Goal: Task Accomplishment & Management: Manage account settings

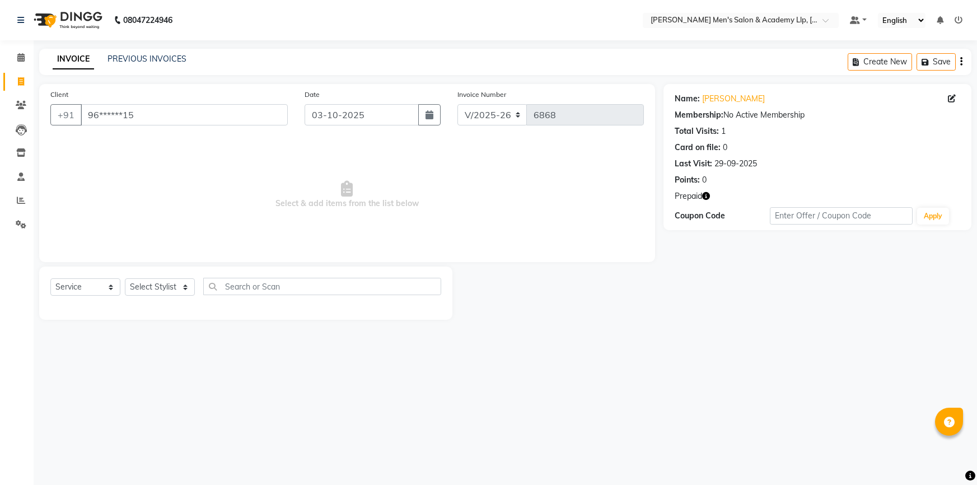
select select "8248"
select select "service"
click at [703, 194] on icon "button" at bounding box center [706, 196] width 8 height 8
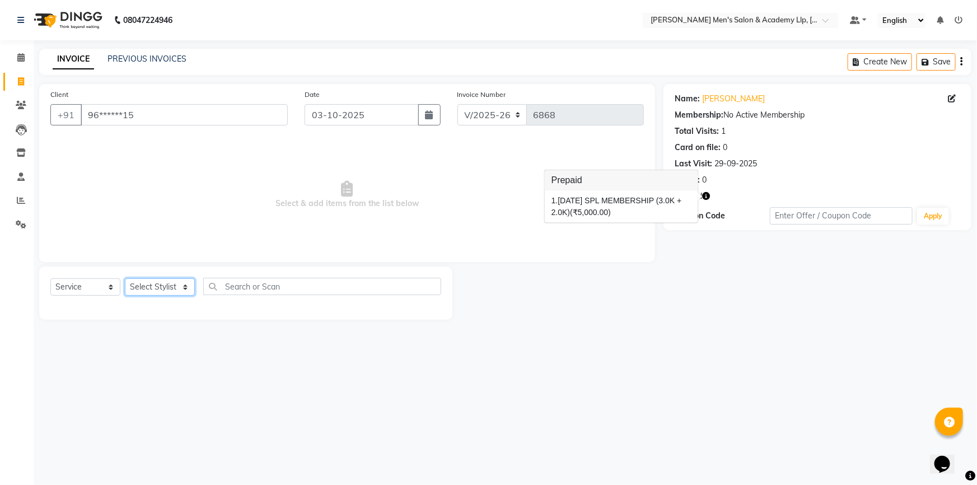
click at [181, 285] on select "Select Stylist [PERSON_NAME] [PERSON_NAME] [PERSON_NAME] ARYAN GOHEL [PERSON_NA…" at bounding box center [160, 286] width 70 height 17
select select "90090"
click at [125, 278] on select "Select Stylist [PERSON_NAME] [PERSON_NAME] [PERSON_NAME] ARYAN GOHEL [PERSON_NA…" at bounding box center [160, 286] width 70 height 17
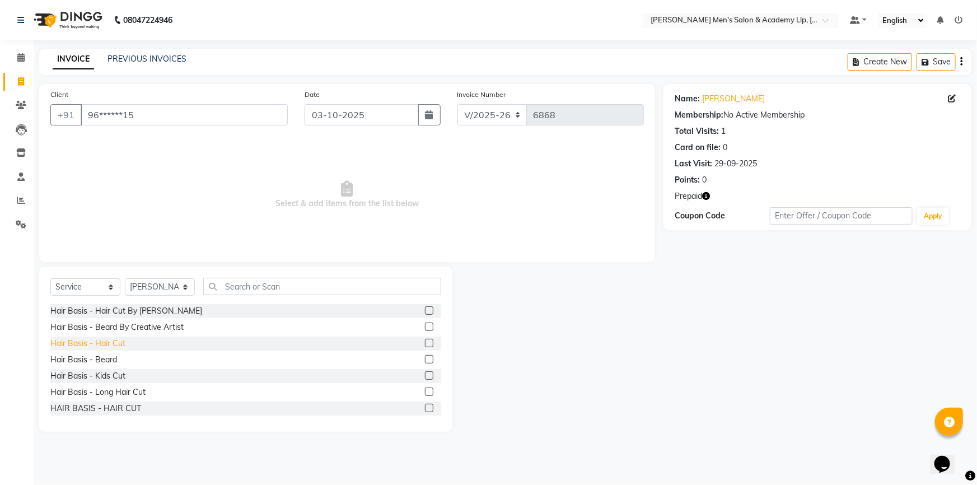
click at [118, 342] on div "Hair Basis - Hair Cut" at bounding box center [87, 344] width 75 height 12
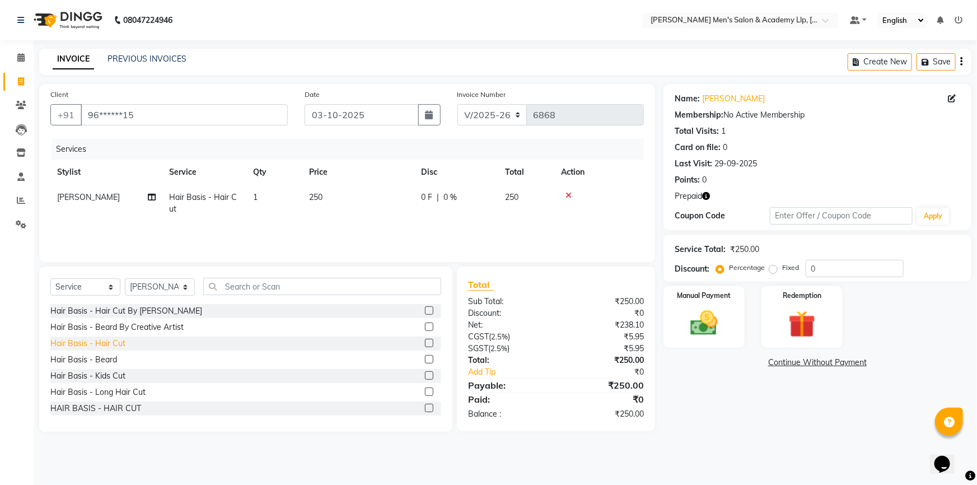
click at [116, 344] on div "Hair Basis - Hair Cut" at bounding box center [87, 344] width 75 height 12
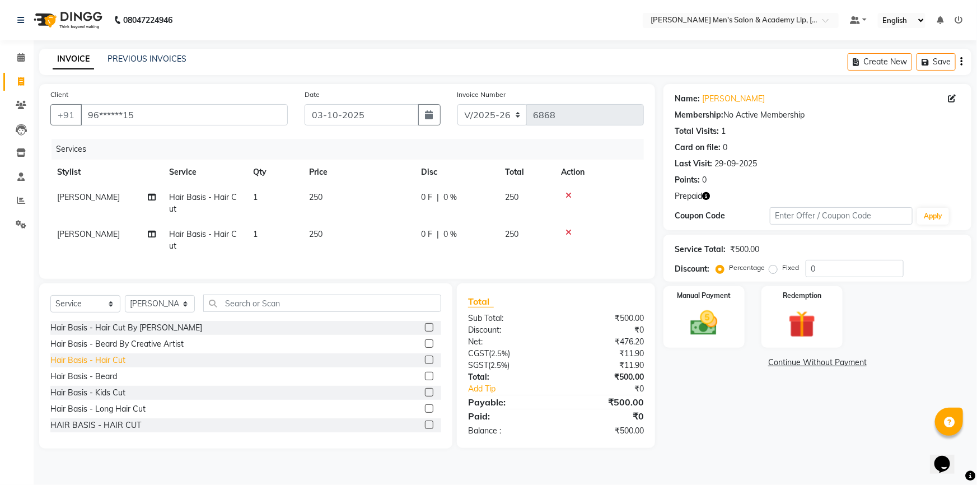
click at [114, 362] on div "Hair Basis - Hair Cut" at bounding box center [87, 361] width 75 height 12
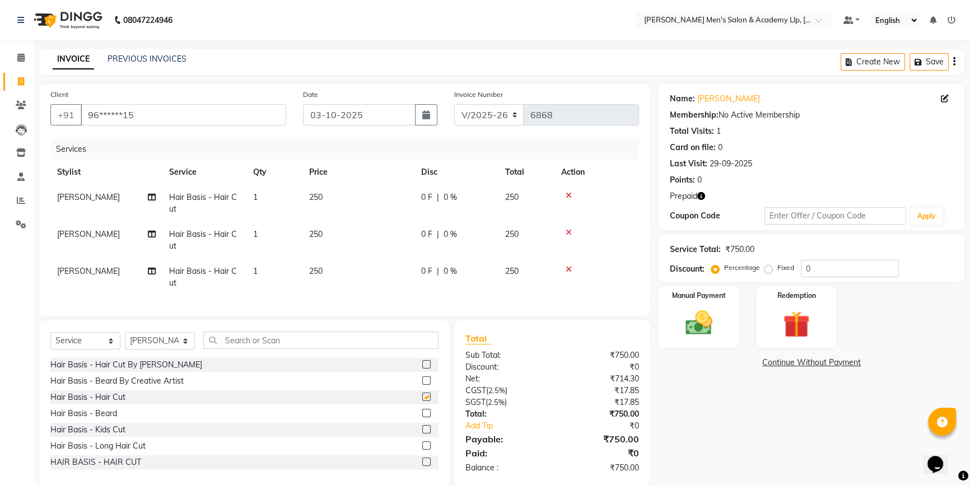
checkbox input "false"
click at [104, 420] on div "Hair Basis - Beard" at bounding box center [83, 414] width 67 height 12
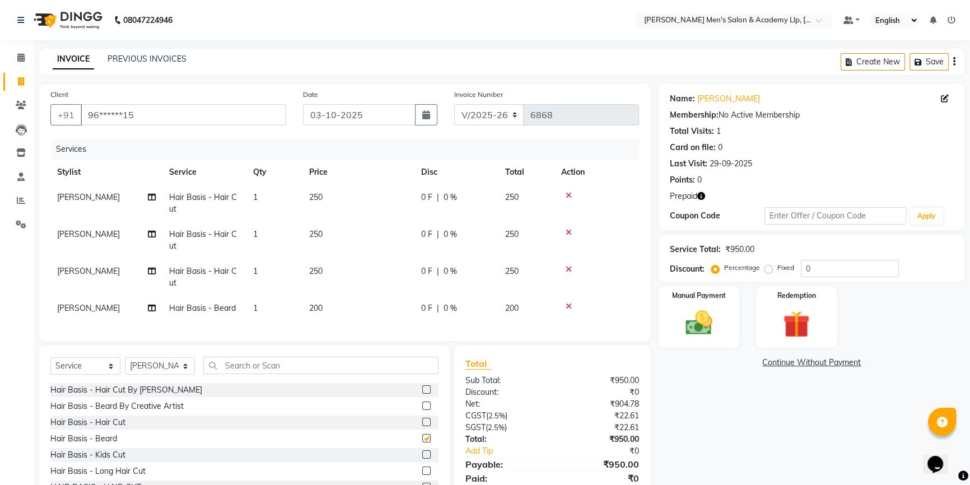
checkbox input "false"
click at [364, 214] on td "250" at bounding box center [358, 203] width 112 height 37
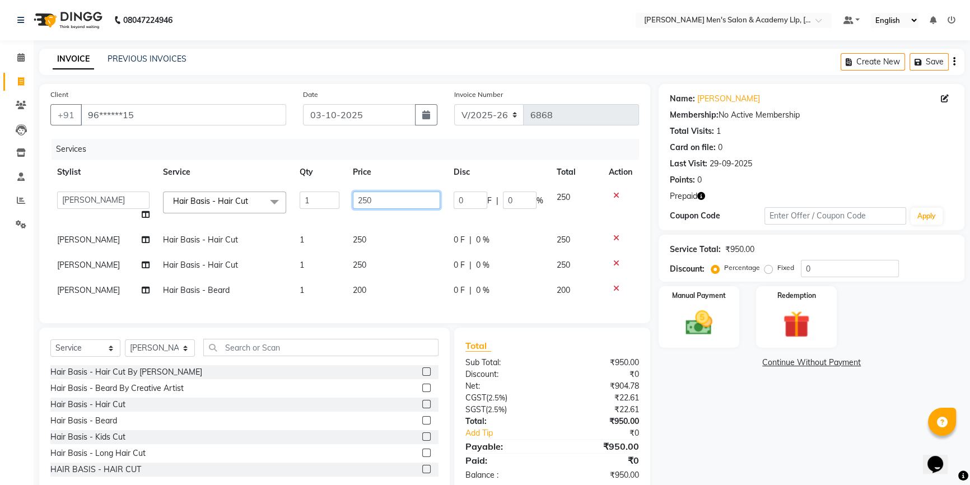
drag, startPoint x: 377, startPoint y: 201, endPoint x: 343, endPoint y: 202, distance: 33.6
click at [346, 202] on td "250" at bounding box center [396, 206] width 101 height 43
type input "300"
click at [403, 232] on td "250" at bounding box center [396, 239] width 101 height 25
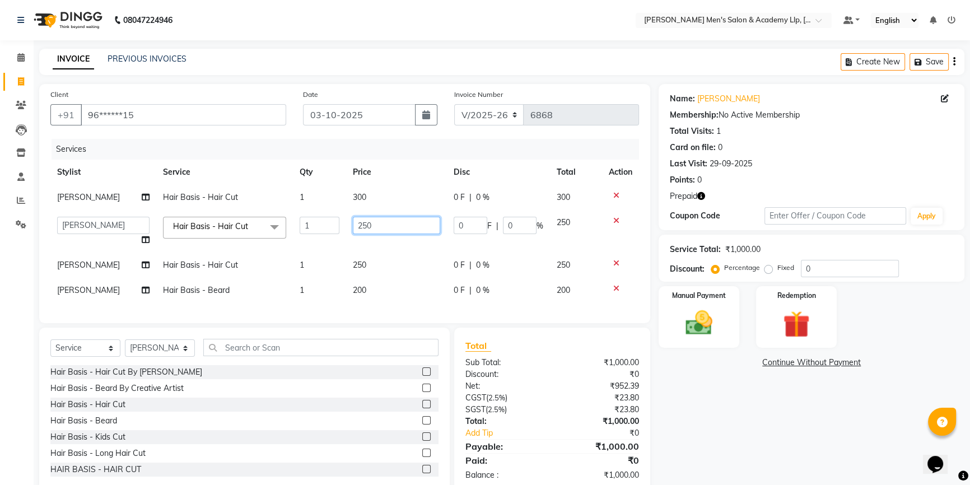
click at [396, 231] on input "250" at bounding box center [396, 225] width 87 height 17
type input "300"
click at [390, 255] on tbody "ABHISHEK SEN Hair Basis - Hair Cut 1 300 0 F | 0 % 300 ABHISHEK SEN AKKI SEN AN…" at bounding box center [344, 244] width 589 height 118
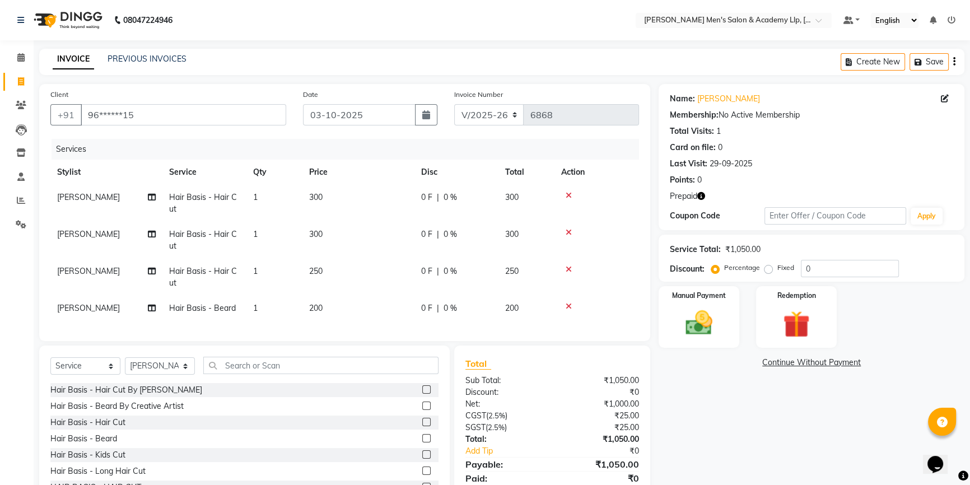
click at [370, 268] on td "250" at bounding box center [358, 277] width 112 height 37
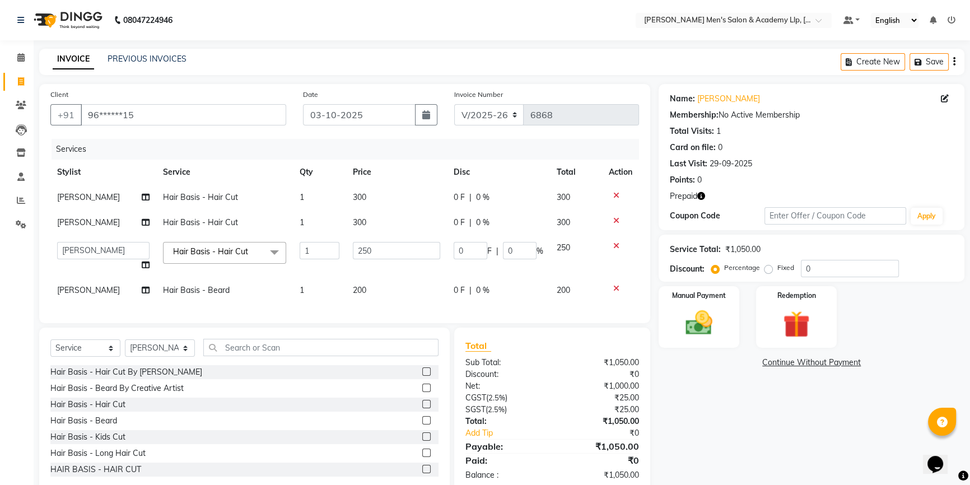
click at [370, 268] on td "250" at bounding box center [396, 256] width 101 height 43
click at [377, 250] on input "250" at bounding box center [396, 250] width 87 height 17
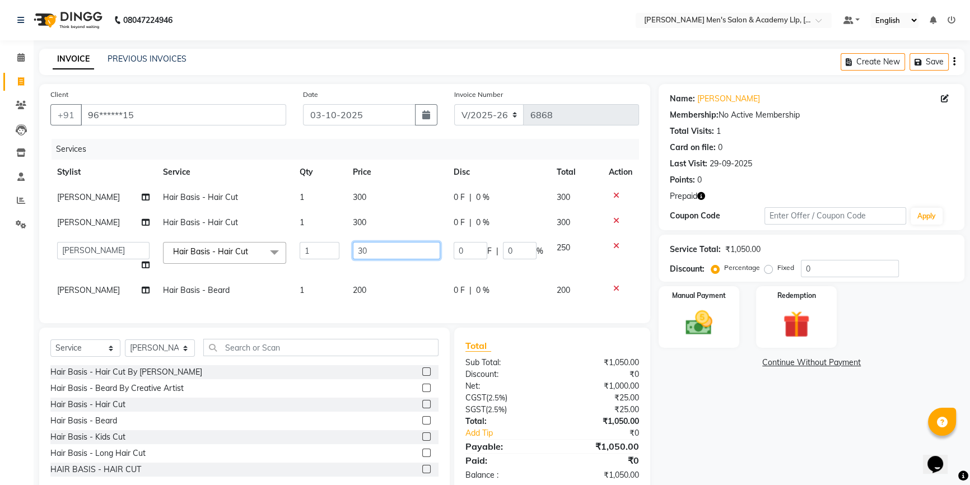
type input "300"
click at [370, 268] on td "300" at bounding box center [396, 256] width 101 height 43
click at [92, 227] on span "[PERSON_NAME]" at bounding box center [88, 222] width 63 height 10
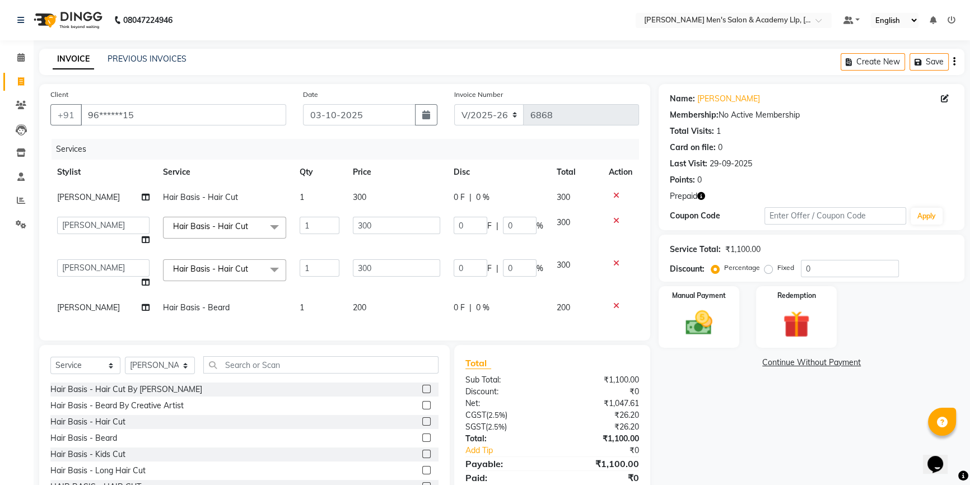
click at [102, 203] on td "[PERSON_NAME]" at bounding box center [103, 197] width 106 height 25
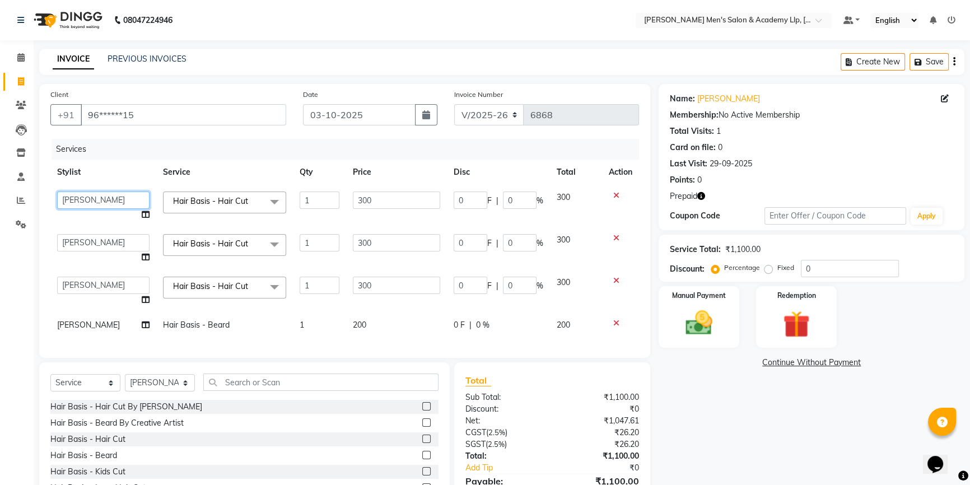
click at [106, 199] on select "ABHISHEK SEN AKKI SEN [PERSON_NAME] [PERSON_NAME] [PERSON_NAME] [PERSON_NAME] […" at bounding box center [103, 200] width 92 height 17
select select "84131"
click at [115, 243] on select "ABHISHEK SEN AKKI SEN [PERSON_NAME] [PERSON_NAME] [PERSON_NAME] [PERSON_NAME] […" at bounding box center [103, 242] width 92 height 17
select select "78784"
click at [106, 284] on select "ABHISHEK SEN AKKI SEN [PERSON_NAME] [PERSON_NAME] [PERSON_NAME] [PERSON_NAME] […" at bounding box center [103, 285] width 92 height 17
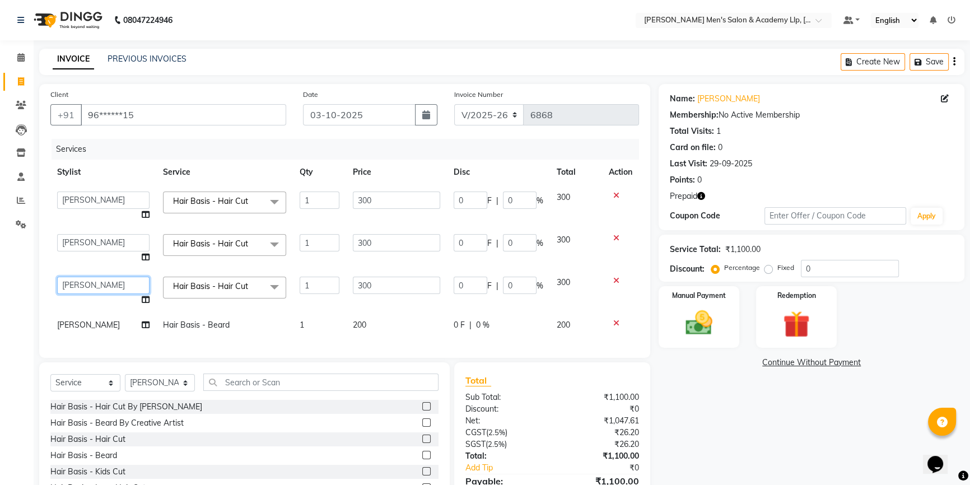
click at [57, 277] on select "ABHISHEK SEN AKKI SEN [PERSON_NAME] [PERSON_NAME] [PERSON_NAME] [PERSON_NAME] […" at bounding box center [103, 285] width 92 height 17
click at [104, 317] on td "[PERSON_NAME]" at bounding box center [103, 325] width 106 height 25
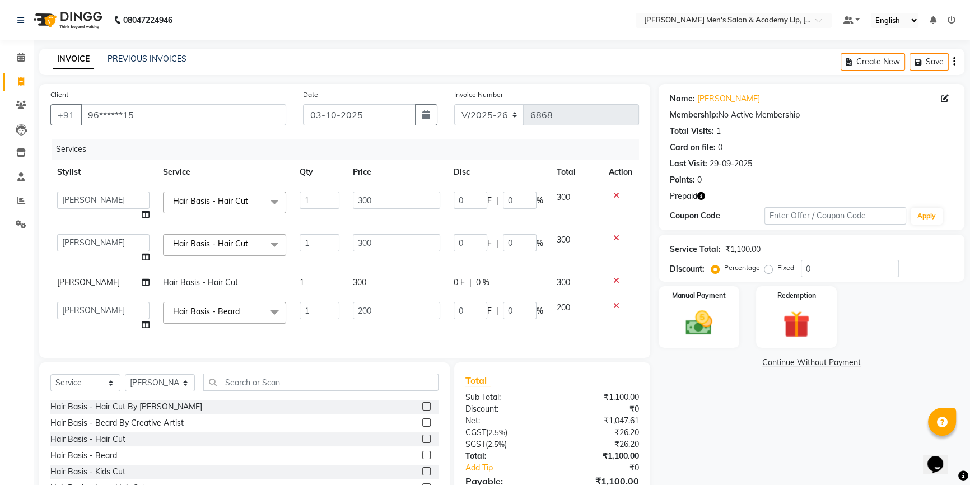
click at [101, 323] on td "ABHISHEK SEN AKKI SEN [PERSON_NAME] [PERSON_NAME] [PERSON_NAME] [PERSON_NAME] […" at bounding box center [103, 316] width 106 height 43
click at [107, 317] on select "ABHISHEK SEN AKKI SEN [PERSON_NAME] [PERSON_NAME] [PERSON_NAME] [PERSON_NAME] […" at bounding box center [103, 310] width 92 height 17
select select "84131"
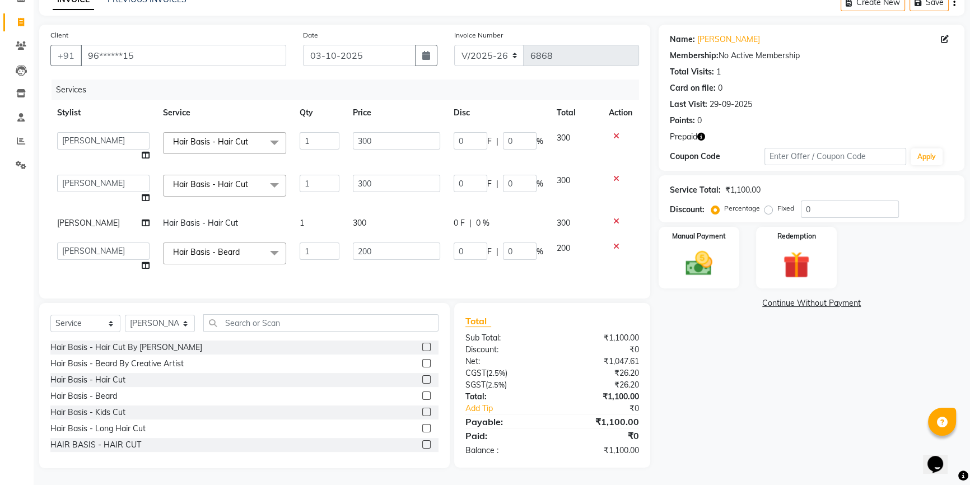
scroll to position [67, 0]
click at [790, 297] on link "Continue Without Payment" at bounding box center [811, 303] width 301 height 12
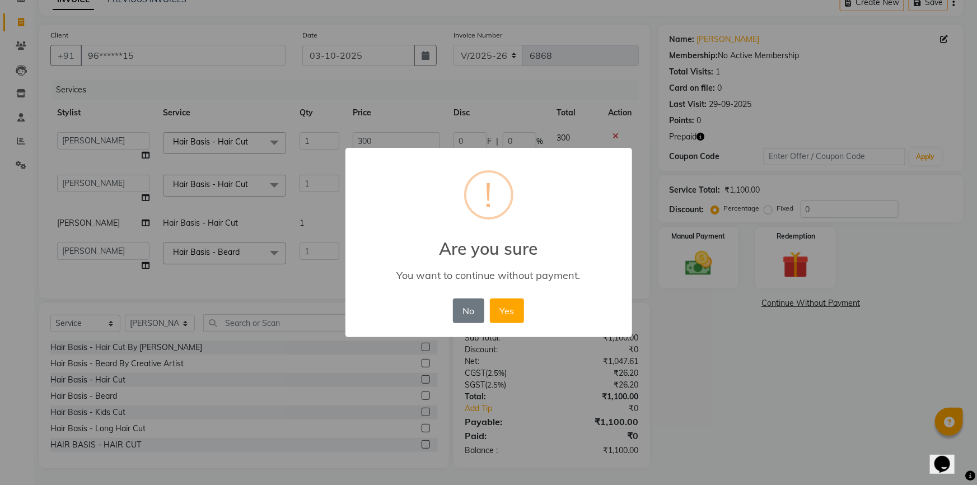
click at [683, 333] on div "× ! Are you sure You want to continue without payment. No No Yes" at bounding box center [488, 242] width 977 height 485
click at [459, 315] on button "No" at bounding box center [468, 311] width 31 height 25
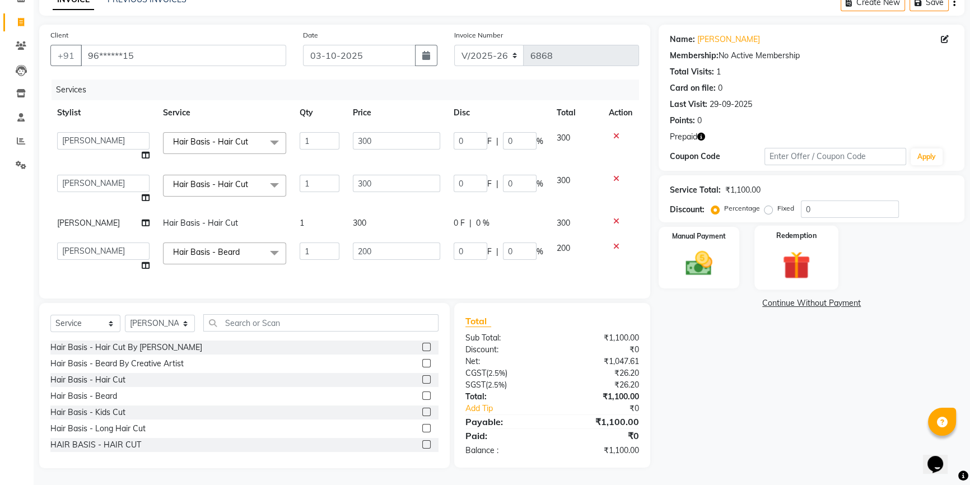
click at [801, 248] on img at bounding box center [796, 265] width 45 height 35
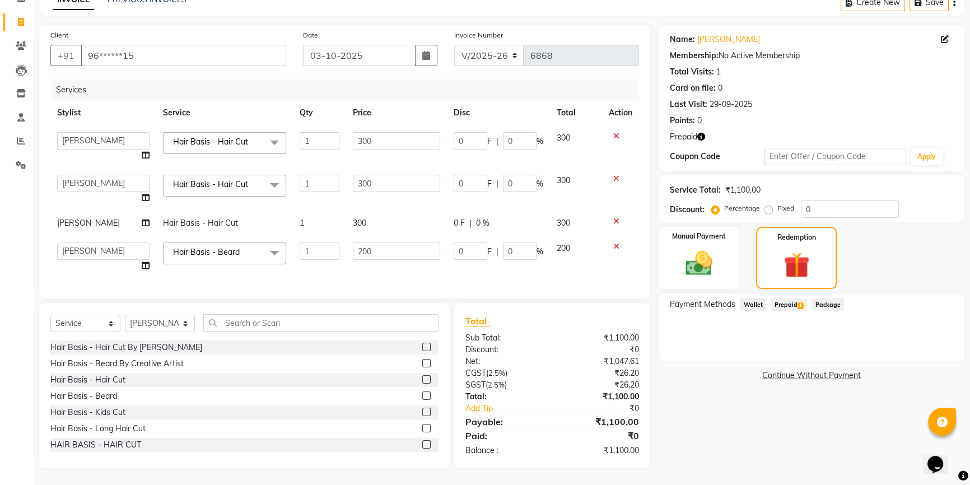
click at [795, 298] on span "Prepaid 1" at bounding box center [789, 304] width 36 height 13
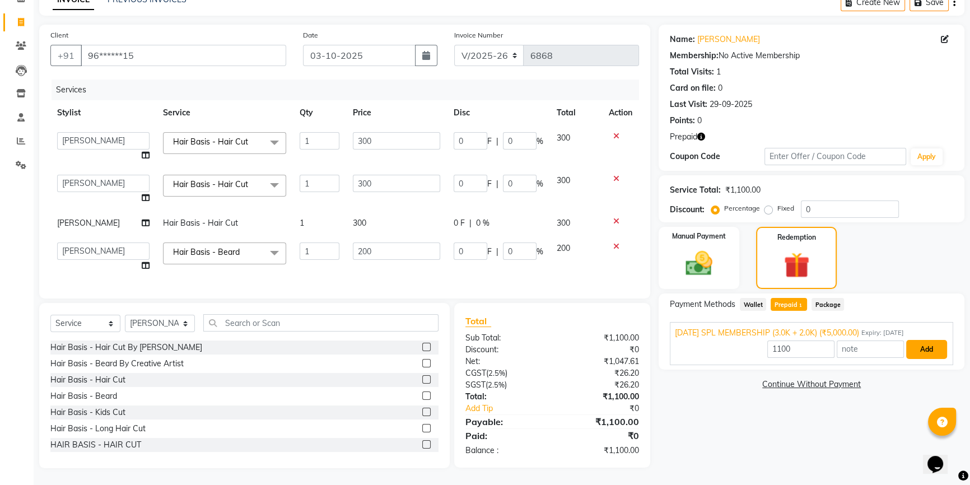
click at [924, 340] on button "Add" at bounding box center [926, 349] width 41 height 19
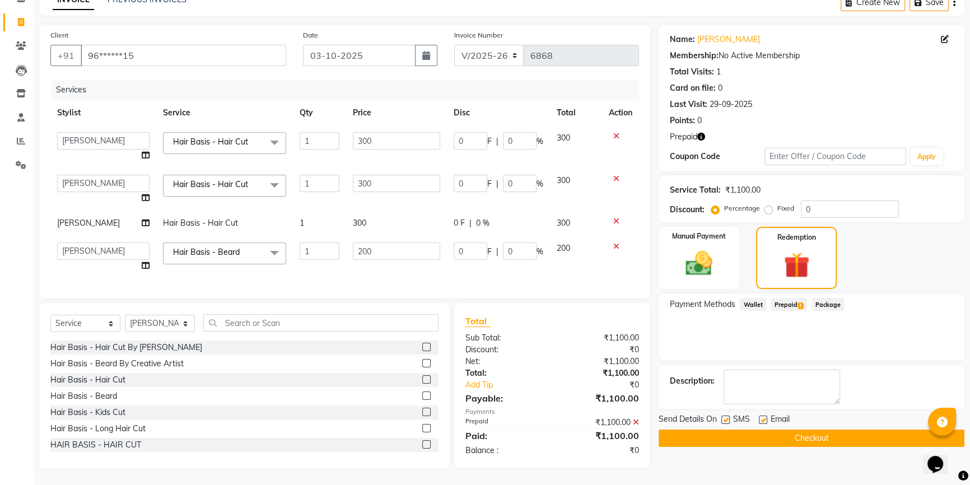
click at [763, 416] on label at bounding box center [763, 420] width 8 height 8
click at [763, 417] on input "checkbox" at bounding box center [762, 420] width 7 height 7
checkbox input "false"
click at [730, 415] on div "SMS" at bounding box center [740, 420] width 38 height 14
click at [728, 416] on label at bounding box center [725, 420] width 8 height 8
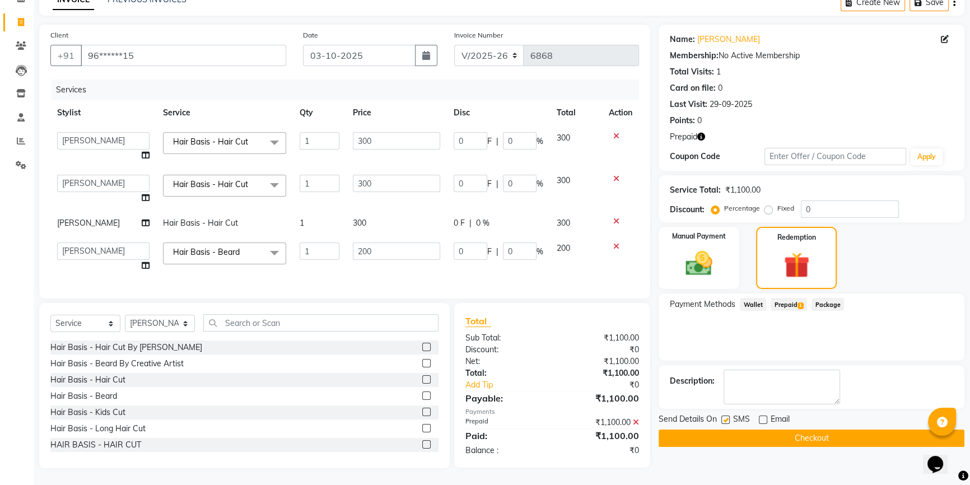
click at [728, 417] on input "checkbox" at bounding box center [724, 420] width 7 height 7
click at [725, 416] on label at bounding box center [725, 420] width 8 height 8
click at [725, 417] on input "checkbox" at bounding box center [724, 420] width 7 height 7
click at [725, 416] on label at bounding box center [725, 420] width 8 height 8
click at [725, 417] on input "checkbox" at bounding box center [724, 420] width 7 height 7
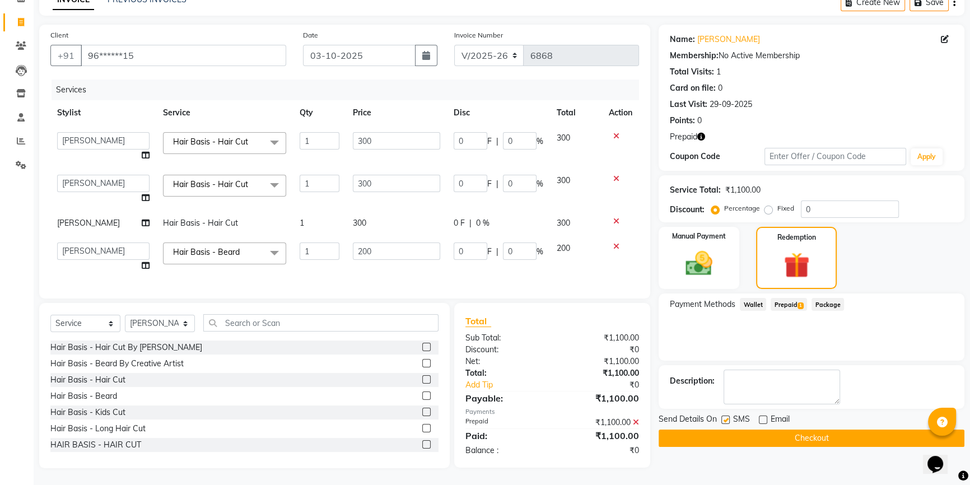
checkbox input "false"
click at [727, 430] on button "Checkout" at bounding box center [812, 438] width 306 height 17
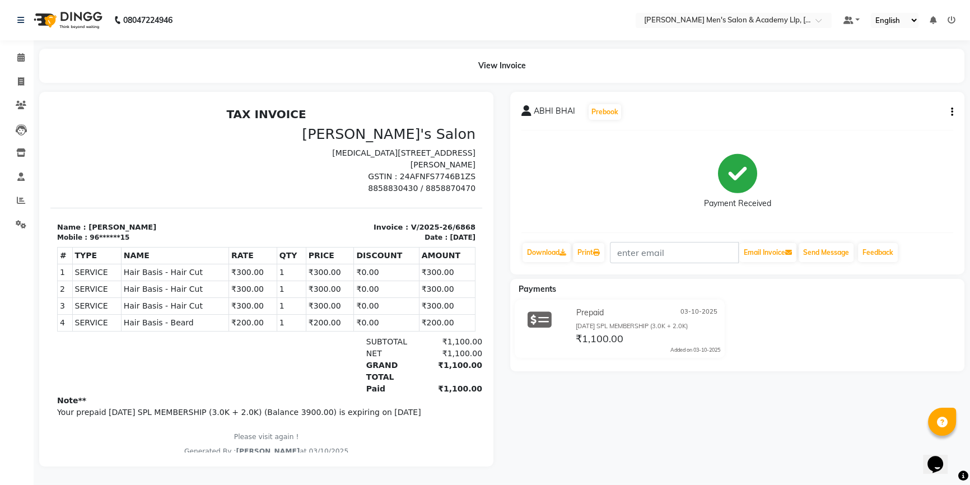
click at [800, 409] on div "ABHI BHAI Prebook Payment Received Download Print Email Invoice Send Message Fe…" at bounding box center [737, 279] width 471 height 375
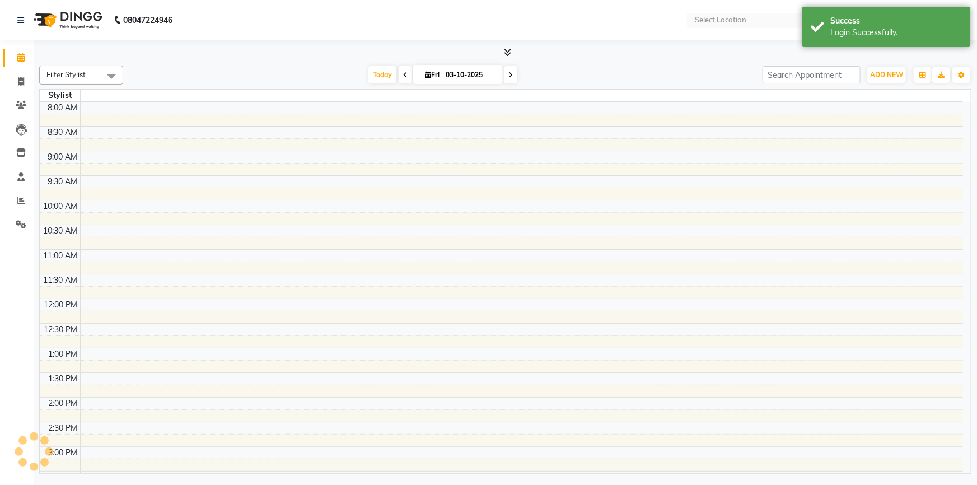
select select "en"
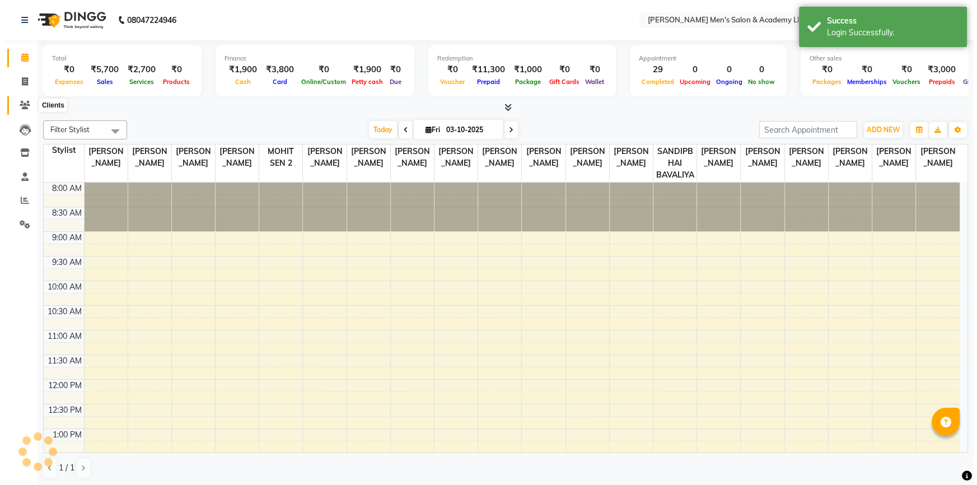
scroll to position [347, 0]
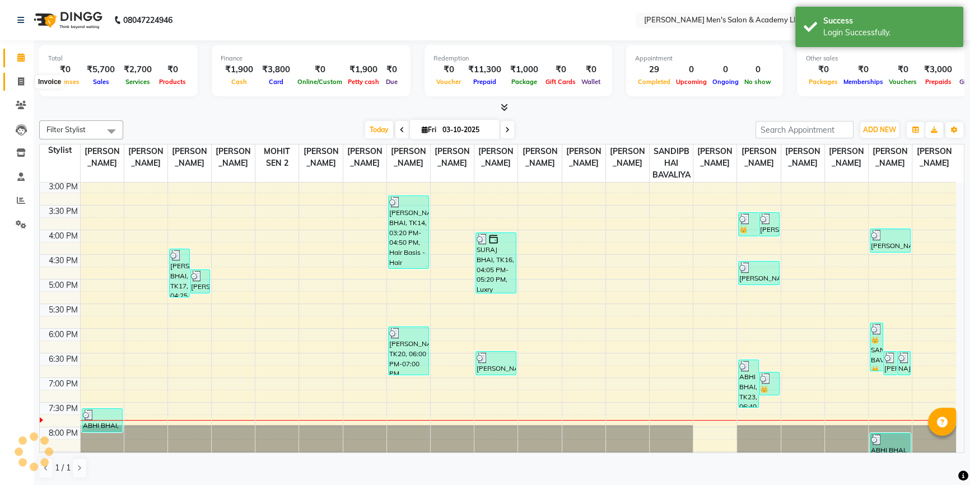
click at [22, 81] on icon at bounding box center [21, 81] width 6 height 8
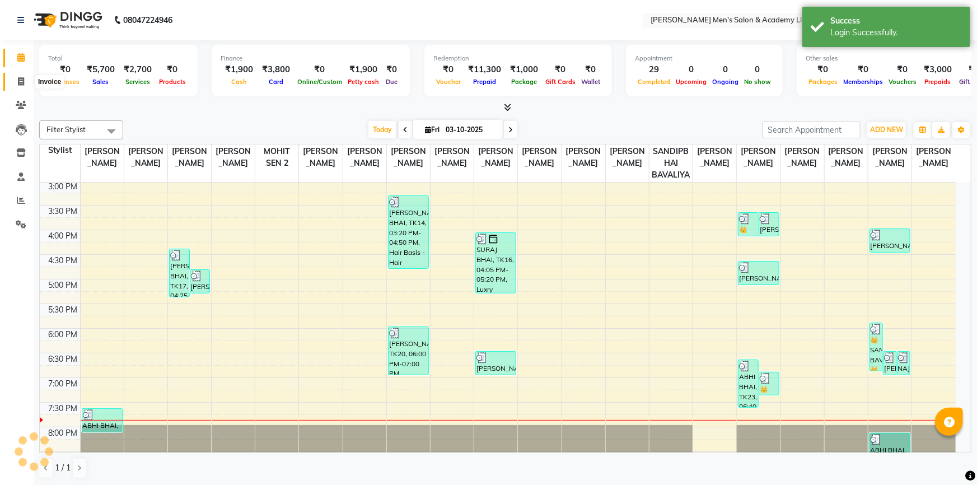
select select "service"
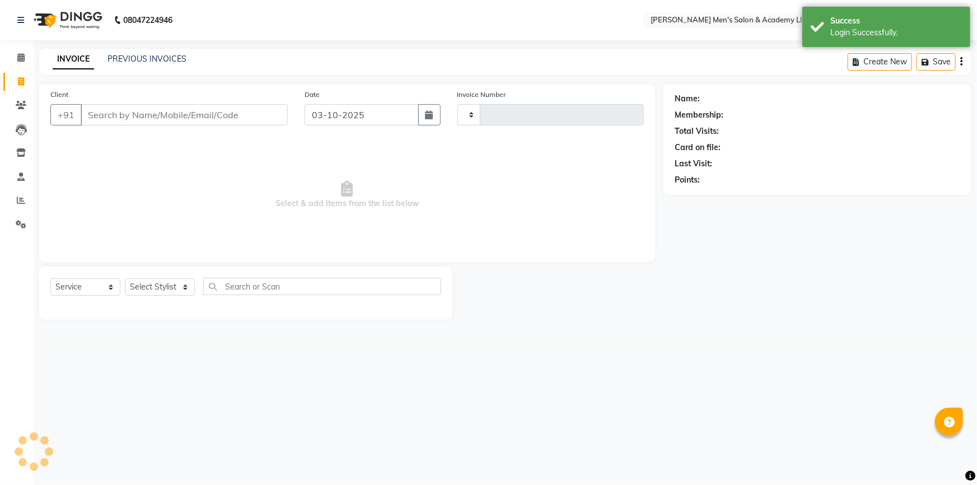
type input "6869"
select select "8248"
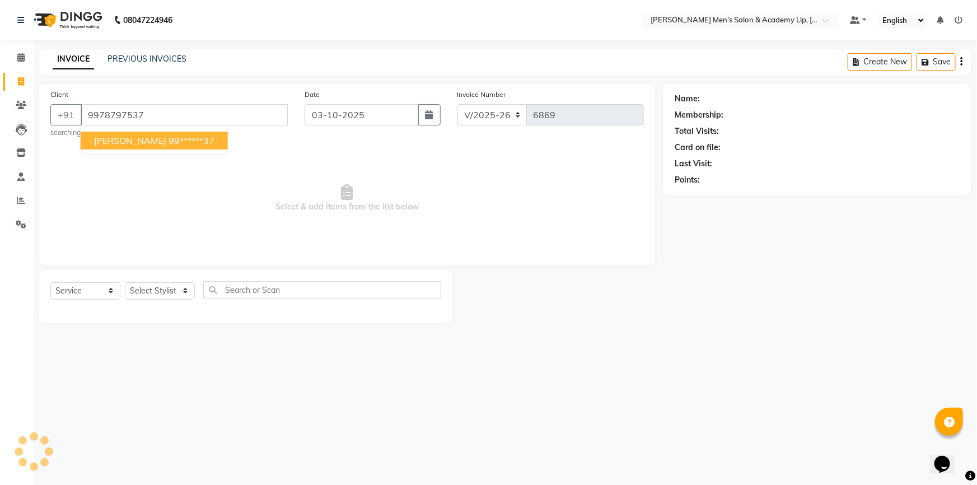
type input "9978797537"
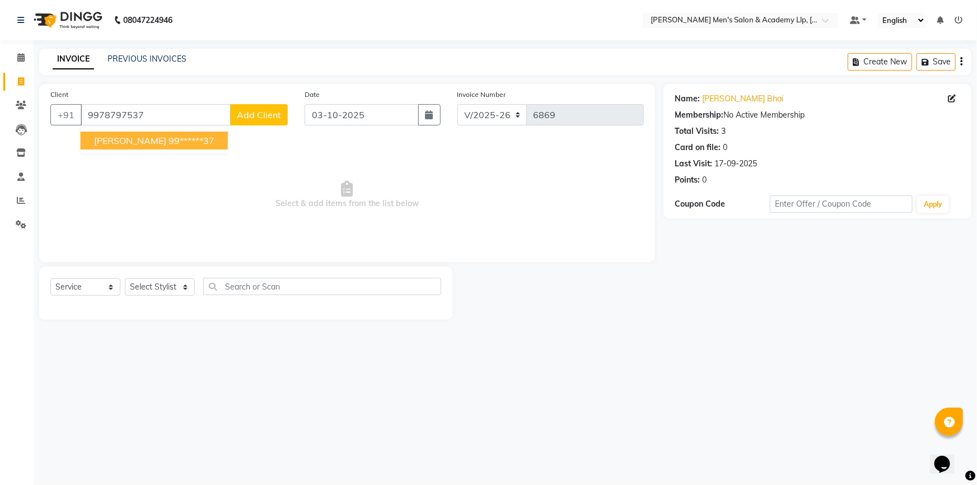
click at [142, 156] on span "Select & add items from the list below" at bounding box center [347, 195] width 594 height 112
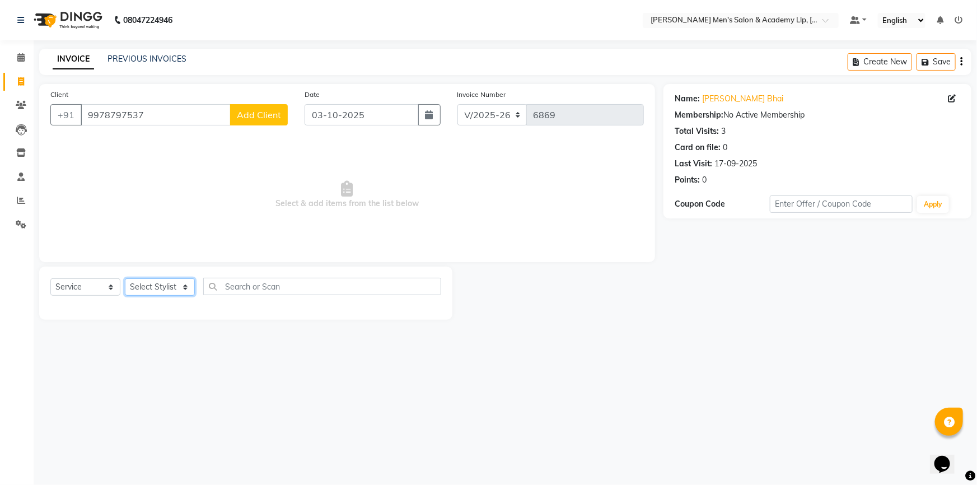
click at [185, 288] on select "Select Stylist ABHISHEK SEN AKKI SEN [PERSON_NAME] [PERSON_NAME] [PERSON_NAME] …" at bounding box center [160, 286] width 70 height 17
select select "78786"
click at [125, 278] on select "Select Stylist ABHISHEK SEN AKKI SEN [PERSON_NAME] [PERSON_NAME] [PERSON_NAME] …" at bounding box center [160, 286] width 70 height 17
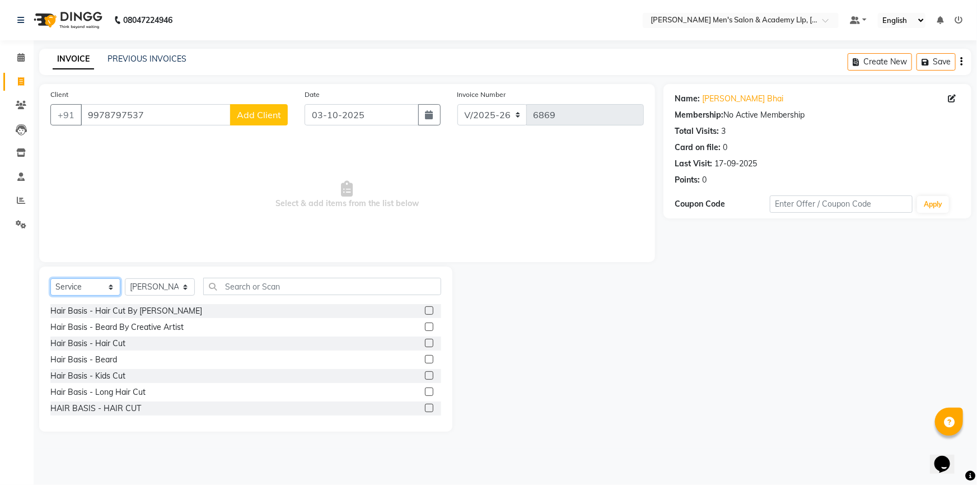
click at [108, 289] on select "Select Service Product Membership Package Voucher Prepaid Gift Card" at bounding box center [85, 286] width 70 height 17
select select "P"
click at [50, 278] on select "Select Service Product Membership Package Voucher Prepaid Gift Card" at bounding box center [85, 286] width 70 height 17
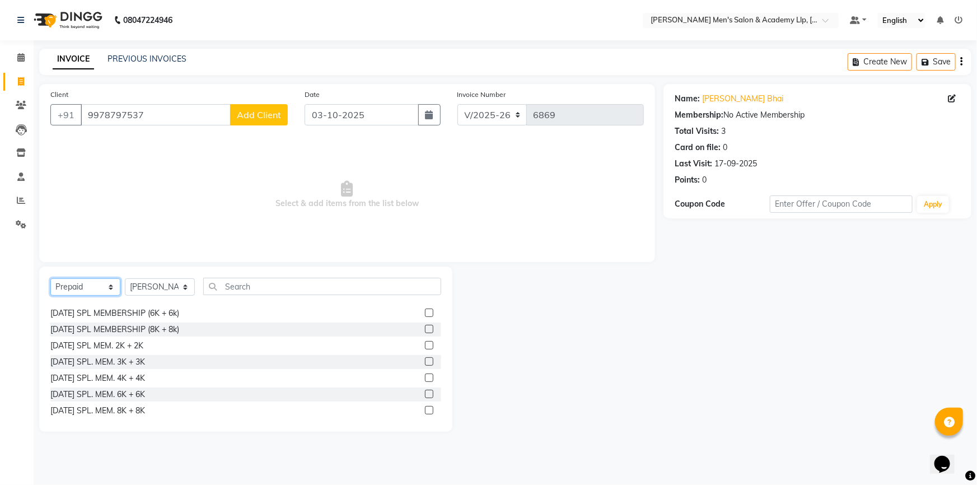
scroll to position [584, 0]
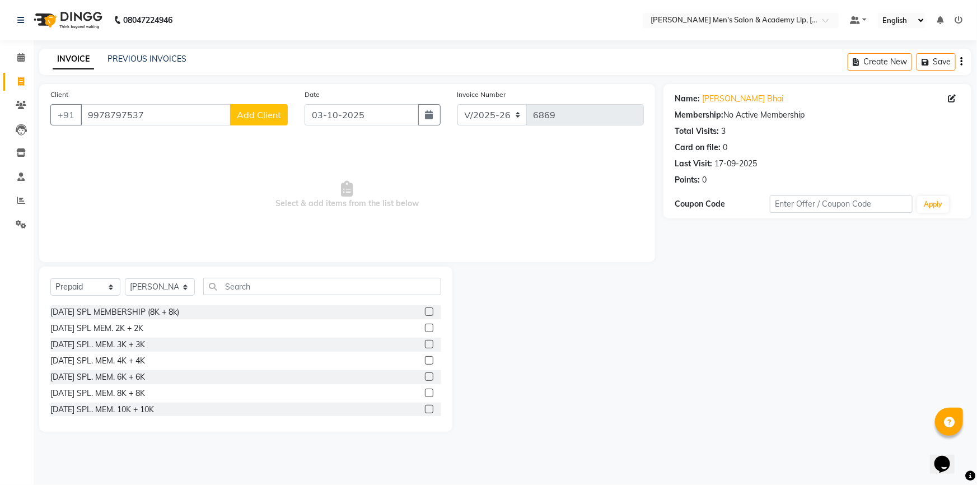
click at [425, 342] on label at bounding box center [429, 344] width 8 height 8
click at [425, 342] on input "checkbox" at bounding box center [428, 344] width 7 height 7
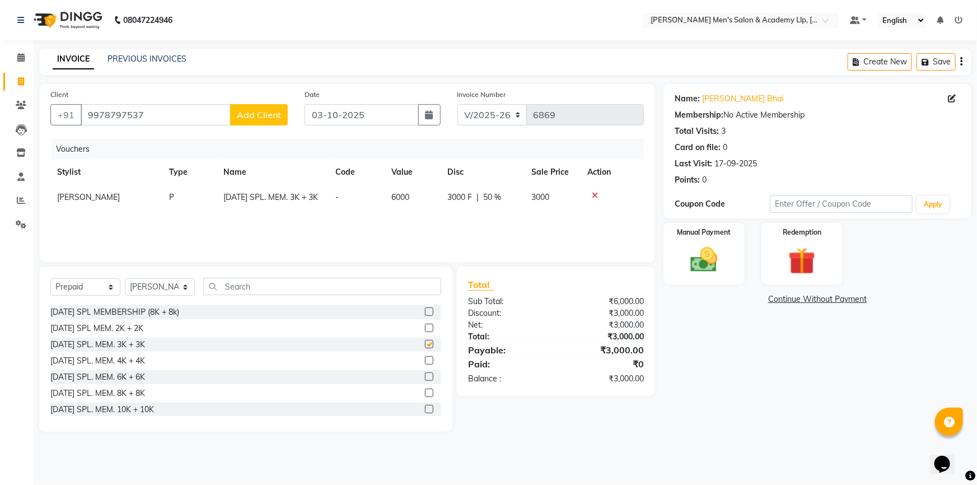
checkbox input "false"
click at [687, 232] on label "Manual Payment" at bounding box center [705, 231] width 56 height 11
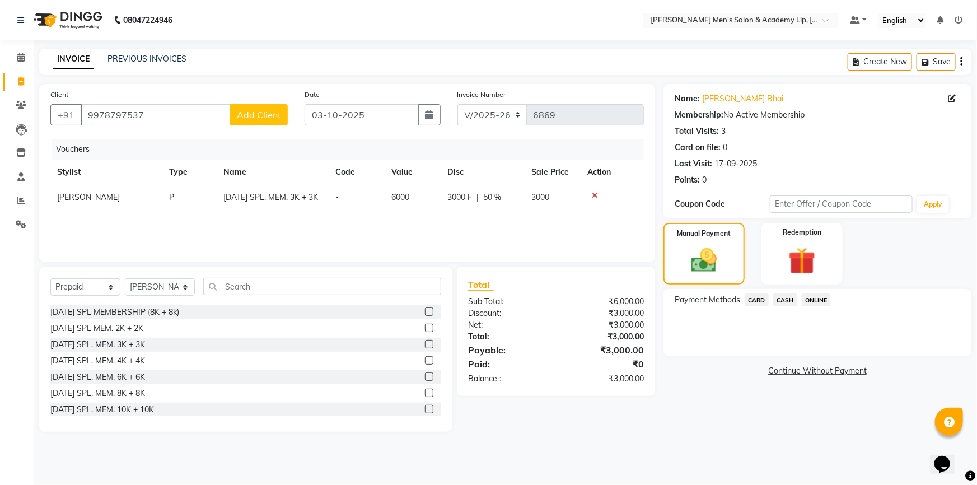
click at [779, 299] on span "CASH" at bounding box center [786, 300] width 24 height 13
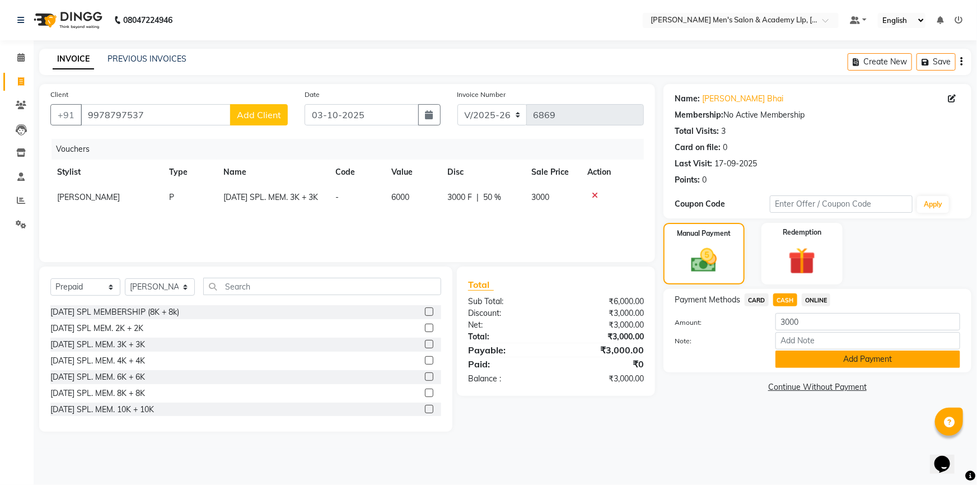
click at [840, 356] on button "Add Payment" at bounding box center [868, 359] width 185 height 17
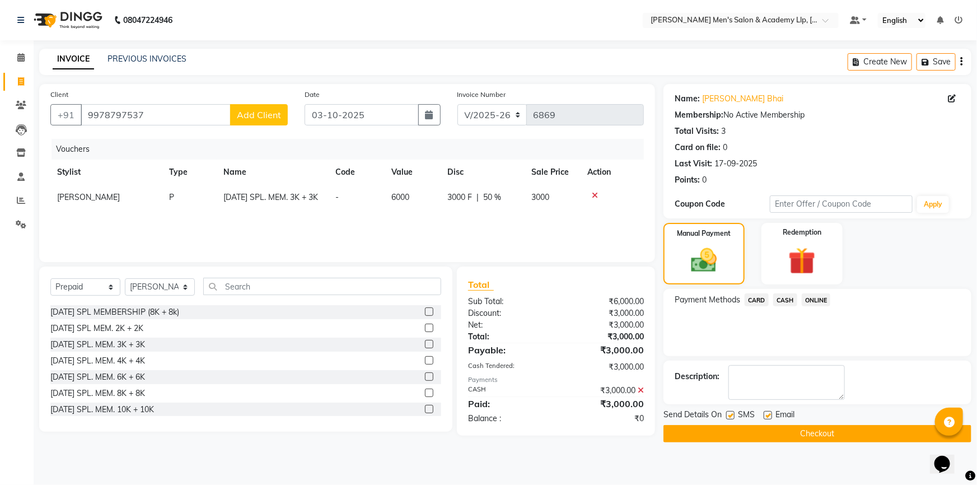
click at [770, 416] on label at bounding box center [768, 415] width 8 height 8
click at [770, 416] on input "checkbox" at bounding box center [767, 415] width 7 height 7
checkbox input "false"
click at [753, 432] on button "Checkout" at bounding box center [818, 433] width 308 height 17
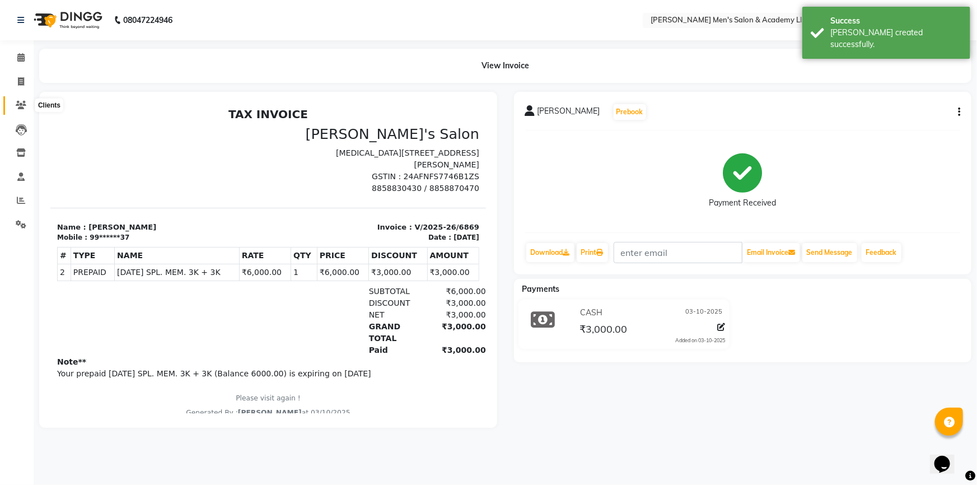
click at [21, 107] on icon at bounding box center [21, 105] width 11 height 8
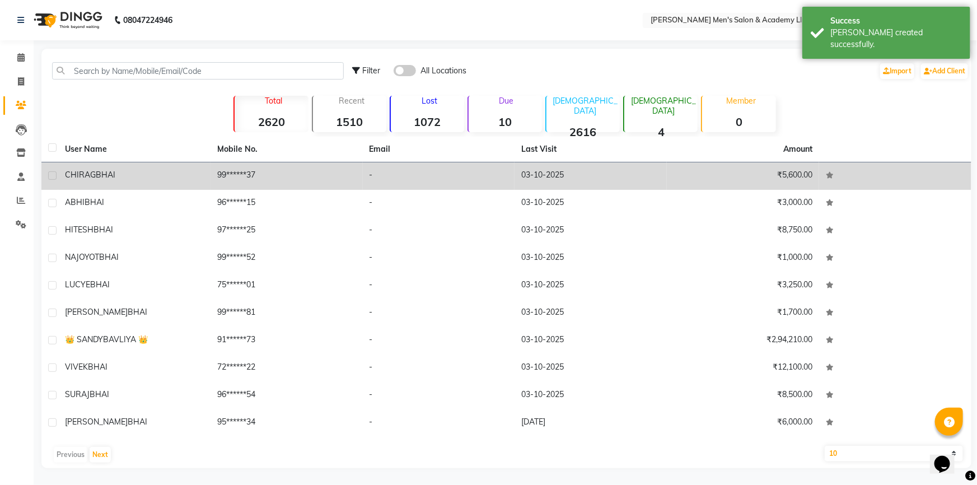
click at [290, 176] on td "99******37" at bounding box center [287, 175] width 152 height 27
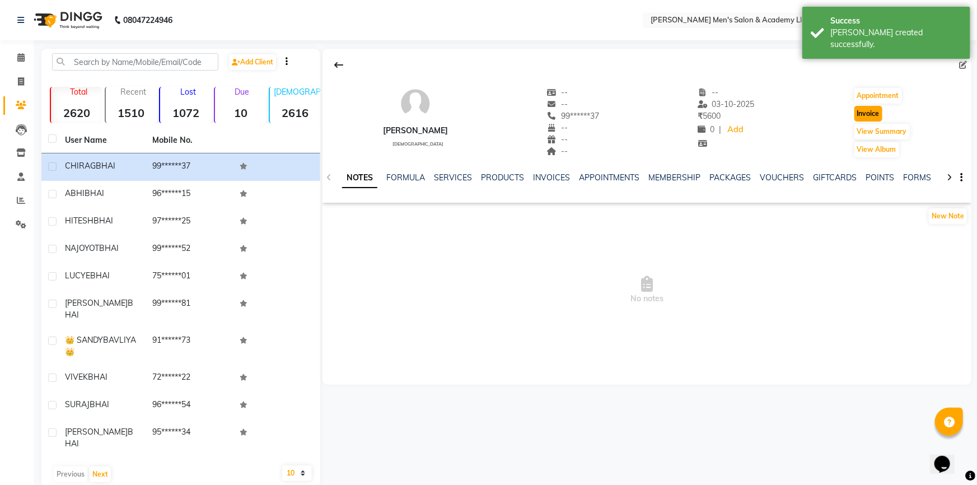
click at [877, 115] on button "Invoice" at bounding box center [869, 114] width 28 height 16
select select "service"
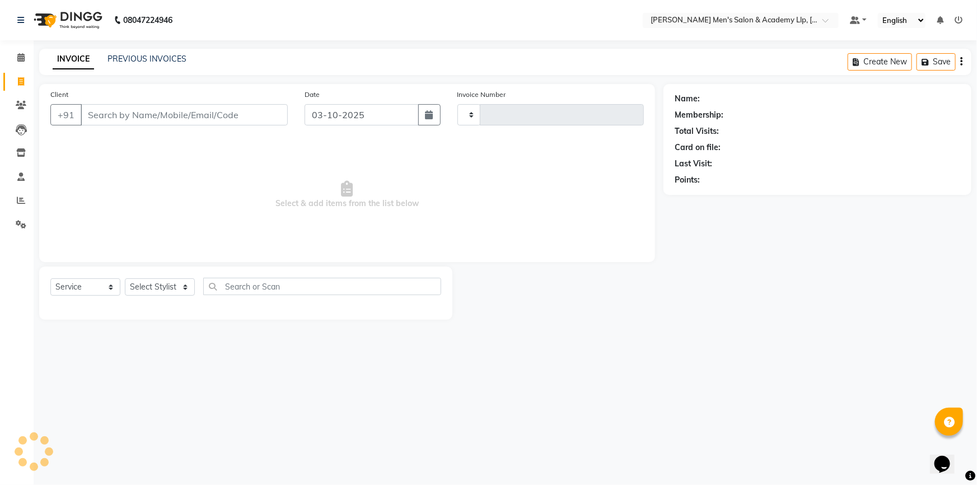
type input "6870"
select select "8248"
type input "99******37"
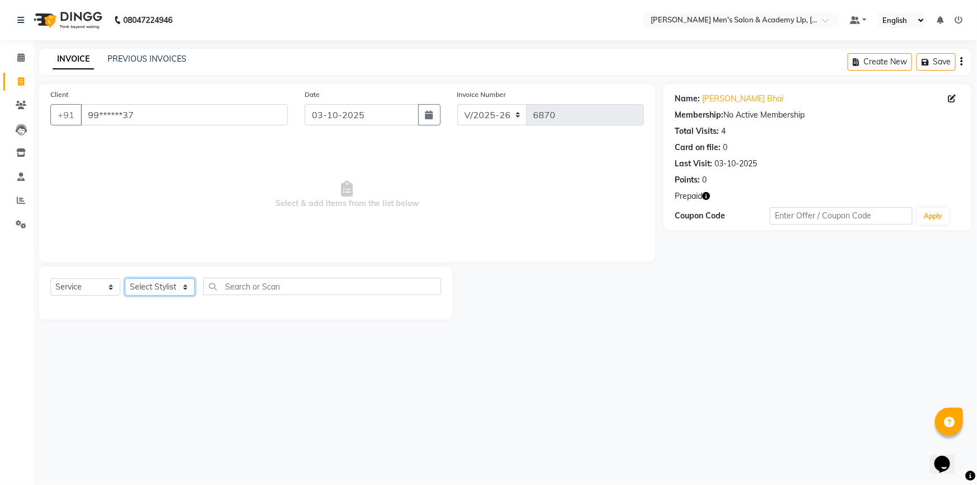
click at [188, 287] on select "Select Stylist ABHISHEK SEN AKKI SEN [PERSON_NAME] [PERSON_NAME] [PERSON_NAME] …" at bounding box center [160, 286] width 70 height 17
select select "78791"
click at [125, 278] on select "Select Stylist ABHISHEK SEN AKKI SEN [PERSON_NAME] [PERSON_NAME] [PERSON_NAME] …" at bounding box center [160, 286] width 70 height 17
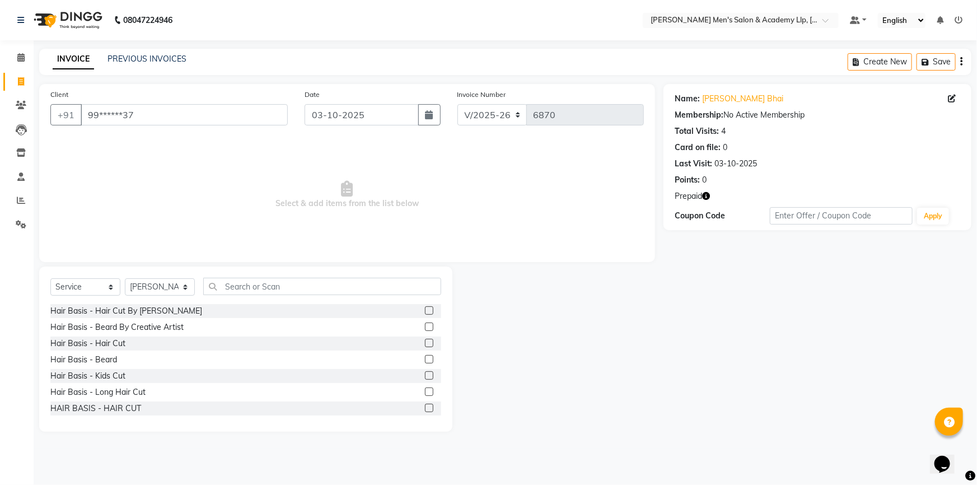
click at [125, 342] on div "Hair Basis - Hair Cut" at bounding box center [245, 344] width 391 height 14
click at [97, 343] on div "Hair Basis - Hair Cut" at bounding box center [87, 344] width 75 height 12
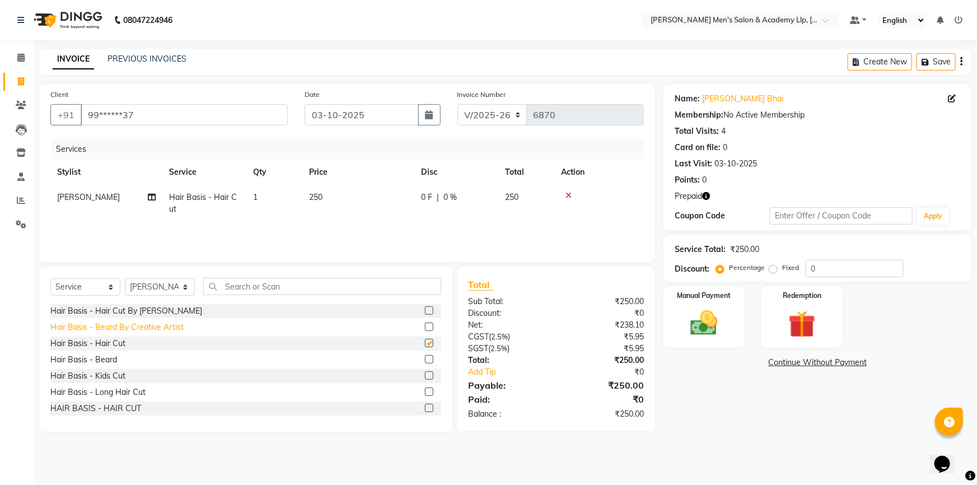
checkbox input "false"
click at [325, 196] on td "250" at bounding box center [358, 203] width 112 height 37
select select "78791"
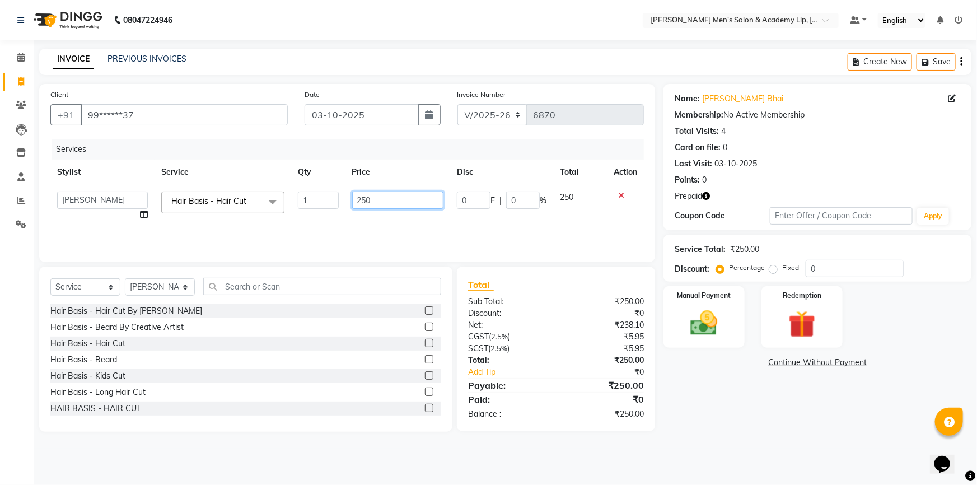
click at [375, 201] on input "250" at bounding box center [398, 200] width 92 height 17
type input "2"
type input "300"
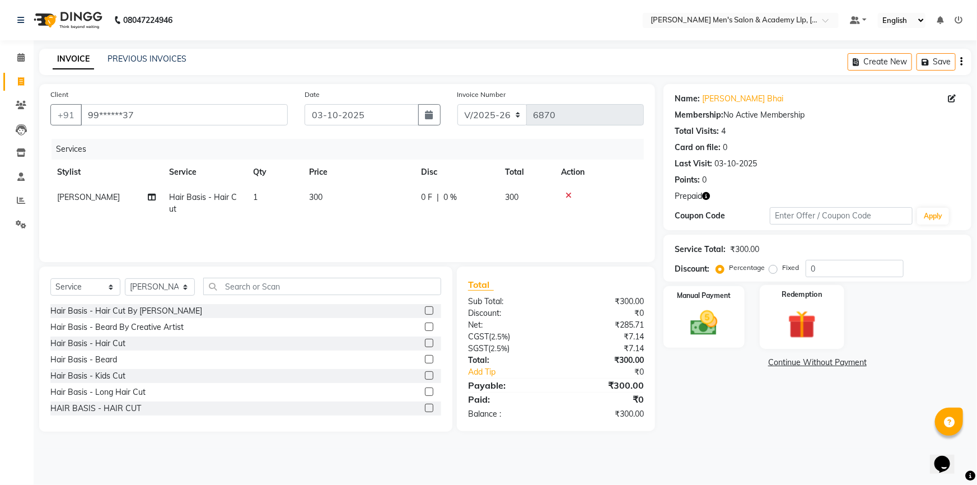
click at [823, 328] on img at bounding box center [803, 324] width 46 height 35
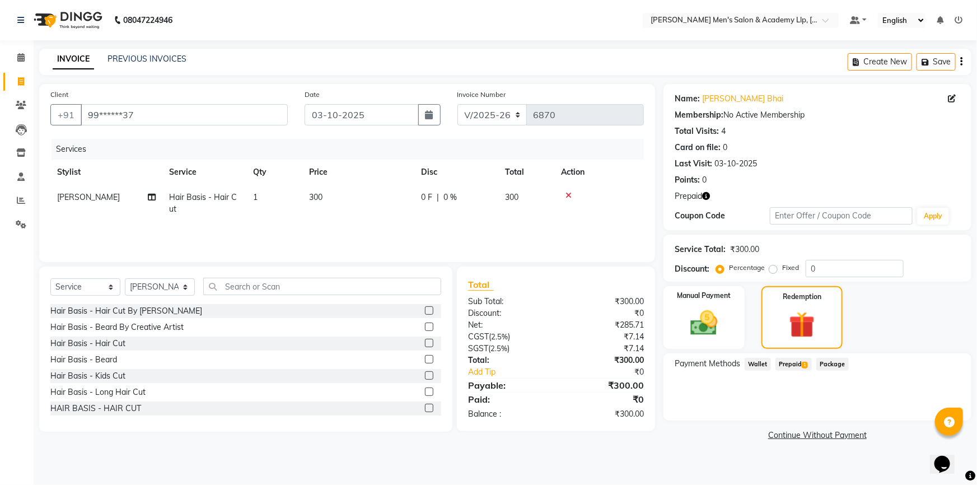
click at [794, 360] on span "Prepaid 1" at bounding box center [794, 364] width 36 height 13
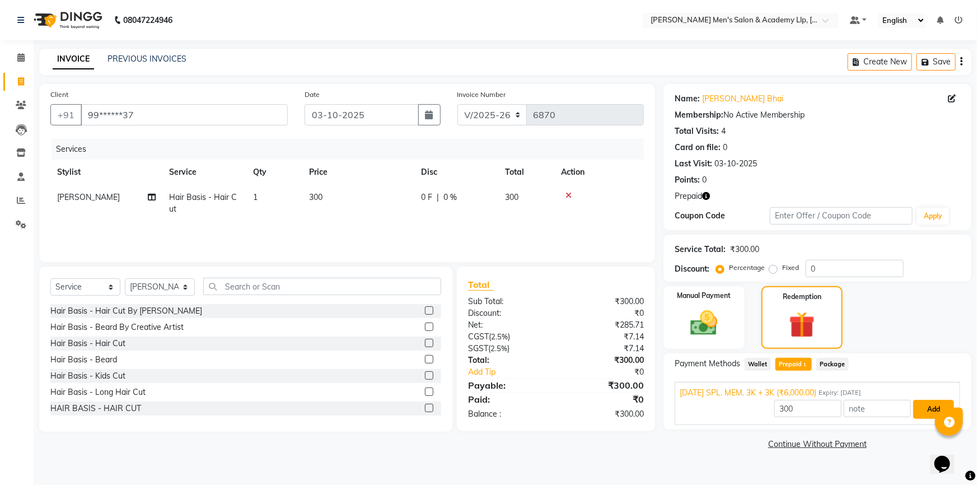
click at [935, 409] on button "Add" at bounding box center [934, 409] width 41 height 19
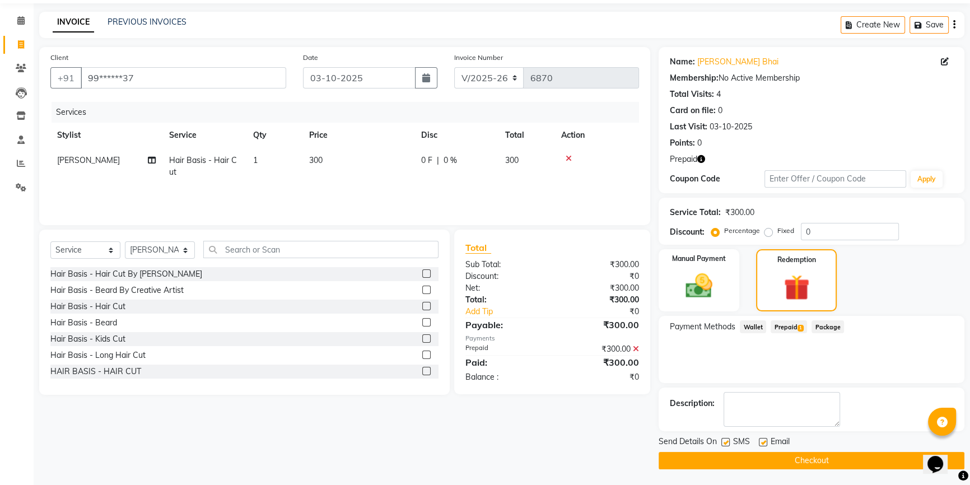
scroll to position [38, 0]
click at [762, 443] on label at bounding box center [763, 441] width 8 height 8
click at [762, 443] on input "checkbox" at bounding box center [762, 442] width 7 height 7
checkbox input "false"
click at [748, 463] on button "Checkout" at bounding box center [812, 459] width 306 height 17
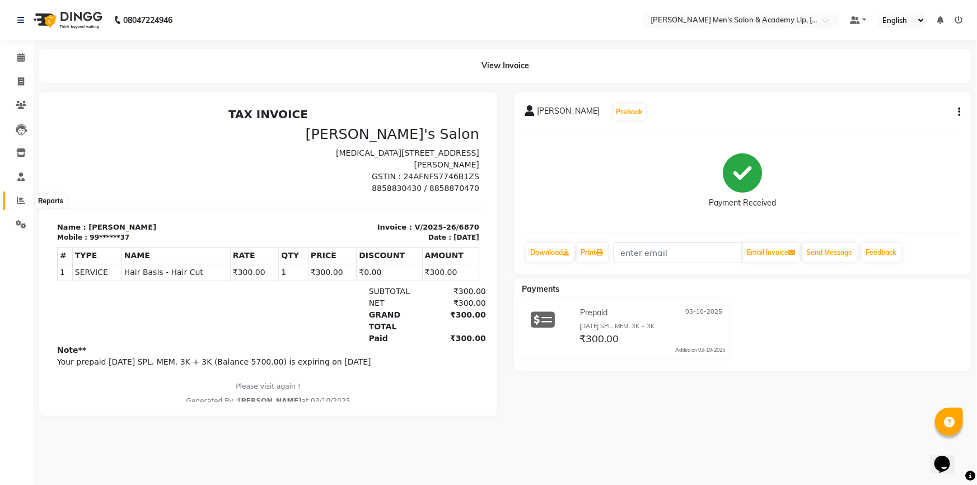
click at [21, 206] on span at bounding box center [21, 200] width 20 height 13
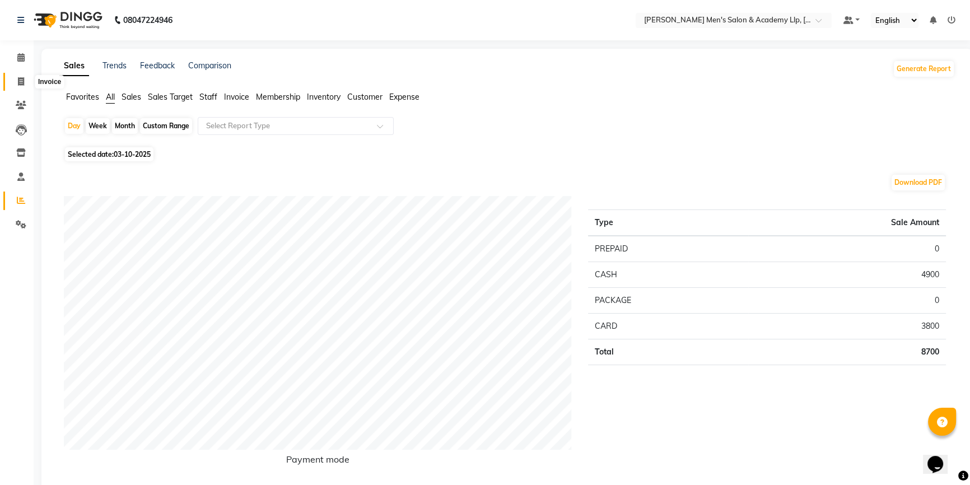
click at [15, 82] on span at bounding box center [21, 82] width 20 height 13
select select "service"
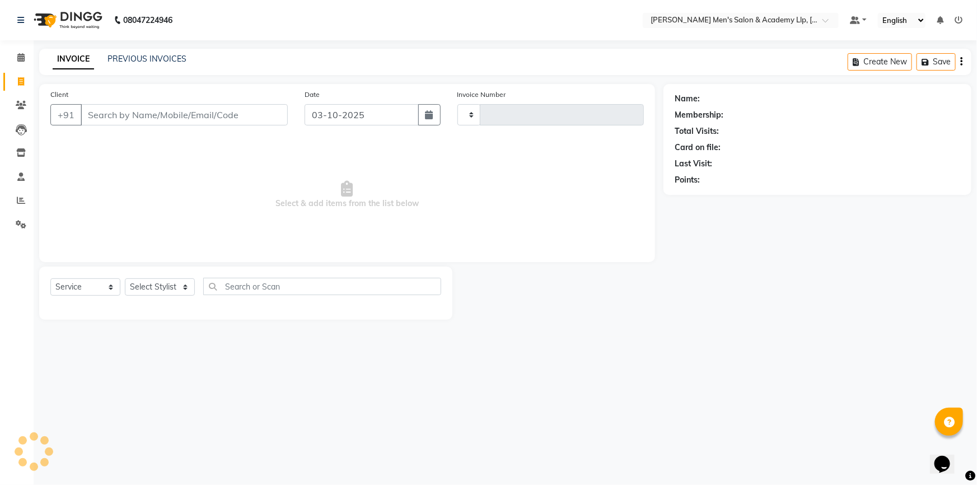
type input "6871"
select select "8248"
click at [20, 200] on icon at bounding box center [21, 200] width 8 height 8
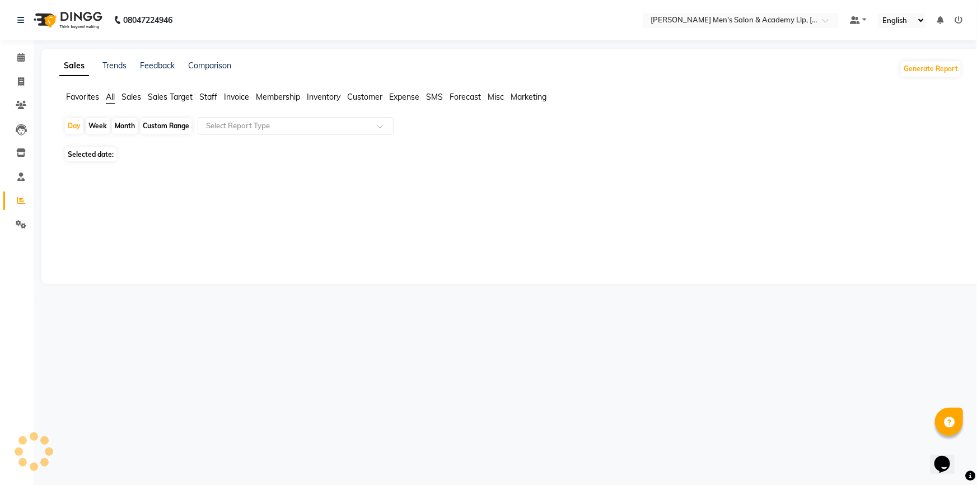
click at [118, 126] on div "Month" at bounding box center [125, 126] width 26 height 16
select select "10"
select select "2025"
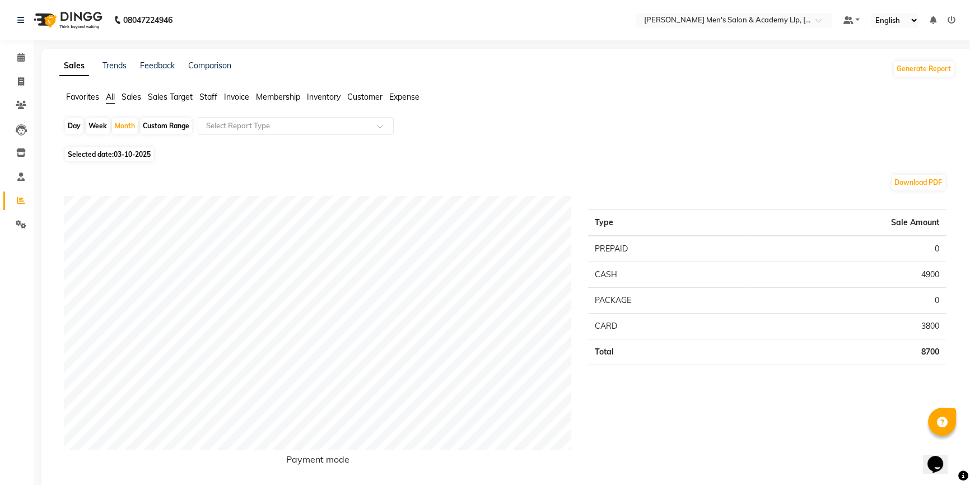
click at [110, 152] on span "Selected date: 03-10-2025" at bounding box center [109, 154] width 89 height 14
select select "10"
select select "2025"
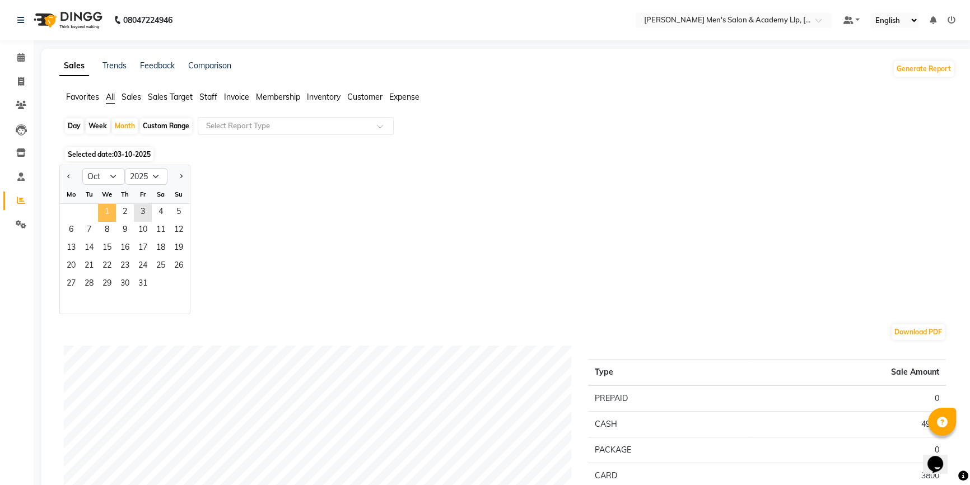
click at [108, 206] on span "1" at bounding box center [107, 213] width 18 height 18
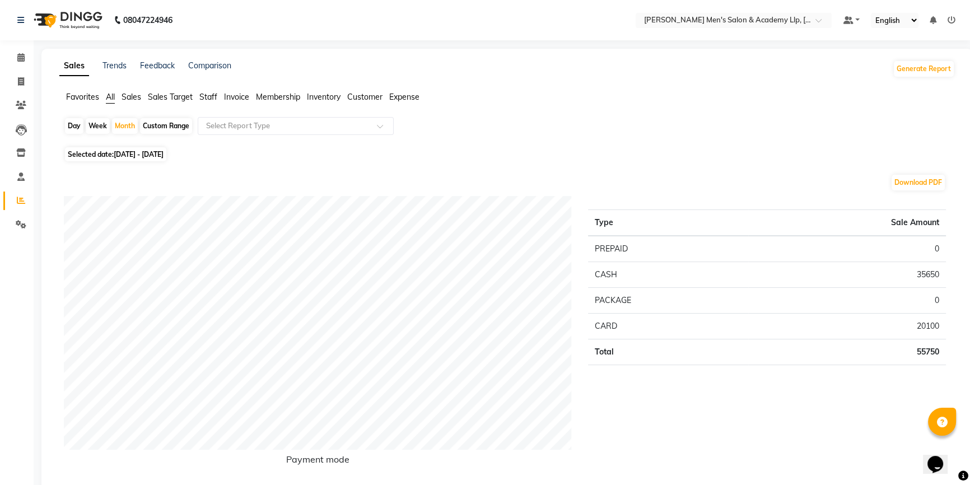
click at [210, 93] on span "Staff" at bounding box center [208, 97] width 18 height 10
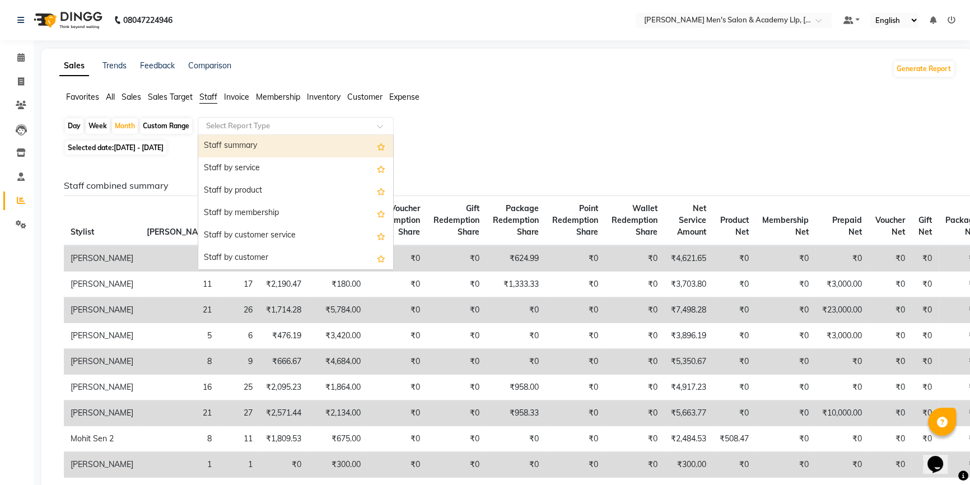
click at [383, 124] on span at bounding box center [384, 129] width 14 height 11
click at [361, 148] on div "Staff summary" at bounding box center [295, 146] width 195 height 22
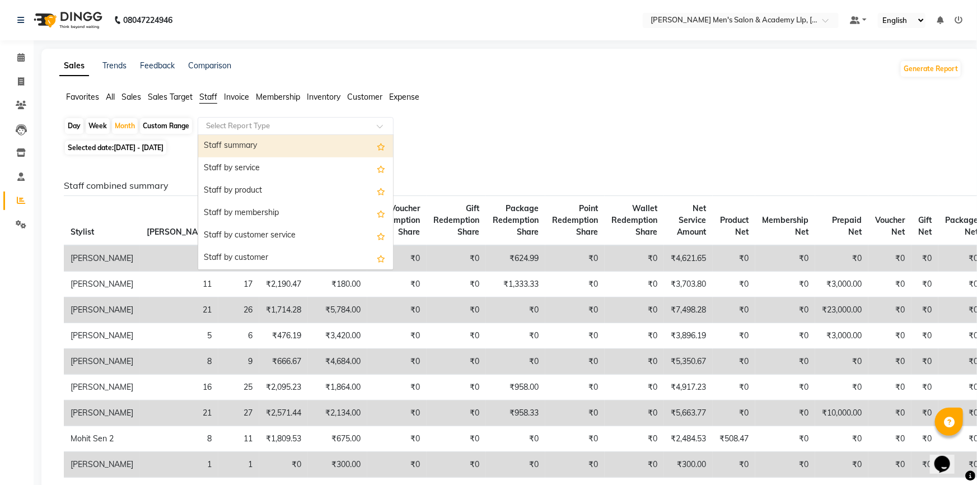
click at [361, 148] on div "Selected date: 01-10-2025 - 31-10-2025" at bounding box center [513, 148] width 899 height 12
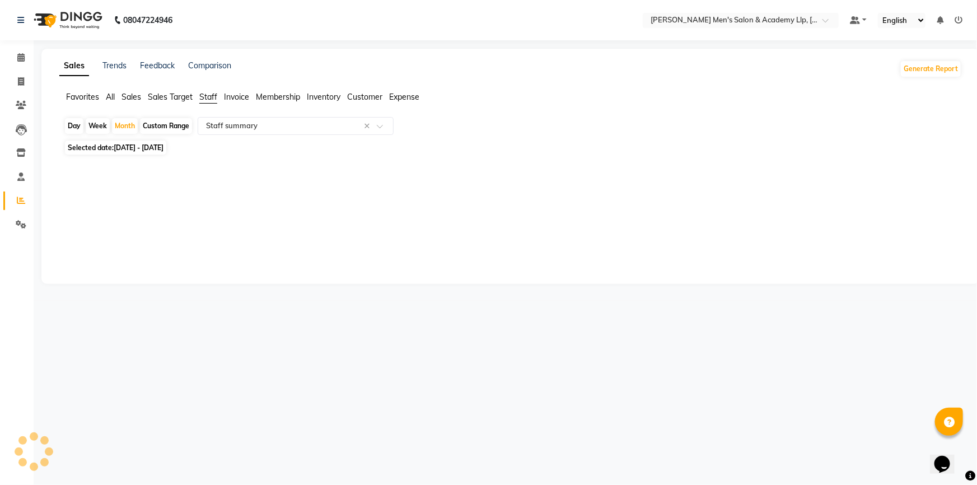
select select "full_report"
select select "csv"
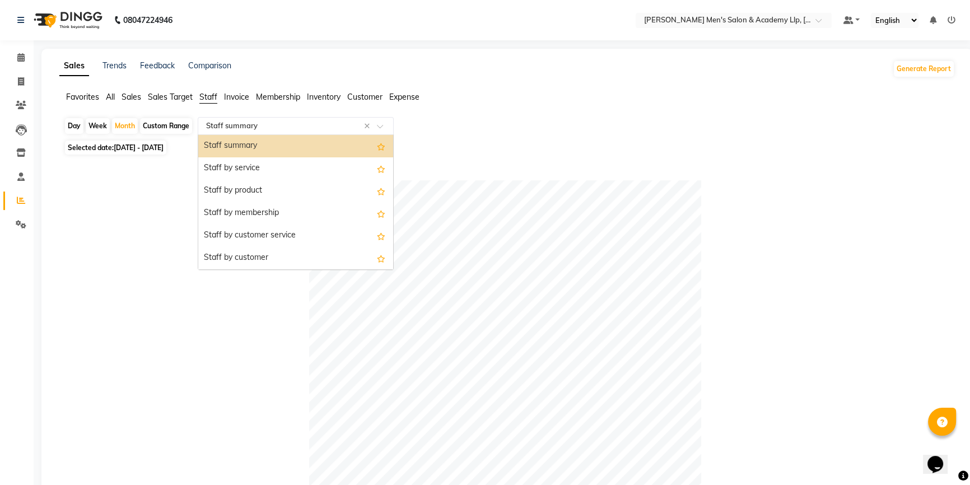
click at [338, 126] on input "text" at bounding box center [284, 125] width 161 height 11
click at [342, 169] on div "Staff by service" at bounding box center [295, 168] width 195 height 22
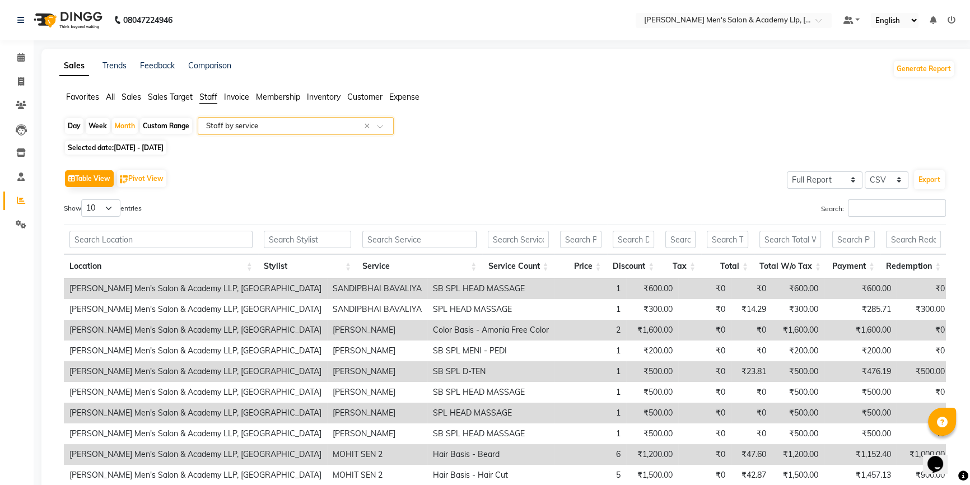
click at [891, 198] on div "Table View Pivot View Select Full Report Filtered Report Select CSV PDF Export …" at bounding box center [505, 350] width 882 height 366
click at [864, 211] on input "Search:" at bounding box center [897, 207] width 98 height 17
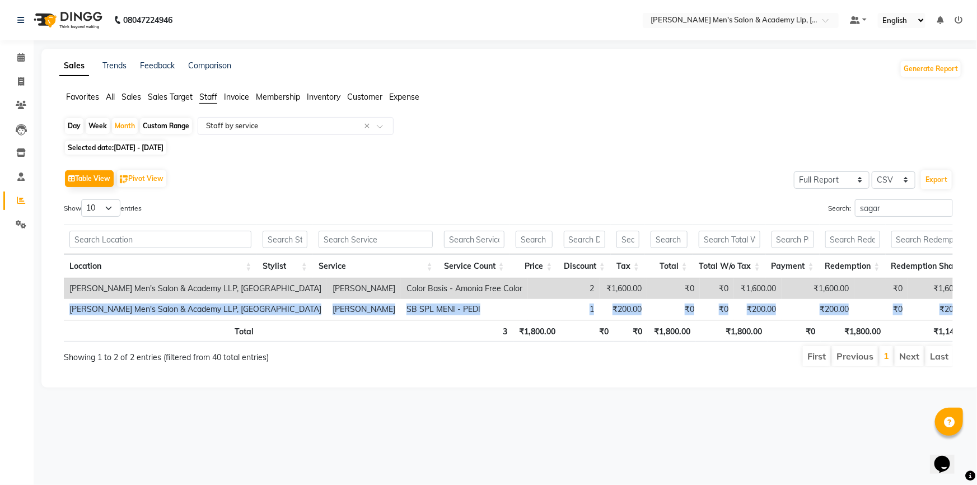
drag, startPoint x: 851, startPoint y: 291, endPoint x: 908, endPoint y: 354, distance: 84.5
click at [907, 332] on div "Location Stylist Service Service Count Price Discount Tax Total Total W/o Tax P…" at bounding box center [509, 283] width 890 height 124
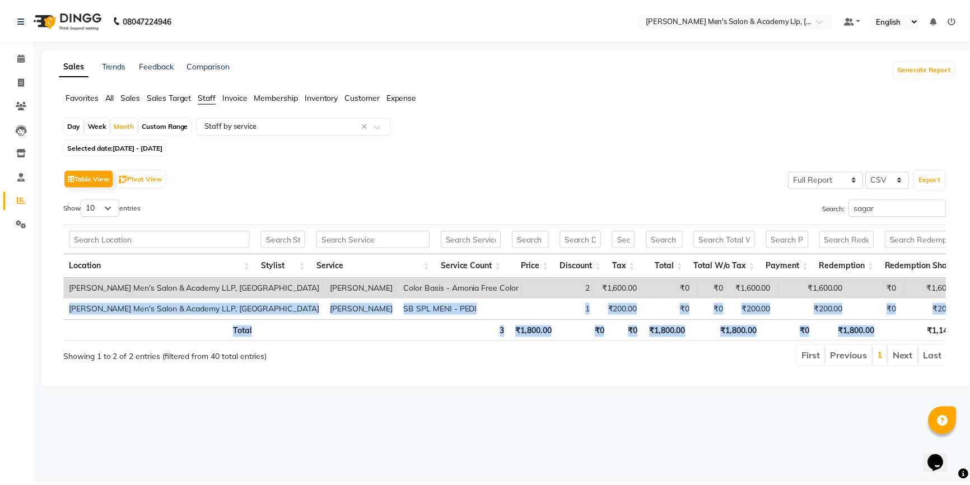
scroll to position [0, 8]
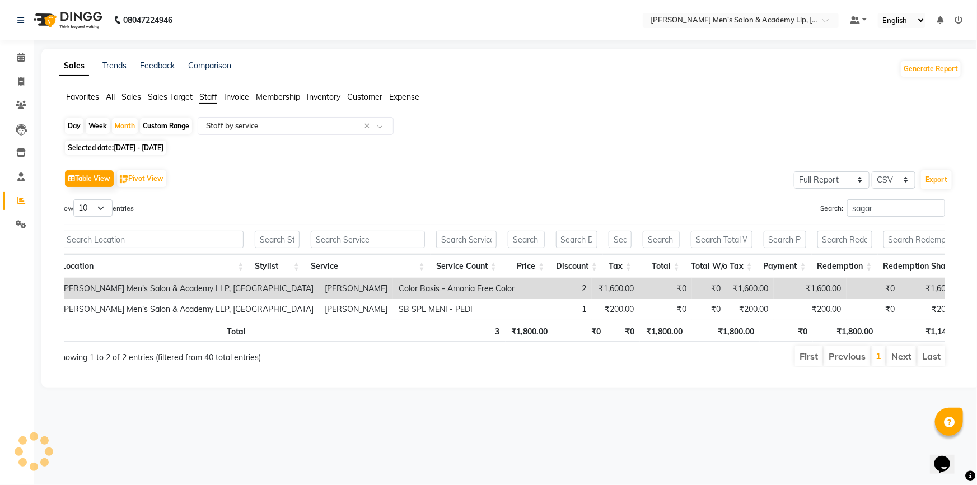
click at [723, 436] on div "08047224946 Select Location × Sandy Men's Salon & Academy Llp, Ravapar Road Def…" at bounding box center [488, 242] width 977 height 485
click at [952, 367] on div "Show 10 25 50 100 entries Search: sagar Location Stylist Service Service Count …" at bounding box center [509, 283] width 890 height 168
click at [898, 210] on input "sagar" at bounding box center [897, 207] width 98 height 17
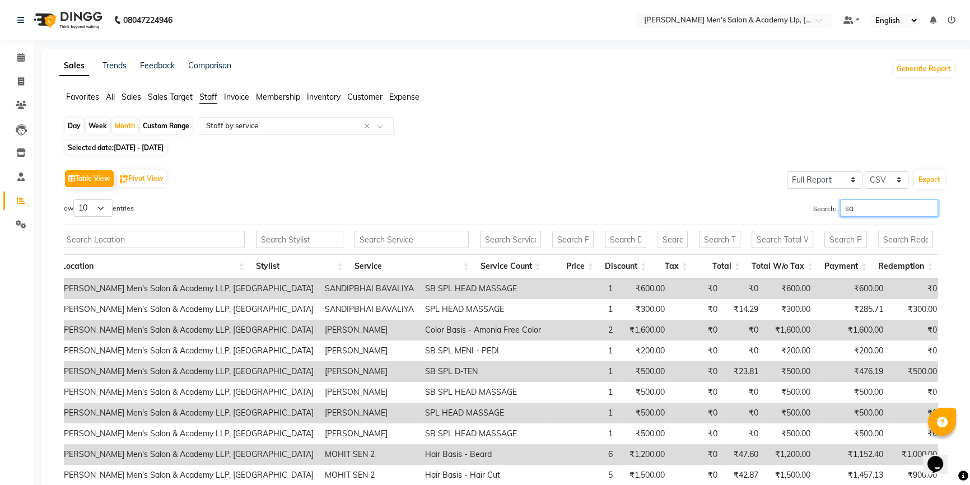
type input "s"
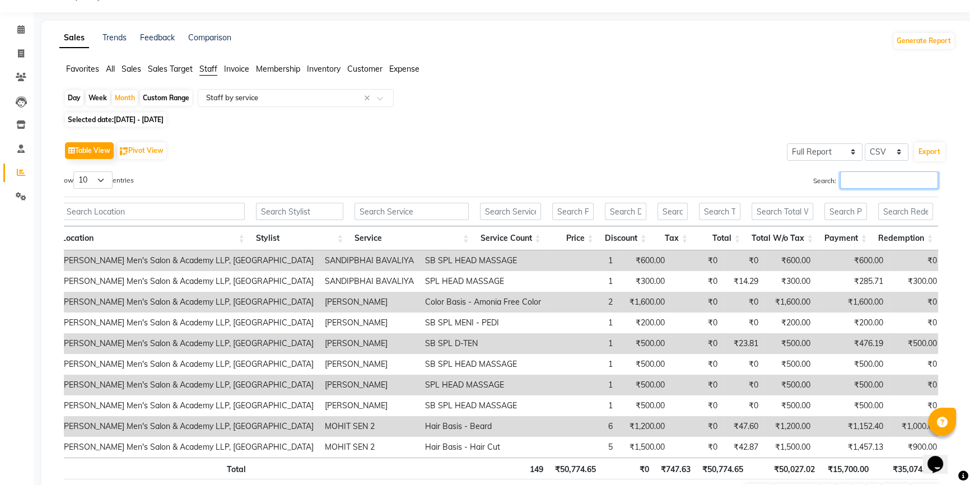
scroll to position [50, 0]
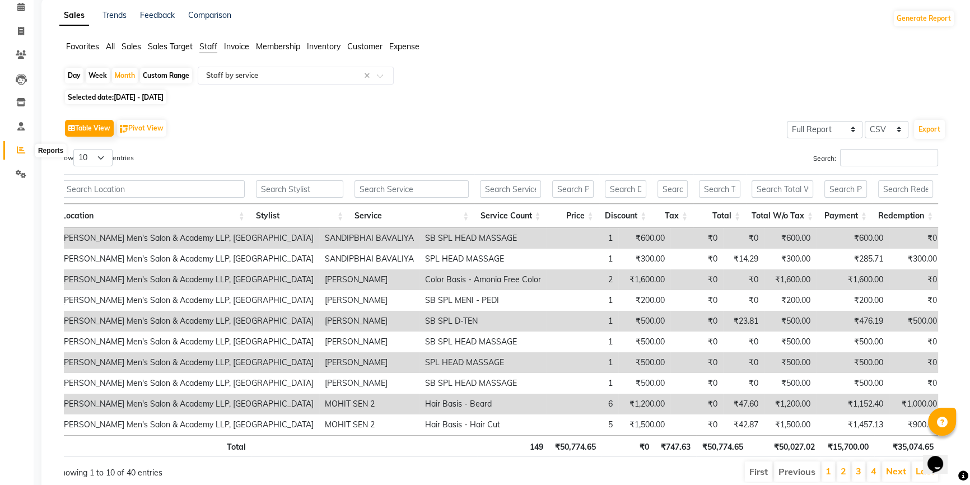
click at [24, 144] on span at bounding box center [21, 150] width 20 height 13
click at [12, 128] on span at bounding box center [21, 126] width 20 height 13
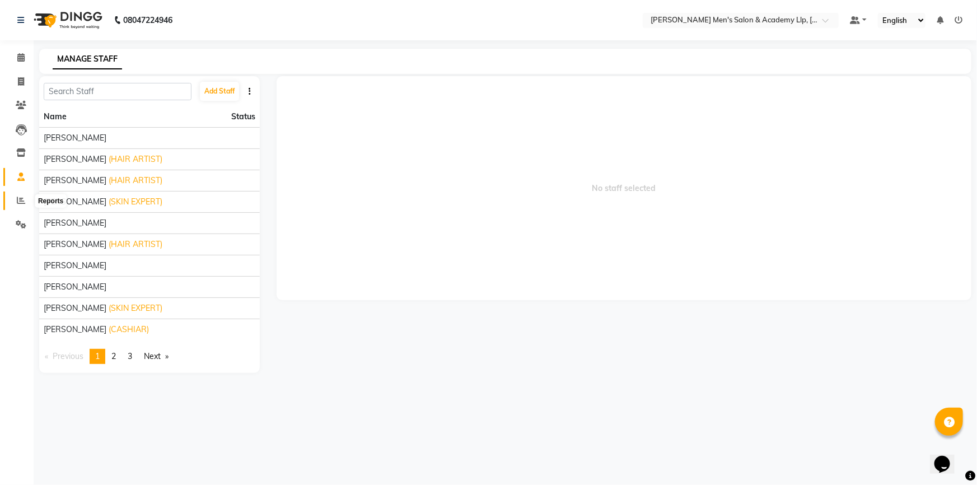
click at [27, 201] on span at bounding box center [21, 200] width 20 height 13
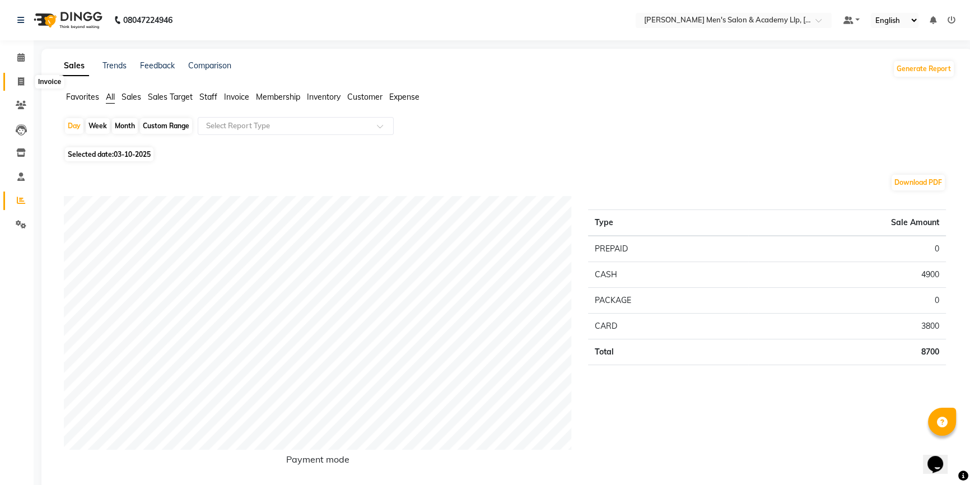
drag, startPoint x: 16, startPoint y: 82, endPoint x: 22, endPoint y: 81, distance: 6.2
click at [17, 81] on span at bounding box center [21, 82] width 20 height 13
click at [18, 81] on icon at bounding box center [21, 81] width 6 height 8
select select "service"
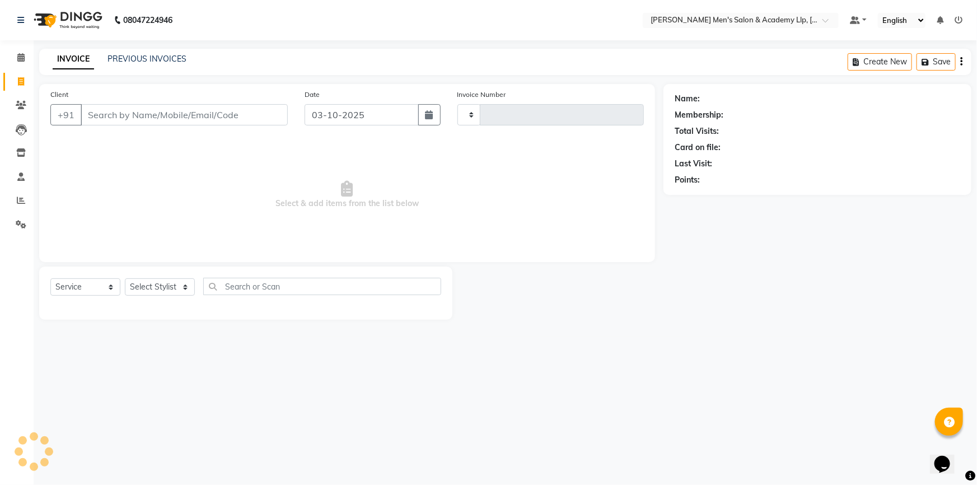
type input "6871"
select select "8248"
click at [132, 114] on input "Client" at bounding box center [184, 114] width 207 height 21
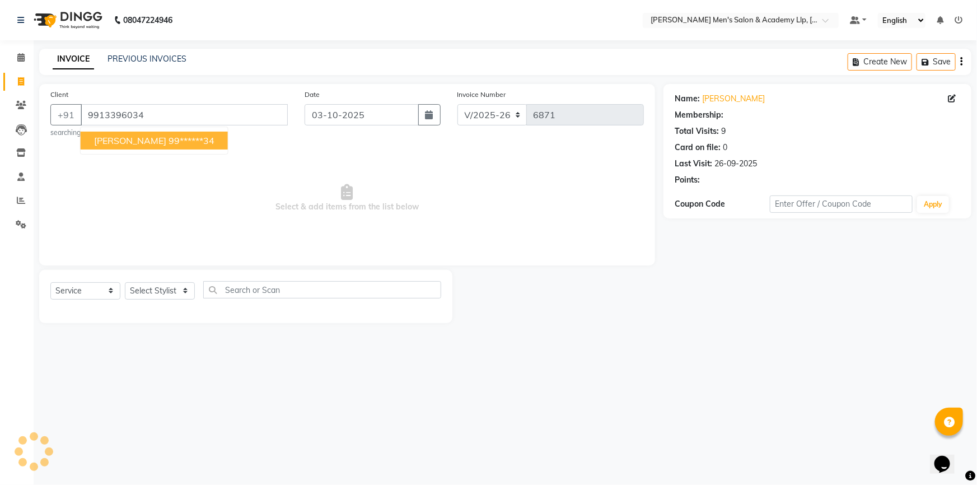
click at [180, 145] on ngb-highlight "99******34" at bounding box center [192, 140] width 46 height 11
type input "99******34"
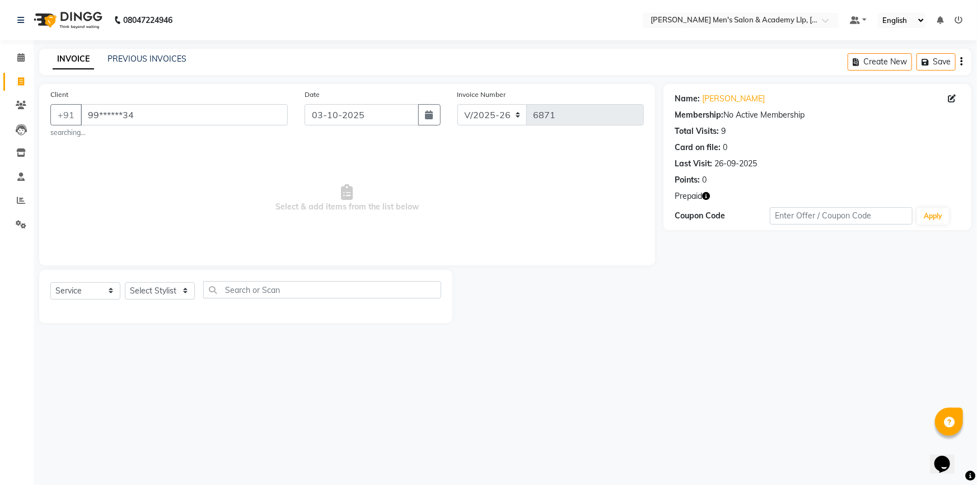
click at [707, 197] on icon "button" at bounding box center [706, 196] width 8 height 8
click at [184, 288] on select "Select Stylist ABHISHEK SEN AKKI SEN [PERSON_NAME] [PERSON_NAME] [PERSON_NAME] …" at bounding box center [160, 290] width 70 height 17
select select "90090"
click at [125, 282] on select "Select Stylist ABHISHEK SEN AKKI SEN [PERSON_NAME] [PERSON_NAME] [PERSON_NAME] …" at bounding box center [160, 290] width 70 height 17
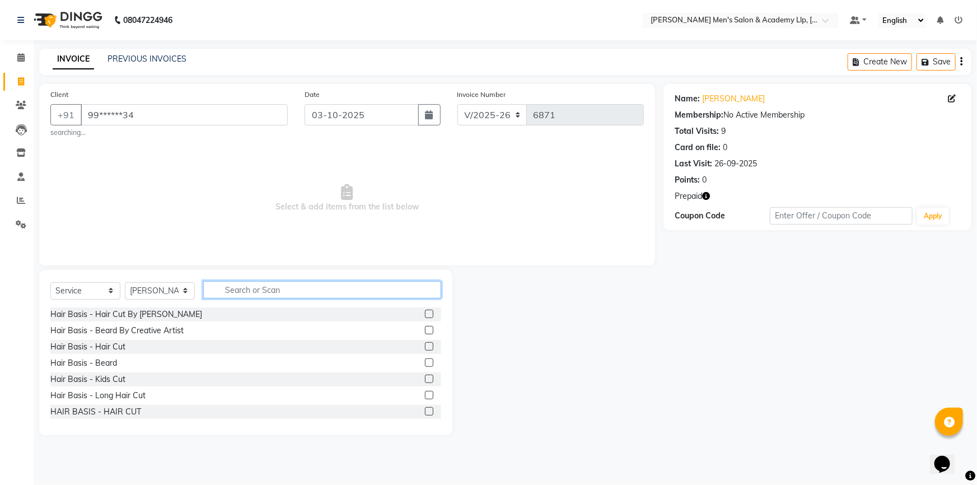
click at [256, 290] on input "text" at bounding box center [322, 289] width 238 height 17
type input "faci"
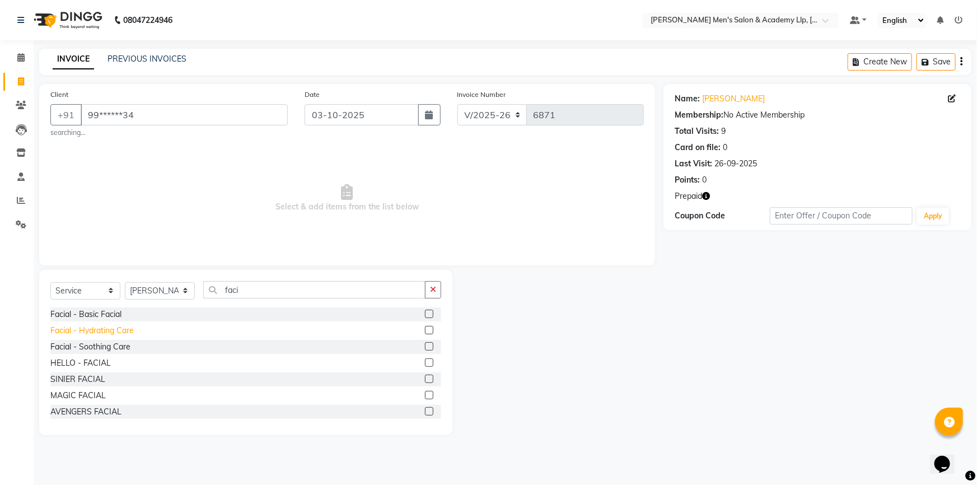
click at [120, 332] on div "Facial - Hydrating Care" at bounding box center [91, 331] width 83 height 12
checkbox input "false"
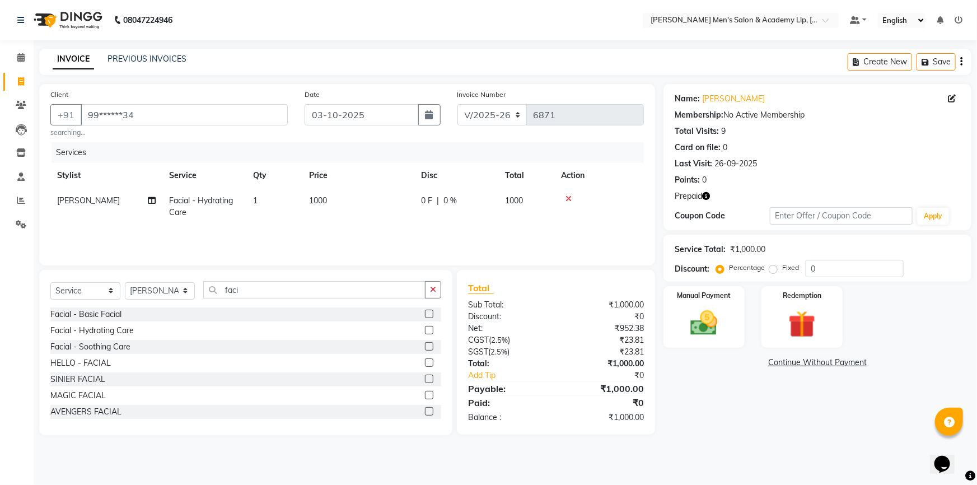
click at [341, 197] on td "1000" at bounding box center [358, 206] width 112 height 37
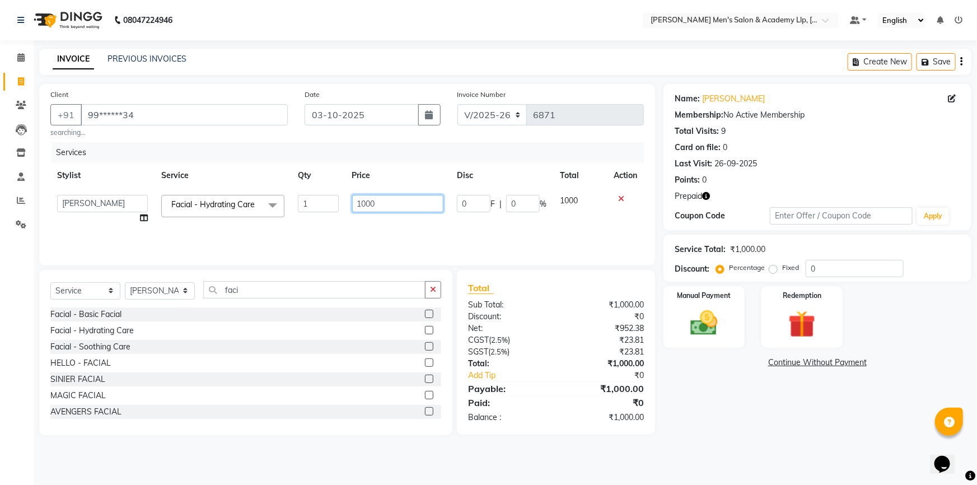
click at [371, 202] on input "1000" at bounding box center [398, 203] width 92 height 17
type input "2000"
click at [364, 293] on input "faci" at bounding box center [314, 289] width 222 height 17
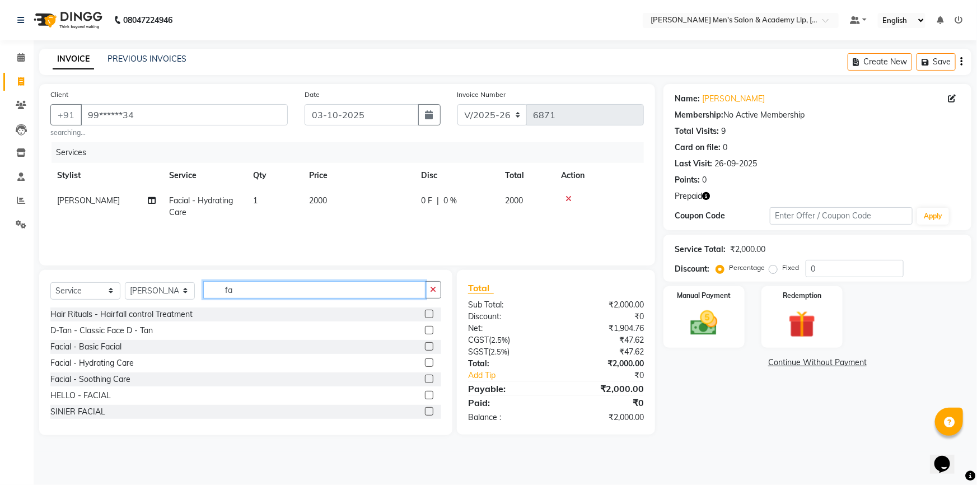
type input "f"
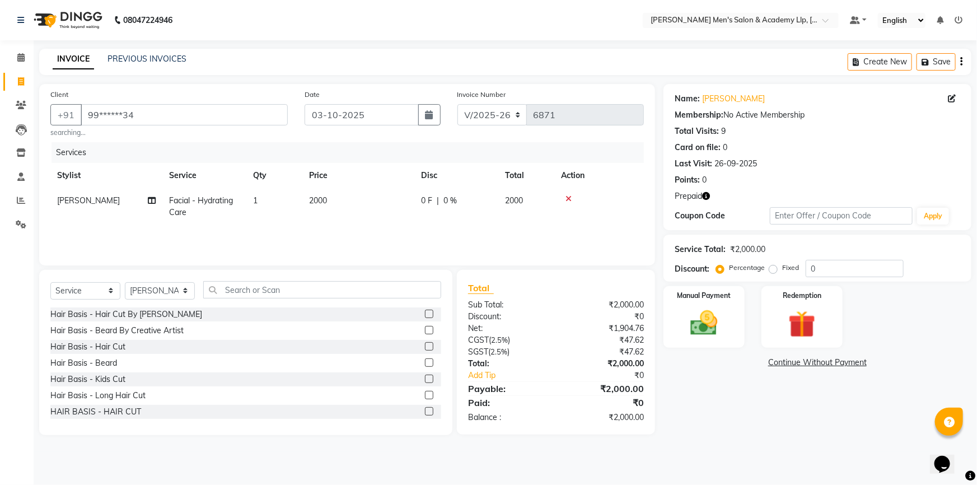
click at [707, 195] on icon "button" at bounding box center [706, 196] width 8 height 8
click at [111, 362] on div "Hair Basis - Beard" at bounding box center [83, 363] width 67 height 12
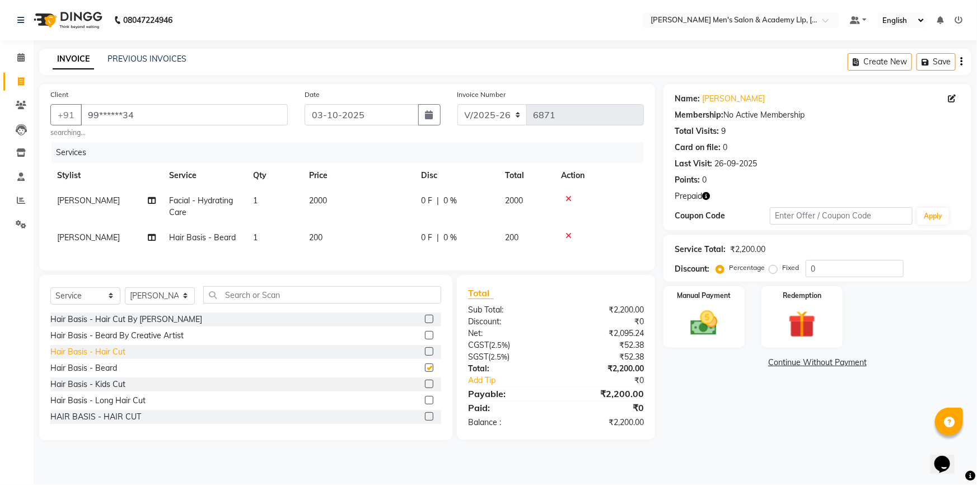
checkbox input "false"
click at [323, 238] on td "200" at bounding box center [358, 237] width 112 height 25
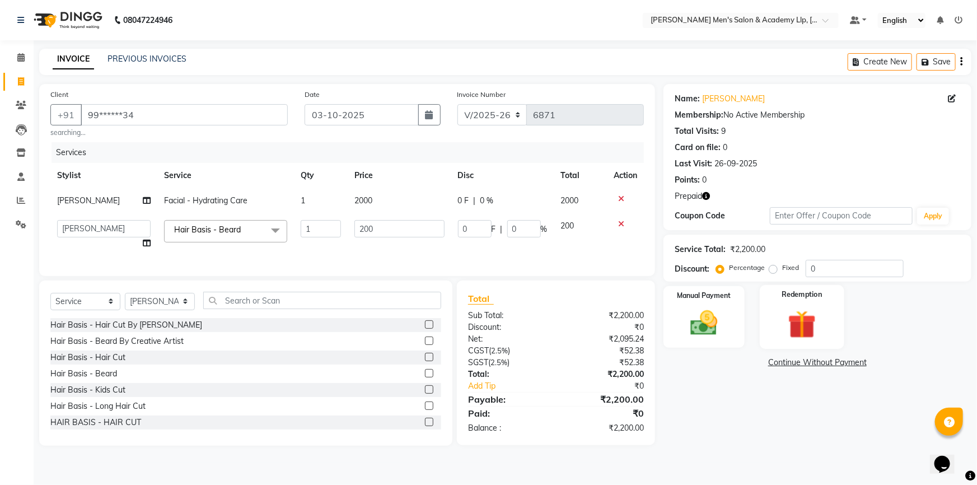
click at [785, 297] on label "Redemption" at bounding box center [803, 295] width 40 height 11
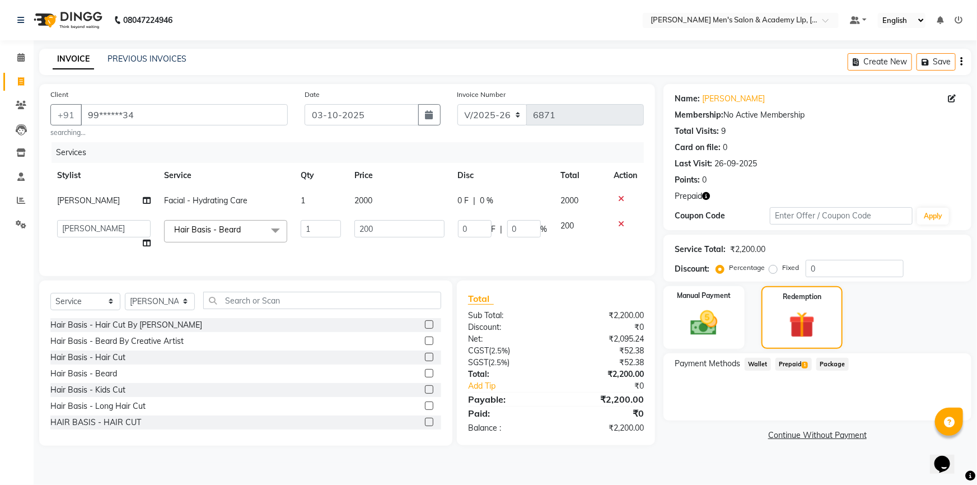
click at [795, 361] on span "Prepaid 1" at bounding box center [794, 364] width 36 height 13
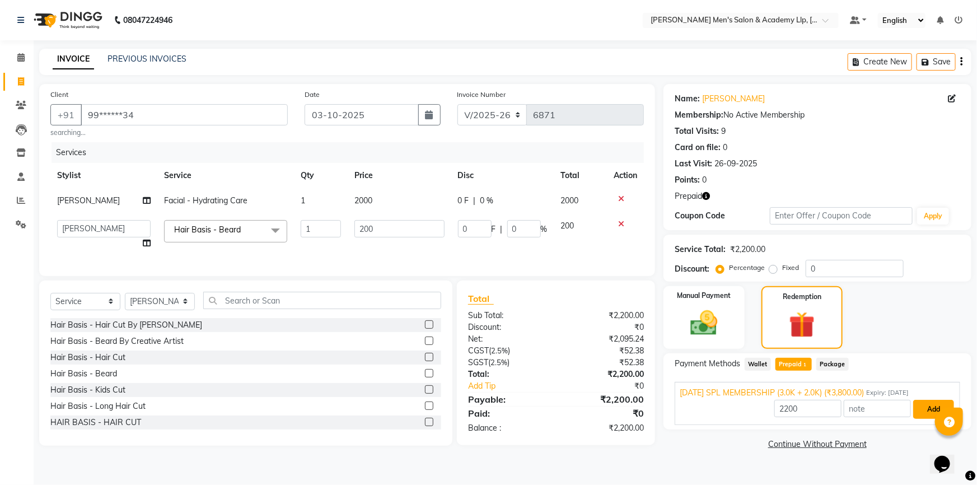
click at [935, 408] on button "Add" at bounding box center [934, 409] width 41 height 19
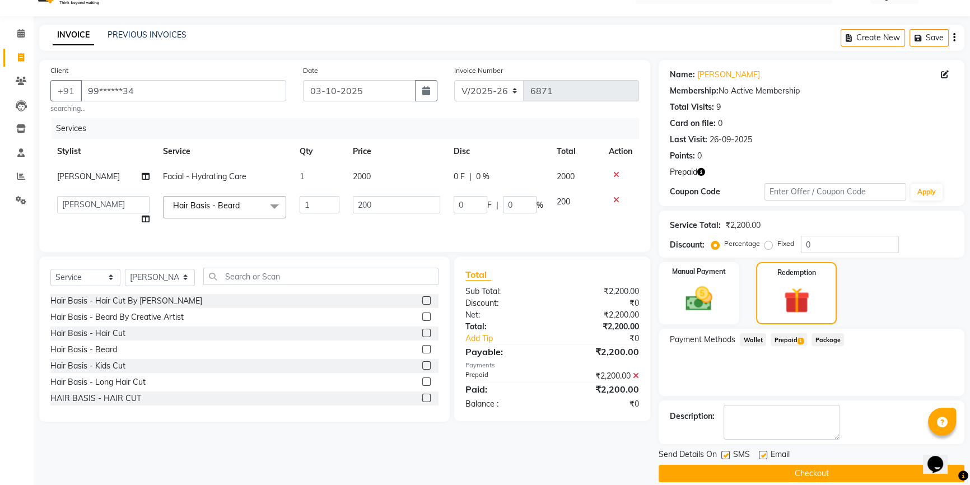
scroll to position [38, 0]
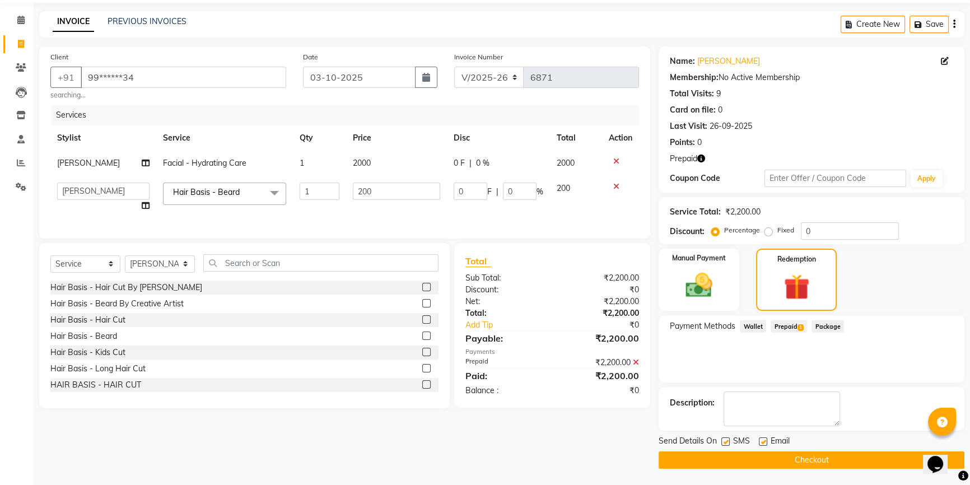
click at [762, 440] on label at bounding box center [763, 441] width 8 height 8
click at [762, 440] on input "checkbox" at bounding box center [762, 442] width 7 height 7
checkbox input "false"
click at [736, 454] on button "Checkout" at bounding box center [812, 459] width 306 height 17
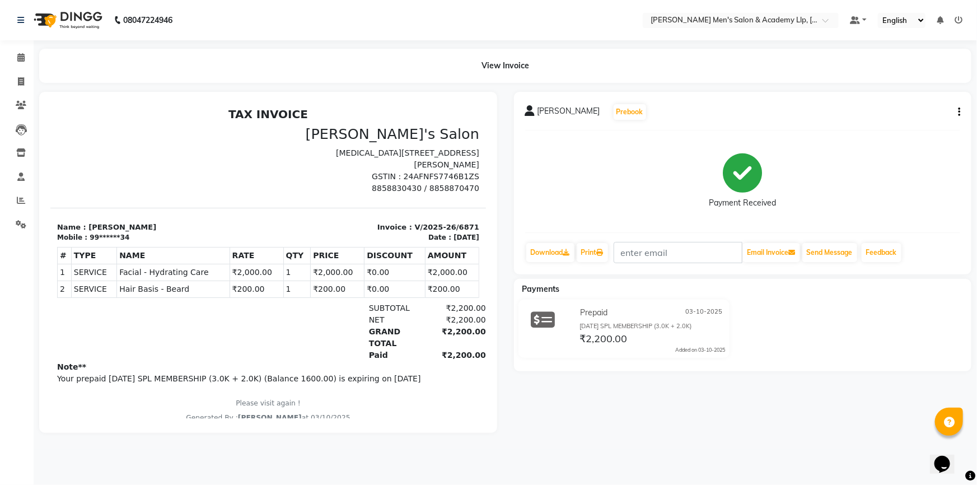
click at [957, 111] on button "button" at bounding box center [957, 112] width 7 height 12
click at [906, 118] on div "Edit Item Staff" at bounding box center [903, 119] width 77 height 14
select select
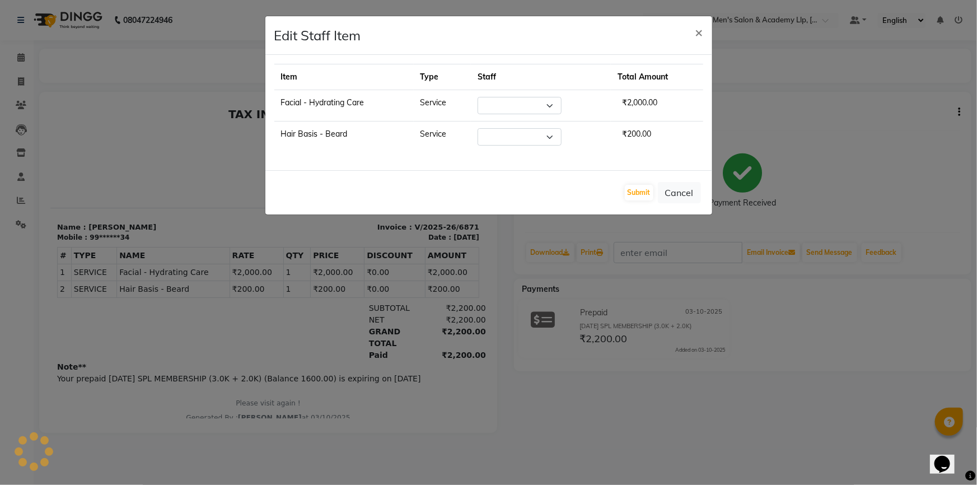
select select "90090"
click at [523, 100] on select "Select ABHISHEK SEN AKKI SEN ANKUSH SEN ARYAN GOHEL ARYAN SEN CHANDU SEN DIPESH…" at bounding box center [513, 105] width 84 height 17
select select "88539"
click at [472, 97] on select "Select ABHISHEK SEN AKKI SEN ANKUSH SEN ARYAN GOHEL ARYAN SEN CHANDU SEN DIPESH…" at bounding box center [513, 105] width 84 height 17
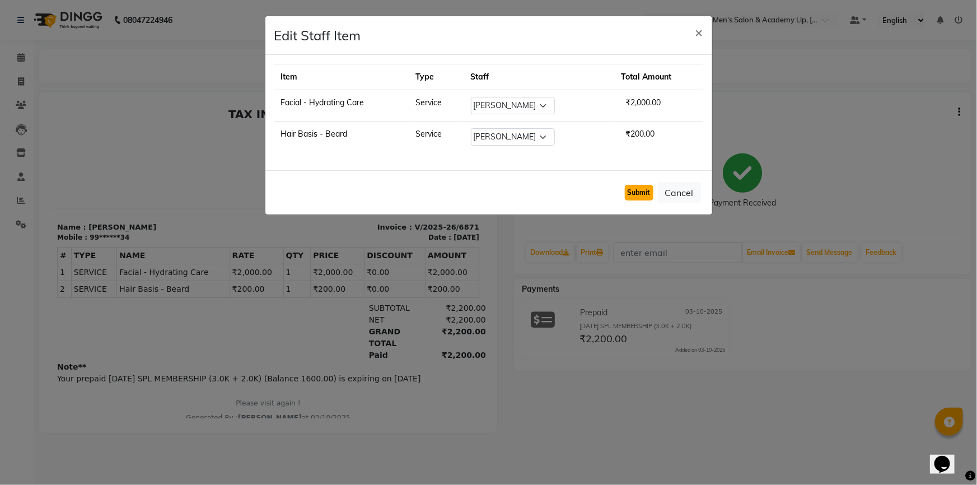
click at [635, 188] on button "Submit" at bounding box center [639, 193] width 29 height 16
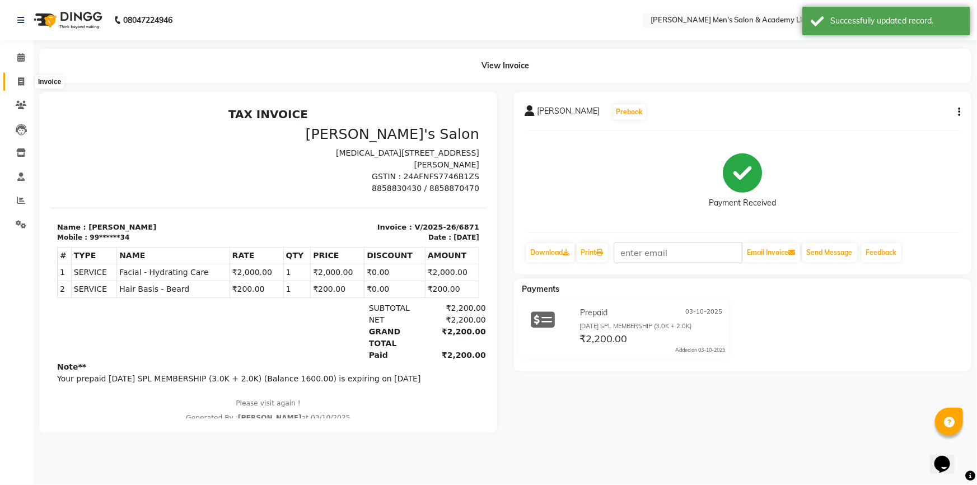
click at [25, 82] on span at bounding box center [21, 82] width 20 height 13
select select "service"
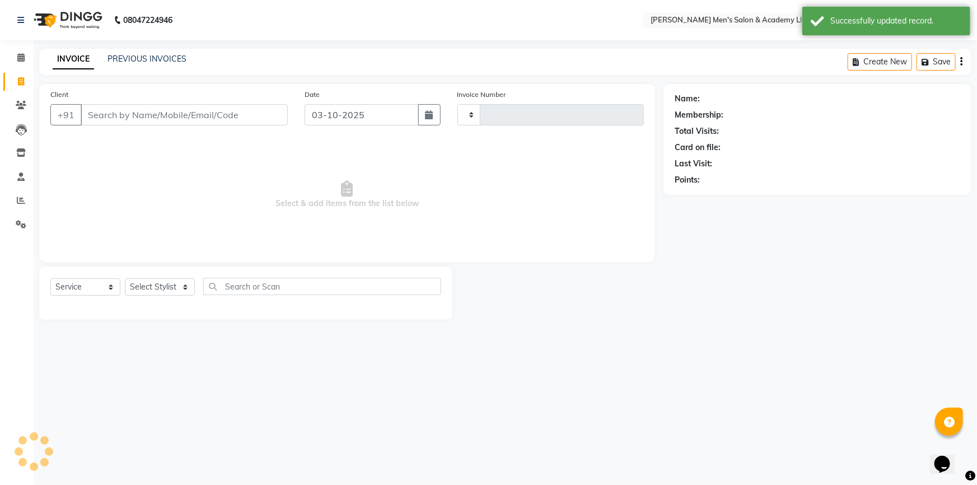
type input "6872"
select select "8248"
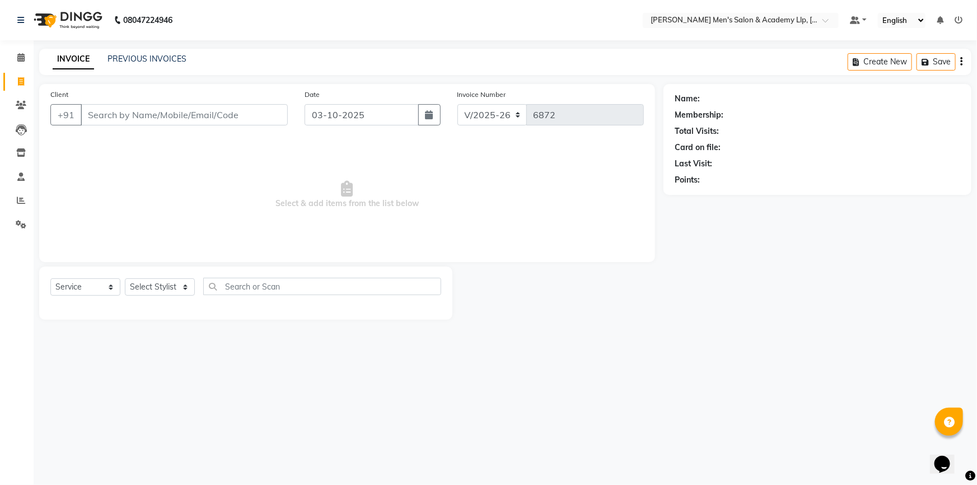
click at [498, 359] on div "08047224946 Select Location × Sandy Men's Salon & Academy Llp, Ravapar Road Def…" at bounding box center [488, 242] width 977 height 485
drag, startPoint x: 781, startPoint y: 429, endPoint x: 761, endPoint y: 407, distance: 29.7
click at [773, 425] on div "08047224946 Select Location × Sandy Men's Salon & Academy Llp, Ravapar Road Def…" at bounding box center [488, 242] width 977 height 485
click at [227, 119] on input "Client" at bounding box center [184, 114] width 207 height 21
click at [155, 121] on input "Client" at bounding box center [184, 114] width 207 height 21
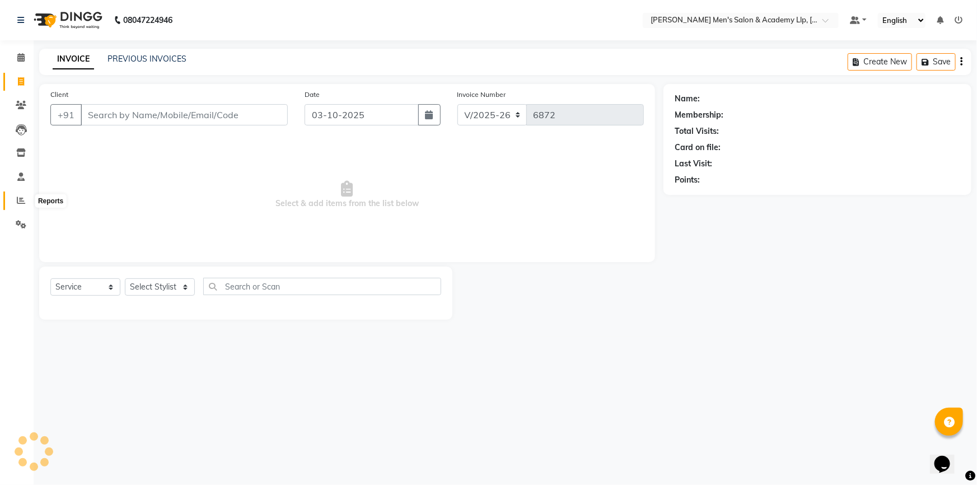
click at [28, 203] on span at bounding box center [21, 200] width 20 height 13
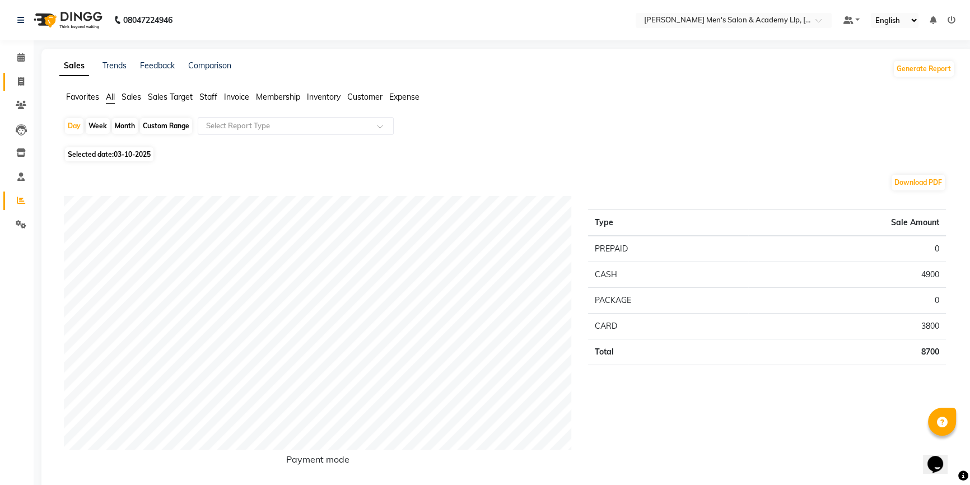
click at [10, 76] on link "Invoice" at bounding box center [16, 82] width 27 height 18
select select "service"
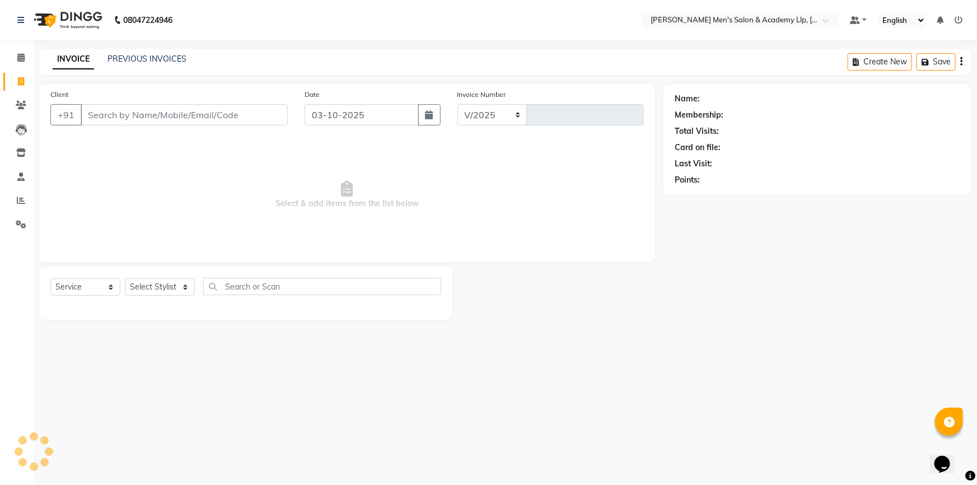
select select "8248"
type input "6872"
click at [157, 114] on input "Client" at bounding box center [184, 114] width 207 height 21
drag, startPoint x: 154, startPoint y: 112, endPoint x: 144, endPoint y: 115, distance: 10.6
click at [149, 112] on input "Client" at bounding box center [184, 114] width 207 height 21
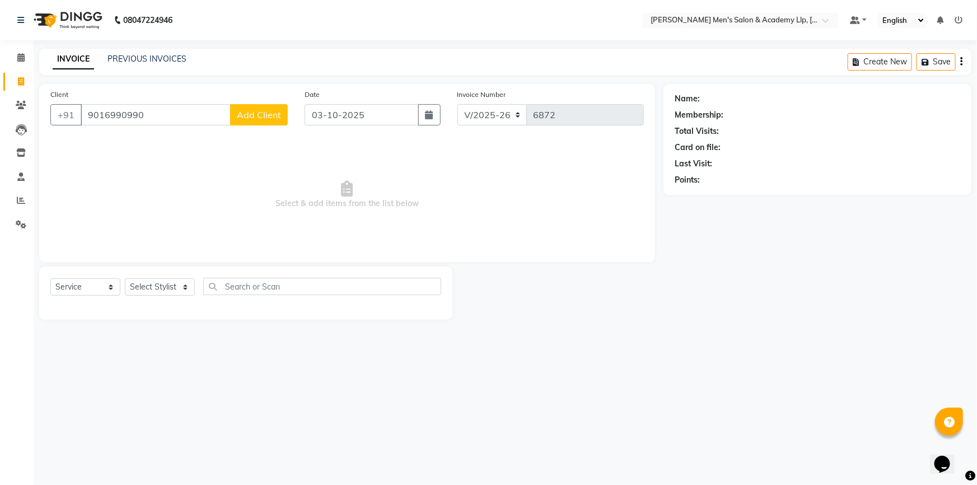
type input "9016990990"
click at [266, 119] on span "Add Client" at bounding box center [259, 114] width 44 height 11
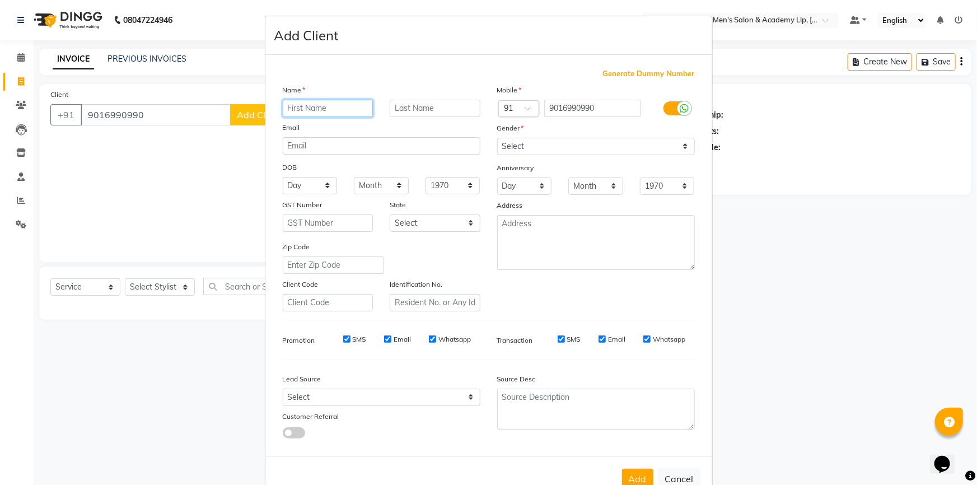
click at [328, 111] on input "text" at bounding box center [328, 108] width 91 height 17
type input "satyam"
click at [441, 111] on input "text" at bounding box center [435, 108] width 91 height 17
type input "bhai"
click at [686, 146] on select "Select Male Female Other Prefer Not To Say" at bounding box center [596, 146] width 198 height 17
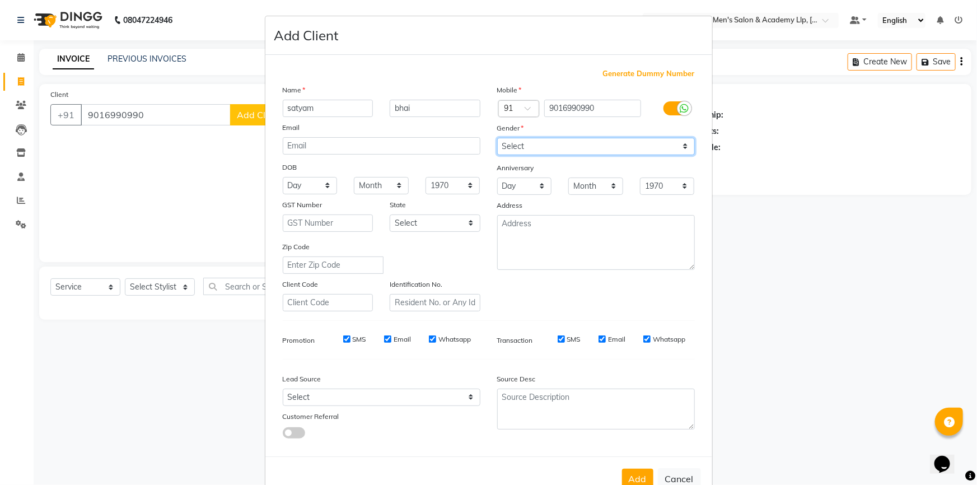
select select "male"
click at [497, 138] on select "Select Male Female Other Prefer Not To Say" at bounding box center [596, 146] width 198 height 17
click at [630, 481] on button "Add" at bounding box center [637, 479] width 31 height 20
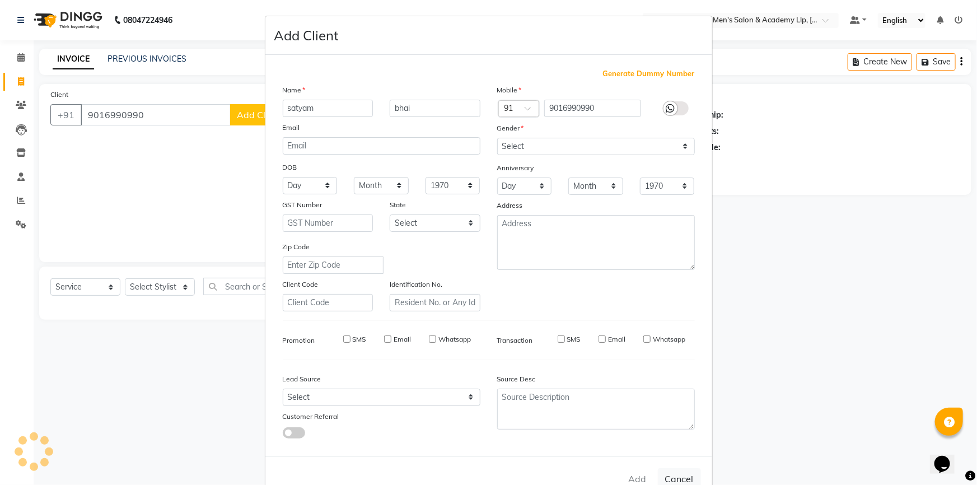
type input "90******90"
select select
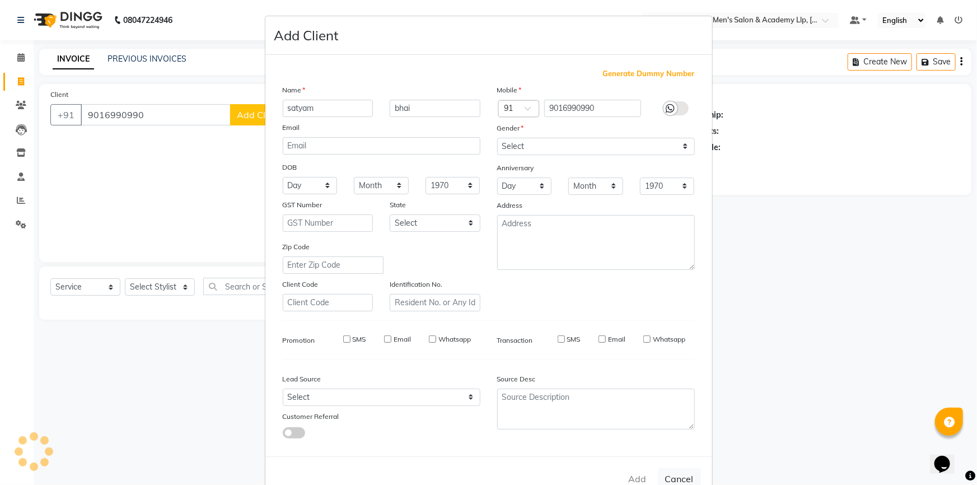
select select
checkbox input "false"
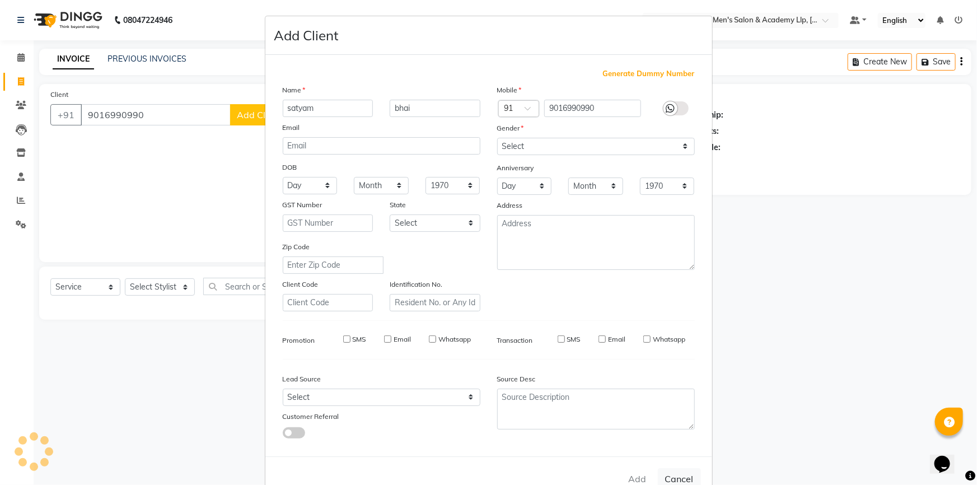
checkbox input "false"
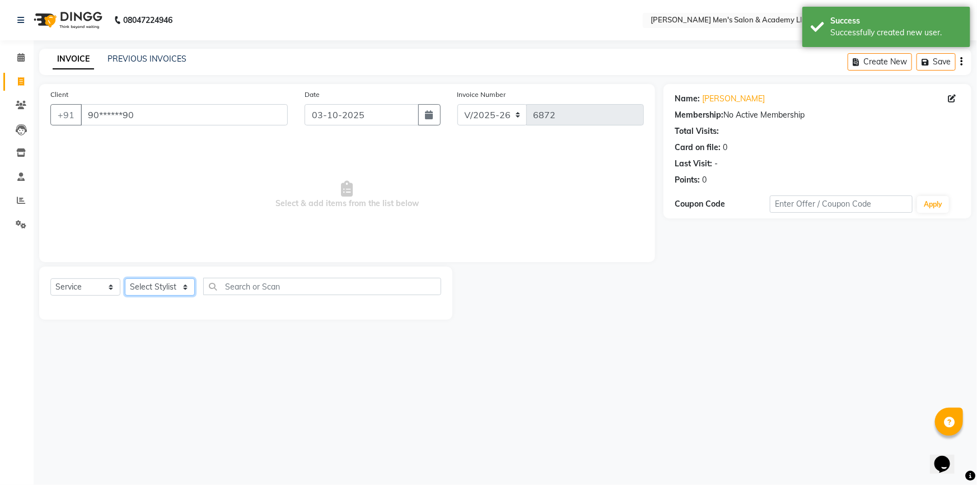
click at [181, 291] on select "Select Stylist ABHISHEK SEN AKKI SEN [PERSON_NAME] [PERSON_NAME] [PERSON_NAME] …" at bounding box center [160, 286] width 70 height 17
select select "90090"
click at [125, 278] on select "Select Stylist ABHISHEK SEN AKKI SEN [PERSON_NAME] [PERSON_NAME] [PERSON_NAME] …" at bounding box center [160, 286] width 70 height 17
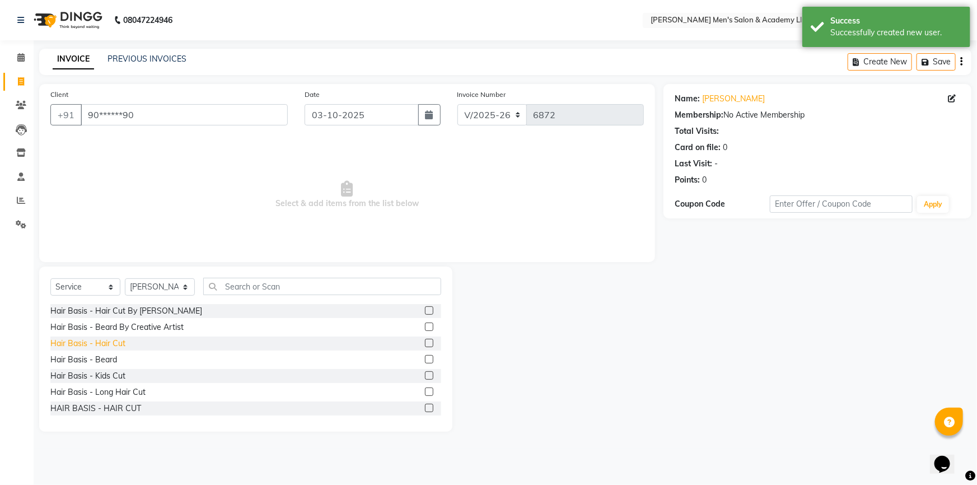
click at [118, 342] on div "Hair Basis - Hair Cut" at bounding box center [87, 344] width 75 height 12
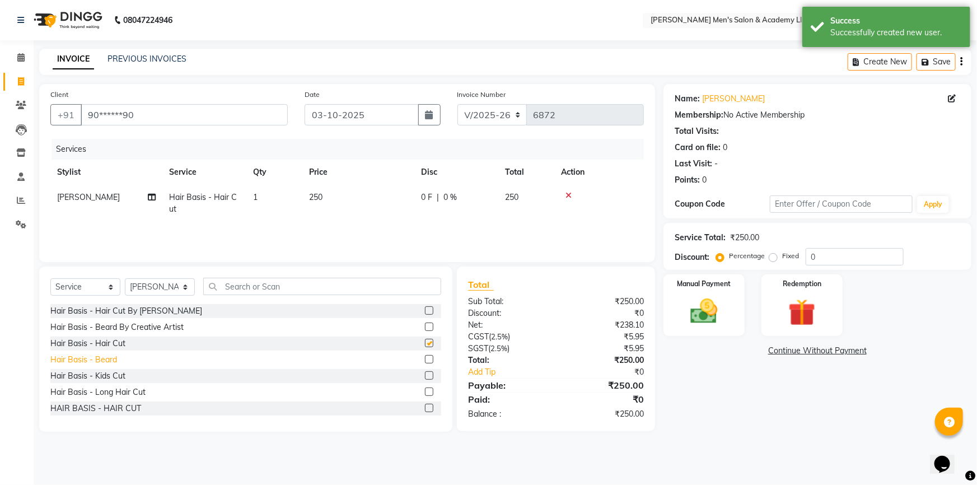
checkbox input "false"
click at [110, 359] on div "Hair Basis - Beard" at bounding box center [83, 360] width 67 height 12
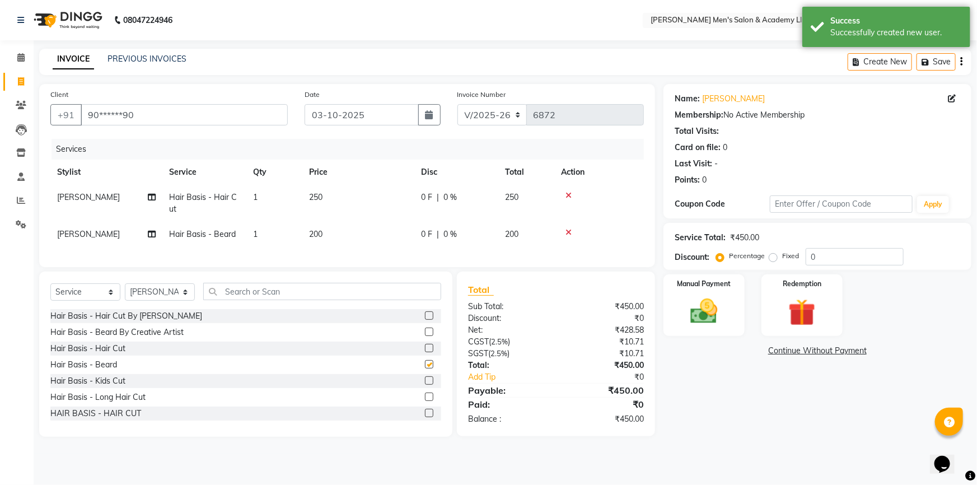
checkbox input "false"
click at [324, 195] on td "250" at bounding box center [358, 203] width 112 height 37
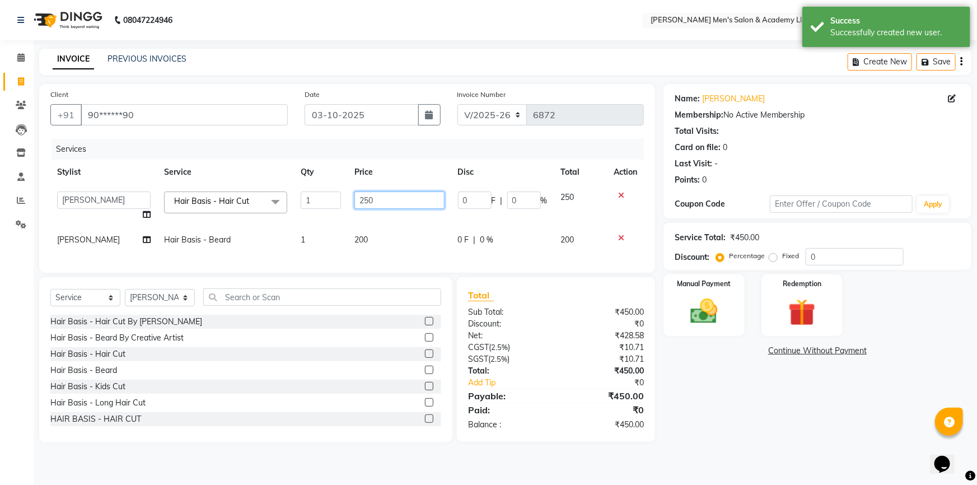
click at [378, 202] on input "250" at bounding box center [400, 200] width 90 height 17
type input "2"
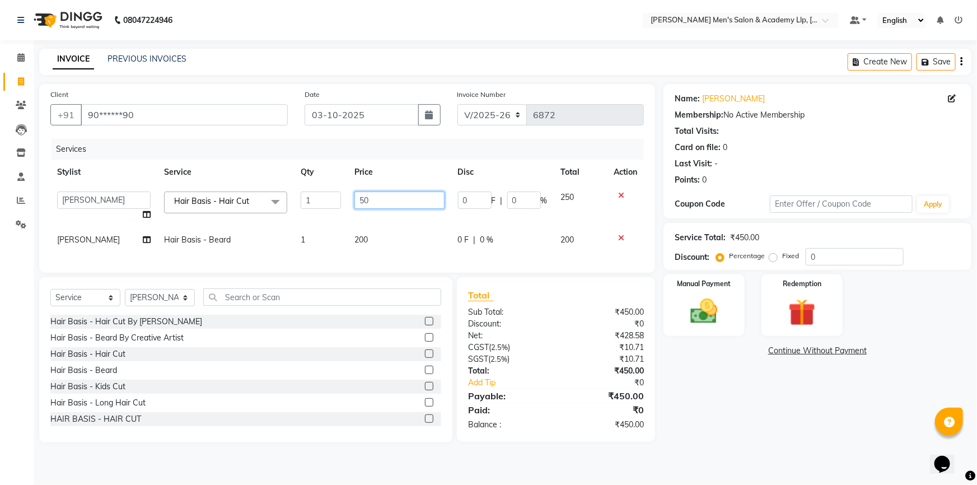
type input "500"
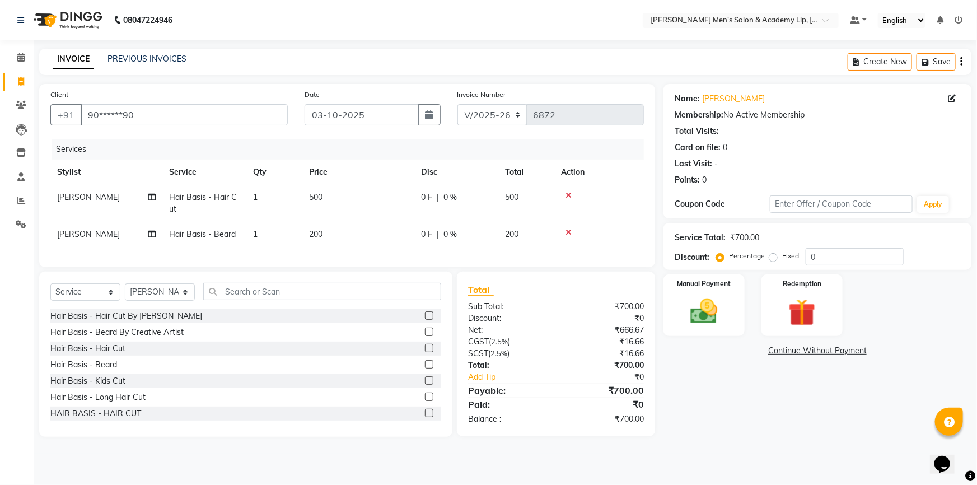
click at [403, 189] on td "500" at bounding box center [358, 203] width 112 height 37
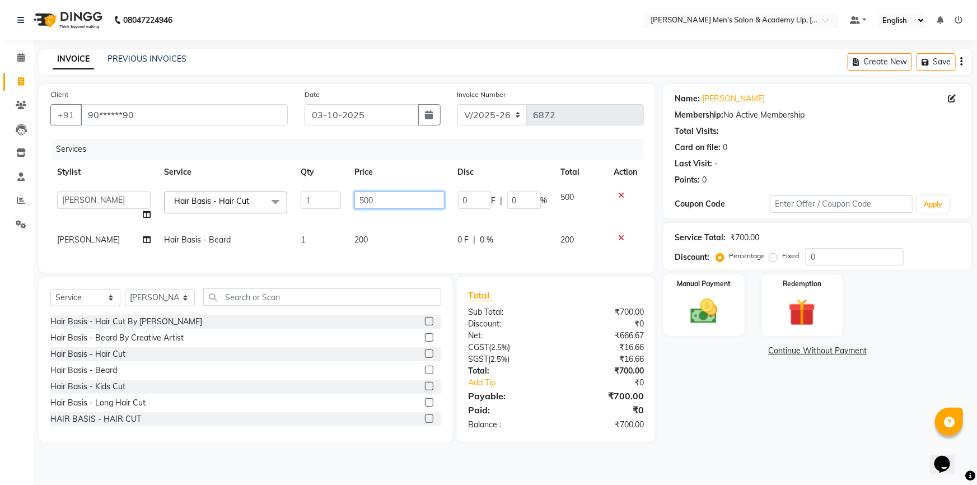
click at [394, 201] on input "500" at bounding box center [400, 200] width 90 height 17
type input "5"
type input "300"
click at [618, 195] on div at bounding box center [626, 196] width 24 height 8
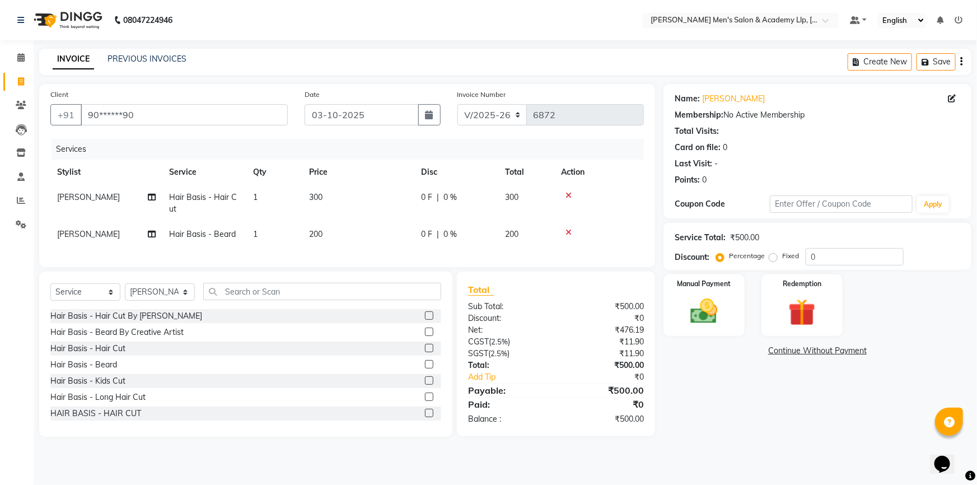
click at [572, 193] on div at bounding box center [599, 196] width 76 height 8
click at [567, 195] on icon at bounding box center [569, 196] width 6 height 8
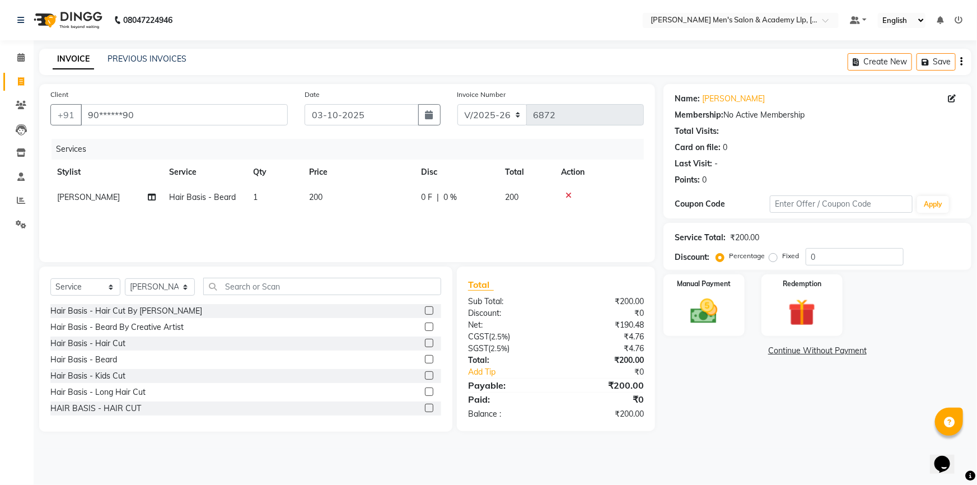
click at [567, 195] on icon at bounding box center [569, 196] width 6 height 8
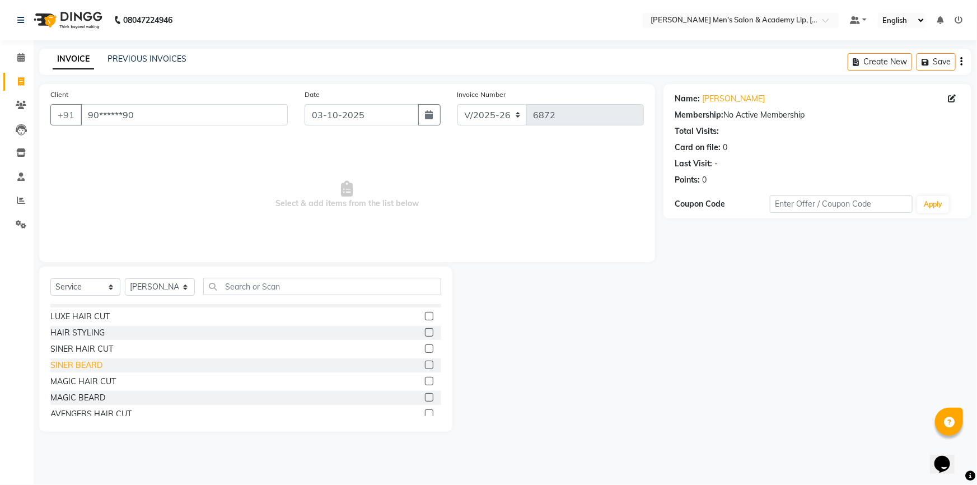
scroll to position [203, 0]
click at [104, 280] on select "Select Service Product Membership Package Voucher Prepaid Gift Card" at bounding box center [85, 286] width 70 height 17
select select "P"
click at [50, 278] on select "Select Service Product Membership Package Voucher Prepaid Gift Card" at bounding box center [85, 286] width 70 height 17
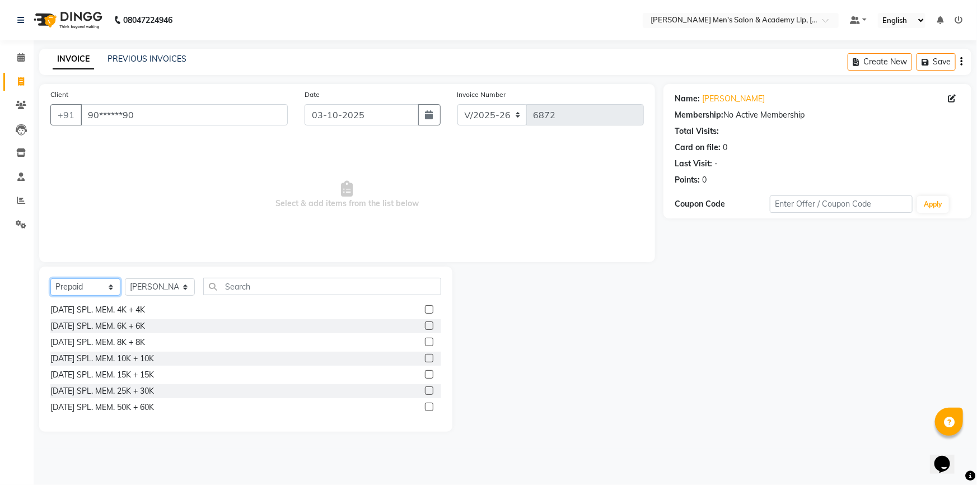
scroll to position [584, 0]
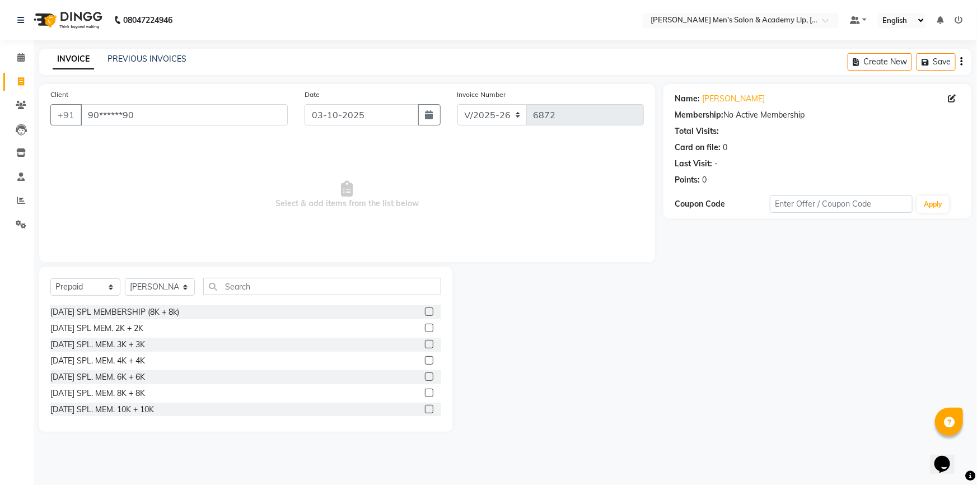
click at [425, 341] on label at bounding box center [429, 344] width 8 height 8
click at [425, 341] on input "checkbox" at bounding box center [428, 344] width 7 height 7
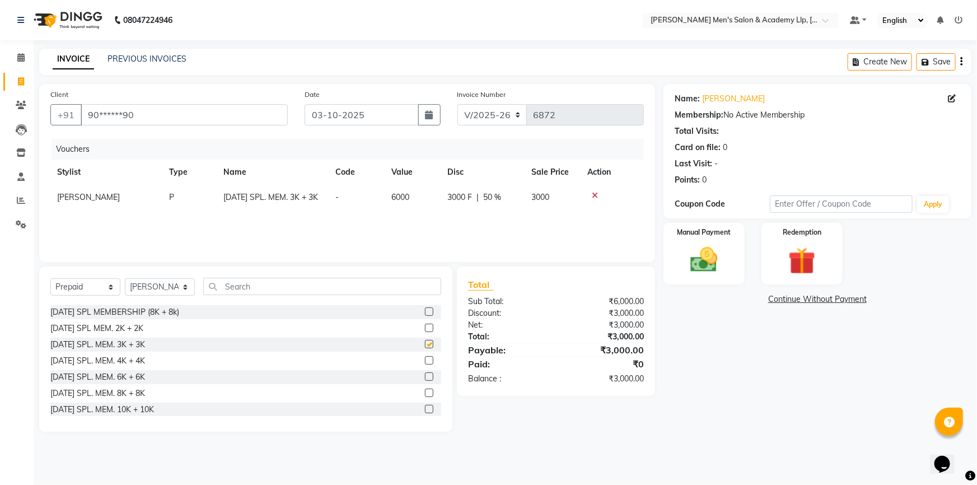
checkbox input "false"
click at [719, 260] on img at bounding box center [705, 260] width 46 height 32
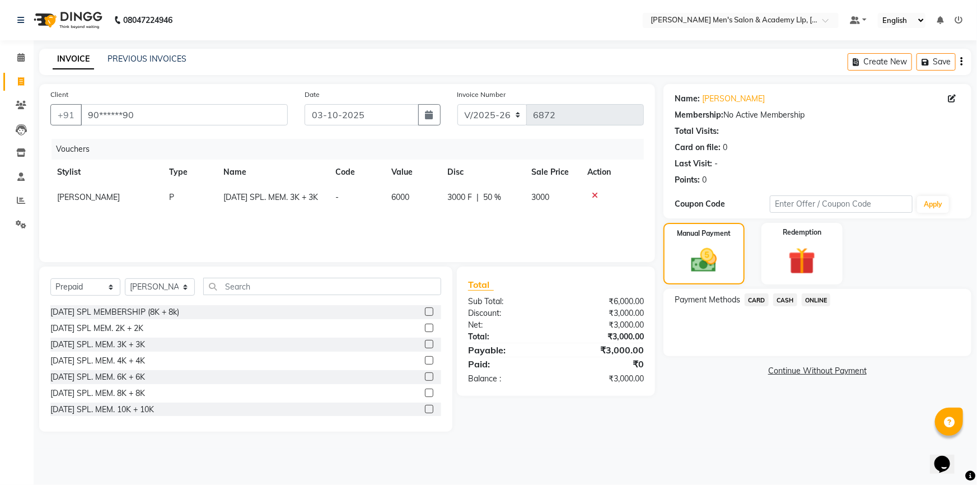
click at [784, 297] on span "CASH" at bounding box center [786, 300] width 24 height 13
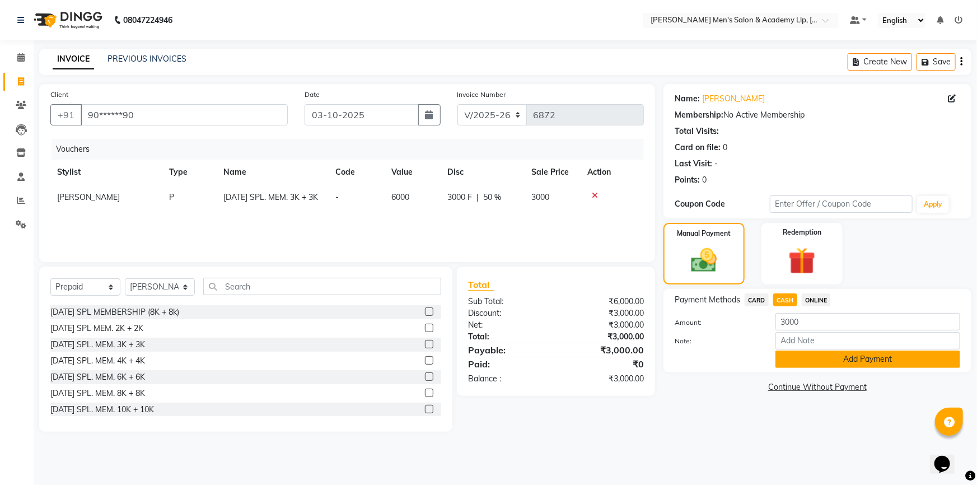
click at [793, 357] on button "Add Payment" at bounding box center [868, 359] width 185 height 17
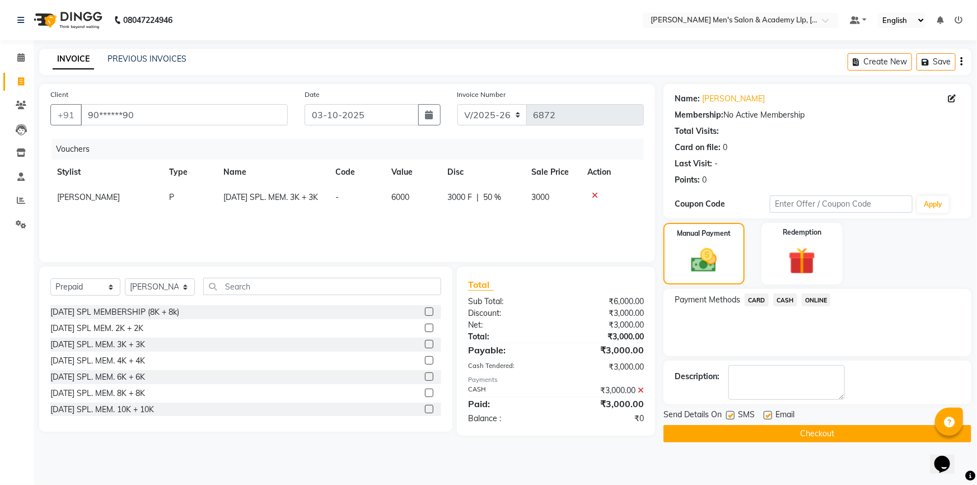
click at [767, 417] on label at bounding box center [768, 415] width 8 height 8
click at [767, 417] on input "checkbox" at bounding box center [767, 415] width 7 height 7
checkbox input "false"
click at [755, 431] on button "Checkout" at bounding box center [818, 433] width 308 height 17
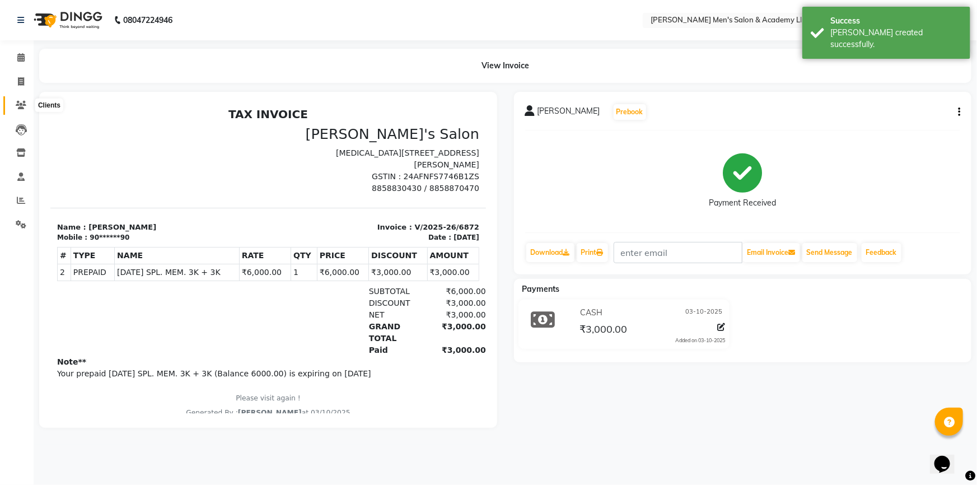
click at [21, 105] on icon at bounding box center [21, 105] width 11 height 8
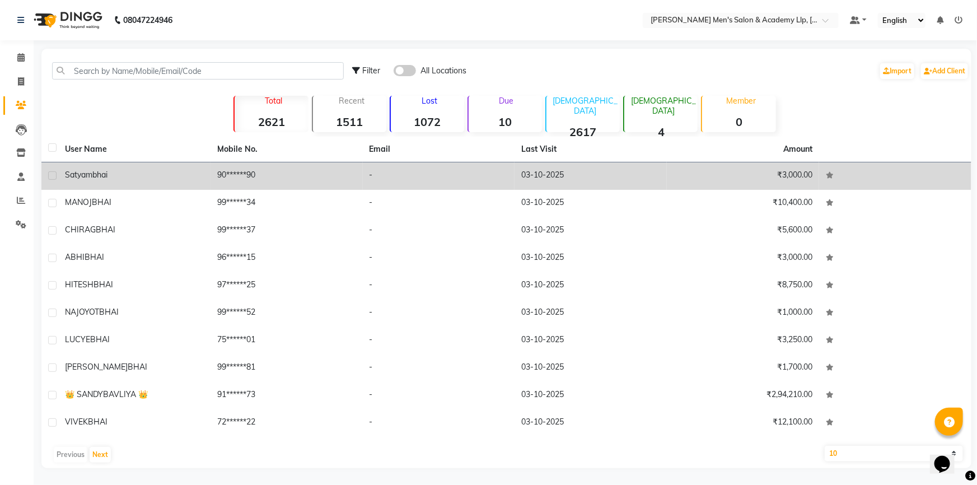
click at [439, 178] on td "-" at bounding box center [439, 175] width 152 height 27
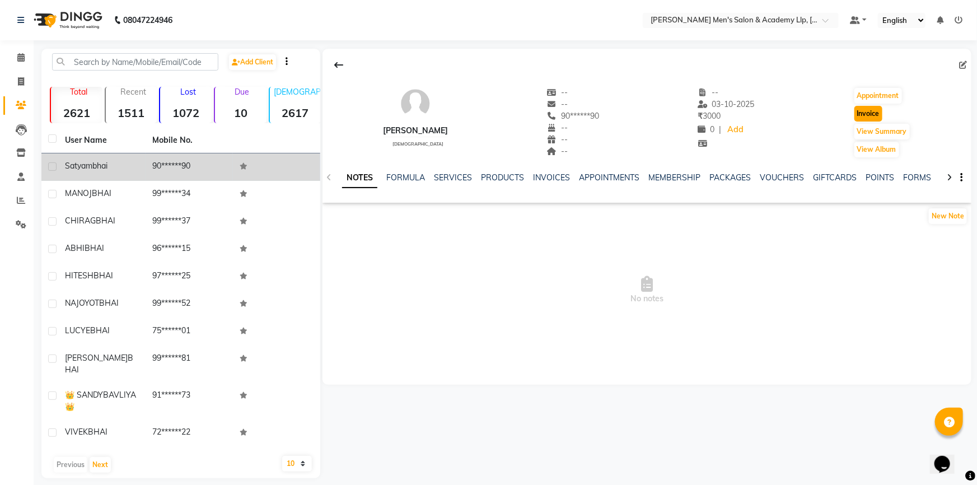
click at [862, 115] on button "Invoice" at bounding box center [869, 114] width 28 height 16
select select "service"
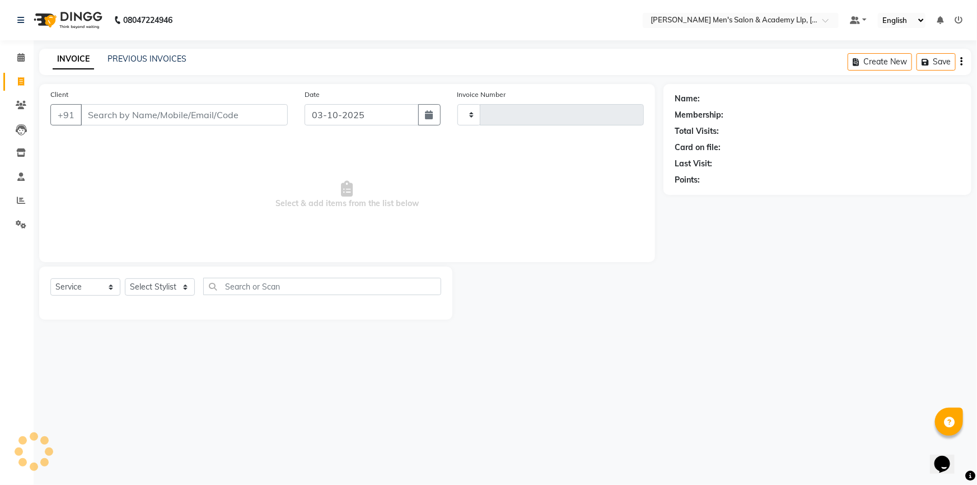
type input "6873"
select select "8248"
type input "90******90"
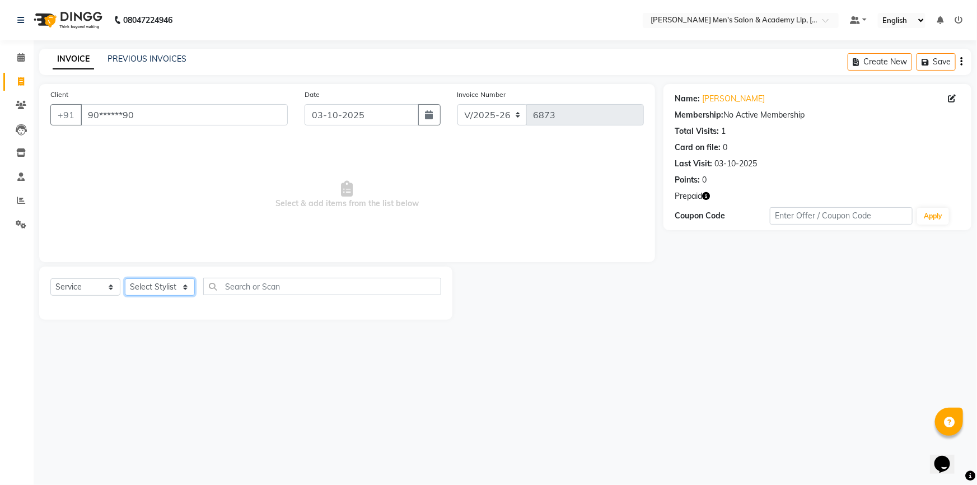
click at [175, 282] on select "Select Stylist ABHISHEK SEN AKKI SEN [PERSON_NAME] [PERSON_NAME] [PERSON_NAME] …" at bounding box center [160, 286] width 70 height 17
click at [187, 289] on select "Select Stylist ABHISHEK SEN AKKI SEN [PERSON_NAME] [PERSON_NAME] [PERSON_NAME] …" at bounding box center [160, 286] width 70 height 17
select select "90090"
click at [125, 278] on select "Select Stylist ABHISHEK SEN AKKI SEN [PERSON_NAME] [PERSON_NAME] [PERSON_NAME] …" at bounding box center [160, 286] width 70 height 17
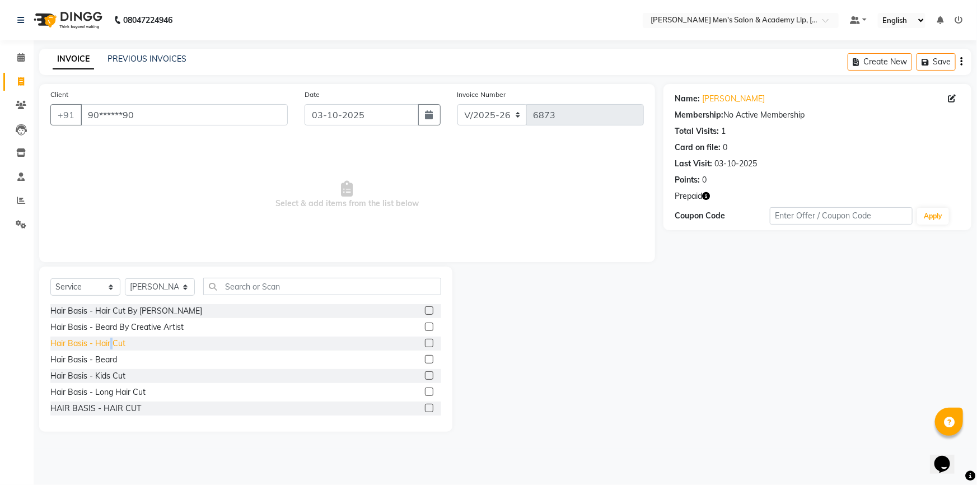
click at [112, 343] on div "Hair Basis - Hair Cut" at bounding box center [87, 344] width 75 height 12
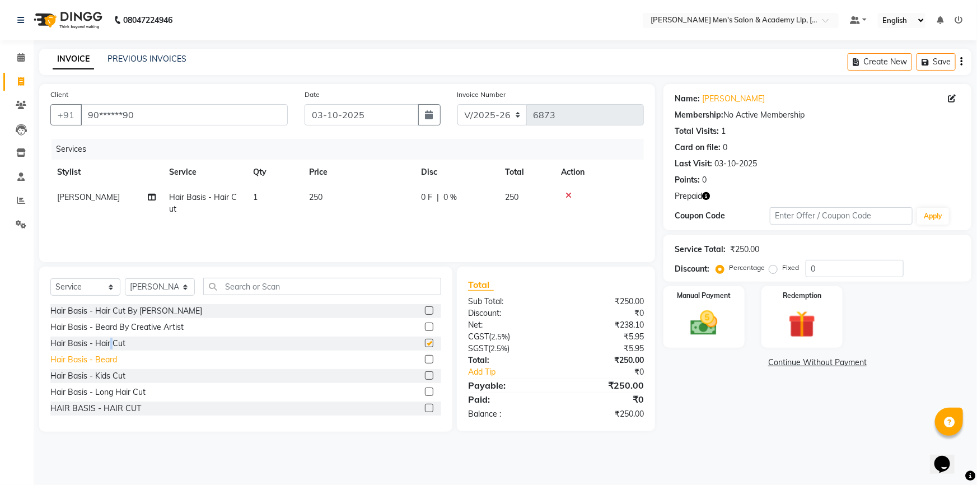
checkbox input "false"
click at [115, 359] on div "Hair Basis - Beard" at bounding box center [83, 360] width 67 height 12
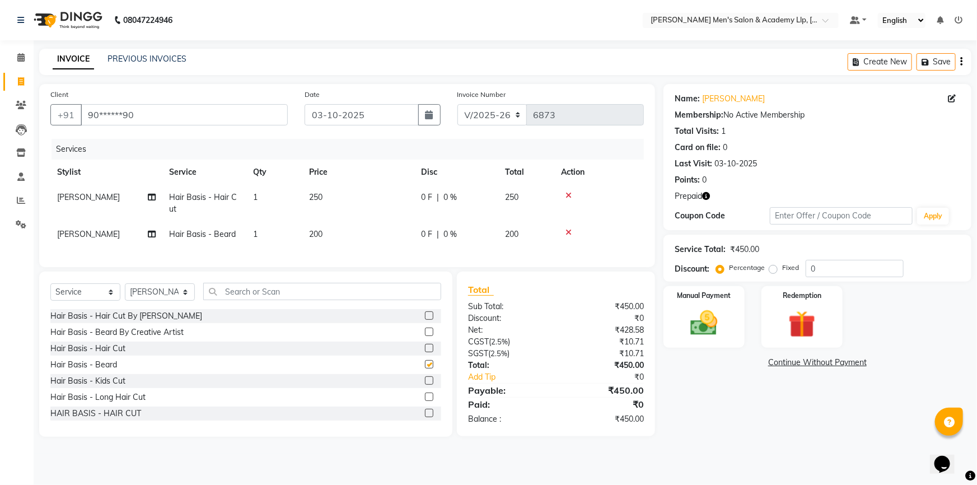
checkbox input "false"
click at [317, 196] on span "250" at bounding box center [315, 197] width 13 height 10
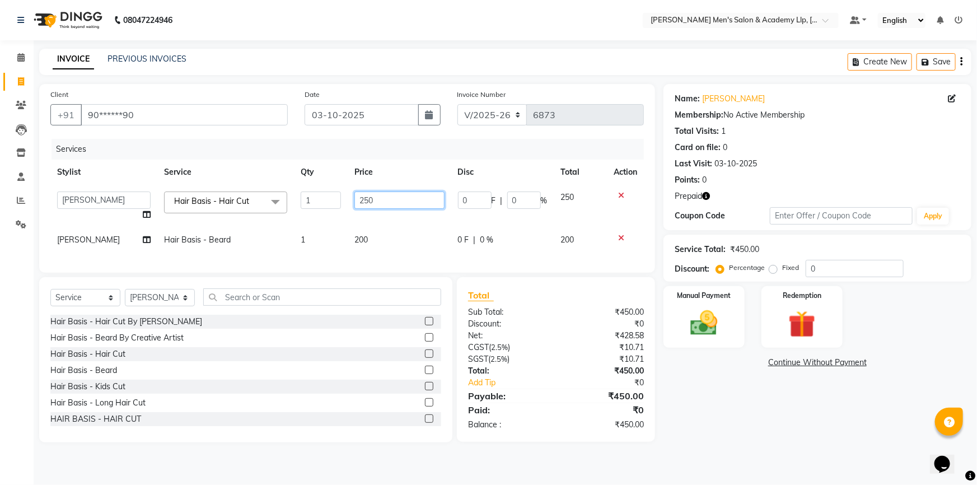
click at [380, 199] on input "250" at bounding box center [400, 200] width 90 height 17
type input "2"
type input "300"
click at [775, 323] on div "Redemption" at bounding box center [802, 317] width 85 height 64
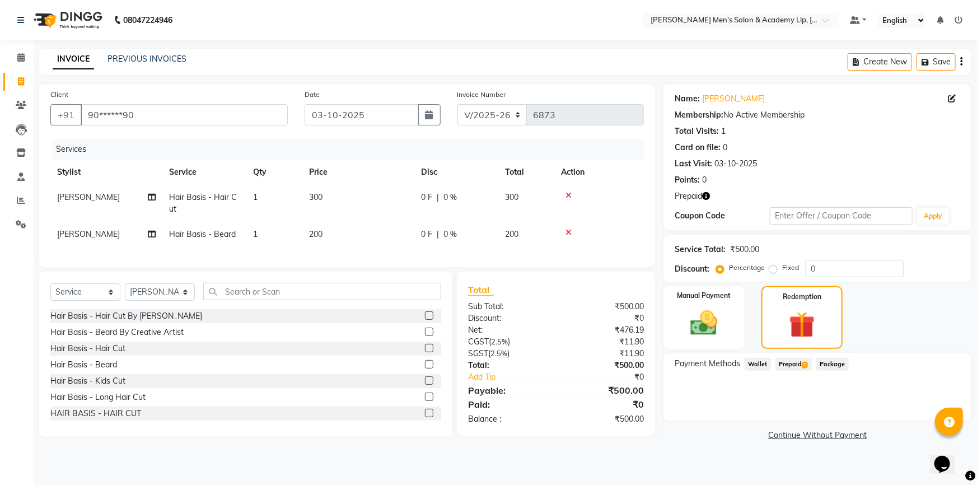
click at [804, 364] on span "1" at bounding box center [805, 365] width 6 height 7
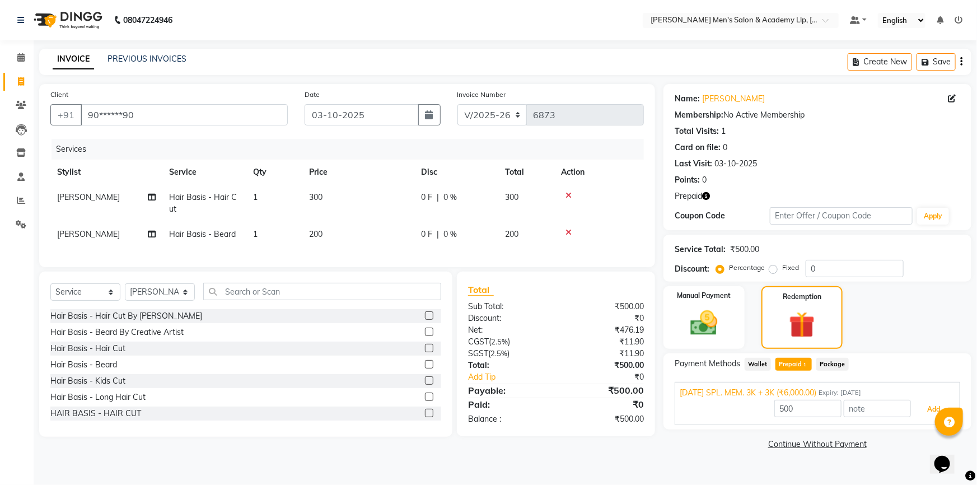
click at [923, 406] on button "Add" at bounding box center [934, 409] width 41 height 19
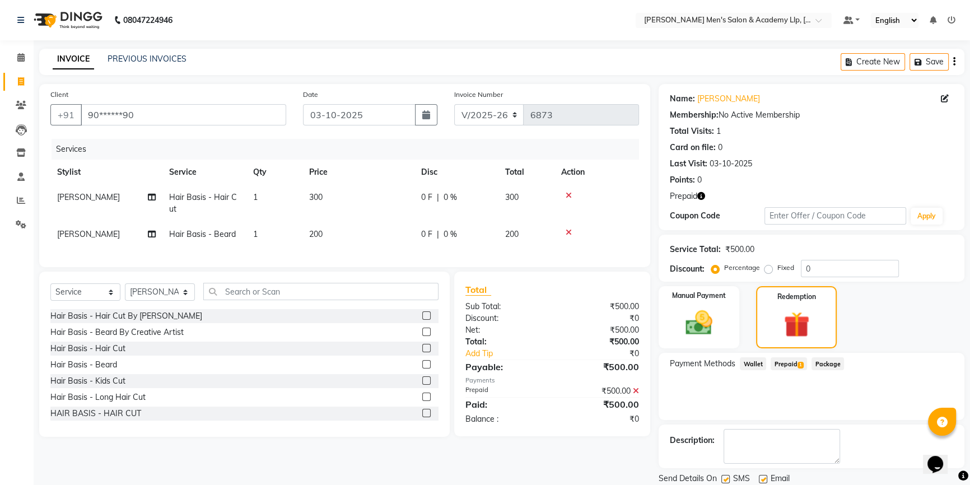
click at [766, 477] on label at bounding box center [763, 479] width 8 height 8
click at [766, 477] on input "checkbox" at bounding box center [762, 479] width 7 height 7
checkbox input "false"
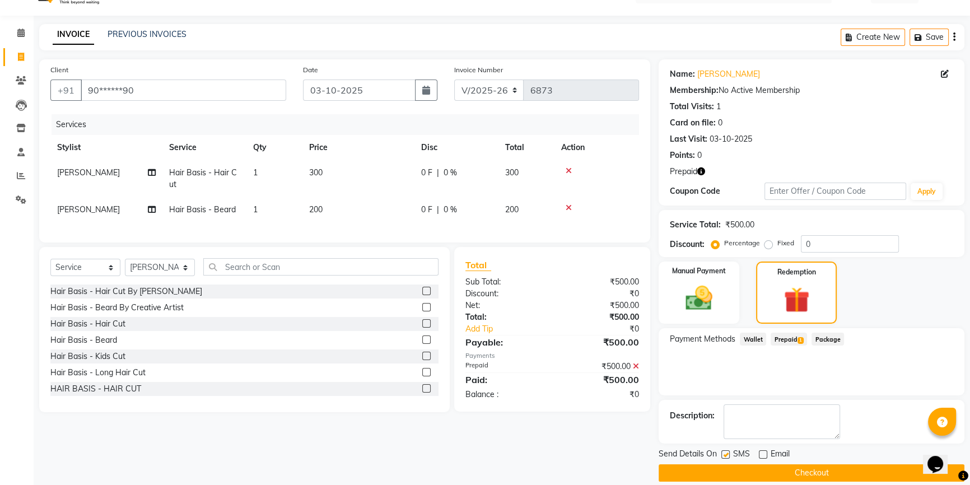
scroll to position [38, 0]
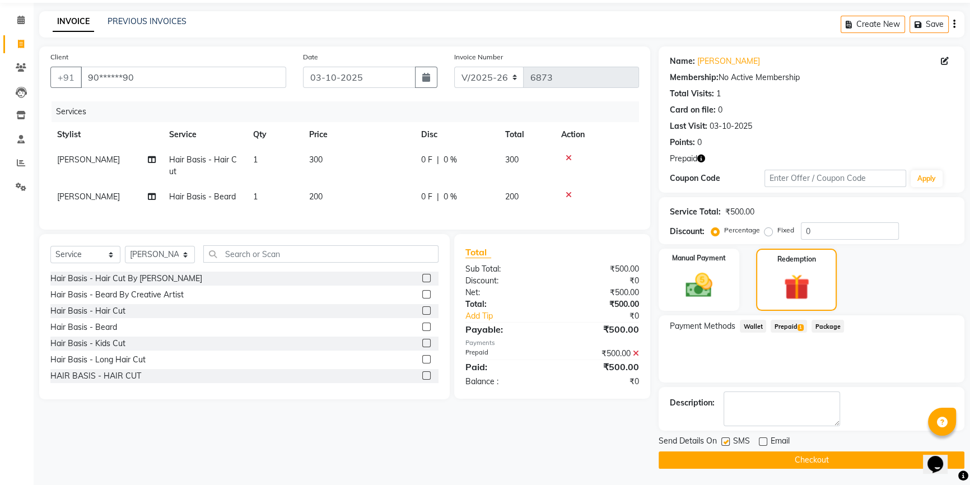
click at [781, 458] on button "Checkout" at bounding box center [812, 459] width 306 height 17
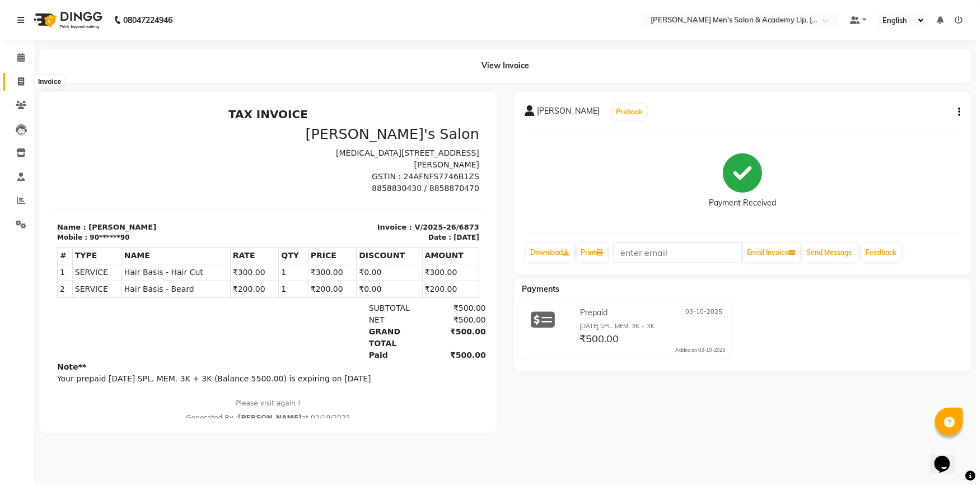
click at [22, 81] on icon at bounding box center [21, 81] width 6 height 8
select select "service"
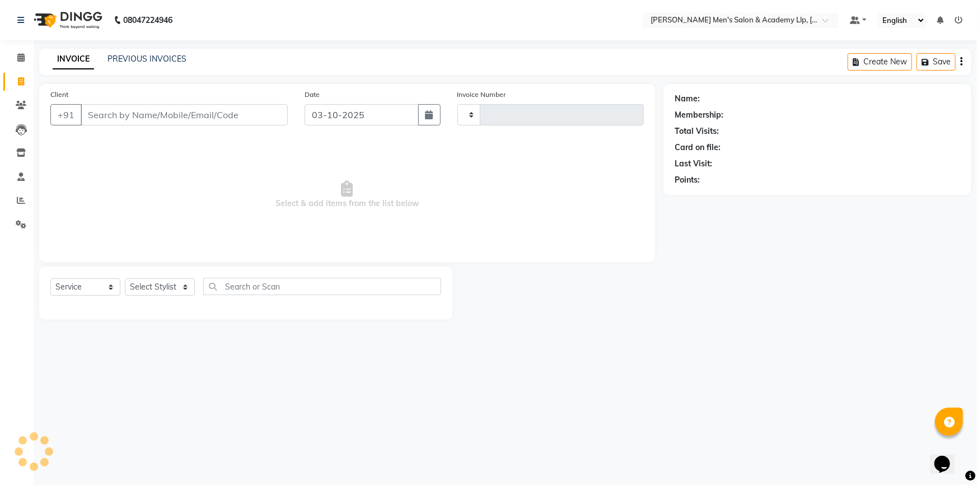
type input "6874"
select select "8248"
click at [128, 61] on link "PREVIOUS INVOICES" at bounding box center [147, 59] width 79 height 10
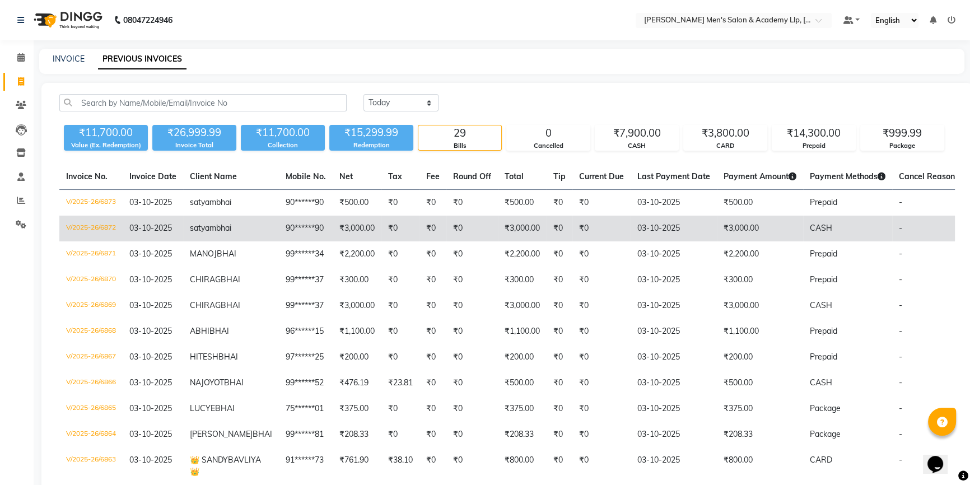
click at [803, 235] on td "CASH" at bounding box center [847, 229] width 89 height 26
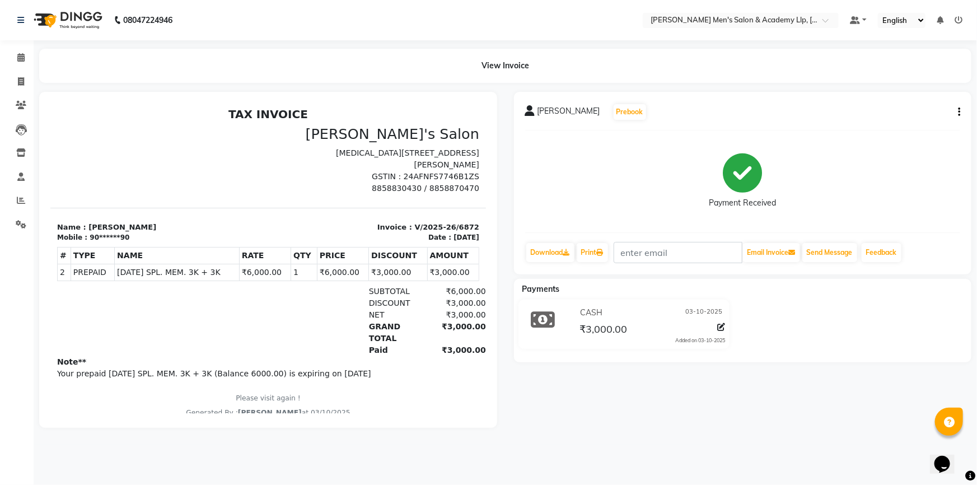
click at [964, 112] on div "[PERSON_NAME] bhai Prebook Payment Received Download Print Email Invoice Send M…" at bounding box center [743, 183] width 458 height 183
click at [958, 113] on icon "button" at bounding box center [959, 112] width 2 height 1
click at [934, 115] on div "Edit Item Staff" at bounding box center [914, 112] width 56 height 14
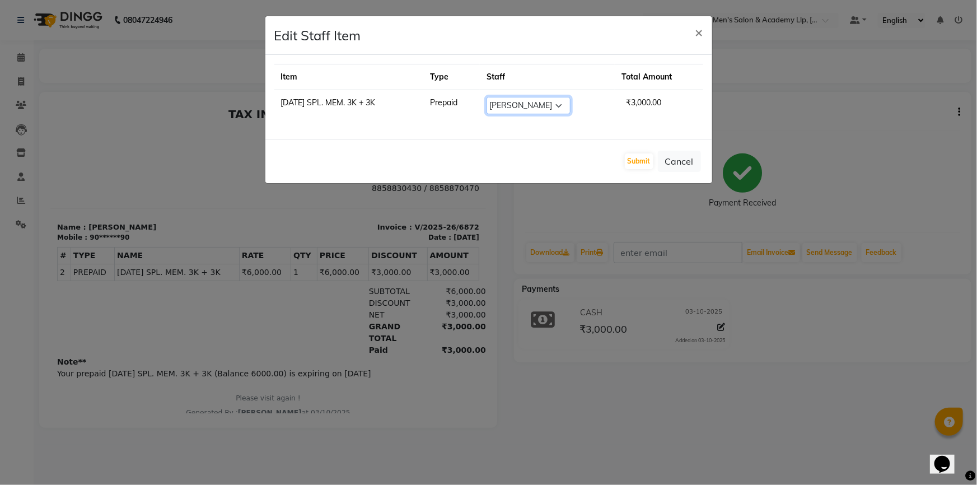
click at [558, 101] on select "Select ABHISHEK SEN AKKI SEN ANKUSH SEN ARYAN GOHEL ARYAN SEN CHANDU SEN DIPESH…" at bounding box center [529, 105] width 84 height 17
select select "78782"
click at [490, 97] on select "Select ABHISHEK SEN AKKI SEN ANKUSH SEN ARYAN GOHEL ARYAN SEN CHANDU SEN DIPESH…" at bounding box center [529, 105] width 84 height 17
click at [638, 159] on button "Submit" at bounding box center [639, 161] width 29 height 16
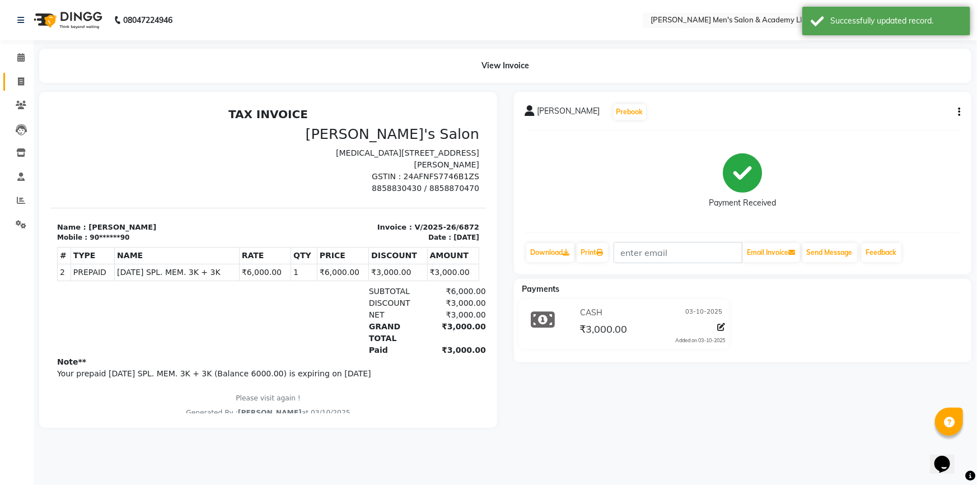
click at [6, 78] on link "Invoice" at bounding box center [16, 82] width 27 height 18
select select "service"
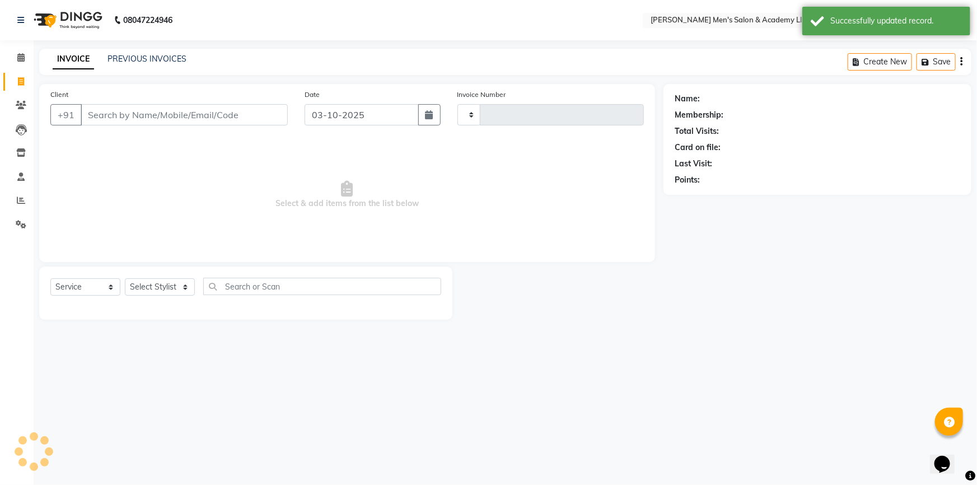
type input "6874"
select select "8248"
click at [145, 59] on link "PREVIOUS INVOICES" at bounding box center [147, 59] width 79 height 10
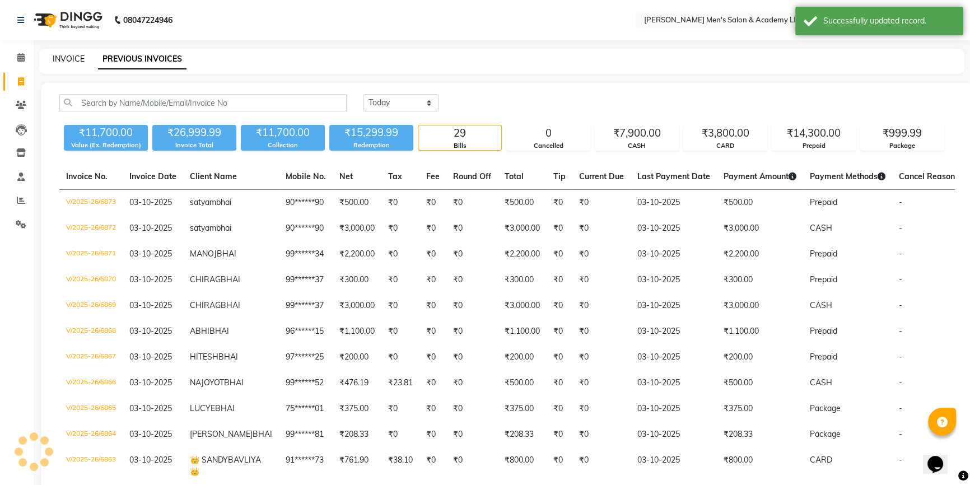
click at [70, 61] on link "INVOICE" at bounding box center [69, 59] width 32 height 10
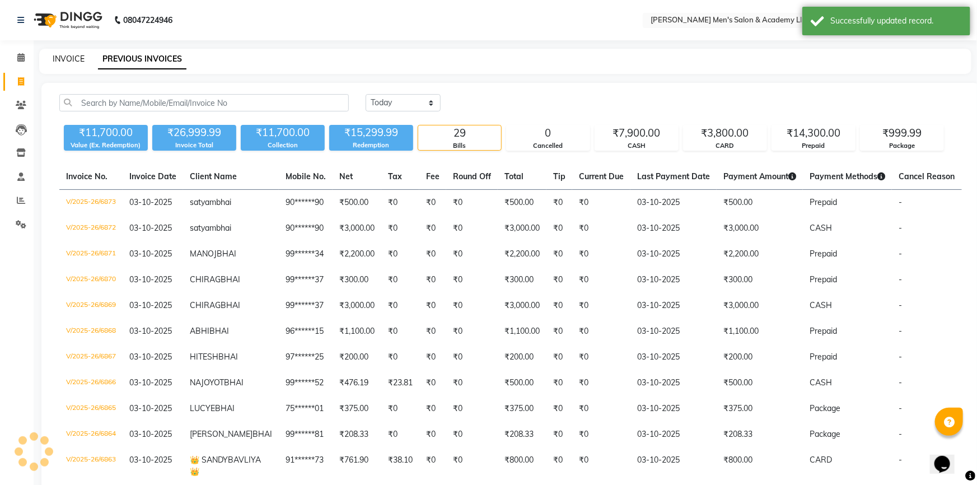
select select "8248"
select select "service"
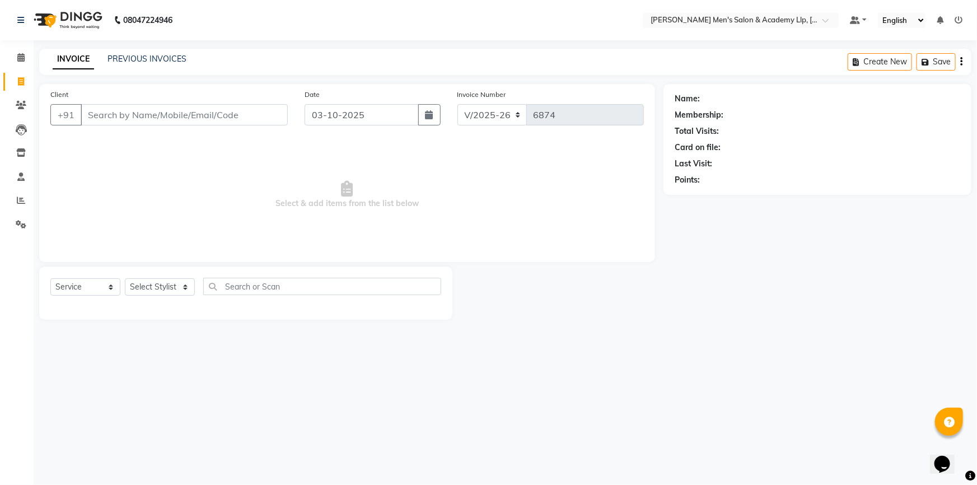
click at [252, 177] on span "Select & add items from the list below" at bounding box center [347, 195] width 594 height 112
click at [156, 62] on link "PREVIOUS INVOICES" at bounding box center [147, 59] width 79 height 10
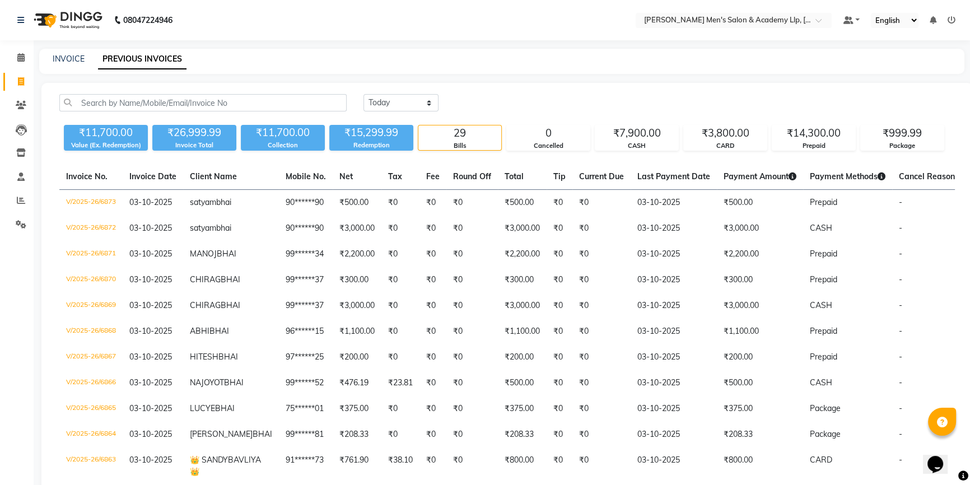
click at [243, 67] on div "INVOICE PREVIOUS INVOICES" at bounding box center [501, 61] width 925 height 25
click at [73, 61] on link "INVOICE" at bounding box center [69, 59] width 32 height 10
select select "service"
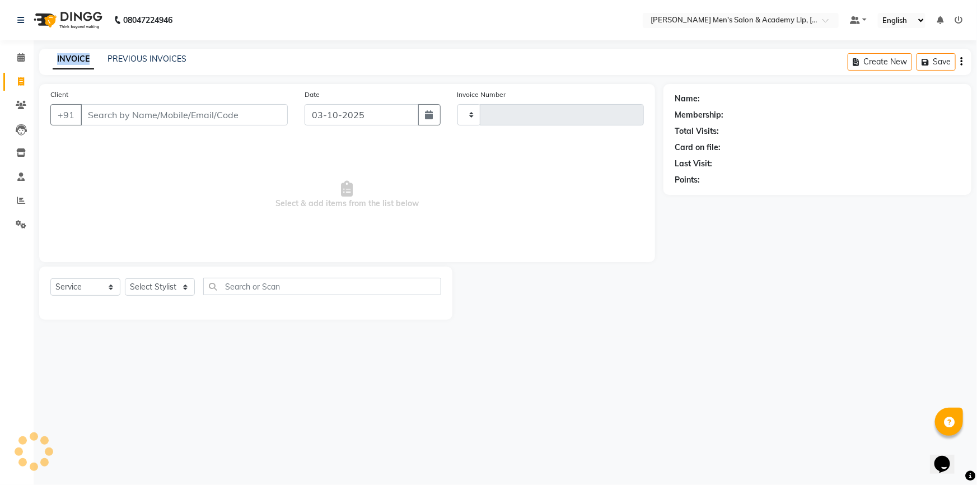
type input "6874"
select select "8248"
click at [72, 64] on link "INVOICE" at bounding box center [73, 59] width 41 height 20
click at [109, 86] on div "Client +91 Date 03-10-2025 Invoice Number V/2025 V/2025-26 6874 Select & add it…" at bounding box center [347, 173] width 616 height 178
click at [127, 60] on link "PREVIOUS INVOICES" at bounding box center [147, 59] width 79 height 10
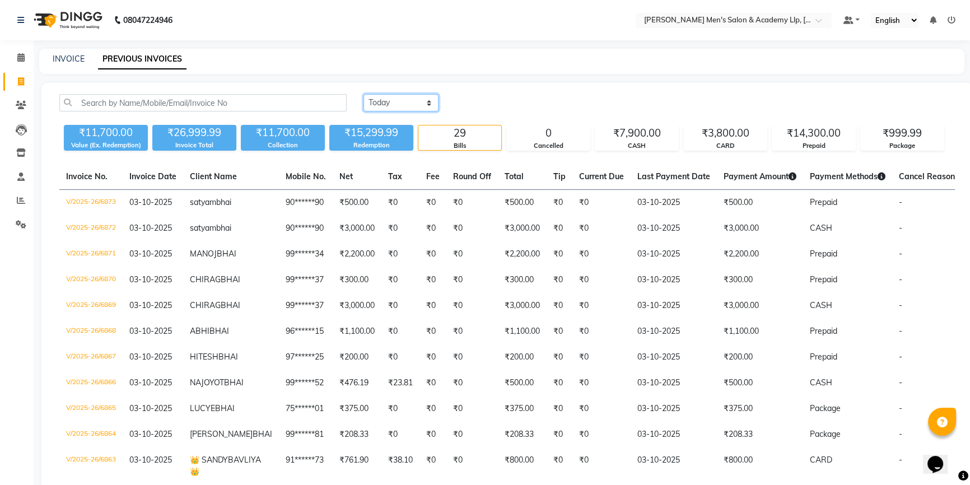
click at [388, 109] on select "Today Yesterday Custom Range" at bounding box center [401, 102] width 75 height 17
select select "range"
click at [364, 94] on select "Today Yesterday Custom Range" at bounding box center [401, 102] width 75 height 17
click at [474, 104] on input "03-10-2025" at bounding box center [492, 103] width 78 height 16
select select "10"
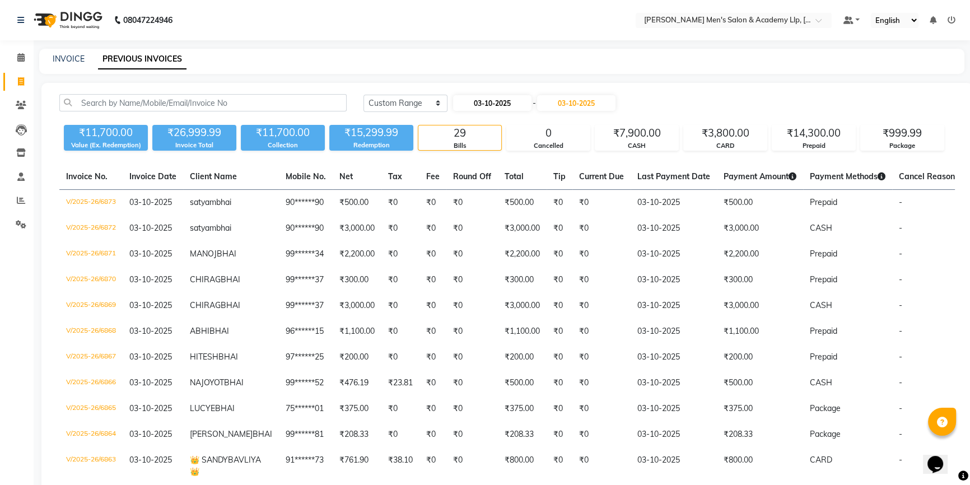
select select "2025"
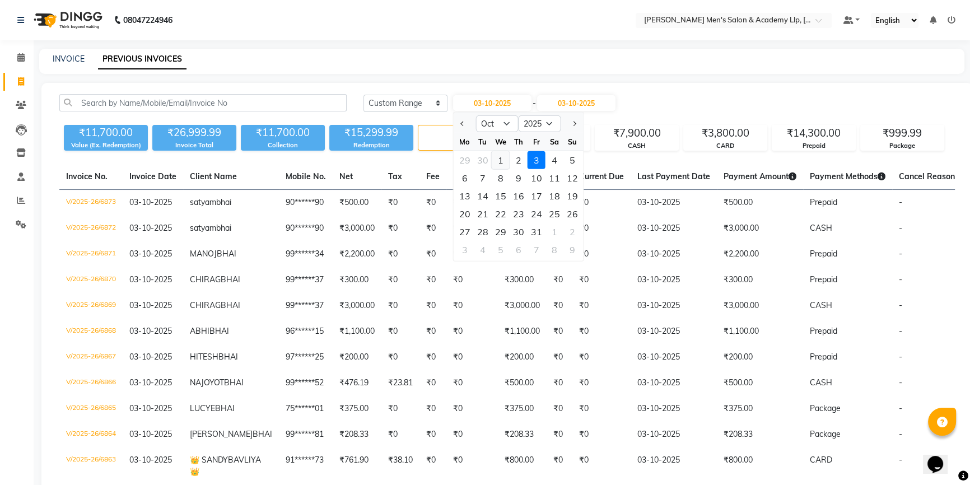
click at [499, 161] on div "1" at bounding box center [501, 160] width 18 height 18
type input "01-10-2025"
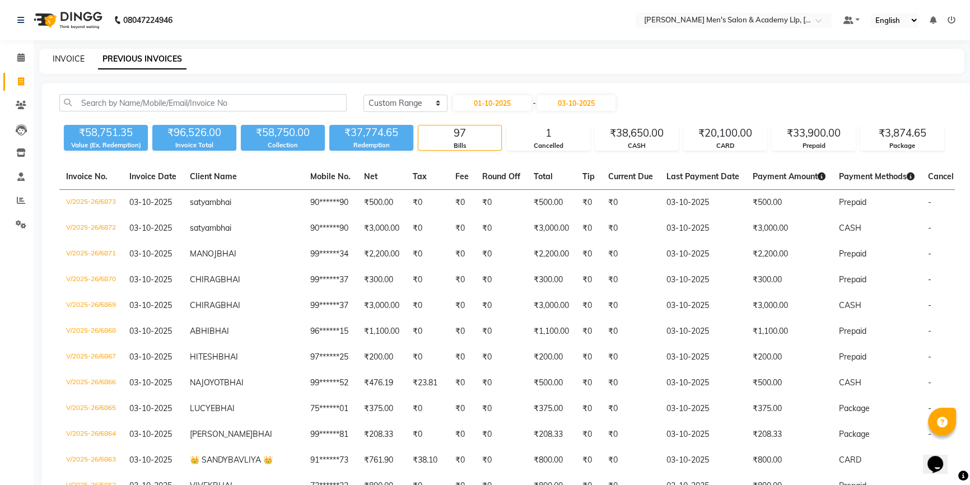
click at [80, 58] on link "INVOICE" at bounding box center [69, 59] width 32 height 10
select select "8248"
select select "service"
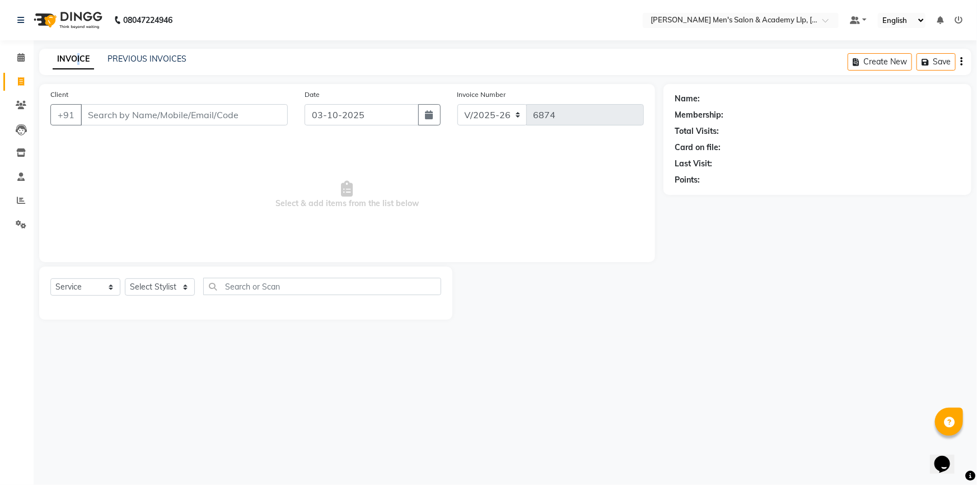
click at [76, 60] on link "INVOICE" at bounding box center [73, 59] width 41 height 20
click at [25, 56] on span at bounding box center [21, 58] width 20 height 13
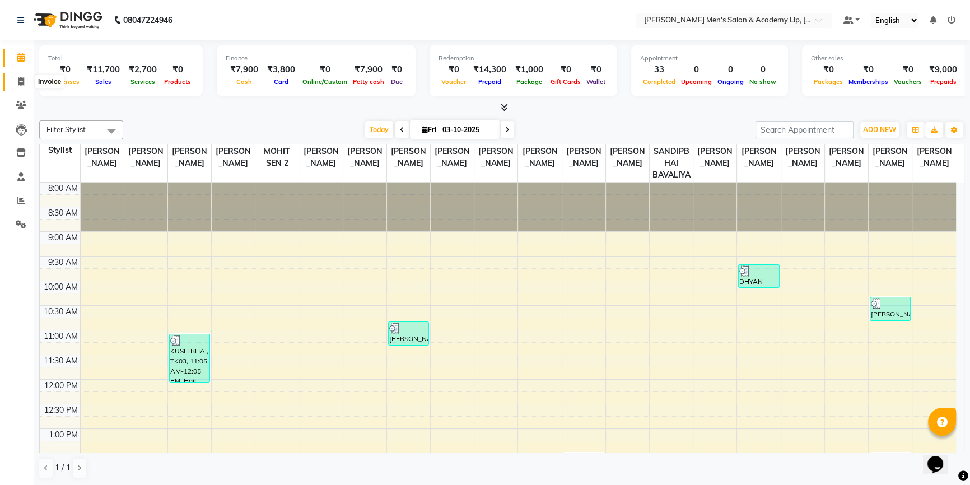
click at [24, 78] on icon at bounding box center [21, 81] width 6 height 8
select select "service"
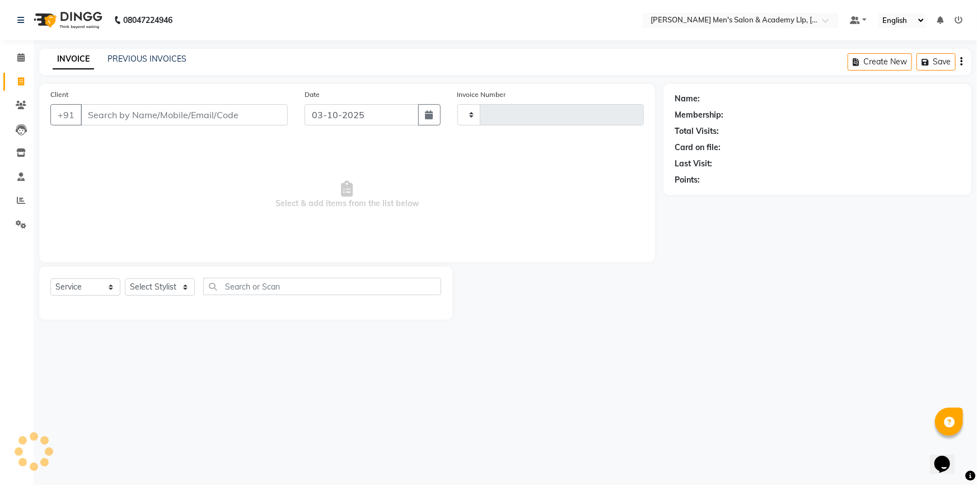
type input "6874"
select select "8248"
click at [129, 62] on link "PREVIOUS INVOICES" at bounding box center [147, 59] width 79 height 10
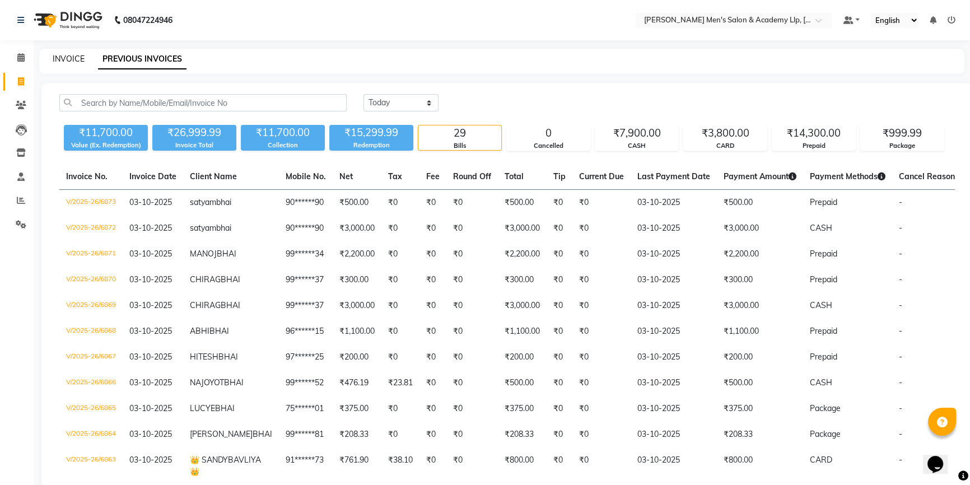
click at [81, 60] on link "INVOICE" at bounding box center [69, 59] width 32 height 10
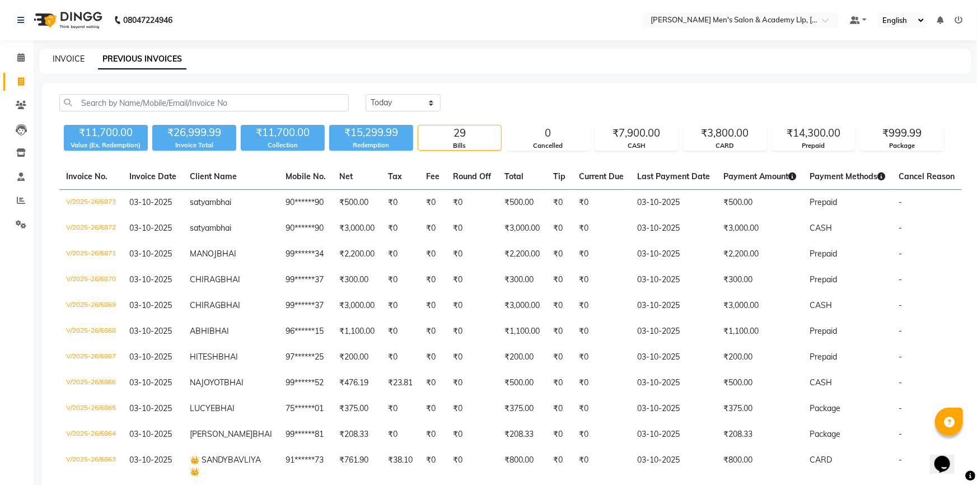
select select "8248"
select select "service"
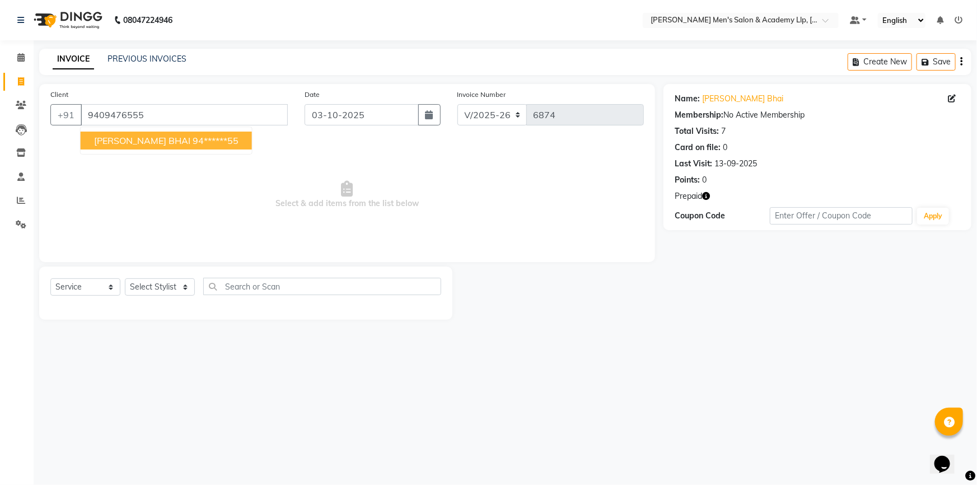
drag, startPoint x: 109, startPoint y: 136, endPoint x: 119, endPoint y: 139, distance: 10.6
click at [112, 136] on span "VATSAL BHAI" at bounding box center [142, 140] width 96 height 11
type input "94******55"
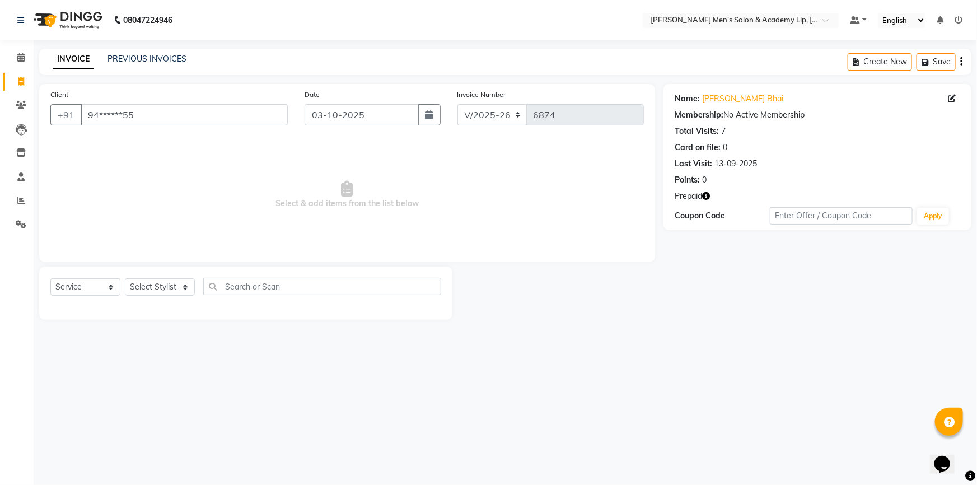
click at [708, 197] on icon "button" at bounding box center [706, 196] width 8 height 8
click at [189, 287] on select "Select Stylist ABHISHEK SEN AKKI SEN [PERSON_NAME] [PERSON_NAME] [PERSON_NAME] …" at bounding box center [160, 286] width 70 height 17
select select "78786"
click at [125, 278] on select "Select Stylist ABHISHEK SEN AKKI SEN [PERSON_NAME] [PERSON_NAME] [PERSON_NAME] …" at bounding box center [160, 286] width 70 height 17
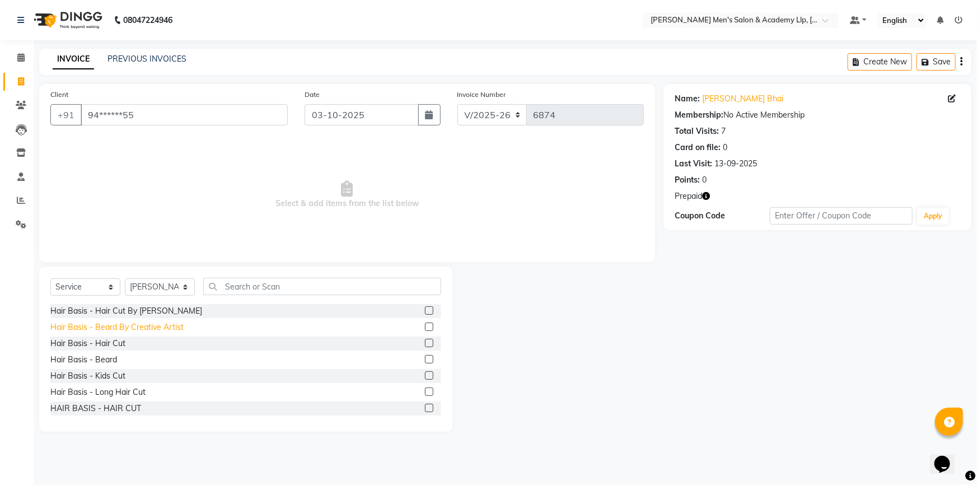
click at [155, 328] on div "Hair Basis - Beard By Creative Artist" at bounding box center [116, 328] width 133 height 12
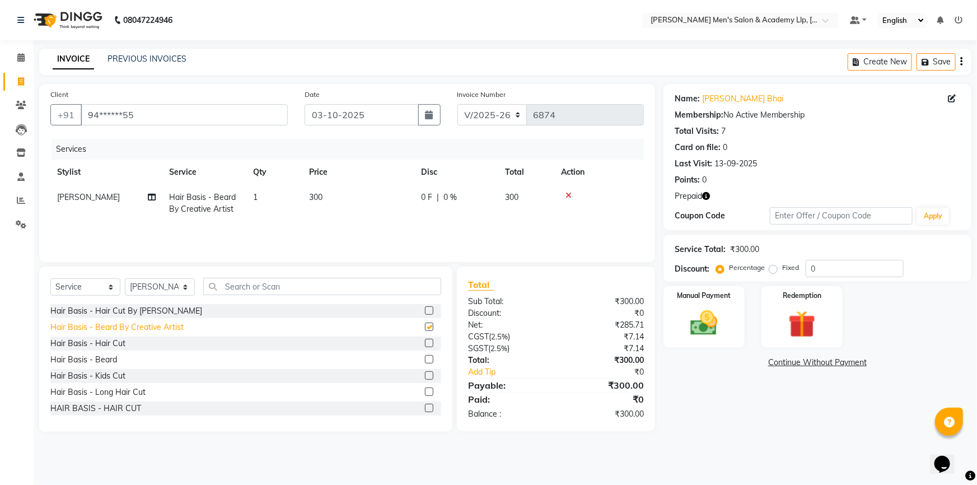
checkbox input "false"
click at [776, 322] on div "Redemption" at bounding box center [802, 317] width 85 height 64
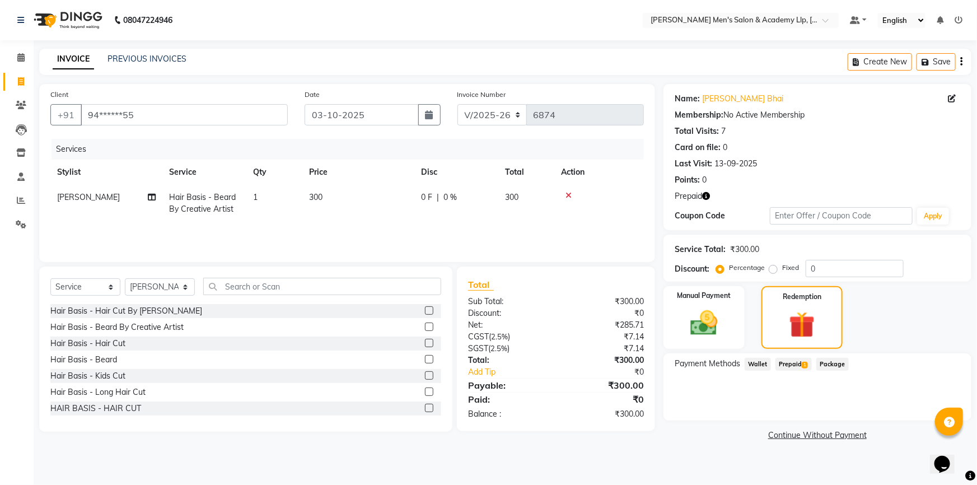
click at [793, 370] on span "Prepaid 1" at bounding box center [794, 364] width 36 height 13
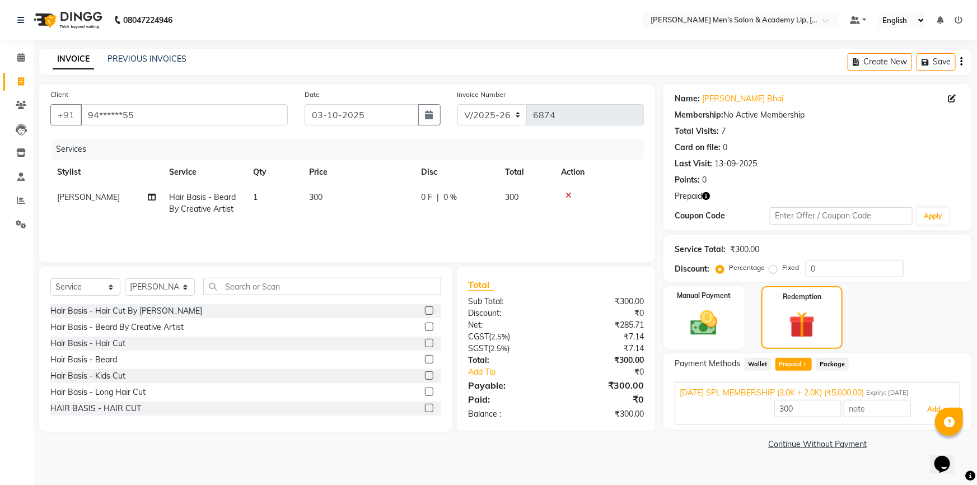
click at [937, 404] on button "Add" at bounding box center [934, 409] width 41 height 19
click at [935, 404] on div "Payment Methods Wallet Prepaid 1 Package NAVRATRI SPL MEMBERSHIP (3.0K + 2.0K) …" at bounding box center [818, 391] width 308 height 76
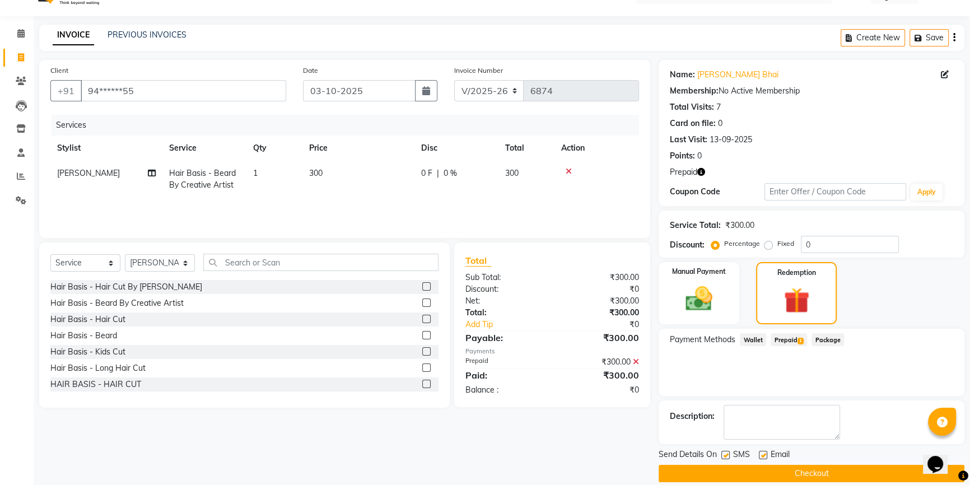
scroll to position [38, 0]
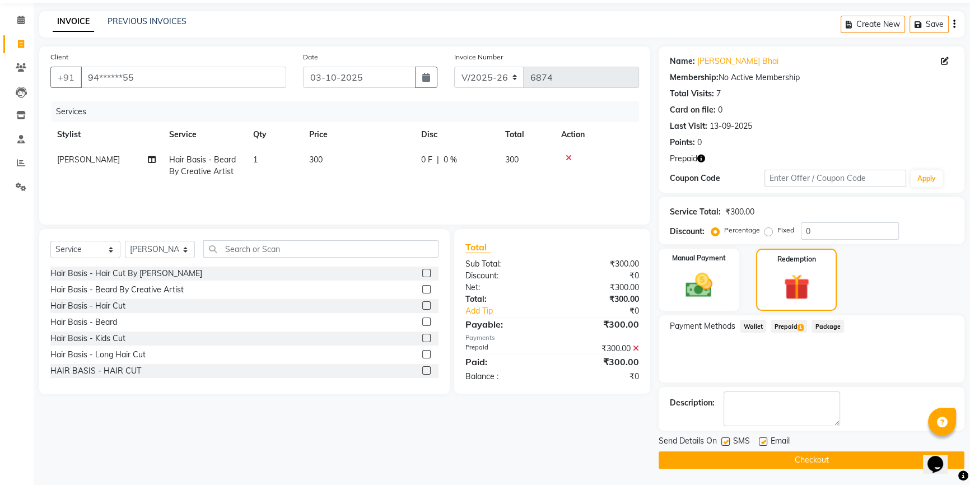
click at [762, 440] on label at bounding box center [763, 441] width 8 height 8
click at [762, 440] on input "checkbox" at bounding box center [762, 442] width 7 height 7
checkbox input "false"
click at [771, 458] on button "Checkout" at bounding box center [812, 459] width 306 height 17
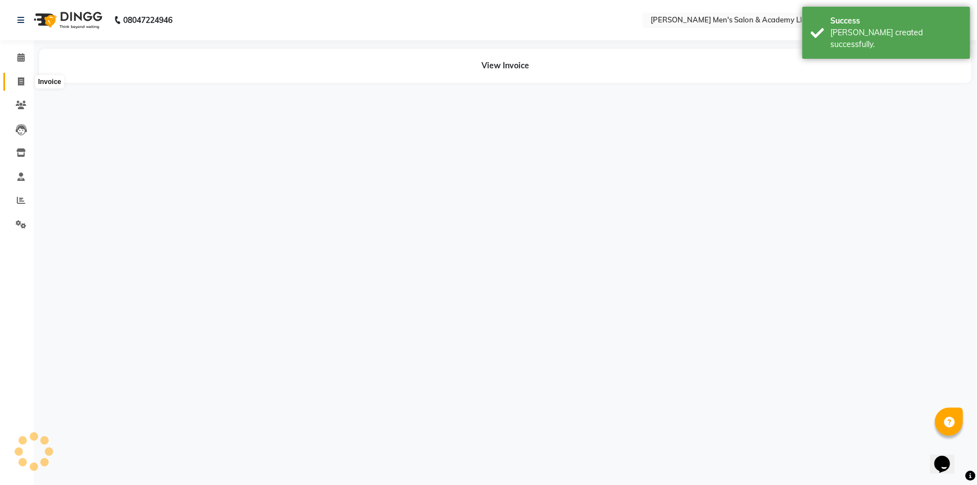
click at [22, 82] on icon at bounding box center [21, 81] width 6 height 8
select select "service"
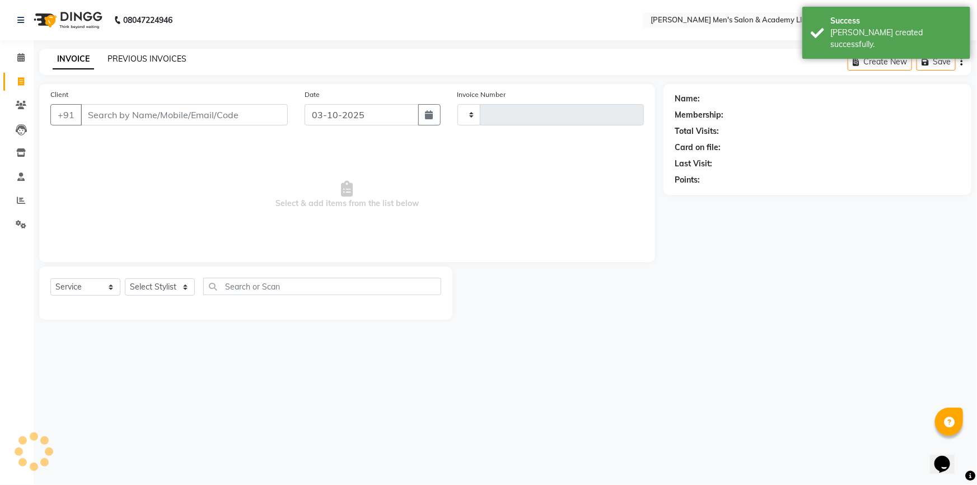
click at [134, 56] on link "PREVIOUS INVOICES" at bounding box center [147, 59] width 79 height 10
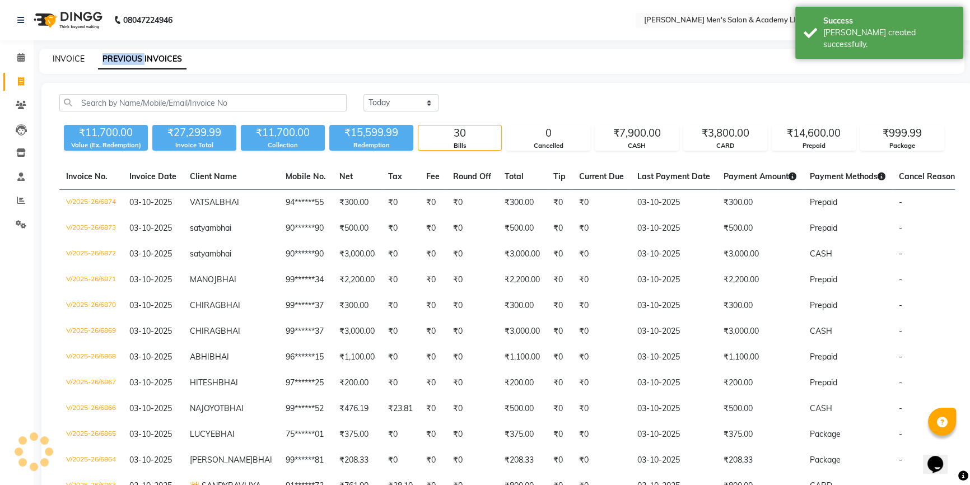
click at [72, 57] on link "INVOICE" at bounding box center [69, 59] width 32 height 10
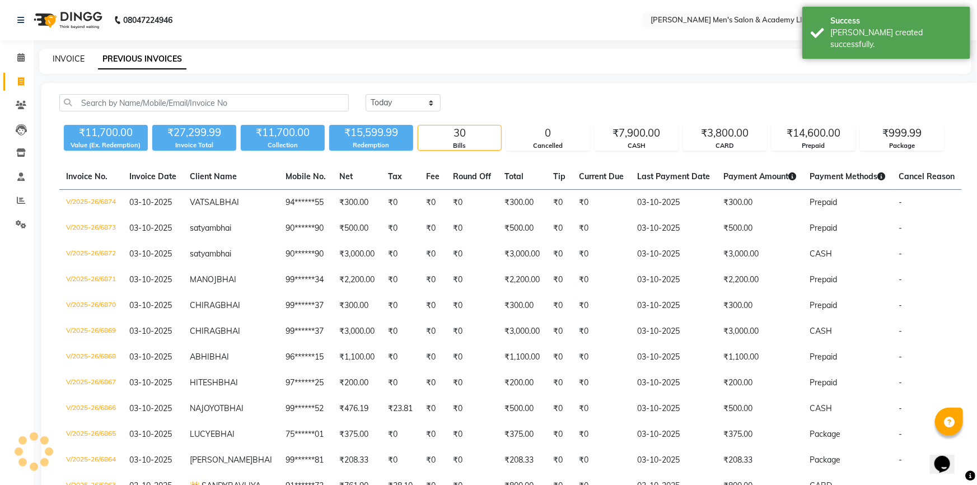
select select "service"
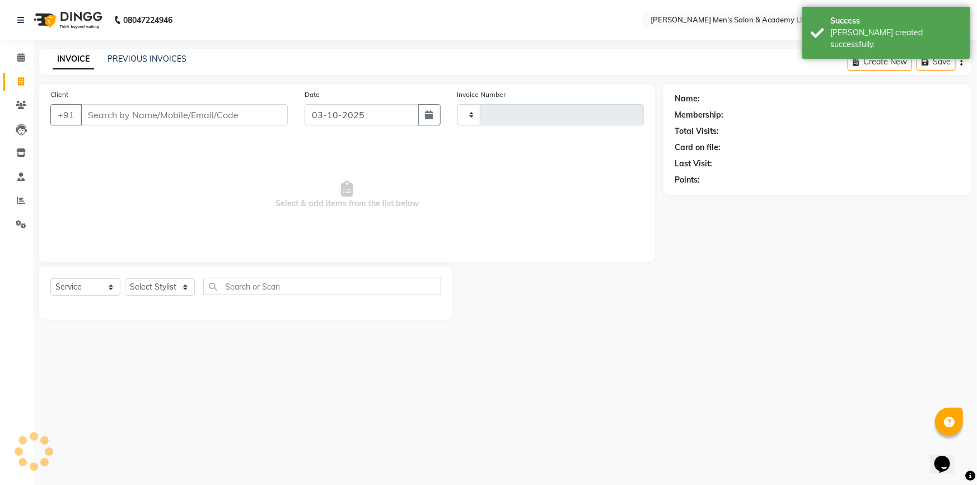
type input "6875"
select select "8248"
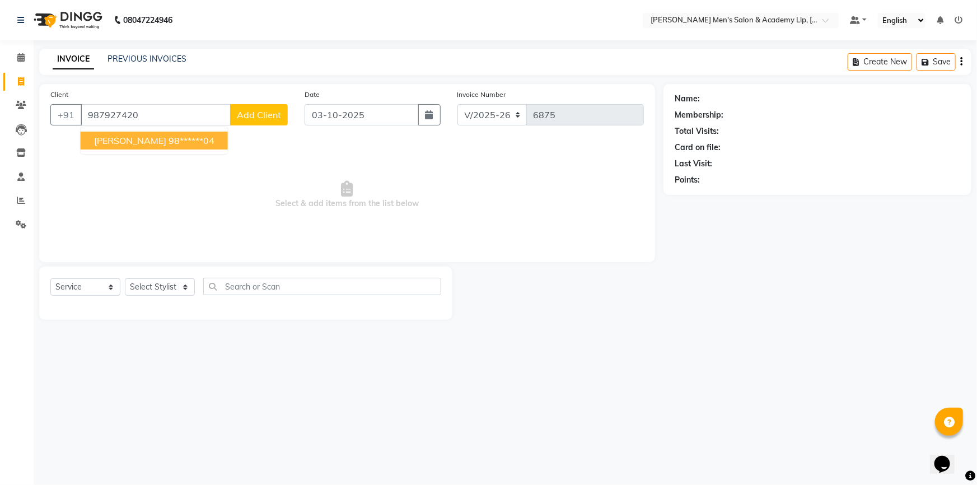
click at [132, 151] on ngb-typeahead-window "NIKIL BHAI 98******04" at bounding box center [154, 141] width 148 height 28
click at [169, 139] on ngb-highlight "98******04" at bounding box center [192, 140] width 46 height 11
type input "98******04"
click at [146, 139] on span "Select & add items from the list below" at bounding box center [347, 195] width 594 height 112
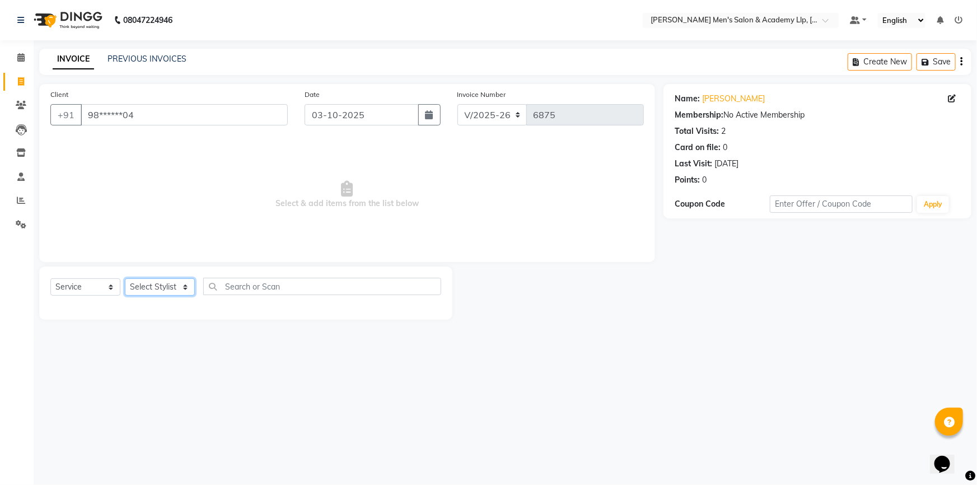
click at [163, 288] on select "Select Stylist ABHISHEK SEN AKKI SEN [PERSON_NAME] [PERSON_NAME] [PERSON_NAME] …" at bounding box center [160, 286] width 70 height 17
select select "78791"
click at [125, 278] on select "Select Stylist ABHISHEK SEN AKKI SEN [PERSON_NAME] [PERSON_NAME] [PERSON_NAME] …" at bounding box center [160, 286] width 70 height 17
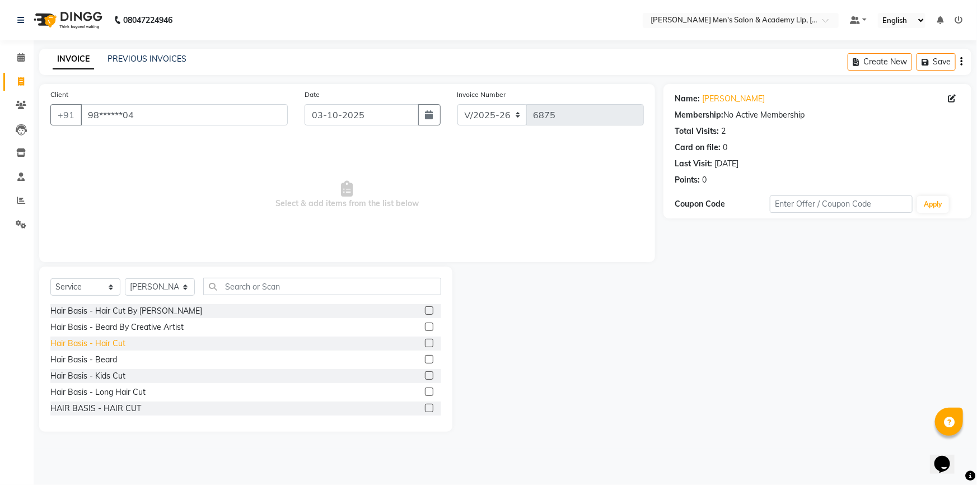
click at [108, 346] on div "Hair Basis - Hair Cut" at bounding box center [87, 344] width 75 height 12
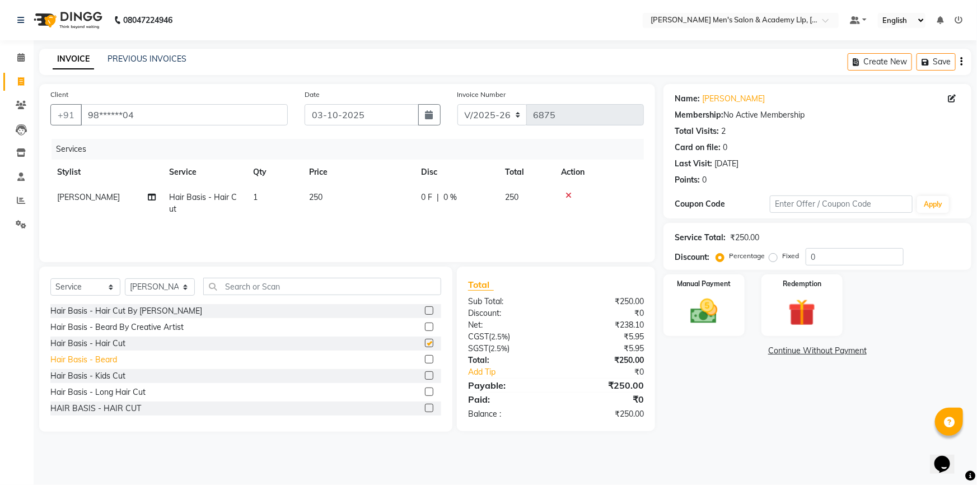
checkbox input "false"
click at [105, 360] on div "Hair Basis - Beard" at bounding box center [83, 360] width 67 height 12
checkbox input "false"
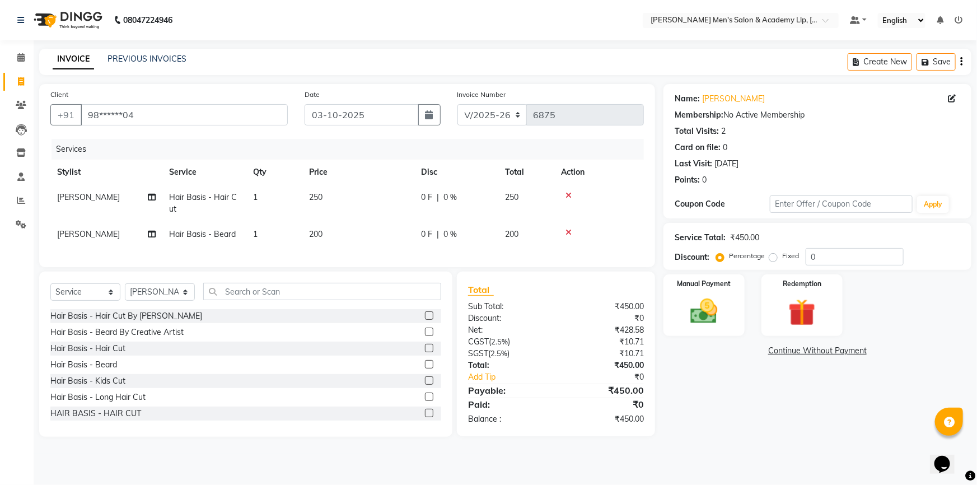
click at [375, 204] on td "250" at bounding box center [358, 203] width 112 height 37
select select "78791"
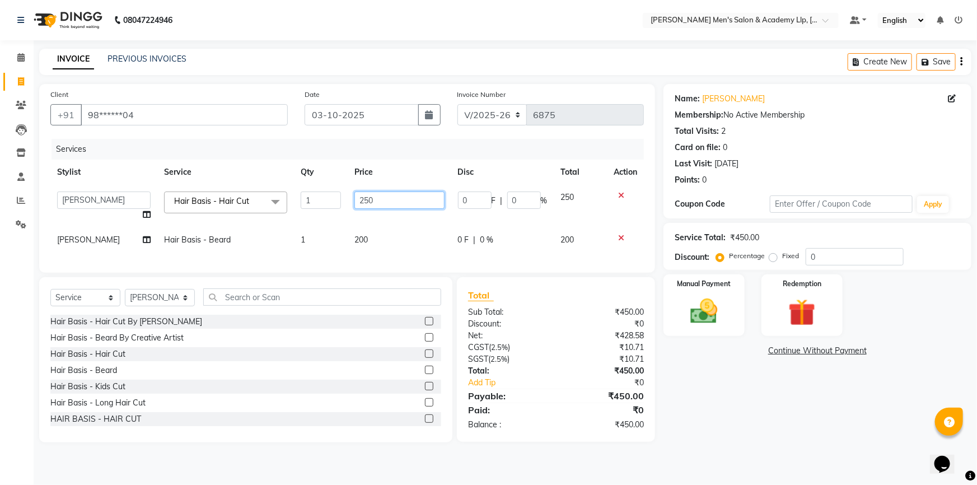
click at [429, 198] on input "250" at bounding box center [400, 200] width 90 height 17
type input "2"
type input "300"
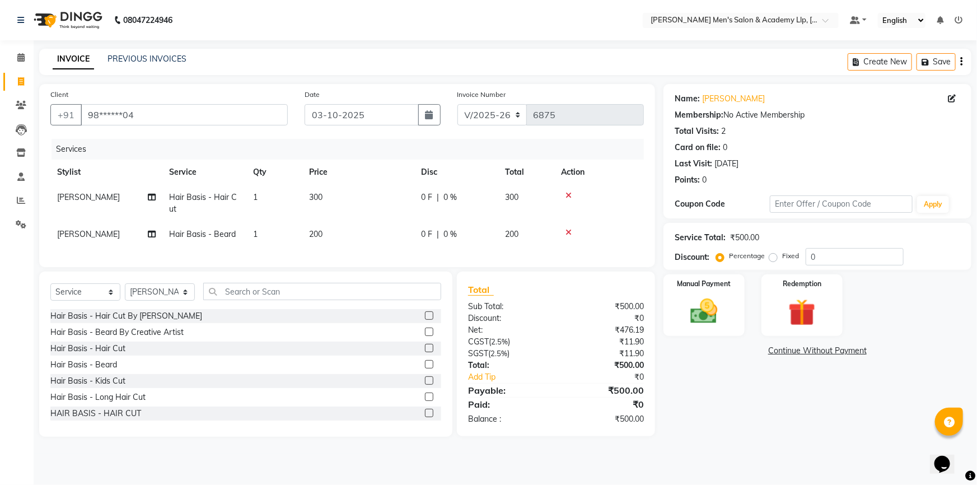
click at [294, 65] on div "INVOICE PREVIOUS INVOICES Create New Save" at bounding box center [505, 62] width 933 height 26
click at [146, 301] on select "Select Stylist ABHISHEK SEN AKKI SEN [PERSON_NAME] [PERSON_NAME] [PERSON_NAME] …" at bounding box center [160, 291] width 70 height 17
drag, startPoint x: 146, startPoint y: 305, endPoint x: 154, endPoint y: 301, distance: 9.0
click at [146, 301] on select "Select Stylist ABHISHEK SEN AKKI SEN [PERSON_NAME] [PERSON_NAME] [PERSON_NAME] …" at bounding box center [160, 291] width 70 height 17
click at [156, 297] on select "Select Stylist ABHISHEK SEN AKKI SEN [PERSON_NAME] [PERSON_NAME] [PERSON_NAME] …" at bounding box center [160, 291] width 70 height 17
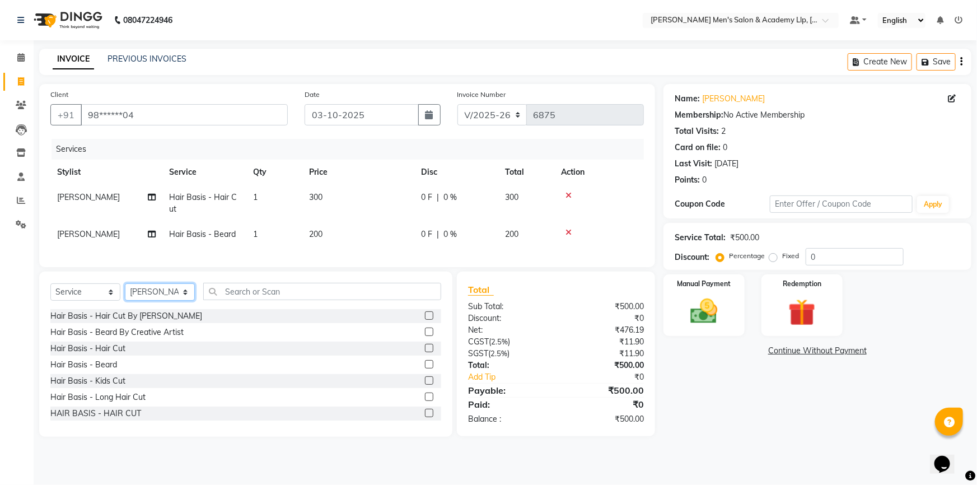
select select "88539"
click at [125, 291] on select "Select Stylist ABHISHEK SEN AKKI SEN [PERSON_NAME] [PERSON_NAME] [PERSON_NAME] …" at bounding box center [160, 291] width 70 height 17
click at [174, 212] on span "Hair Basis - Hair Cut" at bounding box center [203, 203] width 68 height 22
select select "78791"
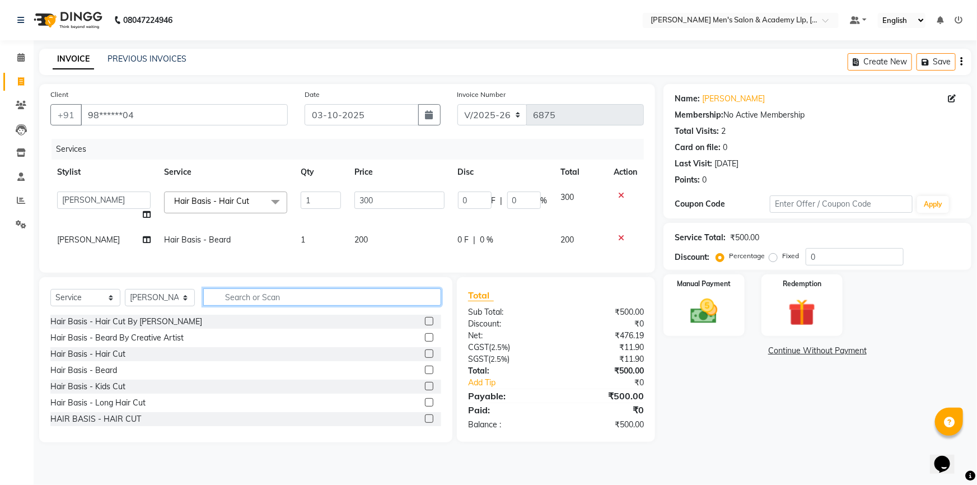
click at [252, 306] on input "text" at bounding box center [322, 296] width 238 height 17
type input "mas"
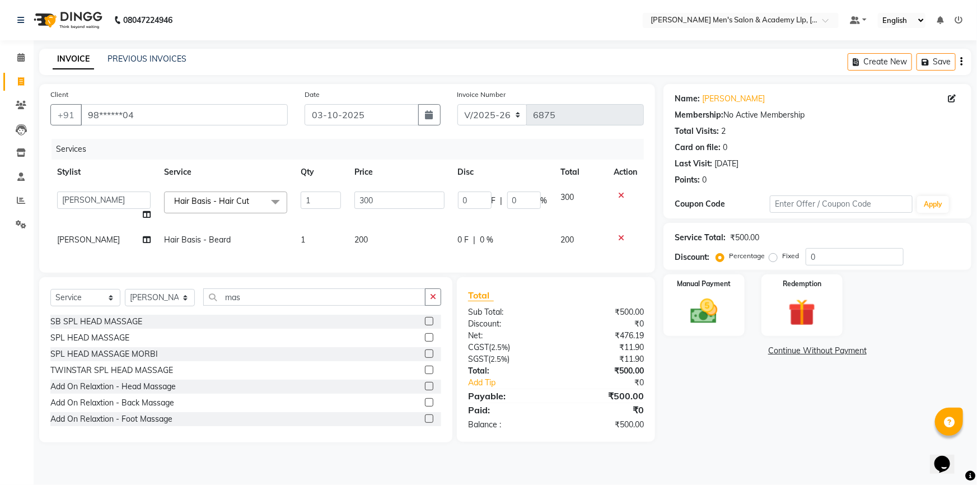
click at [124, 328] on div "SB SPL HEAD MASSAGE" at bounding box center [96, 322] width 92 height 12
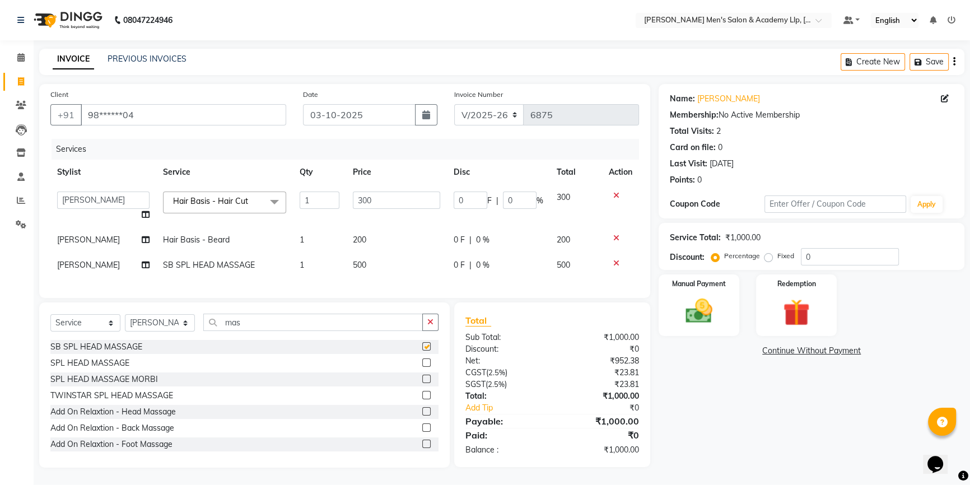
checkbox input "false"
click at [423, 330] on button "button" at bounding box center [430, 322] width 16 height 17
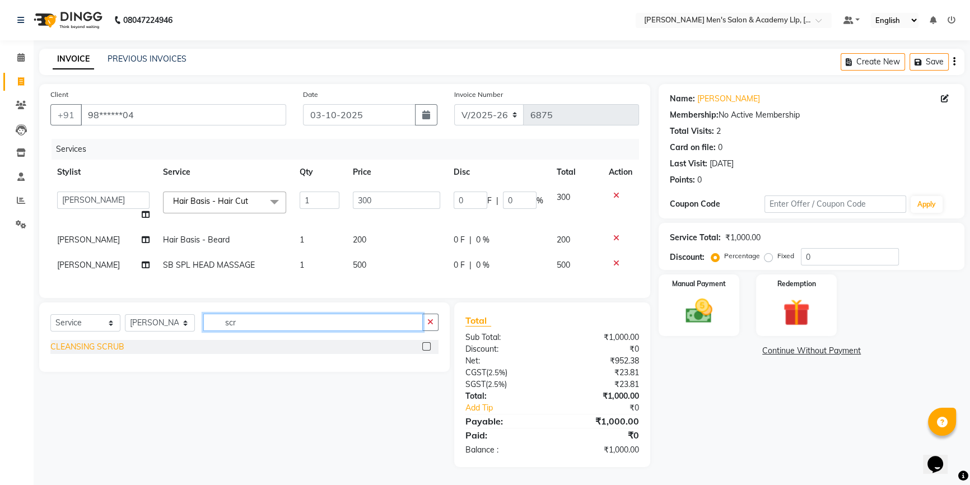
type input "scr"
click at [104, 350] on div "CLEANSING SCRUB" at bounding box center [87, 347] width 74 height 12
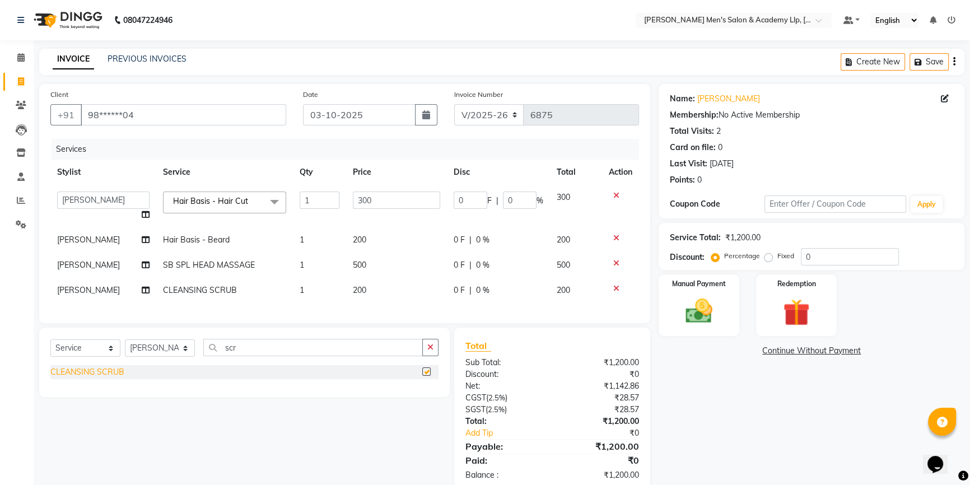
checkbox input "false"
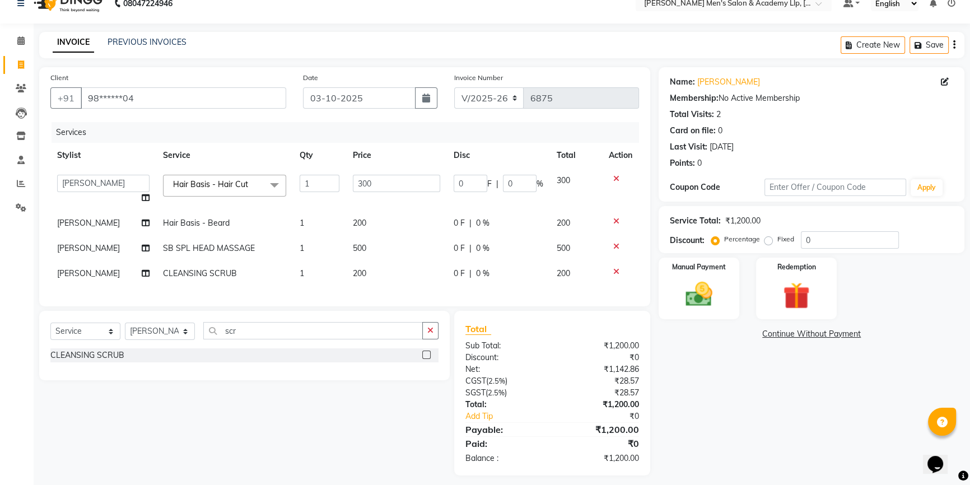
scroll to position [32, 0]
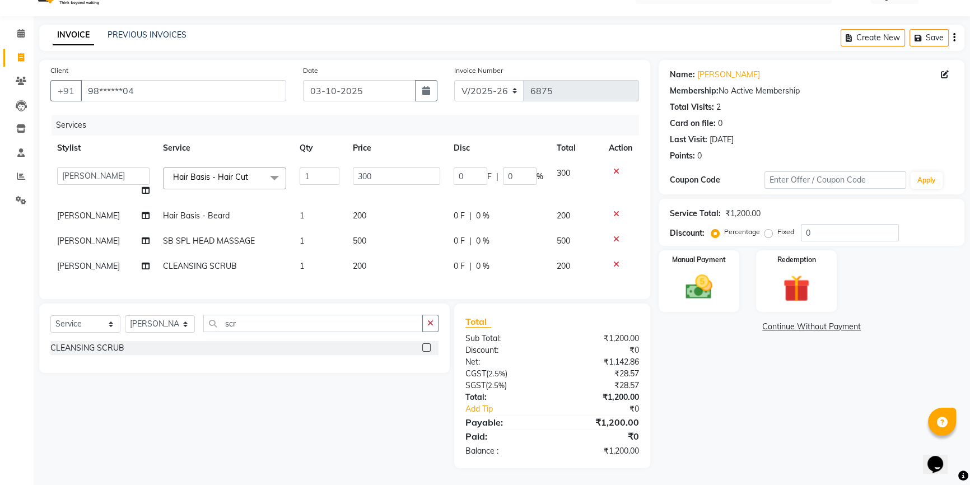
click at [391, 268] on td "200" at bounding box center [396, 266] width 101 height 25
select select "88539"
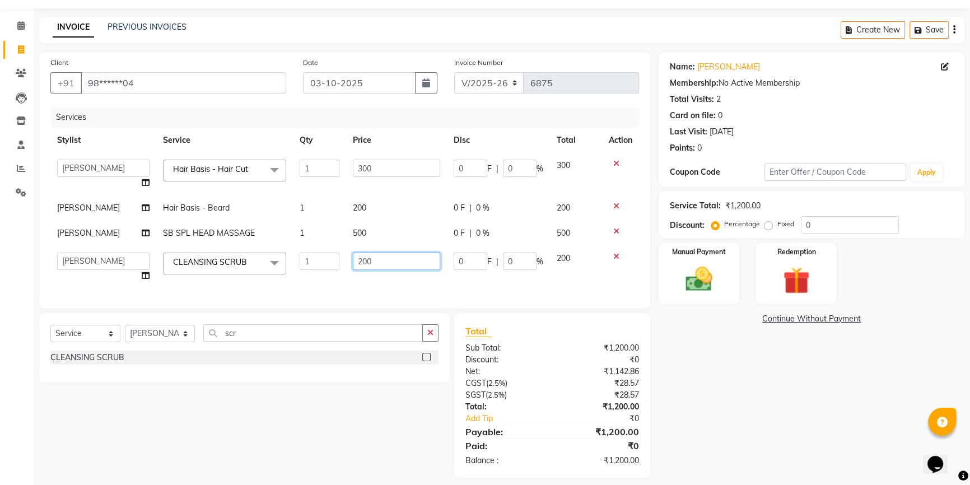
click at [430, 259] on input "200" at bounding box center [396, 261] width 87 height 17
type input "2"
type input "300"
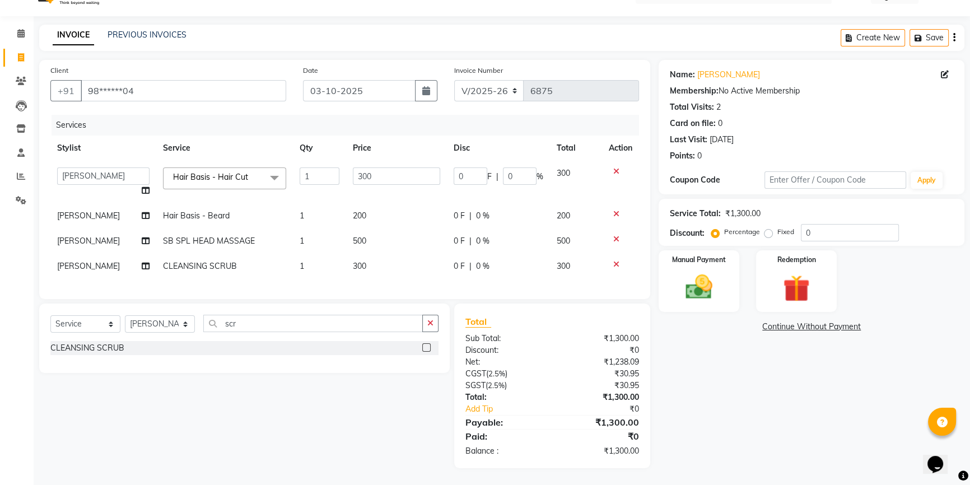
click at [731, 383] on div "Name: Nikil Bhai Membership: No Active Membership Total Visits: 2 Card on file:…" at bounding box center [816, 264] width 314 height 408
click at [86, 236] on span "[PERSON_NAME]" at bounding box center [88, 241] width 63 height 10
select select "88539"
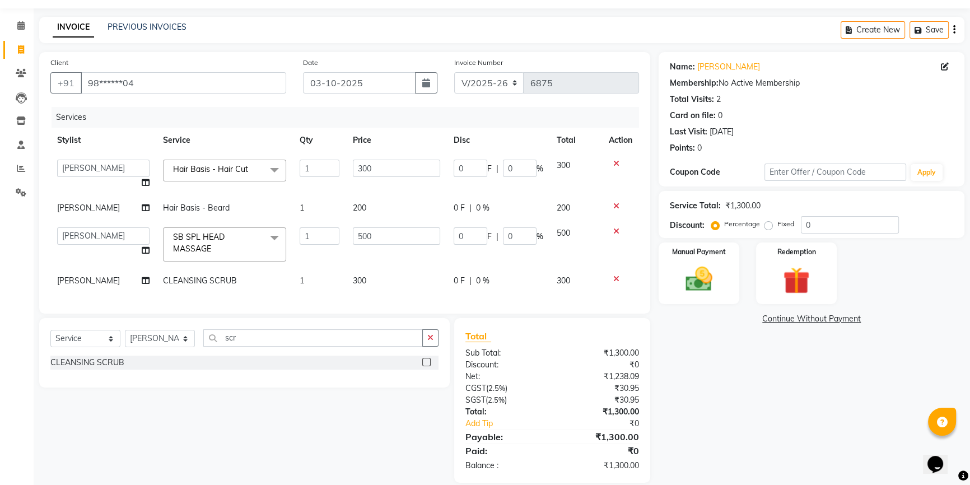
select select "91758"
click at [133, 347] on select "Select Stylist ABHISHEK SEN AKKI SEN [PERSON_NAME] [PERSON_NAME] [PERSON_NAME] …" at bounding box center [160, 338] width 70 height 17
select select "78782"
click at [125, 337] on select "Select Stylist ABHISHEK SEN AKKI SEN [PERSON_NAME] [PERSON_NAME] [PERSON_NAME] …" at bounding box center [160, 338] width 70 height 17
click at [95, 339] on select "Select Service Product Membership Package Voucher Prepaid Gift Card" at bounding box center [85, 338] width 70 height 17
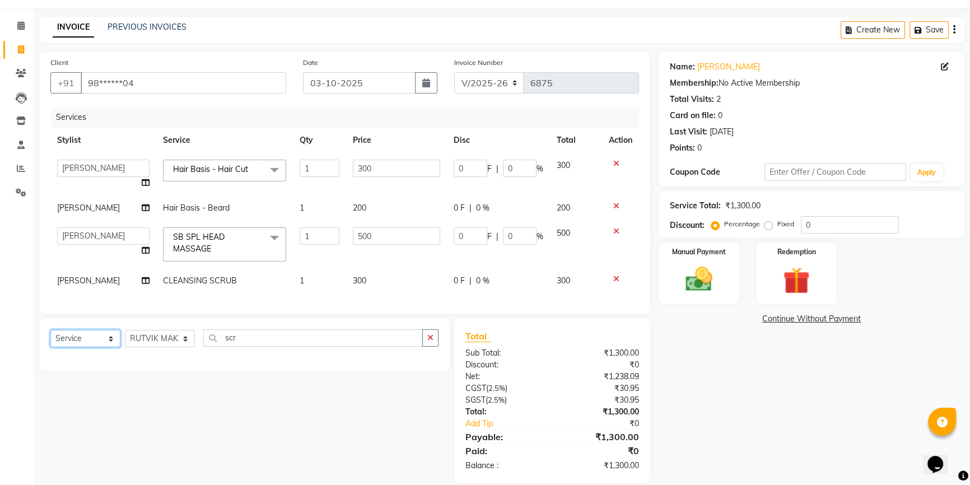
click at [95, 339] on select "Select Service Product Membership Package Voucher Prepaid Gift Card" at bounding box center [85, 338] width 70 height 17
click at [89, 333] on div "Select Service Product Membership Package Voucher Prepaid Gift Card Select Styl…" at bounding box center [244, 344] width 411 height 53
click at [86, 342] on select "Select Service Product Membership Package Voucher Prepaid Gift Card" at bounding box center [85, 338] width 70 height 17
select select "product"
click at [50, 337] on select "Select Service Product Membership Package Voucher Prepaid Gift Card" at bounding box center [85, 338] width 70 height 17
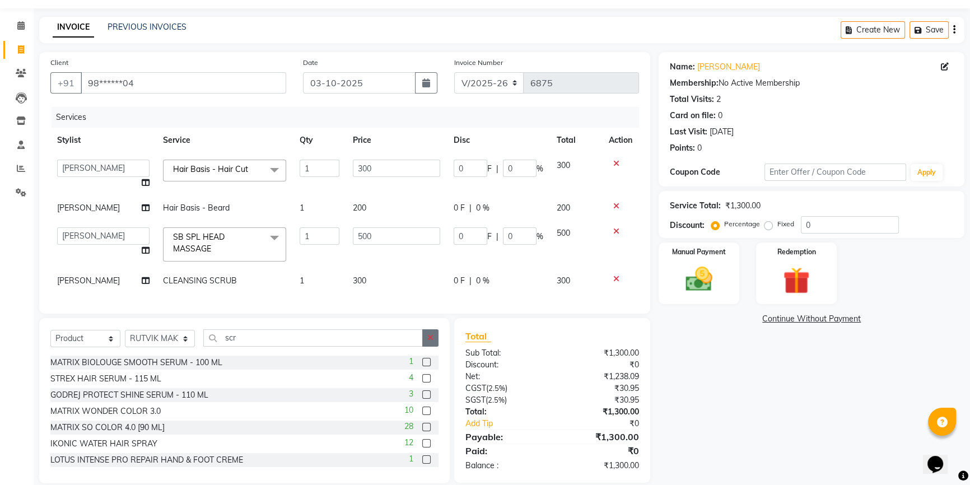
click at [426, 347] on button "button" at bounding box center [430, 337] width 16 height 17
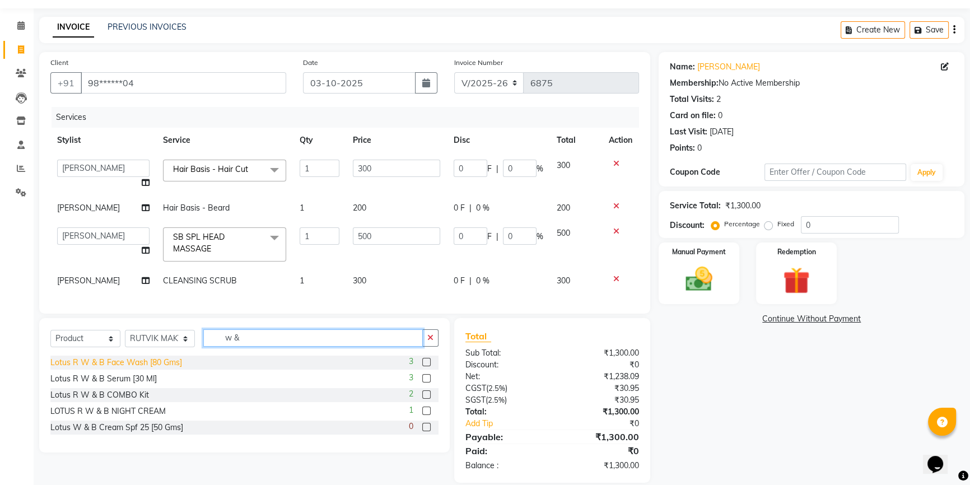
type input "w &"
click at [162, 369] on div "Lotus R W & B Face Wash [80 Gms]" at bounding box center [116, 363] width 132 height 12
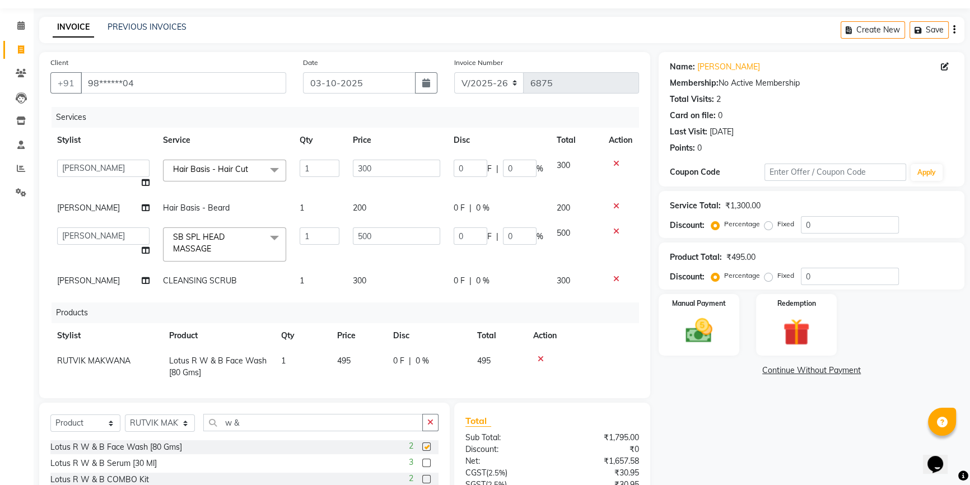
checkbox input "false"
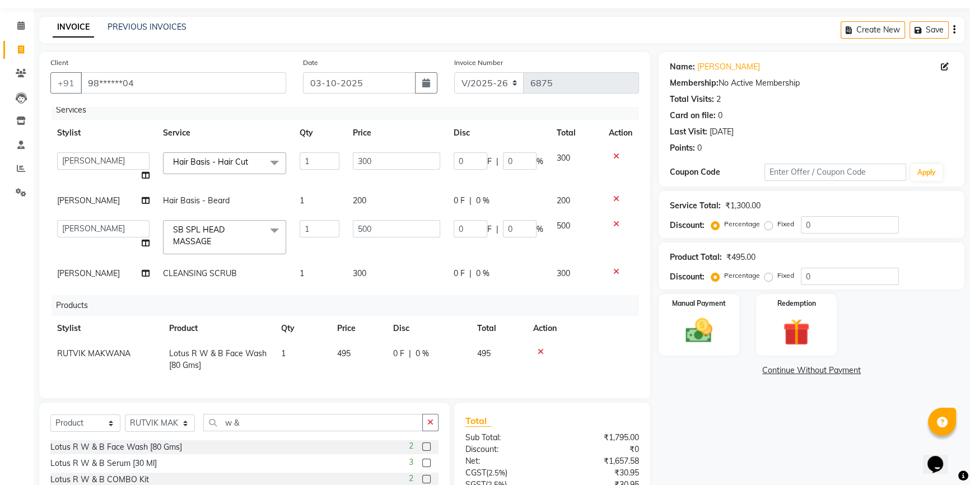
click at [355, 350] on td "495" at bounding box center [358, 359] width 56 height 37
select select "78782"
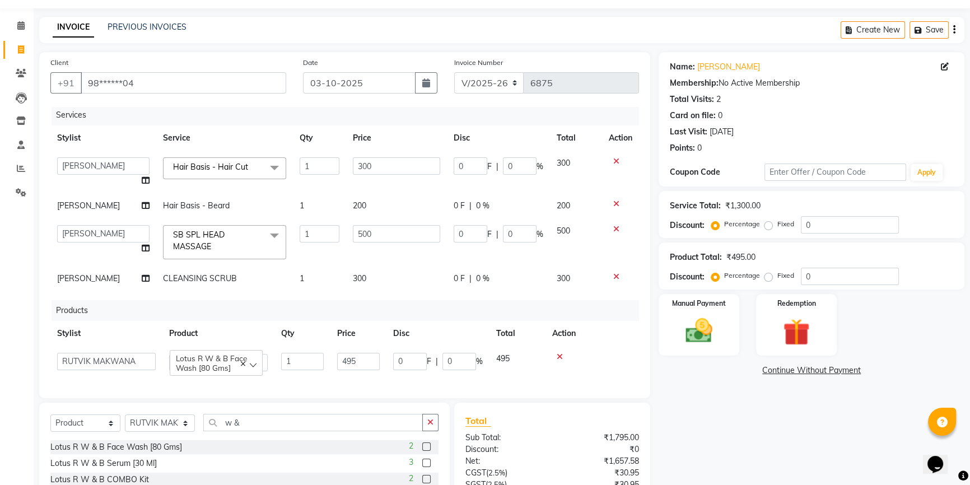
scroll to position [11, 0]
click at [381, 346] on td "495" at bounding box center [358, 362] width 56 height 32
click at [371, 355] on input "495" at bounding box center [358, 361] width 43 height 17
type input "4"
type input "500"
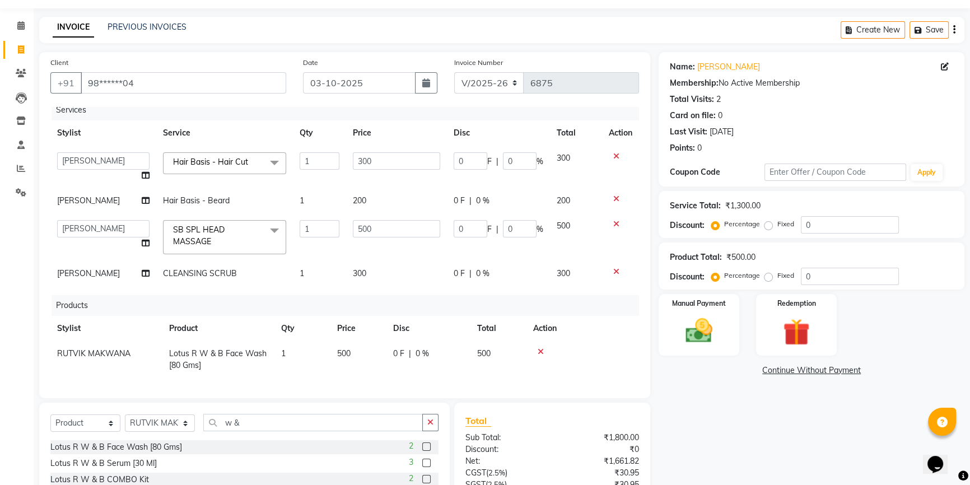
click at [728, 419] on div "Name: Nikil Bhai Membership: No Active Membership Total Visits: 2 Card on file:…" at bounding box center [816, 321] width 314 height 539
click at [714, 357] on div "Name: Nikil Bhai Membership: No Active Membership Total Visits: 2 Card on file:…" at bounding box center [816, 321] width 314 height 539
click at [712, 342] on img at bounding box center [699, 331] width 45 height 32
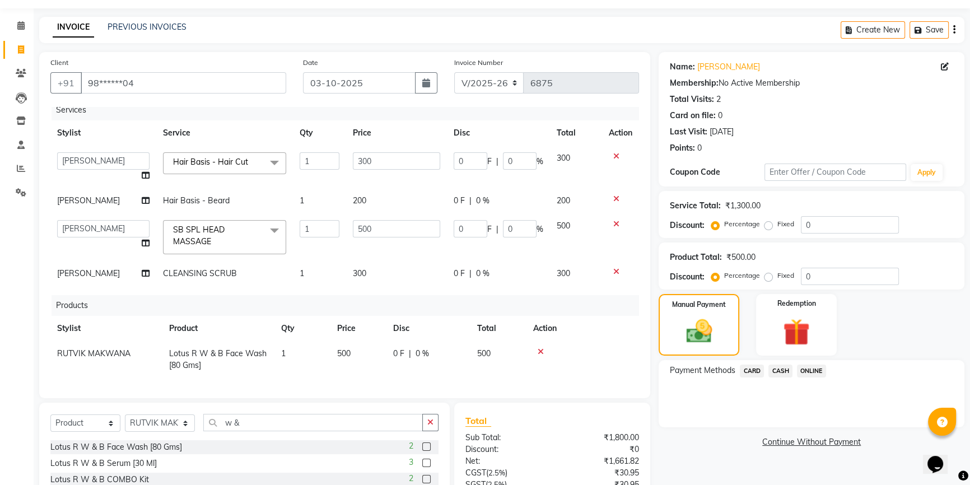
click at [781, 370] on span "CASH" at bounding box center [781, 371] width 24 height 13
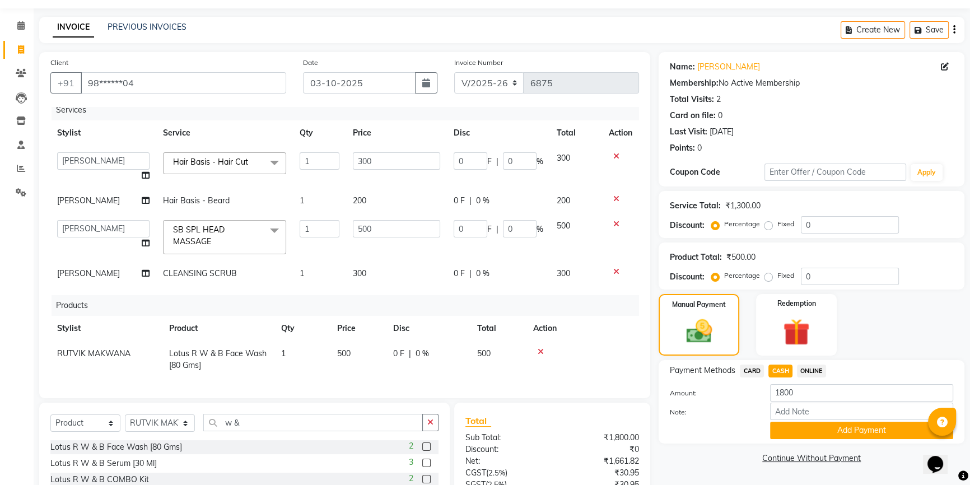
click at [804, 428] on button "Add Payment" at bounding box center [861, 430] width 183 height 17
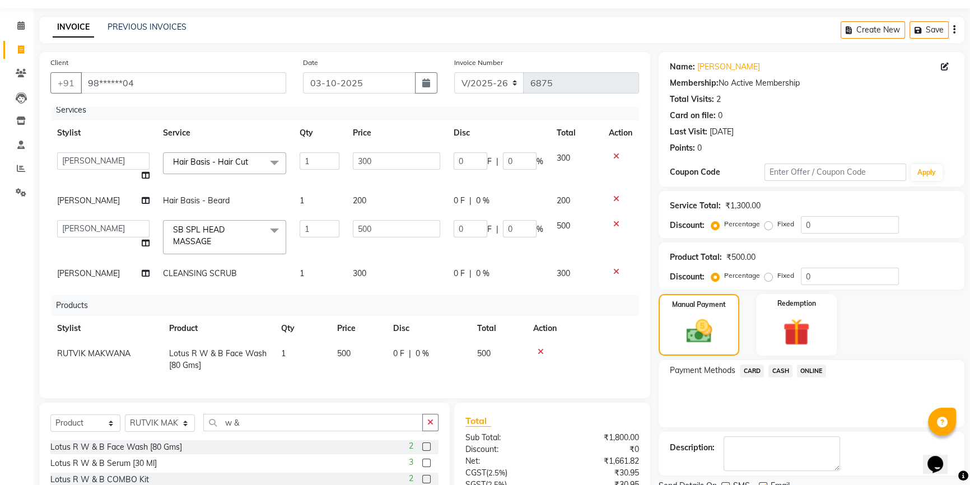
scroll to position [195, 0]
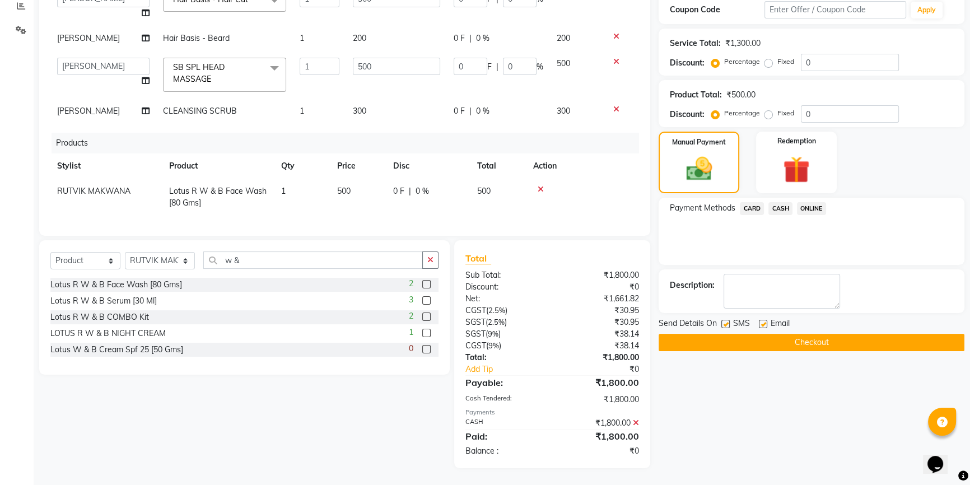
click at [760, 325] on label at bounding box center [763, 324] width 8 height 8
click at [760, 325] on input "checkbox" at bounding box center [762, 324] width 7 height 7
click at [761, 325] on label at bounding box center [763, 324] width 8 height 8
click at [761, 325] on input "checkbox" at bounding box center [762, 324] width 7 height 7
checkbox input "true"
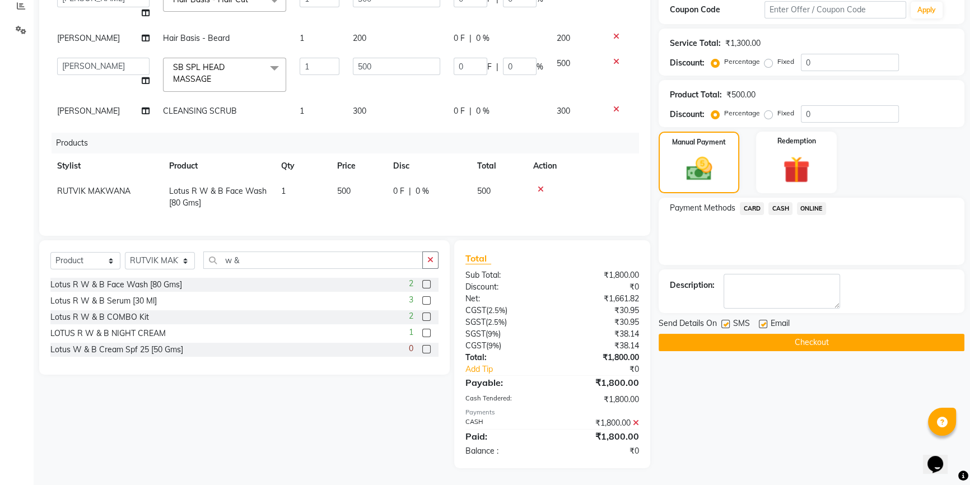
drag, startPoint x: 727, startPoint y: 325, endPoint x: 738, endPoint y: 328, distance: 12.1
click at [725, 325] on label at bounding box center [725, 324] width 8 height 8
click at [725, 325] on input "checkbox" at bounding box center [724, 324] width 7 height 7
checkbox input "false"
click at [762, 325] on label at bounding box center [763, 324] width 8 height 8
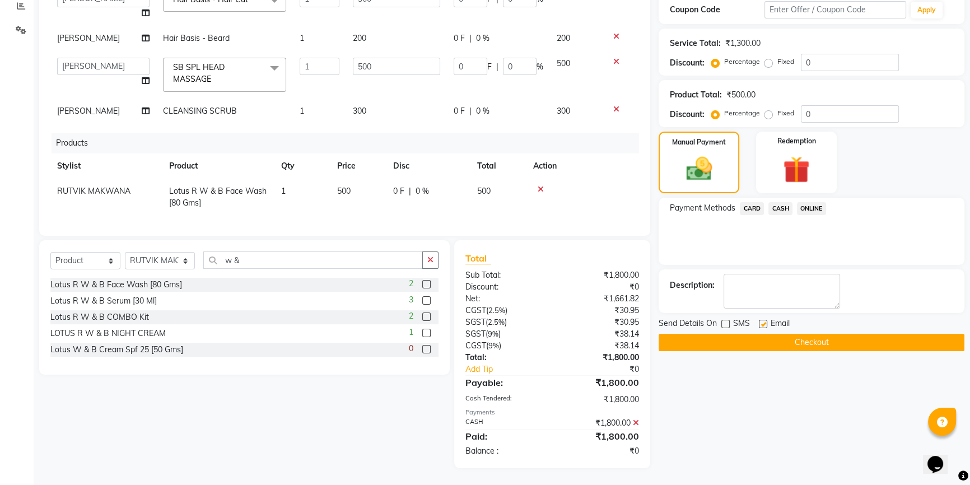
click at [762, 325] on input "checkbox" at bounding box center [762, 324] width 7 height 7
checkbox input "false"
click at [767, 343] on button "Checkout" at bounding box center [812, 342] width 306 height 17
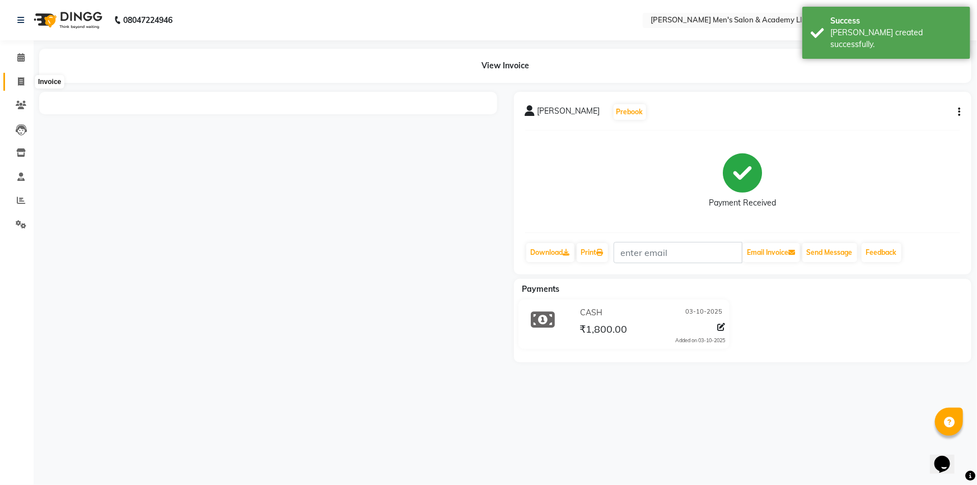
click at [22, 83] on icon at bounding box center [21, 81] width 6 height 8
select select "service"
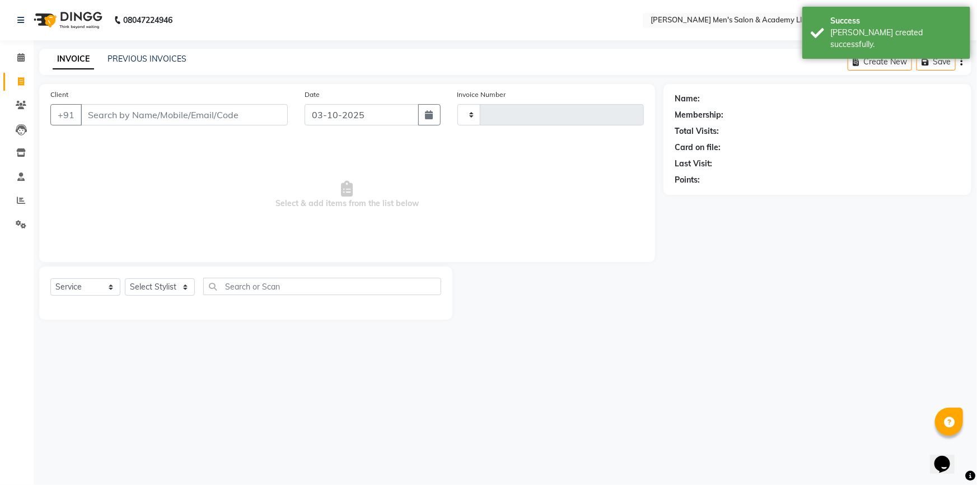
type input "6876"
select select "8248"
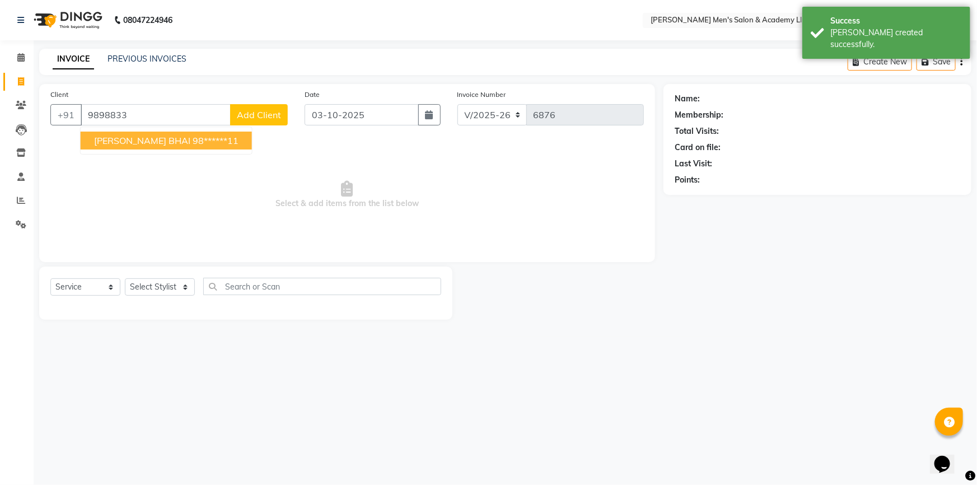
click at [105, 137] on span "KEVAL BHAI" at bounding box center [142, 140] width 96 height 11
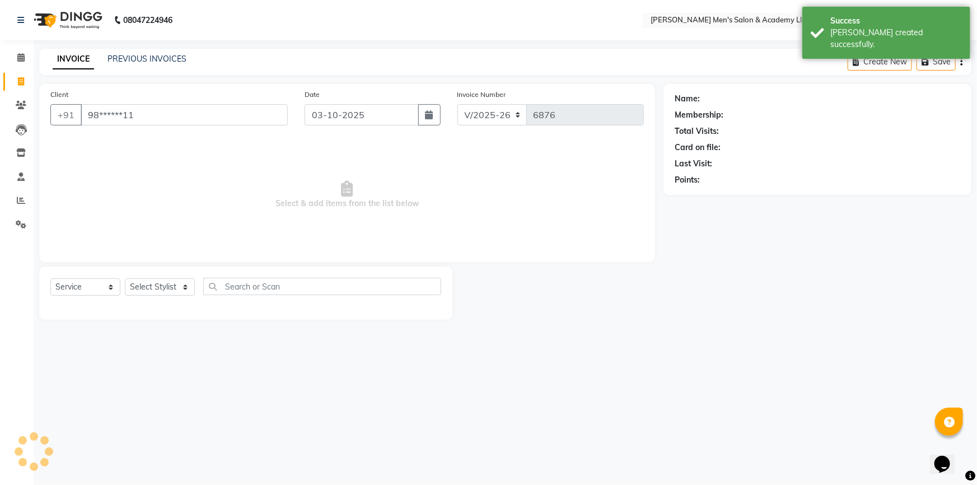
type input "98******11"
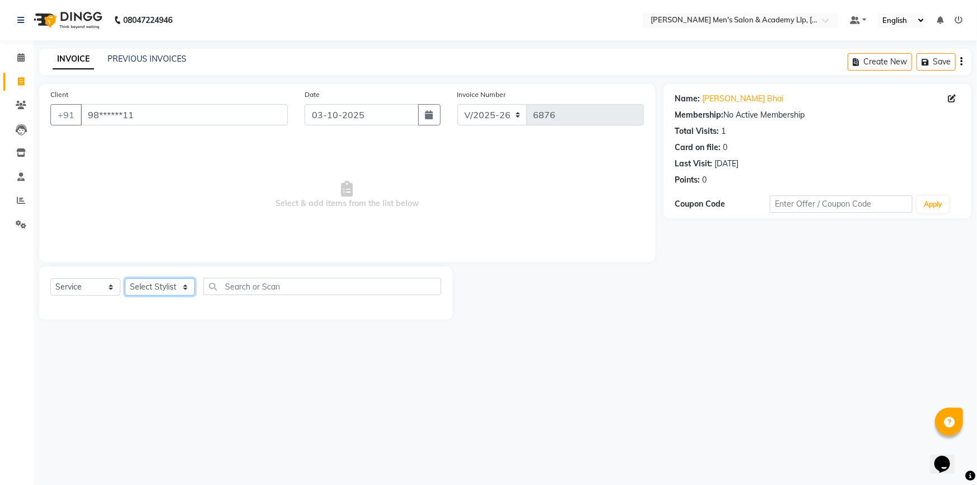
click at [159, 283] on select "Select Stylist ABHISHEK SEN AKKI SEN [PERSON_NAME] [PERSON_NAME] [PERSON_NAME] …" at bounding box center [160, 286] width 70 height 17
select select "84131"
click at [125, 278] on select "Select Stylist ABHISHEK SEN AKKI SEN [PERSON_NAME] [PERSON_NAME] [PERSON_NAME] …" at bounding box center [160, 286] width 70 height 17
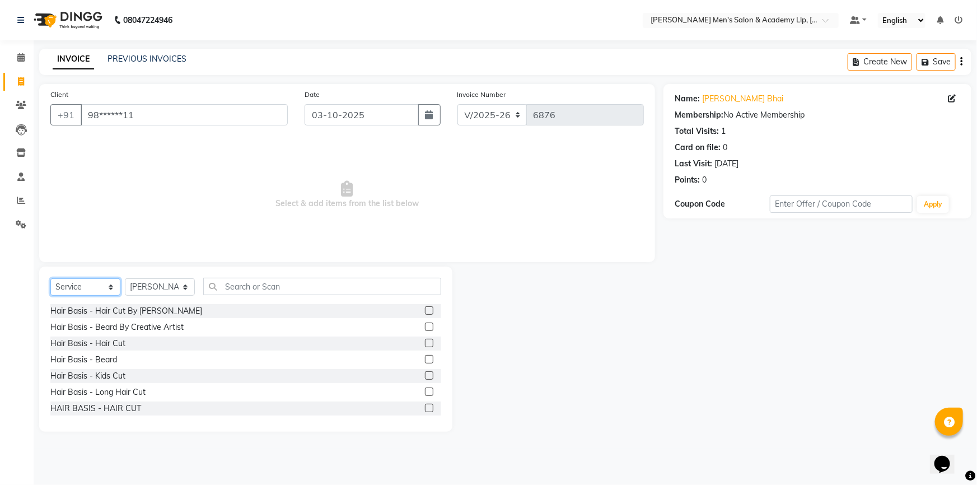
click at [65, 293] on select "Select Service Product Membership Package Voucher Prepaid Gift Card" at bounding box center [85, 286] width 70 height 17
select select "P"
click at [50, 278] on select "Select Service Product Membership Package Voucher Prepaid Gift Card" at bounding box center [85, 286] width 70 height 17
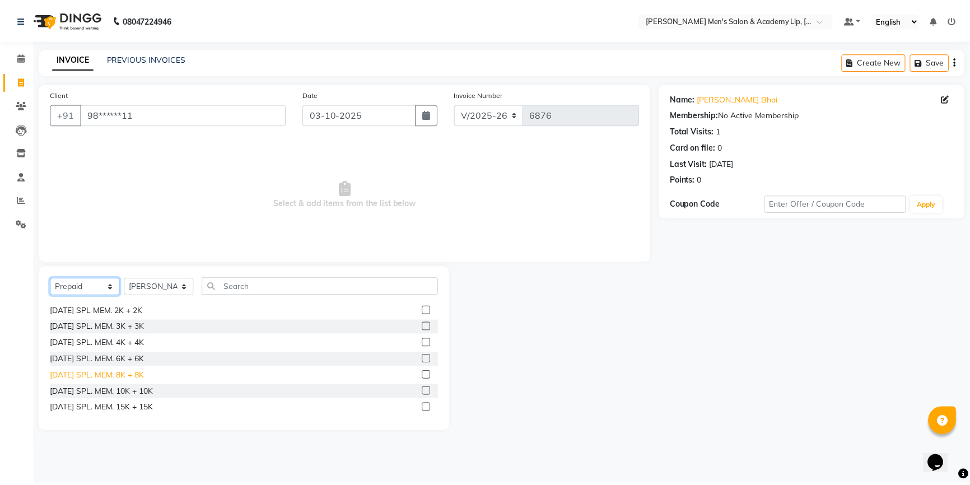
scroll to position [584, 0]
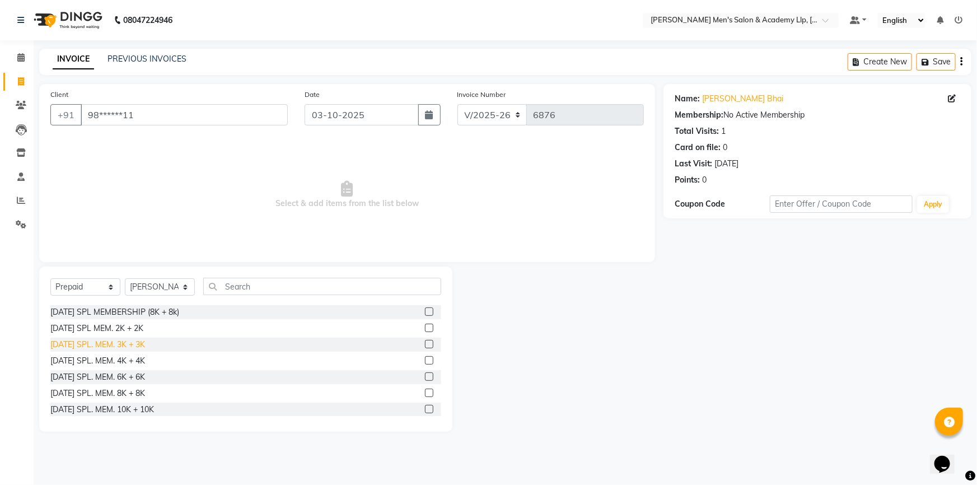
click at [142, 342] on div "DIWALI SPL. MEM. 3K + 3K" at bounding box center [97, 345] width 95 height 12
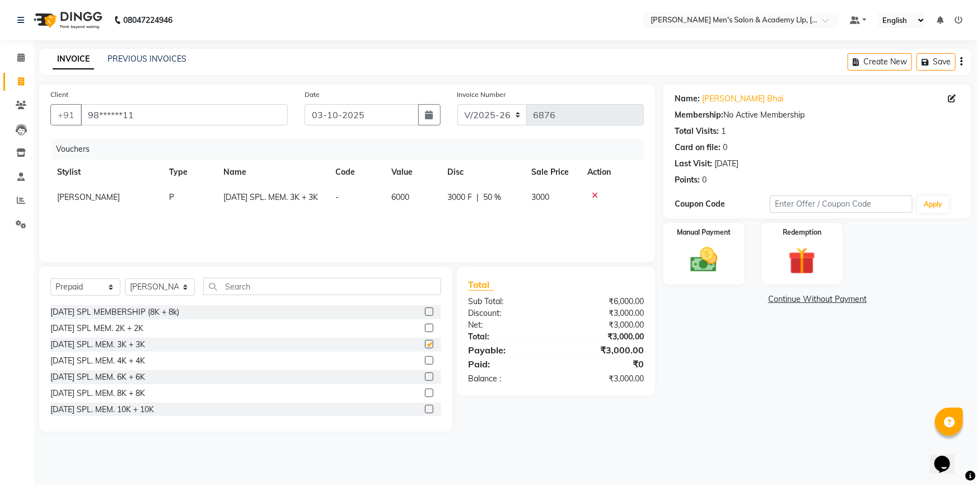
checkbox input "false"
click at [731, 263] on div "Manual Payment" at bounding box center [704, 254] width 85 height 64
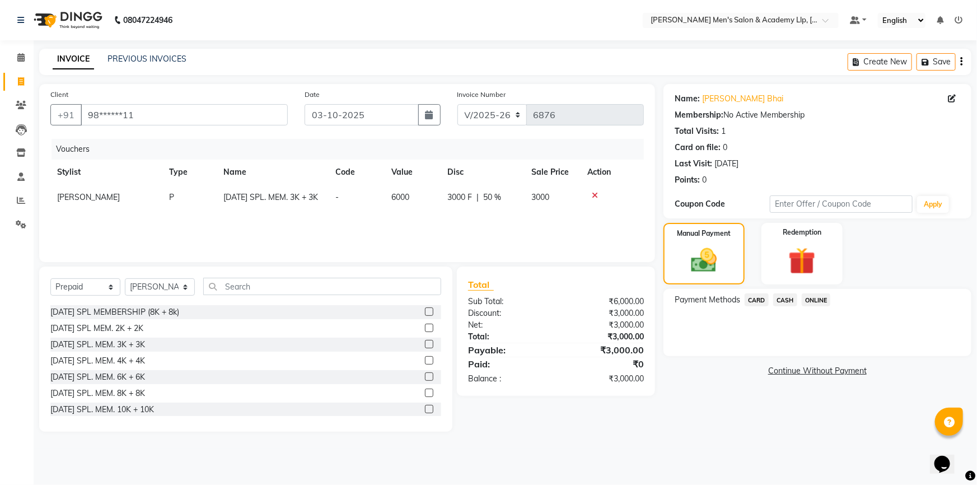
click at [758, 304] on span "CARD" at bounding box center [757, 300] width 24 height 13
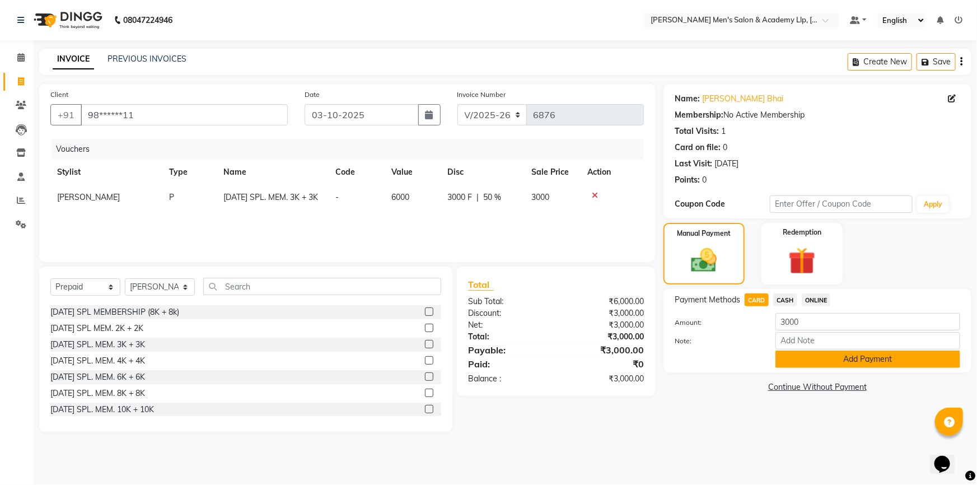
click at [817, 363] on button "Add Payment" at bounding box center [868, 359] width 185 height 17
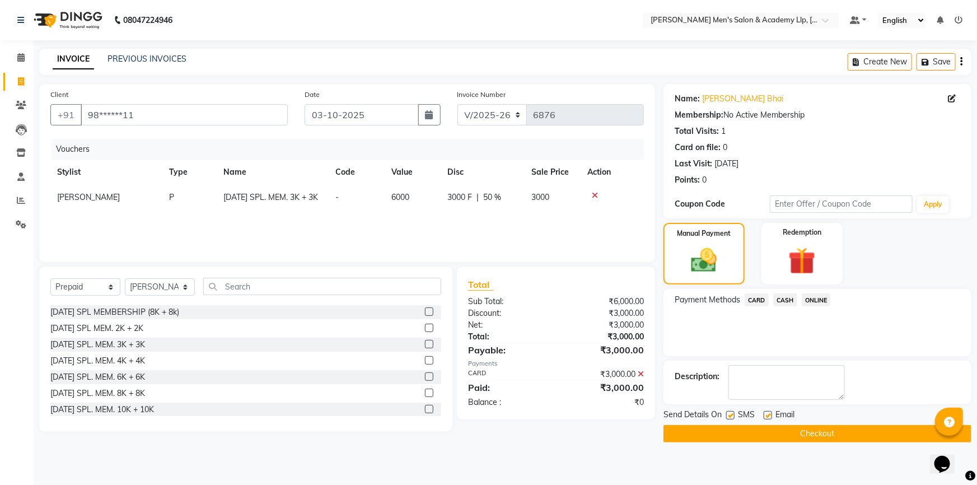
click at [768, 418] on label at bounding box center [768, 415] width 8 height 8
click at [768, 418] on input "checkbox" at bounding box center [767, 415] width 7 height 7
checkbox input "false"
click at [748, 431] on button "Checkout" at bounding box center [818, 433] width 308 height 17
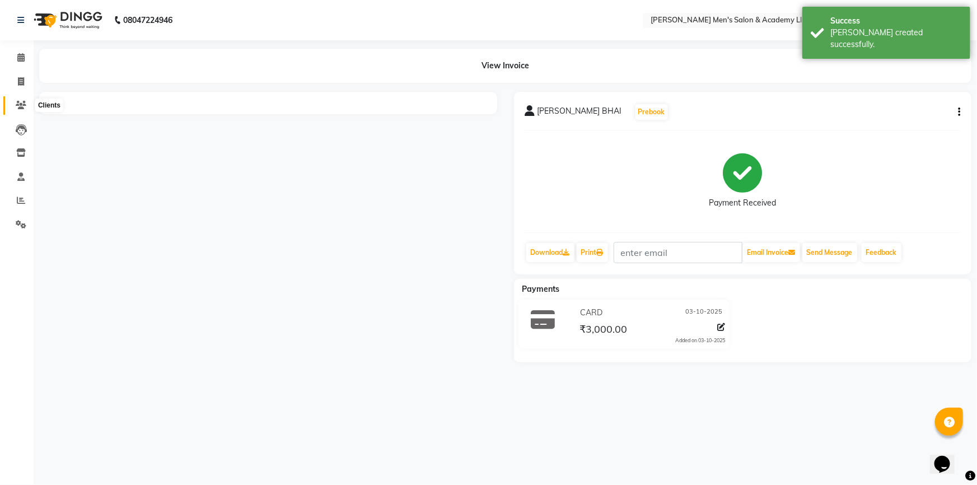
click at [20, 107] on icon at bounding box center [21, 105] width 11 height 8
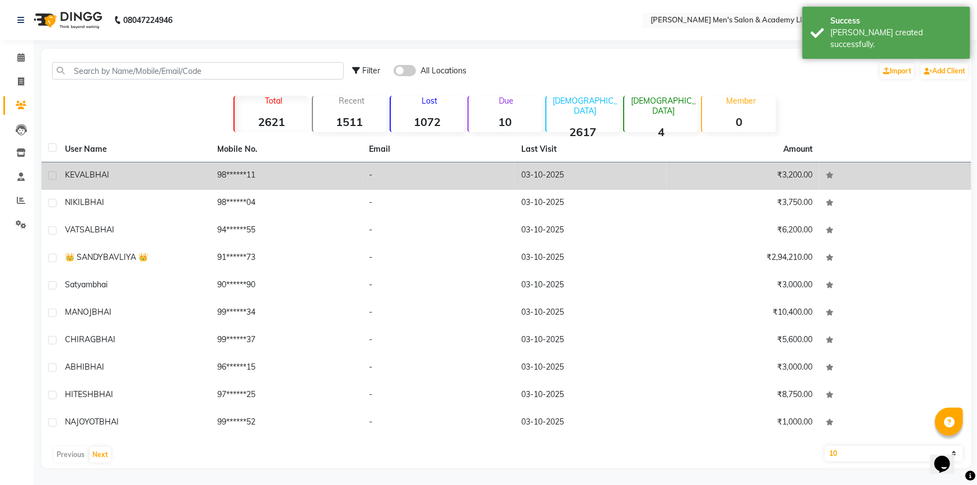
click at [210, 169] on td "KEVAL BHAI" at bounding box center [134, 175] width 152 height 27
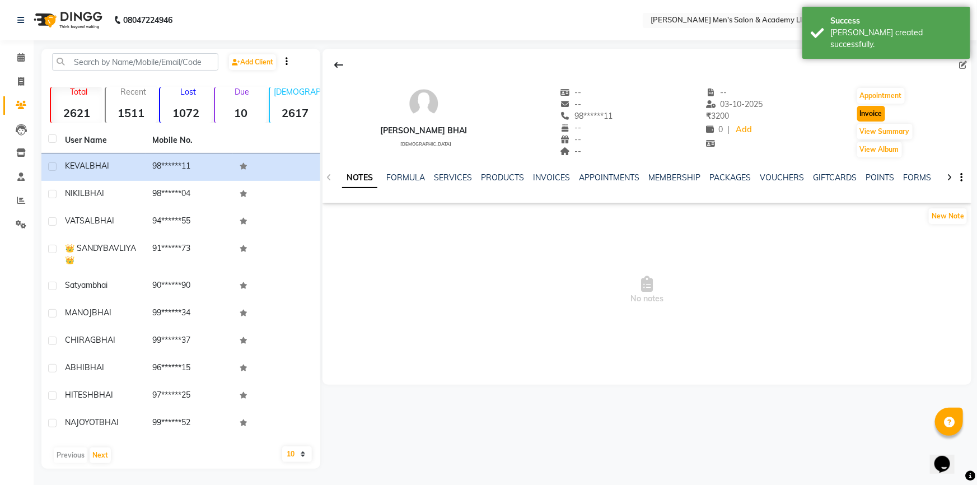
click at [865, 117] on button "Invoice" at bounding box center [872, 114] width 28 height 16
select select "8248"
select select "service"
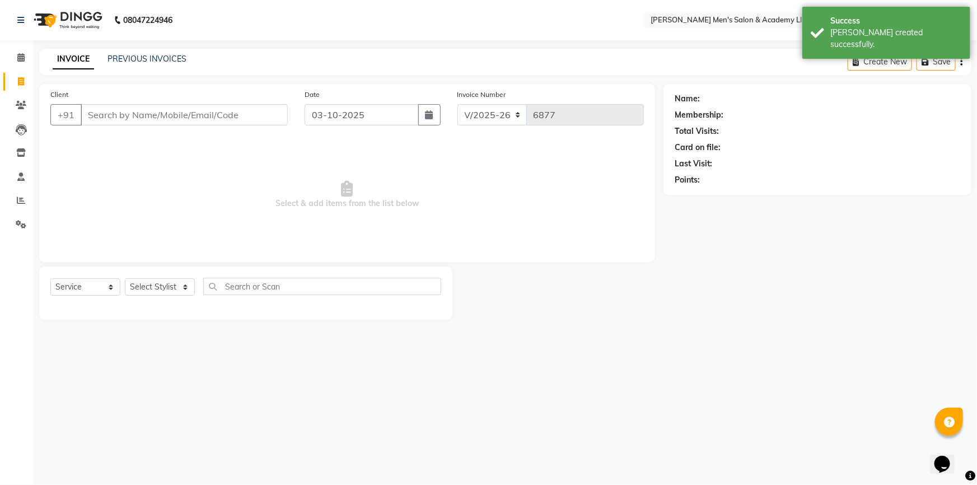
type input "98******11"
click at [143, 286] on select "Select Stylist" at bounding box center [160, 286] width 70 height 17
click at [143, 286] on select "Select Stylist ABHISHEK SEN AKKI SEN [PERSON_NAME] [PERSON_NAME] [PERSON_NAME] …" at bounding box center [160, 286] width 70 height 17
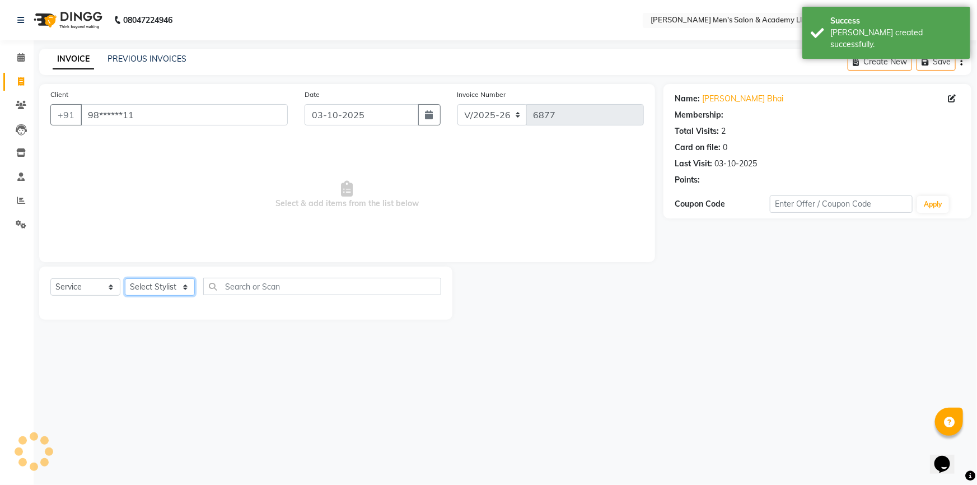
select select "84131"
click at [125, 278] on select "Select Stylist ABHISHEK SEN AKKI SEN [PERSON_NAME] [PERSON_NAME] [PERSON_NAME] …" at bounding box center [160, 286] width 70 height 17
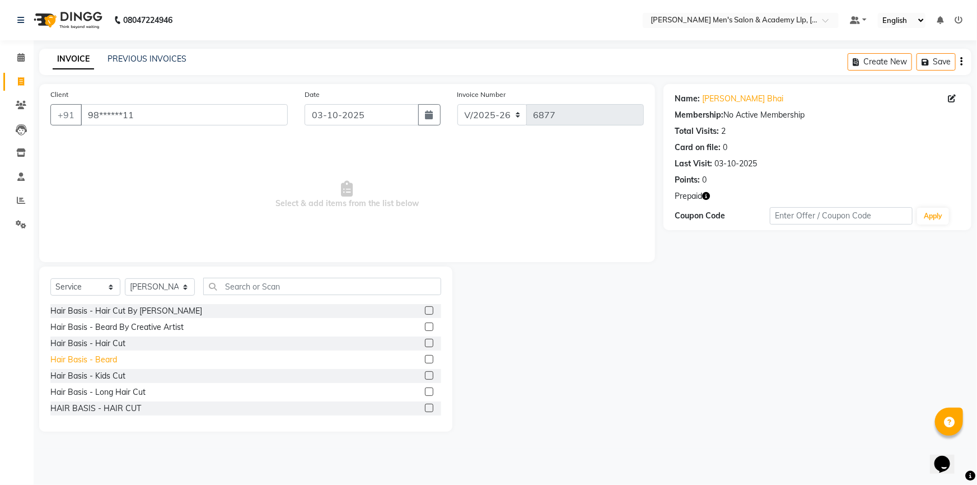
click at [96, 358] on div "Hair Basis - Beard" at bounding box center [83, 360] width 67 height 12
checkbox input "false"
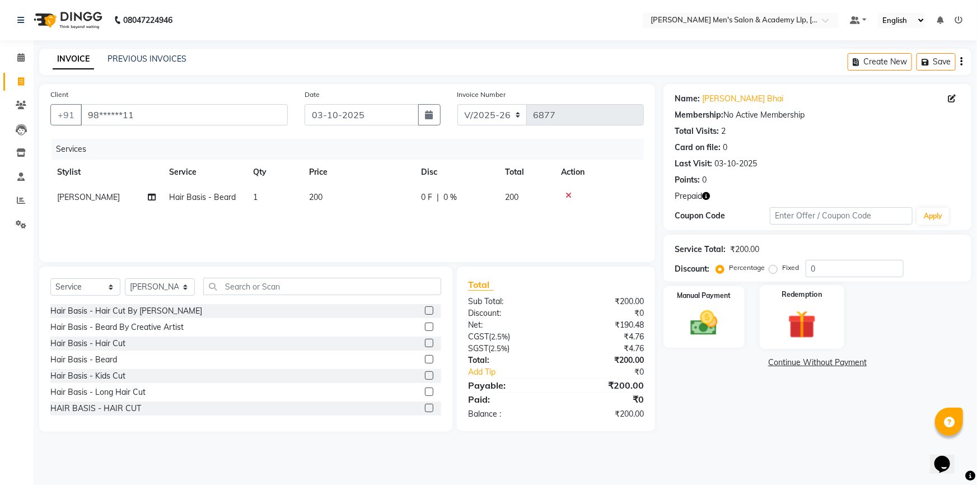
click at [798, 321] on img at bounding box center [803, 324] width 46 height 35
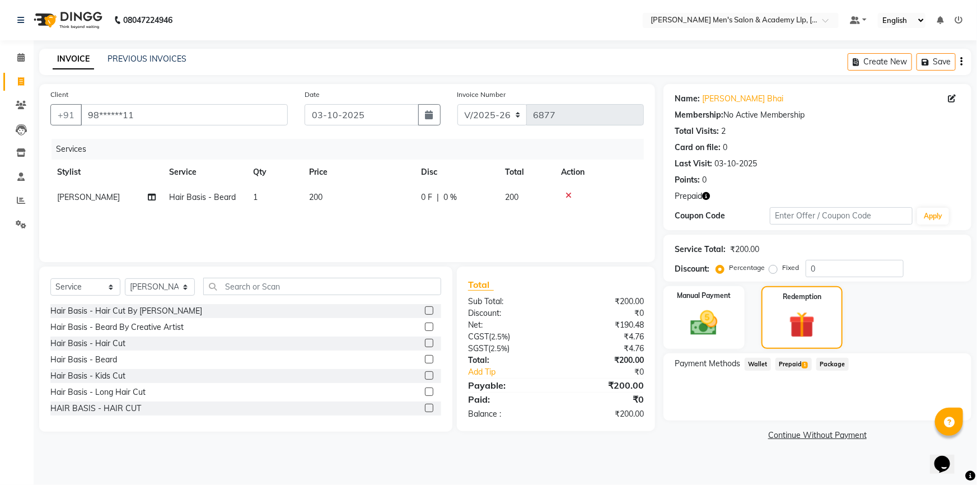
click at [787, 369] on span "Prepaid 1" at bounding box center [794, 364] width 36 height 13
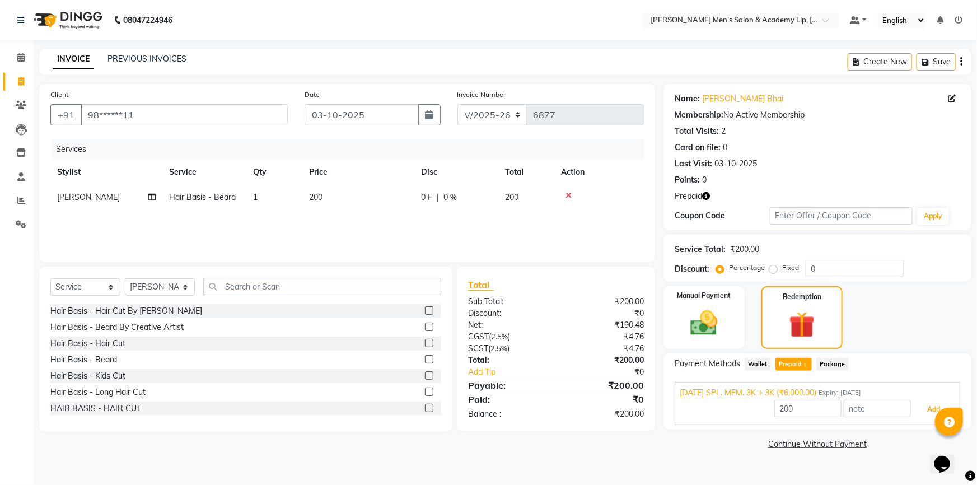
click at [924, 407] on button "Add" at bounding box center [934, 409] width 41 height 19
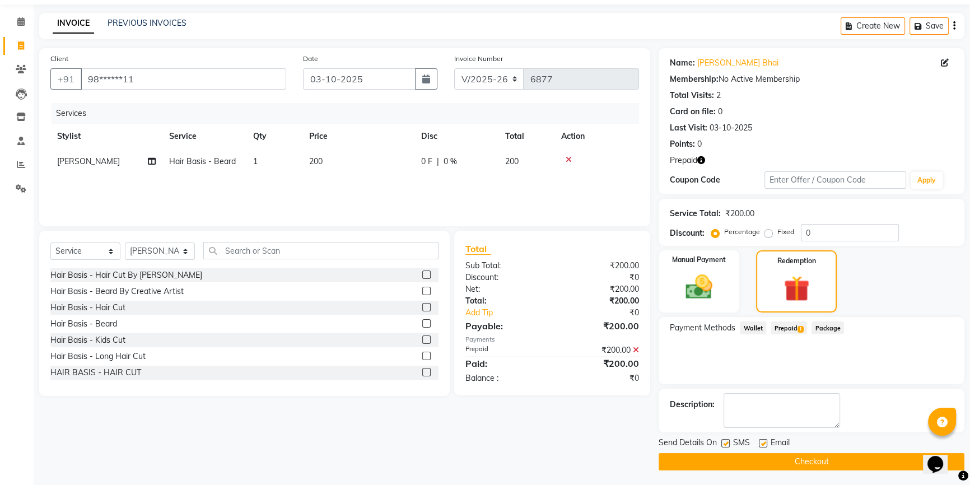
scroll to position [38, 0]
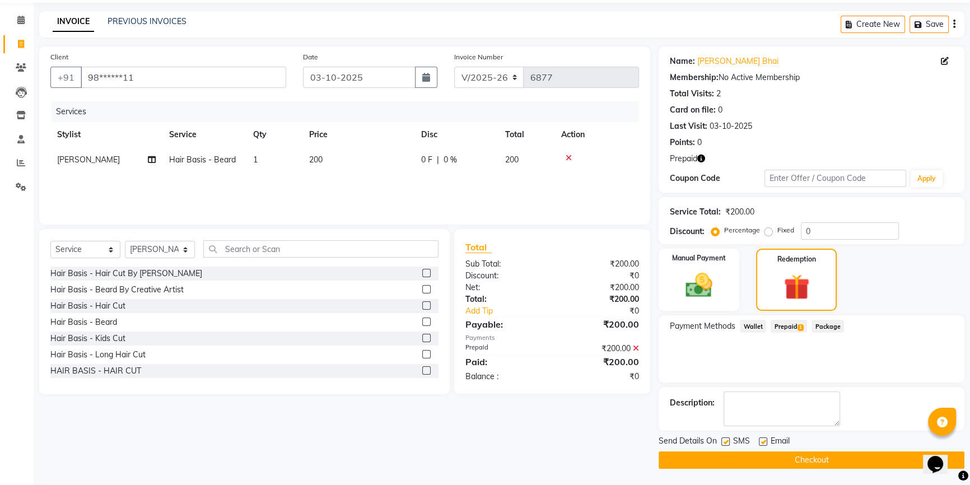
click at [761, 441] on label at bounding box center [763, 441] width 8 height 8
click at [761, 441] on input "checkbox" at bounding box center [762, 442] width 7 height 7
checkbox input "false"
click at [742, 454] on button "Checkout" at bounding box center [812, 459] width 306 height 17
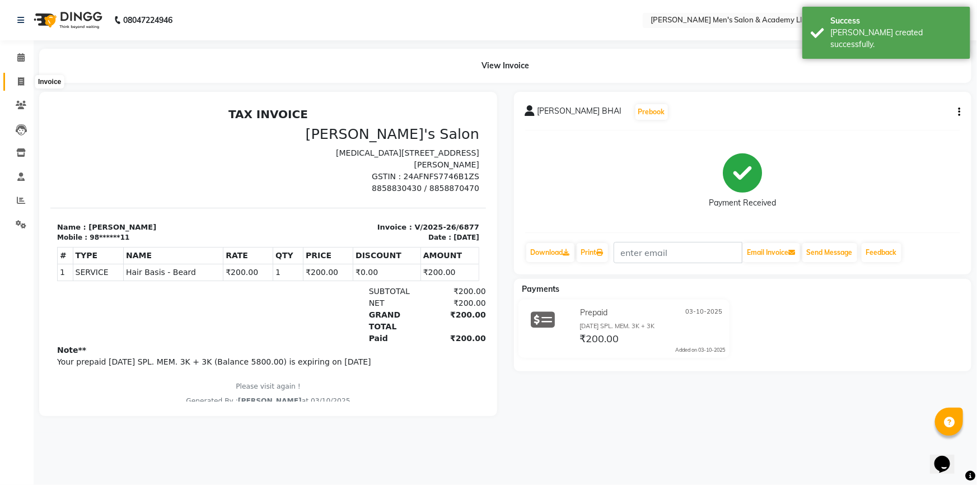
click at [26, 83] on span at bounding box center [21, 82] width 20 height 13
select select "service"
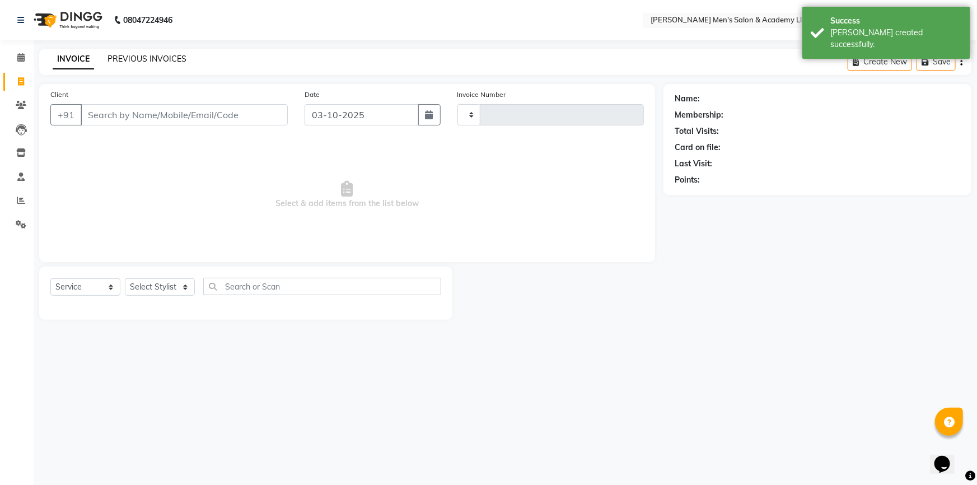
click at [111, 59] on link "PREVIOUS INVOICES" at bounding box center [147, 59] width 79 height 10
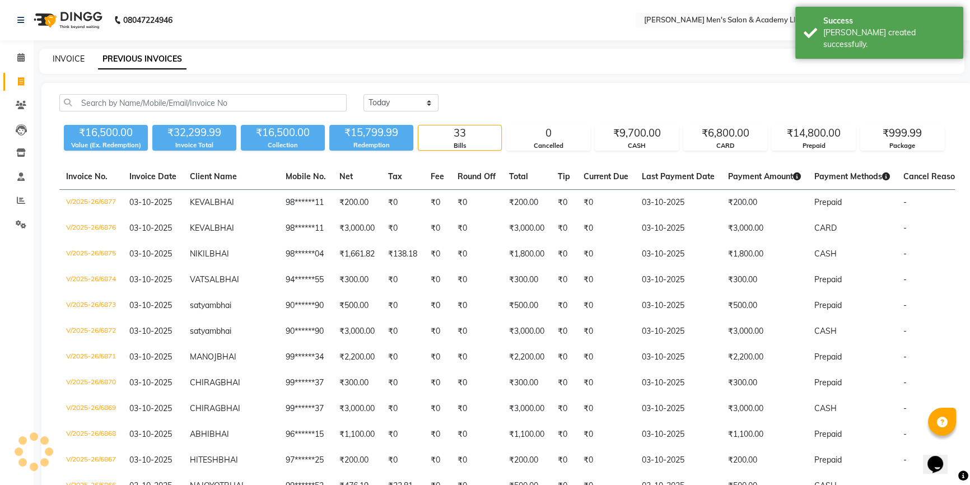
click at [70, 58] on link "INVOICE" at bounding box center [69, 59] width 32 height 10
select select "service"
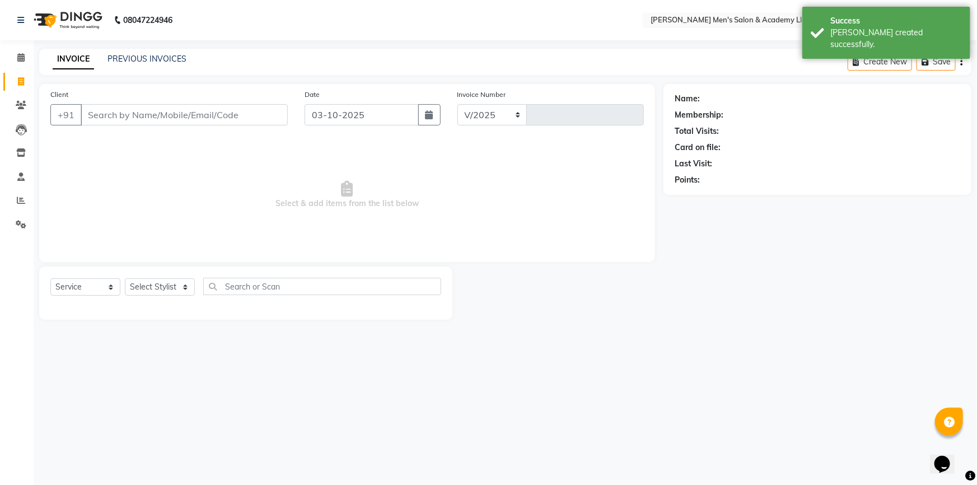
select select "8248"
type input "6878"
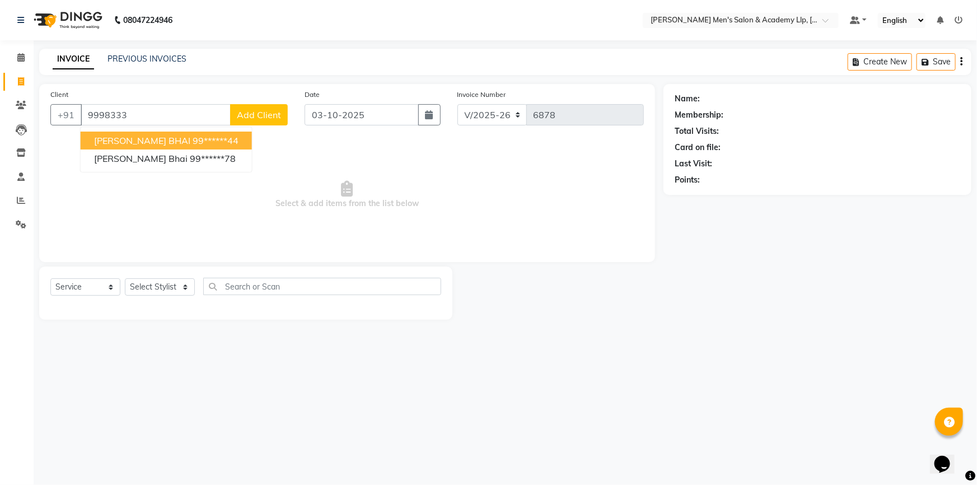
click at [193, 136] on ngb-highlight "99******44" at bounding box center [216, 140] width 46 height 11
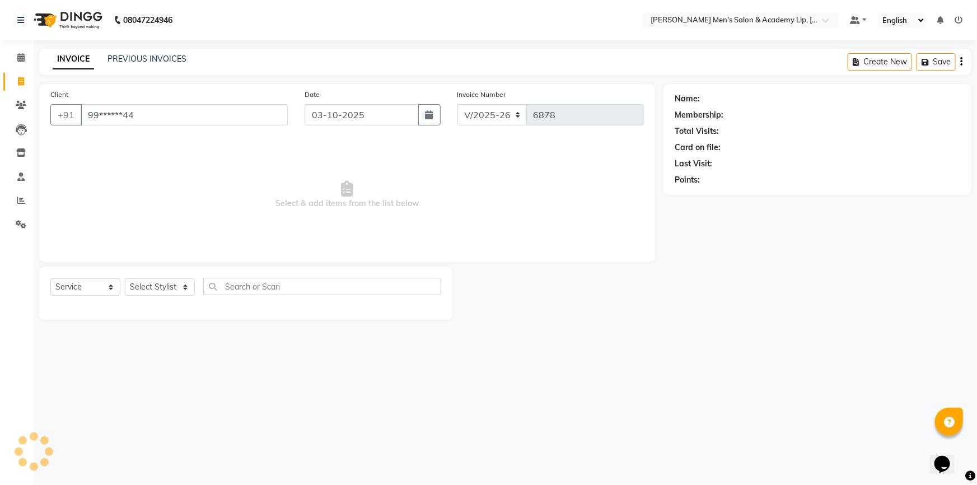
type input "99******44"
click at [152, 136] on div "Client +91 99******44 Date 03-10-2025 Invoice Number V/2025 V/2025-26 6878 Sele…" at bounding box center [347, 173] width 616 height 178
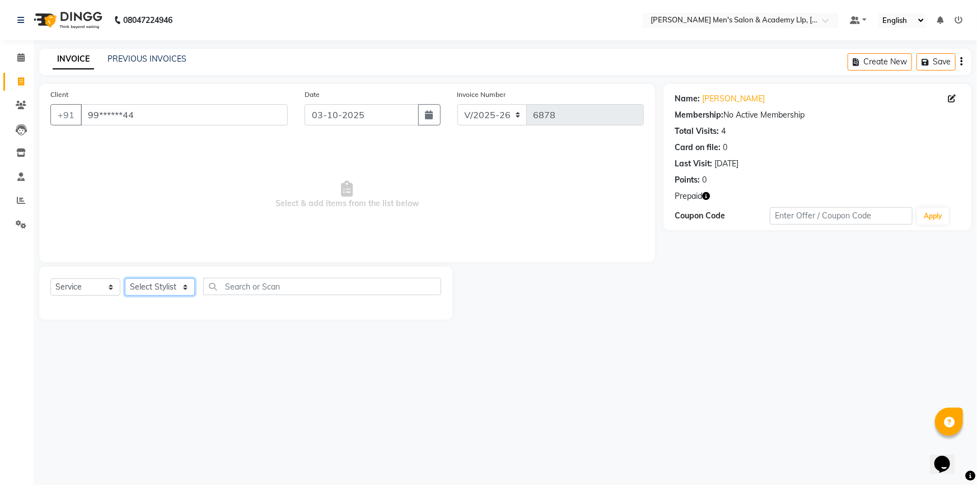
click at [159, 290] on select "Select Stylist ABHISHEK SEN AKKI SEN [PERSON_NAME] [PERSON_NAME] [PERSON_NAME] …" at bounding box center [160, 286] width 70 height 17
select select "78784"
click at [125, 278] on select "Select Stylist ABHISHEK SEN AKKI SEN [PERSON_NAME] [PERSON_NAME] [PERSON_NAME] …" at bounding box center [160, 286] width 70 height 17
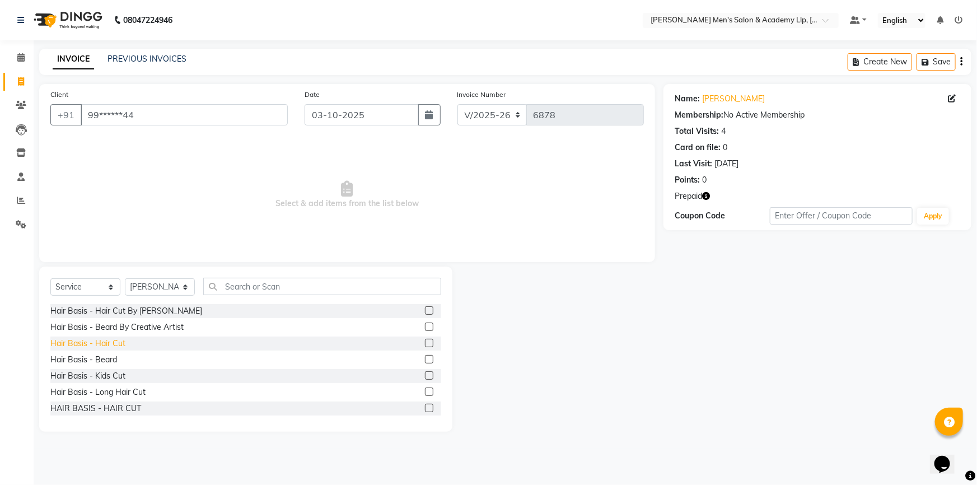
click at [111, 345] on div "Hair Basis - Hair Cut" at bounding box center [87, 344] width 75 height 12
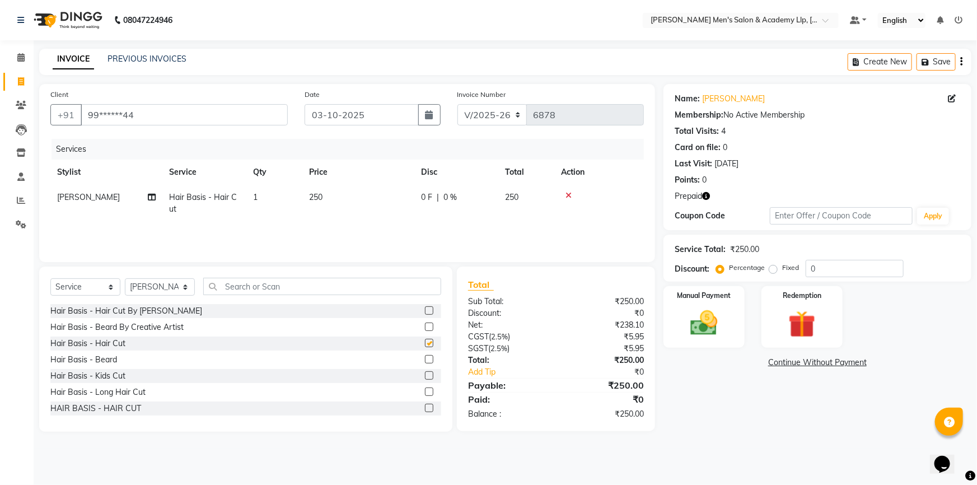
checkbox input "false"
click at [104, 368] on div "Hair Basis - Hair Cut By Sandy Bavaliya Hair Basis - Beard By Creative Artist H…" at bounding box center [245, 360] width 391 height 112
click at [105, 364] on div "Hair Basis - Beard" at bounding box center [83, 360] width 67 height 12
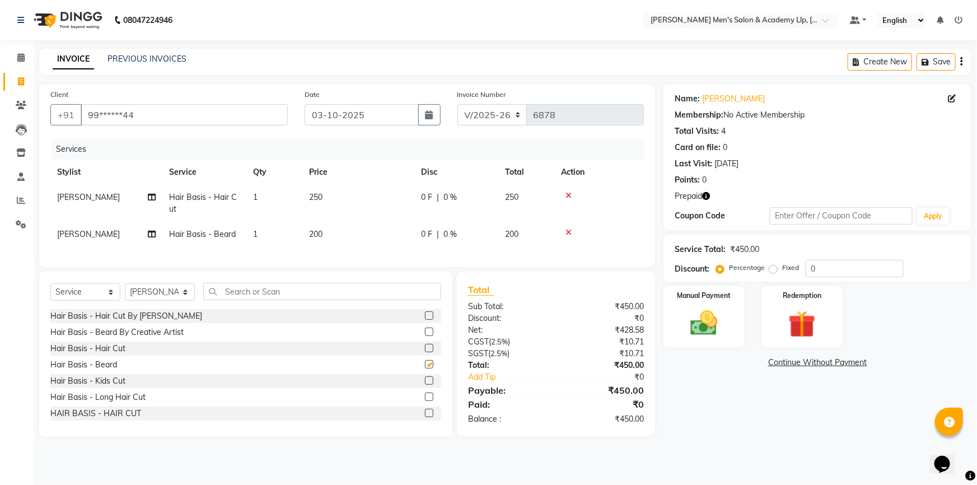
checkbox input "false"
click at [427, 204] on td "0 F | 0 %" at bounding box center [457, 203] width 84 height 37
select select "78784"
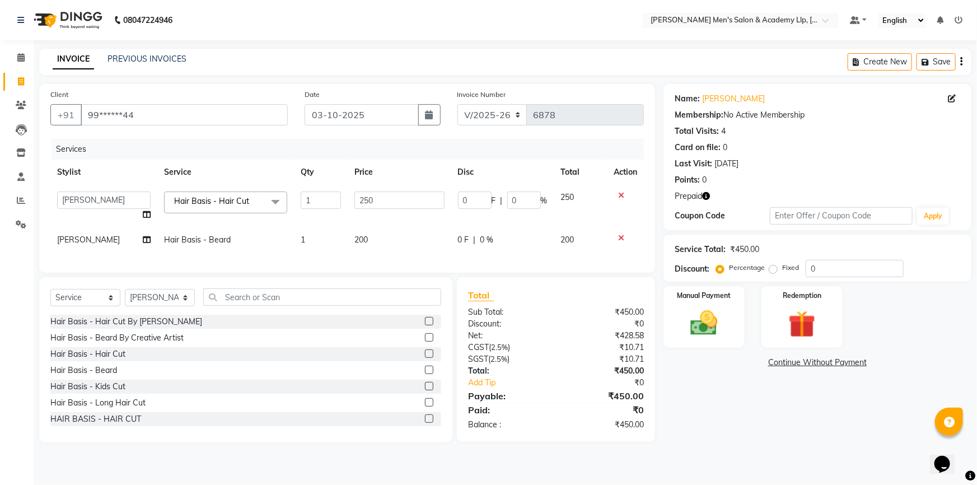
click at [394, 190] on td "250" at bounding box center [399, 206] width 103 height 43
click at [396, 212] on td "250" at bounding box center [399, 206] width 103 height 43
click at [397, 204] on input "250" at bounding box center [400, 200] width 90 height 17
type input "2"
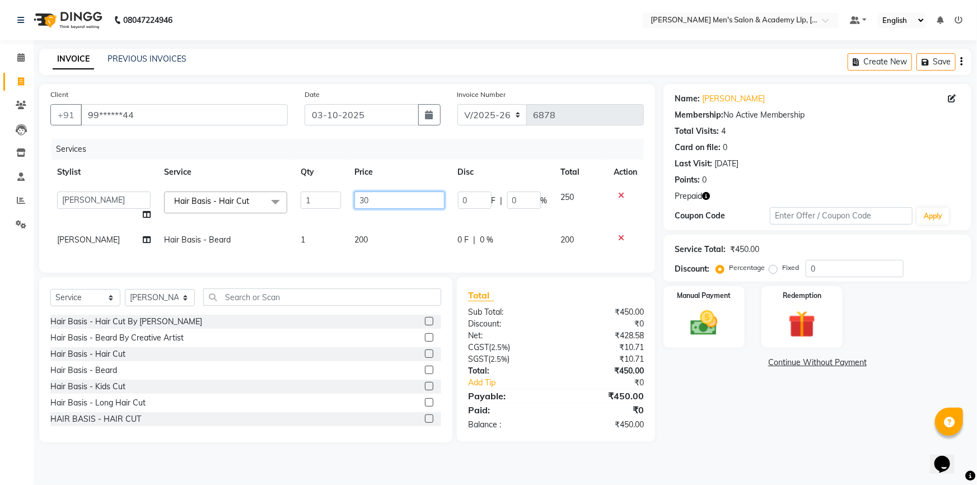
type input "300"
click at [839, 175] on div "Points: 0" at bounding box center [818, 180] width 286 height 12
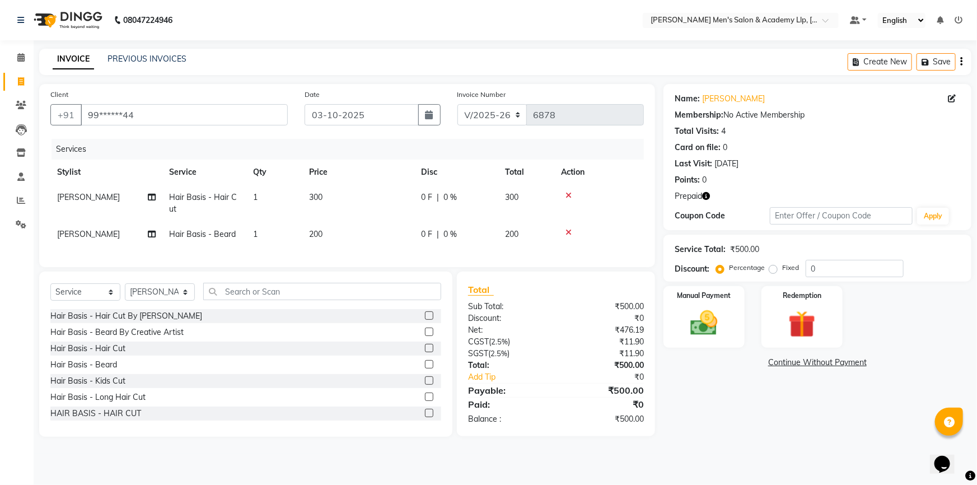
click at [839, 175] on div "Points: 0" at bounding box center [818, 180] width 286 height 12
click at [707, 194] on icon "button" at bounding box center [706, 196] width 8 height 8
click at [804, 327] on img at bounding box center [803, 324] width 46 height 35
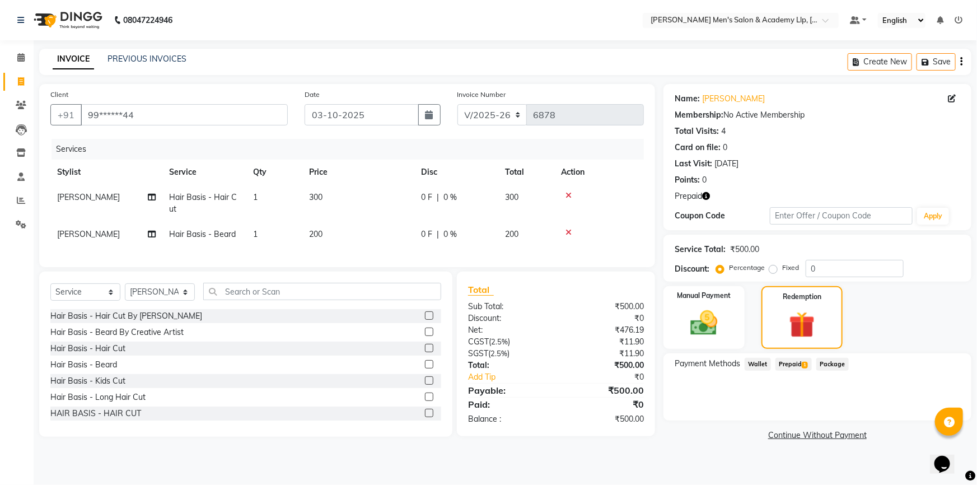
click at [792, 365] on span "Prepaid 1" at bounding box center [794, 364] width 36 height 13
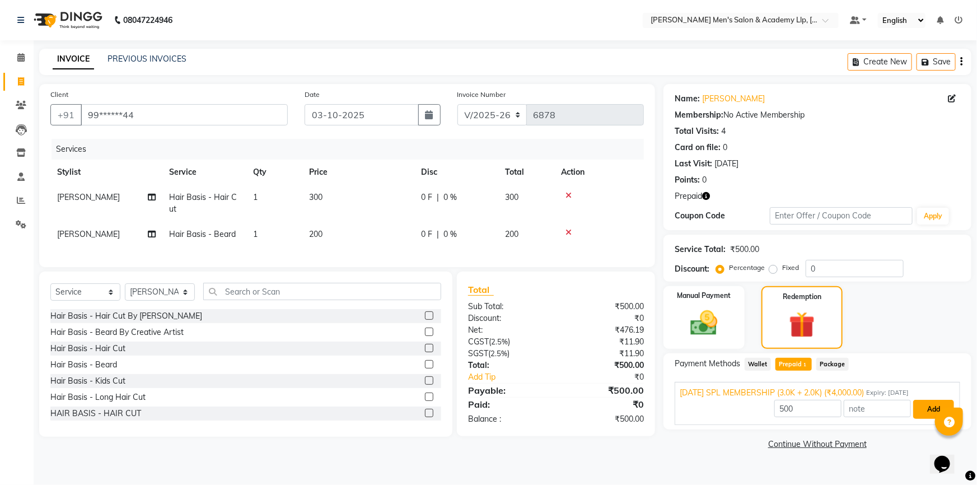
click at [925, 403] on button "Add" at bounding box center [934, 409] width 41 height 19
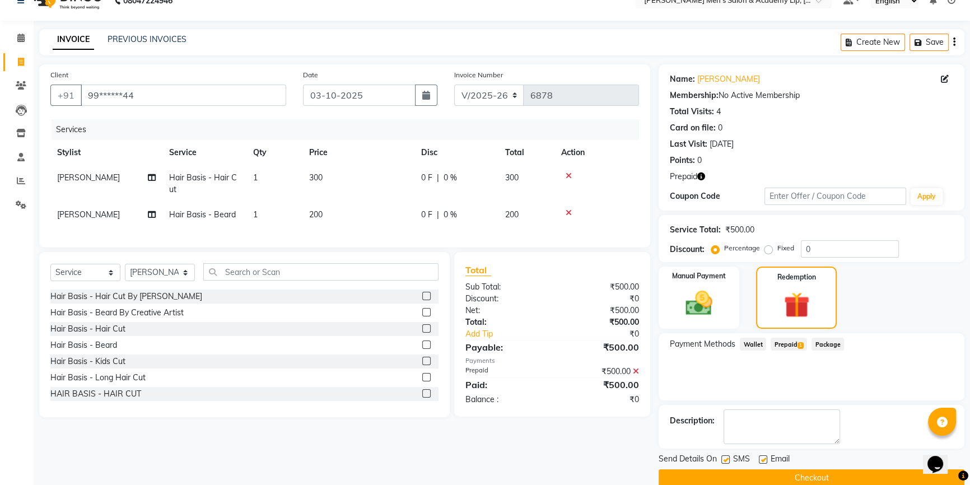
scroll to position [38, 0]
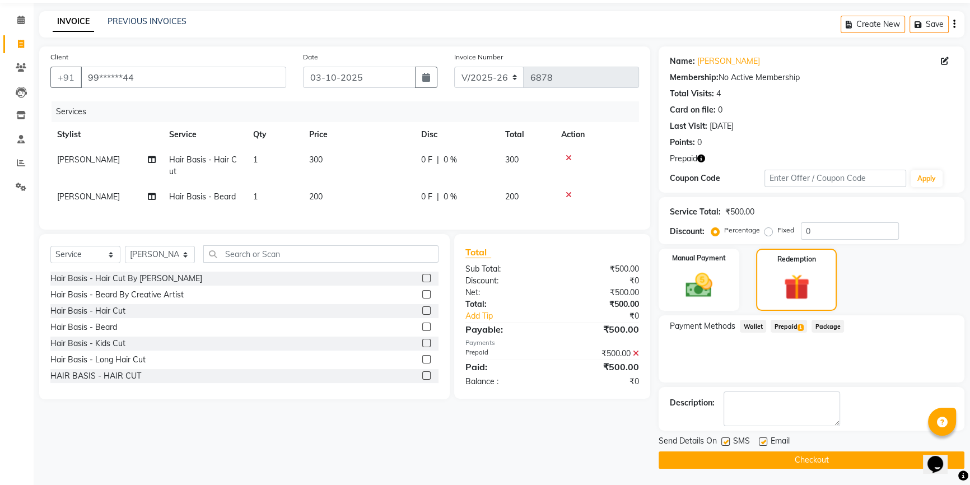
click at [765, 443] on label at bounding box center [763, 441] width 8 height 8
click at [765, 443] on input "checkbox" at bounding box center [762, 442] width 7 height 7
checkbox input "false"
click at [724, 443] on label at bounding box center [725, 441] width 8 height 8
click at [724, 443] on input "checkbox" at bounding box center [724, 442] width 7 height 7
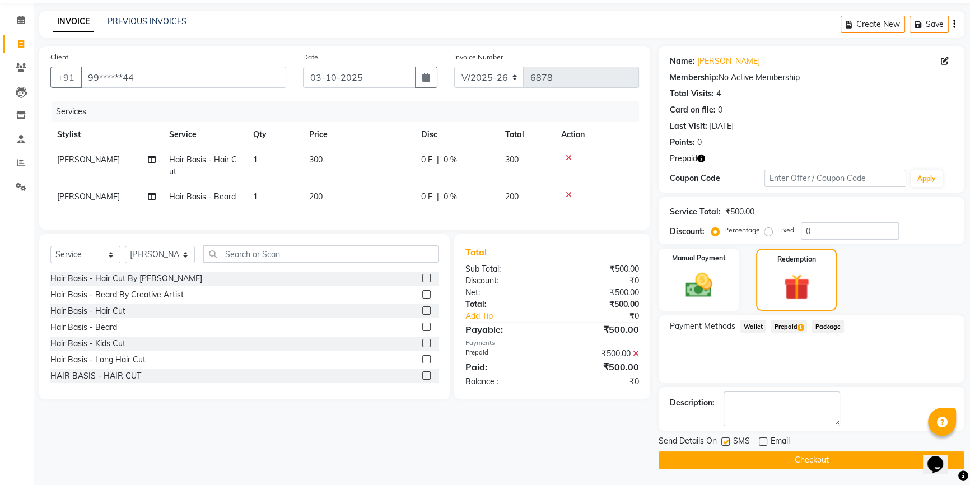
checkbox input "false"
click at [702, 162] on icon "button" at bounding box center [701, 159] width 8 height 8
click at [756, 462] on button "Checkout" at bounding box center [812, 459] width 306 height 17
click at [756, 462] on div "Checkout" at bounding box center [812, 459] width 306 height 17
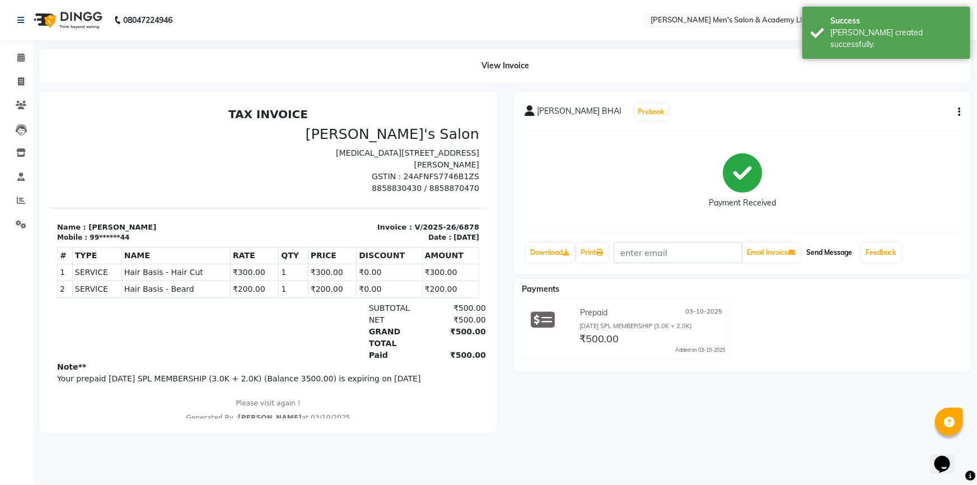
click at [836, 257] on button "Send Message" at bounding box center [830, 252] width 55 height 19
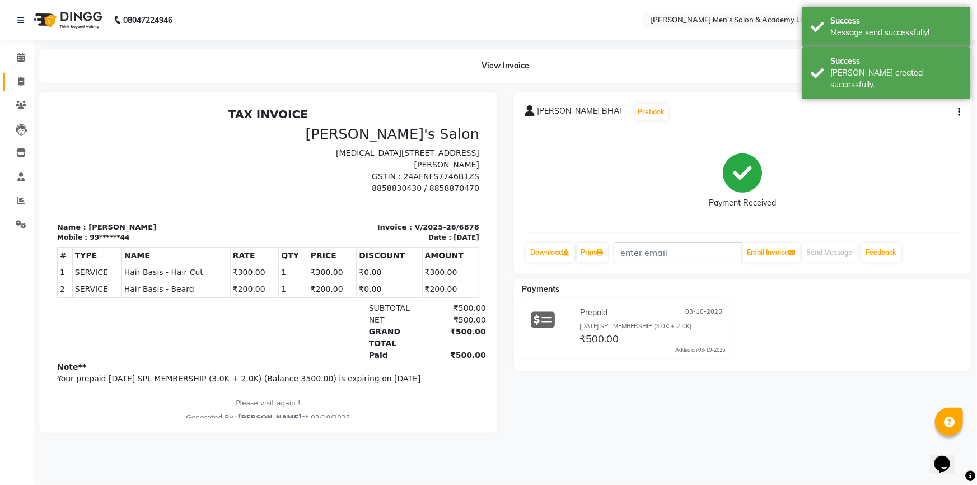
click at [26, 89] on link "Invoice" at bounding box center [16, 82] width 27 height 18
select select "service"
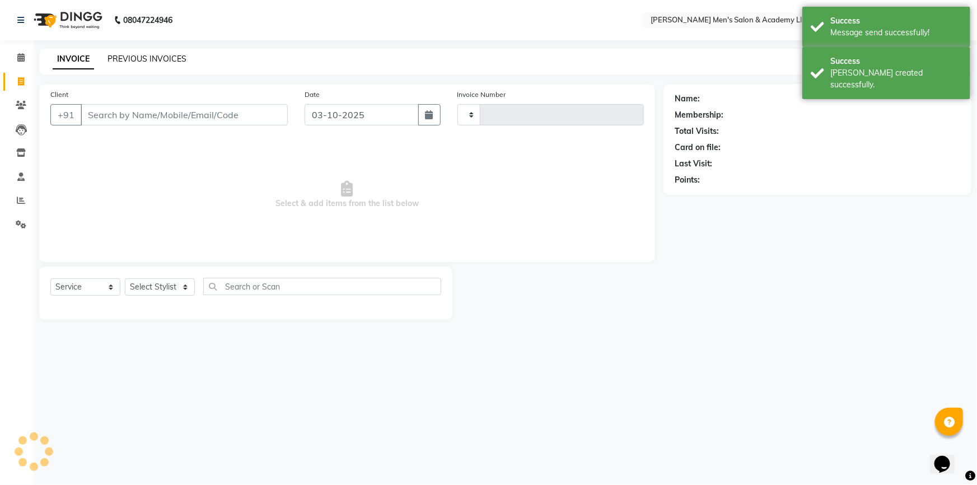
type input "6879"
select select "8248"
click at [128, 57] on link "PREVIOUS INVOICES" at bounding box center [147, 59] width 79 height 10
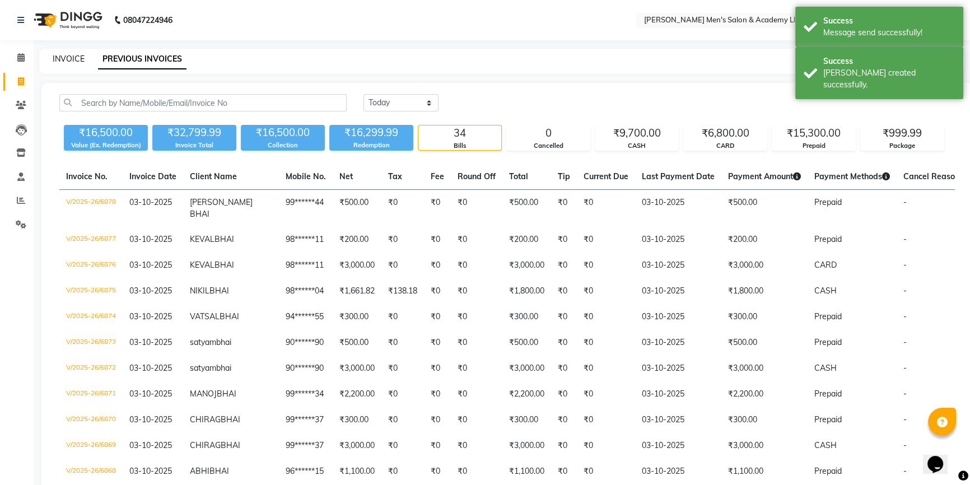
click at [71, 60] on link "INVOICE" at bounding box center [69, 59] width 32 height 10
select select "service"
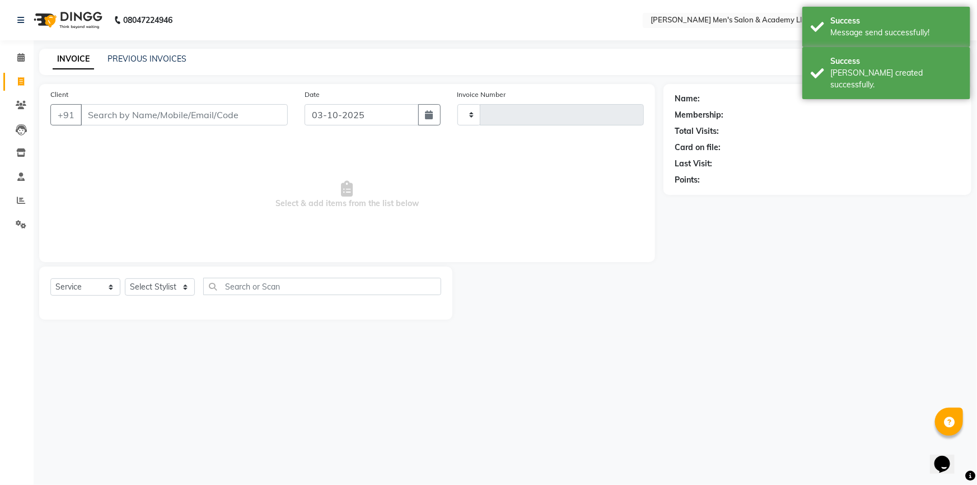
type input "6879"
select select "8248"
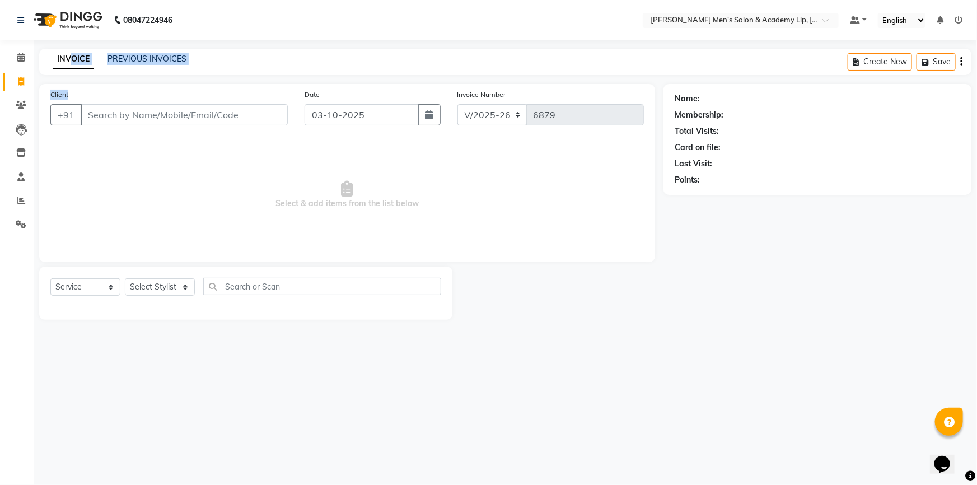
click at [106, 91] on main "INVOICE PREVIOUS INVOICES Create New Save Client +91 Date 03-10-2025 Invoice Nu…" at bounding box center [506, 193] width 944 height 288
click at [110, 92] on div "Client +91" at bounding box center [169, 112] width 254 height 46
click at [0, 36] on nav "08047224946 Select Location × [PERSON_NAME] Men's [GEOGRAPHIC_DATA] Default Pan…" at bounding box center [488, 20] width 977 height 40
click at [20, 59] on icon at bounding box center [20, 57] width 7 height 8
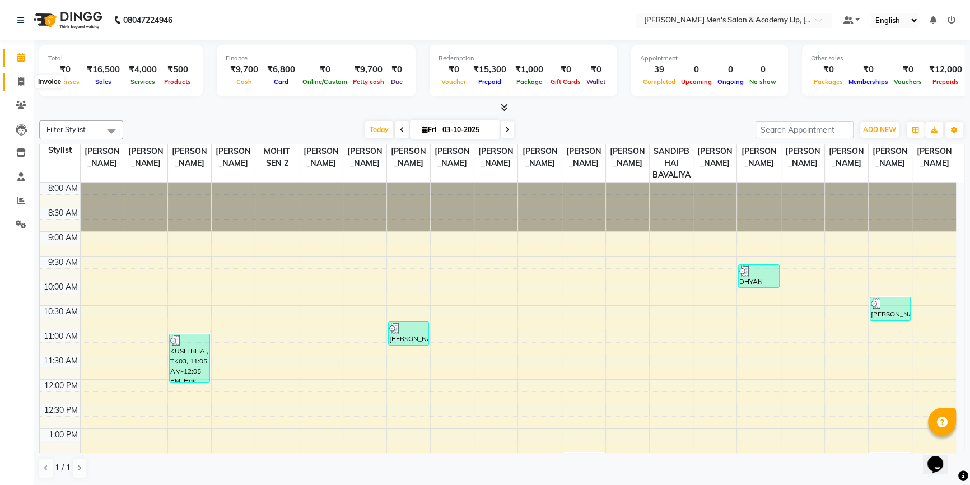
click at [22, 86] on span at bounding box center [21, 82] width 20 height 13
select select "service"
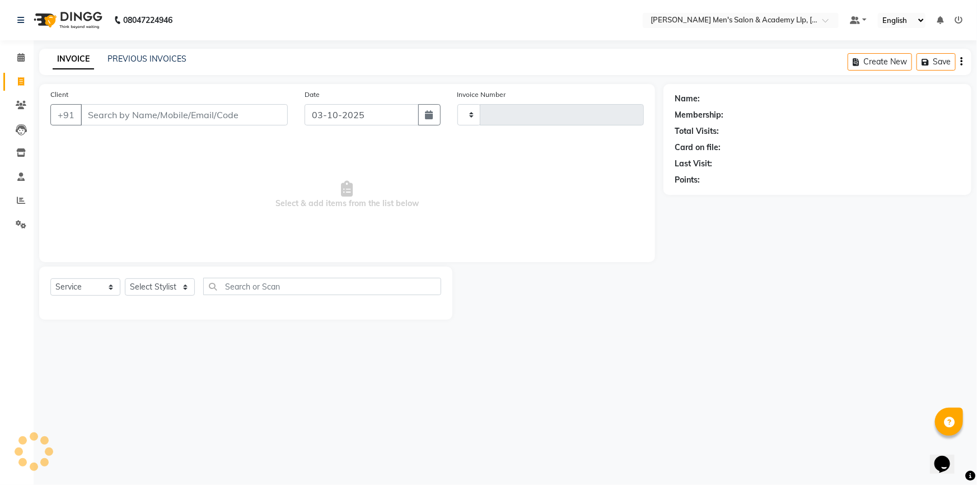
type input "6879"
select select "8248"
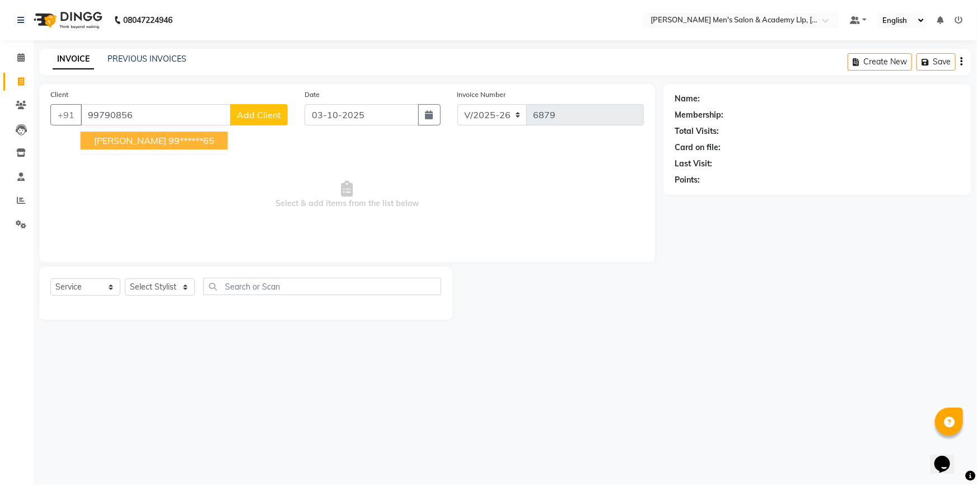
click at [176, 141] on ngb-highlight "99******65" at bounding box center [192, 140] width 46 height 11
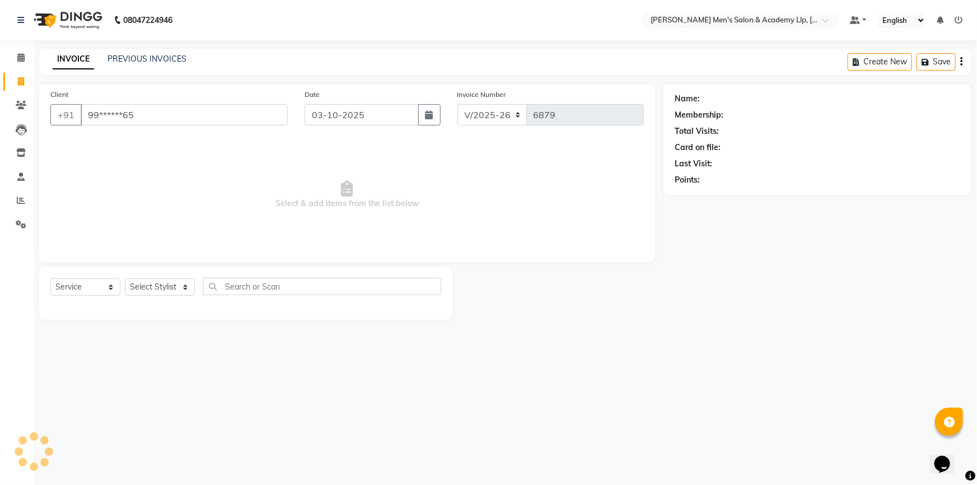
type input "99******65"
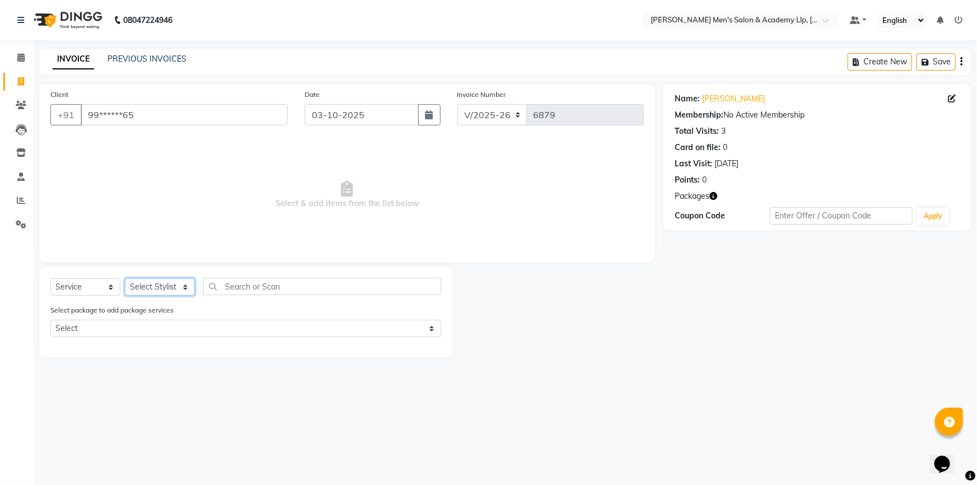
click at [152, 290] on select "Select Stylist ABHISHEK SEN AKKI SEN [PERSON_NAME] [PERSON_NAME] [PERSON_NAME] …" at bounding box center [160, 286] width 70 height 17
click at [125, 278] on select "Select Stylist ABHISHEK SEN AKKI SEN [PERSON_NAME] [PERSON_NAME] [PERSON_NAME] …" at bounding box center [160, 286] width 70 height 17
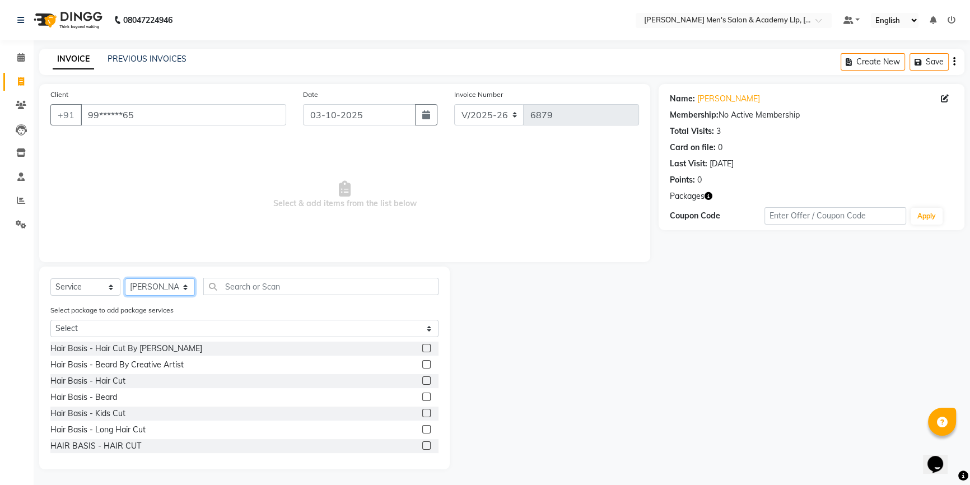
click at [149, 282] on select "Select Stylist ABHISHEK SEN AKKI SEN [PERSON_NAME] [PERSON_NAME] [PERSON_NAME] …" at bounding box center [160, 286] width 70 height 17
select select "78791"
click at [125, 278] on select "Select Stylist ABHISHEK SEN AKKI SEN [PERSON_NAME] [PERSON_NAME] [PERSON_NAME] …" at bounding box center [160, 286] width 70 height 17
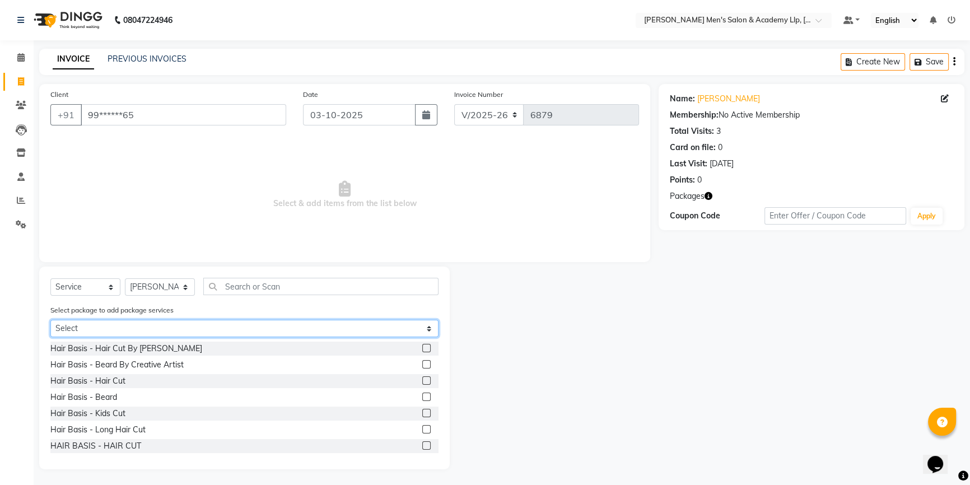
click at [168, 330] on select "Select COOL CUTS SENIOR PACKAGE" at bounding box center [244, 328] width 388 height 17
drag, startPoint x: 168, startPoint y: 330, endPoint x: 139, endPoint y: 351, distance: 36.1
click at [168, 330] on select "Select COOL CUTS SENIOR PACKAGE" at bounding box center [244, 328] width 388 height 17
drag, startPoint x: 139, startPoint y: 332, endPoint x: 138, endPoint y: 337, distance: 5.6
click at [139, 332] on select "Select COOL CUTS SENIOR PACKAGE" at bounding box center [244, 328] width 388 height 17
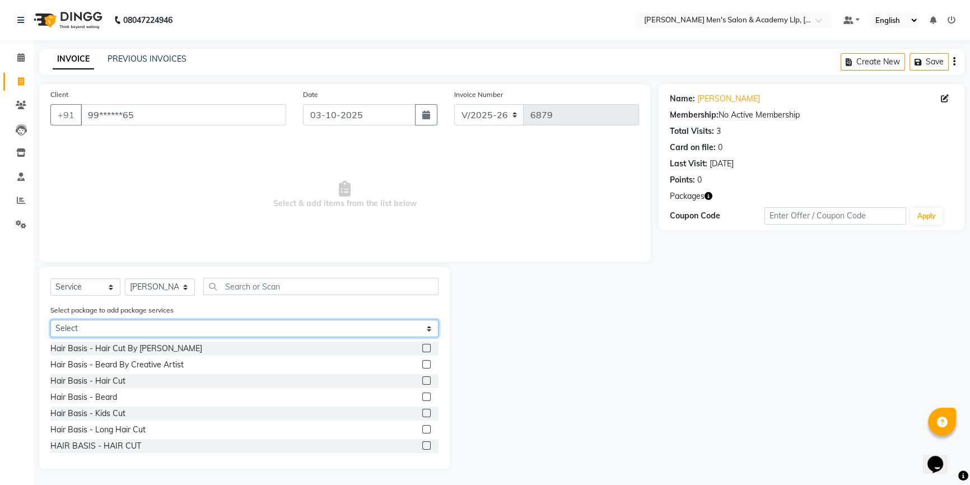
select select "1: Object"
click at [50, 320] on select "Select COOL CUTS SENIOR PACKAGE" at bounding box center [244, 328] width 388 height 17
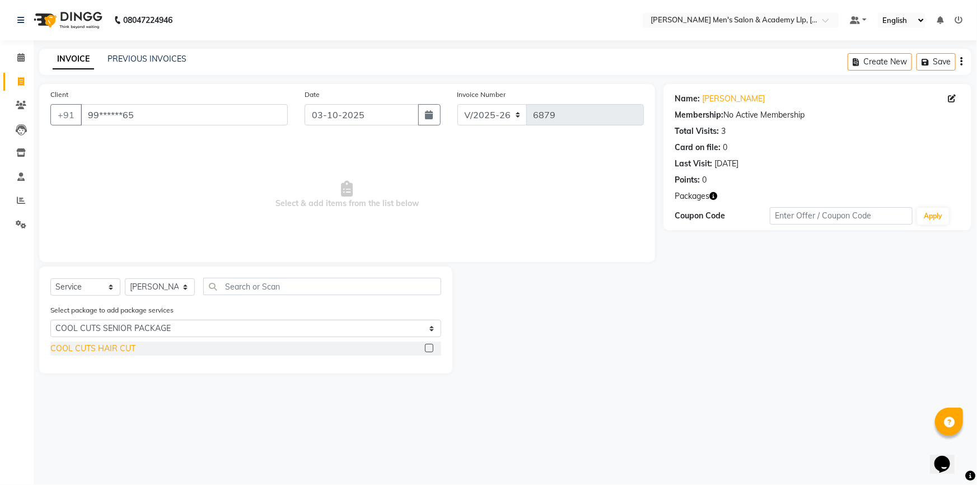
click at [109, 351] on div "COOL CUTS HAIR CUT" at bounding box center [92, 349] width 85 height 12
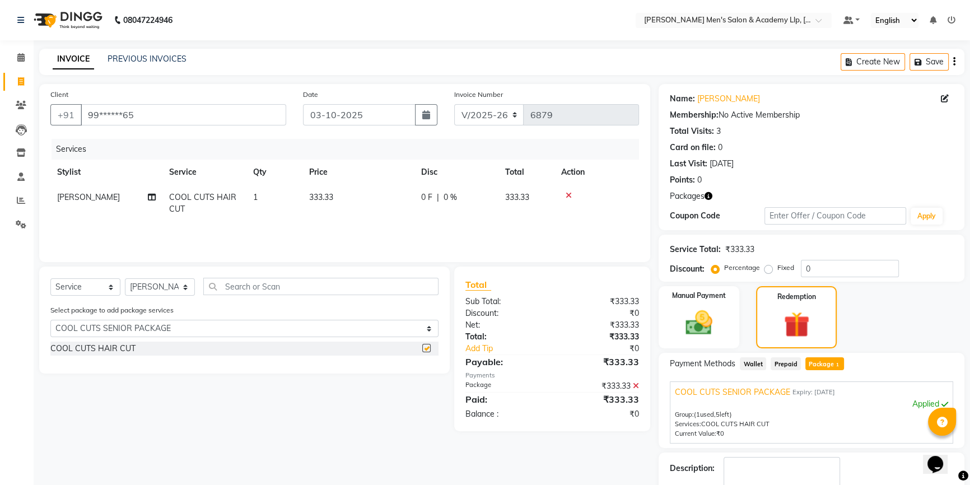
checkbox input "false"
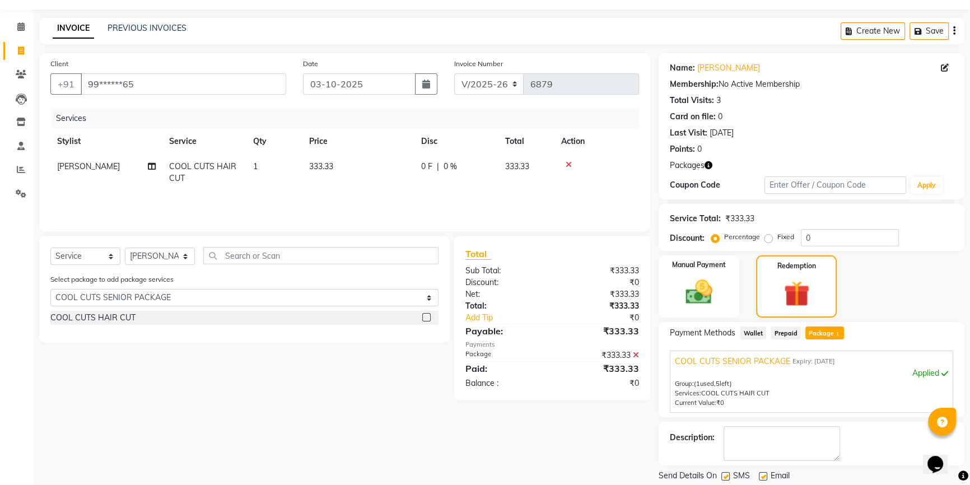
scroll to position [65, 0]
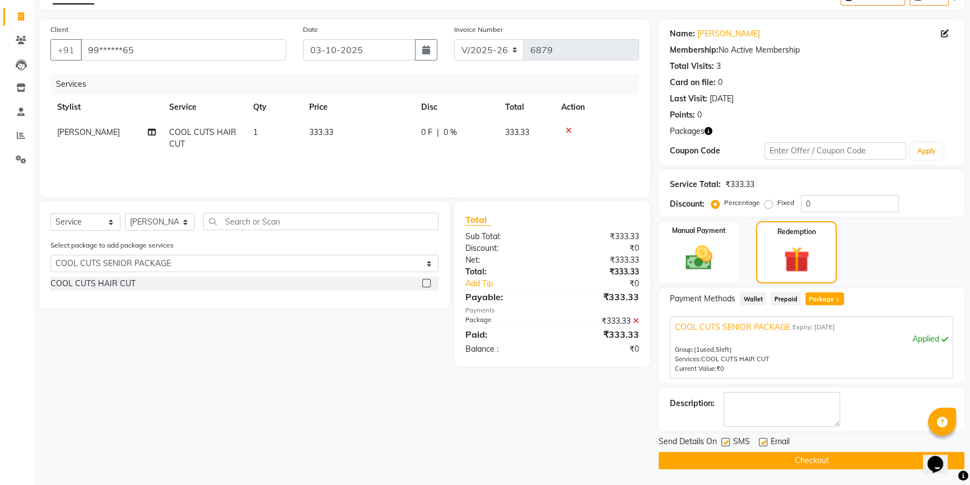
click at [761, 439] on label at bounding box center [763, 442] width 8 height 8
click at [761, 439] on input "checkbox" at bounding box center [762, 442] width 7 height 7
checkbox input "false"
click at [726, 440] on label at bounding box center [725, 442] width 8 height 8
click at [726, 440] on input "checkbox" at bounding box center [724, 442] width 7 height 7
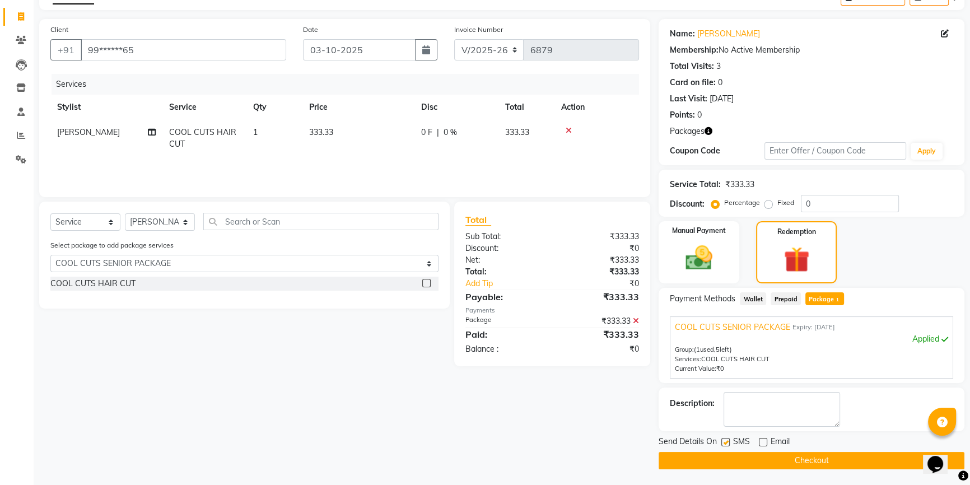
checkbox input "false"
click at [719, 457] on button "Checkout" at bounding box center [812, 460] width 306 height 17
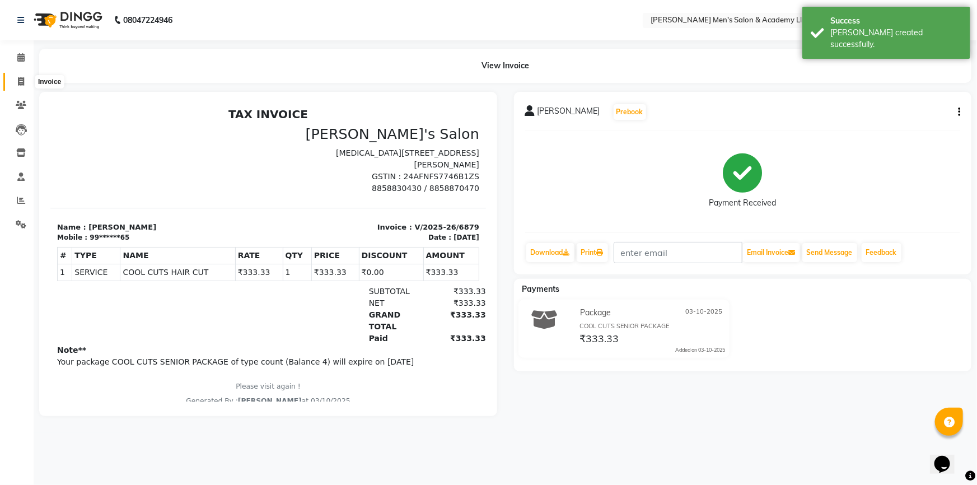
click at [22, 84] on icon at bounding box center [21, 81] width 6 height 8
select select "8248"
select select "service"
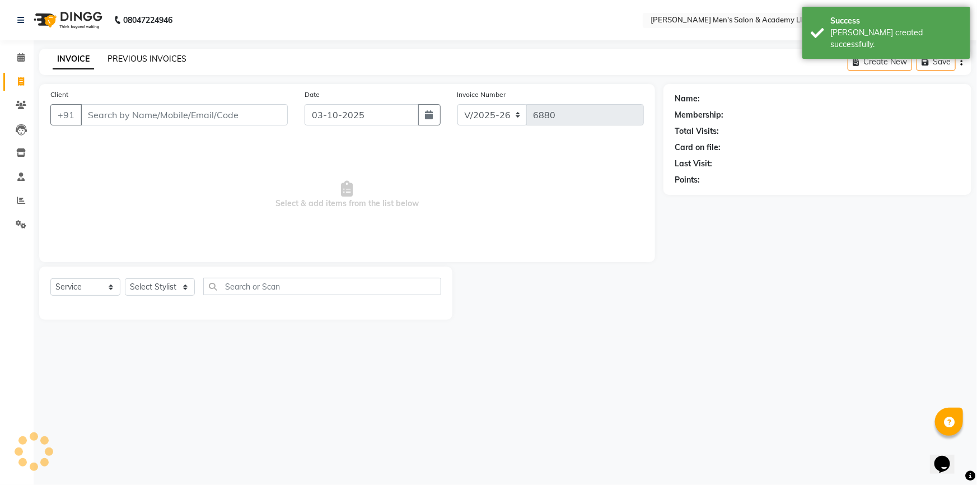
click at [152, 61] on link "PREVIOUS INVOICES" at bounding box center [147, 59] width 79 height 10
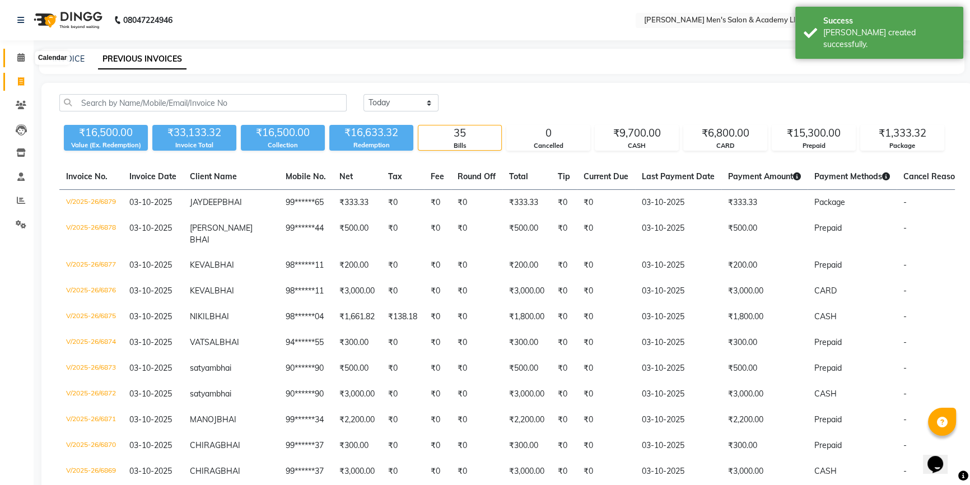
click at [18, 58] on icon at bounding box center [20, 57] width 7 height 8
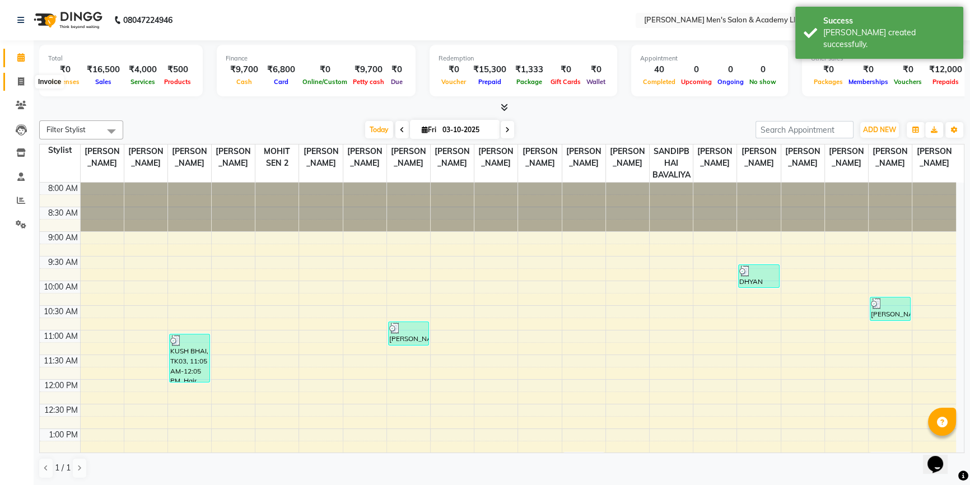
click at [20, 83] on icon at bounding box center [21, 81] width 6 height 8
select select "service"
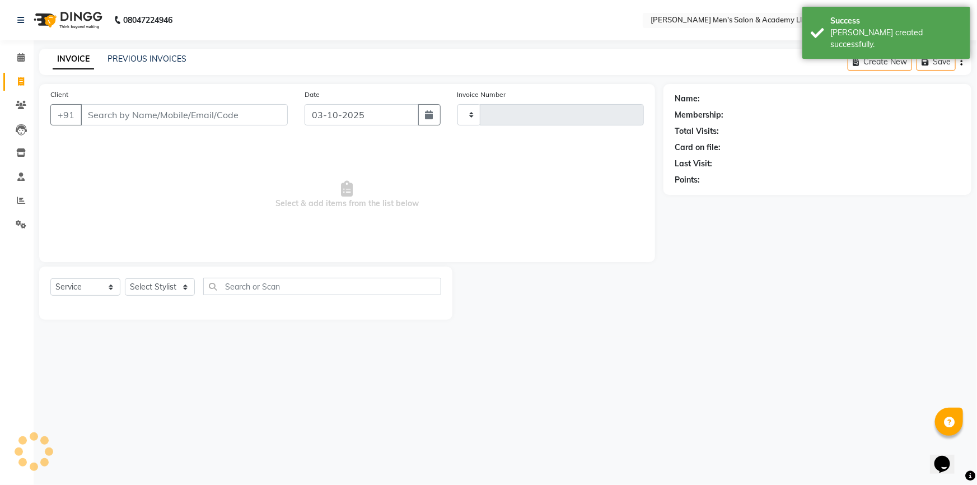
type input "6880"
select select "8248"
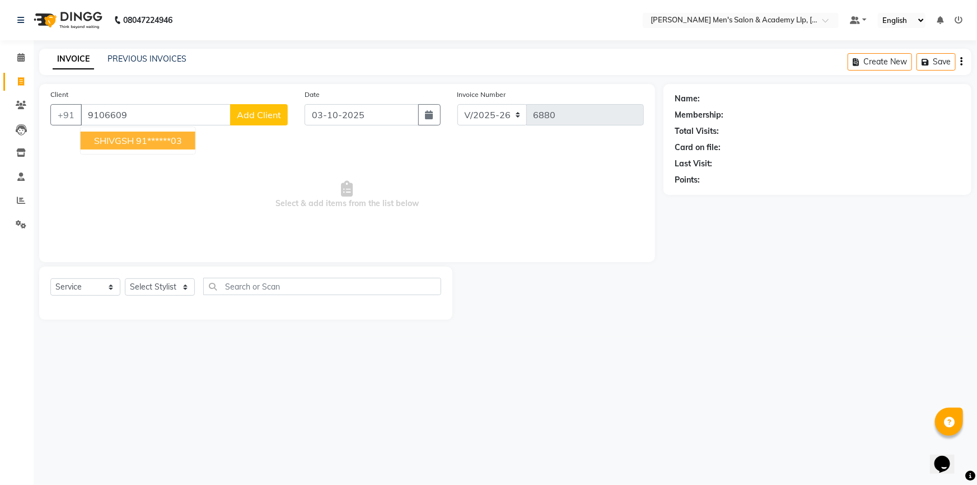
click at [163, 141] on ngb-highlight "91******03" at bounding box center [159, 140] width 46 height 11
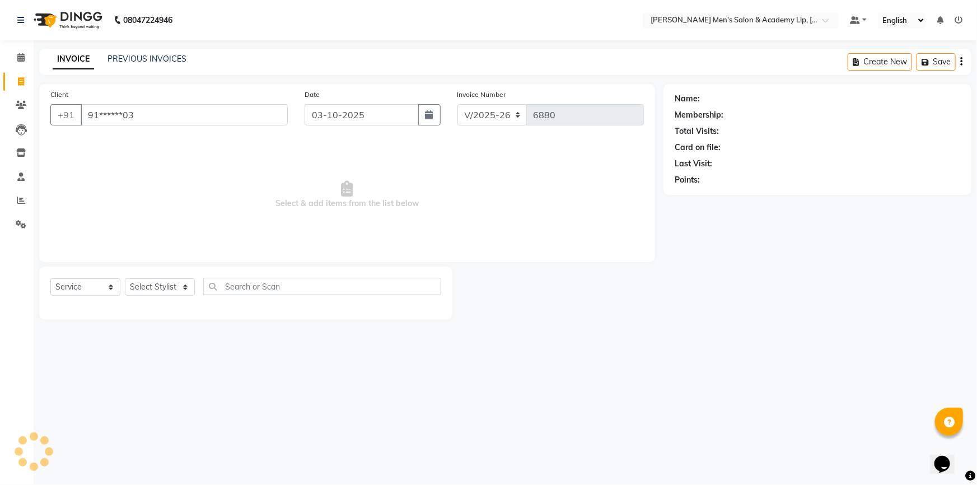
type input "91******03"
click at [707, 194] on icon "button" at bounding box center [706, 196] width 8 height 8
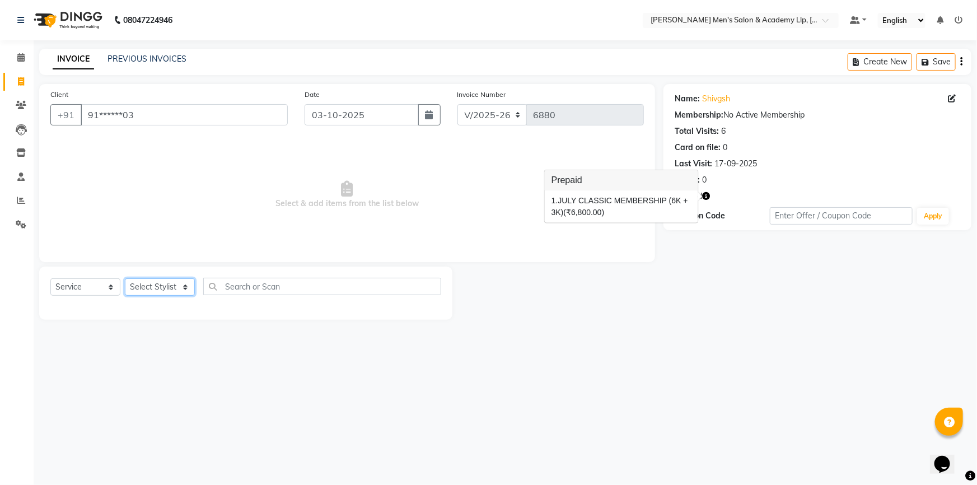
click at [152, 284] on select "Select Stylist ABHISHEK SEN AKKI SEN [PERSON_NAME] [PERSON_NAME] [PERSON_NAME] …" at bounding box center [160, 286] width 70 height 17
select select "84131"
click at [125, 278] on select "Select Stylist ABHISHEK SEN AKKI SEN [PERSON_NAME] [PERSON_NAME] [PERSON_NAME] …" at bounding box center [160, 286] width 70 height 17
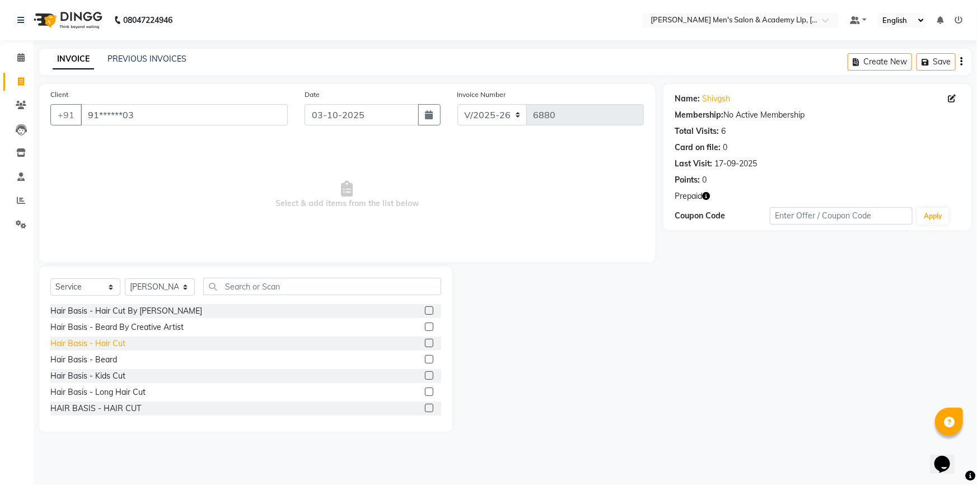
click at [118, 343] on div "Hair Basis - Hair Cut" at bounding box center [87, 344] width 75 height 12
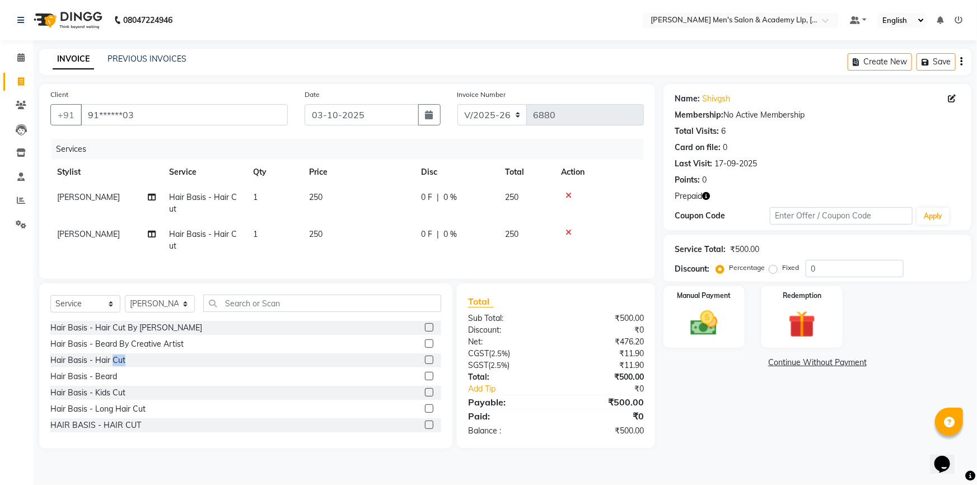
checkbox input "false"
click at [89, 384] on div "Hair Basis - Beard" at bounding box center [245, 377] width 391 height 14
click at [116, 383] on div "Hair Basis - Beard" at bounding box center [83, 377] width 67 height 12
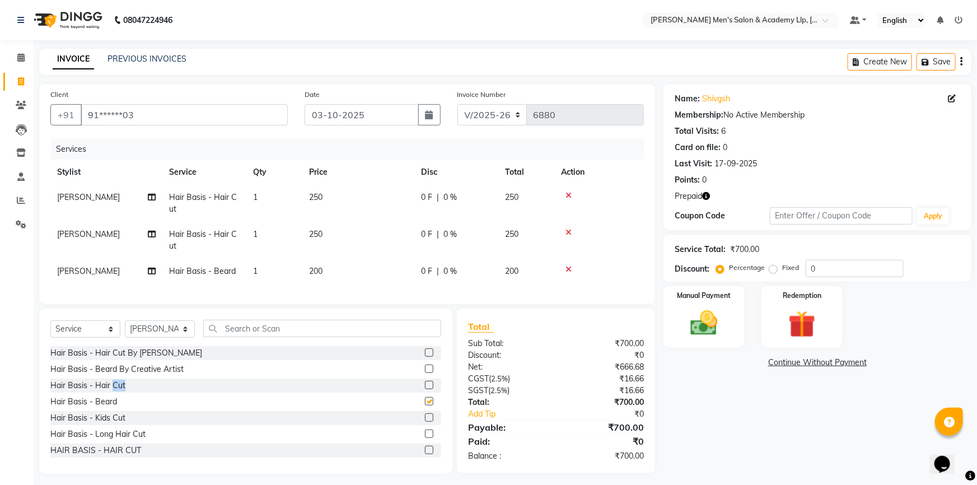
click at [116, 386] on div "Hair Basis - Hair Cut By Sandy Bavaliya Hair Basis - Beard By Creative Artist H…" at bounding box center [245, 402] width 391 height 112
checkbox input "false"
click at [571, 232] on icon at bounding box center [569, 233] width 6 height 8
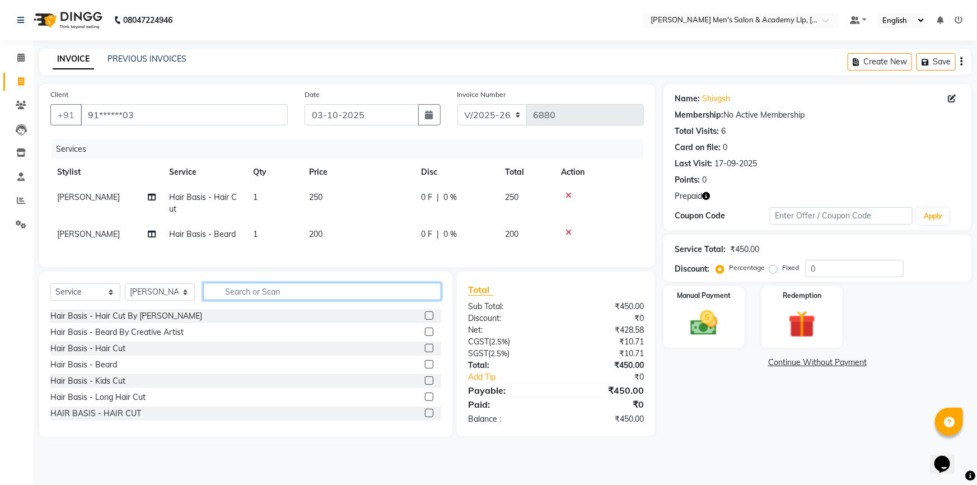
click at [357, 293] on input "text" at bounding box center [322, 291] width 238 height 17
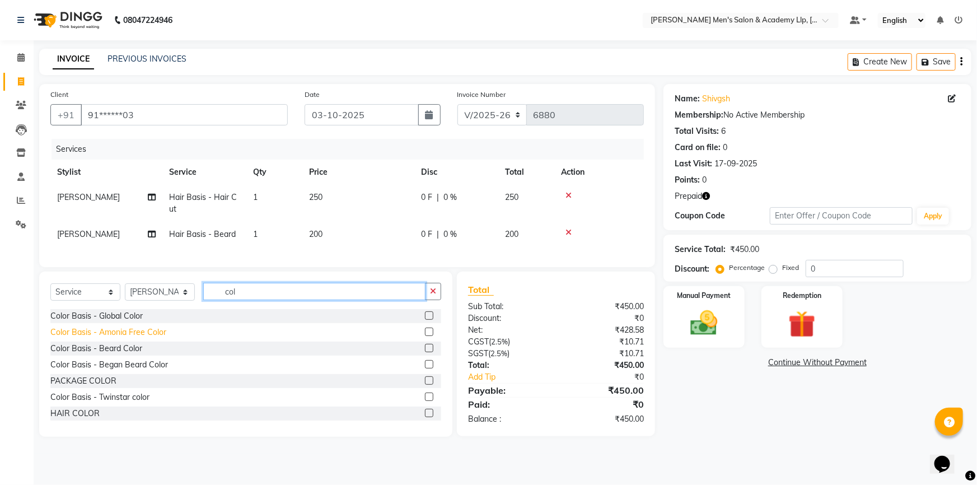
type input "col"
click at [118, 338] on div "Color Basis - Amonia Free Color" at bounding box center [108, 333] width 116 height 12
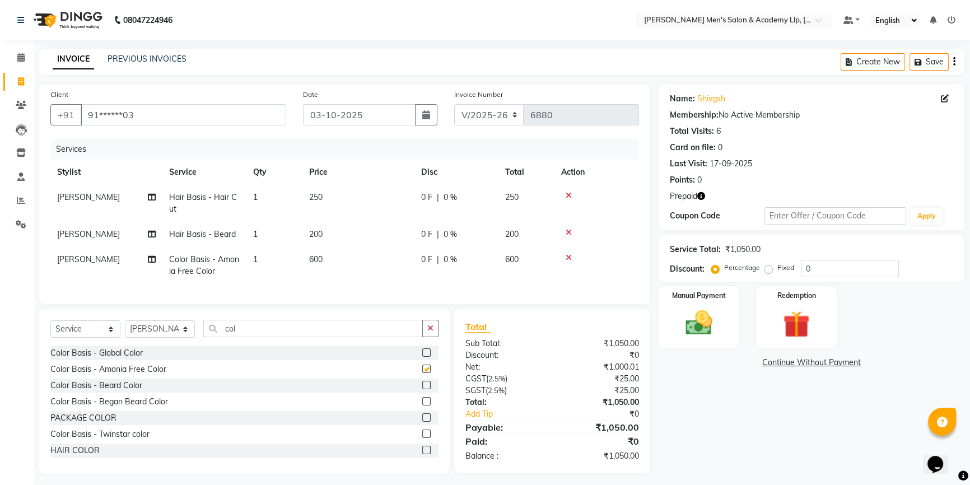
checkbox input "false"
drag, startPoint x: 375, startPoint y: 267, endPoint x: 392, endPoint y: 266, distance: 16.3
click at [375, 266] on td "600" at bounding box center [358, 265] width 112 height 37
select select "84131"
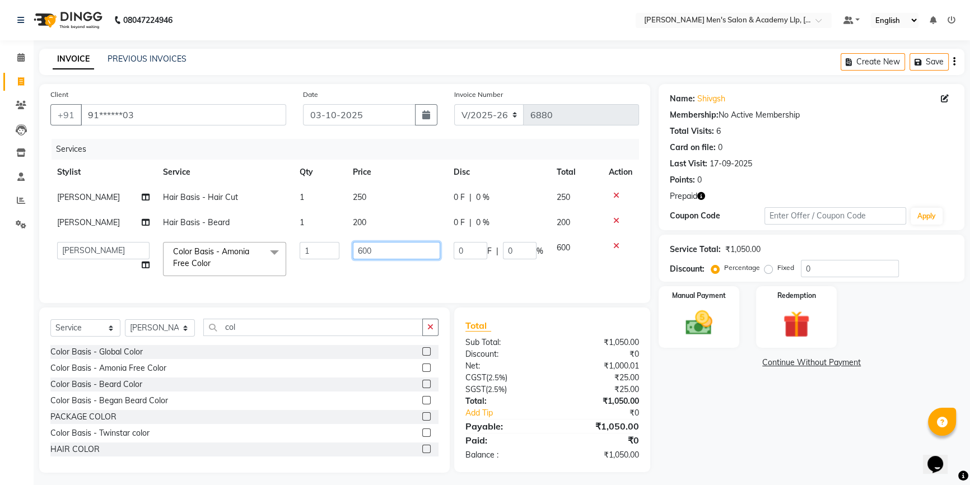
click at [416, 255] on input "600" at bounding box center [396, 250] width 87 height 17
type input "6"
type input "800"
click at [400, 203] on td "250" at bounding box center [396, 197] width 101 height 25
select select "84131"
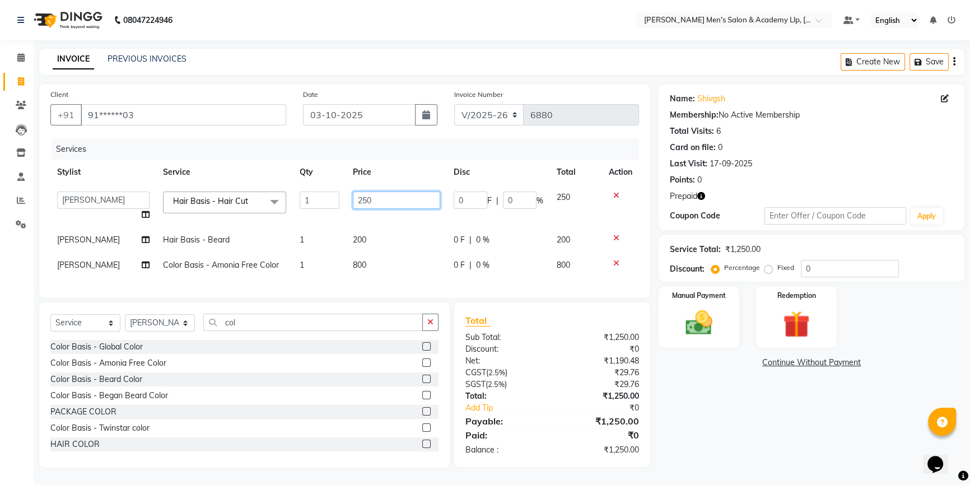
click at [400, 203] on input "250" at bounding box center [396, 200] width 87 height 17
type input "2"
type input "300"
click at [381, 54] on div "INVOICE PREVIOUS INVOICES Create New Save" at bounding box center [501, 62] width 925 height 26
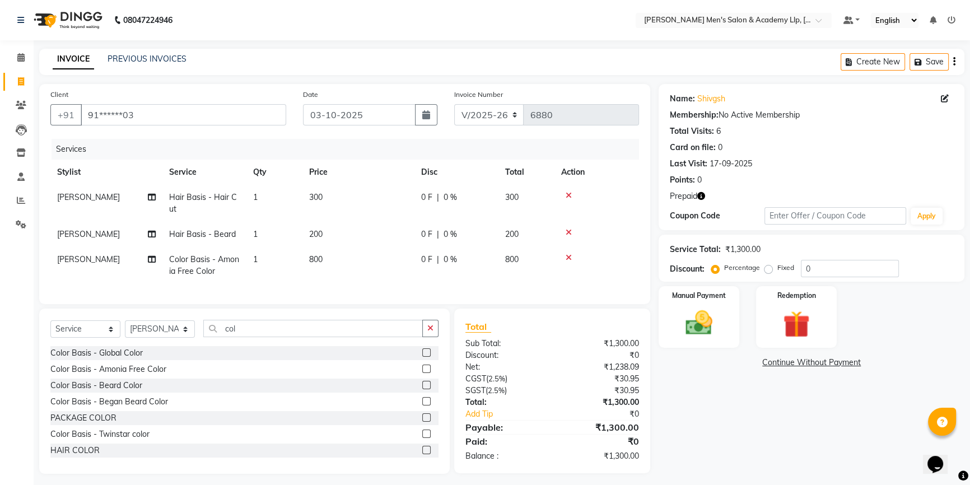
click at [77, 265] on td "[PERSON_NAME]" at bounding box center [106, 265] width 112 height 37
select select "84131"
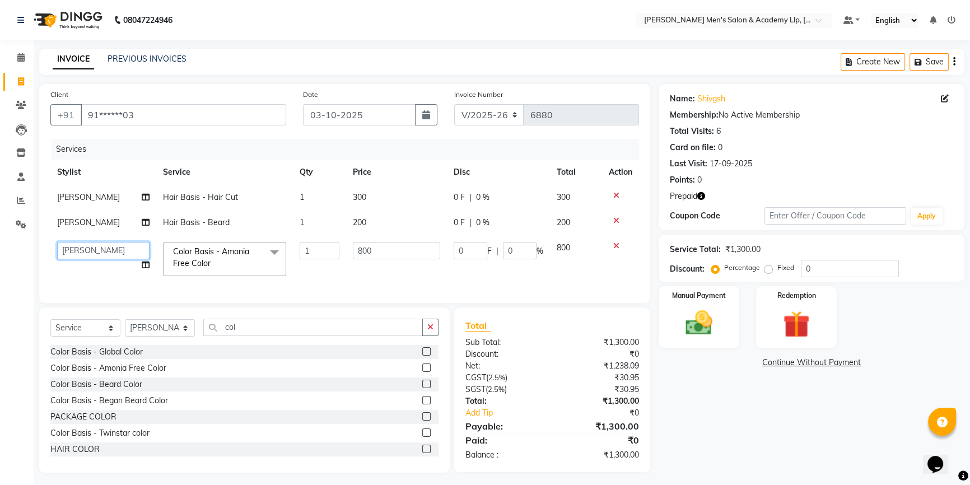
click at [82, 258] on select "ABHISHEK SEN AKKI SEN ANKUSH SEN ARYAN GOHEL ARYAN SEN CHANDU SEN DIPESH SEN HA…" at bounding box center [103, 250] width 92 height 17
select select "78796"
click at [728, 406] on div "Name: Shivgsh Membership: No Active Membership Total Visits: 6 Card on file: 0 …" at bounding box center [816, 278] width 314 height 389
click at [701, 200] on icon "button" at bounding box center [701, 196] width 8 height 8
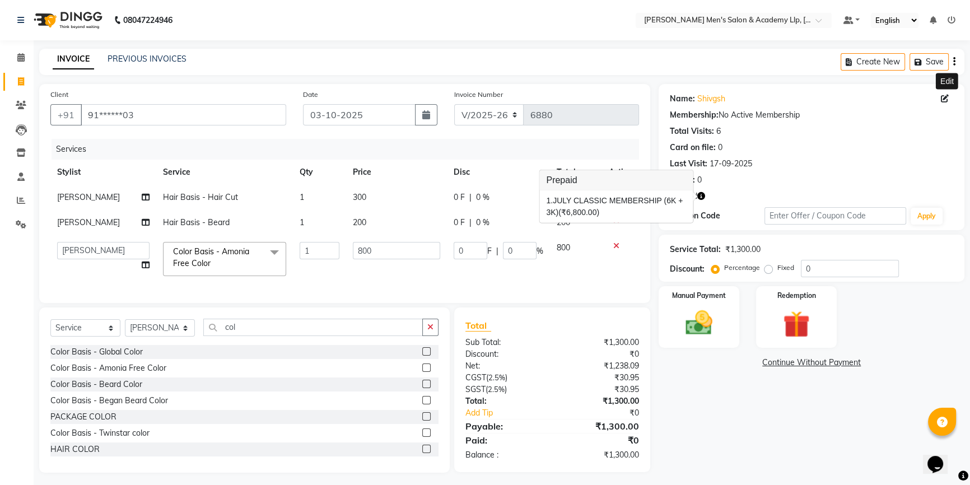
click at [947, 99] on icon at bounding box center [945, 99] width 8 height 8
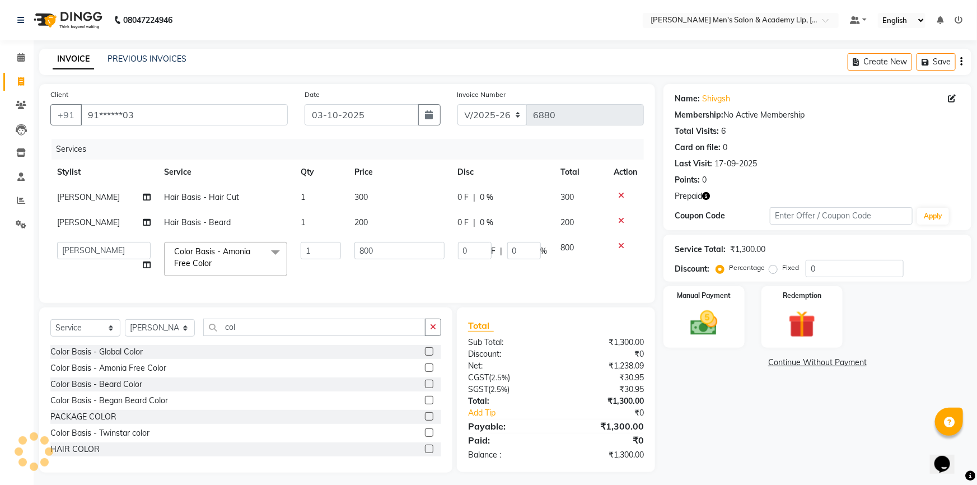
select select "male"
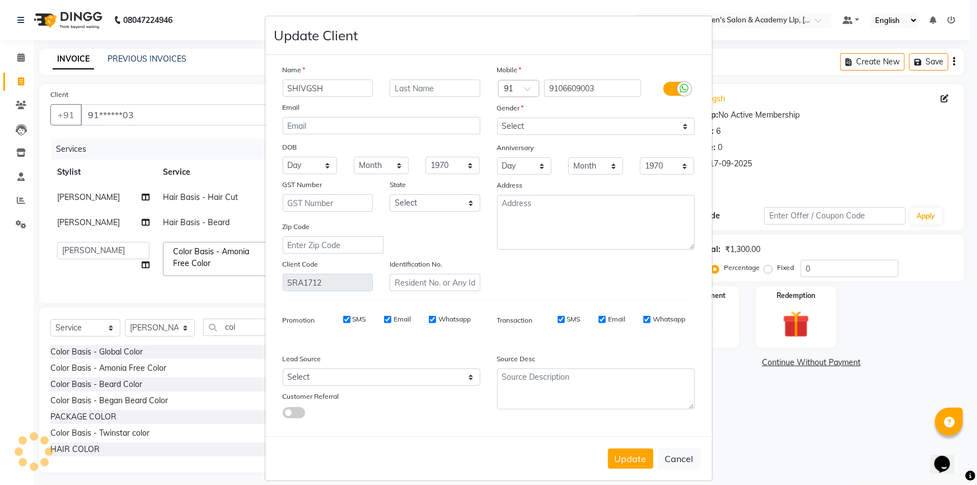
select select "male"
click at [563, 87] on div "Mobile Country Code × 91 9106609003 Gender Select Male Female Other Prefer Not …" at bounding box center [596, 177] width 215 height 227
click at [563, 87] on input "9106609003" at bounding box center [592, 88] width 97 height 17
click at [563, 86] on input "9106609003" at bounding box center [592, 88] width 97 height 17
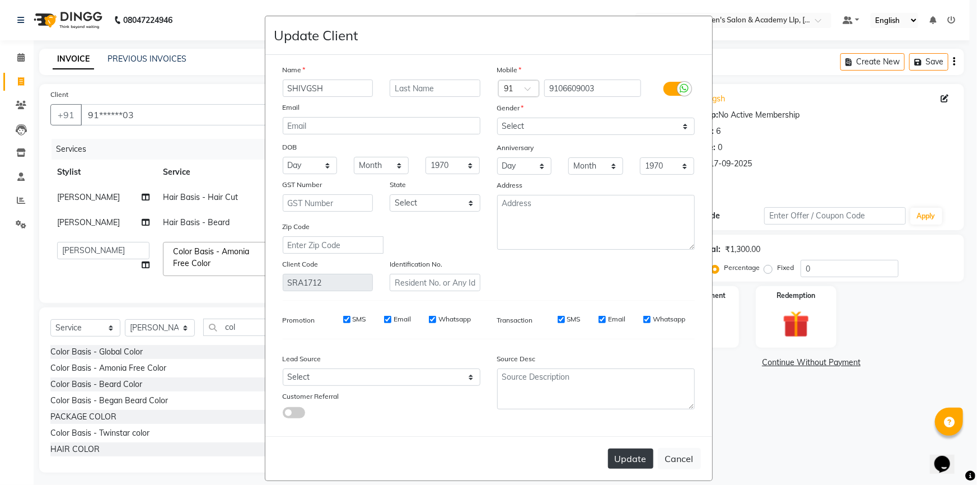
click at [637, 462] on button "Update" at bounding box center [630, 459] width 45 height 20
select select
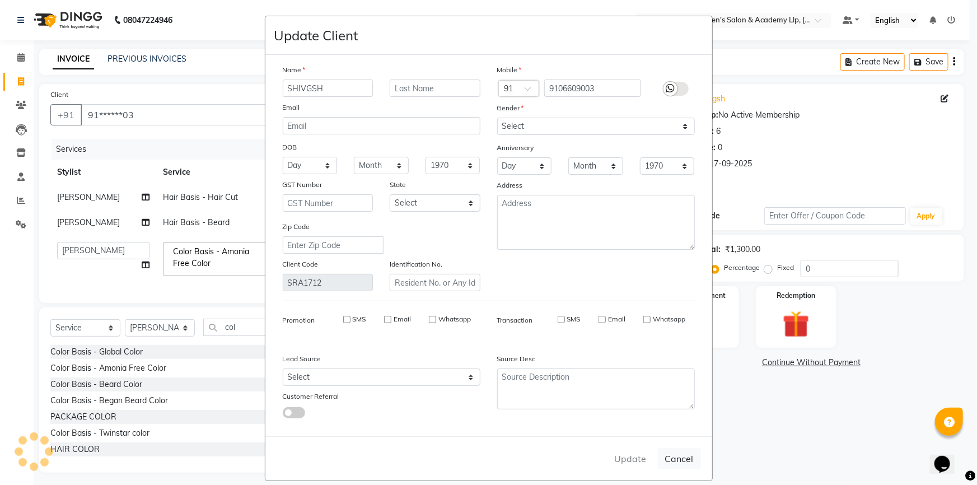
select select
checkbox input "false"
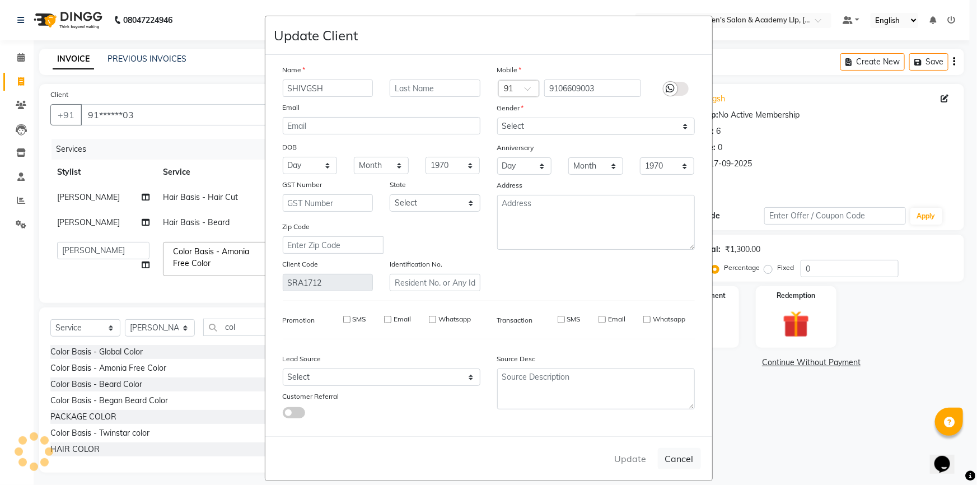
checkbox input "false"
select select
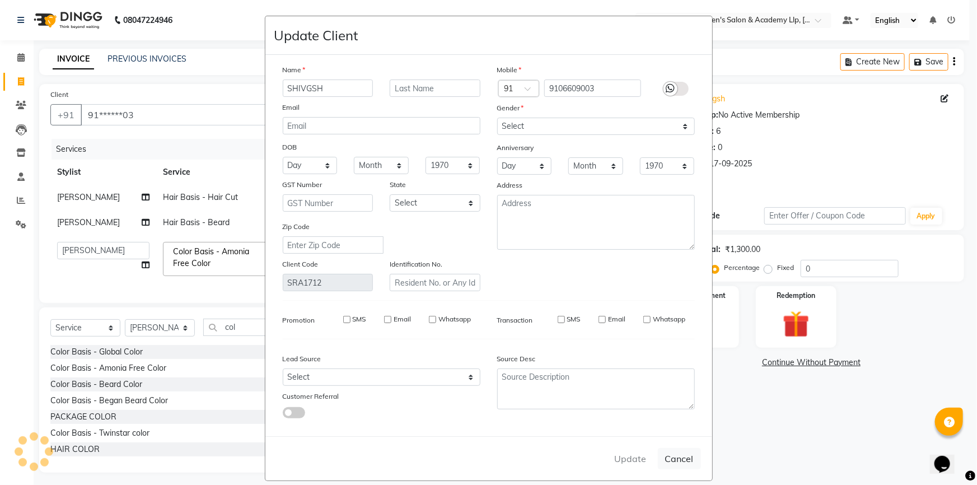
select select
checkbox input "false"
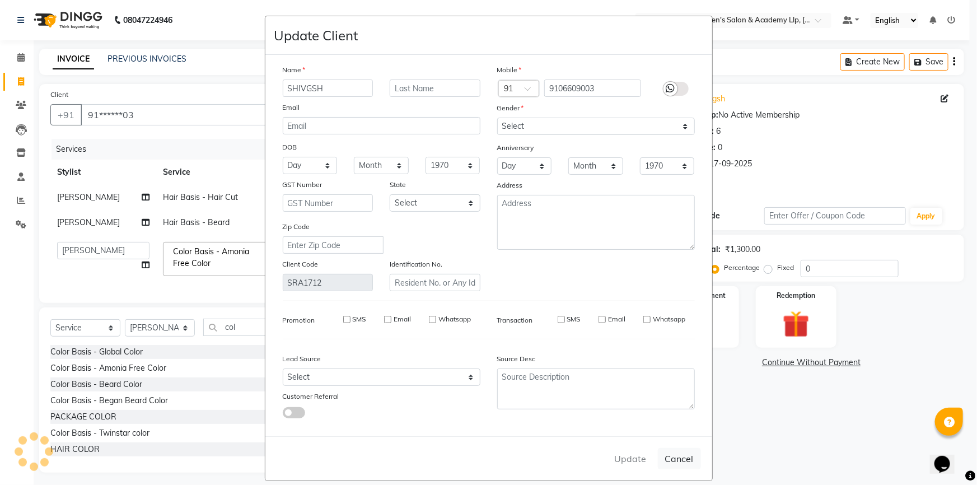
checkbox input "false"
select select
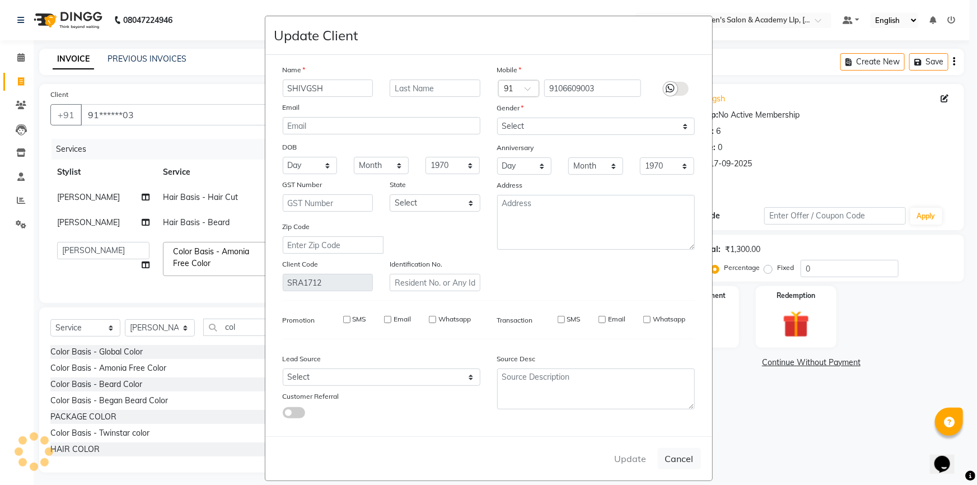
select select
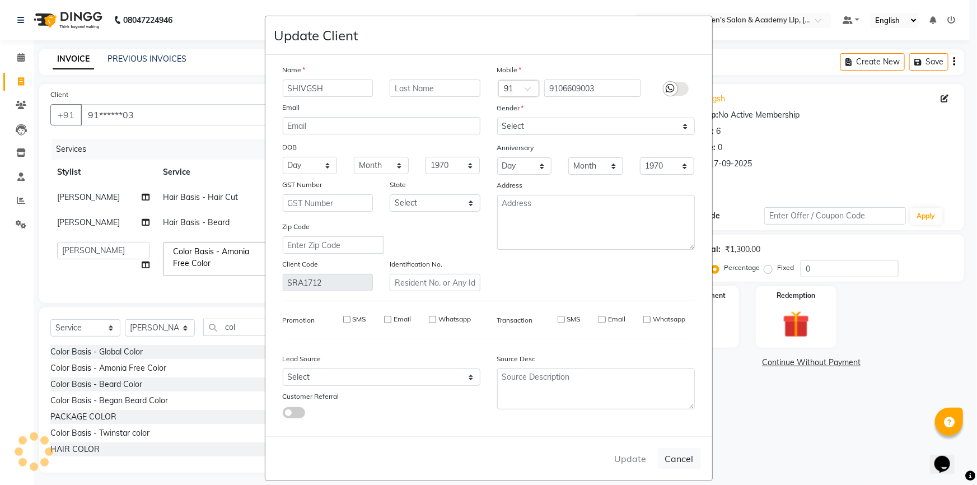
checkbox input "false"
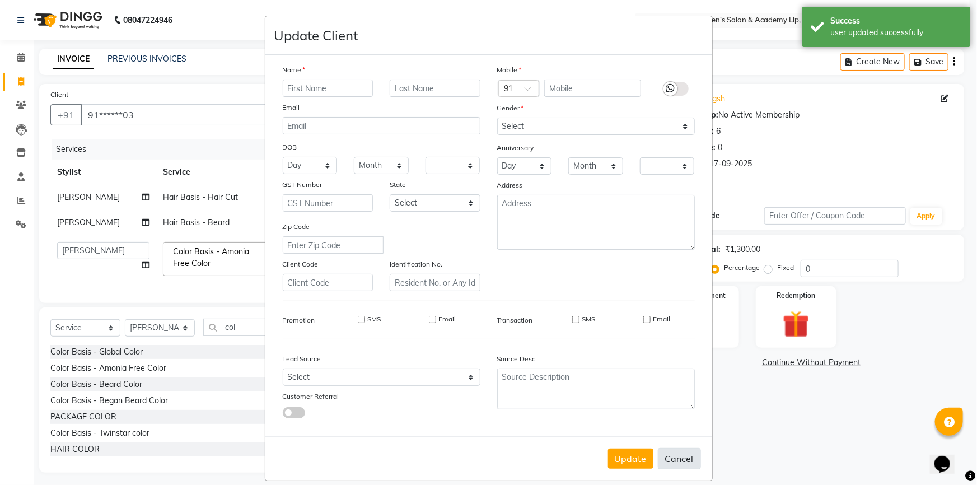
click at [684, 459] on button "Cancel" at bounding box center [679, 458] width 43 height 21
select select
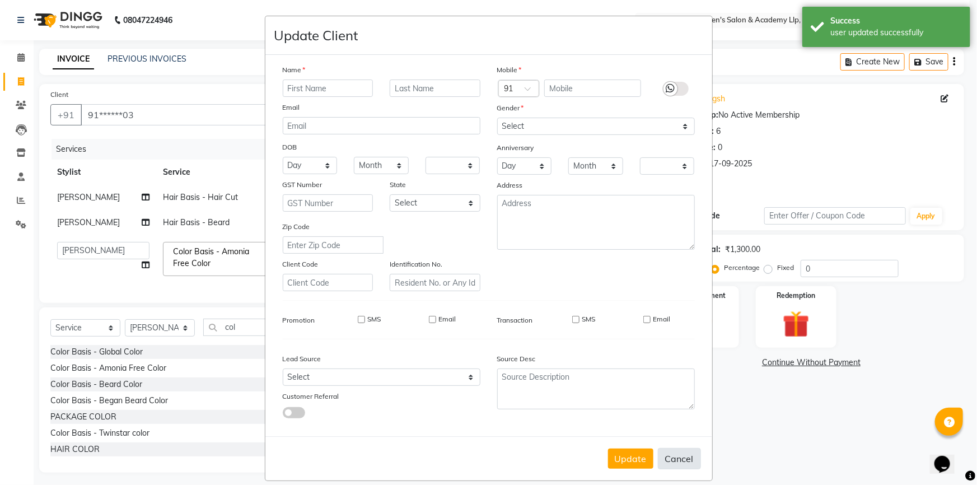
select select
checkbox input "false"
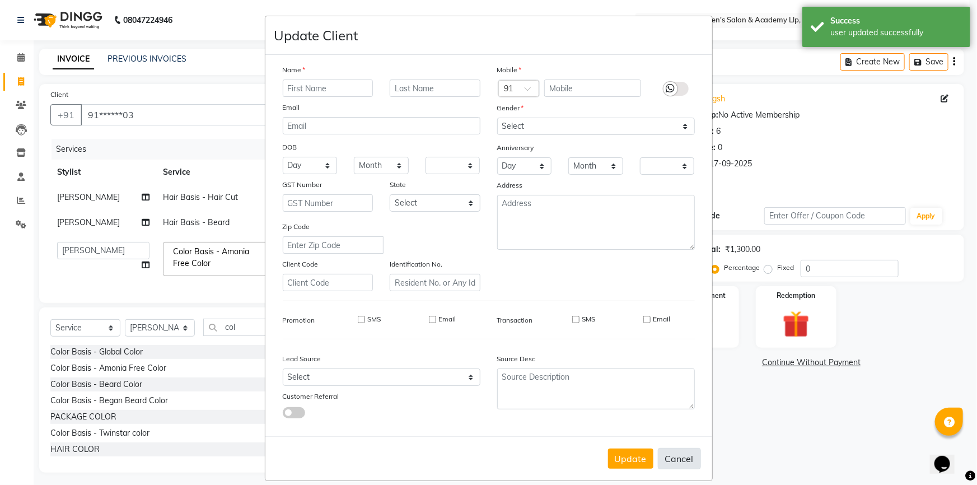
checkbox input "false"
select select
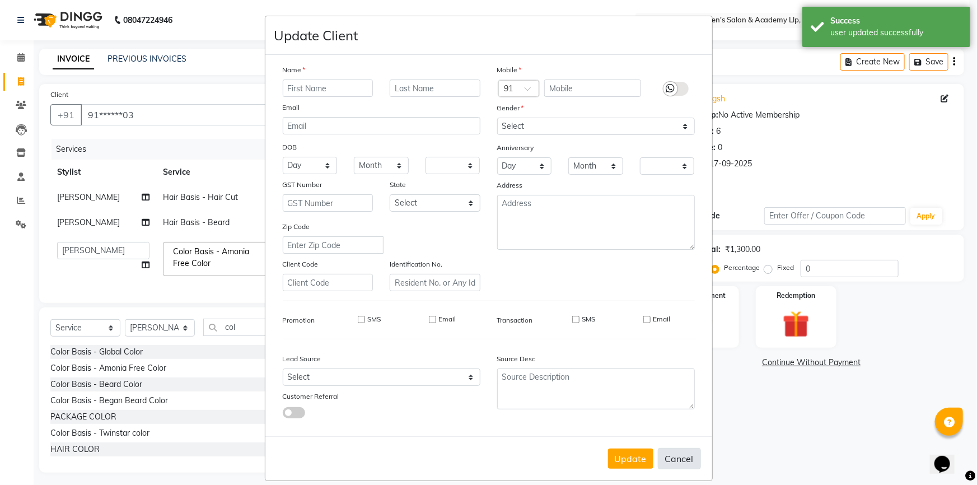
select select
checkbox input "false"
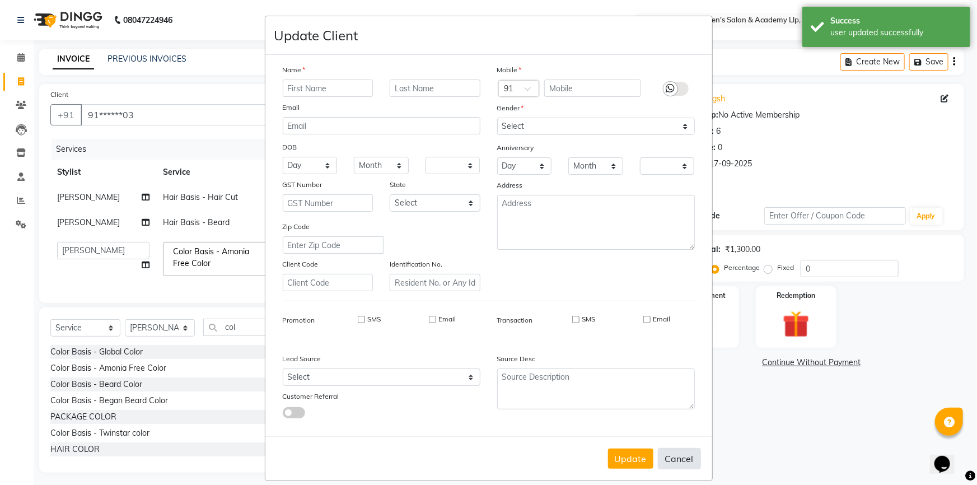
checkbox input "false"
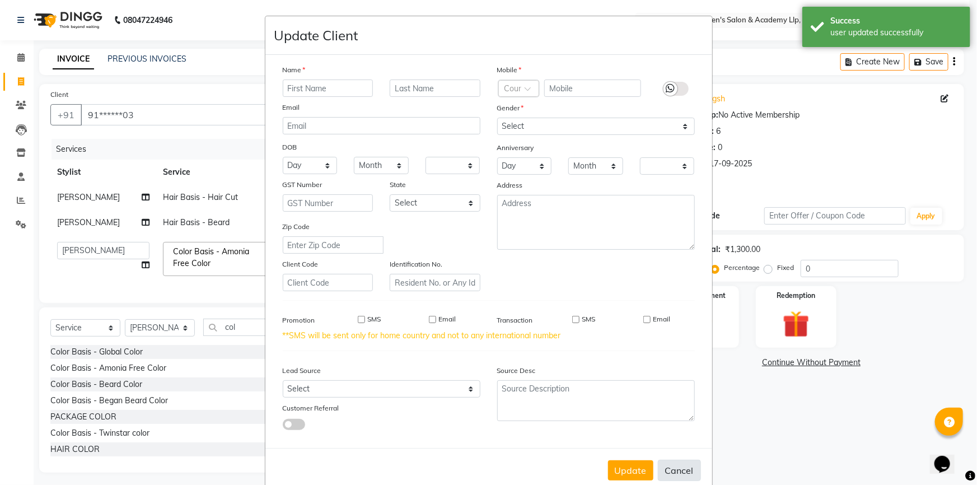
click at [679, 469] on button "Cancel" at bounding box center [679, 470] width 43 height 21
select select
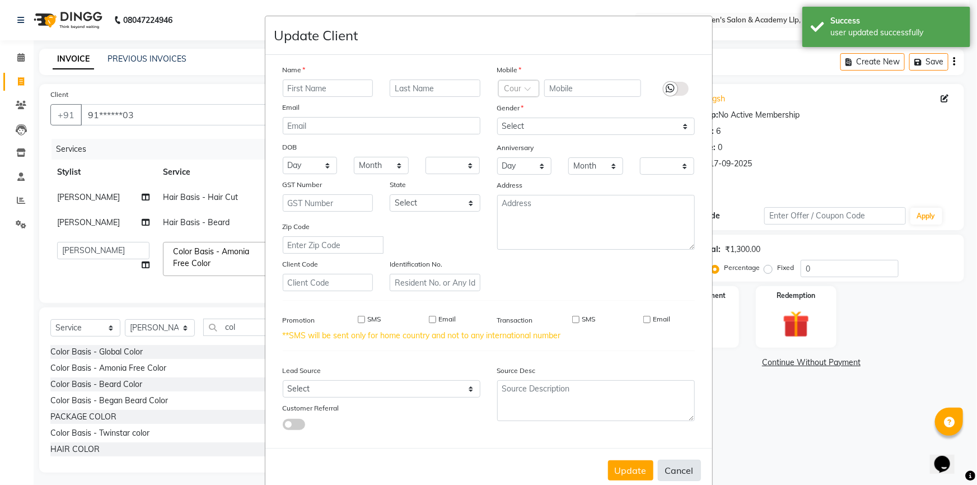
select select
checkbox input "false"
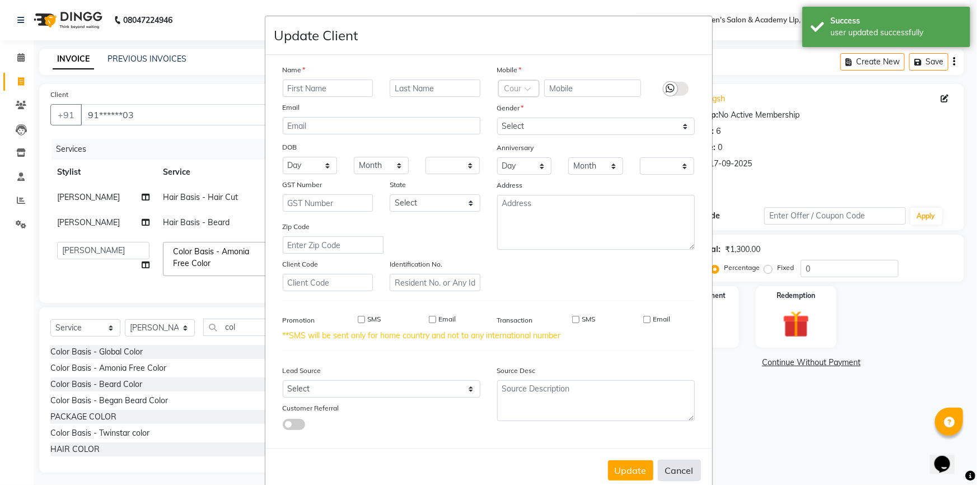
checkbox input "false"
select select
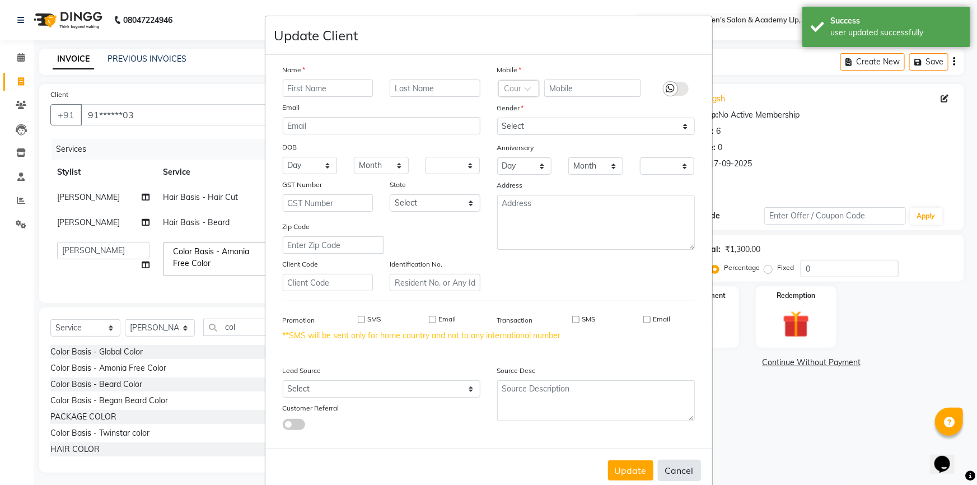
select select
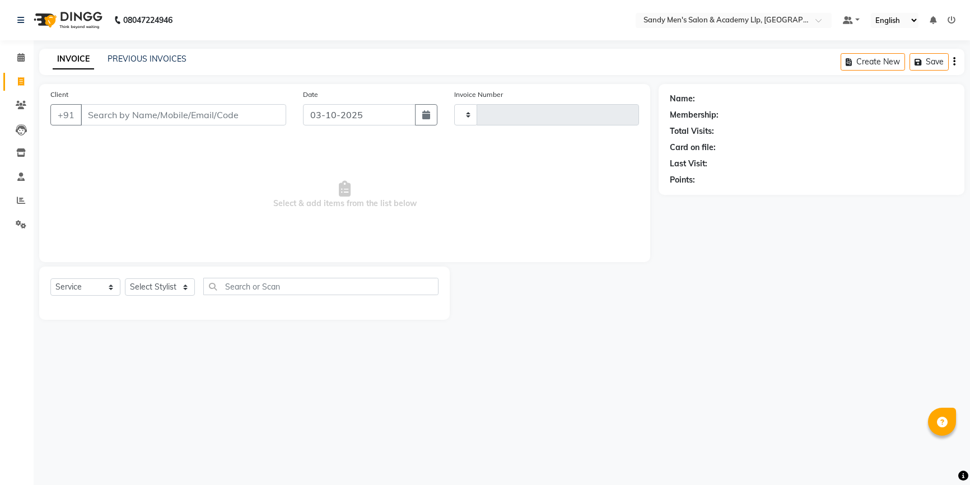
select select "service"
type input "6880"
select select "8248"
type input "9106609003"
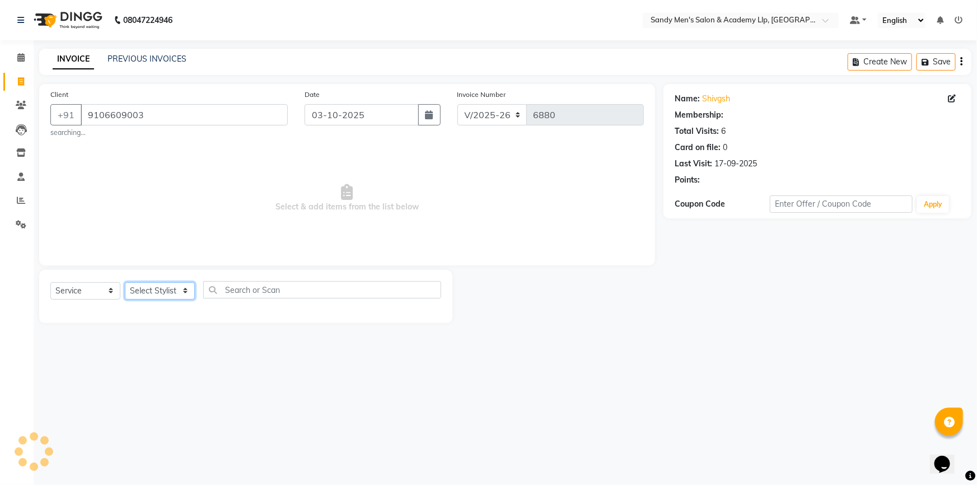
click at [165, 291] on select "Select Stylist" at bounding box center [160, 290] width 70 height 17
click at [164, 285] on select "Select Stylist" at bounding box center [160, 290] width 70 height 17
click at [163, 285] on select "Select Stylist" at bounding box center [160, 290] width 70 height 17
select select "78786"
click at [125, 282] on select "Select Stylist ABHISHEK SEN AKKI SEN [PERSON_NAME] [PERSON_NAME] [PERSON_NAME] …" at bounding box center [160, 290] width 70 height 17
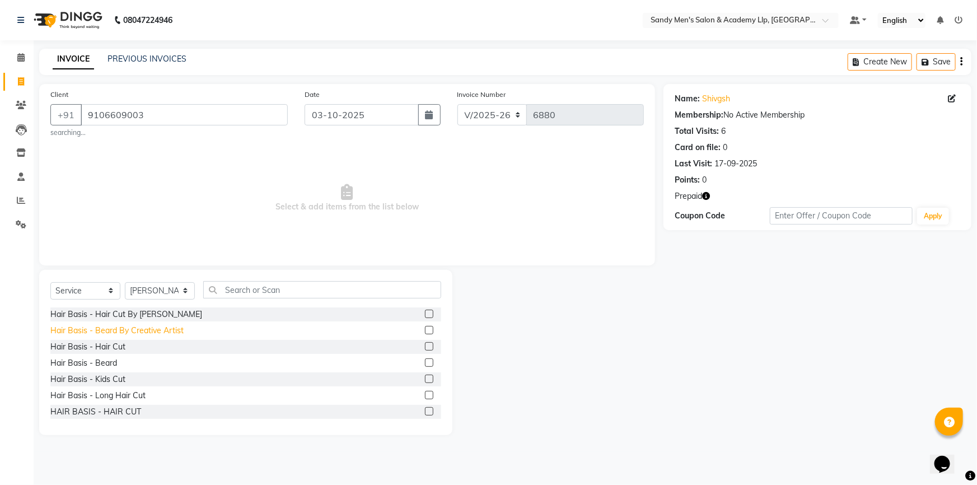
click at [132, 333] on div "Hair Basis - Beard By Creative Artist" at bounding box center [116, 331] width 133 height 12
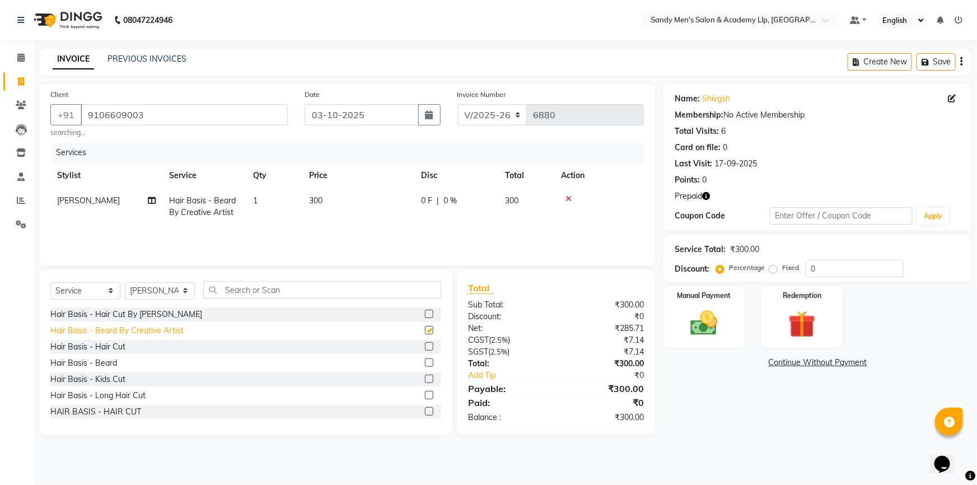
checkbox input "false"
click at [801, 337] on img at bounding box center [803, 324] width 46 height 35
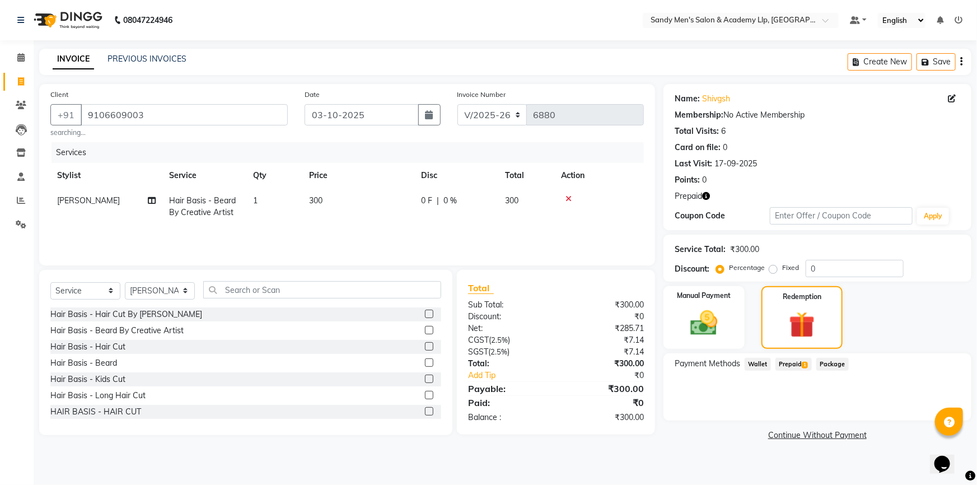
click at [791, 364] on span "Prepaid 1" at bounding box center [794, 364] width 36 height 13
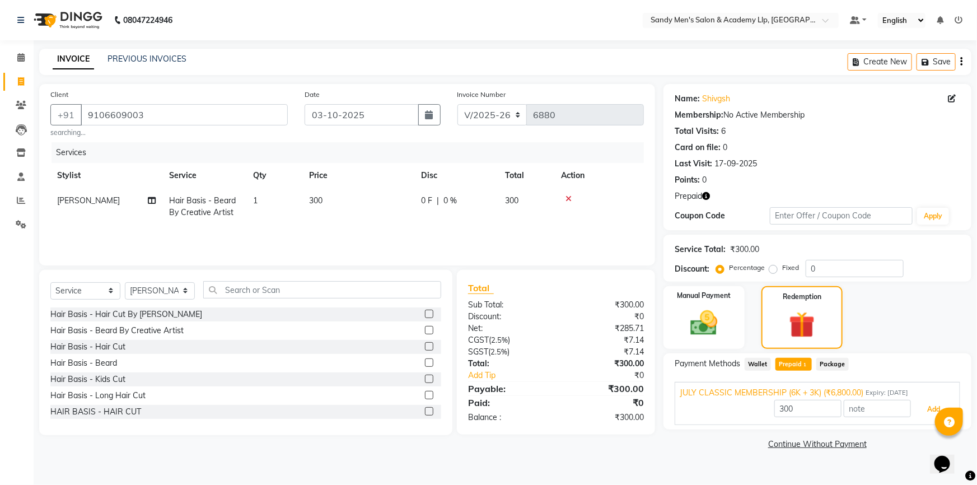
click at [919, 404] on button "Add" at bounding box center [934, 409] width 41 height 19
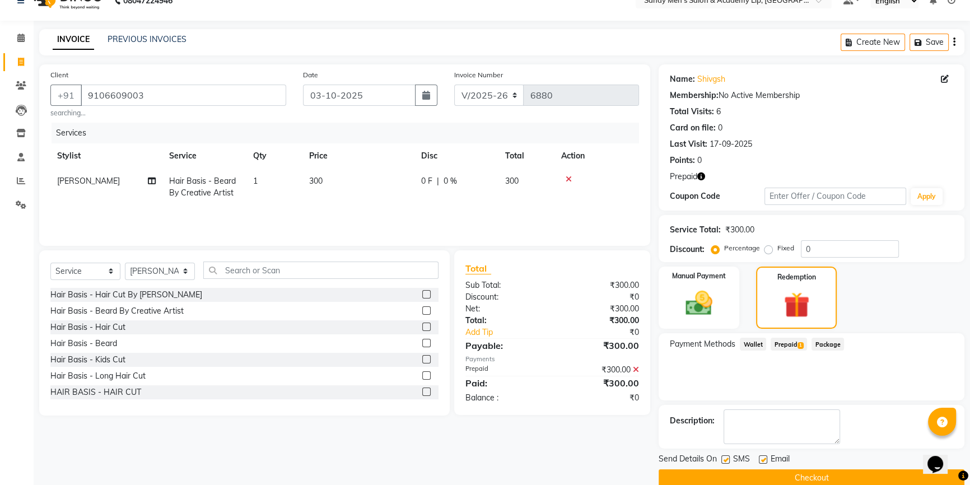
scroll to position [38, 0]
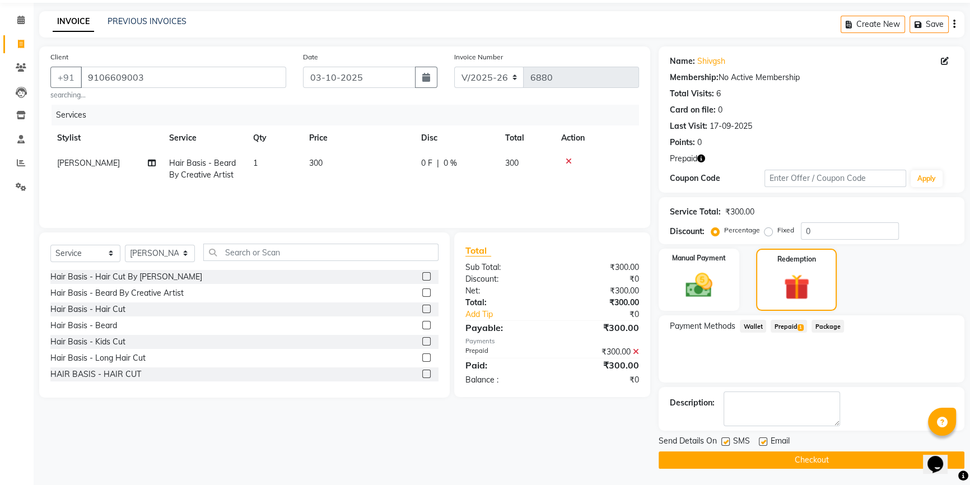
click at [762, 438] on label at bounding box center [763, 441] width 8 height 8
click at [762, 439] on input "checkbox" at bounding box center [762, 442] width 7 height 7
checkbox input "false"
click at [721, 443] on div "Send Details On SMS Email" at bounding box center [812, 442] width 306 height 14
click at [722, 441] on label at bounding box center [725, 441] width 8 height 8
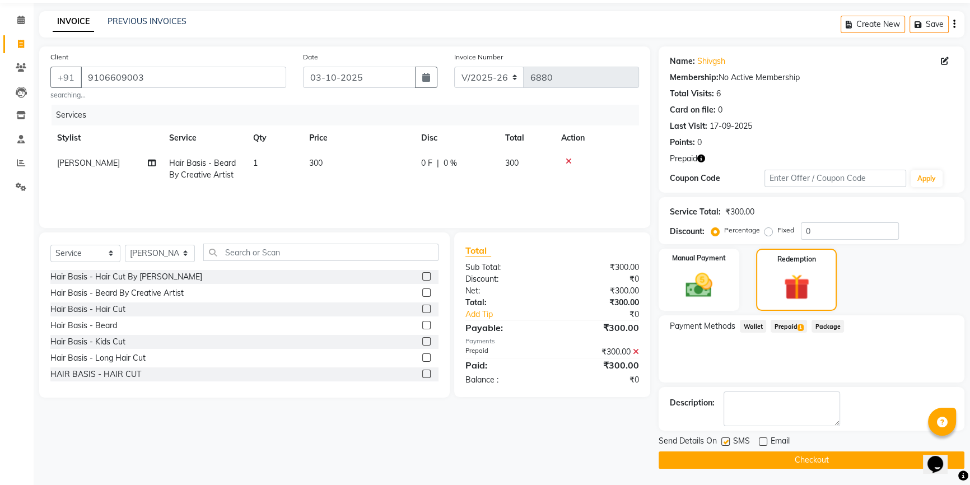
click at [722, 441] on input "checkbox" at bounding box center [724, 442] width 7 height 7
checkbox input "false"
click at [724, 454] on button "Checkout" at bounding box center [812, 459] width 306 height 17
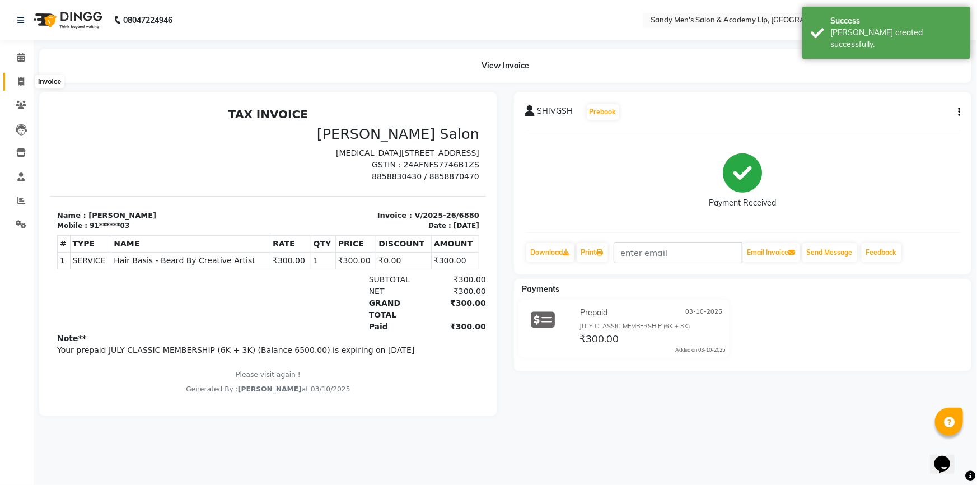
click at [13, 86] on span at bounding box center [21, 82] width 20 height 13
select select "service"
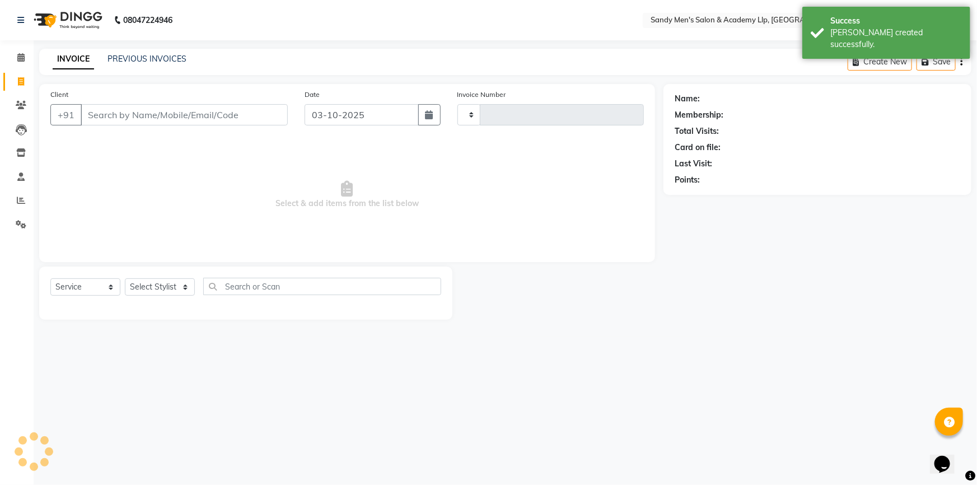
type input "9106609003"
type input "6881"
type input "9106609003"
select select "8248"
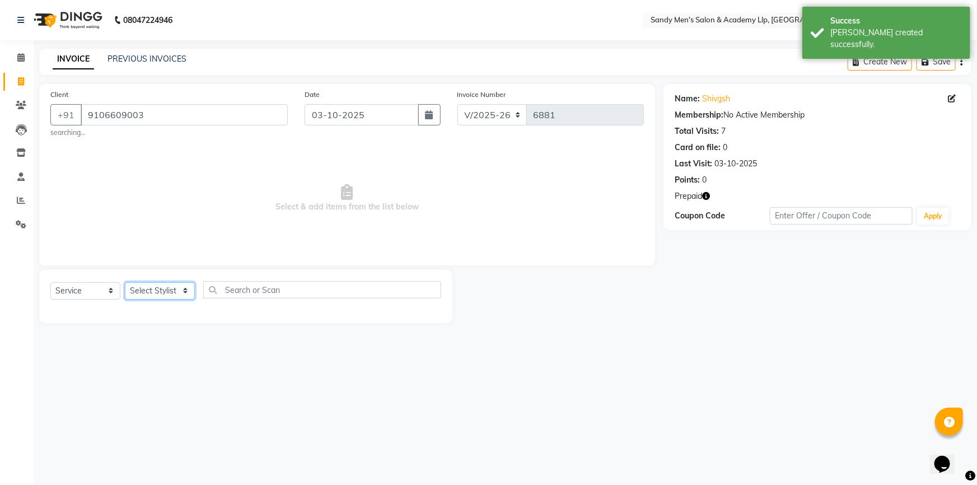
click at [162, 288] on select "Select Stylist ABHISHEK SEN AKKI SEN [PERSON_NAME] [PERSON_NAME] [PERSON_NAME] …" at bounding box center [160, 290] width 70 height 17
click at [156, 288] on select "Select Stylist ABHISHEK SEN AKKI SEN [PERSON_NAME] [PERSON_NAME] [PERSON_NAME] …" at bounding box center [160, 290] width 70 height 17
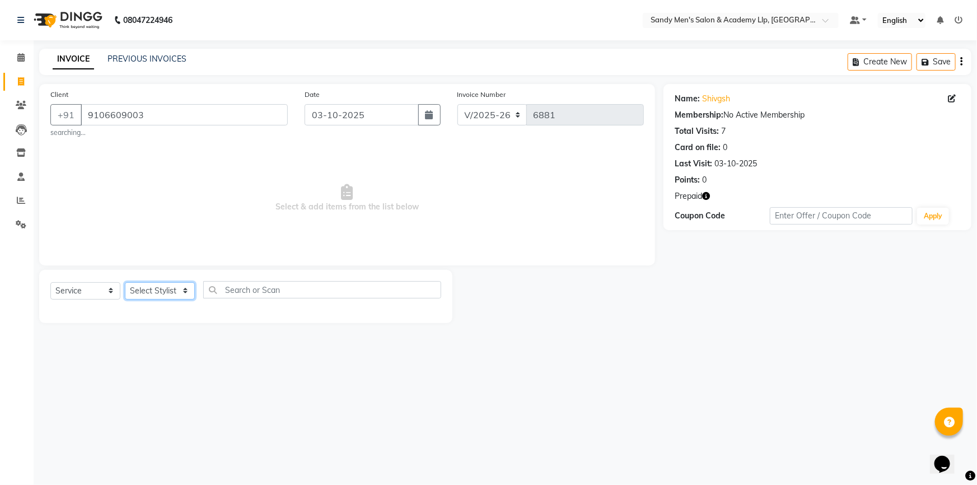
select select "84131"
click at [125, 282] on select "Select Stylist ABHISHEK SEN AKKI SEN [PERSON_NAME] [PERSON_NAME] [PERSON_NAME] …" at bounding box center [160, 290] width 70 height 17
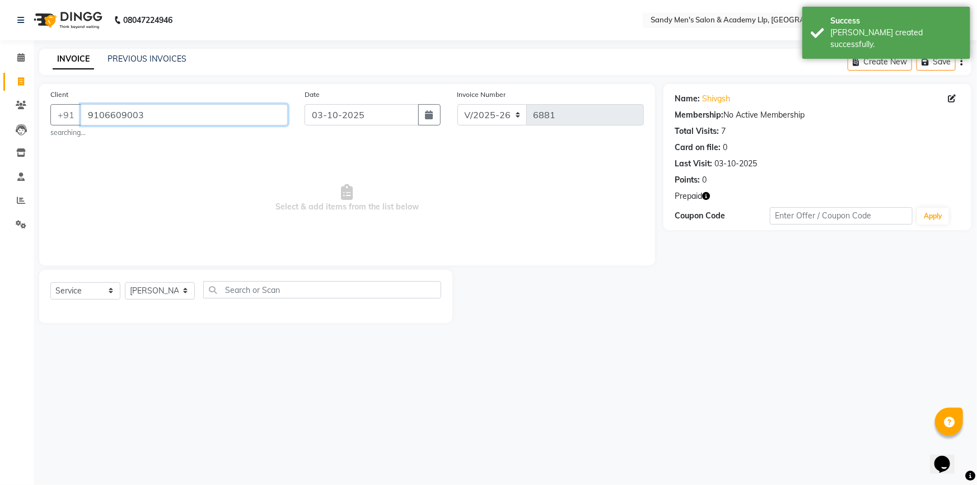
click at [156, 113] on input "9106609003" at bounding box center [184, 114] width 207 height 21
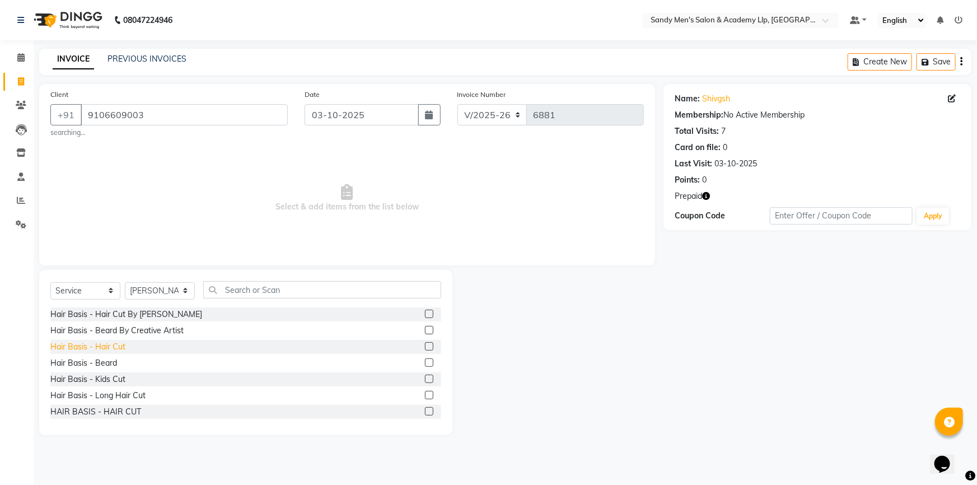
click at [103, 347] on div "Hair Basis - Hair Cut" at bounding box center [87, 347] width 75 height 12
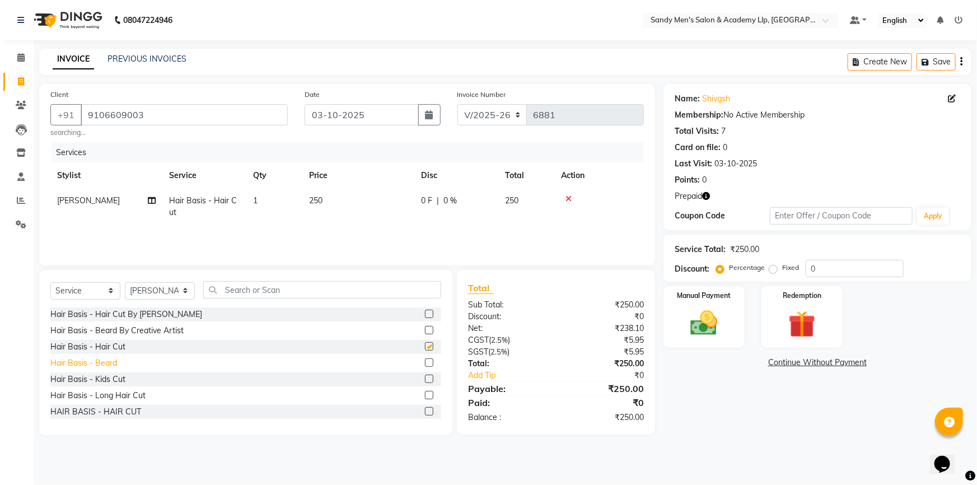
checkbox input "false"
click at [106, 364] on div "Hair Basis - Beard" at bounding box center [83, 363] width 67 height 12
checkbox input "true"
click at [106, 353] on div "Hair Basis - Hair Cut" at bounding box center [87, 347] width 75 height 12
checkbox input "true"
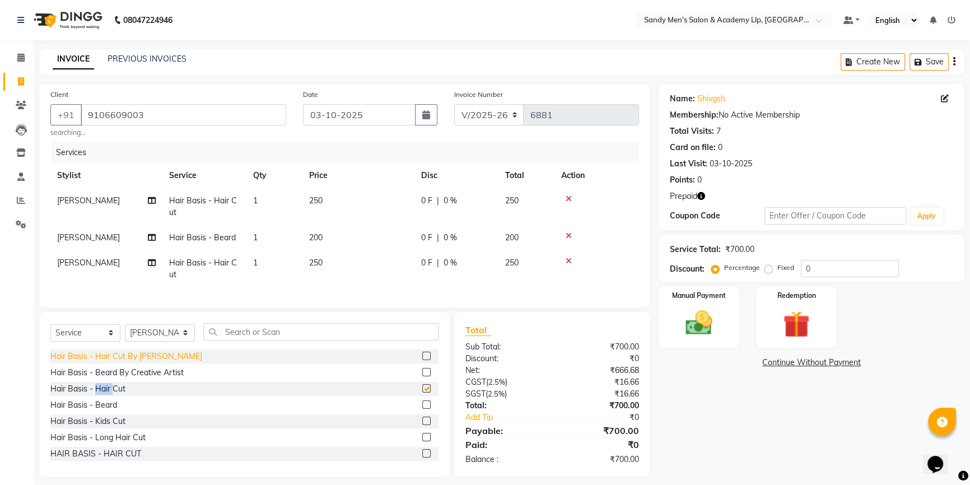
checkbox input "false"
click at [571, 260] on icon at bounding box center [569, 261] width 6 height 8
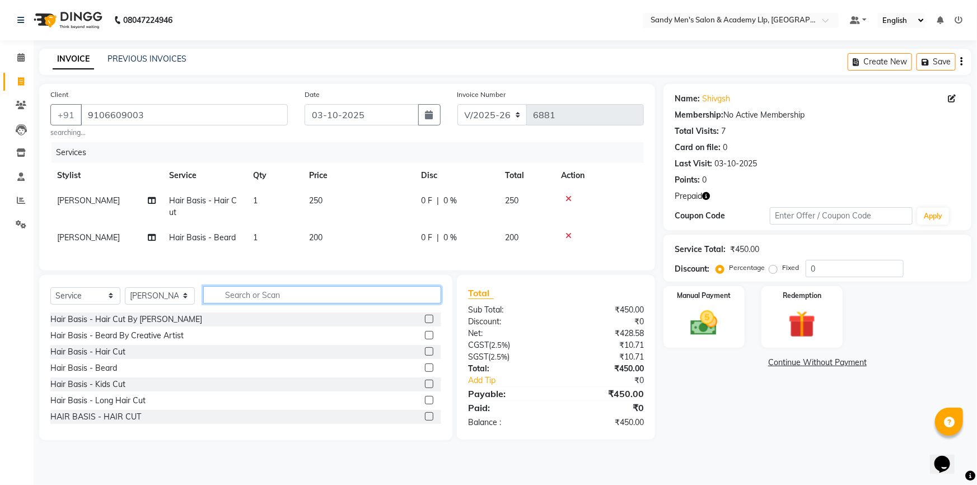
click at [345, 304] on input "text" at bounding box center [322, 294] width 238 height 17
type input "col"
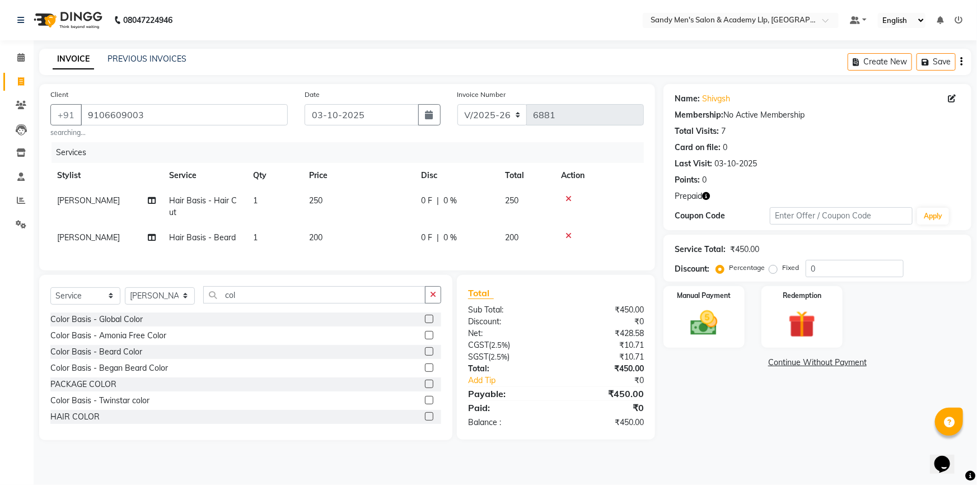
click at [143, 343] on div "Color Basis - Amonia Free Color" at bounding box center [245, 336] width 391 height 14
click at [133, 342] on div "Color Basis - Amonia Free Color" at bounding box center [108, 336] width 116 height 12
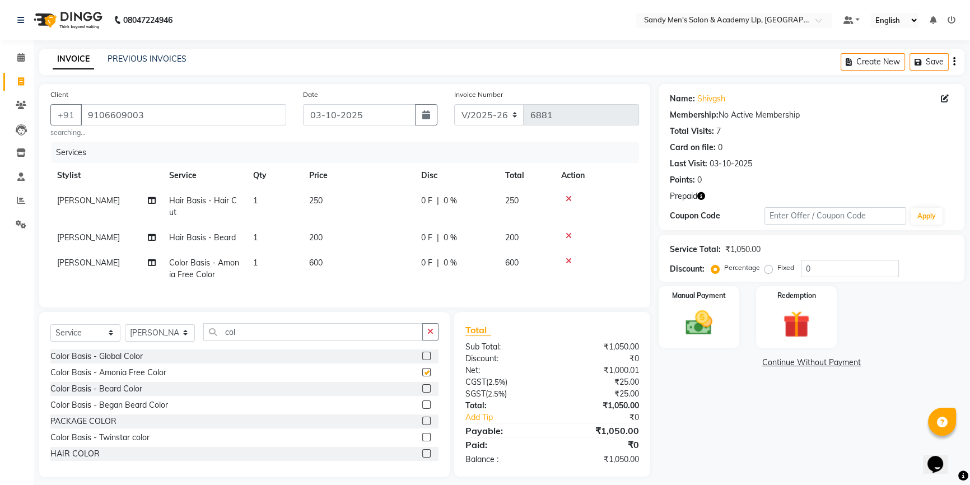
checkbox input "false"
click at [417, 266] on td "0 F | 0 %" at bounding box center [457, 268] width 84 height 37
select select "84131"
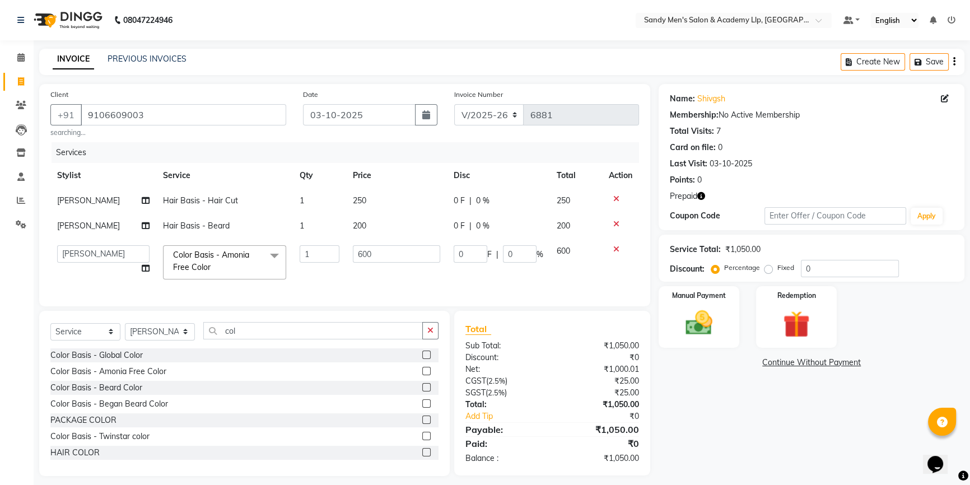
click at [417, 263] on td "600" at bounding box center [396, 263] width 101 height 48
click at [418, 259] on input "600" at bounding box center [396, 253] width 87 height 17
type input "6"
type input "800"
click at [403, 202] on td "250" at bounding box center [396, 200] width 101 height 25
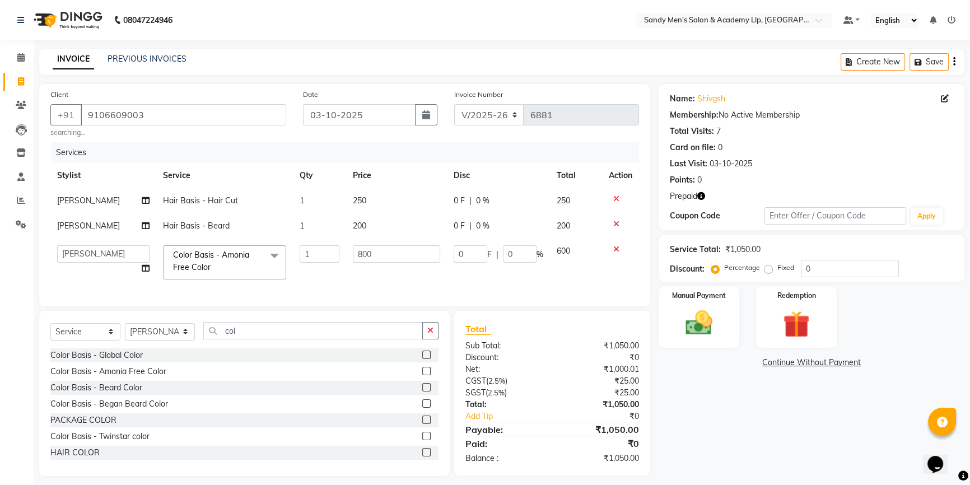
select select "84131"
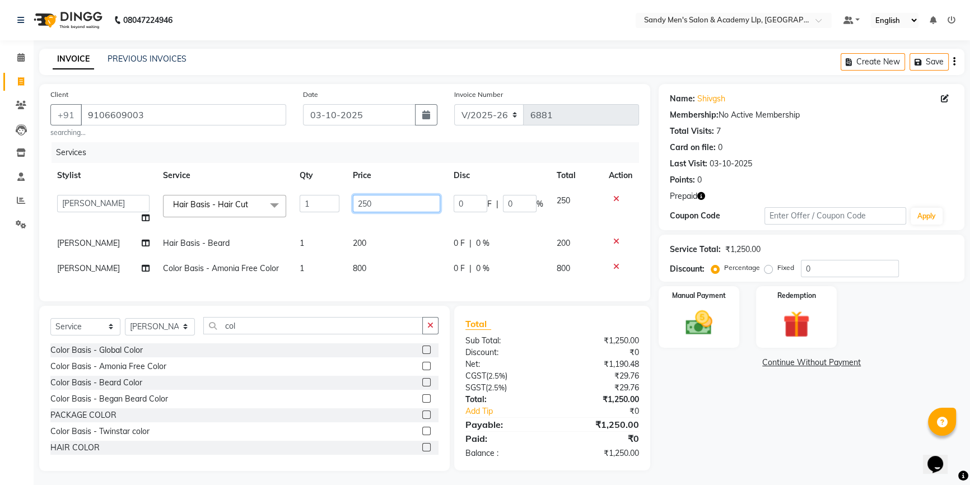
click at [411, 199] on input "250" at bounding box center [396, 203] width 87 height 17
type input "2"
type input "300"
click at [416, 56] on div "INVOICE PREVIOUS INVOICES Create New Save" at bounding box center [501, 62] width 925 height 26
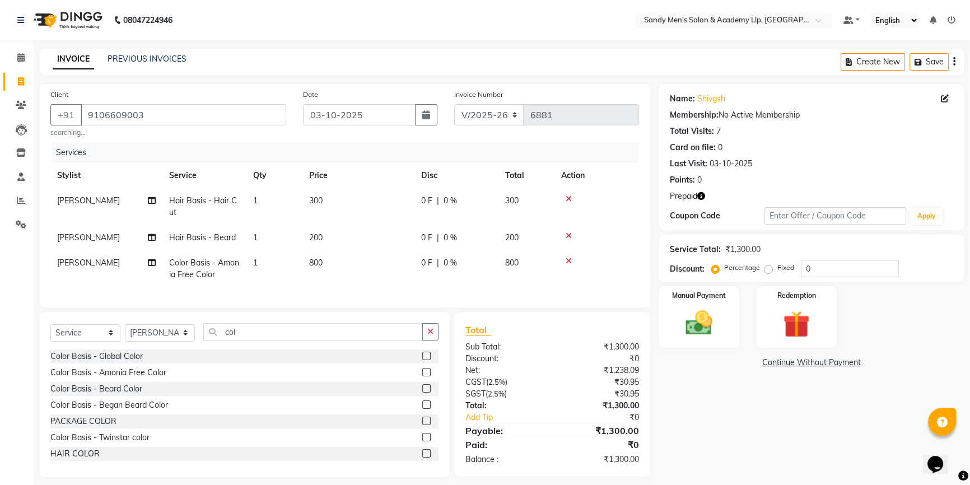
click at [83, 271] on td "[PERSON_NAME]" at bounding box center [106, 268] width 112 height 37
select select "84131"
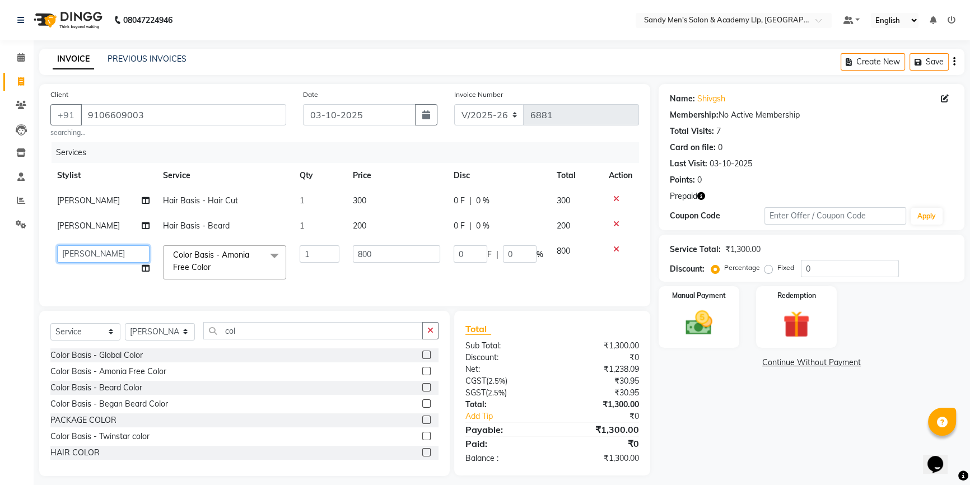
click at [87, 255] on select "ABHISHEK SEN AKKI SEN ANKUSH SEN ARYAN GOHEL ARYAN SEN CHANDU SEN DIPESH SEN HA…" at bounding box center [103, 253] width 92 height 17
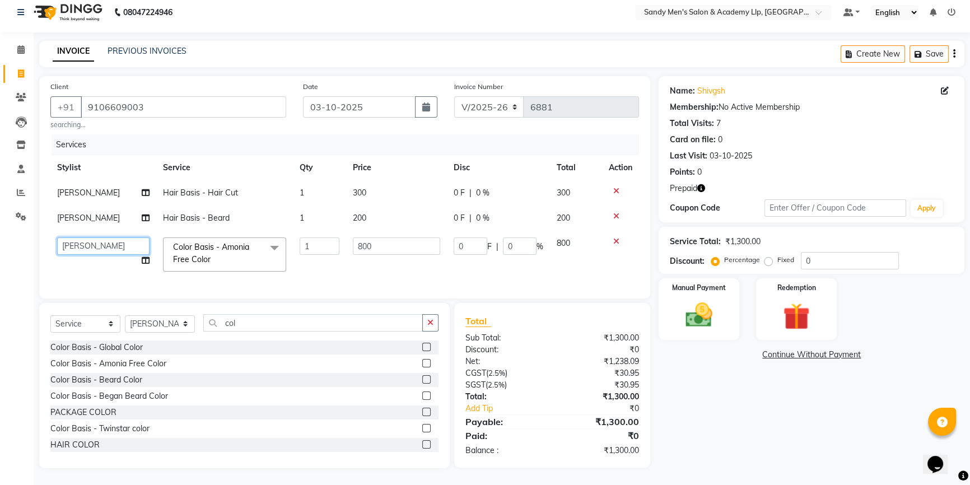
scroll to position [15, 0]
drag, startPoint x: 87, startPoint y: 244, endPoint x: 94, endPoint y: 231, distance: 14.3
click at [87, 244] on select "ABHISHEK SEN AKKI SEN ANKUSH SEN ARYAN GOHEL ARYAN SEN CHANDU SEN DIPESH SEN HA…" at bounding box center [103, 246] width 92 height 17
select select "78796"
click at [787, 308] on img at bounding box center [796, 316] width 45 height 35
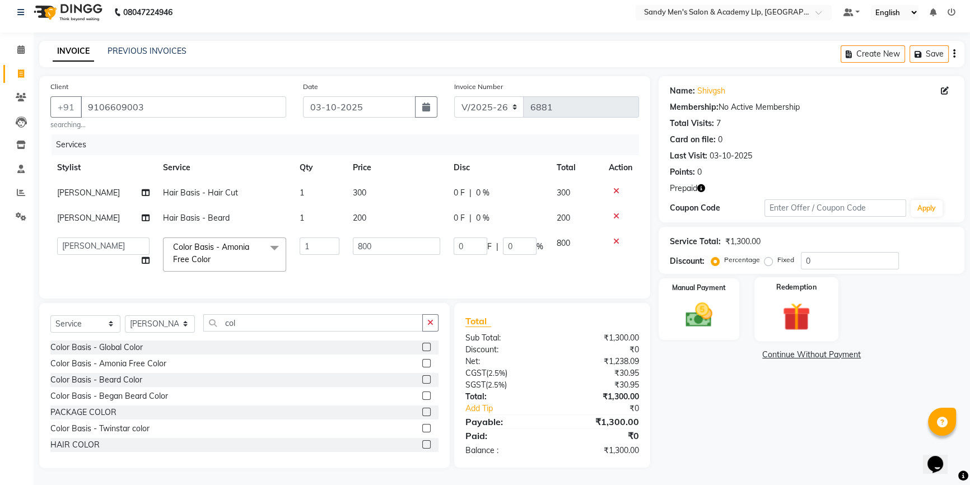
click at [787, 308] on img at bounding box center [796, 316] width 45 height 35
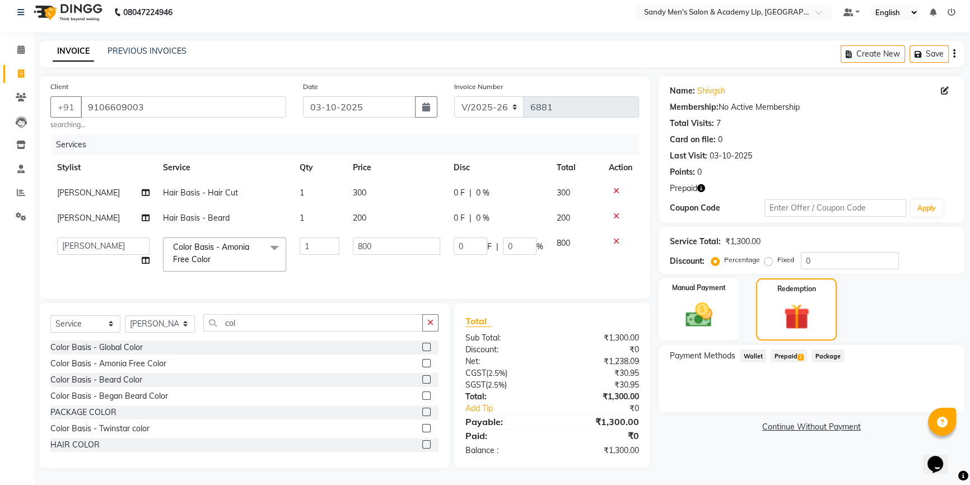
click at [775, 350] on span "Prepaid 1" at bounding box center [789, 356] width 36 height 13
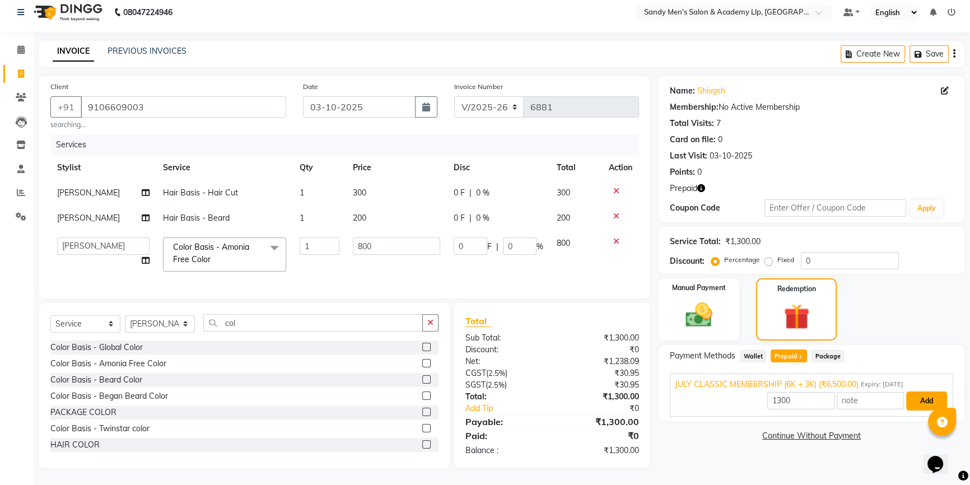
click at [913, 392] on button "Add" at bounding box center [926, 401] width 41 height 19
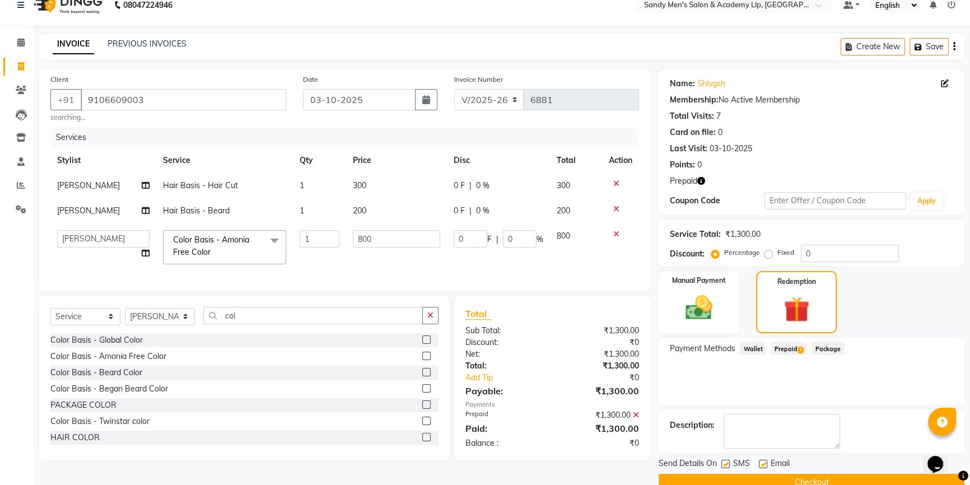
click at [767, 461] on label at bounding box center [763, 464] width 8 height 8
click at [766, 461] on input "checkbox" at bounding box center [762, 464] width 7 height 7
checkbox input "false"
click at [754, 480] on button "Checkout" at bounding box center [812, 482] width 306 height 17
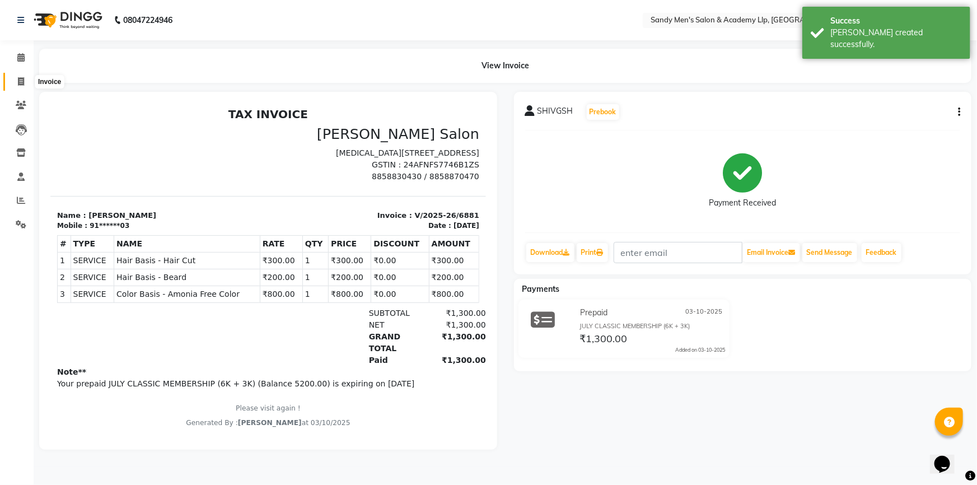
click at [12, 78] on span at bounding box center [21, 82] width 20 height 13
select select "service"
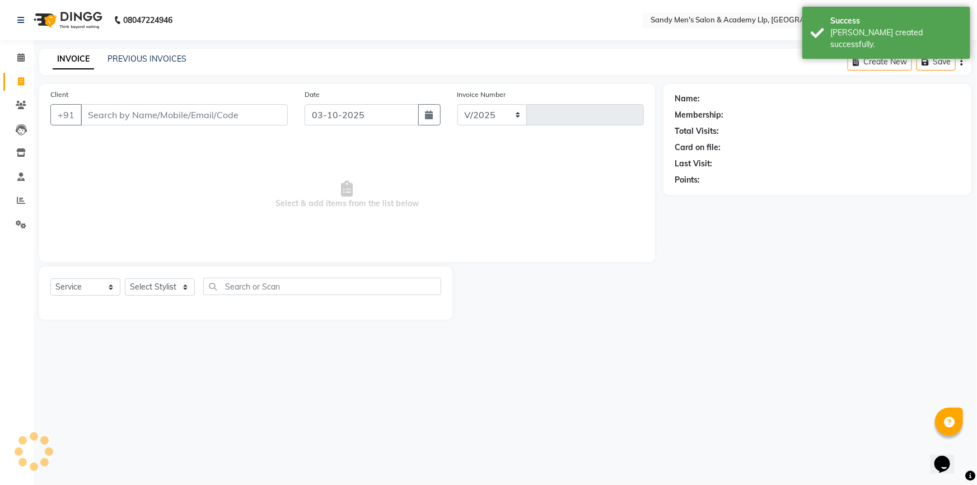
select select "8248"
type input "6882"
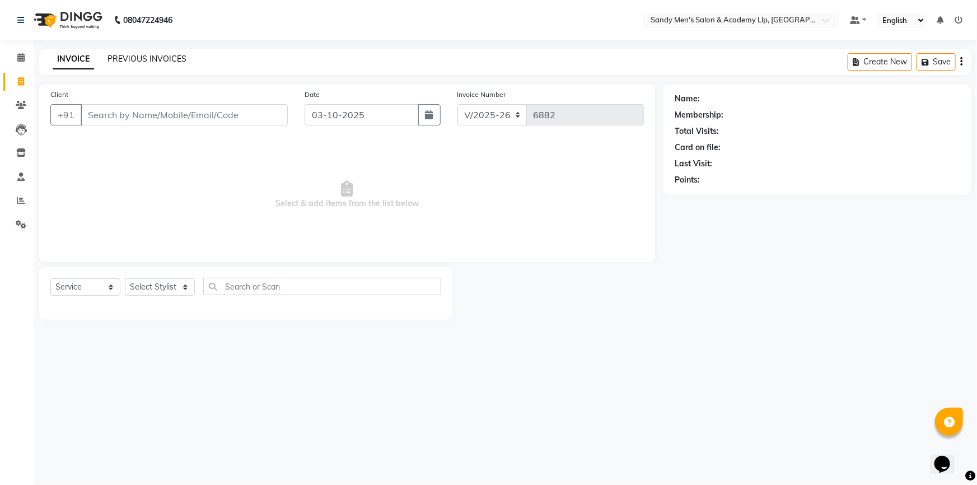
click at [121, 56] on link "PREVIOUS INVOICES" at bounding box center [147, 59] width 79 height 10
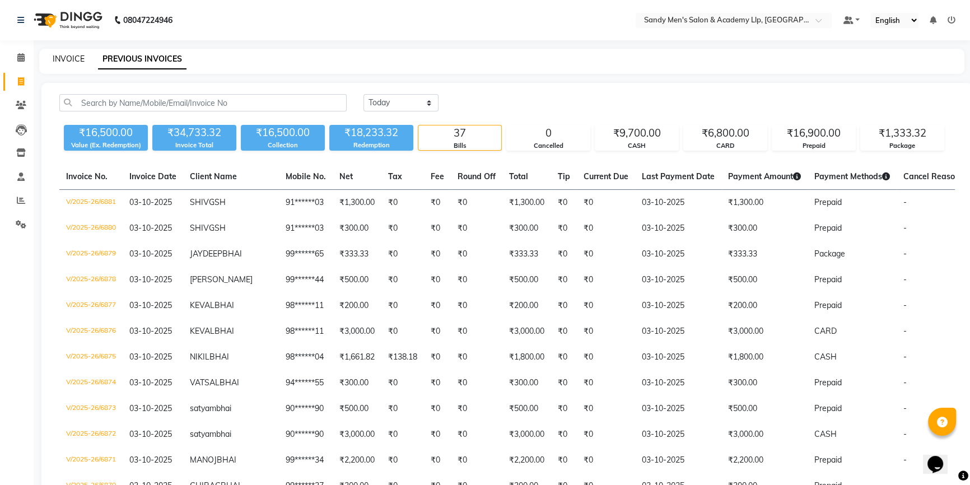
click at [72, 58] on link "INVOICE" at bounding box center [69, 59] width 32 height 10
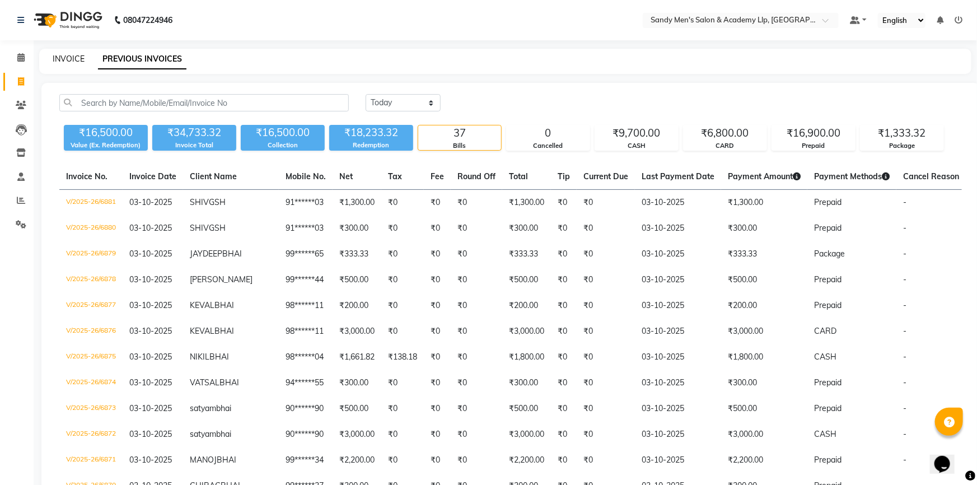
select select "service"
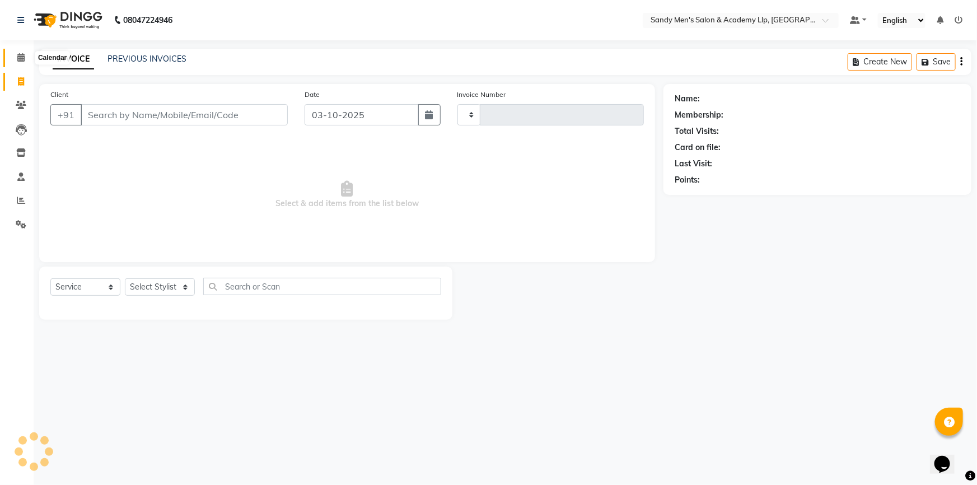
type input "6882"
select select "8248"
click at [21, 59] on icon at bounding box center [20, 57] width 7 height 8
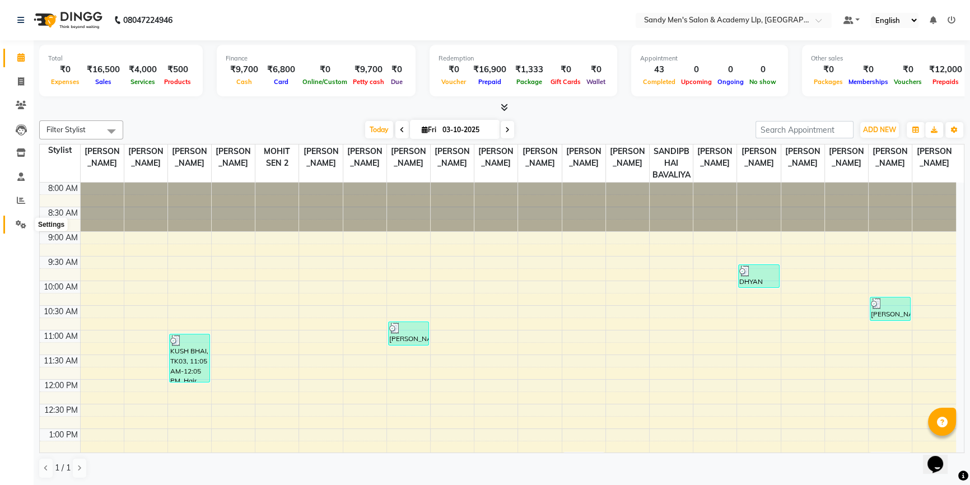
click at [22, 223] on icon at bounding box center [21, 224] width 11 height 8
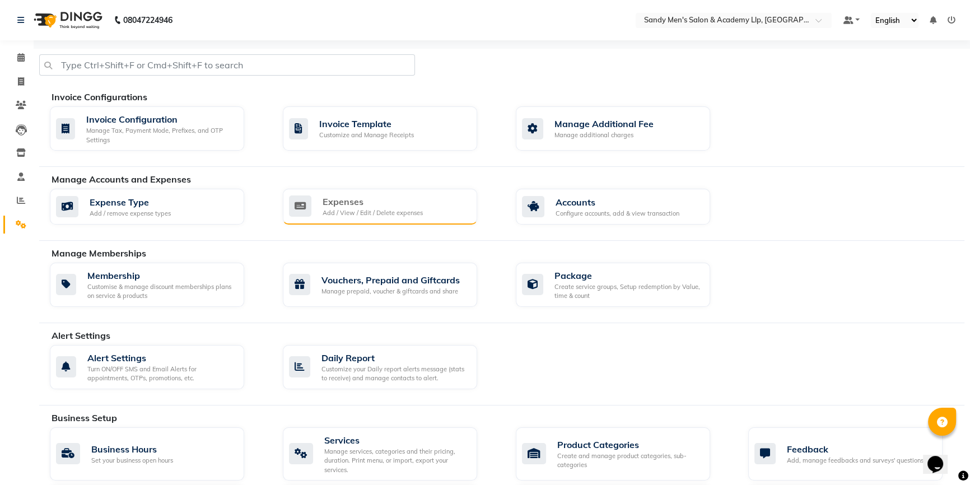
click at [416, 220] on div "Expenses Add / View / Edit / Delete expenses" at bounding box center [380, 207] width 194 height 36
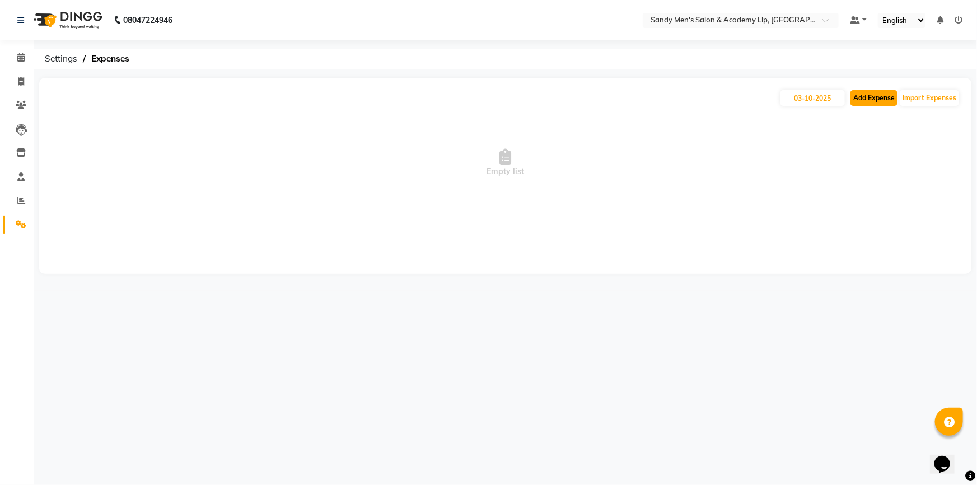
click at [869, 101] on button "Add Expense" at bounding box center [874, 98] width 47 height 16
select select "1"
select select "7378"
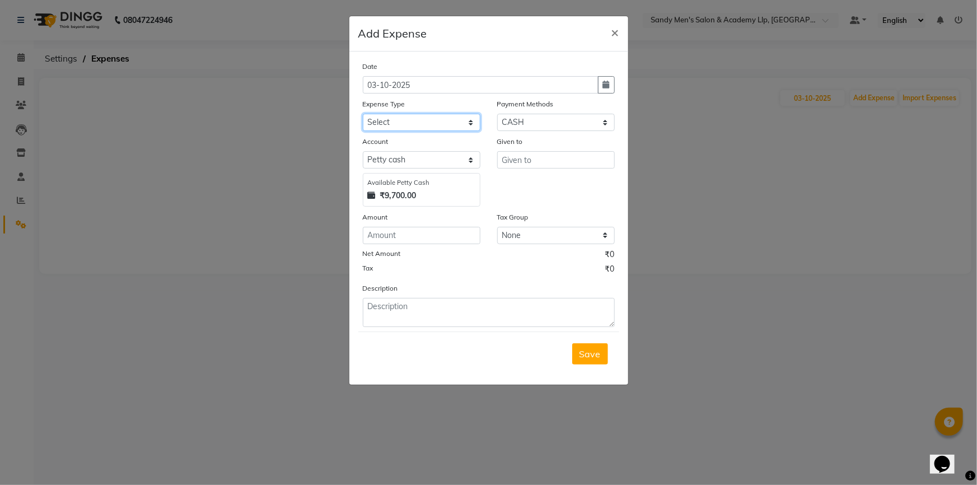
click at [404, 118] on select "Select ADVANCE RUPEES FOR STAFF CLEANING GROSSERY CLENING ITEM HOUSEKEEPIN clie…" at bounding box center [422, 122] width 118 height 17
click at [709, 339] on ngb-modal-window "Add Expense × Date 03-10-2025 Expense Type Select ADVANCE RUPEES FOR STAFF CLEA…" at bounding box center [488, 242] width 977 height 485
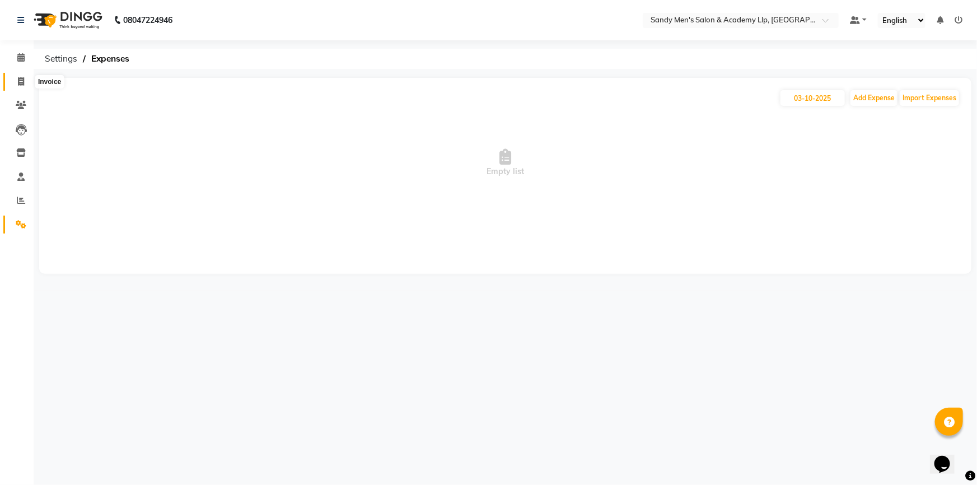
click at [20, 81] on icon at bounding box center [21, 81] width 6 height 8
select select "service"
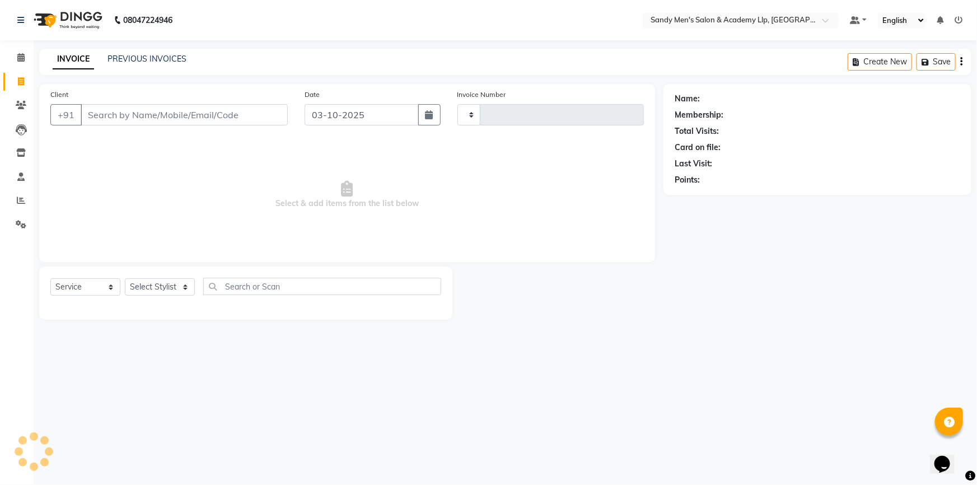
type input "6882"
select select "8248"
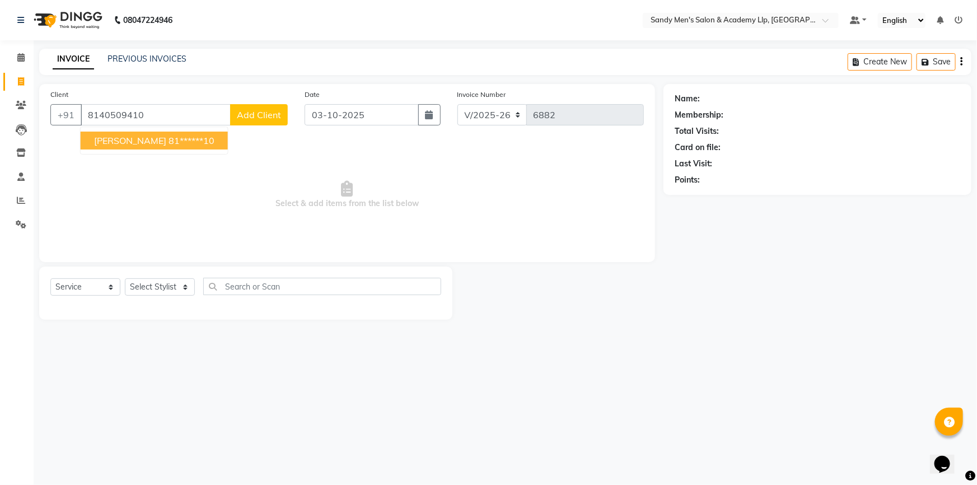
type input "8140509410"
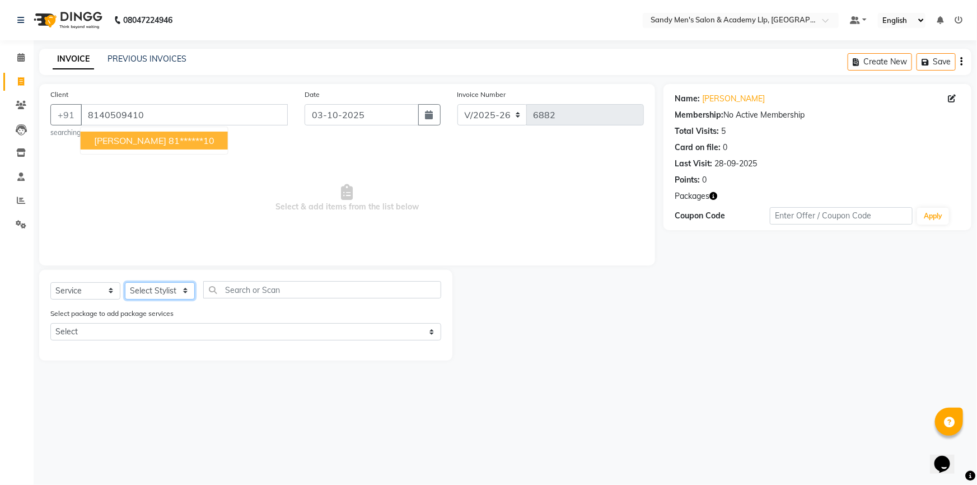
click at [147, 297] on select "Select Stylist ABHISHEK SEN AKKI SEN ANKUSH SEN ARYAN GOHEL ARYAN SEN CHANDU SE…" at bounding box center [160, 290] width 70 height 17
select select "78787"
click at [125, 282] on select "Select Stylist ABHISHEK SEN AKKI SEN ANKUSH SEN ARYAN GOHEL ARYAN SEN CHANDU SE…" at bounding box center [160, 290] width 70 height 17
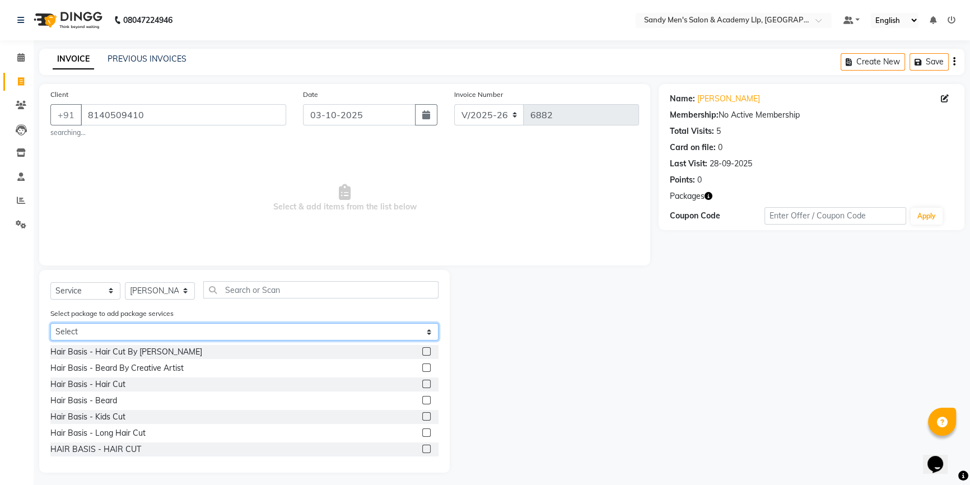
drag, startPoint x: 126, startPoint y: 329, endPoint x: 122, endPoint y: 335, distance: 7.6
click at [126, 329] on select "Select SPEED WELL BEARD PAY 5 AND & 1 FREE CREATIVE JUNIER HAIR CUT MORBI" at bounding box center [244, 331] width 388 height 17
click at [50, 324] on select "Select SPEED WELL BEARD PAY 5 AND & 1 FREE CREATIVE JUNIER HAIR CUT MORBI" at bounding box center [244, 331] width 388 height 17
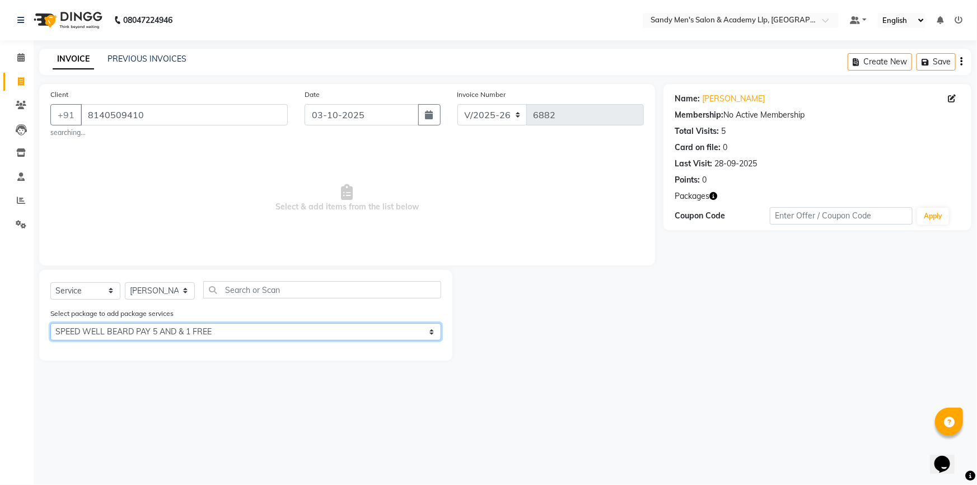
drag, startPoint x: 108, startPoint y: 335, endPoint x: 103, endPoint y: 341, distance: 7.6
click at [108, 334] on select "Select SPEED WELL BEARD PAY 5 AND & 1 FREE CREATIVE JUNIER HAIR CUT MORBI" at bounding box center [245, 331] width 391 height 17
select select "2: Object"
click at [50, 324] on select "Select SPEED WELL BEARD PAY 5 AND & 1 FREE CREATIVE JUNIER HAIR CUT MORBI" at bounding box center [245, 331] width 391 height 17
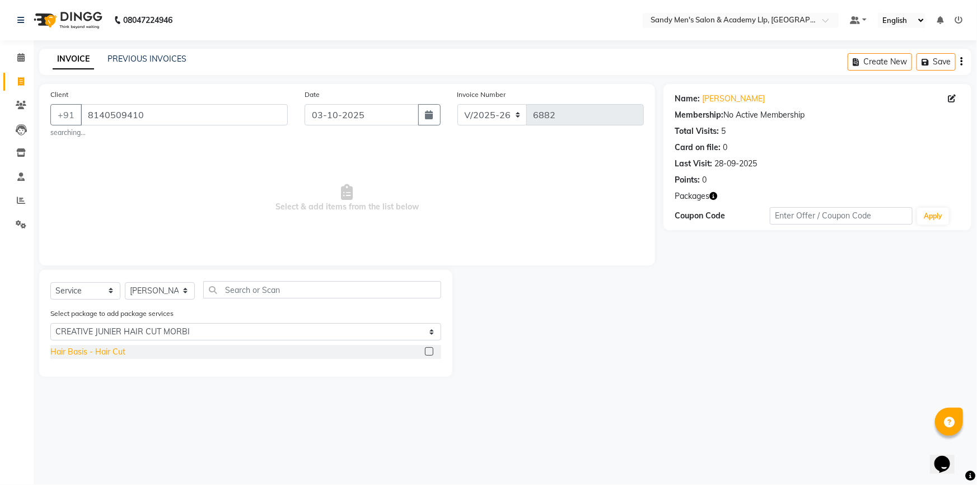
click at [90, 352] on div "Hair Basis - Hair Cut" at bounding box center [87, 352] width 75 height 12
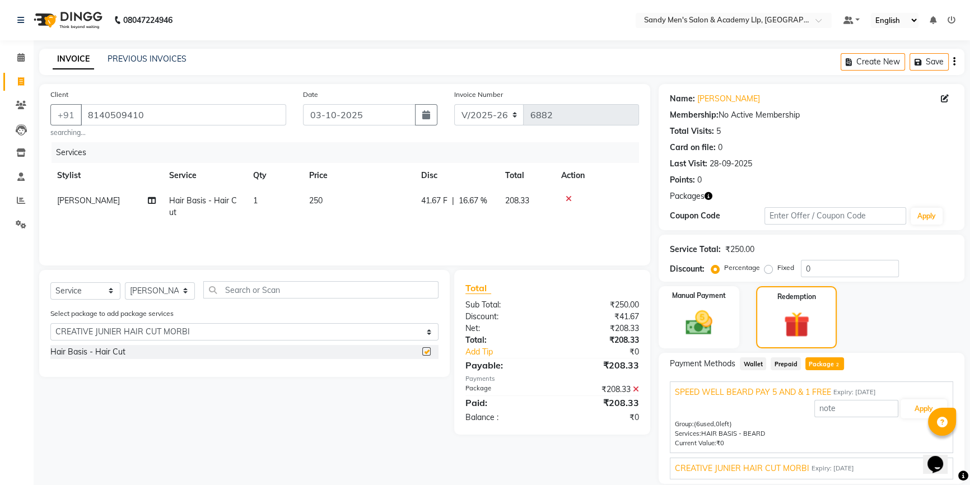
checkbox input "false"
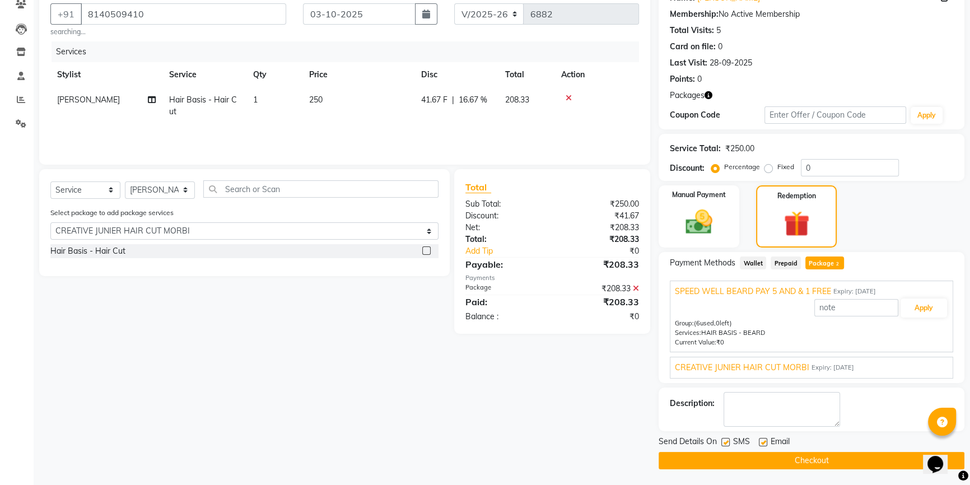
click at [716, 366] on span "CREATIVE JUNIER HAIR CUT MORBI" at bounding box center [742, 368] width 134 height 12
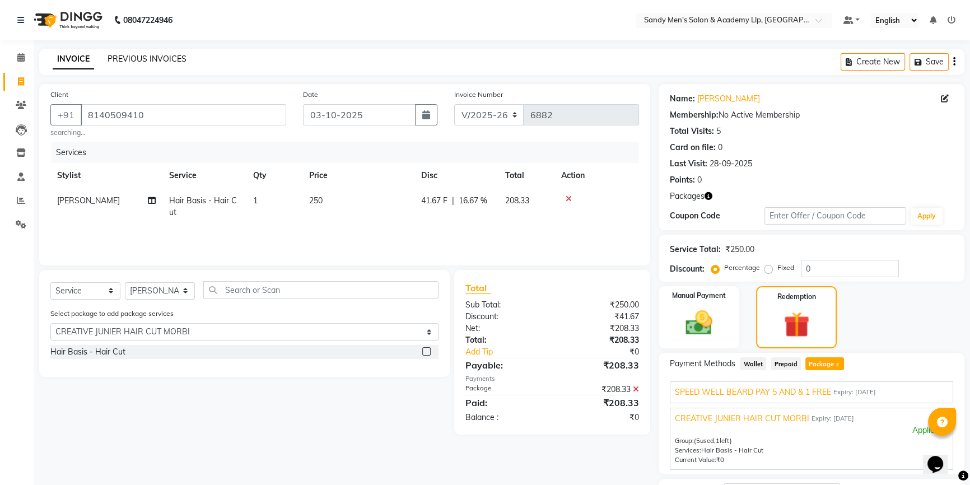
click at [142, 62] on link "PREVIOUS INVOICES" at bounding box center [147, 59] width 79 height 10
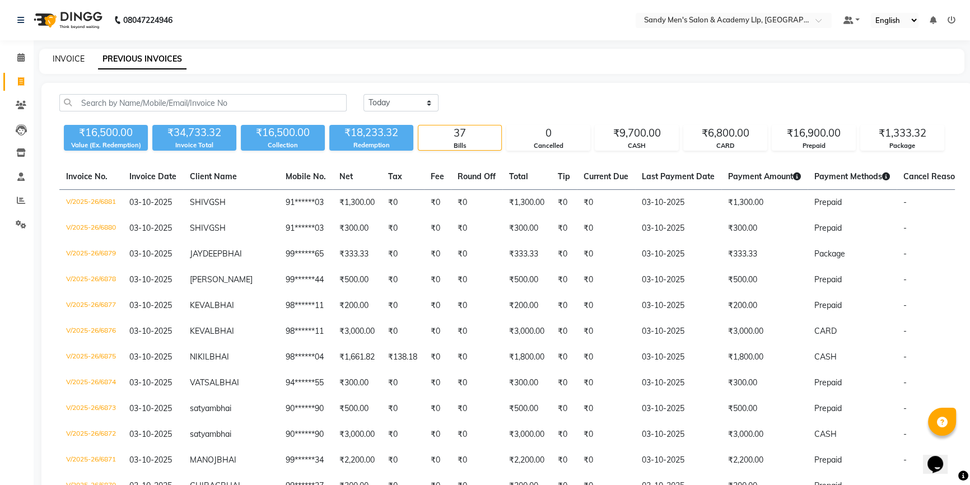
click at [80, 61] on link "INVOICE" at bounding box center [69, 59] width 32 height 10
select select "service"
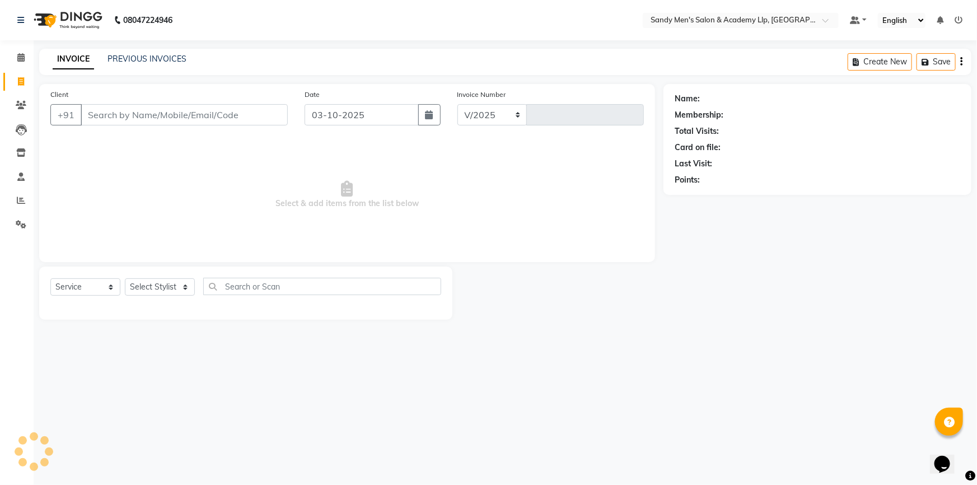
select select "8248"
type input "6882"
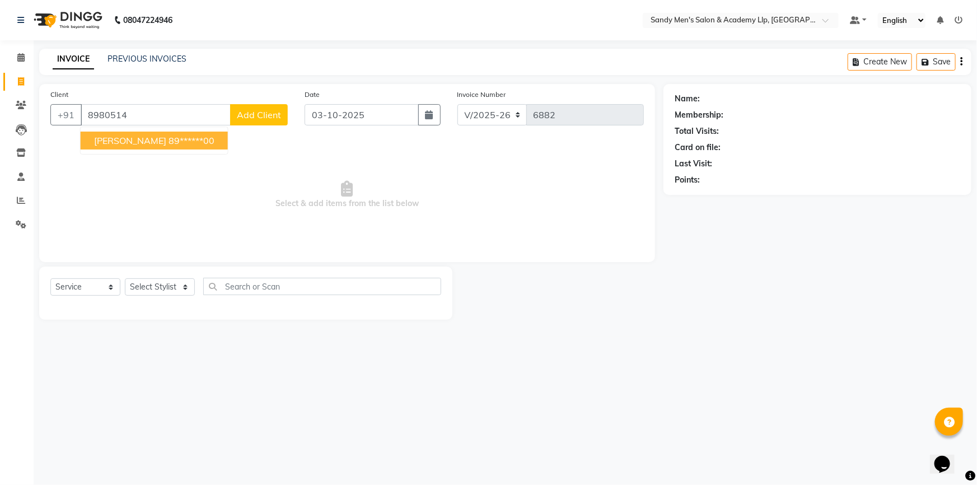
click at [84, 54] on link "INVOICE" at bounding box center [73, 59] width 41 height 20
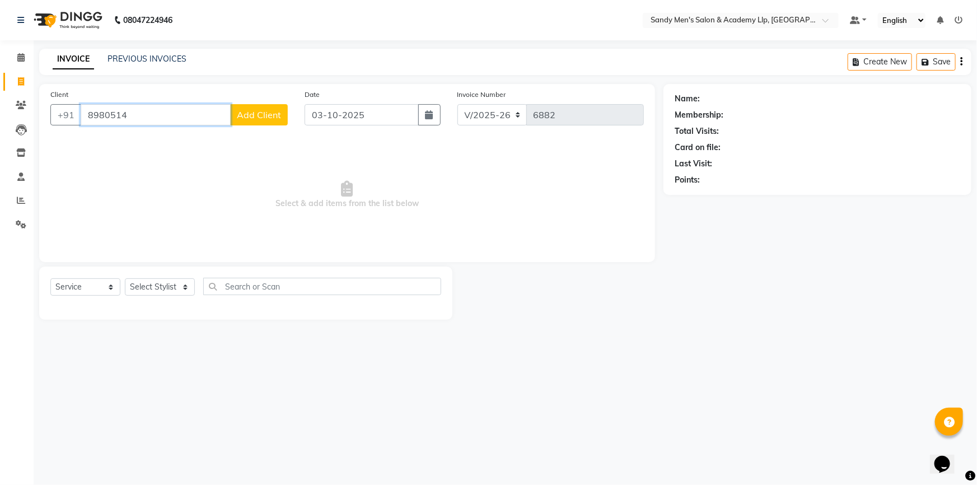
click at [177, 115] on input "8980514" at bounding box center [156, 114] width 150 height 21
click at [170, 140] on ngb-highlight "89******00" at bounding box center [192, 140] width 46 height 11
type input "89******00"
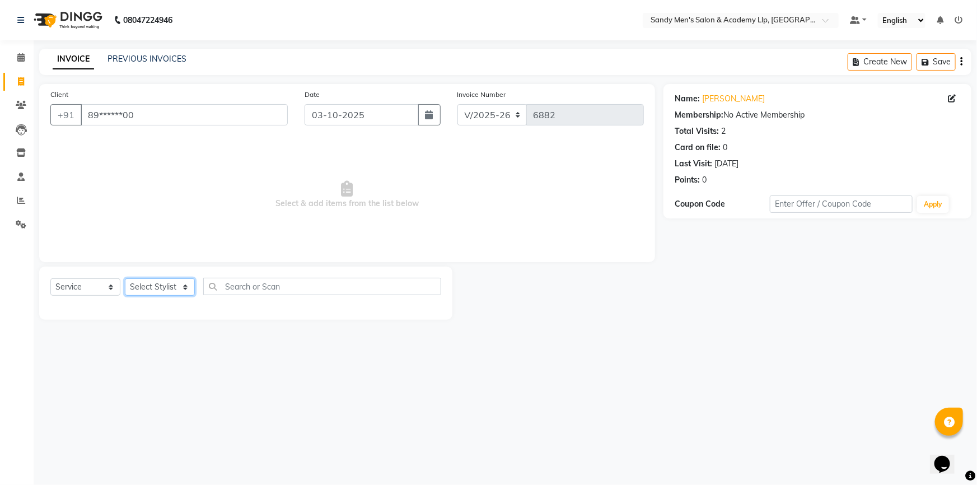
click at [163, 287] on select "Select Stylist ABHISHEK SEN AKKI SEN [PERSON_NAME] [PERSON_NAME] [PERSON_NAME] …" at bounding box center [160, 286] width 70 height 17
select select "78793"
click at [125, 278] on select "Select Stylist ABHISHEK SEN AKKI SEN [PERSON_NAME] [PERSON_NAME] [PERSON_NAME] …" at bounding box center [160, 286] width 70 height 17
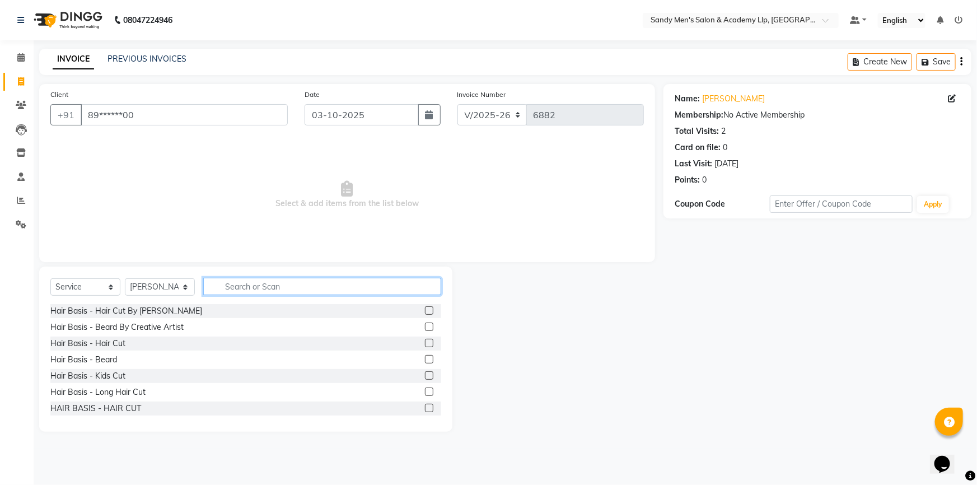
click at [271, 290] on input "text" at bounding box center [322, 286] width 238 height 17
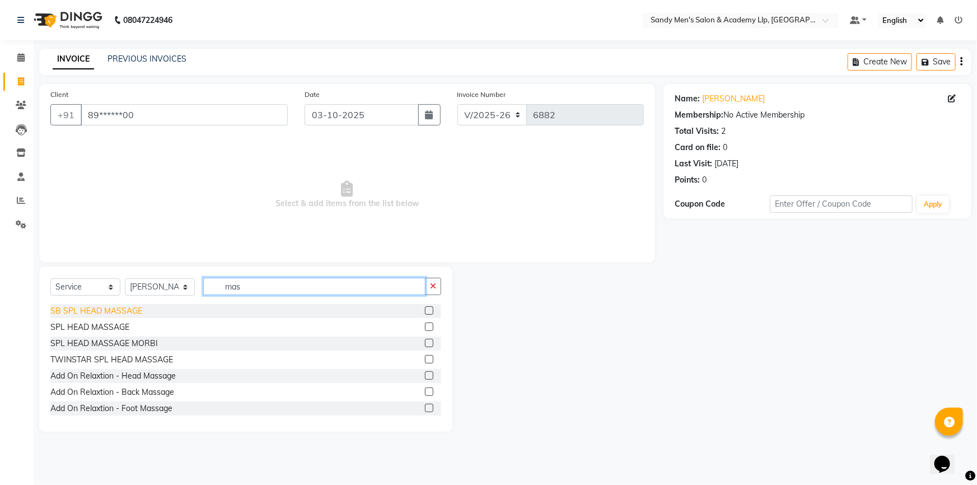
type input "mas"
click at [137, 308] on div "SB SPL HEAD MASSAGE" at bounding box center [96, 311] width 92 height 12
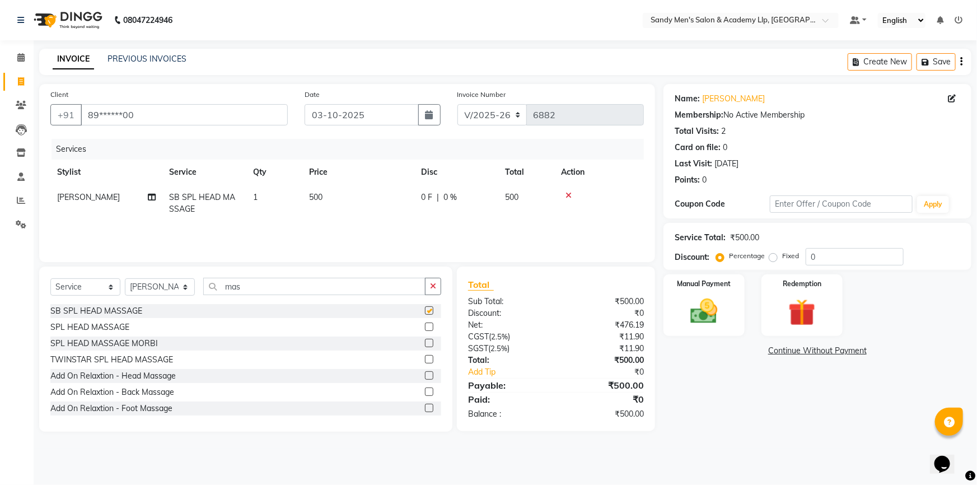
checkbox input "false"
click at [726, 320] on img at bounding box center [705, 311] width 46 height 32
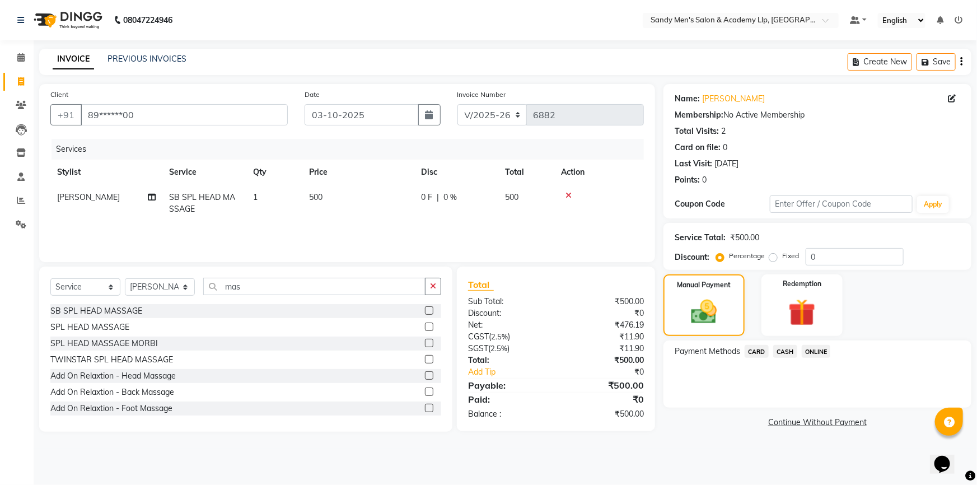
click at [781, 350] on span "CASH" at bounding box center [786, 351] width 24 height 13
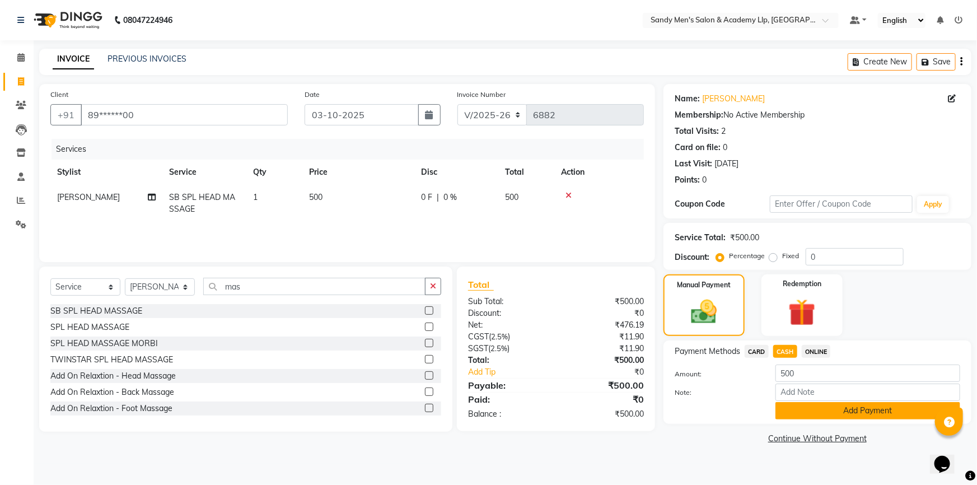
click at [803, 412] on button "Add Payment" at bounding box center [868, 410] width 185 height 17
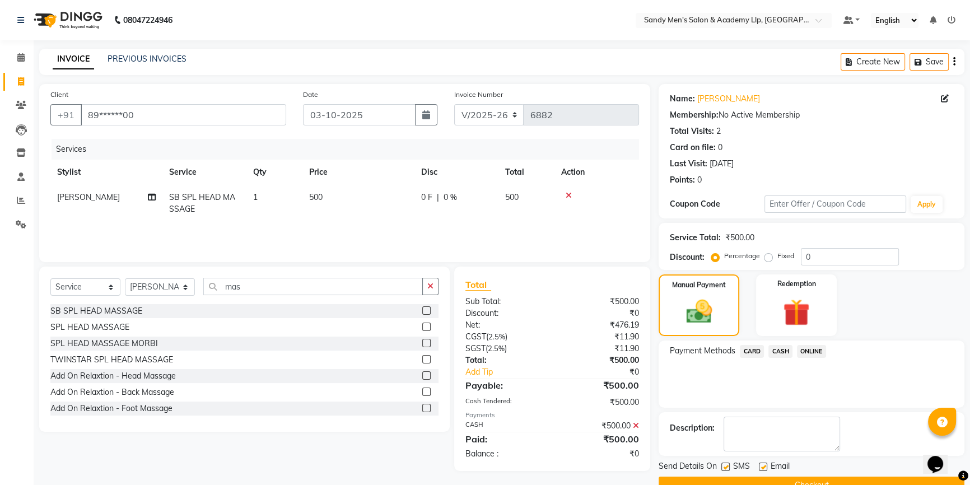
click at [766, 467] on label at bounding box center [763, 467] width 8 height 8
click at [766, 467] on input "checkbox" at bounding box center [762, 467] width 7 height 7
checkbox input "false"
click at [724, 468] on label at bounding box center [725, 467] width 8 height 8
click at [724, 468] on input "checkbox" at bounding box center [724, 467] width 7 height 7
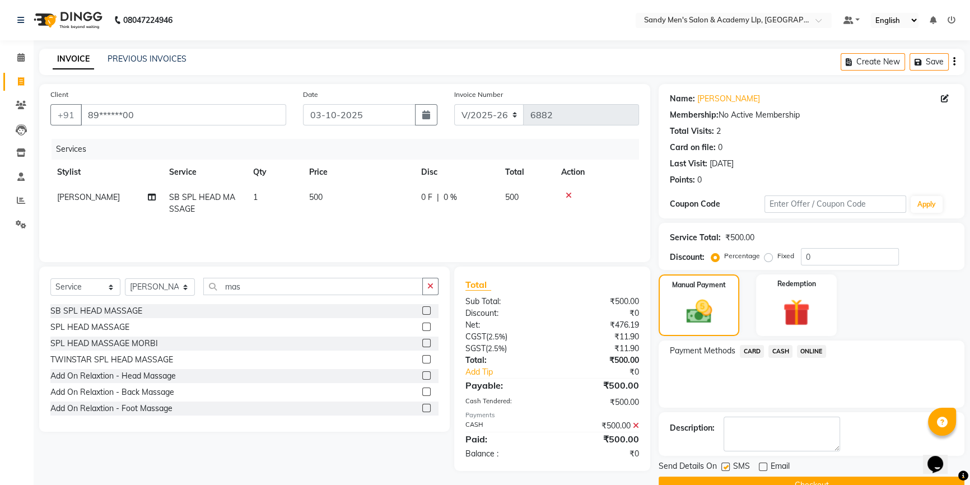
checkbox input "false"
click at [725, 482] on button "Checkout" at bounding box center [812, 485] width 306 height 17
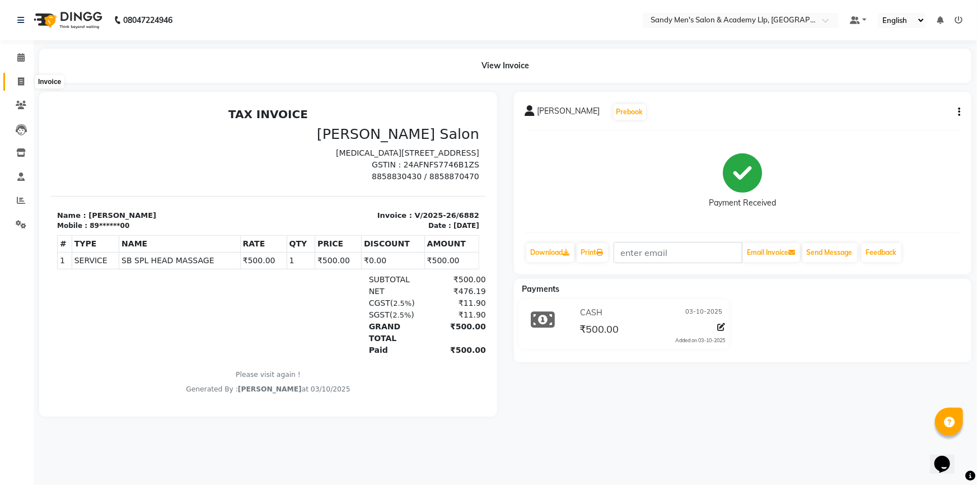
click at [24, 79] on icon at bounding box center [21, 81] width 6 height 8
select select "8248"
select select "service"
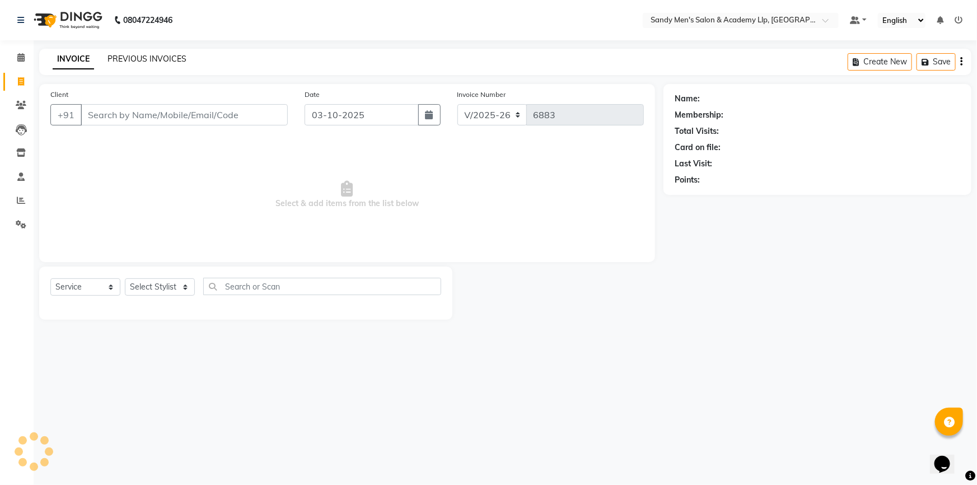
click at [137, 59] on link "PREVIOUS INVOICES" at bounding box center [147, 59] width 79 height 10
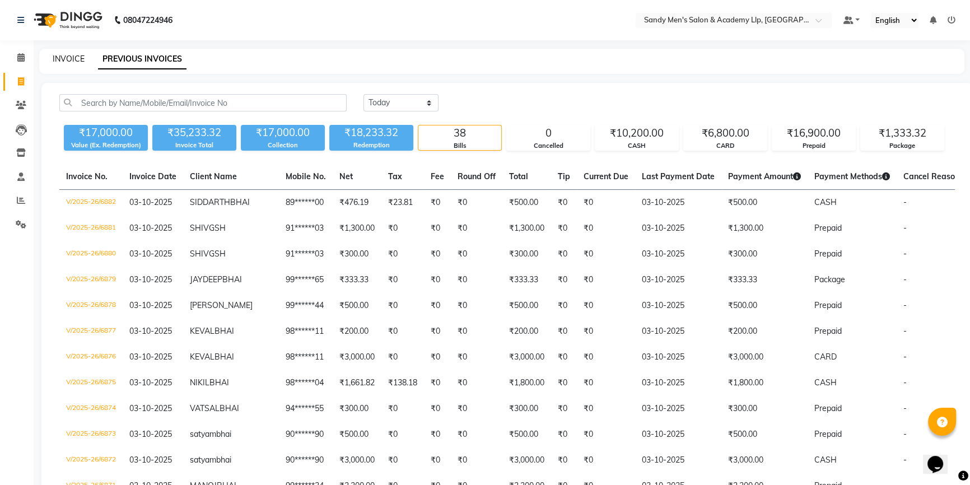
click at [68, 62] on link "INVOICE" at bounding box center [69, 59] width 32 height 10
select select "8248"
select select "service"
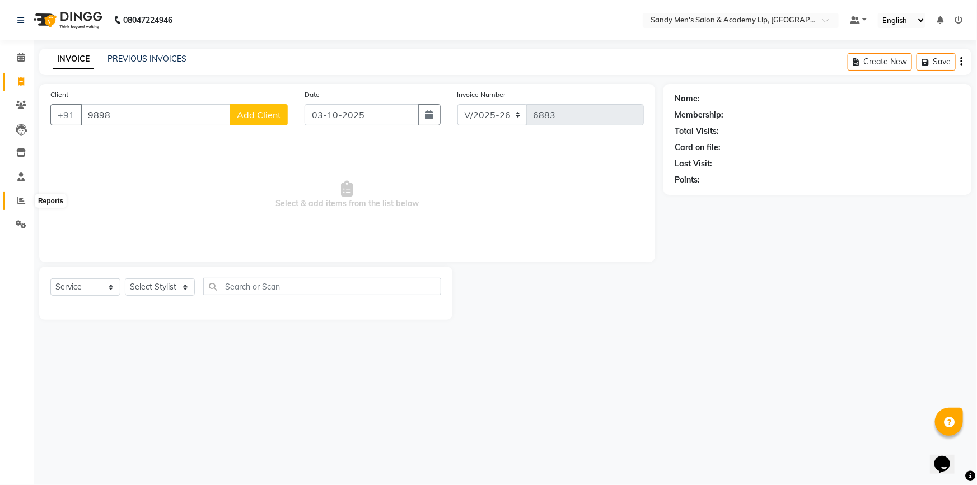
click at [22, 202] on icon at bounding box center [21, 200] width 8 height 8
click at [175, 112] on input "9898" at bounding box center [156, 114] width 150 height 21
type input "9898571513"
click at [259, 117] on span "Add Client" at bounding box center [259, 114] width 44 height 11
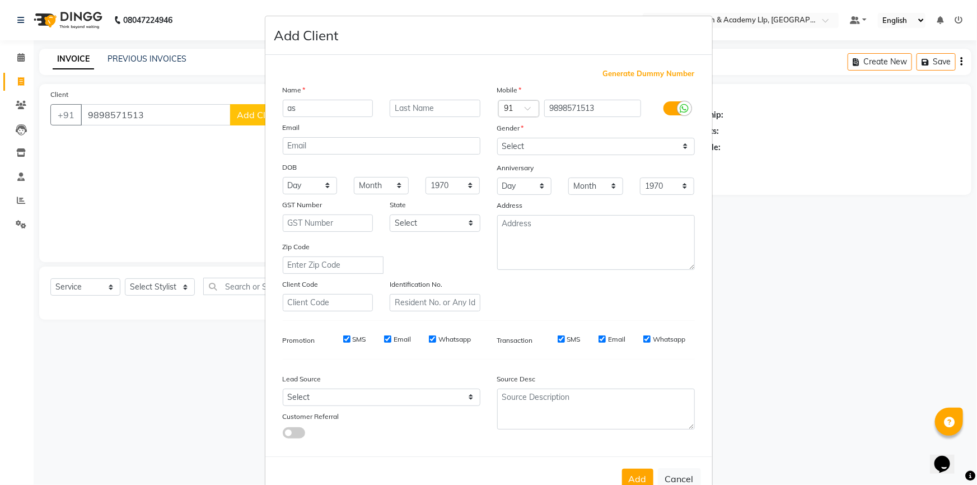
type input "a"
type input "ASISH"
type input "BHAI"
click at [514, 146] on select "Select Male Female Other Prefer Not To Say" at bounding box center [596, 146] width 198 height 17
select select "[DEMOGRAPHIC_DATA]"
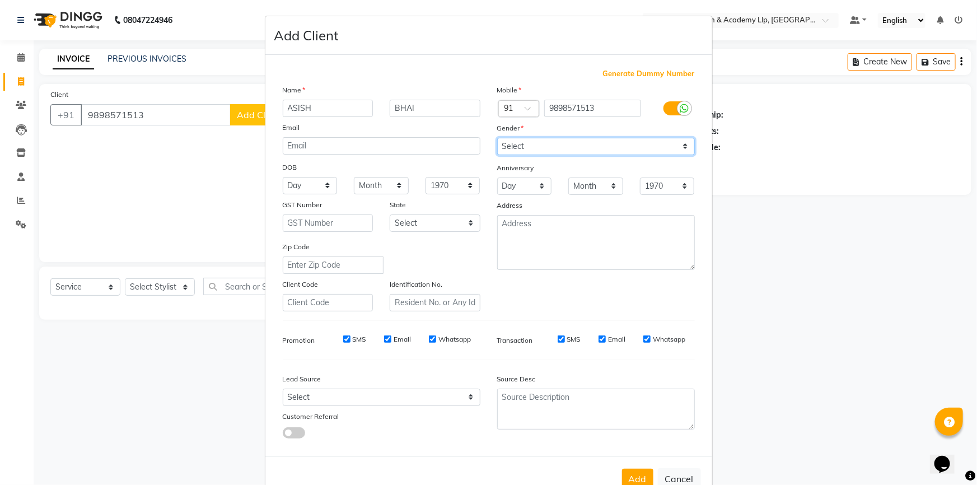
click at [497, 138] on select "Select Male Female Other Prefer Not To Say" at bounding box center [596, 146] width 198 height 17
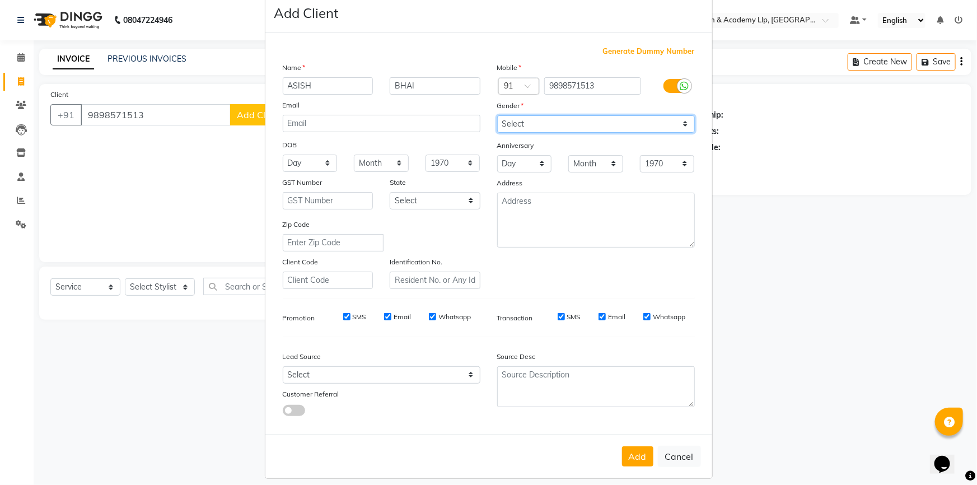
scroll to position [35, 0]
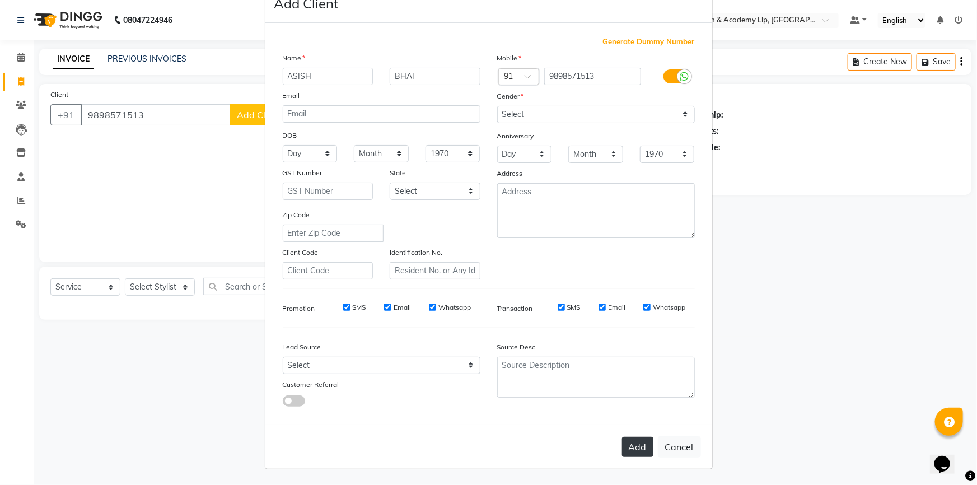
click at [641, 443] on button "Add" at bounding box center [637, 447] width 31 height 20
type input "98******13"
select select
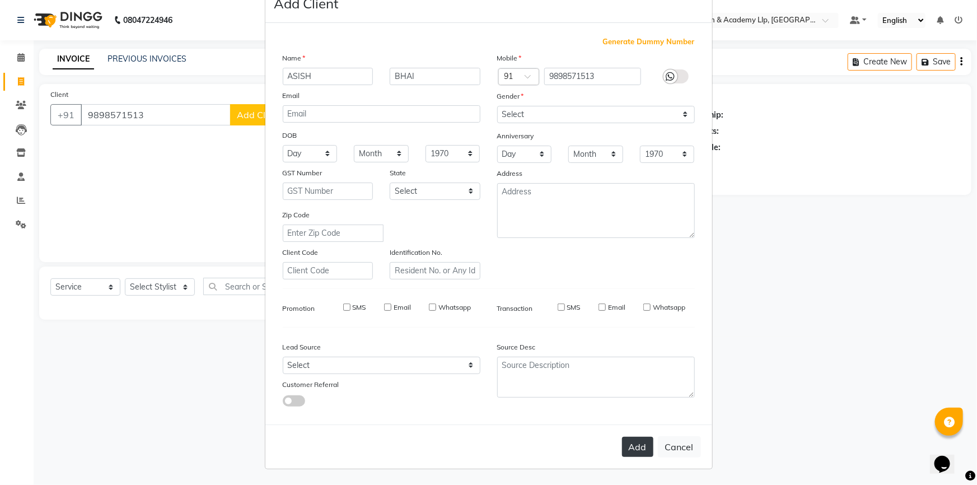
select select
checkbox input "false"
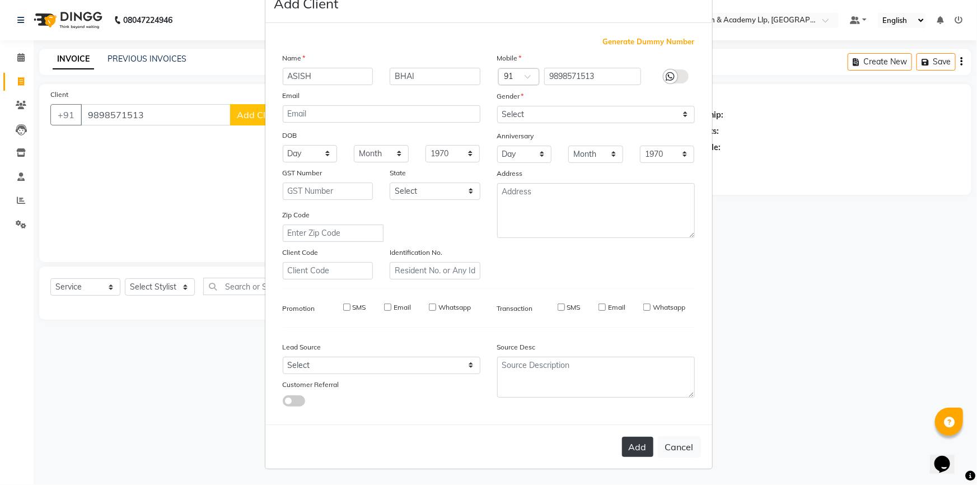
checkbox input "false"
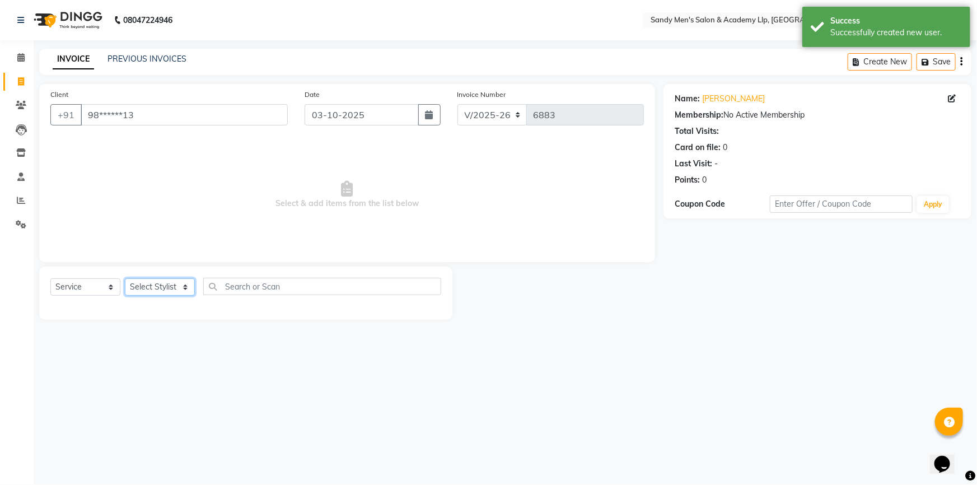
click at [140, 287] on select "Select Stylist ABHISHEK SEN AKKI SEN [PERSON_NAME] [PERSON_NAME] [PERSON_NAME] …" at bounding box center [160, 286] width 70 height 17
select select "78782"
click at [125, 278] on select "Select Stylist ABHISHEK SEN AKKI SEN [PERSON_NAME] [PERSON_NAME] [PERSON_NAME] …" at bounding box center [160, 286] width 70 height 17
click at [81, 292] on select "Select Service Product Membership Package Voucher Prepaid Gift Card" at bounding box center [85, 286] width 70 height 17
select select "P"
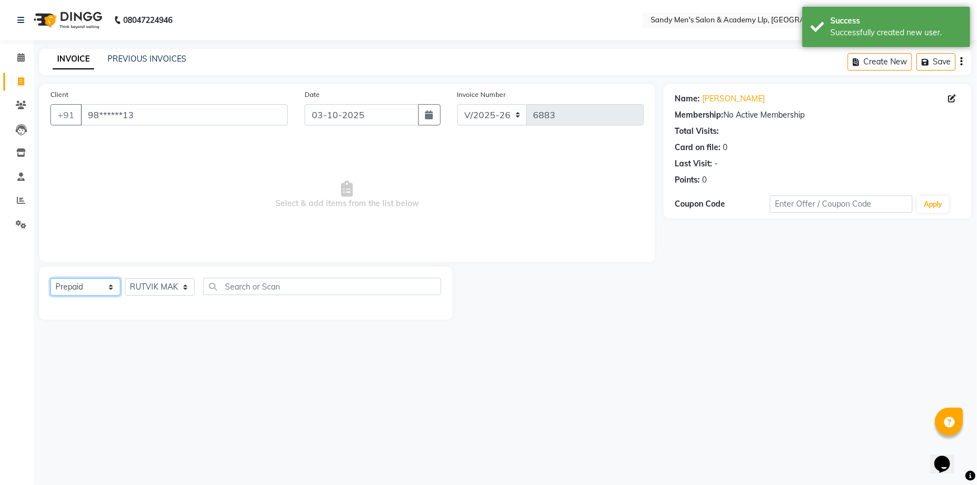
click at [50, 278] on select "Select Service Product Membership Package Voucher Prepaid Gift Card" at bounding box center [85, 286] width 70 height 17
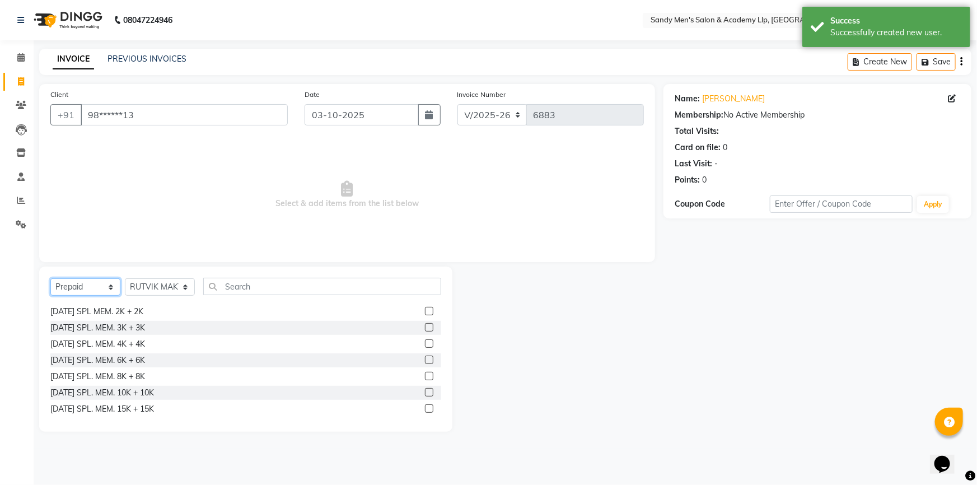
scroll to position [635, 0]
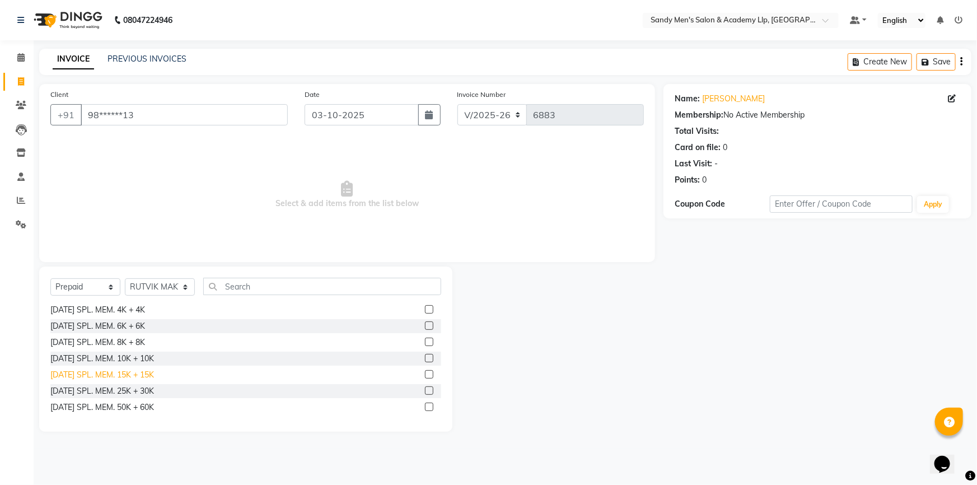
click at [152, 378] on div "[DATE] SPL. MEM. 15K + 15K" at bounding box center [102, 375] width 104 height 12
checkbox input "false"
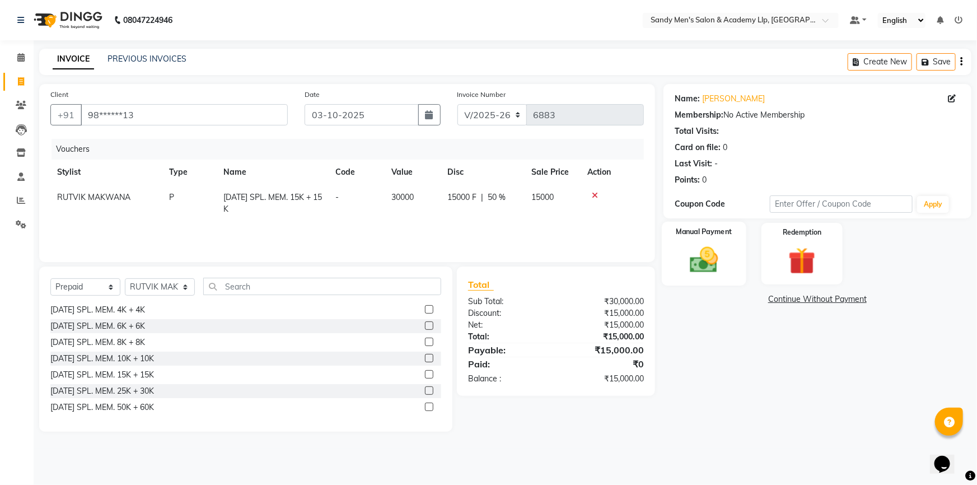
click at [707, 271] on img at bounding box center [705, 260] width 46 height 32
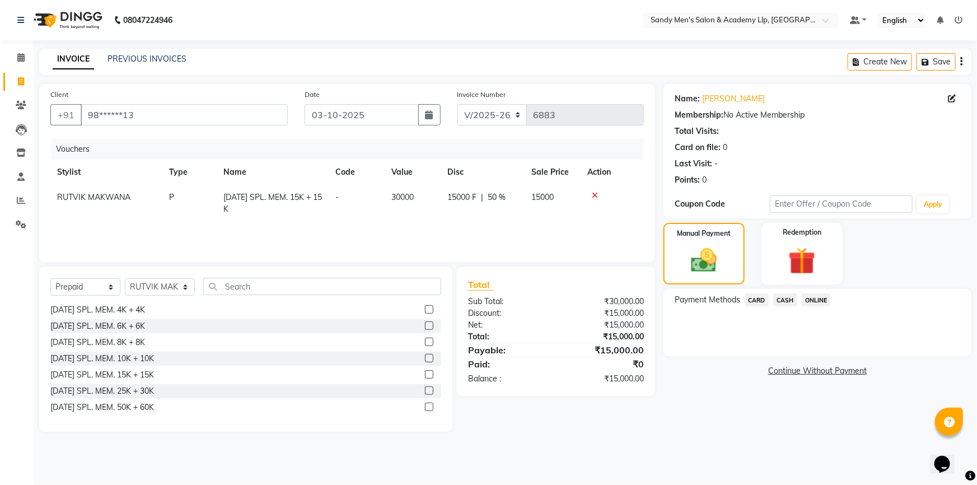
click at [789, 303] on span "CASH" at bounding box center [786, 300] width 24 height 13
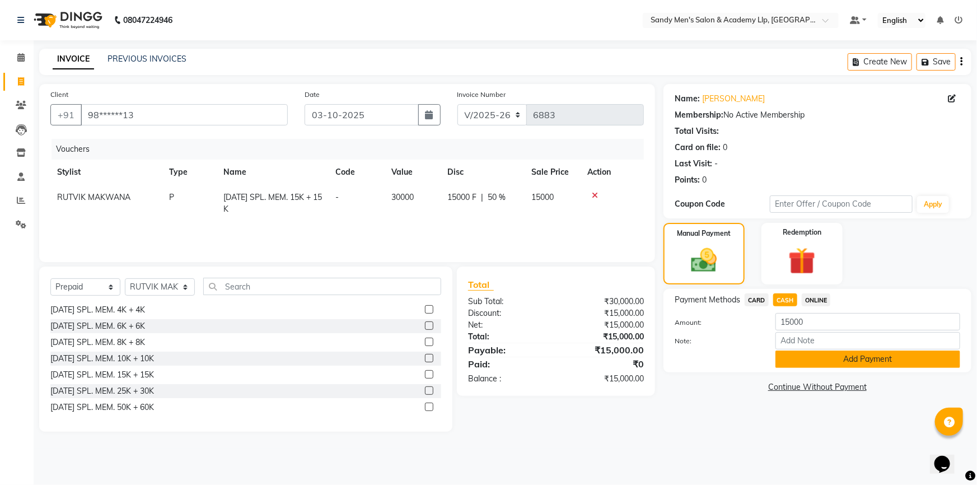
click at [793, 360] on button "Add Payment" at bounding box center [868, 359] width 185 height 17
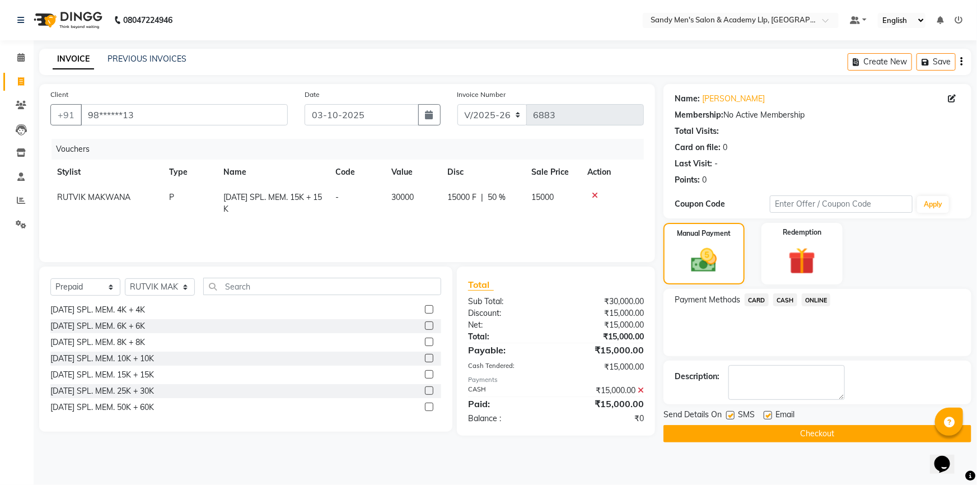
click at [767, 415] on label at bounding box center [768, 415] width 8 height 8
click at [767, 415] on input "checkbox" at bounding box center [767, 415] width 7 height 7
checkbox input "false"
click at [734, 433] on button "Checkout" at bounding box center [818, 433] width 308 height 17
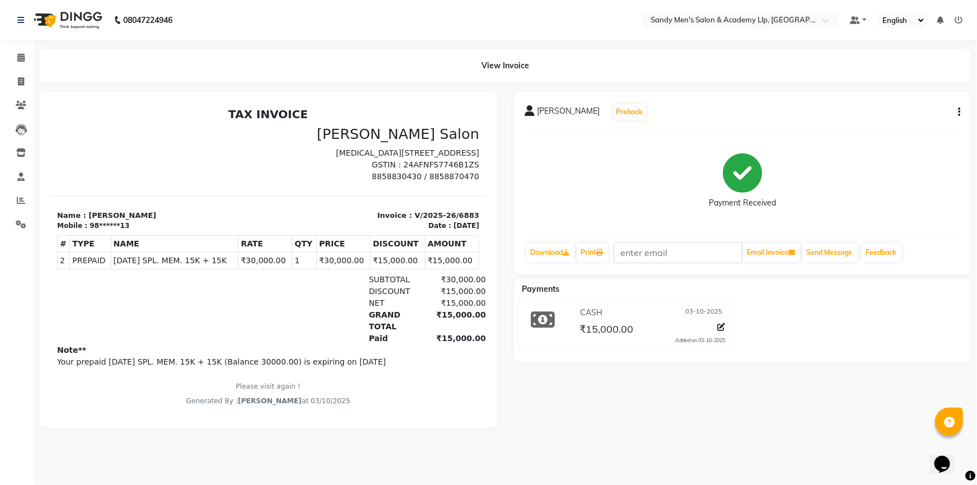
select select "8248"
select select "service"
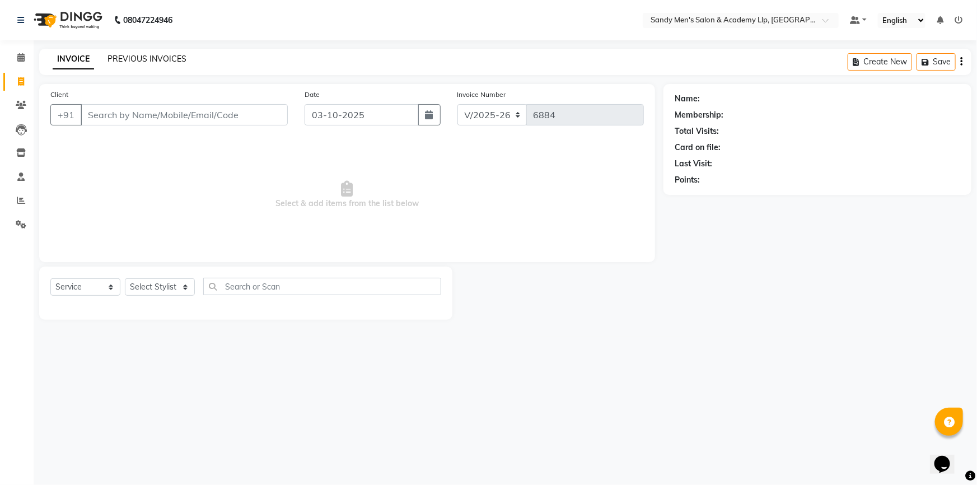
click at [142, 57] on link "PREVIOUS INVOICES" at bounding box center [147, 59] width 79 height 10
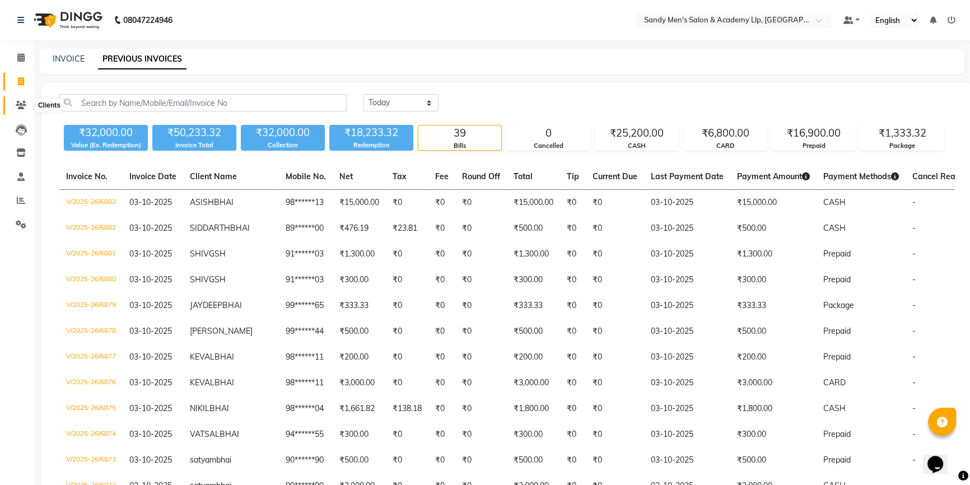
click at [21, 108] on icon at bounding box center [21, 105] width 11 height 8
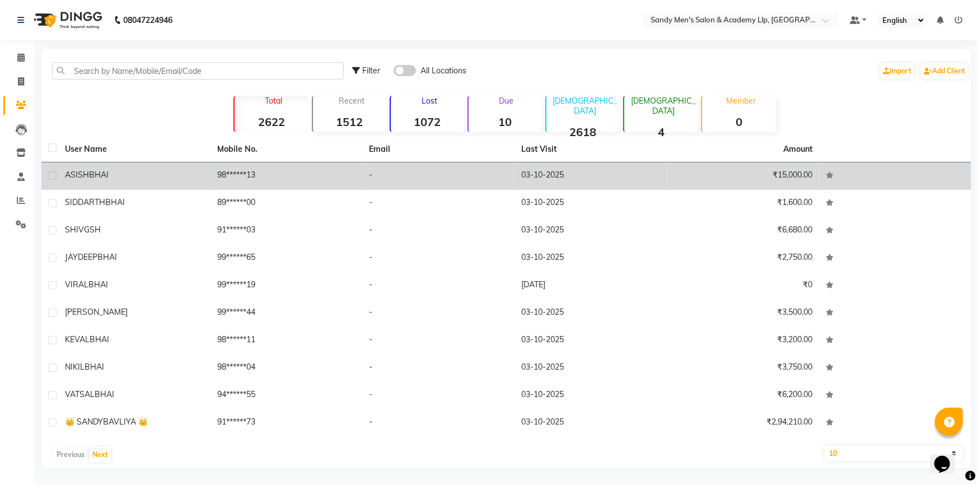
click at [282, 180] on td "98******13" at bounding box center [287, 175] width 152 height 27
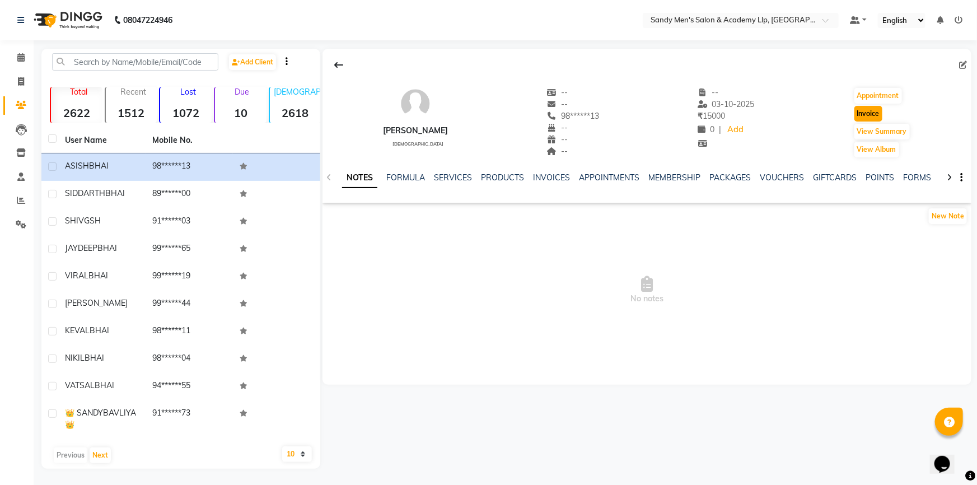
click at [879, 117] on button "Invoice" at bounding box center [869, 114] width 28 height 16
select select "service"
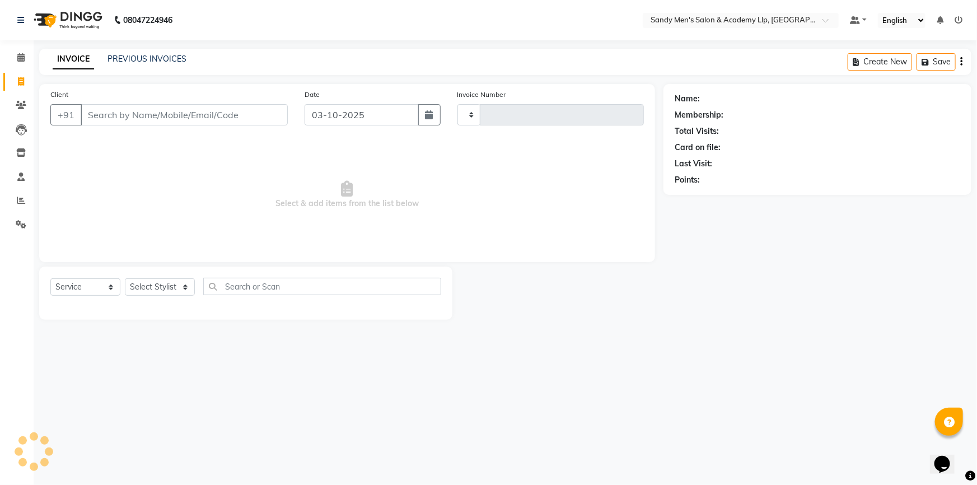
type input "6884"
select select "8248"
type input "98******13"
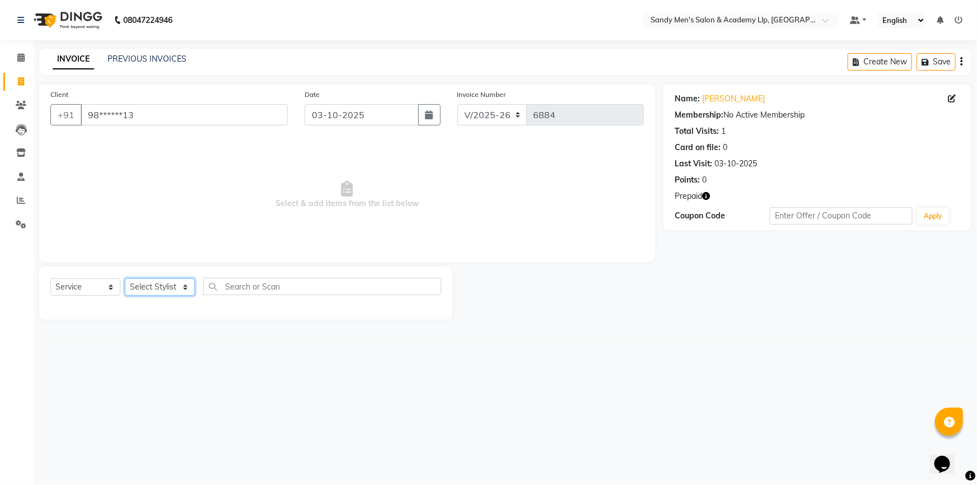
click at [151, 286] on select "Select Stylist ABHISHEK SEN AKKI SEN [PERSON_NAME] [PERSON_NAME] [PERSON_NAME] …" at bounding box center [160, 286] width 70 height 17
select select "78786"
click at [125, 278] on select "Select Stylist ABHISHEK SEN AKKI SEN [PERSON_NAME] [PERSON_NAME] [PERSON_NAME] …" at bounding box center [160, 286] width 70 height 17
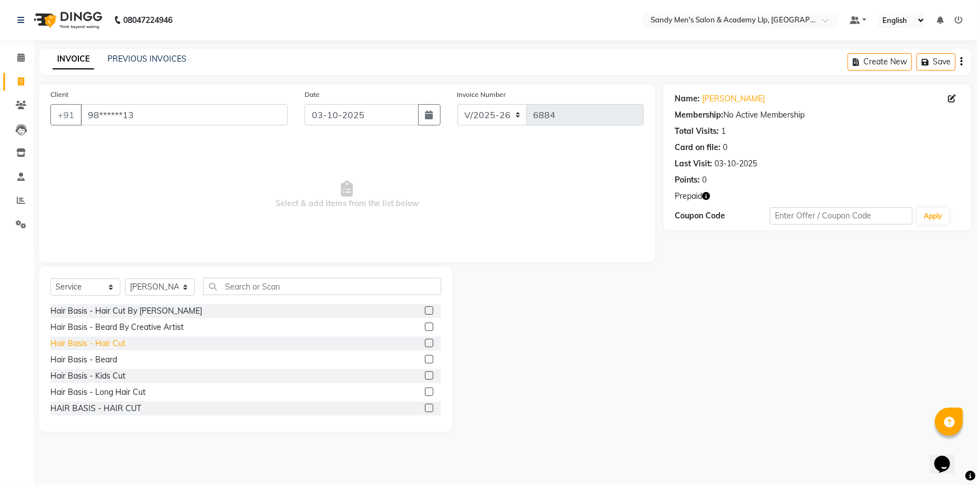
click at [120, 342] on div "Hair Basis - Hair Cut" at bounding box center [87, 344] width 75 height 12
checkbox input "false"
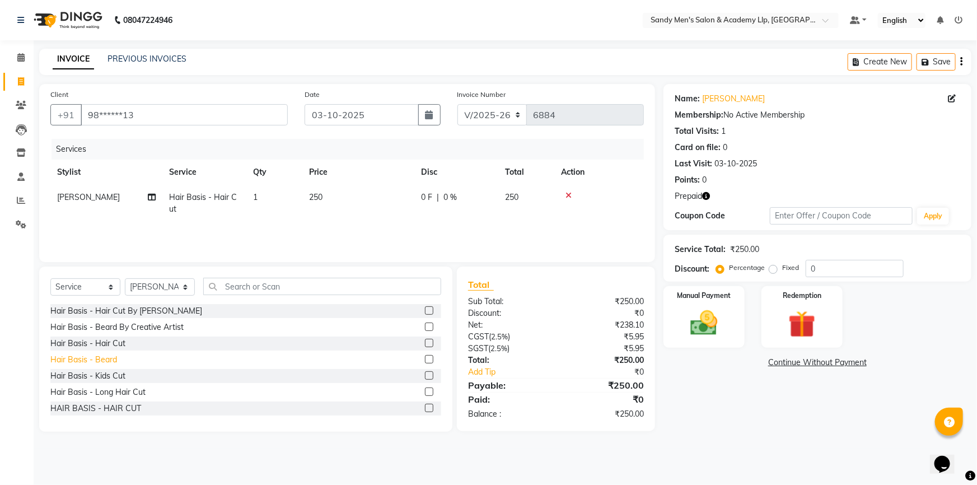
click at [113, 359] on div "Hair Basis - Beard" at bounding box center [83, 360] width 67 height 12
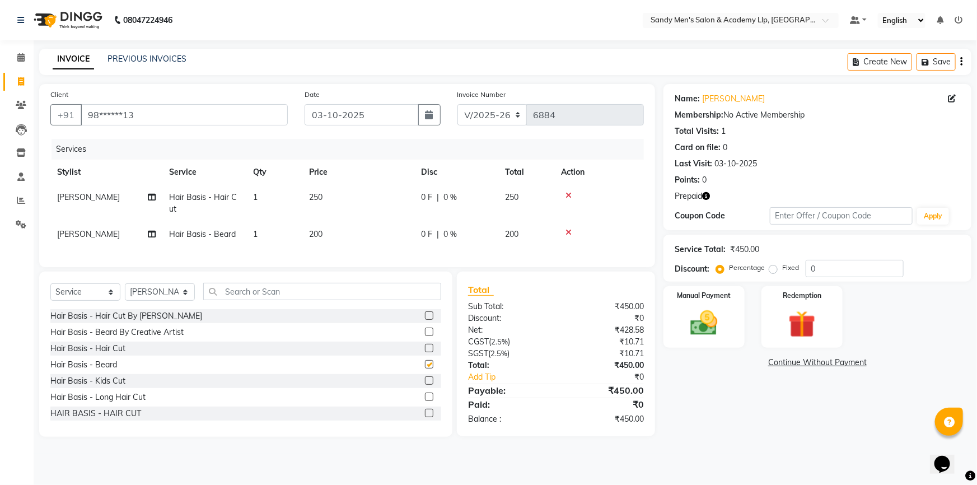
checkbox input "false"
click at [390, 208] on td "250" at bounding box center [358, 203] width 112 height 37
select select "78786"
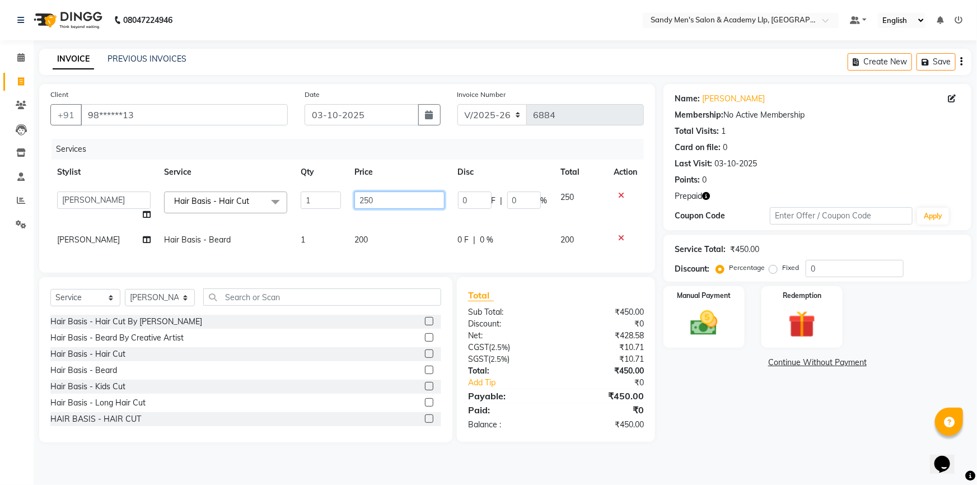
click at [426, 203] on input "250" at bounding box center [400, 200] width 90 height 17
type input "2"
type input "400"
click at [106, 238] on span "[PERSON_NAME]" at bounding box center [88, 240] width 63 height 10
select select "78786"
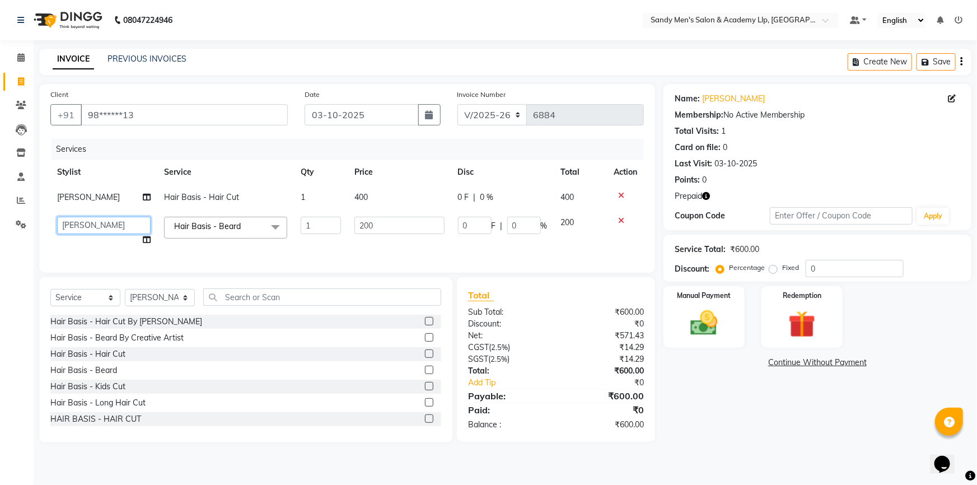
click at [104, 226] on select "ABHISHEK SEN AKKI SEN ANKUSH SEN ARYAN GOHEL ARYAN SEN CHANDU SEN DIPESH SEN HA…" at bounding box center [104, 225] width 94 height 17
select select "78784"
click at [169, 306] on select "Select Stylist ABHISHEK SEN AKKI SEN [PERSON_NAME] [PERSON_NAME] [PERSON_NAME] …" at bounding box center [160, 297] width 70 height 17
select select "78796"
click at [125, 297] on select "Select Stylist ABHISHEK SEN AKKI SEN [PERSON_NAME] [PERSON_NAME] [PERSON_NAME] …" at bounding box center [160, 297] width 70 height 17
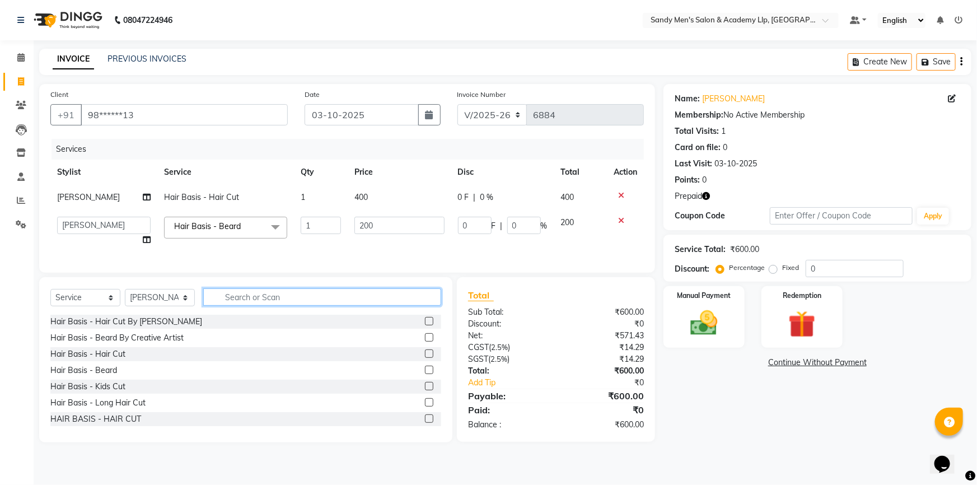
click at [250, 303] on input "text" at bounding box center [322, 296] width 238 height 17
type input "COL"
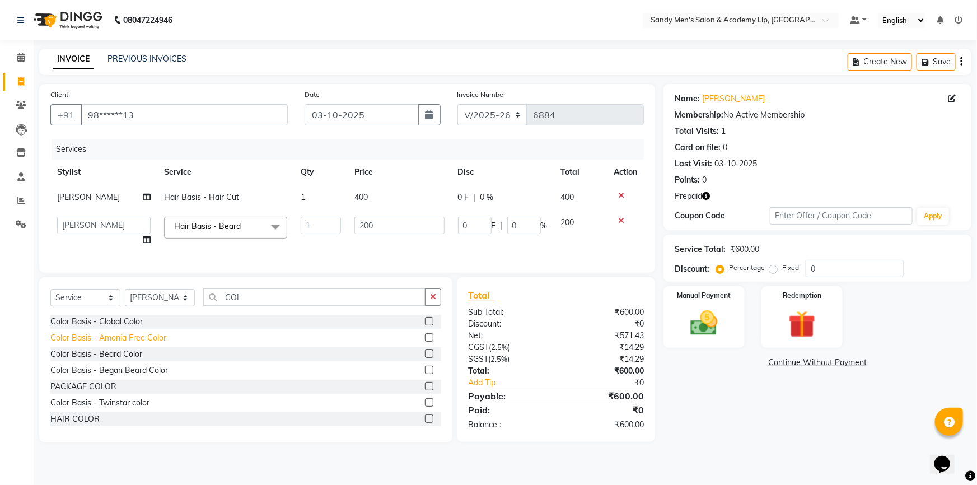
click at [145, 344] on div "Color Basis - Amonia Free Color" at bounding box center [108, 338] width 116 height 12
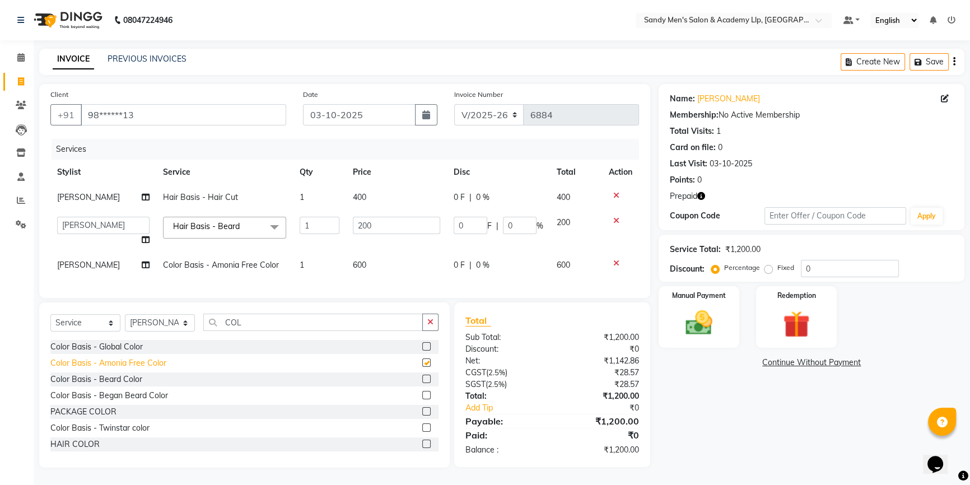
checkbox input "false"
click at [153, 402] on div "Color Basis - Began Beard Color" at bounding box center [109, 396] width 118 height 12
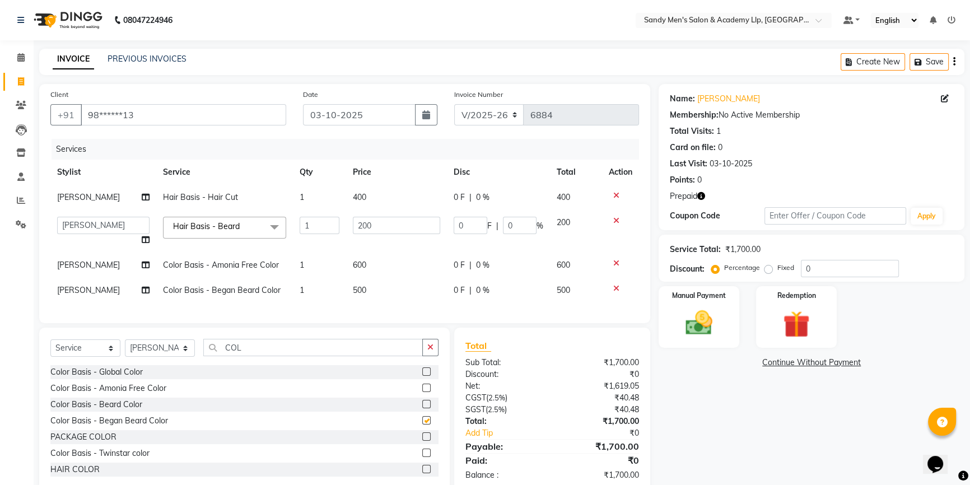
checkbox input "false"
click at [402, 272] on td "600" at bounding box center [396, 265] width 101 height 25
select select "78796"
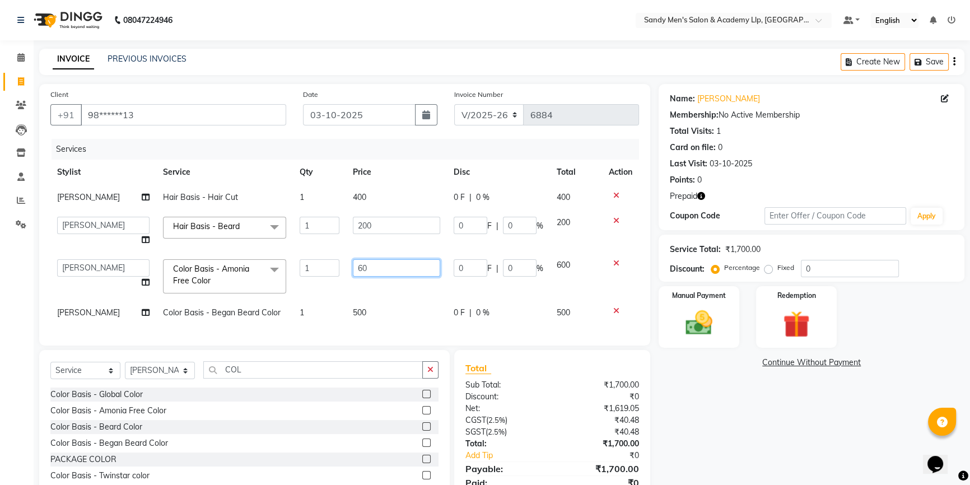
type input "6"
type input "800"
drag, startPoint x: 402, startPoint y: 272, endPoint x: 426, endPoint y: 271, distance: 24.1
click at [425, 271] on input "800" at bounding box center [396, 267] width 87 height 17
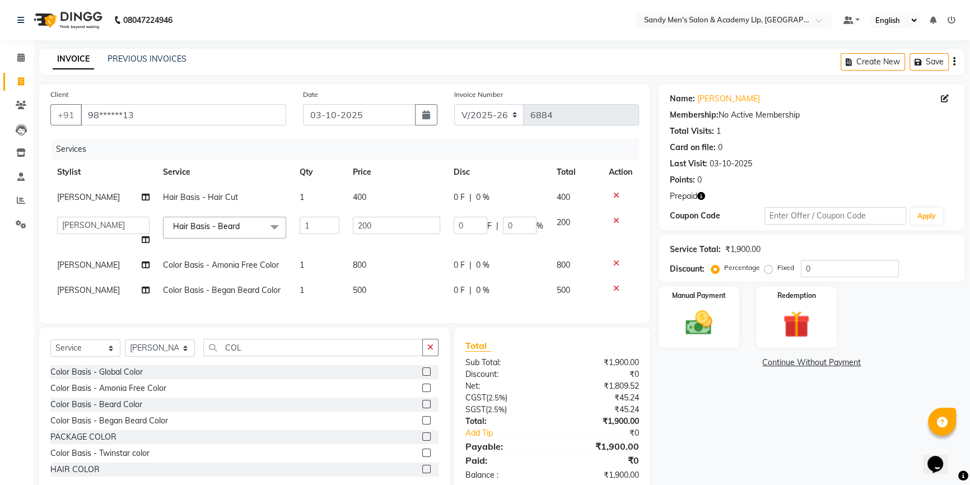
click at [383, 312] on div "Services Stylist Service Qty Price Disc Total Action ANKUSH SEN Hair Basis - Ha…" at bounding box center [344, 225] width 589 height 173
click at [395, 303] on div "Services Stylist Service Qty Price Disc Total Action ANKUSH SEN Hair Basis - Ha…" at bounding box center [344, 225] width 589 height 173
click at [402, 291] on td "500" at bounding box center [396, 290] width 101 height 25
select select "78796"
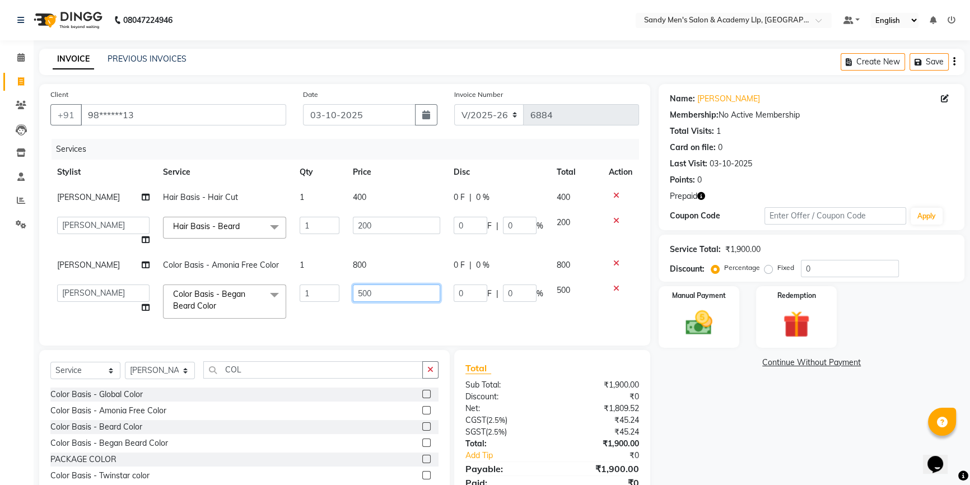
click at [402, 291] on input "500" at bounding box center [396, 293] width 87 height 17
type input "5"
type input "600"
click at [352, 45] on div "08047224946 Select Location × Sandy Men's Salon & Academy Llp, Ravapar Road Def…" at bounding box center [485, 266] width 970 height 532
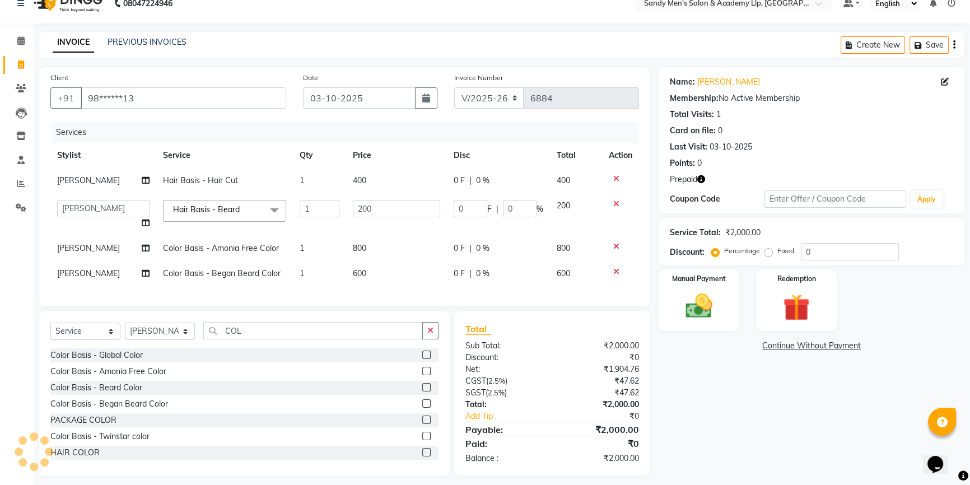
scroll to position [32, 0]
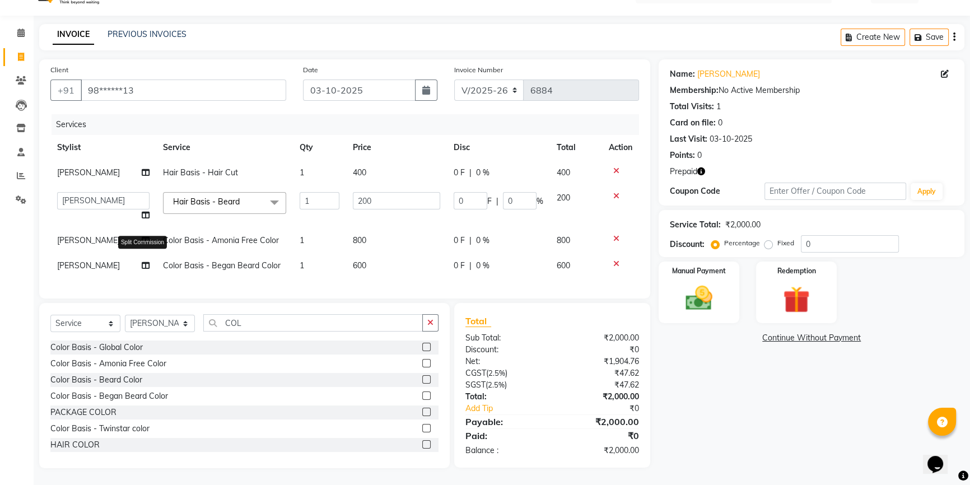
click at [146, 262] on icon at bounding box center [146, 266] width 8 height 8
select select "78796"
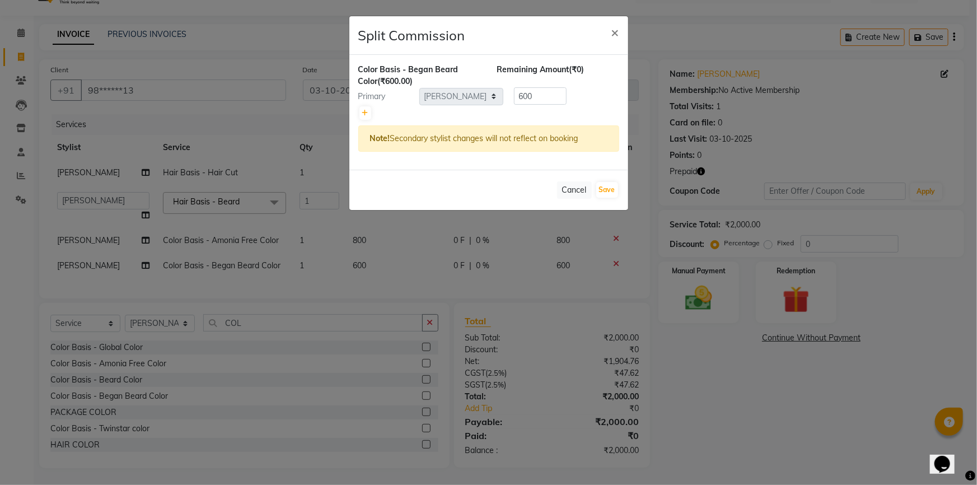
click at [366, 103] on div "Primary Select ABHISHEK SEN AKKI SEN ANKUSH SEN ARYAN GOHEL ARYAN SEN CHANDU SE…" at bounding box center [489, 96] width 278 height 18
click at [366, 111] on icon at bounding box center [365, 113] width 6 height 7
type input "300"
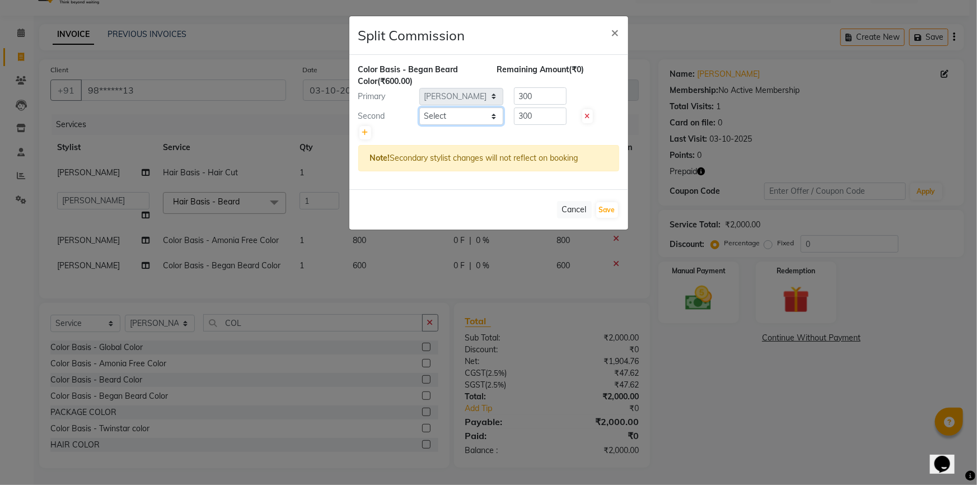
click at [441, 118] on select "Select ABHISHEK SEN AKKI SEN ANKUSH SEN ARYAN GOHEL ARYAN SEN CHANDU SEN DIPESH…" at bounding box center [462, 116] width 84 height 17
select select "78796"
click at [420, 108] on select "Select ABHISHEK SEN AKKI SEN ANKUSH SEN ARYAN GOHEL ARYAN SEN CHANDU SEN DIPESH…" at bounding box center [462, 116] width 84 height 17
click at [562, 121] on input "300" at bounding box center [540, 116] width 53 height 17
type input "350"
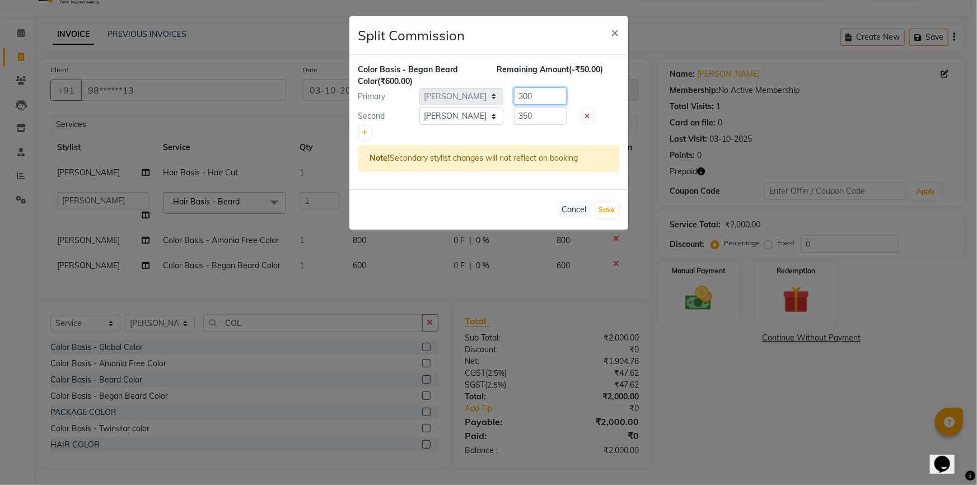
click at [542, 100] on input "300" at bounding box center [540, 95] width 53 height 17
type input "3"
type input "250"
click at [481, 120] on select "Select ABHISHEK SEN AKKI SEN ANKUSH SEN ARYAN GOHEL ARYAN SEN CHANDU SEN DIPESH…" at bounding box center [462, 116] width 84 height 17
select select "78886"
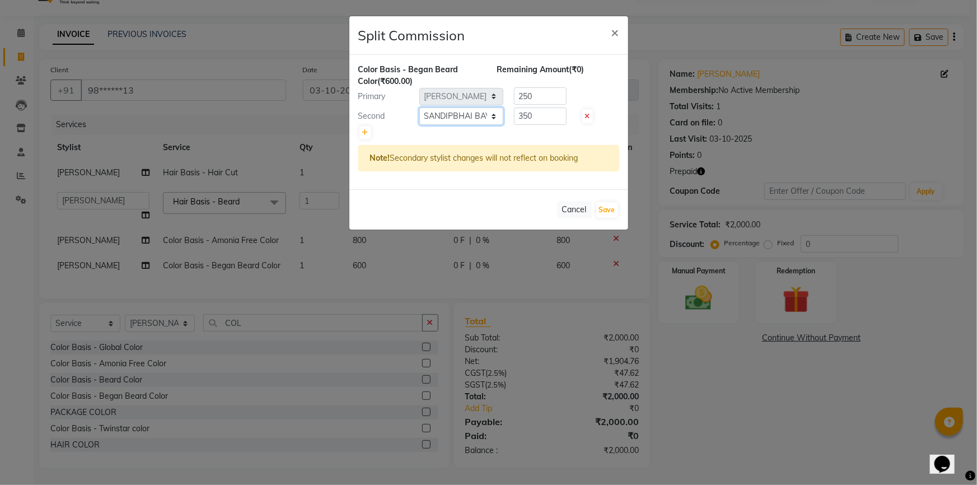
click at [420, 108] on select "Select ABHISHEK SEN AKKI SEN ANKUSH SEN ARYAN GOHEL ARYAN SEN CHANDU SEN DIPESH…" at bounding box center [462, 116] width 84 height 17
click at [467, 364] on ngb-modal-window "Split Commission × Color Basis - Began Beard Color (₹600.00) Remaining Amount (…" at bounding box center [488, 242] width 977 height 485
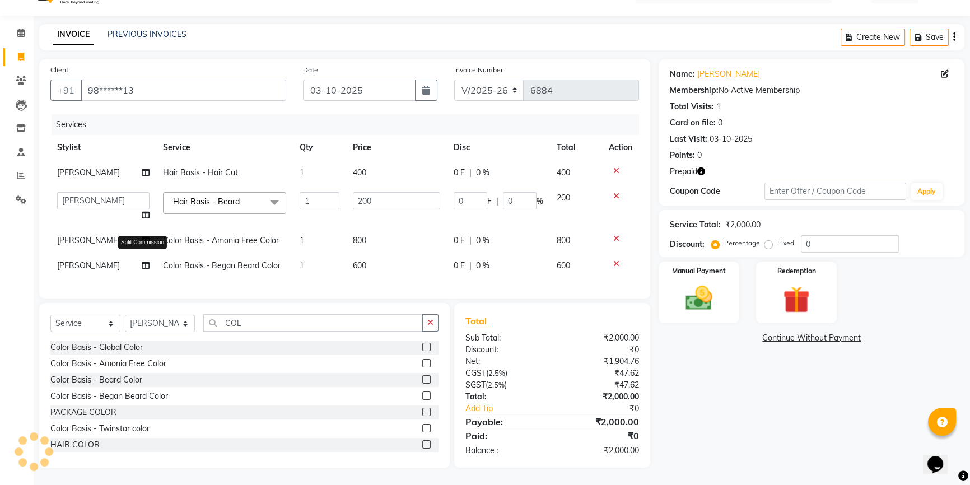
click at [143, 262] on icon at bounding box center [146, 266] width 8 height 8
select select "78796"
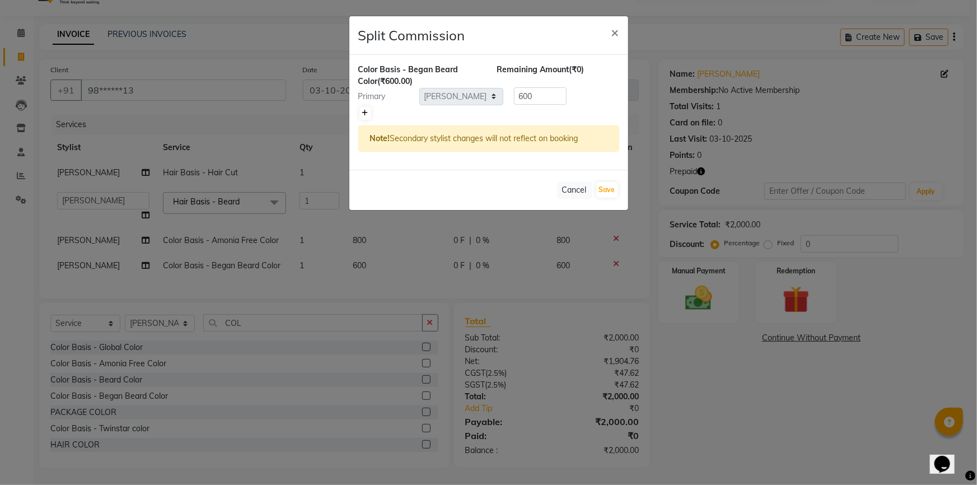
click at [364, 112] on icon at bounding box center [365, 113] width 6 height 7
type input "300"
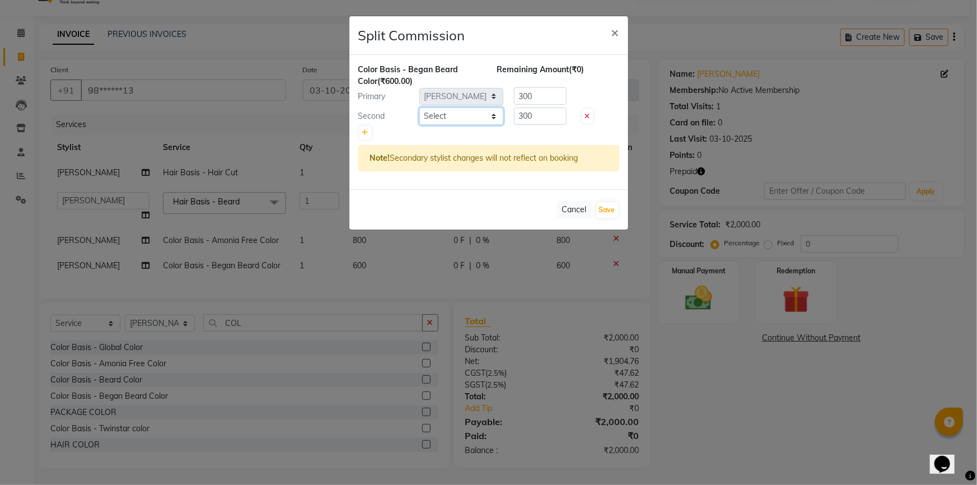
drag, startPoint x: 441, startPoint y: 114, endPoint x: 448, endPoint y: 123, distance: 10.9
click at [441, 114] on select "Select ABHISHEK SEN AKKI SEN ANKUSH SEN ARYAN GOHEL ARYAN SEN CHANDU SEN DIPESH…" at bounding box center [462, 116] width 84 height 17
select select "78886"
click at [420, 108] on select "Select ABHISHEK SEN AKKI SEN ANKUSH SEN ARYAN GOHEL ARYAN SEN CHANDU SEN DIPESH…" at bounding box center [462, 116] width 84 height 17
click at [549, 111] on input "300" at bounding box center [540, 116] width 53 height 17
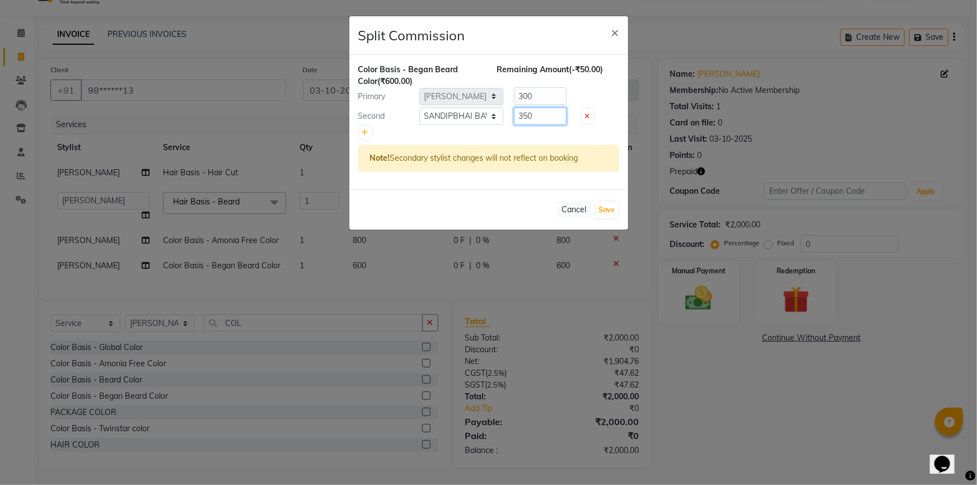
type input "350"
click at [543, 92] on input "300" at bounding box center [540, 95] width 53 height 17
type input "3"
type input "250"
click at [605, 213] on button "Save" at bounding box center [608, 210] width 22 height 16
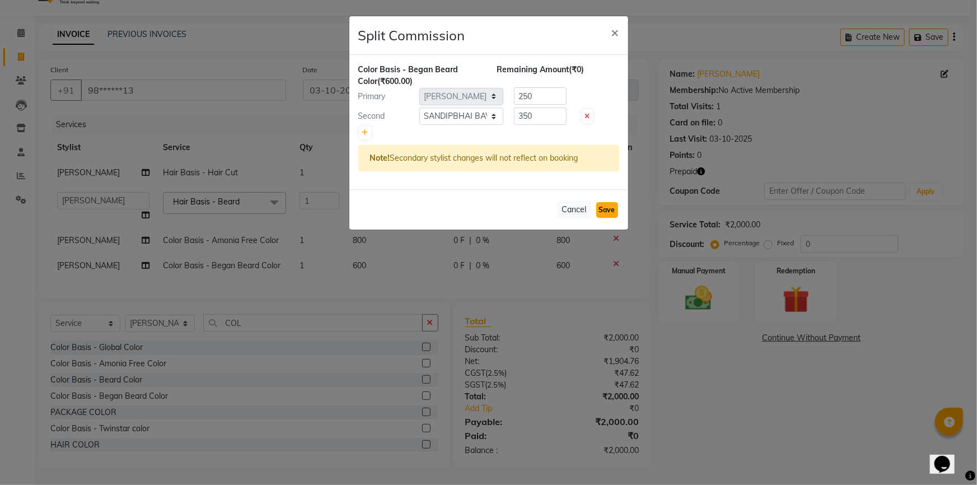
select select "Select"
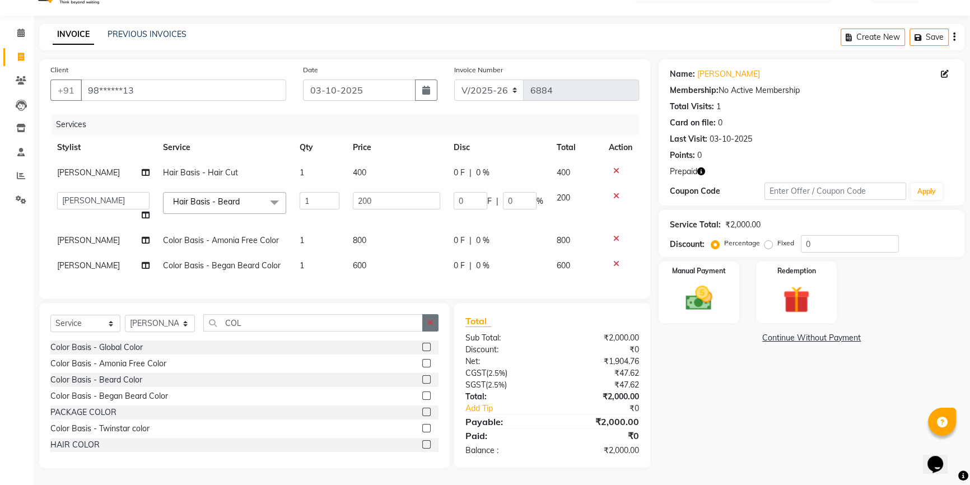
click at [429, 322] on icon "button" at bounding box center [430, 323] width 6 height 8
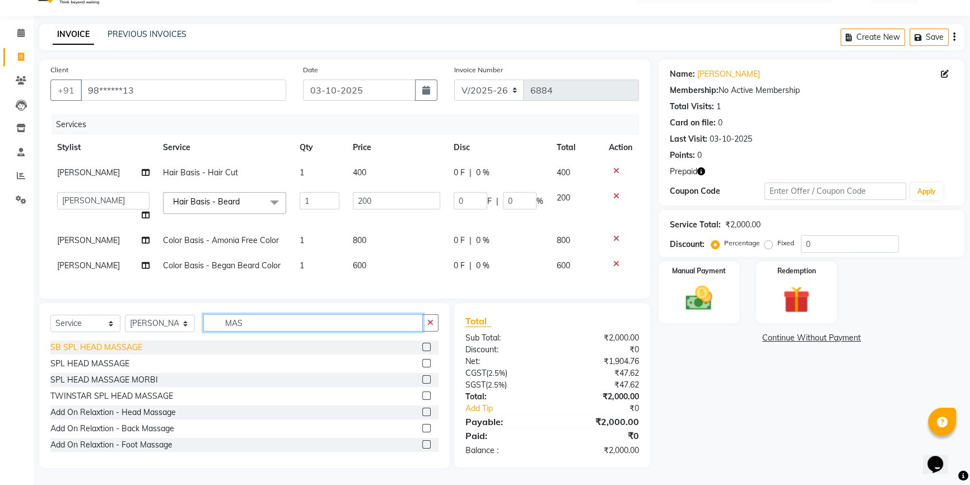
type input "MAS"
click at [122, 351] on div "SB SPL HEAD MASSAGE" at bounding box center [96, 348] width 92 height 12
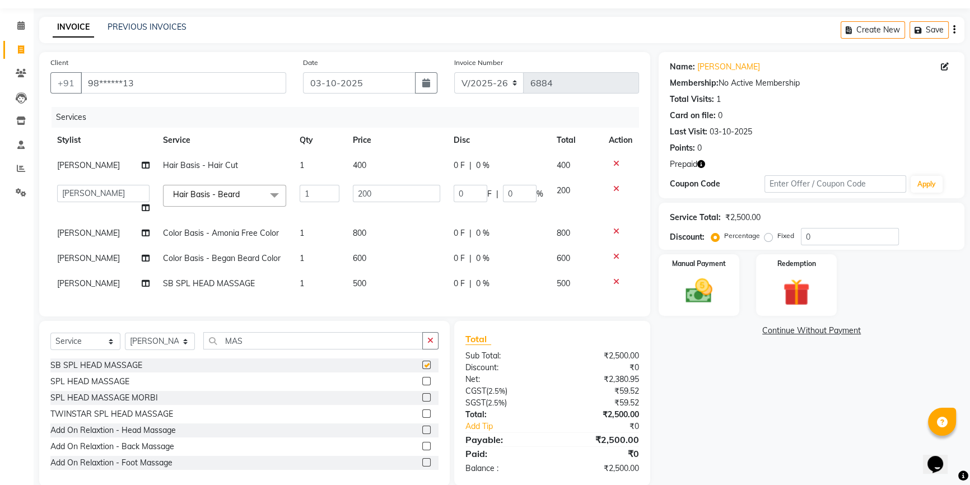
checkbox input "false"
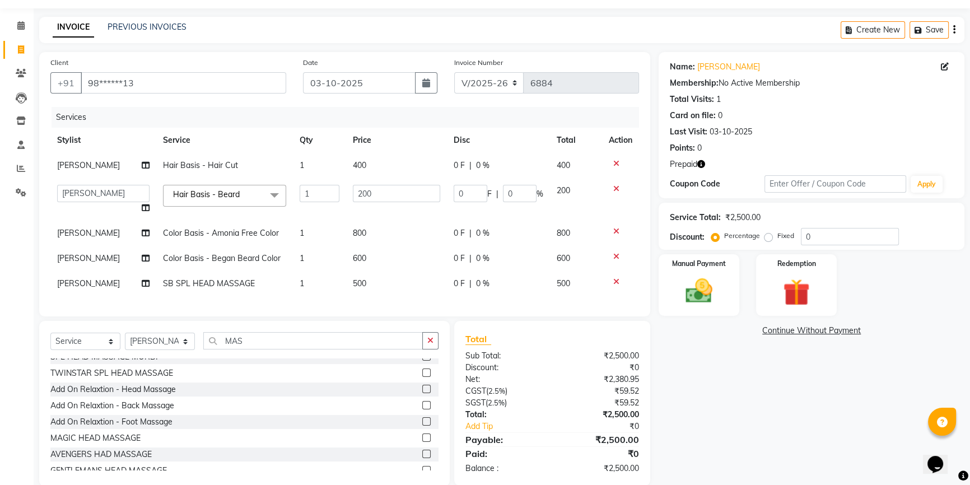
scroll to position [83, 0]
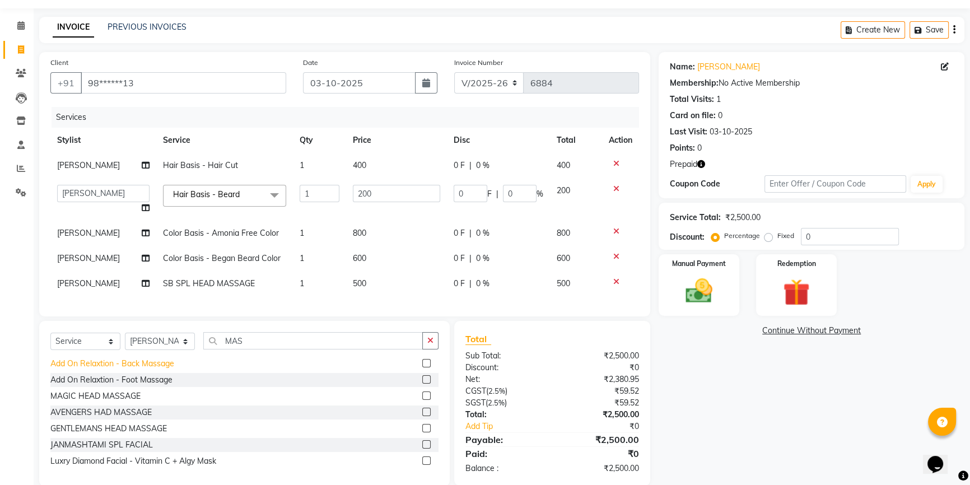
click at [150, 370] on div "Add On Relaxtion - Back Massage" at bounding box center [112, 364] width 124 height 12
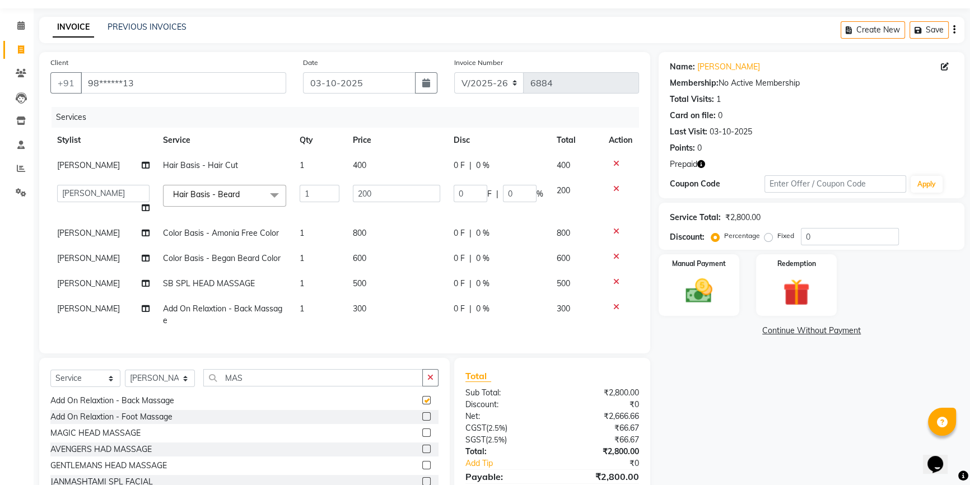
checkbox input "false"
click at [142, 423] on div "Add On Relaxtion - Foot Massage" at bounding box center [111, 417] width 122 height 12
checkbox input "false"
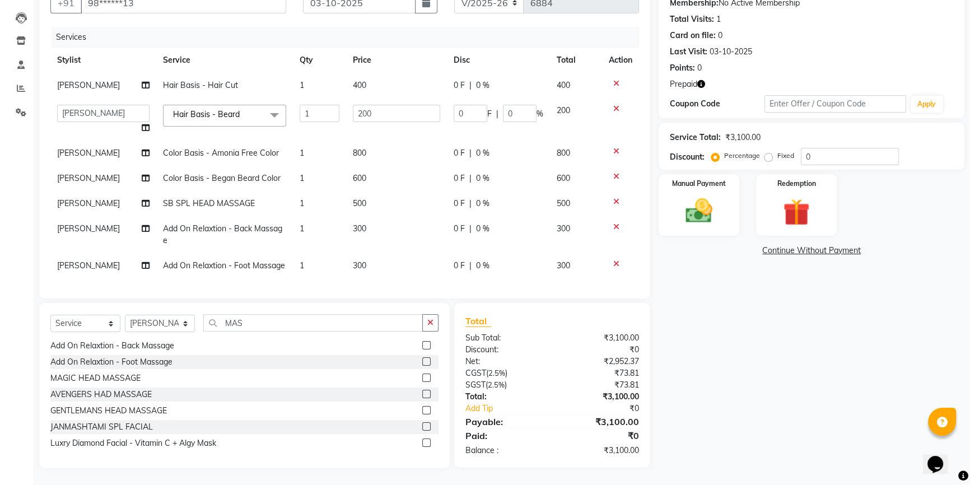
scroll to position [119, 0]
click at [397, 228] on td "300" at bounding box center [396, 234] width 101 height 37
select select "78796"
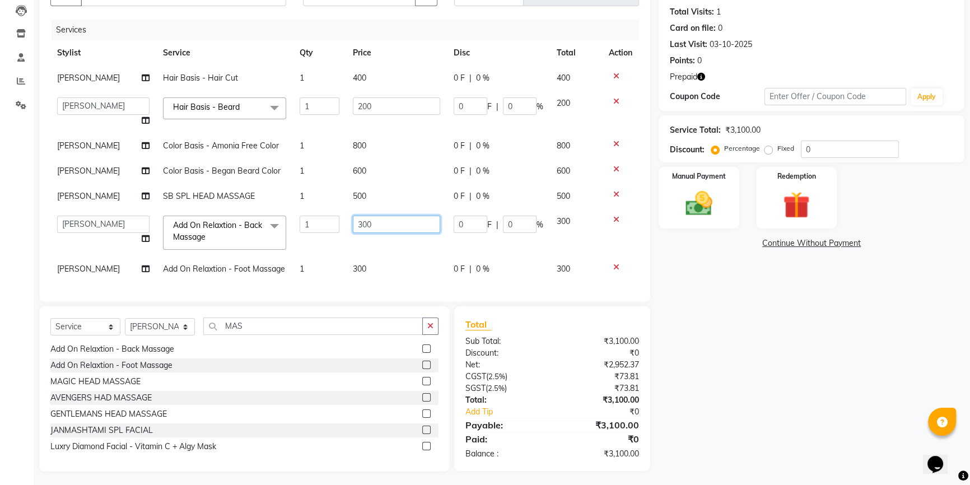
click at [421, 218] on input "300" at bounding box center [396, 224] width 87 height 17
type input "3"
type input "500"
click at [383, 268] on td "300" at bounding box center [396, 269] width 101 height 25
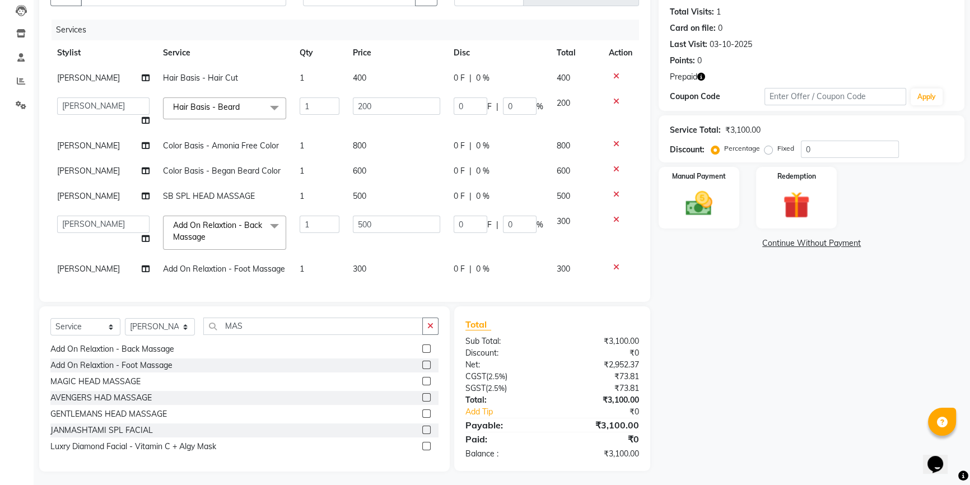
select select "78796"
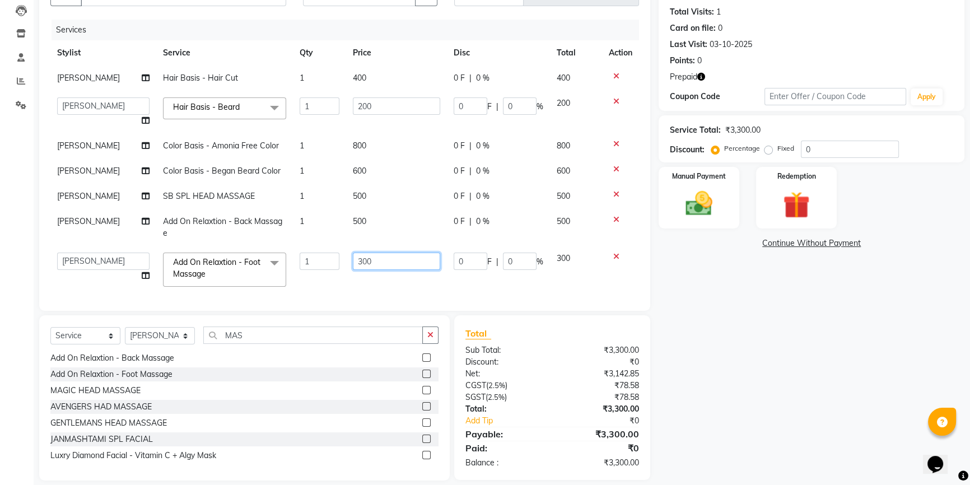
click at [395, 253] on input "300" at bounding box center [396, 261] width 87 height 17
type input "3"
type input "500"
click at [761, 308] on div "Name: Asish Bhai Membership: No Active Membership Total Visits: 1 Card on file:…" at bounding box center [816, 223] width 314 height 516
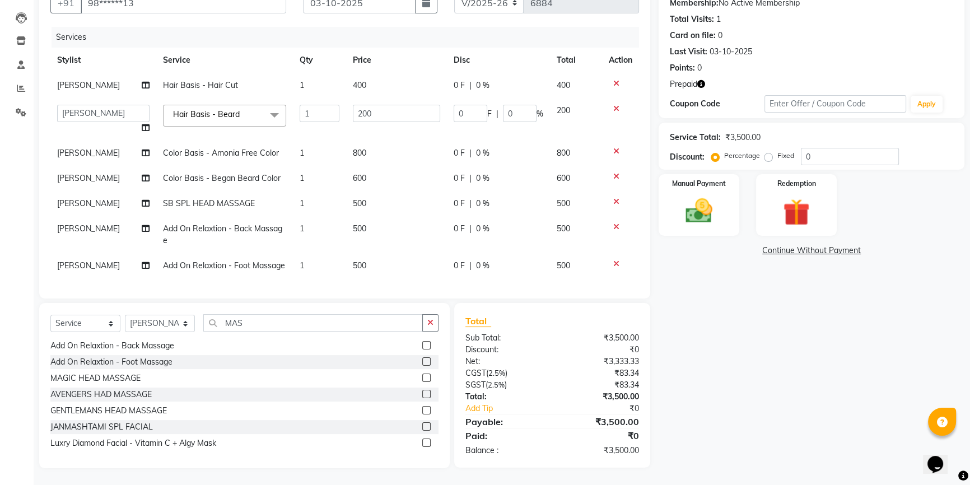
scroll to position [17, 0]
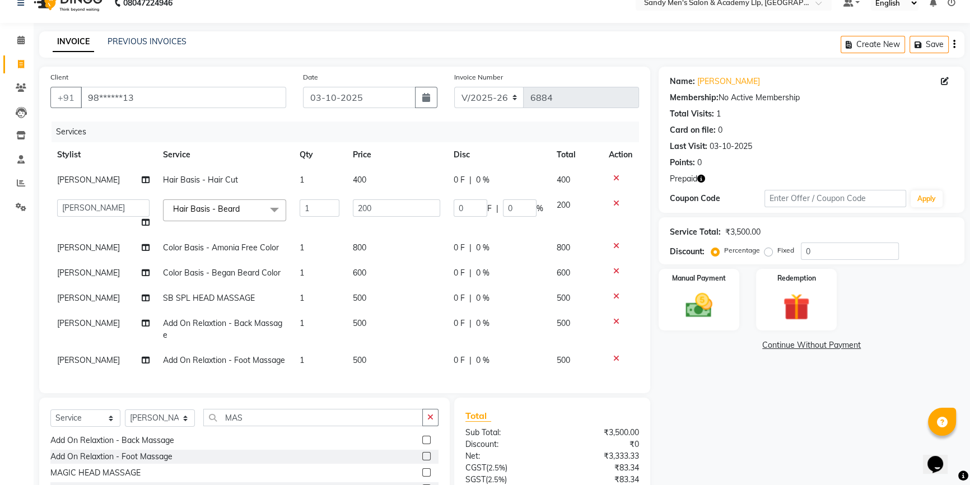
click at [101, 300] on span "[PERSON_NAME]" at bounding box center [88, 298] width 63 height 10
select select "78796"
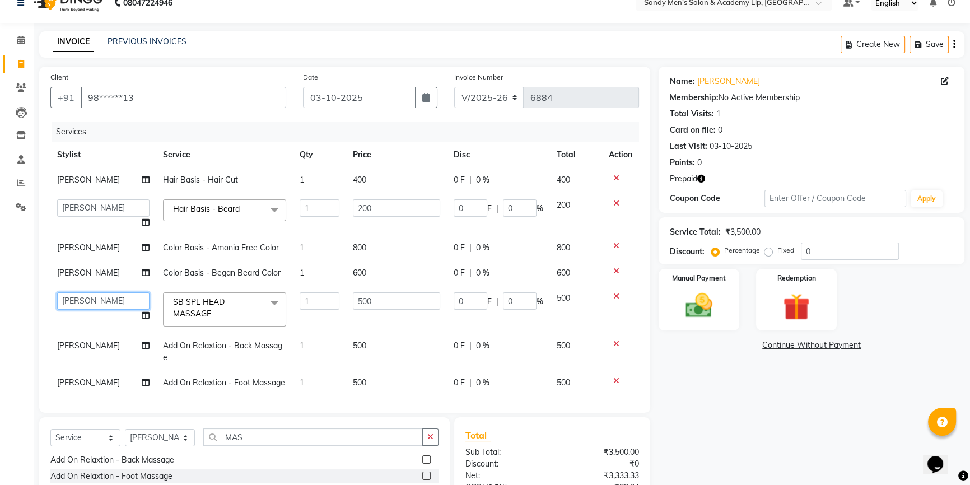
click at [101, 300] on select "ABHISHEK SEN AKKI SEN ANKUSH SEN ARYAN GOHEL ARYAN SEN CHANDU SEN DIPESH SEN HA…" at bounding box center [103, 300] width 92 height 17
select select "78795"
click at [101, 351] on td "[PERSON_NAME]" at bounding box center [103, 351] width 106 height 37
select select "78796"
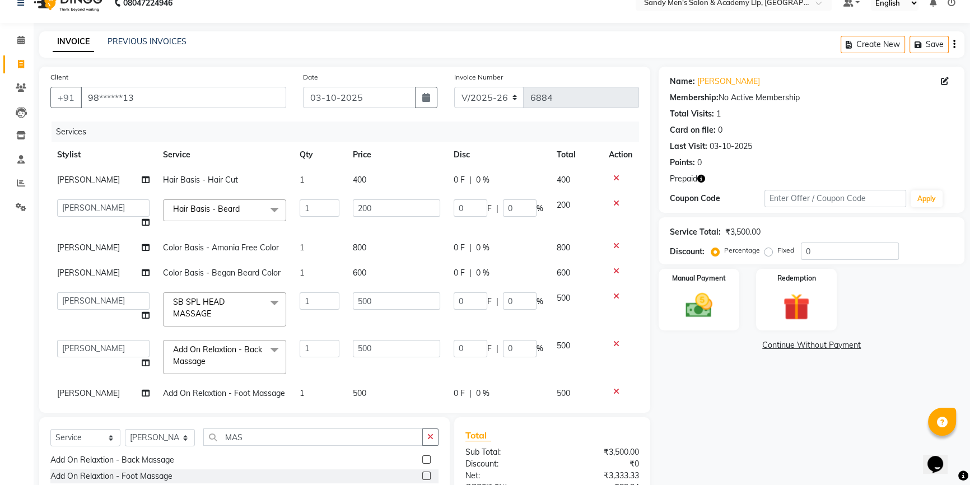
click at [101, 346] on select "ABHISHEK SEN AKKI SEN ANKUSH SEN ARYAN GOHEL ARYAN SEN CHANDU SEN DIPESH SEN HA…" at bounding box center [103, 348] width 92 height 17
click at [0, 359] on div "Calendar Invoice Clients Leads Inventory Staff Reports Settings Completed InPro…" at bounding box center [75, 299] width 151 height 568
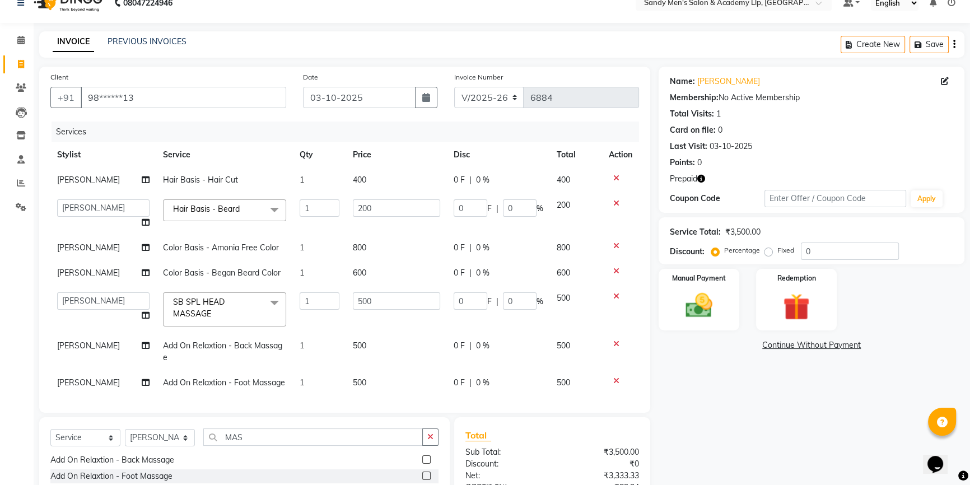
scroll to position [10, 0]
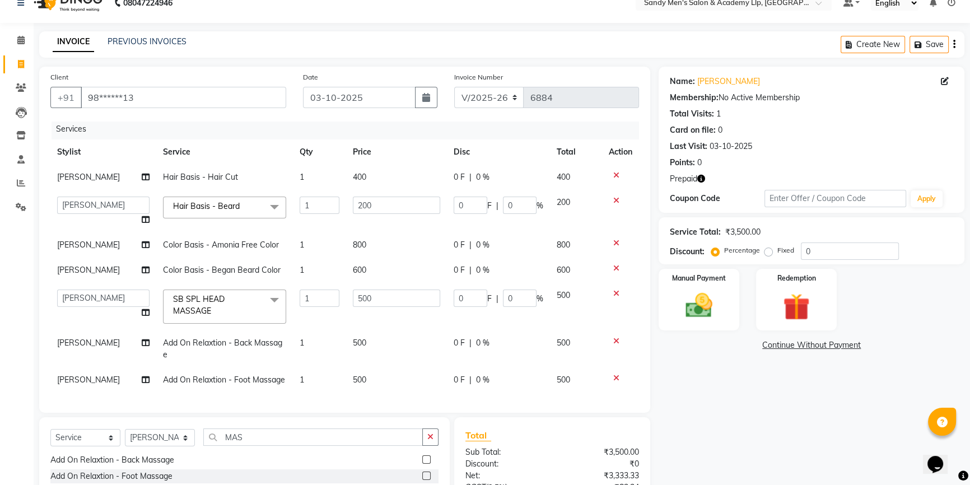
click at [101, 338] on span "[PERSON_NAME]" at bounding box center [88, 343] width 63 height 10
select select "78796"
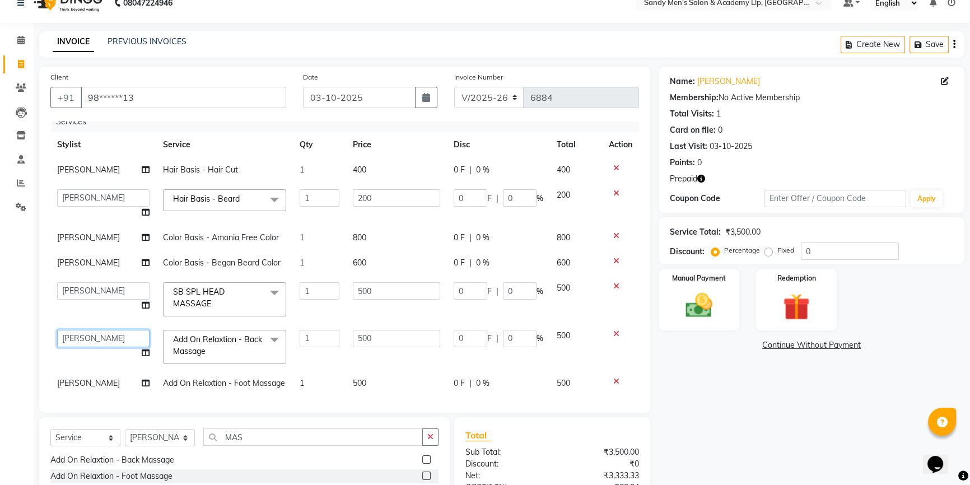
click at [101, 334] on select "ABHISHEK SEN AKKI SEN ANKUSH SEN ARYAN GOHEL ARYAN SEN CHANDU SEN DIPESH SEN HA…" at bounding box center [103, 338] width 92 height 17
select select "91758"
click at [83, 383] on span "[PERSON_NAME]" at bounding box center [88, 383] width 63 height 10
select select "78796"
click at [83, 383] on select "ABHISHEK SEN AKKI SEN ANKUSH SEN ARYAN GOHEL ARYAN SEN CHANDU SEN DIPESH SEN HA…" at bounding box center [103, 386] width 92 height 17
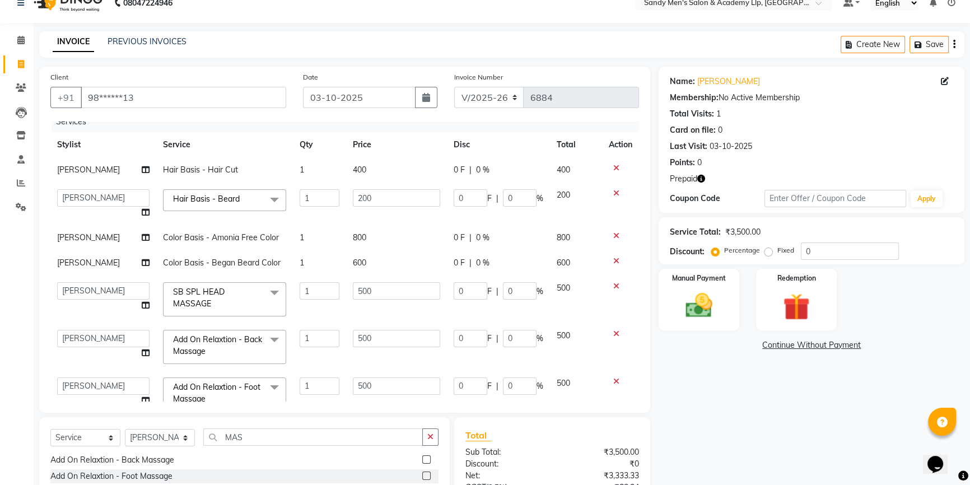
scroll to position [11, 0]
select select "91758"
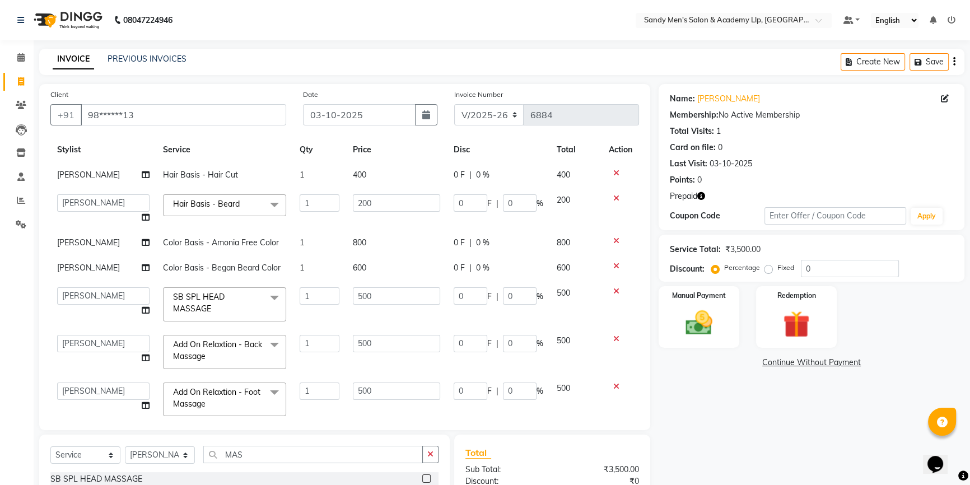
scroll to position [43, 0]
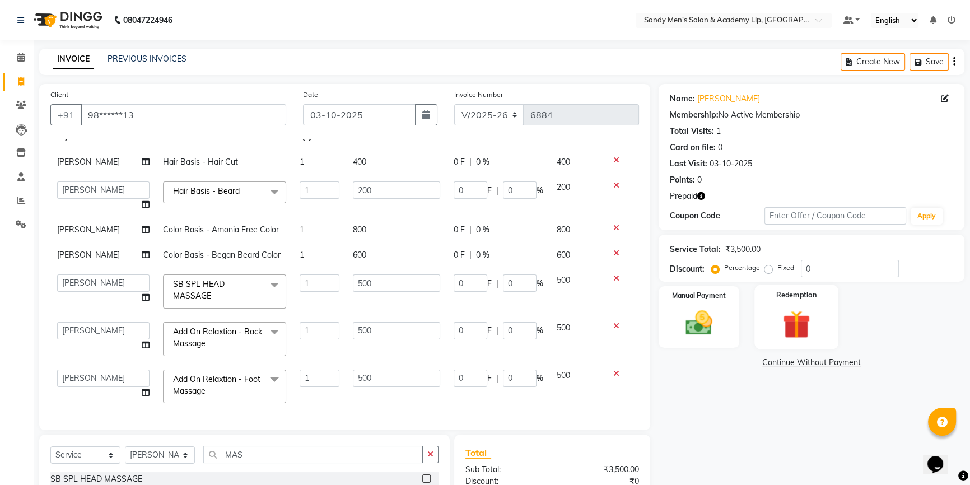
click at [770, 329] on div "Redemption" at bounding box center [797, 317] width 84 height 64
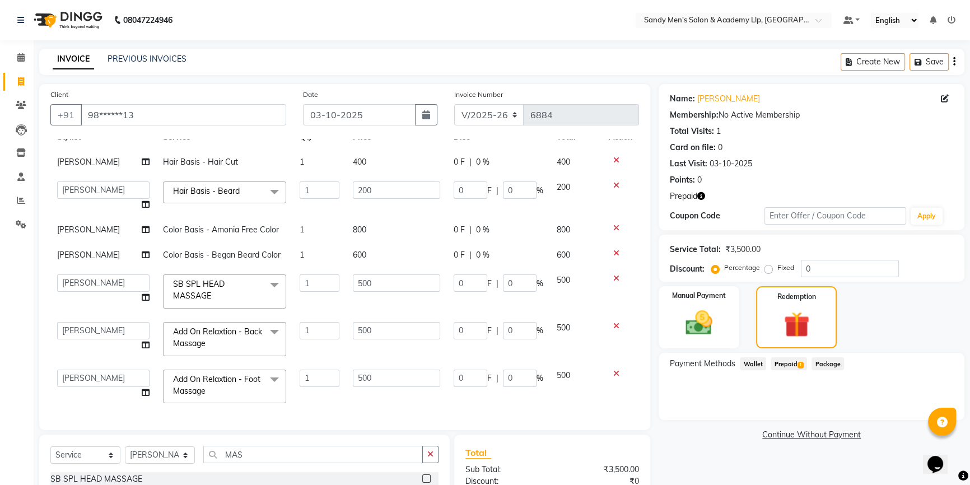
click at [774, 362] on span "Prepaid 1" at bounding box center [789, 363] width 36 height 13
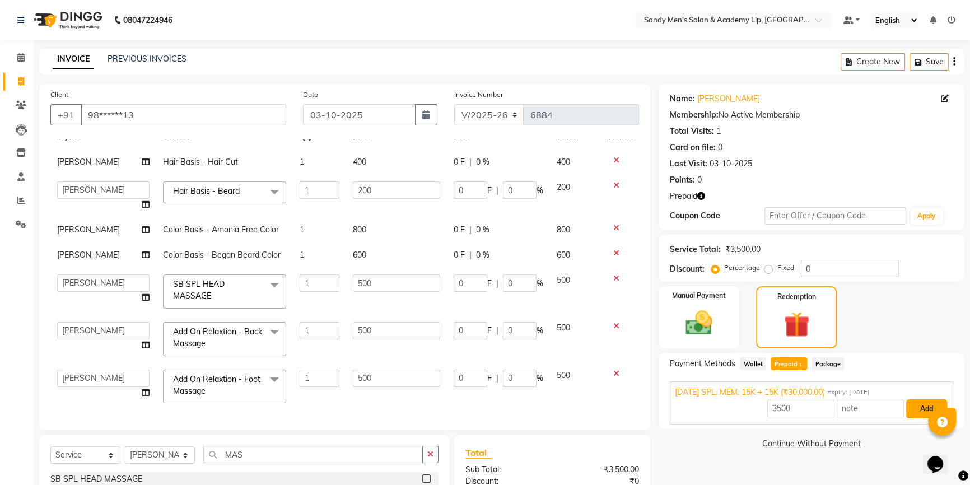
click at [916, 402] on button "Add" at bounding box center [926, 408] width 41 height 19
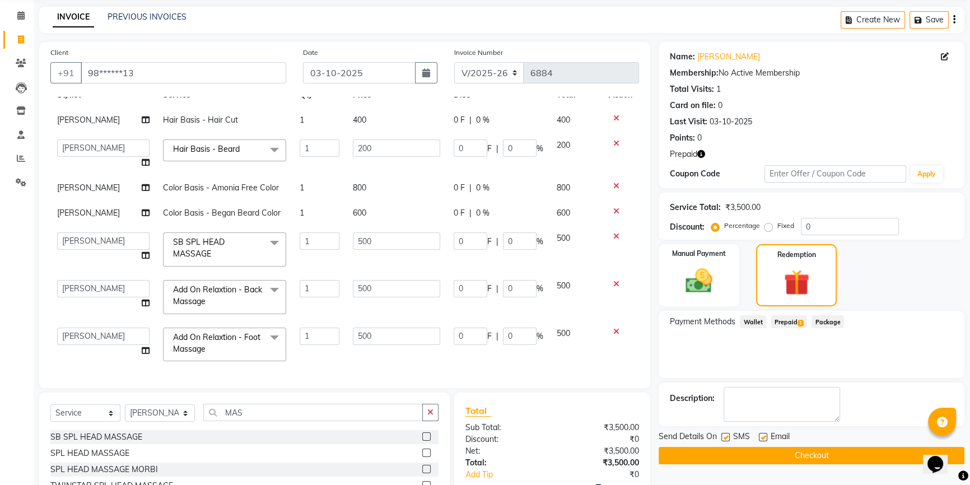
scroll to position [132, 0]
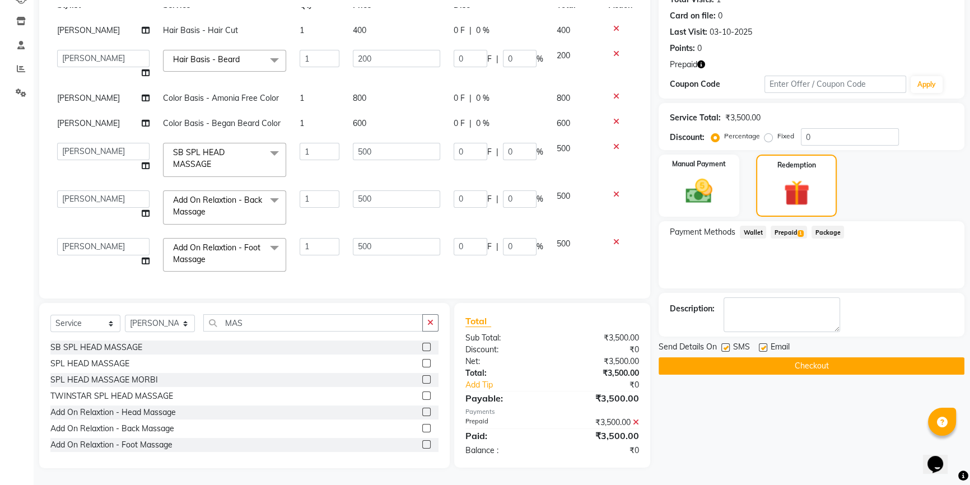
click at [763, 341] on div "Email" at bounding box center [779, 348] width 40 height 14
click at [760, 347] on label at bounding box center [763, 347] width 8 height 8
click at [760, 347] on input "checkbox" at bounding box center [762, 348] width 7 height 7
checkbox input "false"
click at [727, 349] on label at bounding box center [725, 347] width 8 height 8
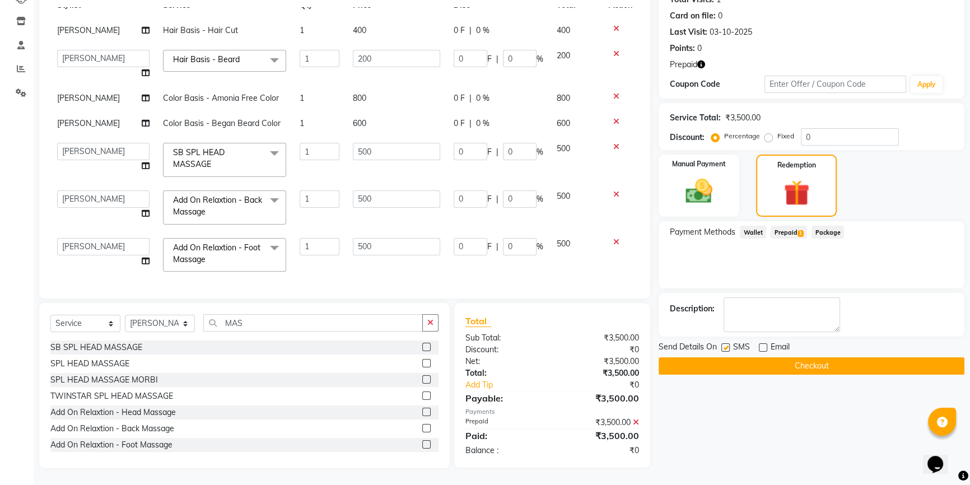
click at [727, 349] on input "checkbox" at bounding box center [724, 348] width 7 height 7
checkbox input "false"
click at [731, 366] on button "Checkout" at bounding box center [812, 365] width 306 height 17
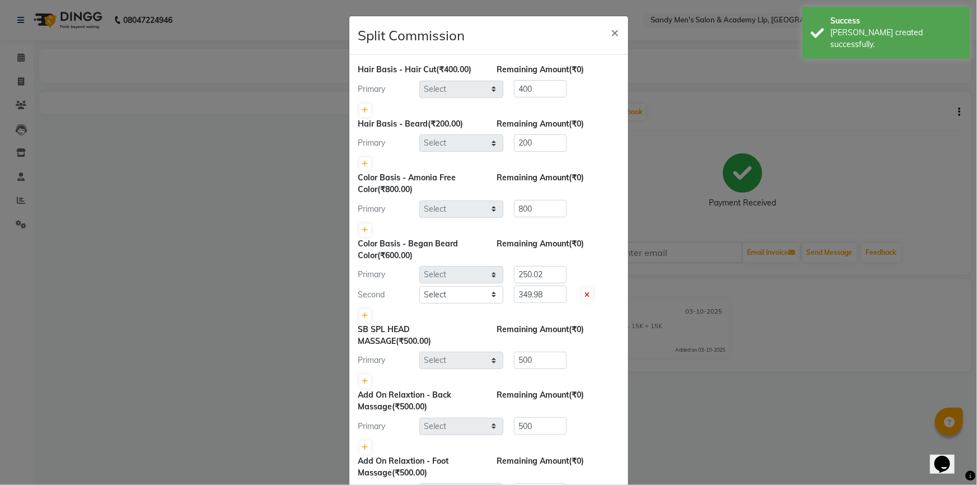
select select "78786"
select select "78784"
select select "78796"
select select "78886"
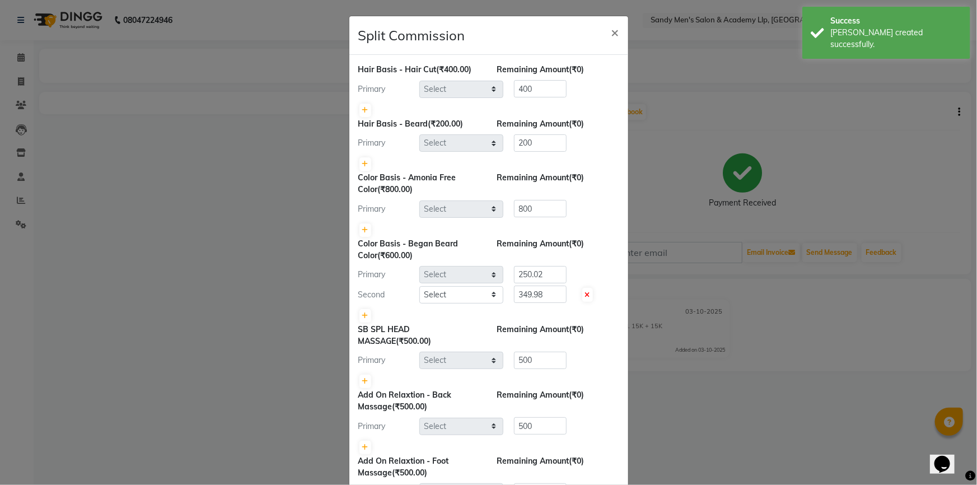
select select "78795"
select select "91758"
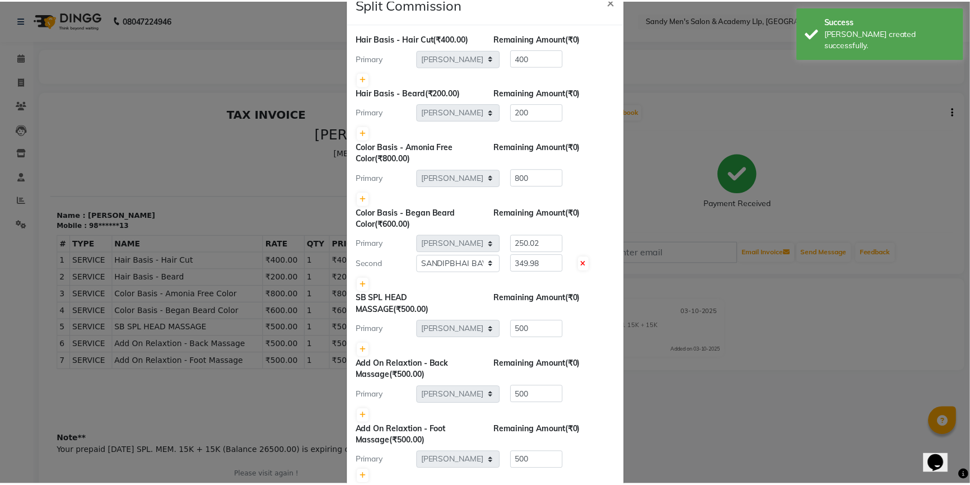
scroll to position [94, 0]
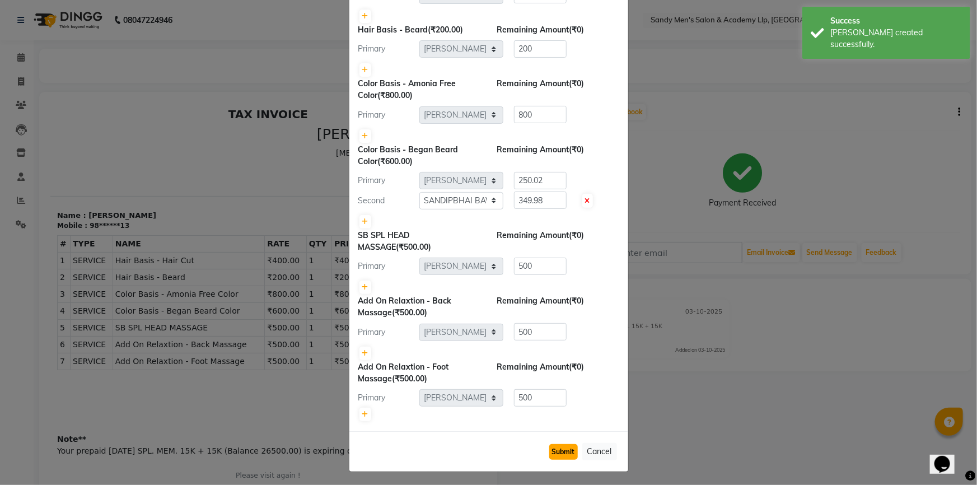
click at [570, 450] on button "Submit" at bounding box center [564, 452] width 29 height 16
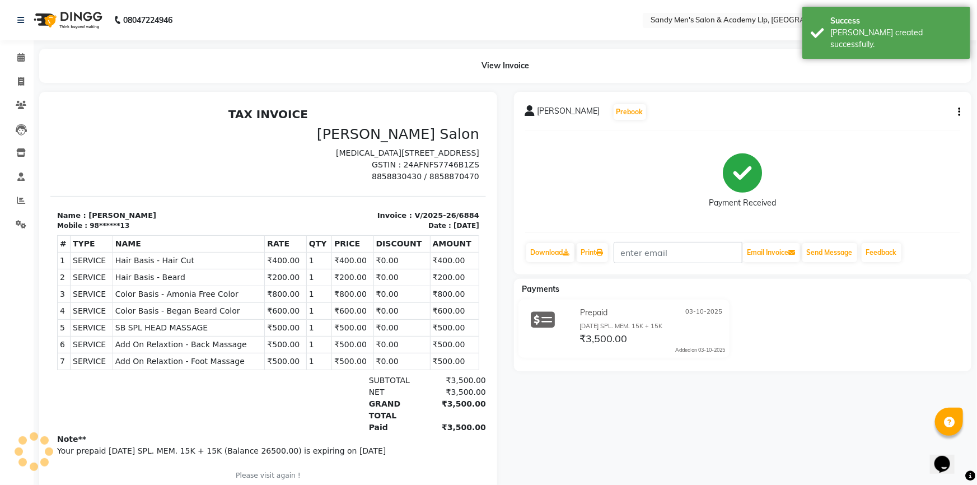
click at [570, 444] on div "Submit Cancel" at bounding box center [489, 423] width 279 height 40
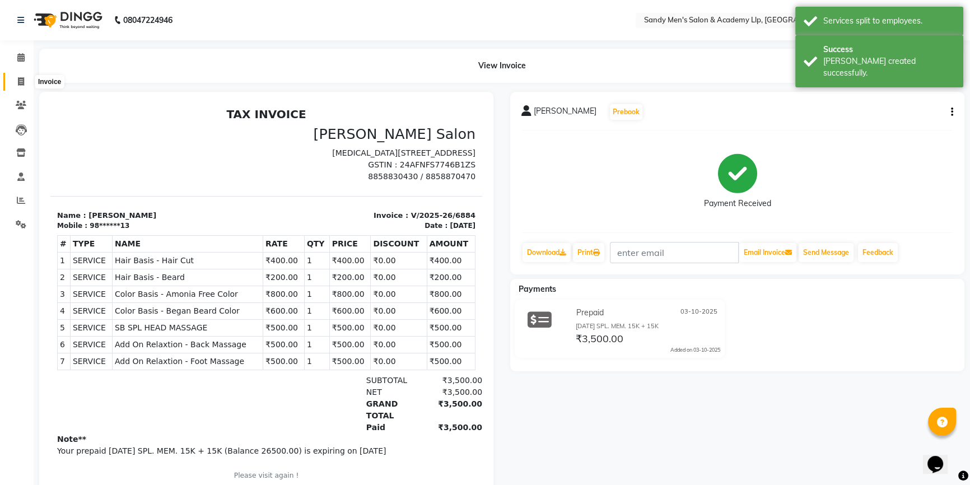
click at [20, 87] on span at bounding box center [21, 82] width 20 height 13
select select "service"
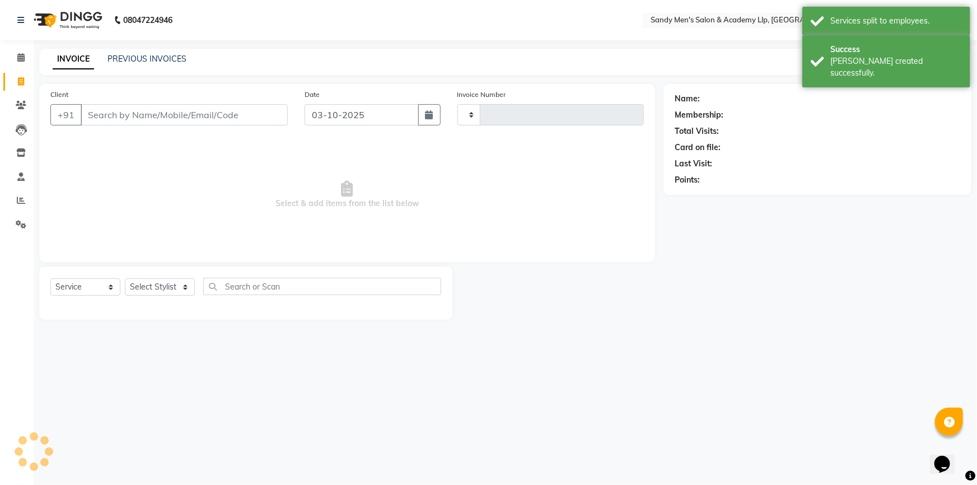
type input "6885"
select select "8248"
click at [149, 58] on link "PREVIOUS INVOICES" at bounding box center [147, 59] width 79 height 10
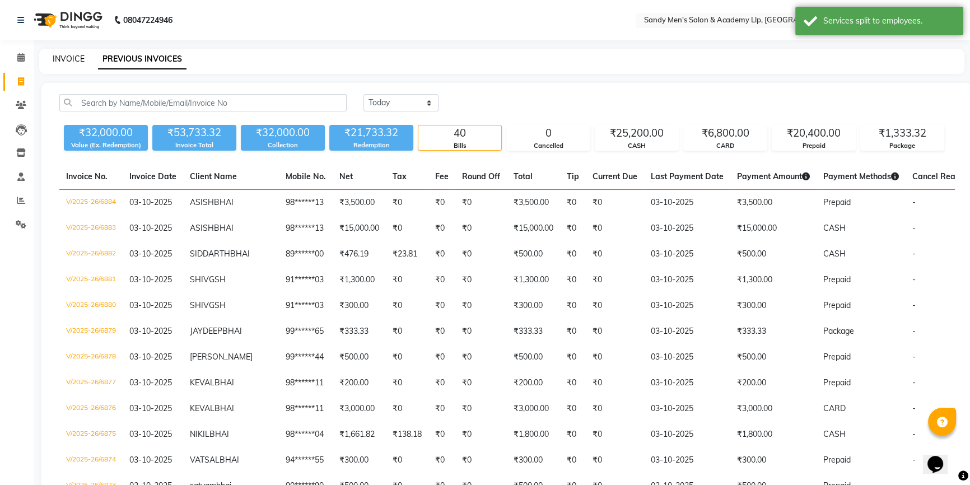
click at [63, 60] on link "INVOICE" at bounding box center [69, 59] width 32 height 10
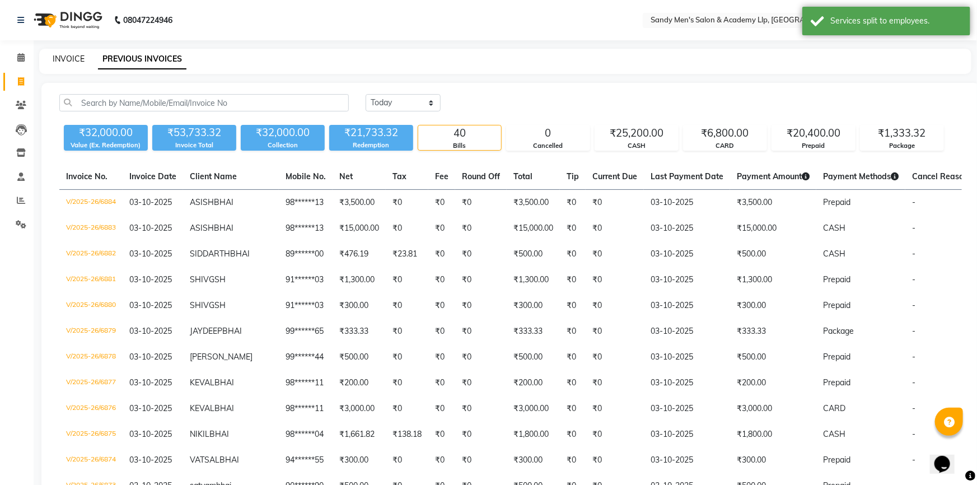
select select "service"
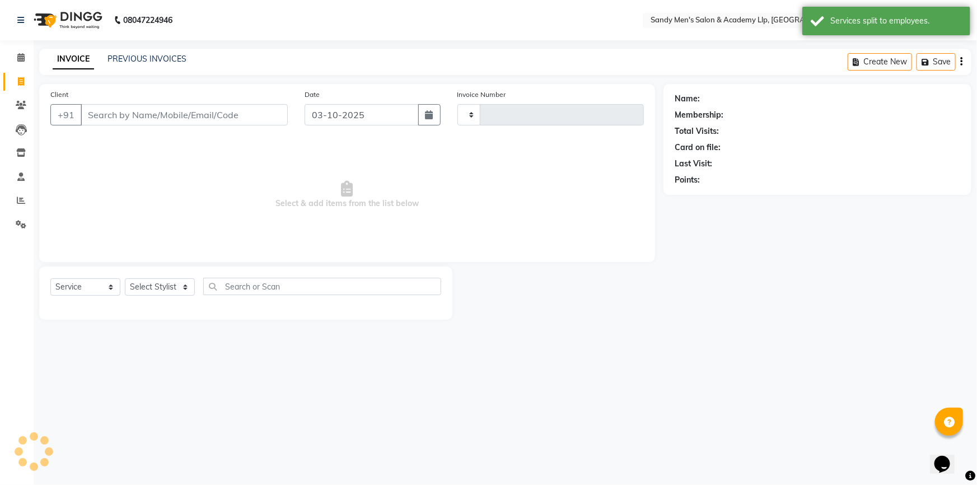
type input "6885"
select select "8248"
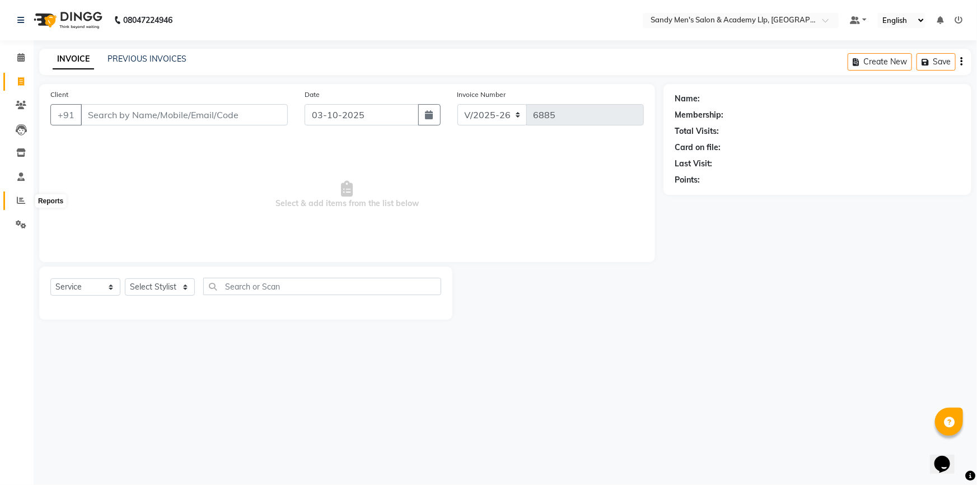
click at [17, 198] on icon at bounding box center [21, 200] width 8 height 8
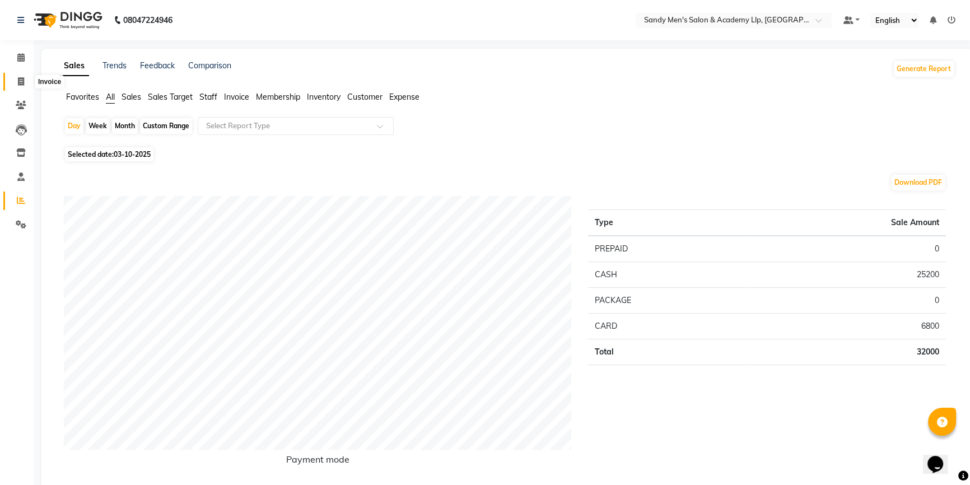
click at [22, 82] on icon at bounding box center [21, 81] width 6 height 8
select select "service"
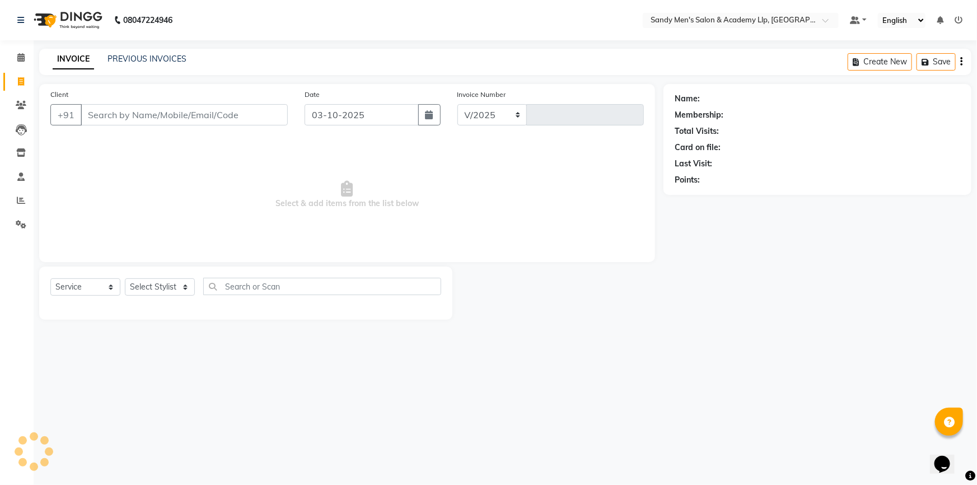
select select "8248"
type input "6885"
click at [24, 203] on icon at bounding box center [21, 200] width 8 height 8
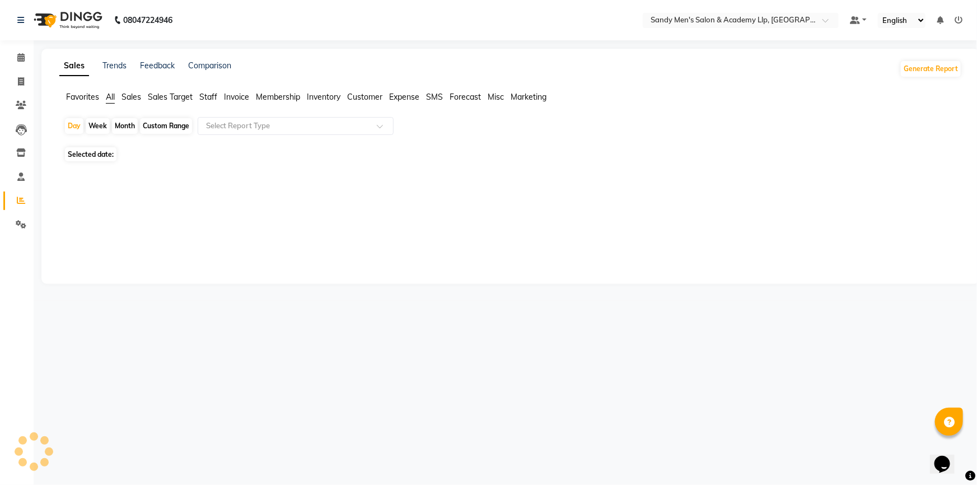
click at [24, 203] on icon at bounding box center [21, 200] width 8 height 8
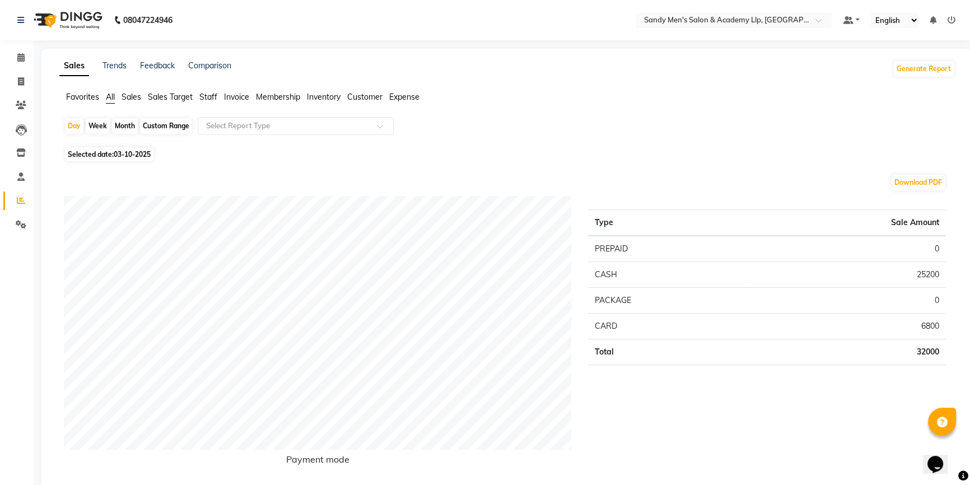
drag, startPoint x: 210, startPoint y: 99, endPoint x: 209, endPoint y: 107, distance: 8.4
click at [210, 98] on span "Staff" at bounding box center [208, 97] width 18 height 10
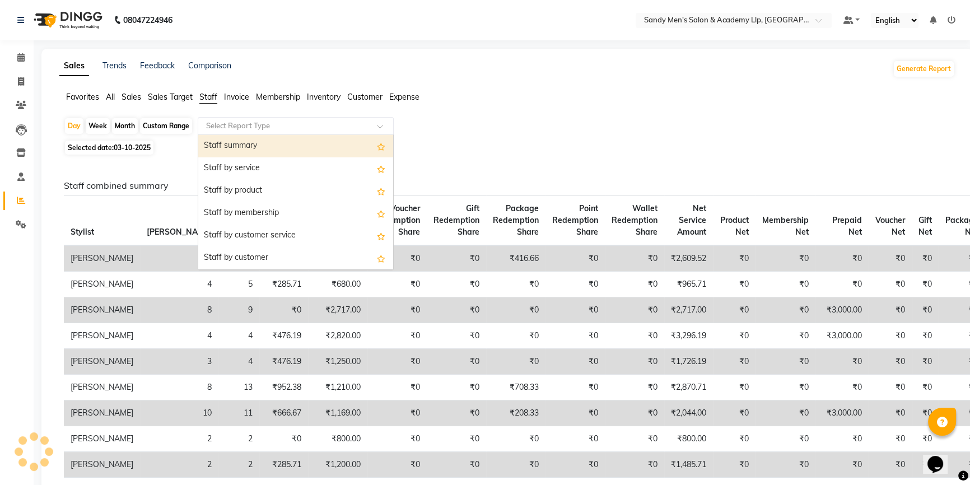
click at [221, 120] on input "text" at bounding box center [284, 125] width 161 height 11
click at [234, 144] on div "Staff summary" at bounding box center [295, 146] width 195 height 22
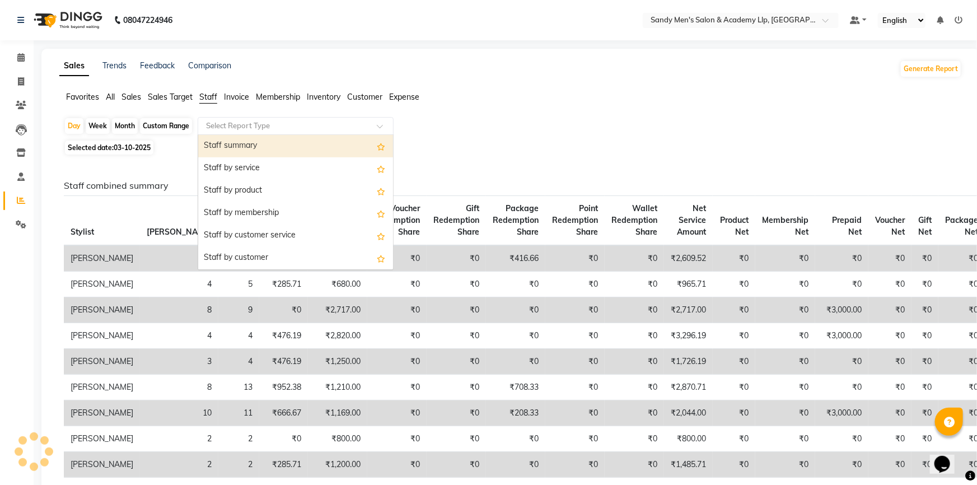
select select "full_report"
select select "csv"
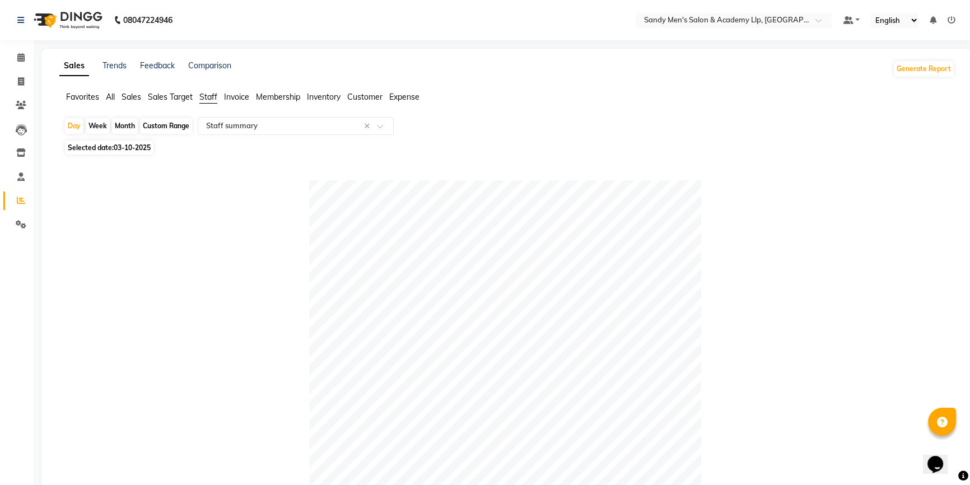
click at [124, 128] on div "Month" at bounding box center [125, 126] width 26 height 16
select select "10"
select select "2025"
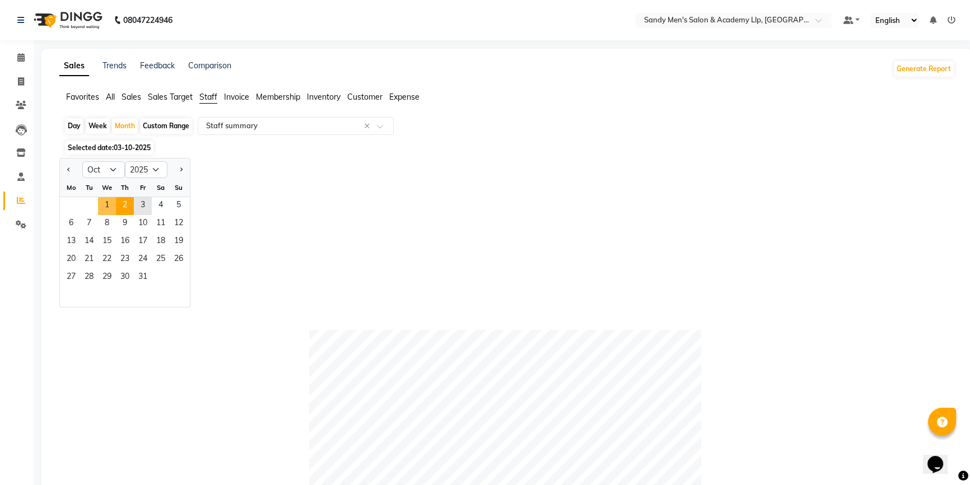
click at [113, 206] on span "1" at bounding box center [107, 206] width 18 height 18
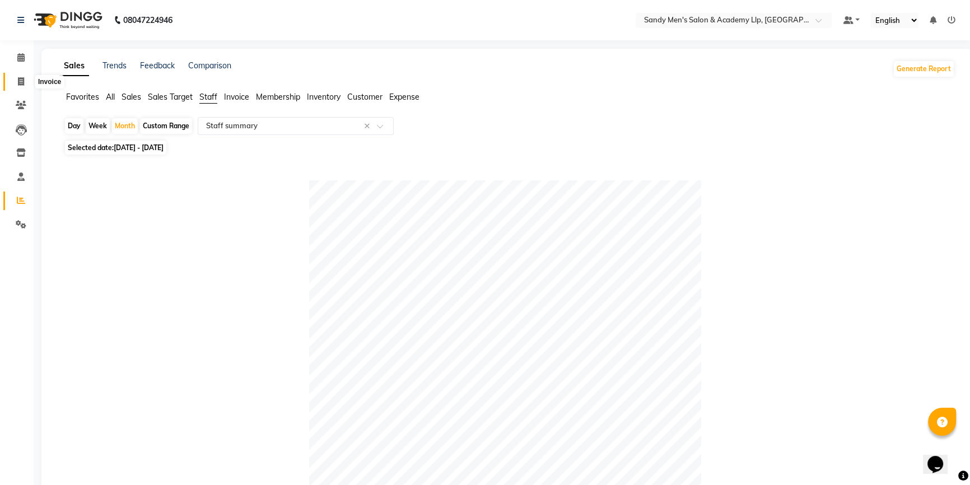
click at [23, 86] on span at bounding box center [21, 82] width 20 height 13
select select "service"
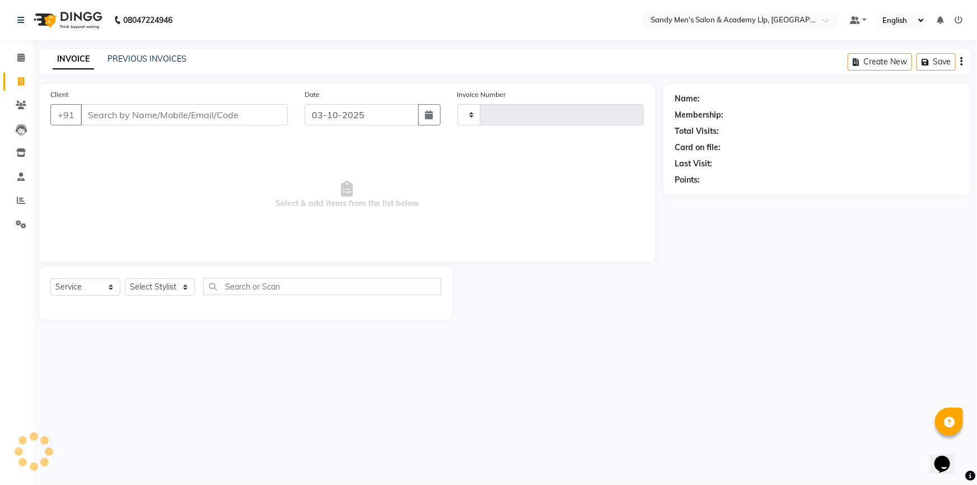
type input "6885"
select select "8248"
click at [139, 55] on link "PREVIOUS INVOICES" at bounding box center [147, 59] width 79 height 10
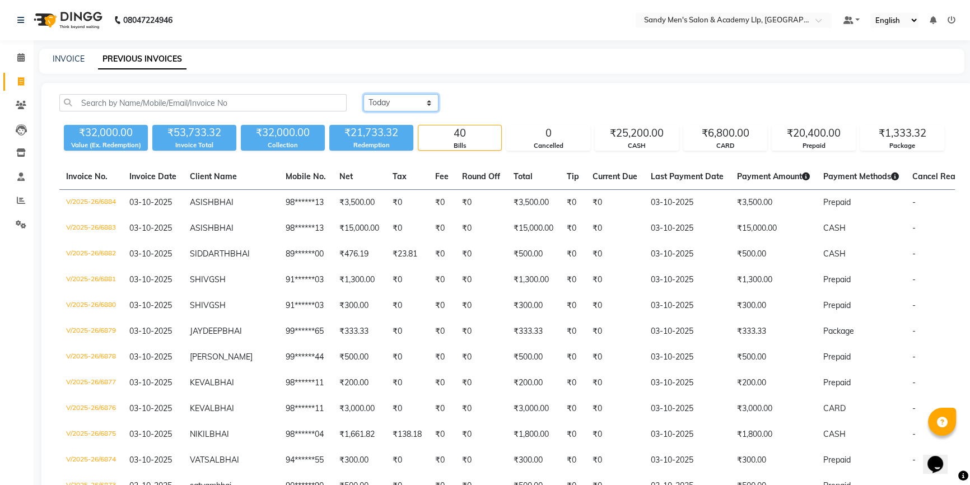
click at [389, 108] on select "Today Yesterday Custom Range" at bounding box center [401, 102] width 75 height 17
select select "range"
click at [364, 94] on select "Today Yesterday Custom Range" at bounding box center [401, 102] width 75 height 17
click at [494, 102] on input "03-10-2025" at bounding box center [492, 103] width 78 height 16
select select "10"
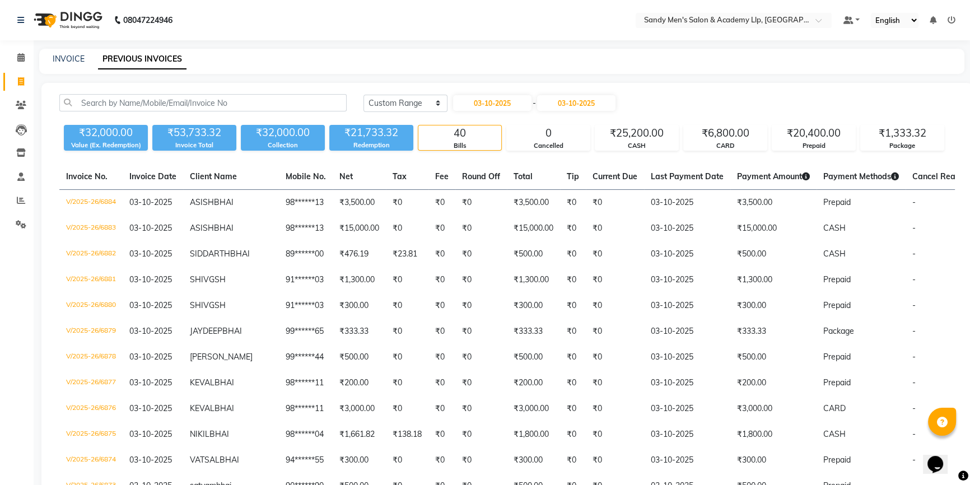
select select "2025"
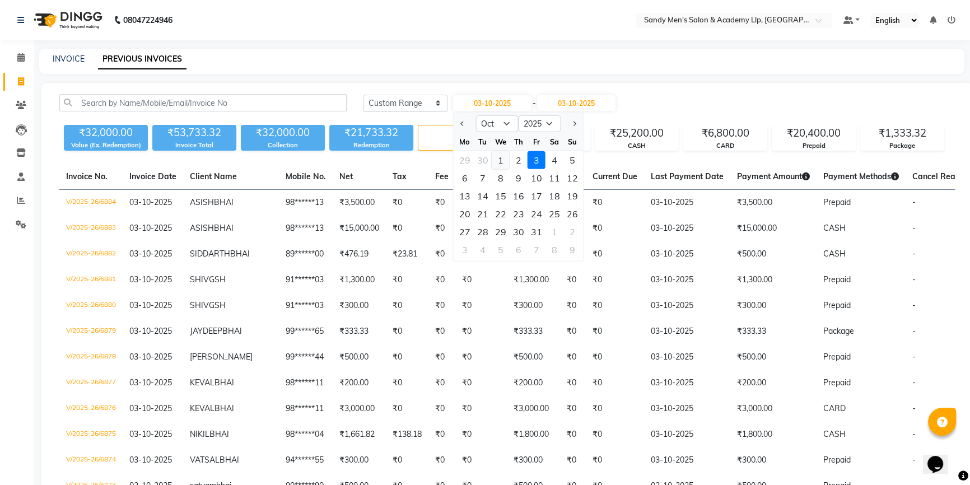
click at [500, 159] on div "1" at bounding box center [501, 160] width 18 height 18
type input "01-10-2025"
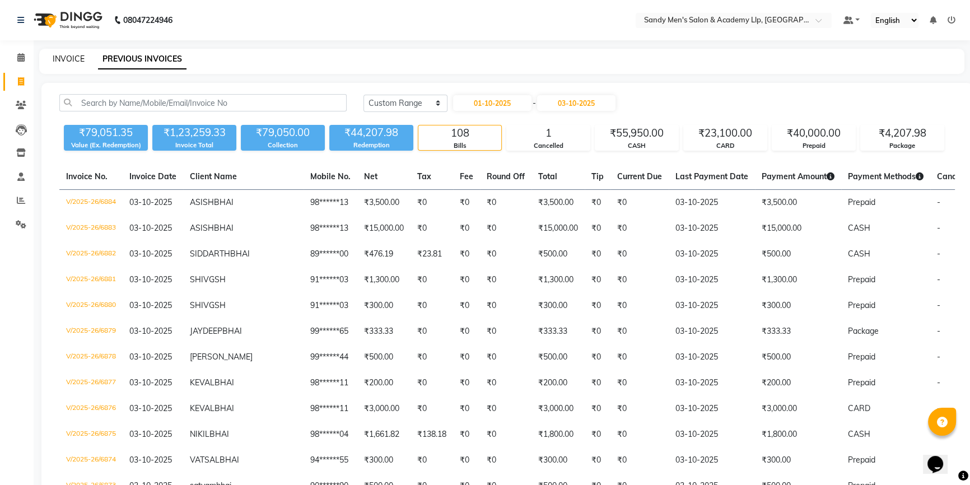
click at [74, 60] on link "INVOICE" at bounding box center [69, 59] width 32 height 10
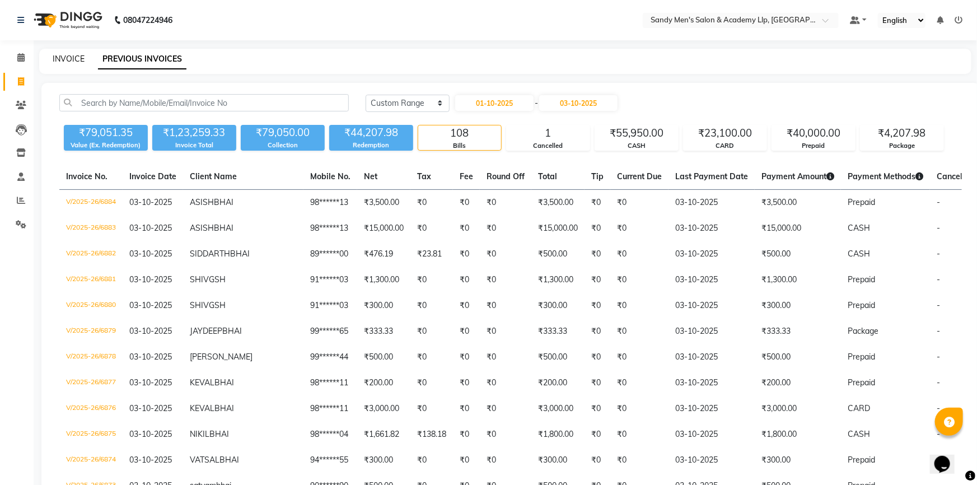
select select "8248"
select select "service"
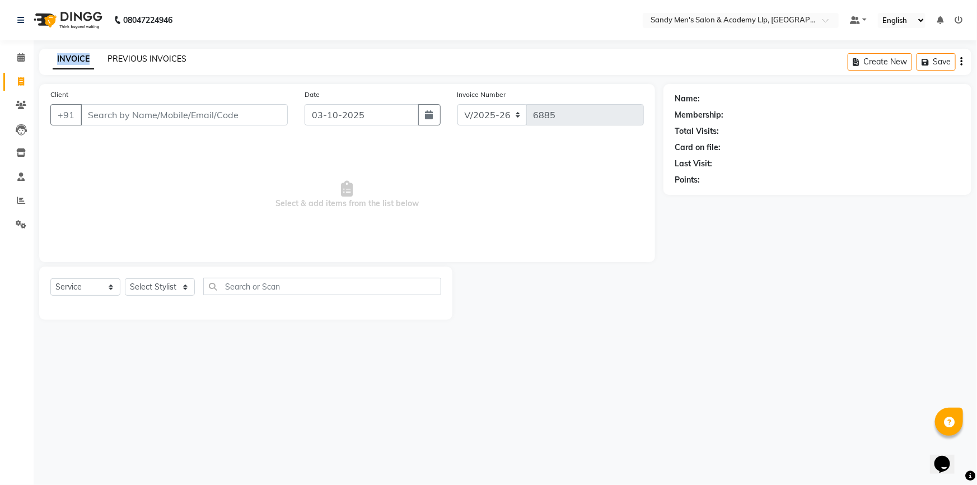
click at [135, 60] on link "PREVIOUS INVOICES" at bounding box center [147, 59] width 79 height 10
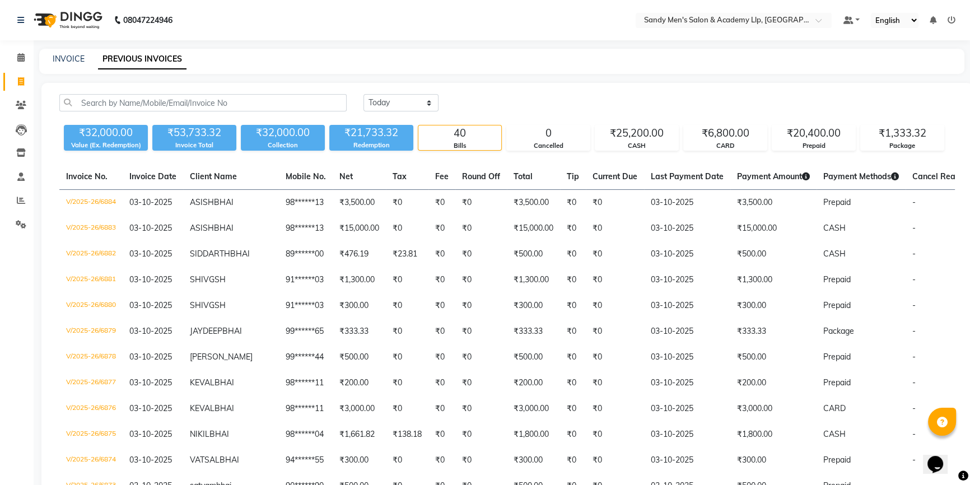
click at [416, 97] on select "Today Yesterday Custom Range" at bounding box center [401, 102] width 75 height 17
drag, startPoint x: 417, startPoint y: 104, endPoint x: 417, endPoint y: 110, distance: 6.2
click at [417, 104] on select "Today Yesterday Custom Range" at bounding box center [401, 102] width 75 height 17
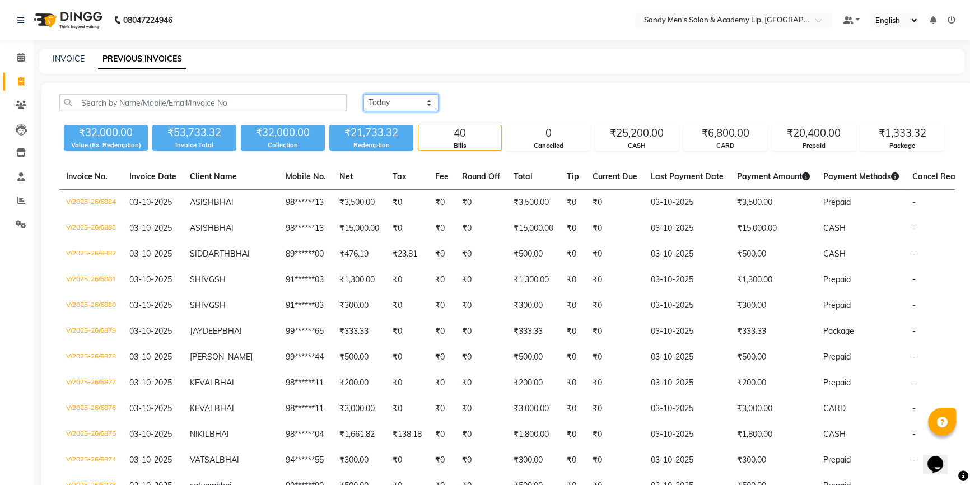
select select "range"
click at [364, 94] on select "Today Yesterday Custom Range" at bounding box center [401, 102] width 75 height 17
click at [482, 108] on input "03-10-2025" at bounding box center [492, 103] width 78 height 16
select select "10"
select select "2025"
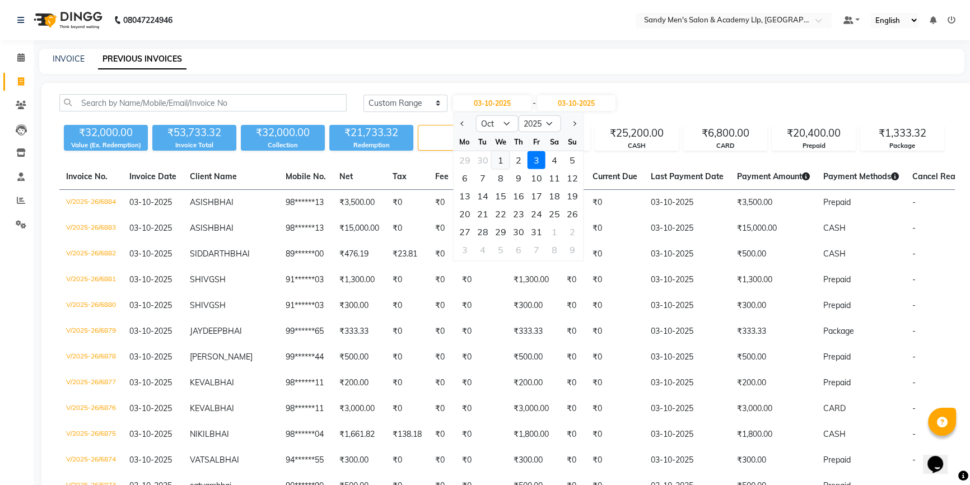
click at [497, 162] on div "1" at bounding box center [501, 160] width 18 height 18
type input "01-10-2025"
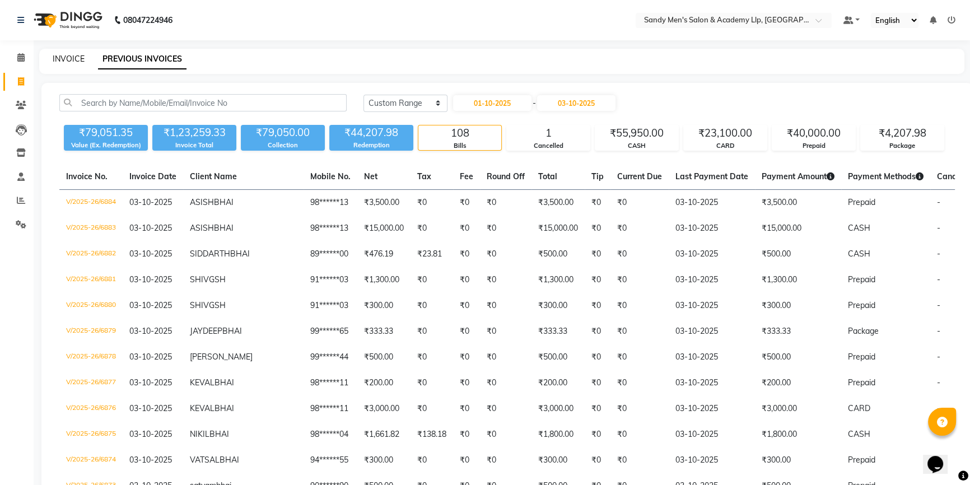
click at [71, 59] on link "INVOICE" at bounding box center [69, 59] width 32 height 10
select select "service"
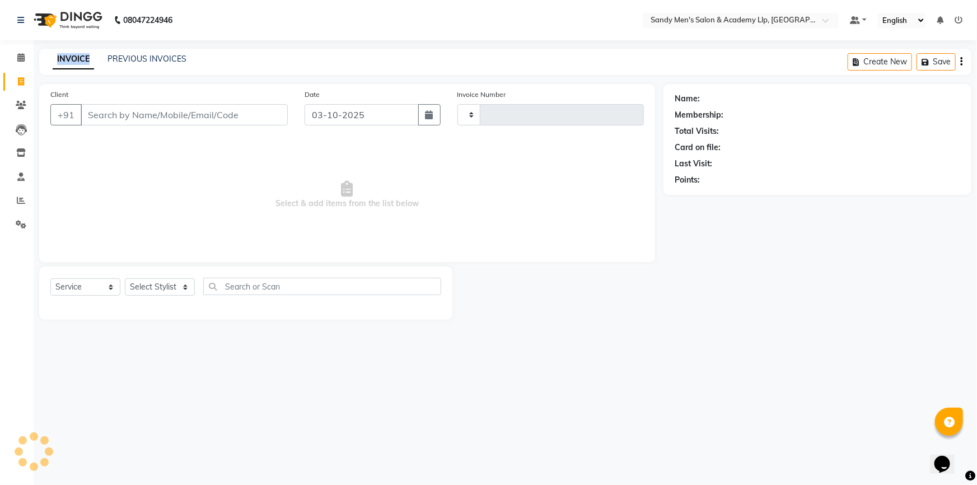
type input "6885"
select select "8248"
click at [149, 108] on input "Client" at bounding box center [184, 114] width 207 height 21
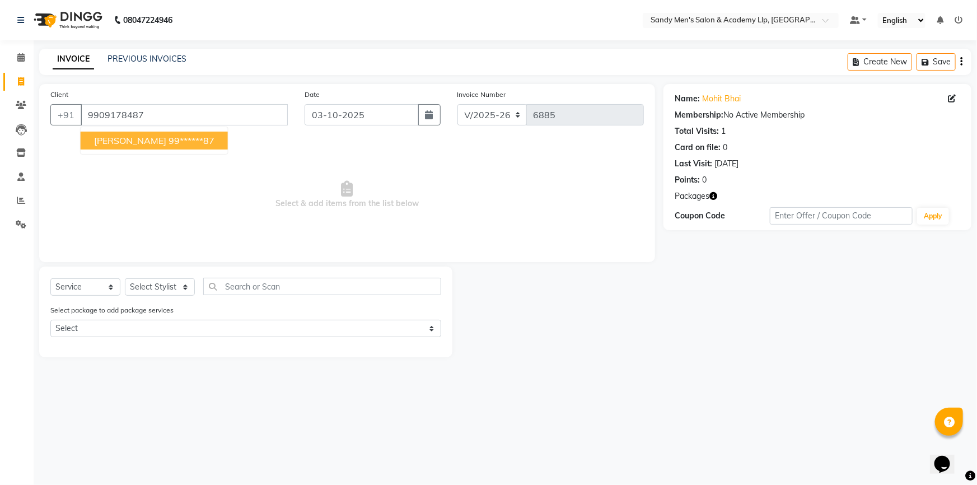
click at [169, 142] on ngb-highlight "99******87" at bounding box center [192, 140] width 46 height 11
type input "99******87"
click at [161, 274] on div "Select Service Product Membership Package Voucher Prepaid Gift Card Select Styl…" at bounding box center [245, 312] width 413 height 91
click at [161, 282] on div "Select Service Product Membership Package Voucher Prepaid Gift Card Select Styl…" at bounding box center [245, 312] width 413 height 91
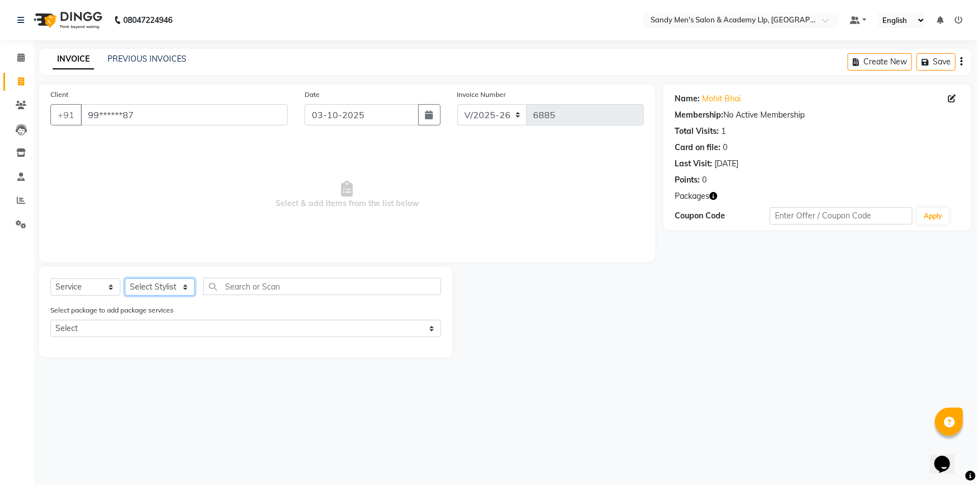
click at [161, 285] on select "Select Stylist ABHISHEK SEN AKKI SEN [PERSON_NAME] [PERSON_NAME] [PERSON_NAME] …" at bounding box center [160, 286] width 70 height 17
drag, startPoint x: 161, startPoint y: 285, endPoint x: 159, endPoint y: 267, distance: 18.1
click at [161, 285] on select "Select Stylist ABHISHEK SEN AKKI SEN [PERSON_NAME] [PERSON_NAME] [PERSON_NAME] …" at bounding box center [160, 286] width 70 height 17
click at [174, 290] on select "Select Stylist ABHISHEK SEN AKKI SEN [PERSON_NAME] [PERSON_NAME] [PERSON_NAME] …" at bounding box center [160, 286] width 70 height 17
click at [164, 287] on select "Select Stylist ABHISHEK SEN AKKI SEN [PERSON_NAME] [PERSON_NAME] [PERSON_NAME] …" at bounding box center [160, 286] width 70 height 17
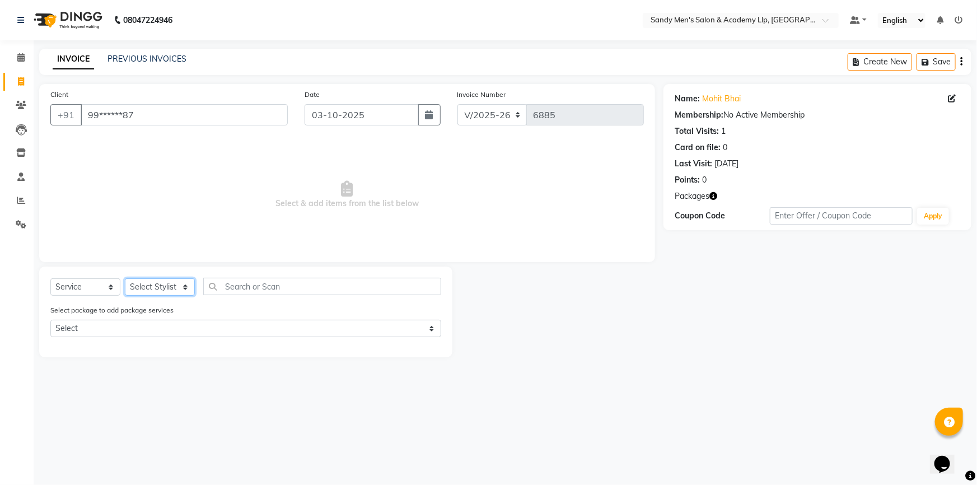
click at [161, 288] on select "Select Stylist ABHISHEK SEN AKKI SEN [PERSON_NAME] [PERSON_NAME] [PERSON_NAME] …" at bounding box center [160, 286] width 70 height 17
select select "78784"
click at [125, 278] on select "Select Stylist ABHISHEK SEN AKKI SEN [PERSON_NAME] [PERSON_NAME] [PERSON_NAME] …" at bounding box center [160, 286] width 70 height 17
click at [127, 42] on div "08047224946 Select Location × Sandy Men's Salon & Academy Llp, Ravapar Road Def…" at bounding box center [488, 242] width 977 height 485
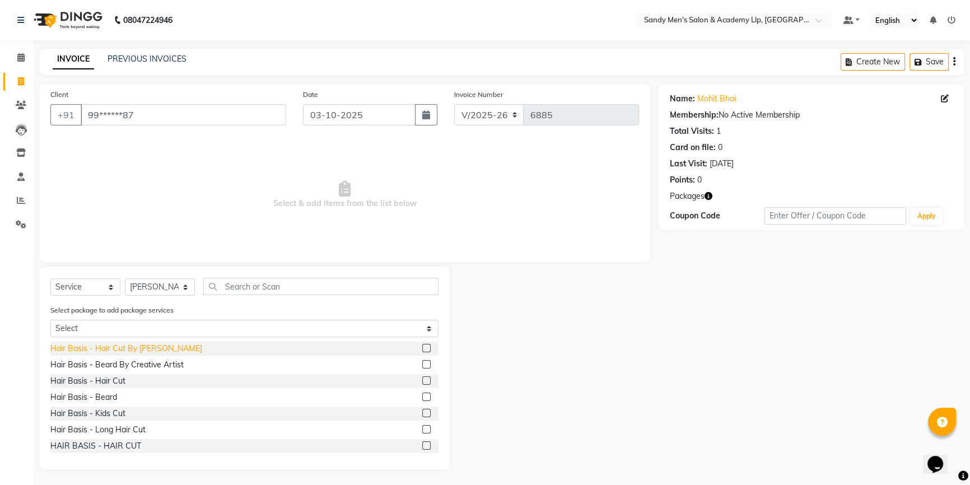
drag, startPoint x: 166, startPoint y: 351, endPoint x: 167, endPoint y: 343, distance: 7.9
click at [166, 346] on div "Hair Basis - Hair Cut By [PERSON_NAME]" at bounding box center [126, 349] width 152 height 12
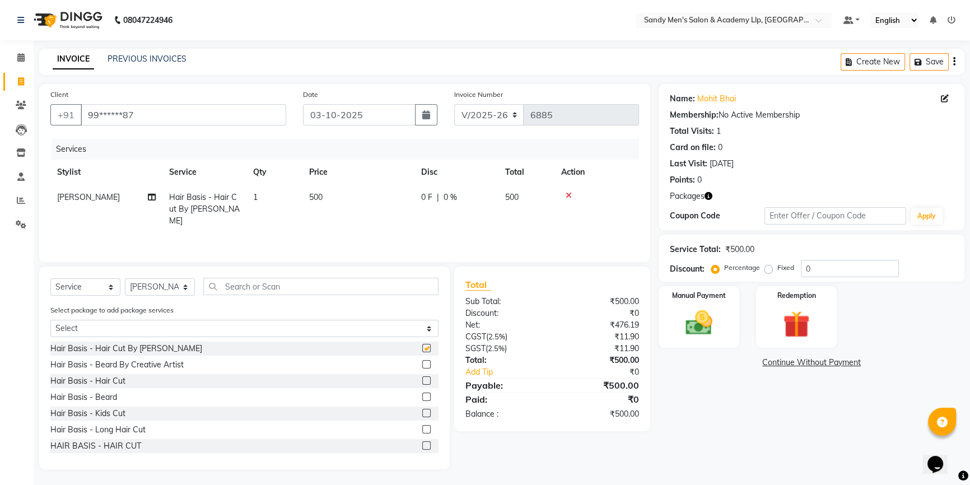
checkbox input "false"
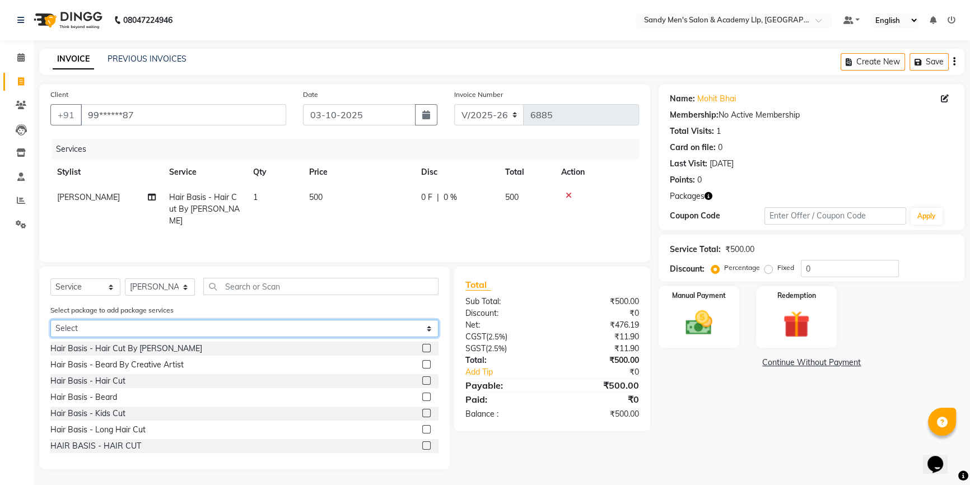
click at [168, 330] on select "Select COOL CUTS JUNIOR PACKAGE" at bounding box center [244, 328] width 388 height 17
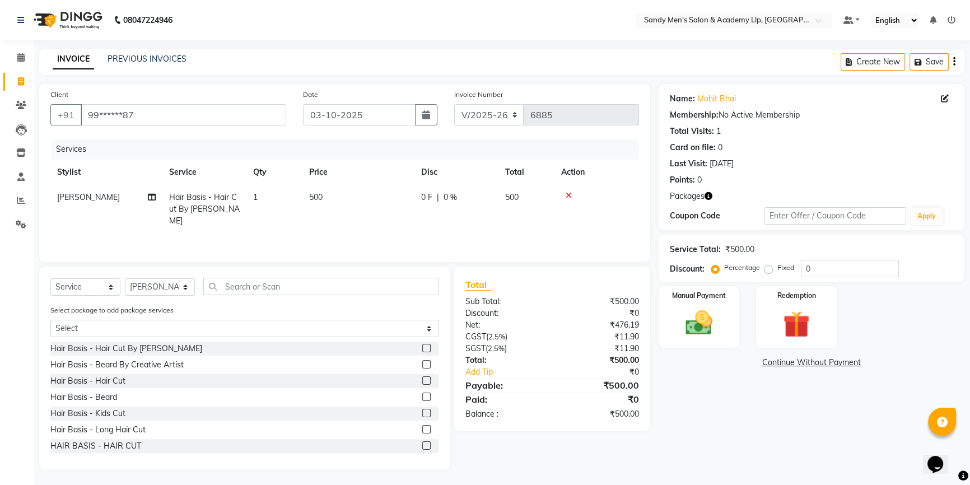
click at [566, 195] on icon at bounding box center [569, 196] width 6 height 8
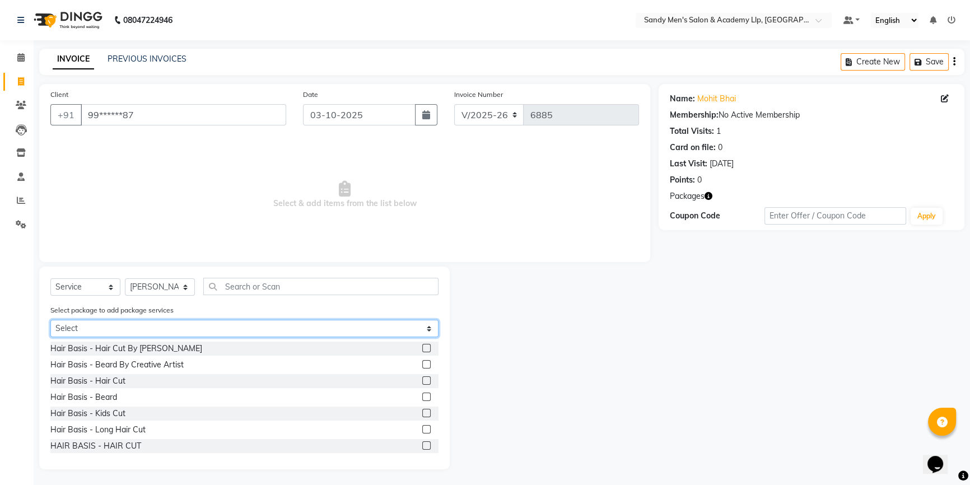
click at [237, 327] on select "Select COOL CUTS JUNIOR PACKAGE" at bounding box center [244, 328] width 388 height 17
select select "1: Object"
click at [50, 320] on select "Select COOL CUTS JUNIOR PACKAGE" at bounding box center [244, 328] width 388 height 17
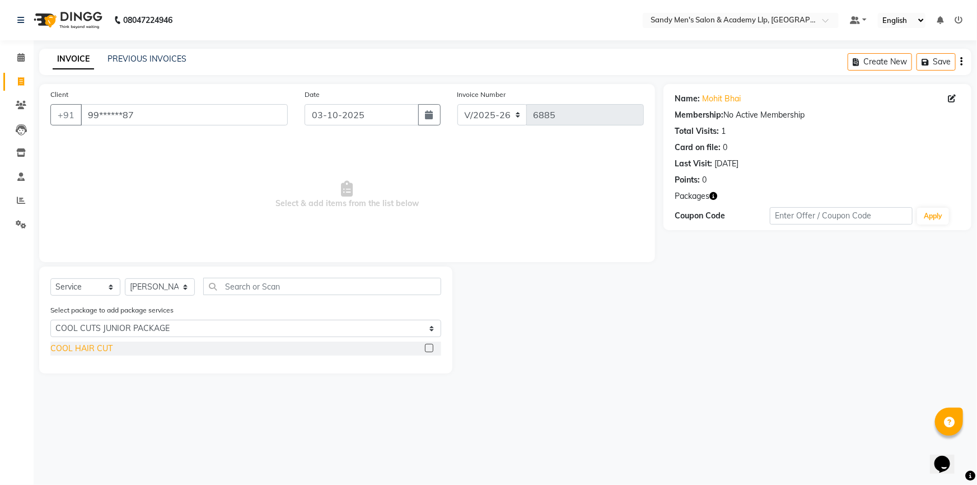
click at [87, 347] on div "COOL HAIR CUT" at bounding box center [81, 349] width 62 height 12
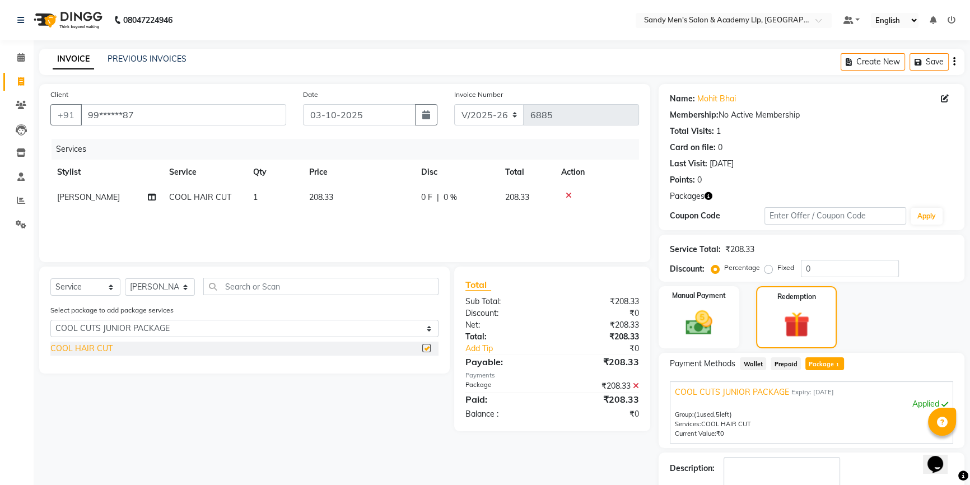
checkbox input "false"
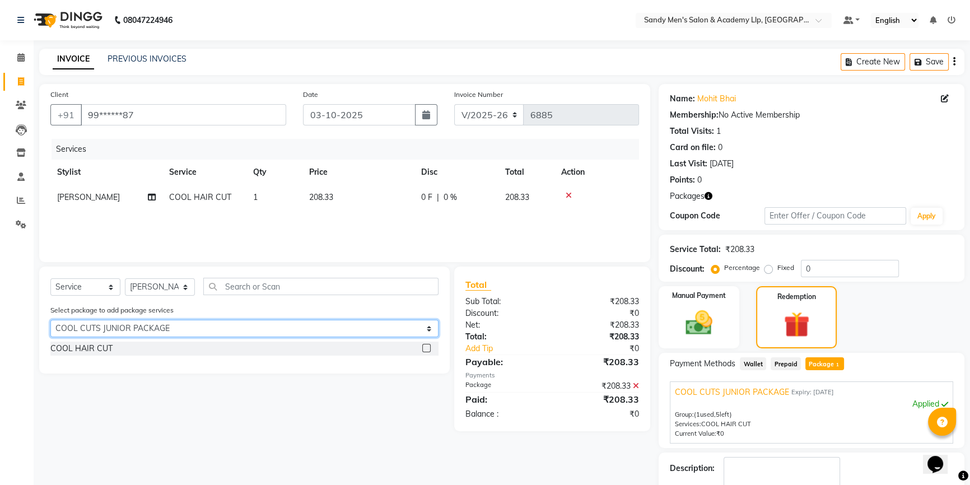
click at [409, 323] on select "Select COOL CUTS JUNIOR PACKAGE" at bounding box center [244, 328] width 388 height 17
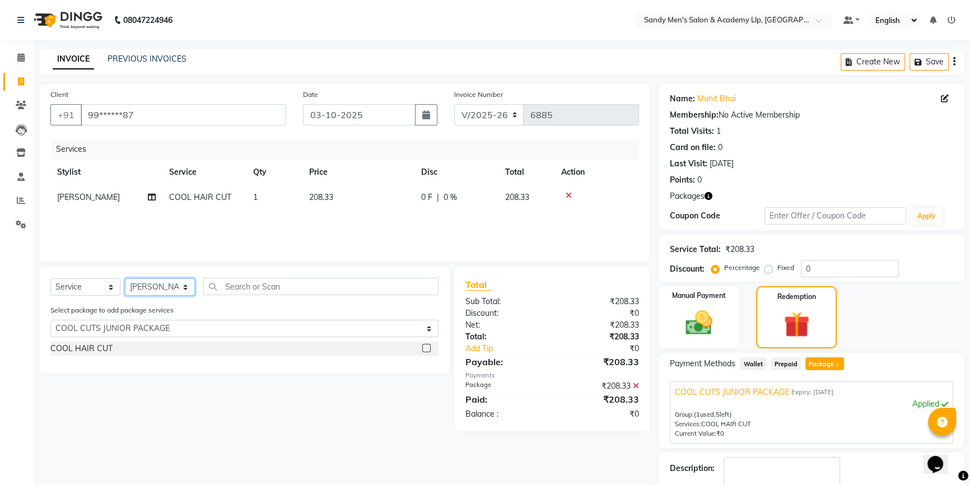
click at [143, 283] on select "Select Stylist ABHISHEK SEN AKKI SEN [PERSON_NAME] [PERSON_NAME] [PERSON_NAME] …" at bounding box center [160, 286] width 70 height 17
click at [125, 278] on select "Select Stylist ABHISHEK SEN AKKI SEN [PERSON_NAME] [PERSON_NAME] [PERSON_NAME] …" at bounding box center [160, 286] width 70 height 17
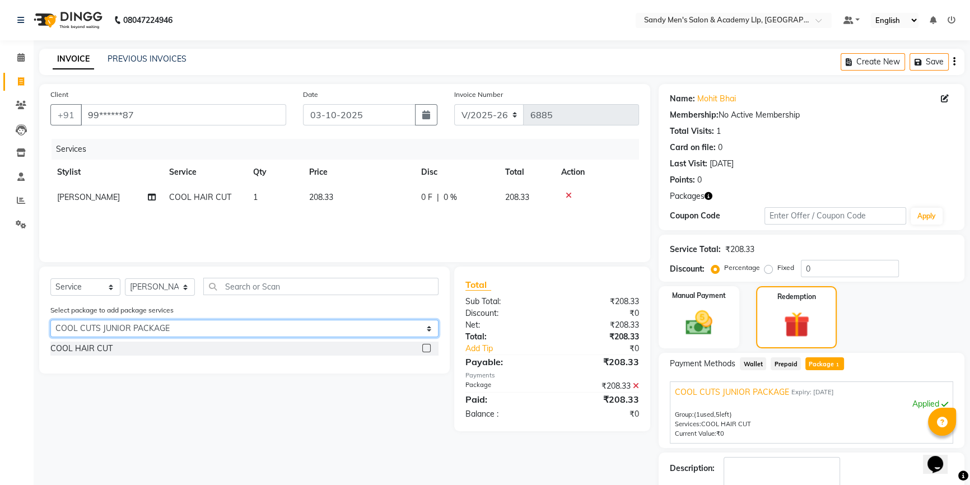
click at [151, 328] on select "Select COOL CUTS JUNIOR PACKAGE" at bounding box center [244, 328] width 388 height 17
select select "0: undefined"
click at [50, 320] on select "Select COOL CUTS JUNIOR PACKAGE" at bounding box center [244, 328] width 388 height 17
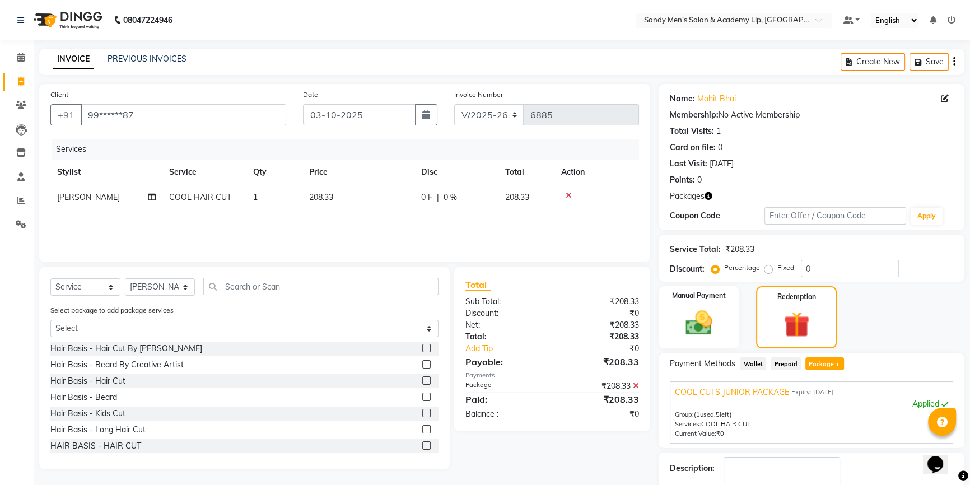
click at [120, 348] on div "Hair Basis - Hair Cut By [PERSON_NAME]" at bounding box center [126, 349] width 152 height 12
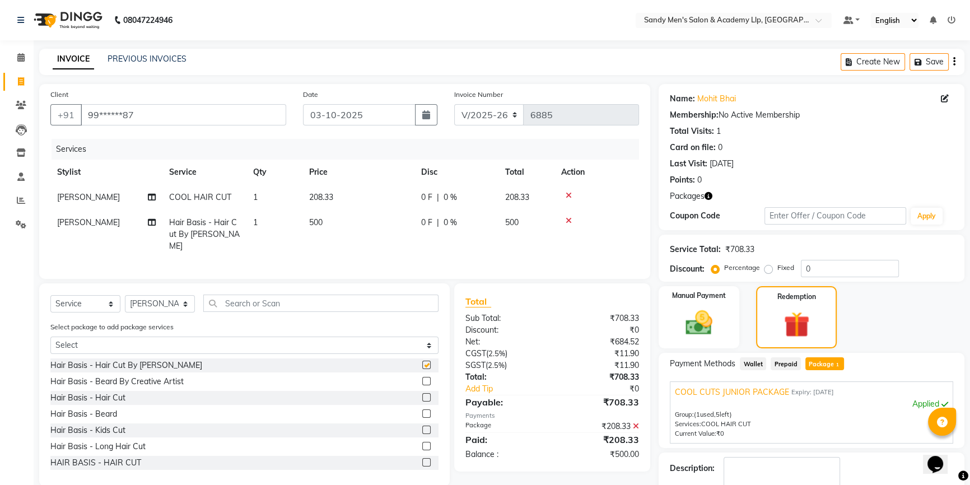
checkbox input "false"
click at [568, 221] on icon at bounding box center [569, 221] width 6 height 8
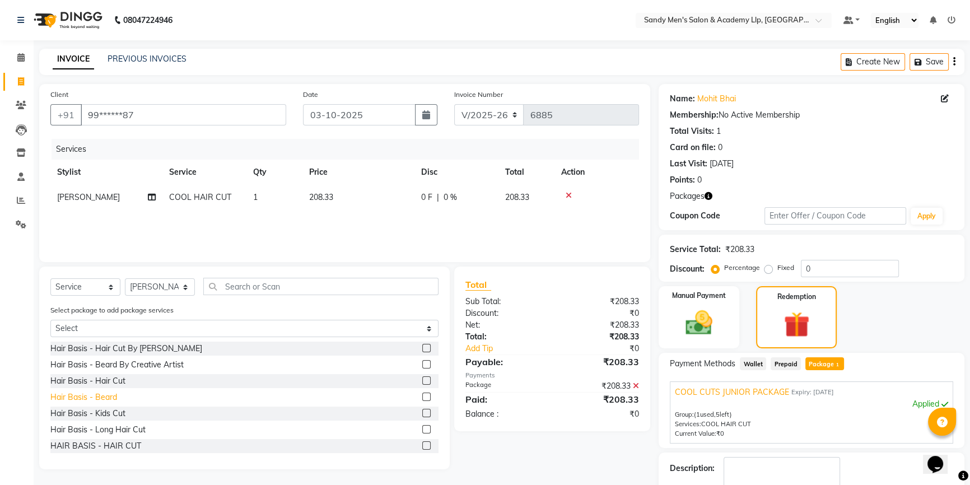
click at [101, 392] on div "Hair Basis - Beard" at bounding box center [83, 398] width 67 height 12
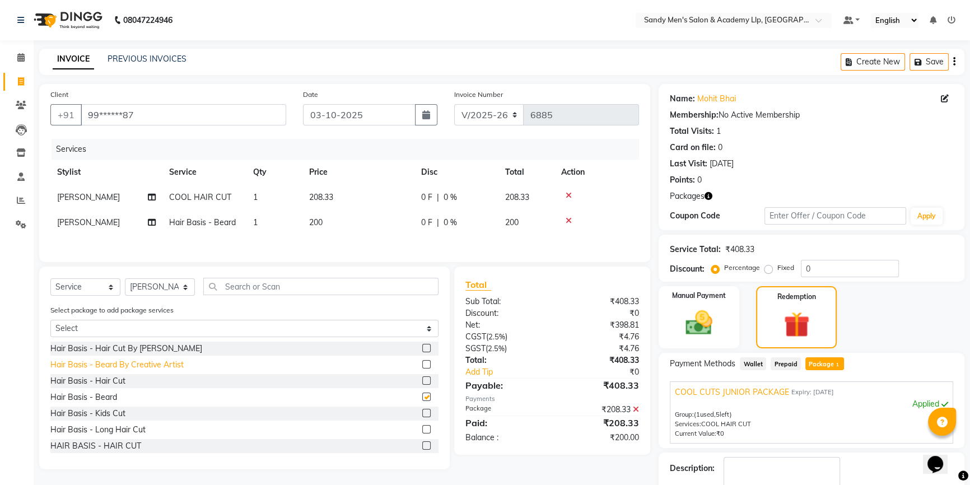
checkbox input "false"
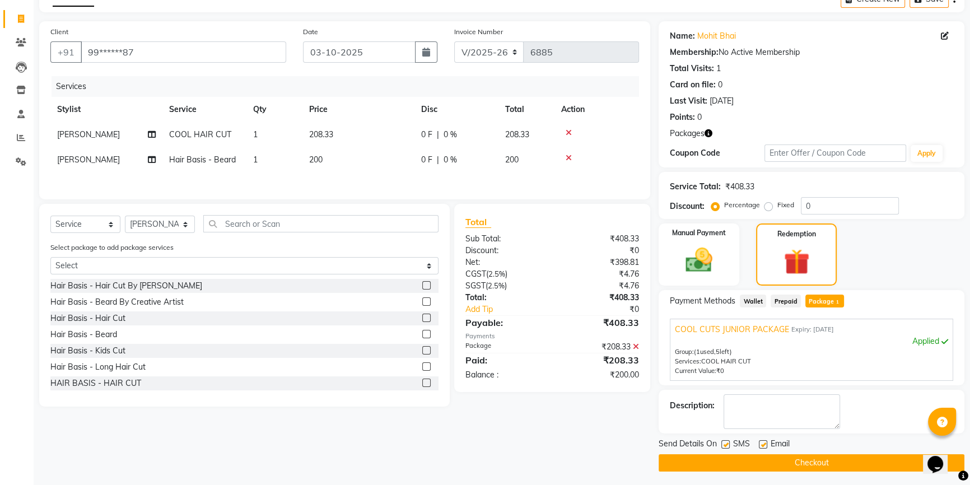
scroll to position [65, 0]
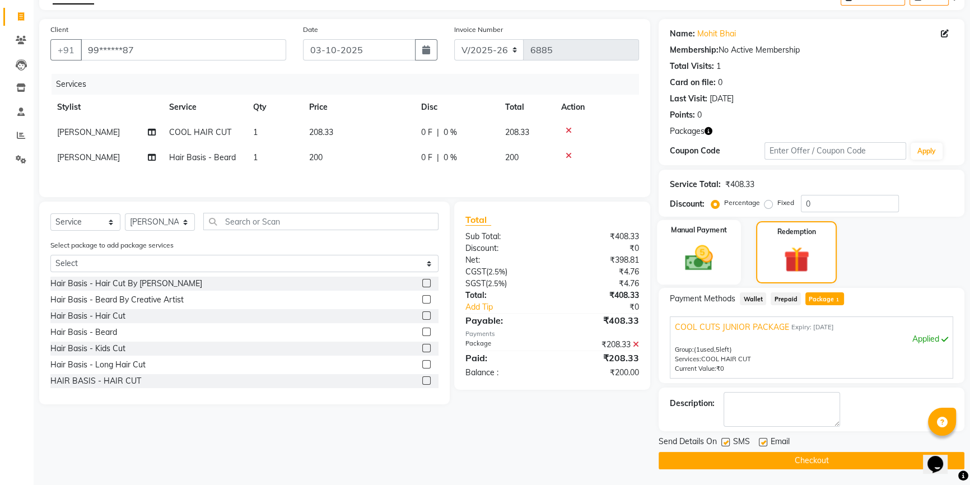
click at [686, 250] on img at bounding box center [699, 258] width 45 height 32
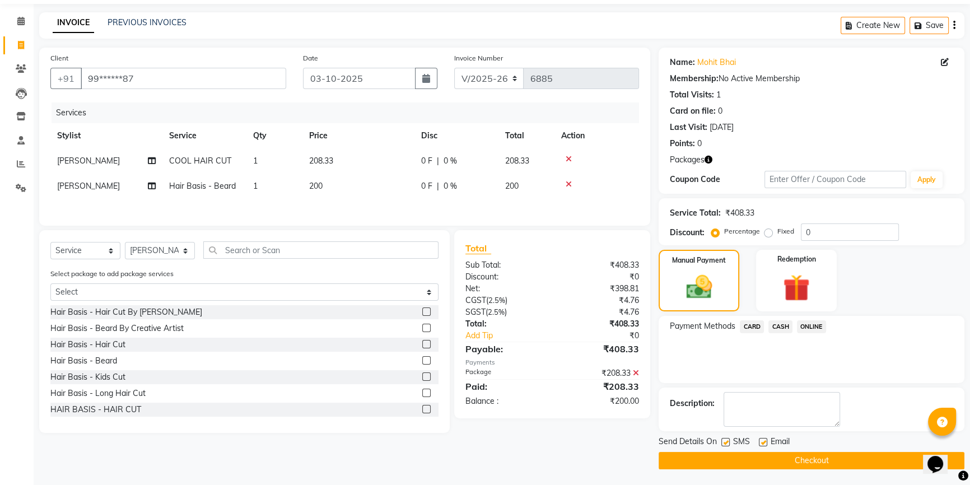
click at [780, 330] on span "CASH" at bounding box center [781, 326] width 24 height 13
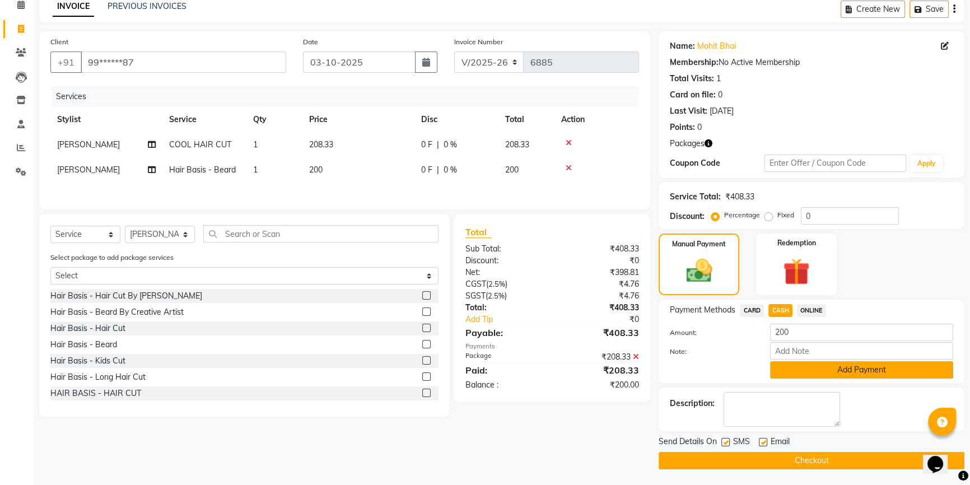
click at [819, 370] on button "Add Payment" at bounding box center [861, 369] width 183 height 17
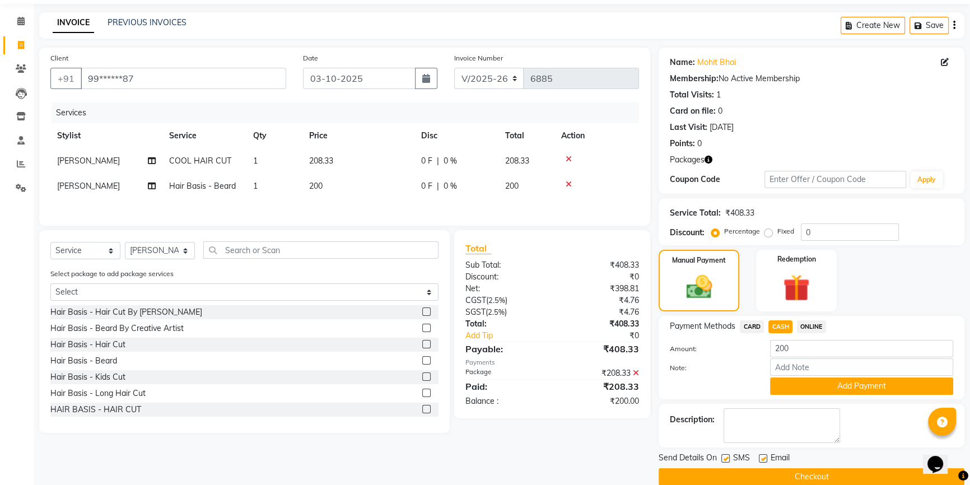
click at [818, 370] on div "Payment Methods CARD CASH ONLINE Amount: 200 Note: Add Payment" at bounding box center [812, 357] width 306 height 83
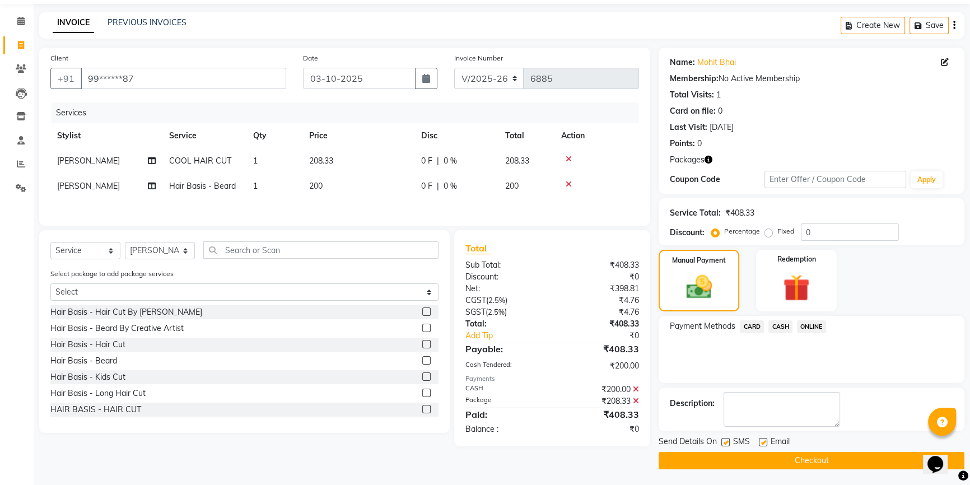
click at [764, 438] on label at bounding box center [763, 442] width 8 height 8
click at [764, 439] on input "checkbox" at bounding box center [762, 442] width 7 height 7
checkbox input "false"
click at [728, 442] on label at bounding box center [725, 442] width 8 height 8
click at [728, 442] on input "checkbox" at bounding box center [724, 442] width 7 height 7
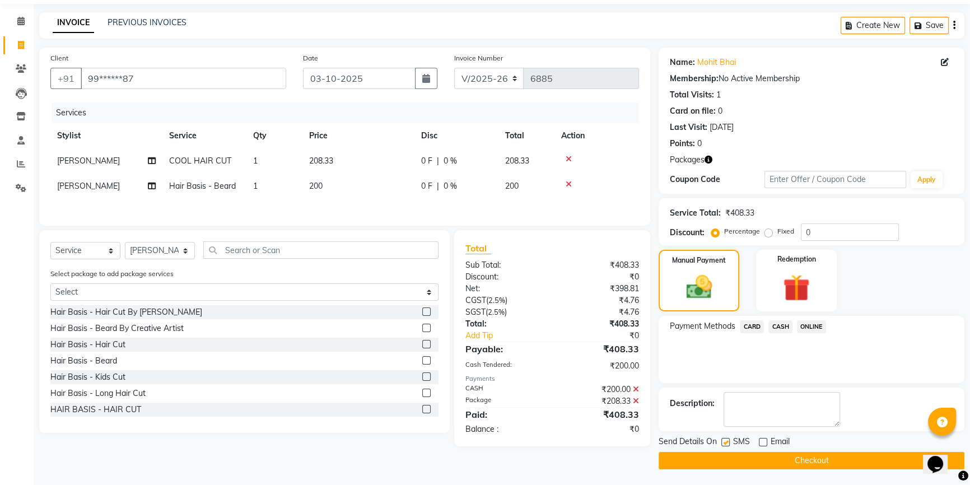
checkbox input "false"
click at [724, 455] on button "Checkout" at bounding box center [812, 460] width 306 height 17
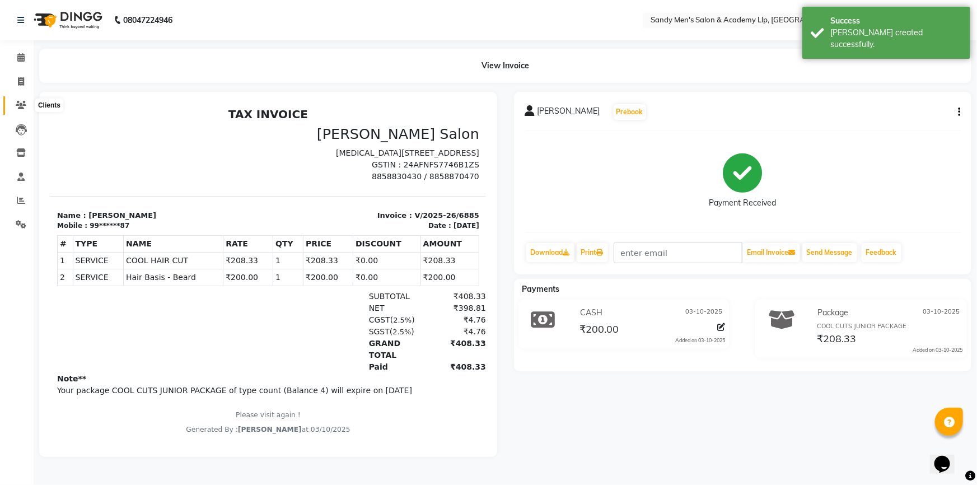
click at [16, 109] on icon at bounding box center [21, 105] width 11 height 8
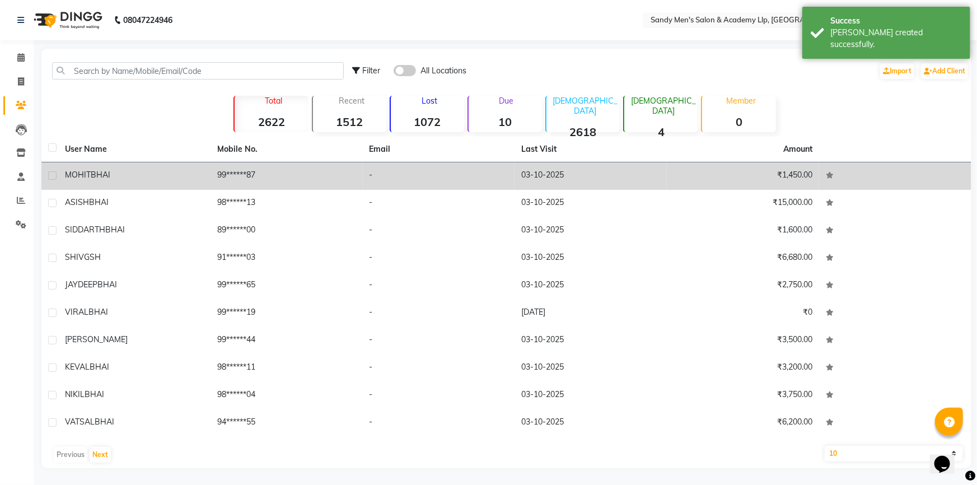
click at [160, 170] on div "MOHIT BHAI" at bounding box center [134, 175] width 139 height 12
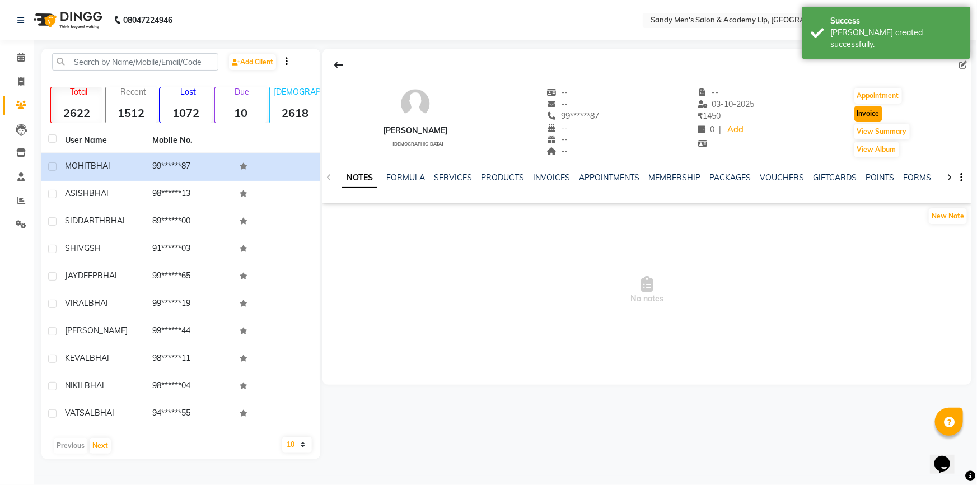
click at [873, 115] on button "Invoice" at bounding box center [869, 114] width 28 height 16
select select "service"
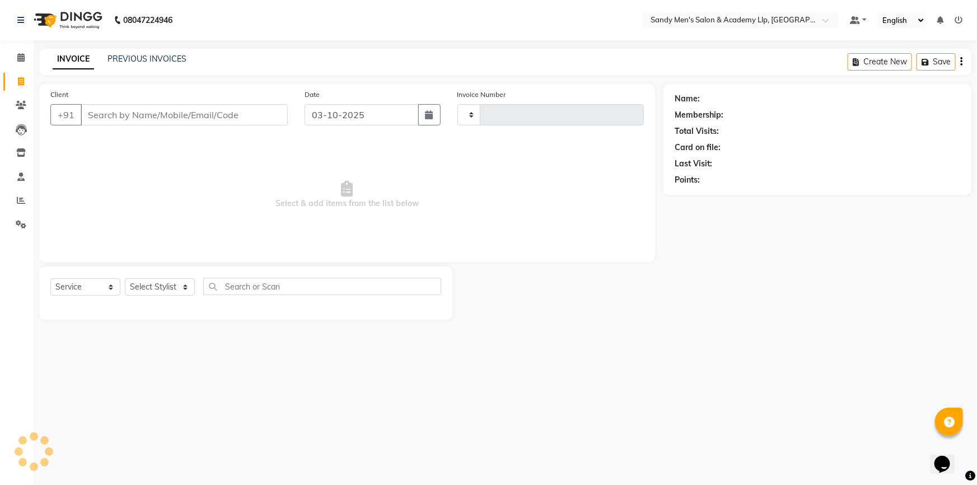
type input "6886"
select select "8248"
type input "99******87"
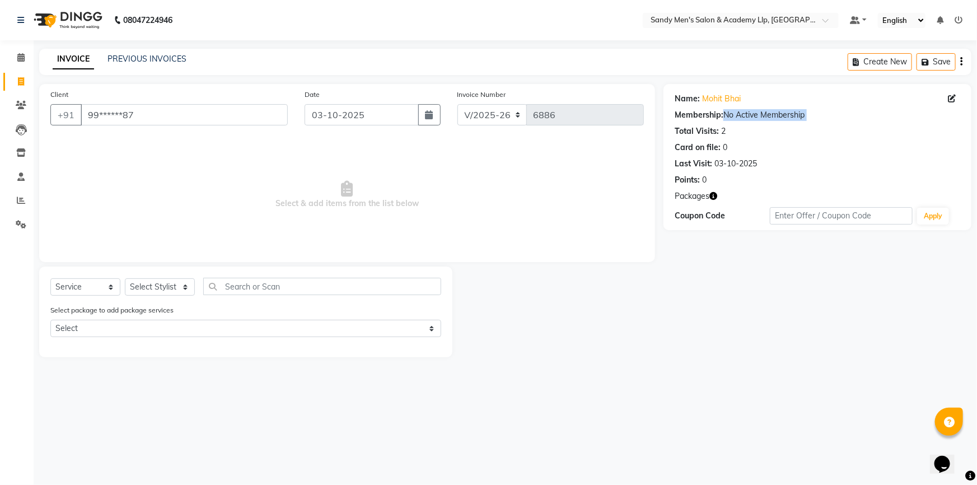
click at [716, 197] on icon "button" at bounding box center [714, 196] width 8 height 8
drag, startPoint x: 646, startPoint y: 280, endPoint x: 418, endPoint y: 185, distance: 247.2
click at [622, 273] on div at bounding box center [558, 312] width 211 height 91
click at [101, 282] on select "Select Service Product Membership Package Voucher Prepaid Gift Card" at bounding box center [85, 286] width 70 height 17
select select "product"
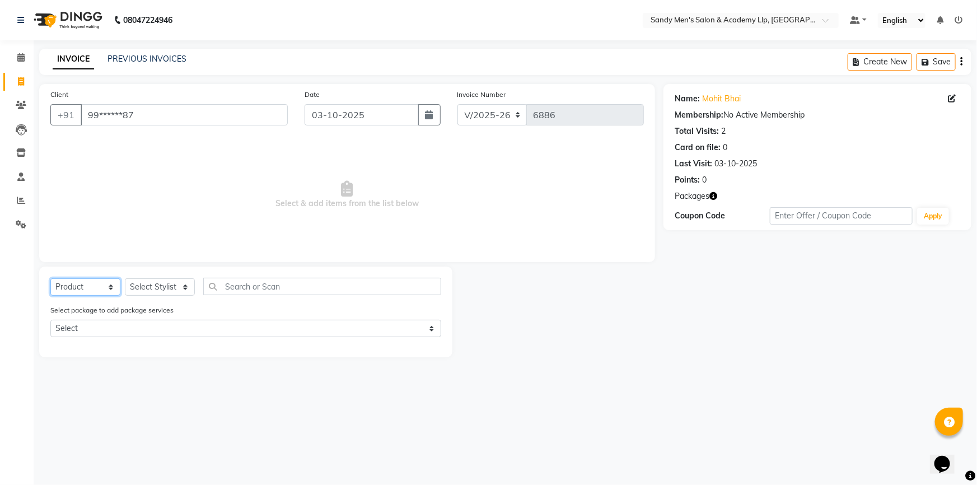
click at [50, 278] on select "Select Service Product Membership Package Voucher Prepaid Gift Card" at bounding box center [85, 286] width 70 height 17
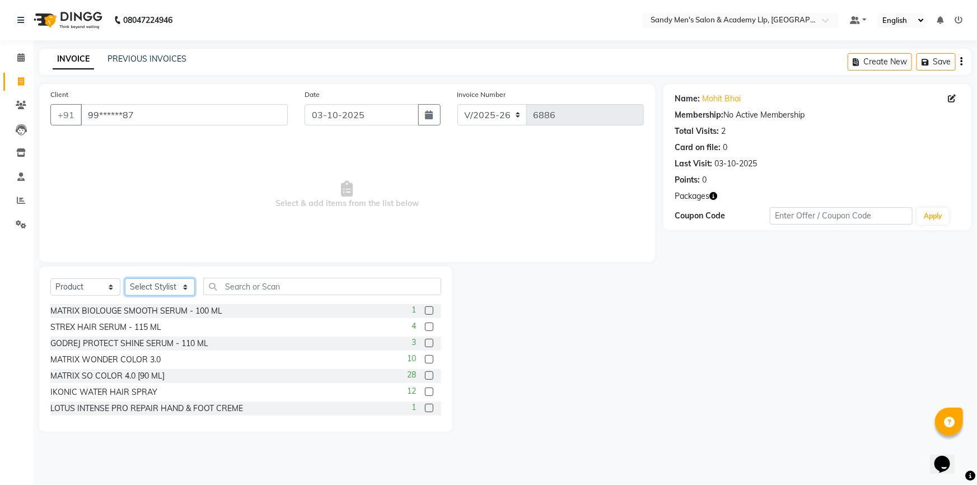
click at [158, 281] on select "Select Stylist ABHISHEK SEN AKKI SEN [PERSON_NAME] [PERSON_NAME] [PERSON_NAME] …" at bounding box center [160, 286] width 70 height 17
select select "78784"
click at [125, 278] on select "Select Stylist ABHISHEK SEN AKKI SEN [PERSON_NAME] [PERSON_NAME] [PERSON_NAME] …" at bounding box center [160, 286] width 70 height 17
click at [304, 276] on div "Select Service Product Membership Package Voucher Prepaid Gift Card Select Styl…" at bounding box center [245, 349] width 413 height 165
click at [301, 287] on input "text" at bounding box center [322, 286] width 238 height 17
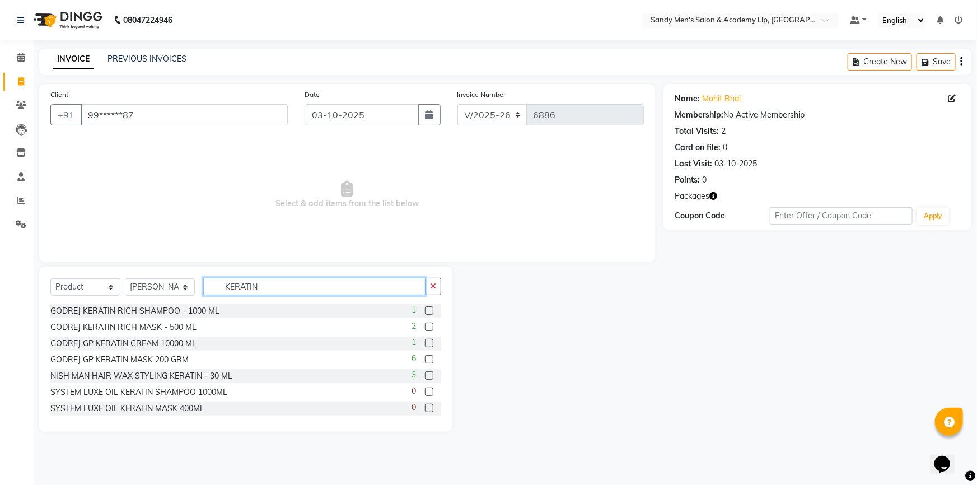
type input "KERATIN"
click at [157, 289] on select "Select Stylist ABHISHEK SEN AKKI SEN [PERSON_NAME] [PERSON_NAME] [PERSON_NAME] …" at bounding box center [160, 286] width 70 height 17
click at [262, 240] on span "Select & add items from the list below" at bounding box center [347, 195] width 594 height 112
click at [713, 199] on icon "button" at bounding box center [714, 196] width 8 height 8
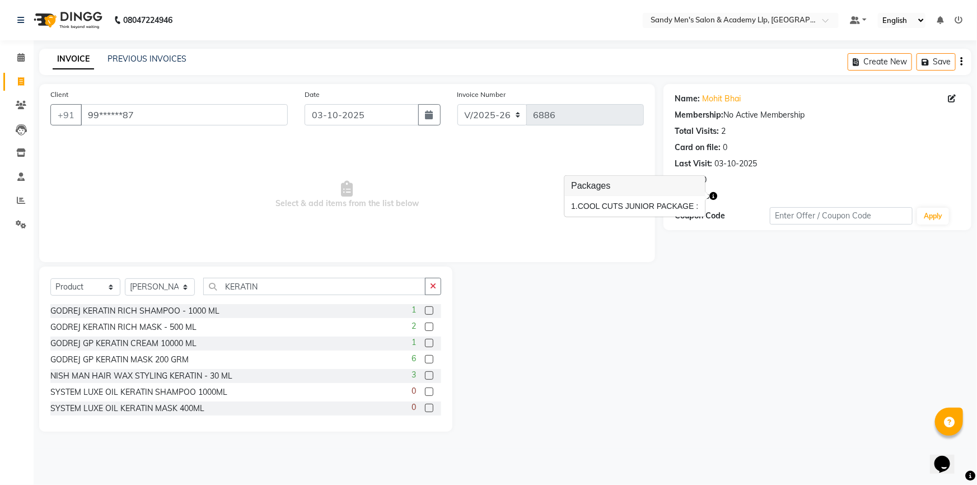
click at [673, 210] on div "1. COOL CUTS JUNIOR PACKAGE :" at bounding box center [634, 207] width 127 height 12
click at [454, 185] on span "Select & add items from the list below" at bounding box center [347, 195] width 594 height 112
click at [949, 96] on icon at bounding box center [952, 99] width 8 height 8
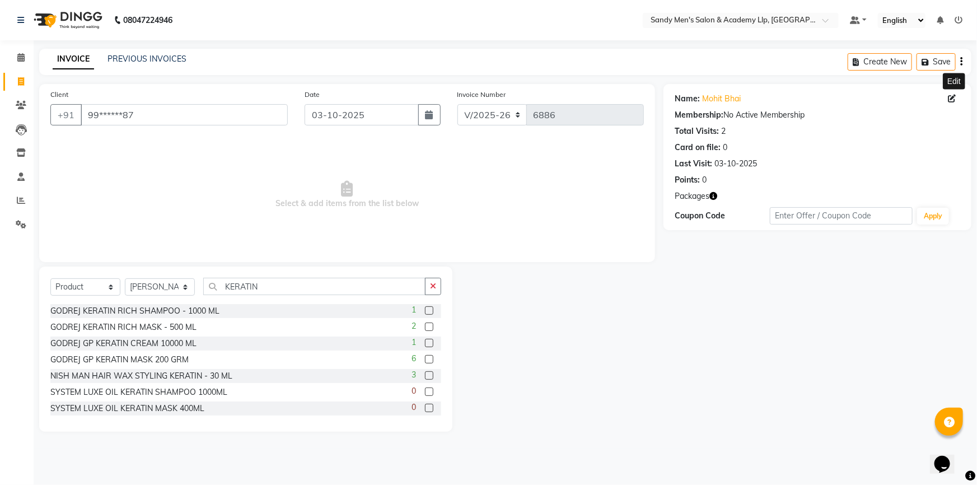
select select "[DEMOGRAPHIC_DATA]"
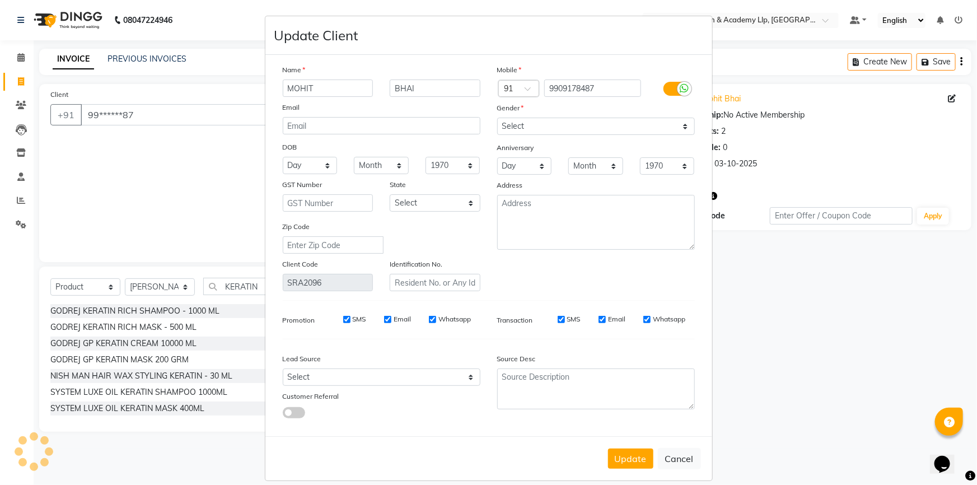
select select "[DEMOGRAPHIC_DATA]"
click at [591, 86] on input "9909178487" at bounding box center [592, 88] width 97 height 17
drag, startPoint x: 576, startPoint y: 87, endPoint x: 532, endPoint y: 91, distance: 44.4
click at [532, 91] on div "Country Code × 91 9909178487" at bounding box center [596, 89] width 215 height 18
click at [590, 86] on input "9909178487" at bounding box center [592, 88] width 97 height 17
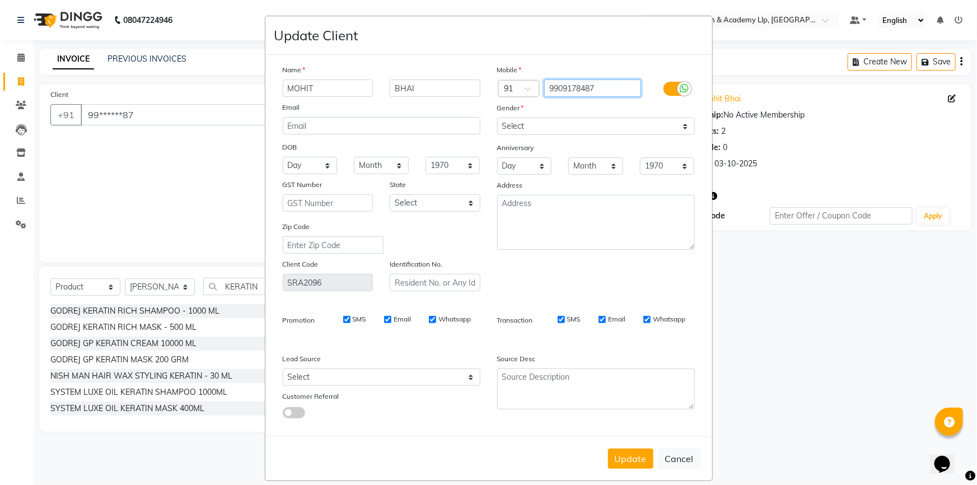
drag, startPoint x: 599, startPoint y: 87, endPoint x: 541, endPoint y: 86, distance: 58.3
click at [544, 86] on input "9909178487" at bounding box center [592, 88] width 97 height 17
click at [788, 89] on ngb-modal-window "Update Client Name MOHIT BHAI Email DOB Day 01 02 03 04 05 06 07 08 09 10 11 12…" at bounding box center [488, 242] width 977 height 485
click at [670, 464] on button "Cancel" at bounding box center [679, 458] width 43 height 21
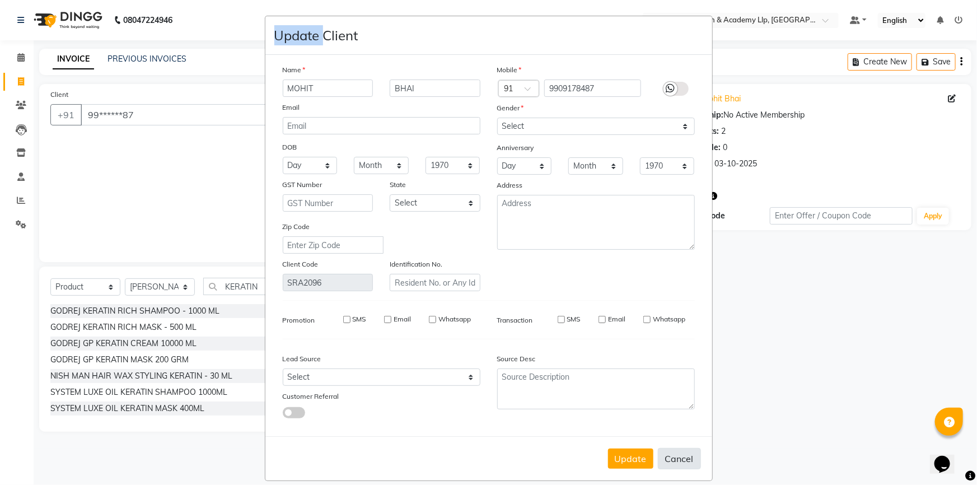
select select
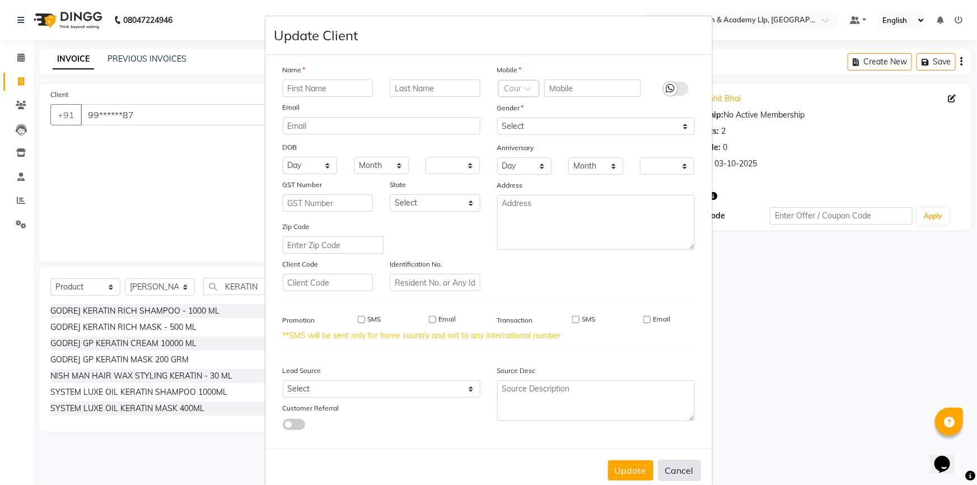
click at [668, 472] on button "Cancel" at bounding box center [679, 470] width 43 height 21
click at [755, 219] on ngb-modal-window "Update Client Name Email DOB Day 01 02 03 04 05 06 07 08 09 10 11 12 13 14 15 1…" at bounding box center [488, 242] width 977 height 485
click at [240, 165] on ngb-modal-window "Update Client Name Email DOB Day 01 02 03 04 05 06 07 08 09 10 11 12 13 14 15 1…" at bounding box center [488, 242] width 977 height 485
click at [238, 161] on ngb-modal-window "Update Client Name Email DOB Day 01 02 03 04 05 06 07 08 09 10 11 12 13 14 15 1…" at bounding box center [488, 242] width 977 height 485
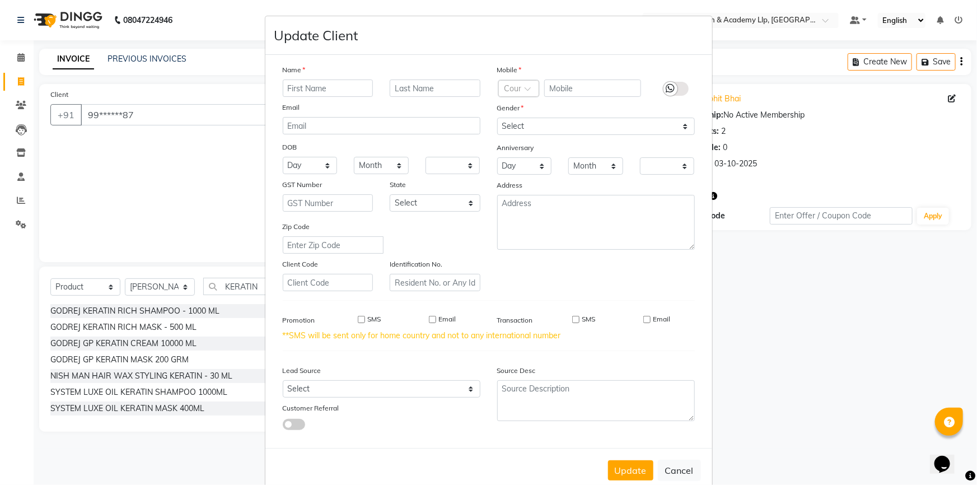
click at [184, 115] on ngb-modal-window "Update Client Name Email DOB Day 01 02 03 04 05 06 07 08 09 10 11 12 13 14 15 1…" at bounding box center [488, 242] width 977 height 485
click at [184, 111] on ngb-modal-window "Update Client Name Email DOB Day 01 02 03 04 05 06 07 08 09 10 11 12 13 14 15 1…" at bounding box center [488, 242] width 977 height 485
drag, startPoint x: 186, startPoint y: 109, endPoint x: 199, endPoint y: 106, distance: 13.9
click at [190, 108] on ngb-modal-window "Update Client Name Email DOB Day 01 02 03 04 05 06 07 08 09 10 11 12 13 14 15 1…" at bounding box center [488, 242] width 977 height 485
click at [674, 467] on button "Cancel" at bounding box center [679, 470] width 43 height 21
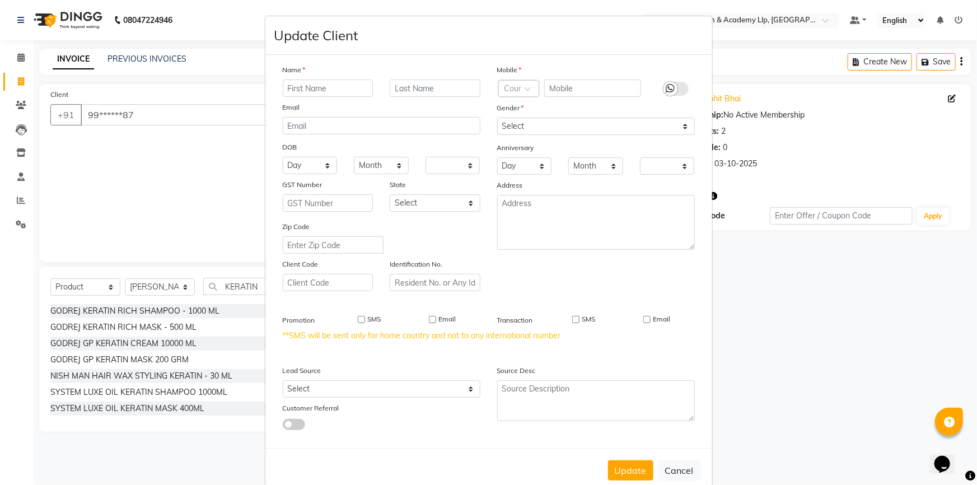
drag, startPoint x: 136, startPoint y: 183, endPoint x: 123, endPoint y: 177, distance: 13.8
click at [135, 183] on ngb-modal-window "Update Client Name Email DOB Day 01 02 03 04 05 06 07 08 09 10 11 12 13 14 15 1…" at bounding box center [488, 242] width 977 height 485
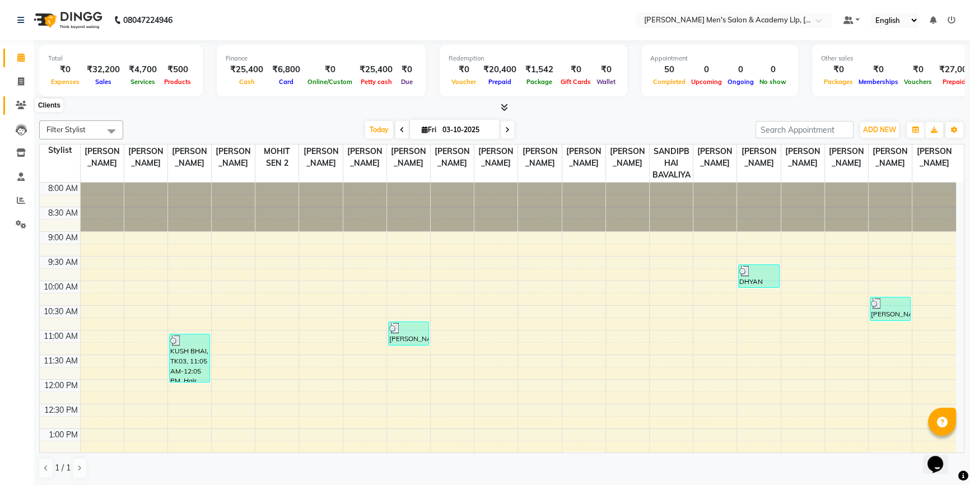
click at [19, 104] on icon at bounding box center [21, 105] width 11 height 8
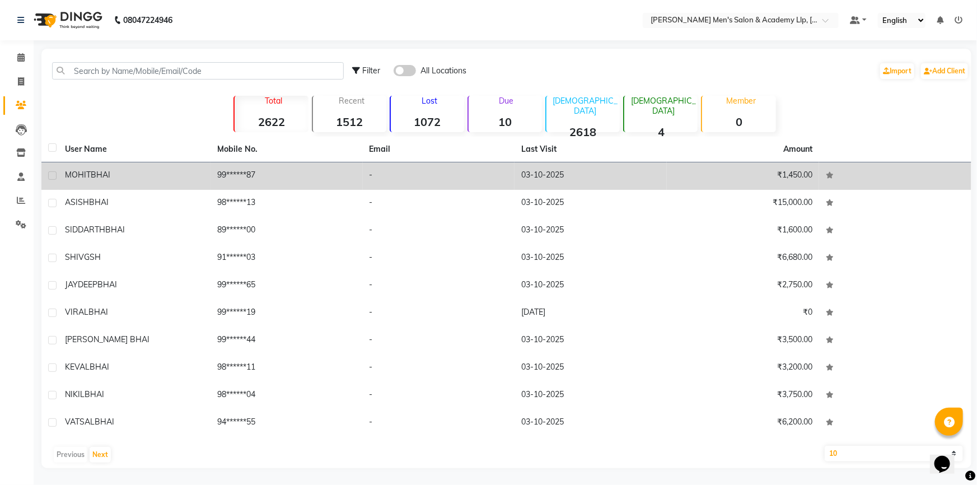
click at [109, 171] on span "BHAI" at bounding box center [101, 175] width 20 height 10
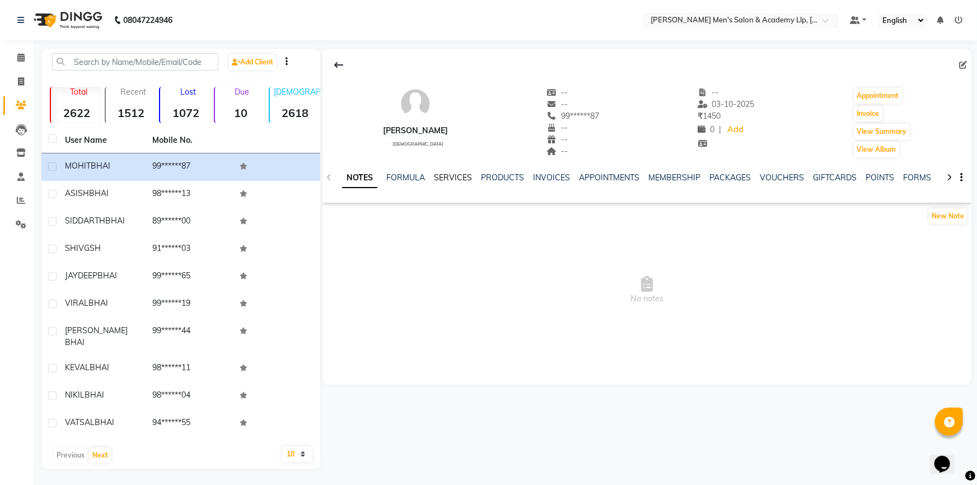
click at [454, 174] on link "SERVICES" at bounding box center [453, 178] width 38 height 10
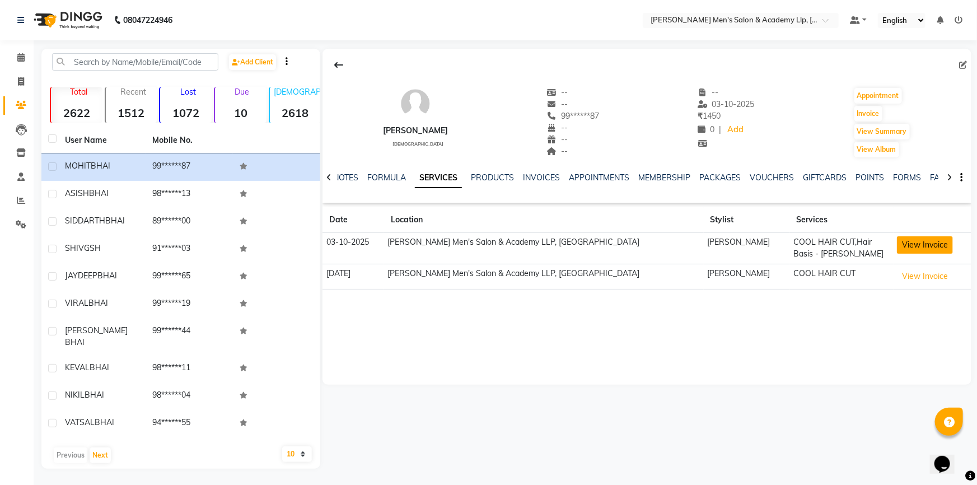
click at [899, 247] on button "View Invoice" at bounding box center [925, 244] width 56 height 17
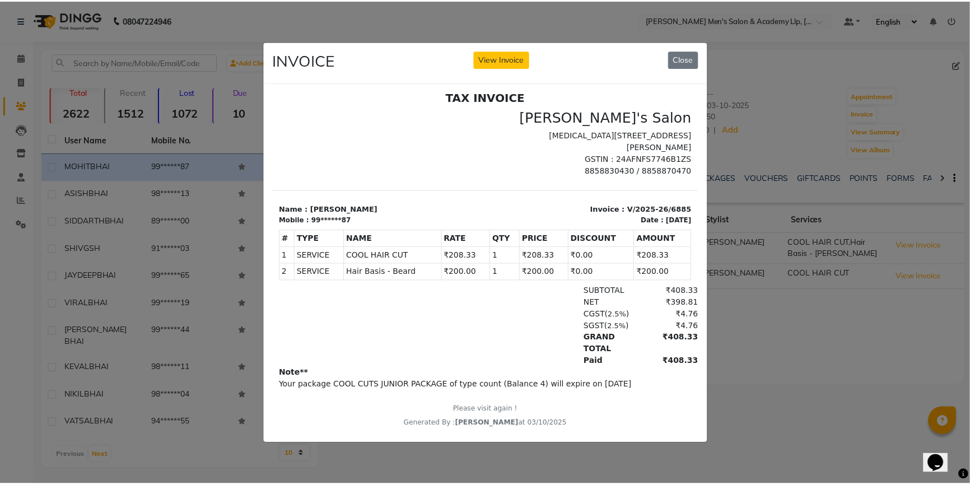
scroll to position [8, 0]
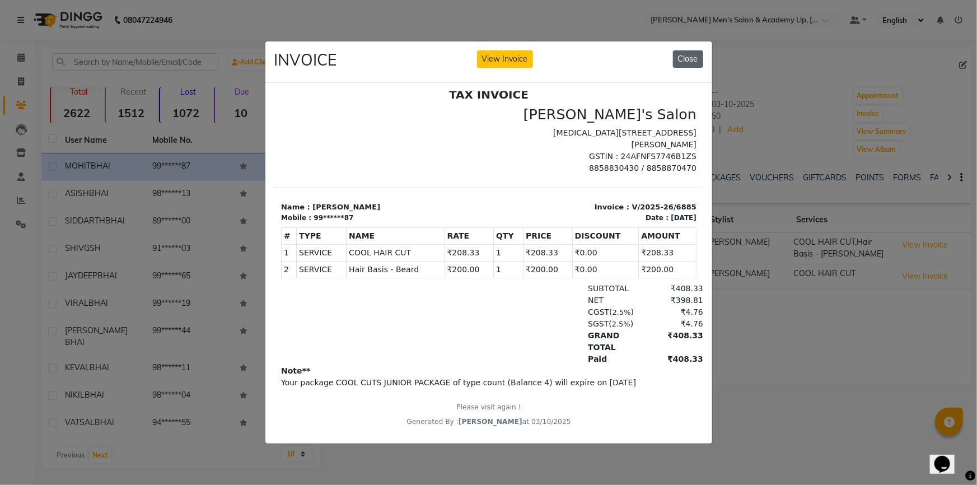
click at [683, 50] on button "Close" at bounding box center [688, 58] width 30 height 17
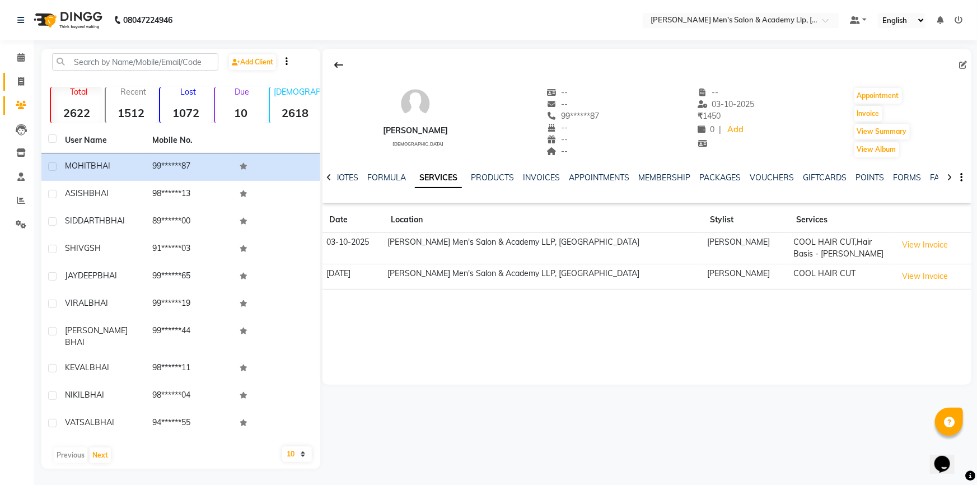
click at [18, 76] on span at bounding box center [21, 82] width 20 height 13
select select "service"
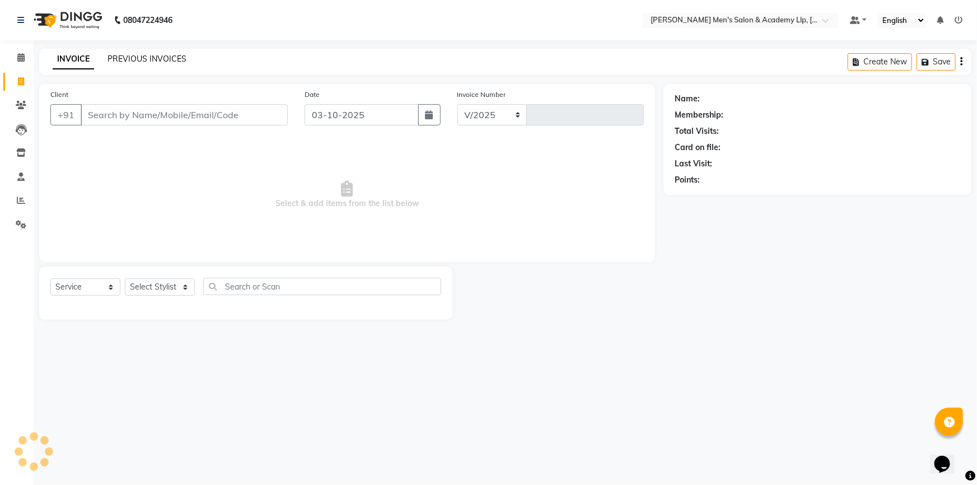
select select "8248"
type input "6886"
click at [113, 57] on link "PREVIOUS INVOICES" at bounding box center [147, 59] width 79 height 10
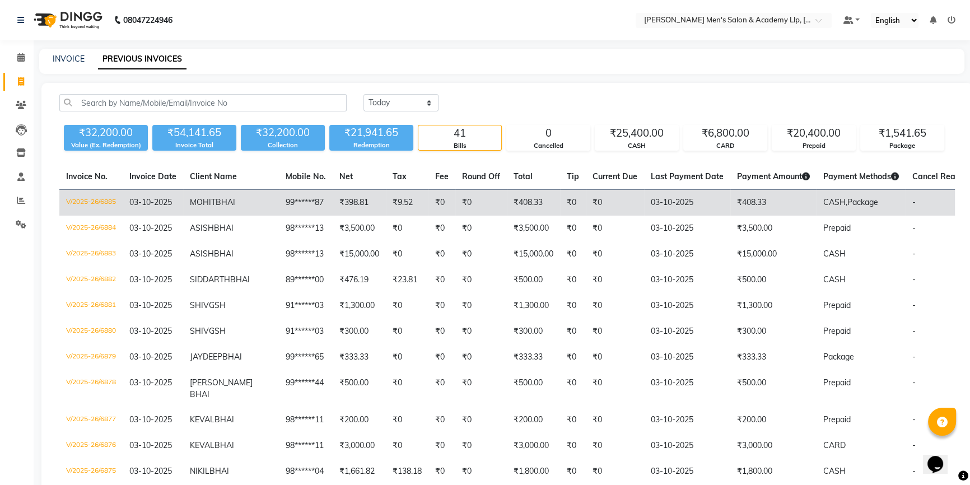
click at [101, 203] on td "V/2025-26/6885" at bounding box center [90, 203] width 63 height 26
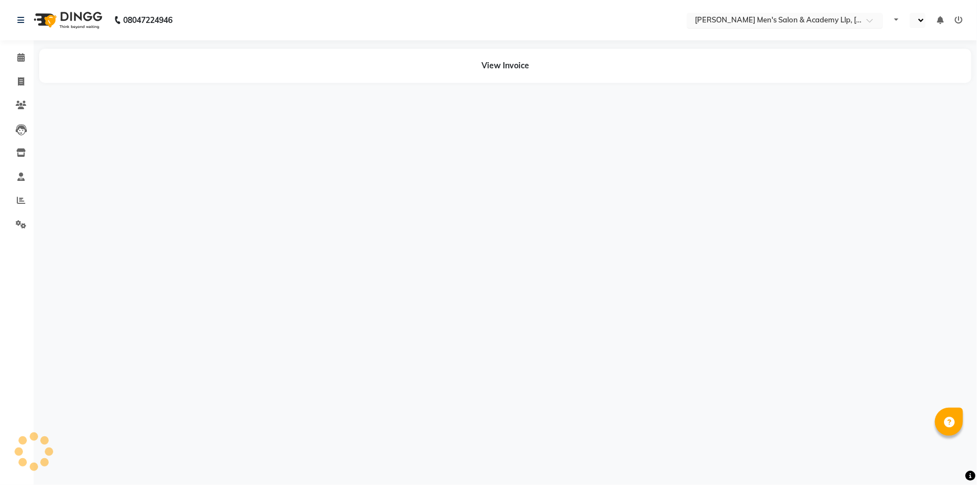
select select "en"
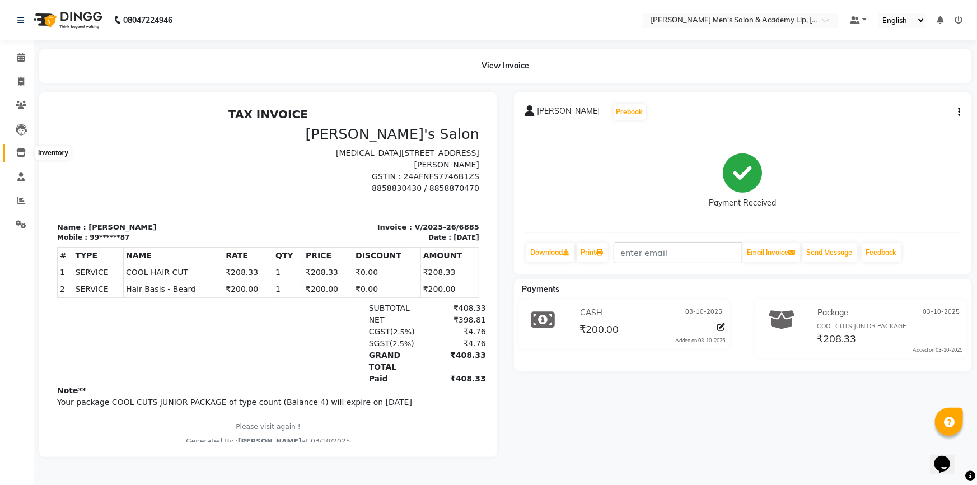
click at [22, 152] on icon at bounding box center [21, 152] width 10 height 8
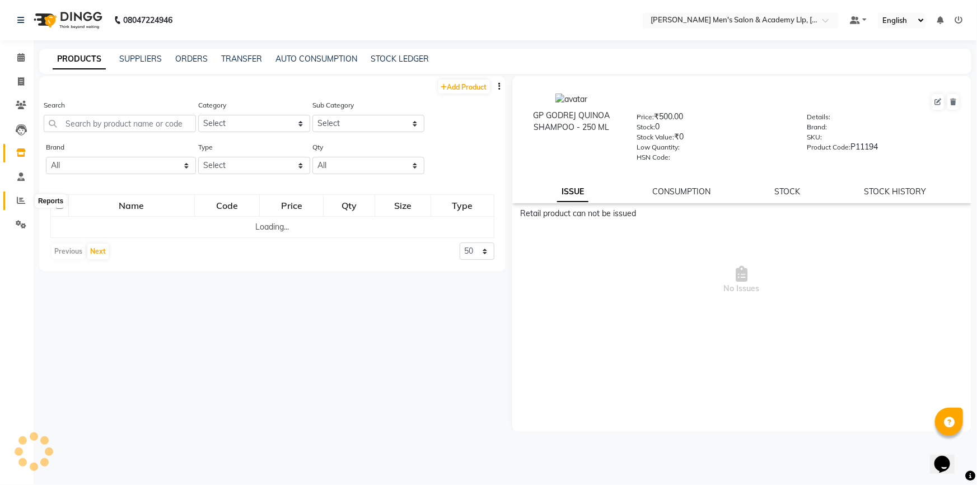
click at [17, 203] on icon at bounding box center [21, 200] width 8 height 8
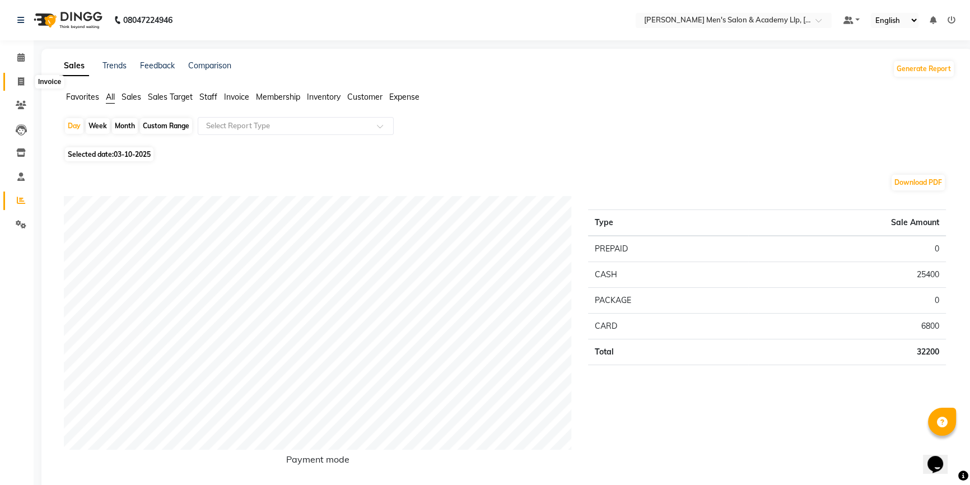
click at [18, 84] on icon at bounding box center [21, 81] width 6 height 8
select select "service"
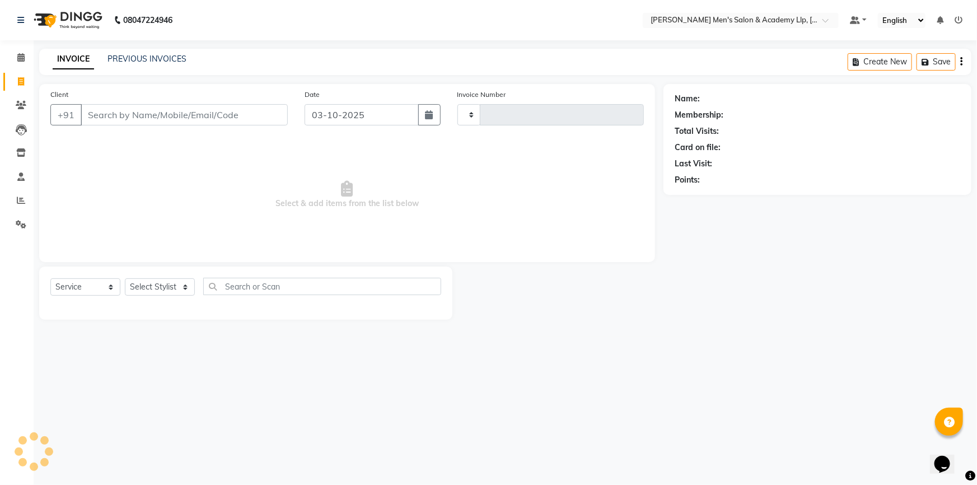
type input "6886"
select select "8248"
click at [134, 114] on input "Client" at bounding box center [184, 114] width 207 height 21
click at [22, 196] on icon at bounding box center [21, 200] width 8 height 8
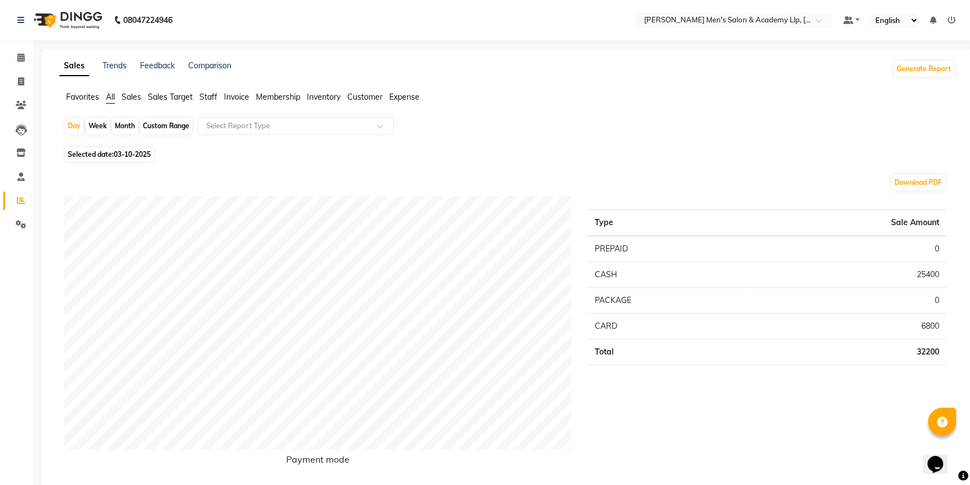
click at [206, 101] on span "Staff" at bounding box center [208, 97] width 18 height 10
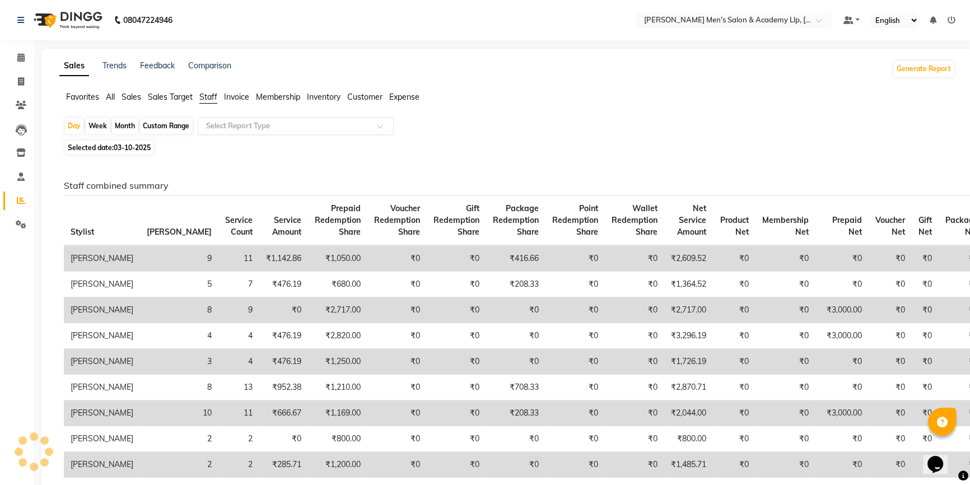
click at [218, 132] on div "Select Report Type" at bounding box center [296, 126] width 196 height 18
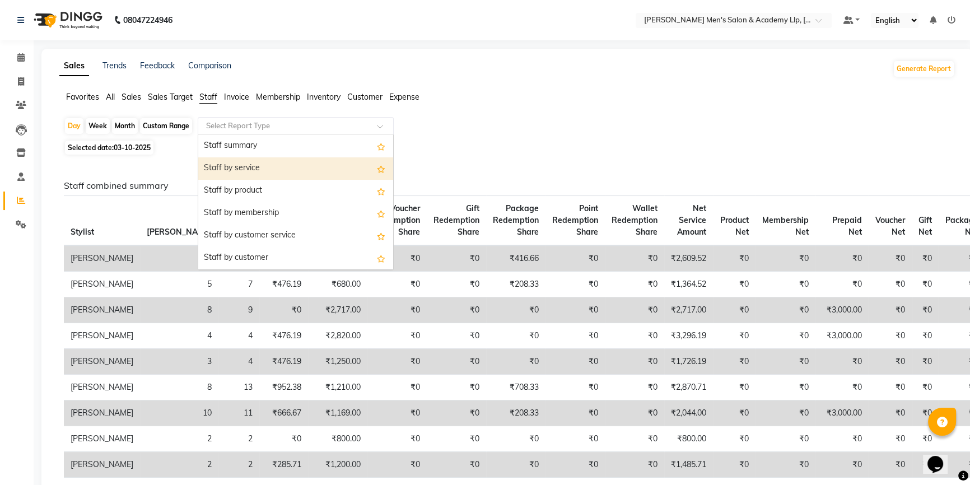
click at [212, 160] on div "Staff by service" at bounding box center [295, 168] width 195 height 22
select select "full_report"
select select "csv"
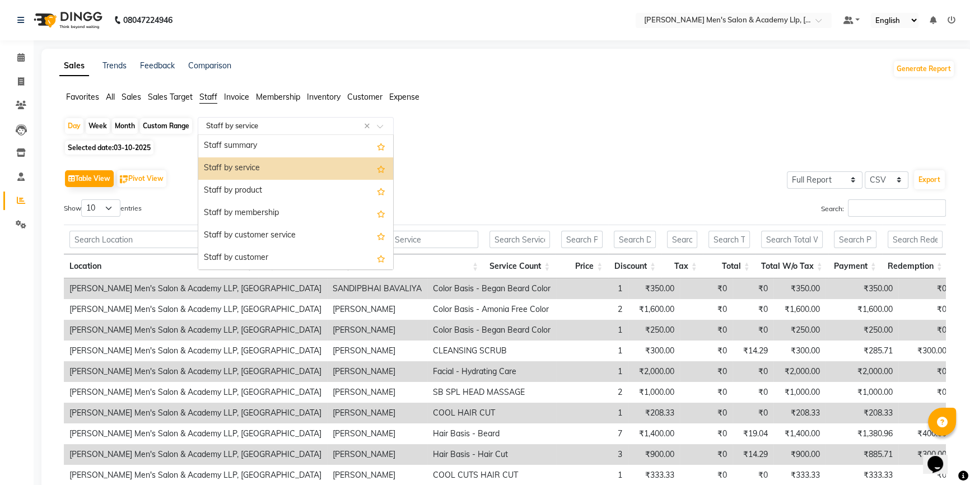
click at [262, 132] on div "Select Report Type × Staff by service ×" at bounding box center [296, 126] width 196 height 18
click at [254, 141] on div "Staff summary" at bounding box center [295, 146] width 195 height 22
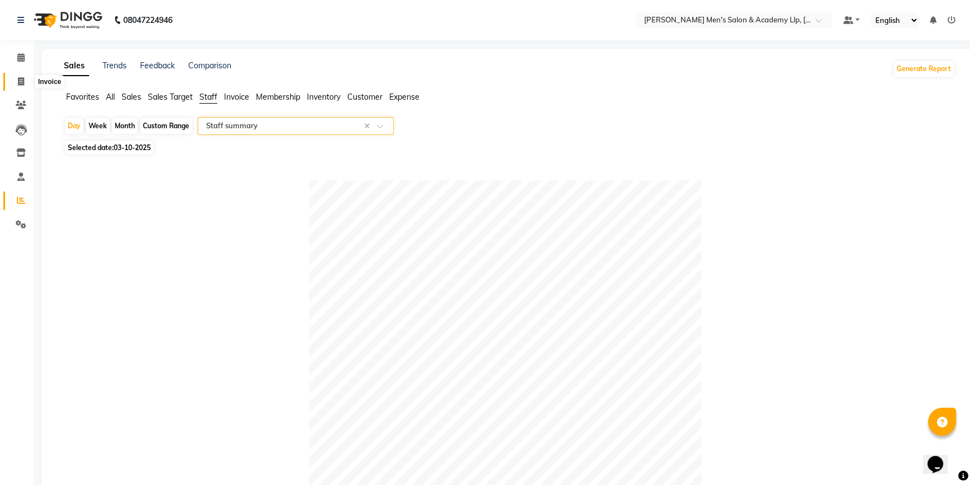
click at [22, 80] on icon at bounding box center [21, 81] width 6 height 8
select select "service"
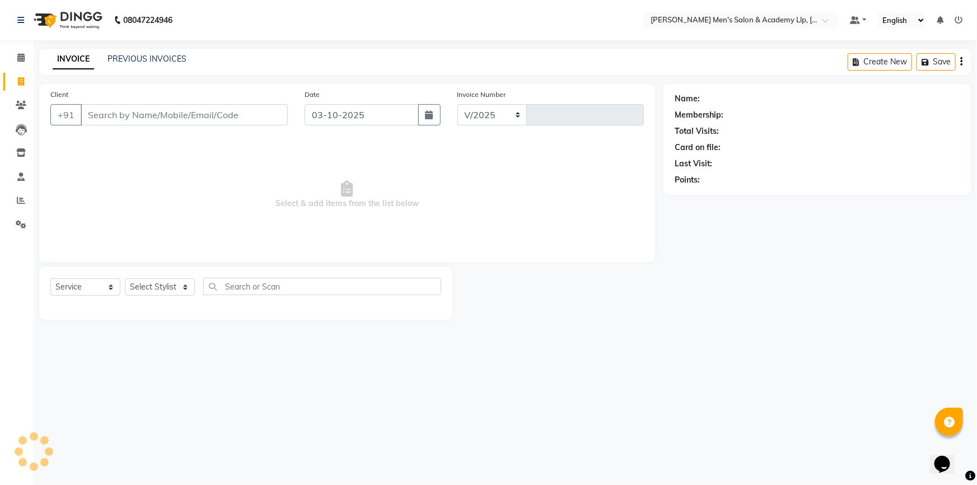
select select "8248"
type input "6886"
click at [110, 117] on input "Client" at bounding box center [184, 114] width 207 height 21
type input "9909178487"
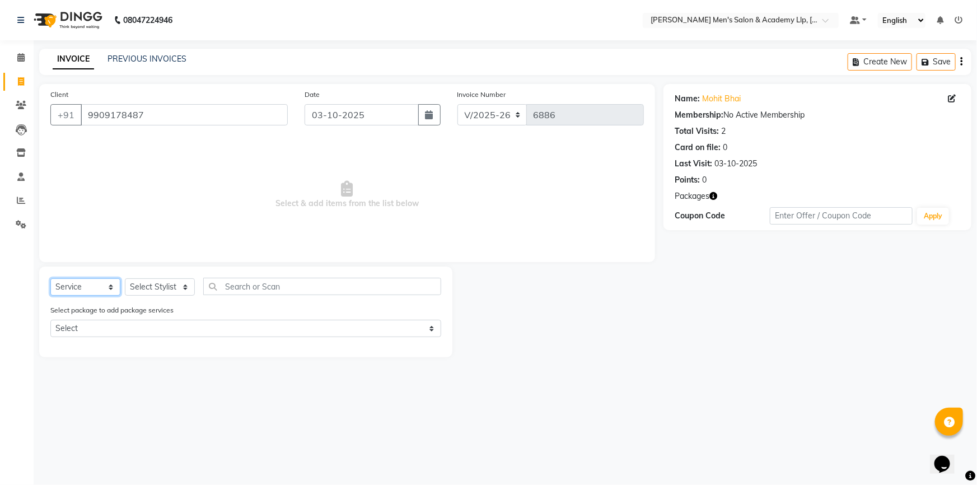
click at [92, 287] on select "Select Service Product Membership Package Voucher Prepaid Gift Card" at bounding box center [85, 286] width 70 height 17
click at [91, 286] on select "Select Service Product Membership Package Voucher Prepaid Gift Card" at bounding box center [85, 286] width 70 height 17
select select "product"
click at [50, 278] on select "Select Service Product Membership Package Voucher Prepaid Gift Card" at bounding box center [85, 286] width 70 height 17
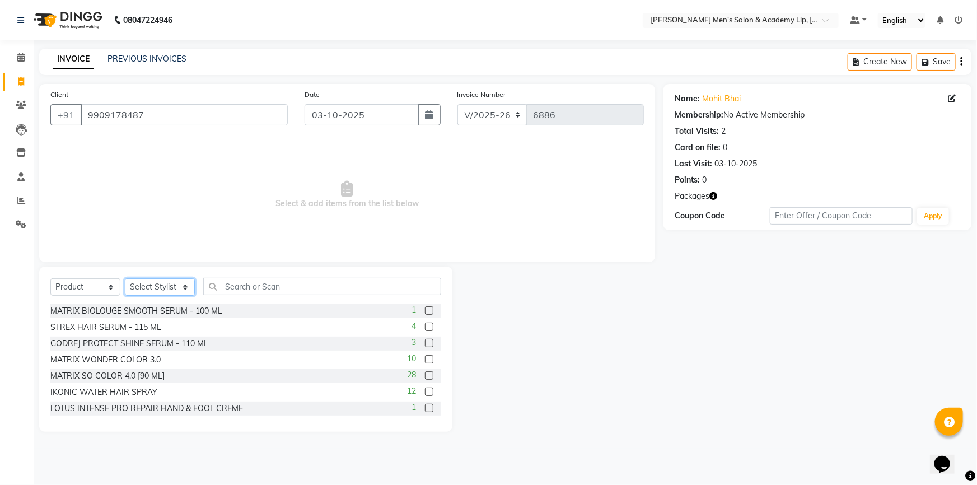
click at [151, 286] on select "Select Stylist ABHISHEK SEN AKKI SEN [PERSON_NAME] [PERSON_NAME] [PERSON_NAME] …" at bounding box center [160, 286] width 70 height 17
select select "78784"
click at [125, 278] on select "Select Stylist ABHISHEK SEN AKKI SEN [PERSON_NAME] [PERSON_NAME] [PERSON_NAME] …" at bounding box center [160, 286] width 70 height 17
click at [230, 290] on input "text" at bounding box center [322, 286] width 238 height 17
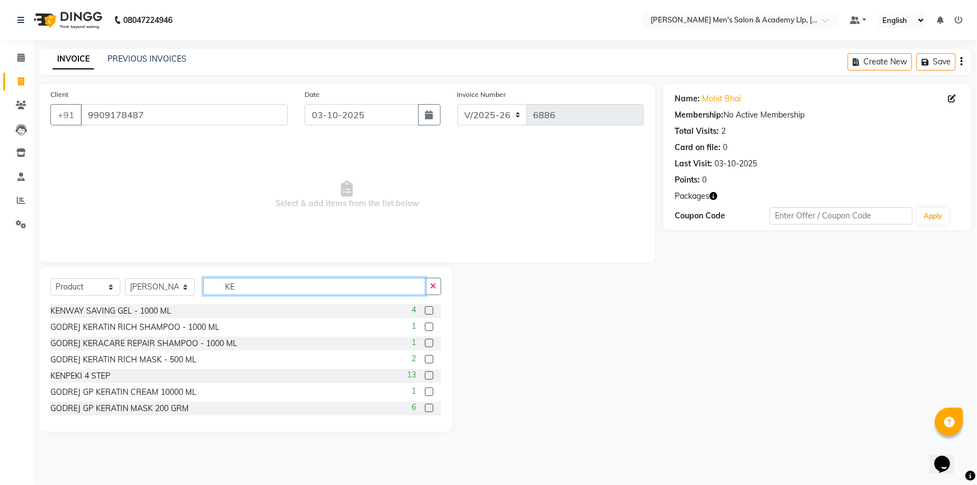
type input "K"
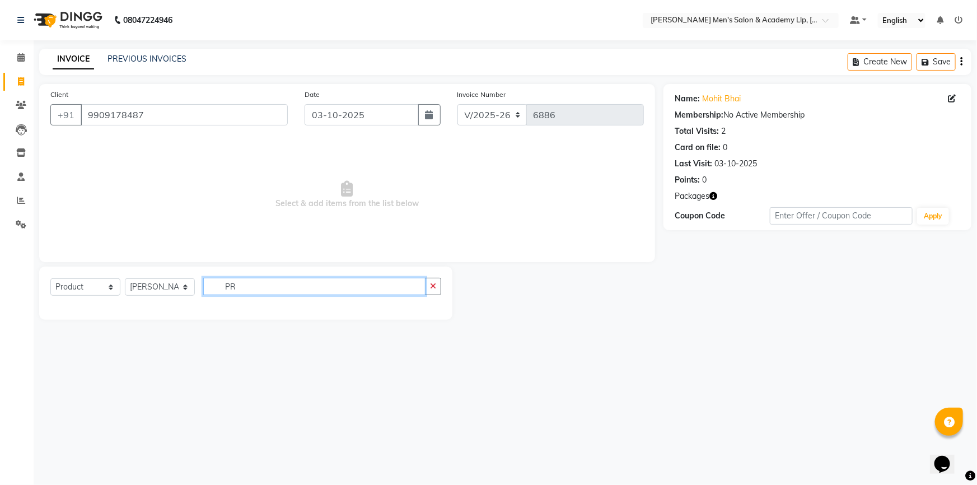
type input "P"
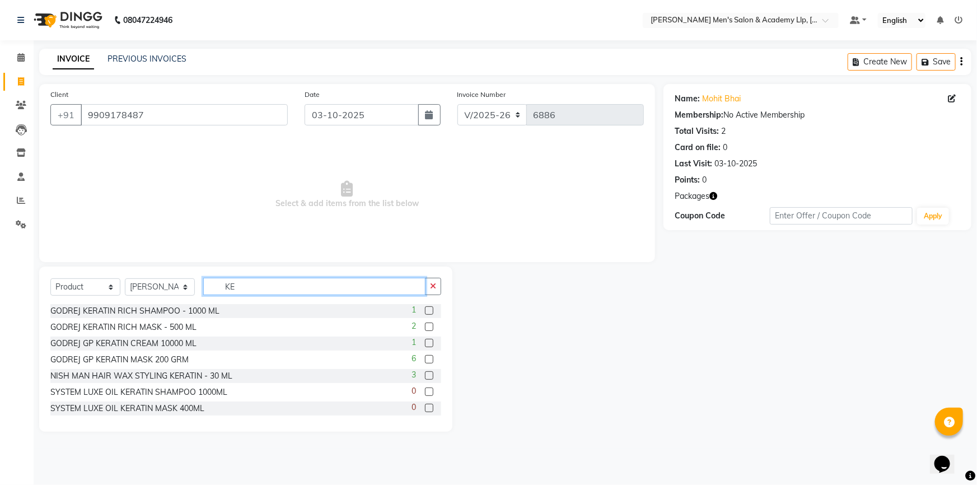
type input "K"
type input "G"
type input "250ML"
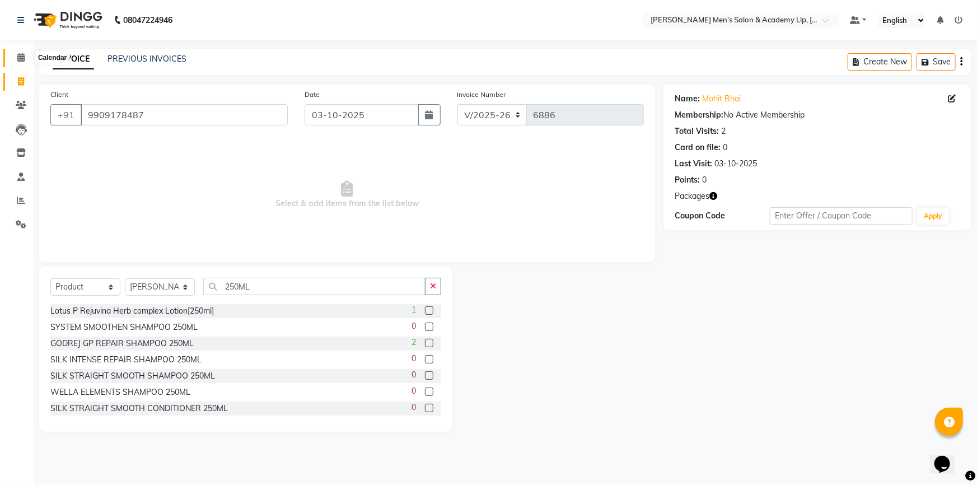
click at [16, 57] on span at bounding box center [21, 58] width 20 height 13
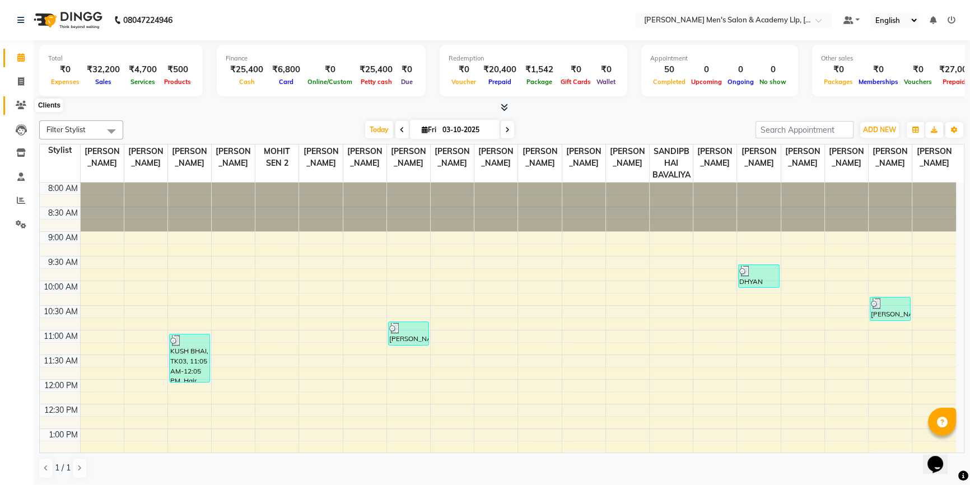
click at [22, 103] on icon at bounding box center [21, 105] width 11 height 8
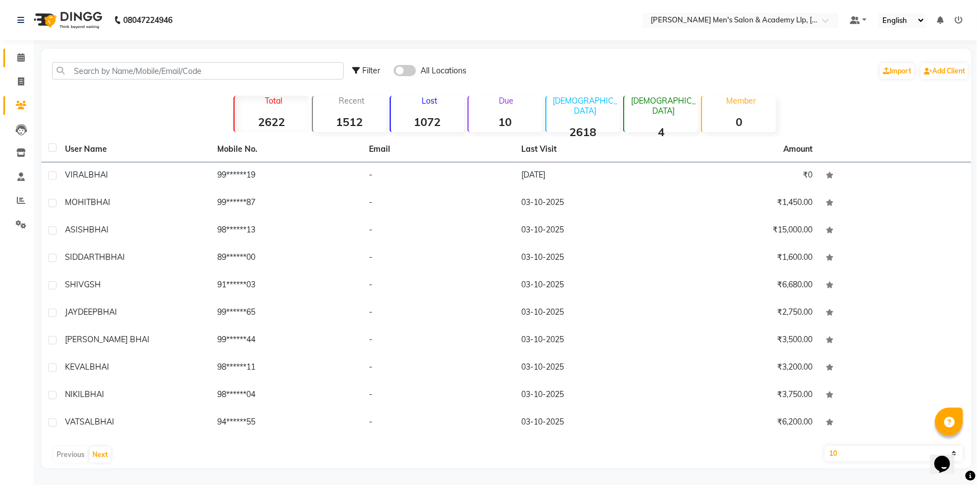
click at [21, 66] on link "Calendar" at bounding box center [16, 58] width 27 height 18
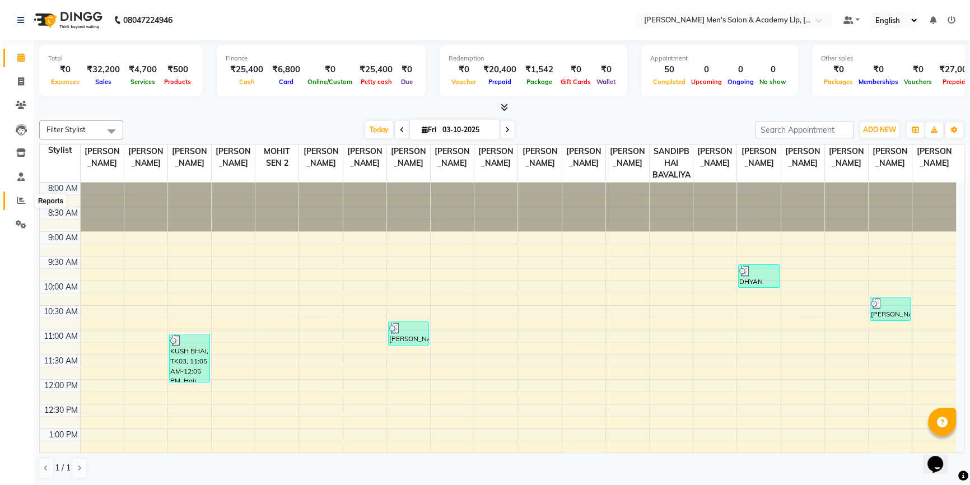
click at [17, 198] on icon at bounding box center [21, 200] width 8 height 8
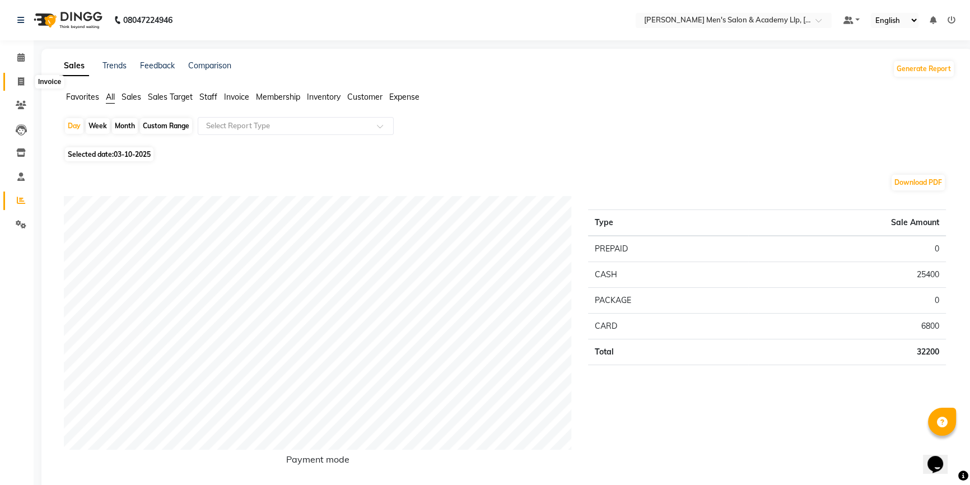
click at [22, 76] on span at bounding box center [21, 82] width 20 height 13
select select "8248"
select select "service"
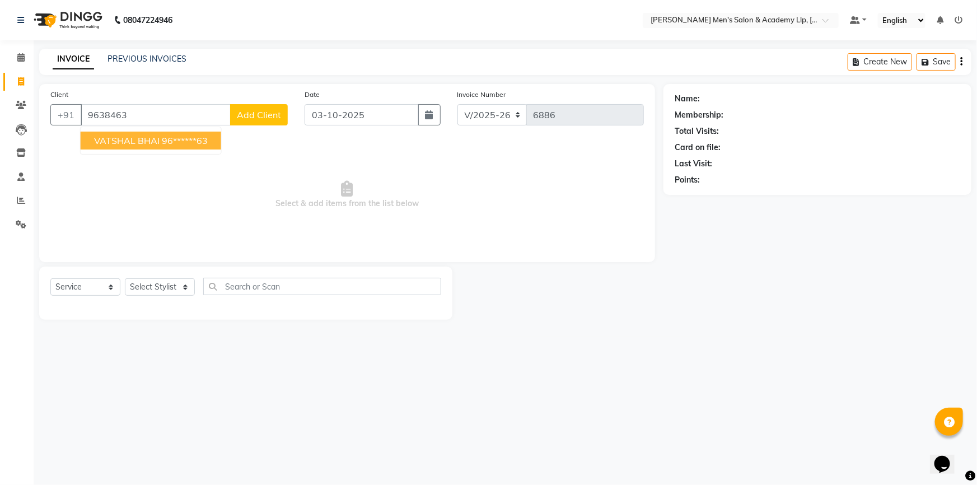
click at [137, 140] on span "VATSHAL BHAI" at bounding box center [127, 140] width 66 height 11
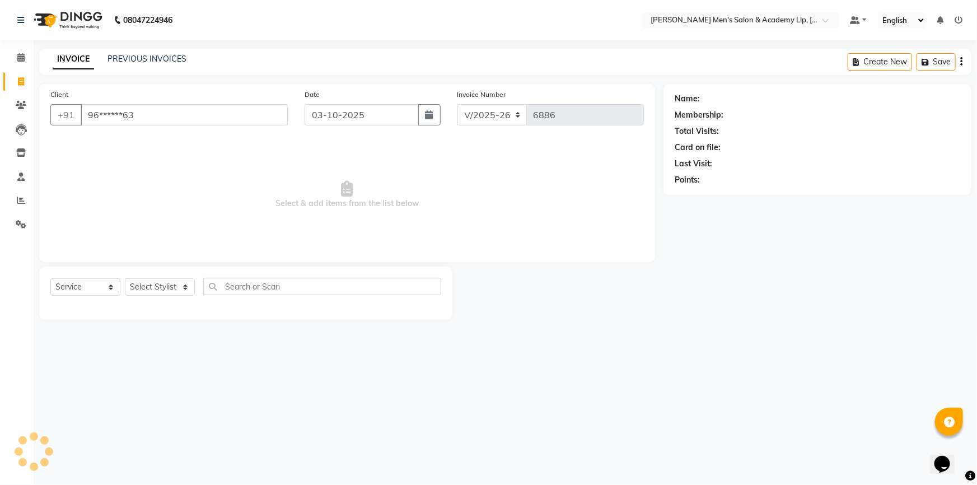
type input "96******63"
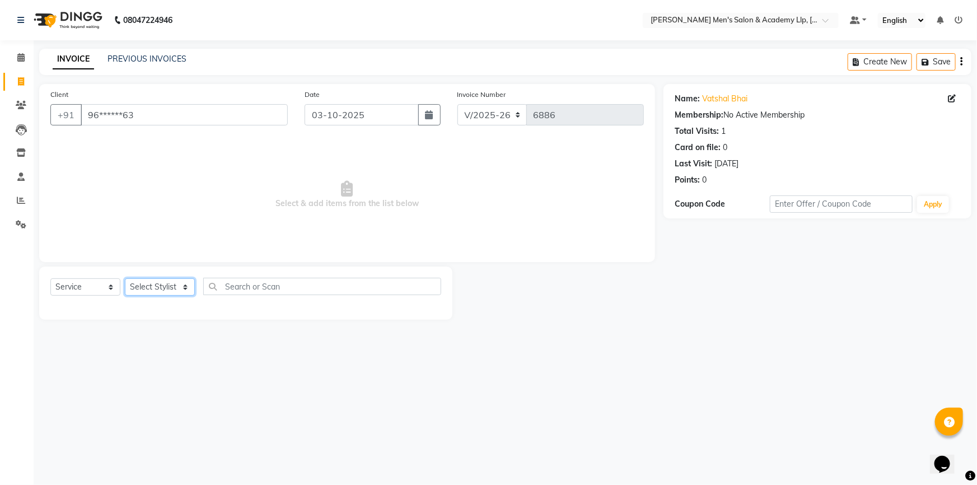
click at [159, 290] on select "Select Stylist ABHISHEK SEN AKKI SEN [PERSON_NAME] [PERSON_NAME] [PERSON_NAME] …" at bounding box center [160, 286] width 70 height 17
select select "78784"
click at [125, 278] on select "Select Stylist ABHISHEK SEN AKKI SEN [PERSON_NAME] [PERSON_NAME] [PERSON_NAME] …" at bounding box center [160, 286] width 70 height 17
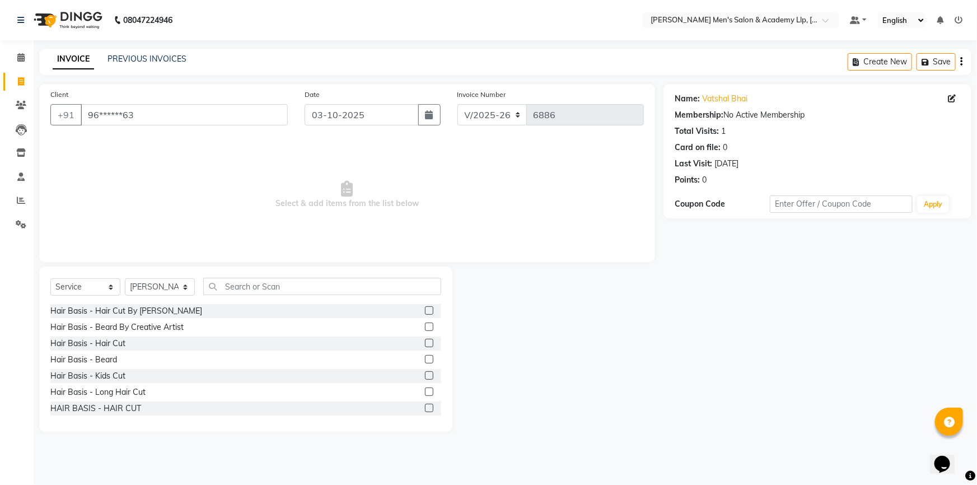
click at [148, 37] on nav "08047224946 Select Location × [PERSON_NAME] Men's [GEOGRAPHIC_DATA] Default Pan…" at bounding box center [488, 20] width 977 height 40
click at [86, 285] on select "Select Service Product Membership Package Voucher Prepaid Gift Card" at bounding box center [85, 286] width 70 height 17
select select "P"
click at [50, 278] on select "Select Service Product Membership Package Voucher Prepaid Gift Card" at bounding box center [85, 286] width 70 height 17
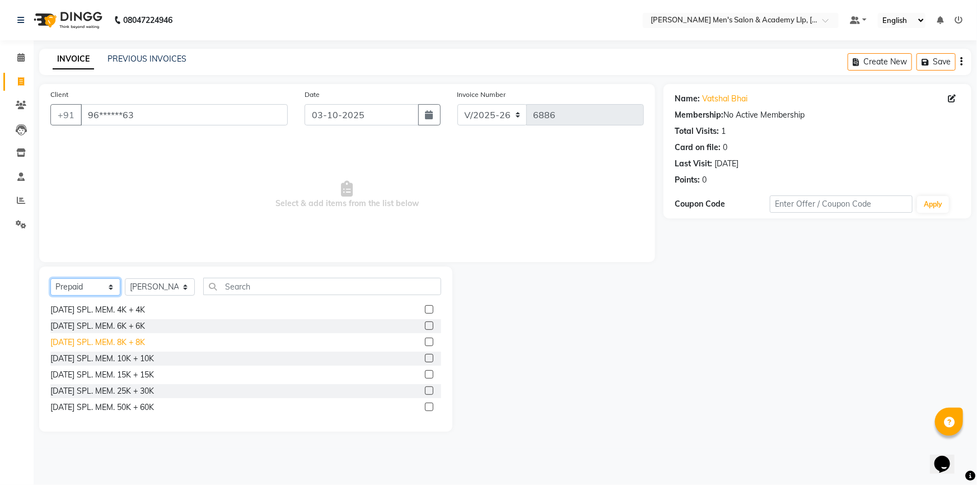
scroll to position [584, 0]
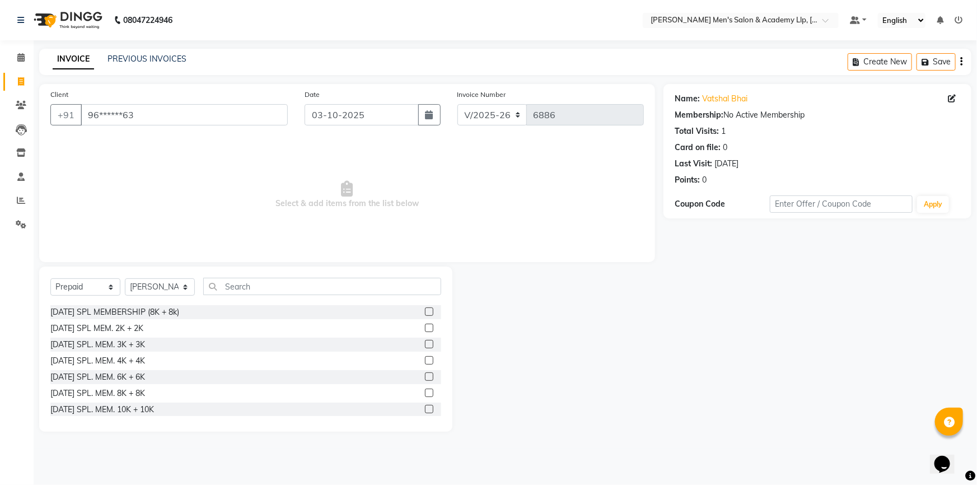
click at [425, 350] on div at bounding box center [428, 346] width 7 height 12
click at [425, 345] on label at bounding box center [429, 344] width 8 height 8
click at [425, 345] on input "checkbox" at bounding box center [428, 344] width 7 height 7
click at [425, 345] on label at bounding box center [429, 344] width 8 height 8
click at [425, 345] on input "checkbox" at bounding box center [428, 344] width 7 height 7
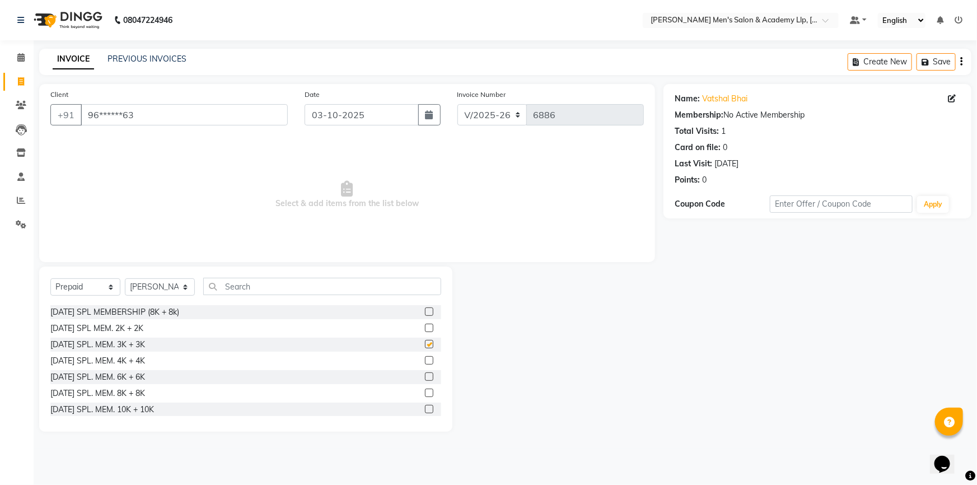
checkbox input "false"
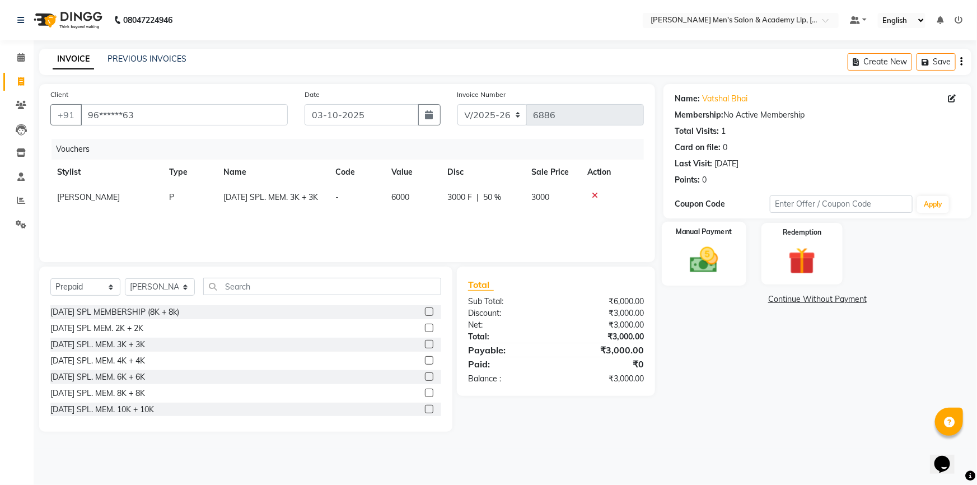
click at [721, 248] on img at bounding box center [705, 260] width 46 height 32
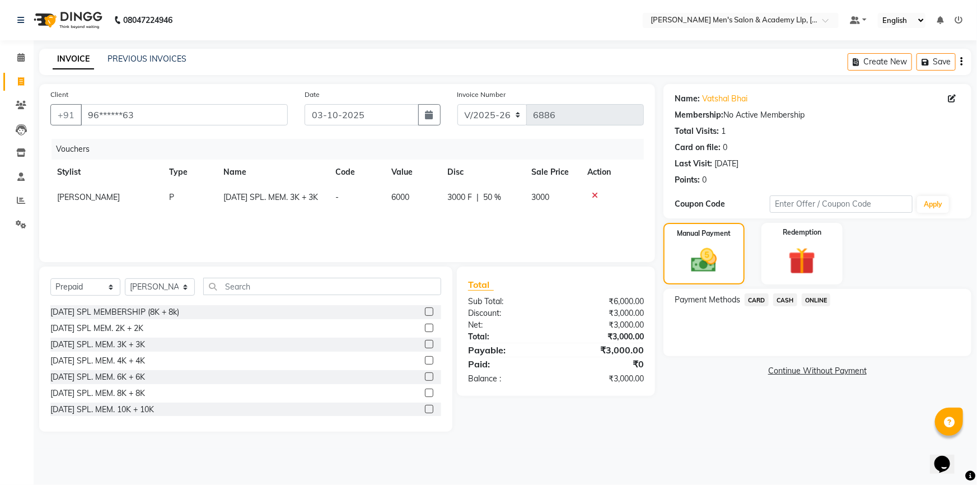
click at [754, 299] on span "CARD" at bounding box center [757, 300] width 24 height 13
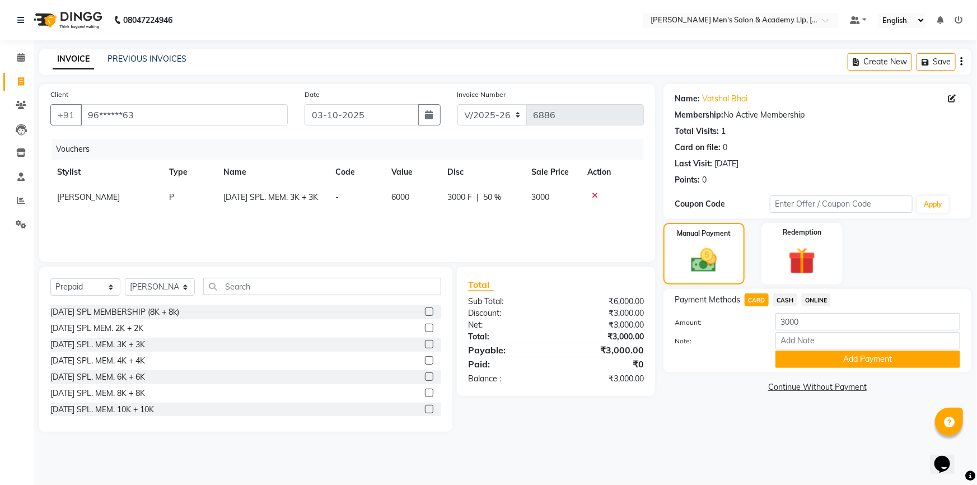
click at [593, 196] on icon at bounding box center [596, 196] width 6 height 8
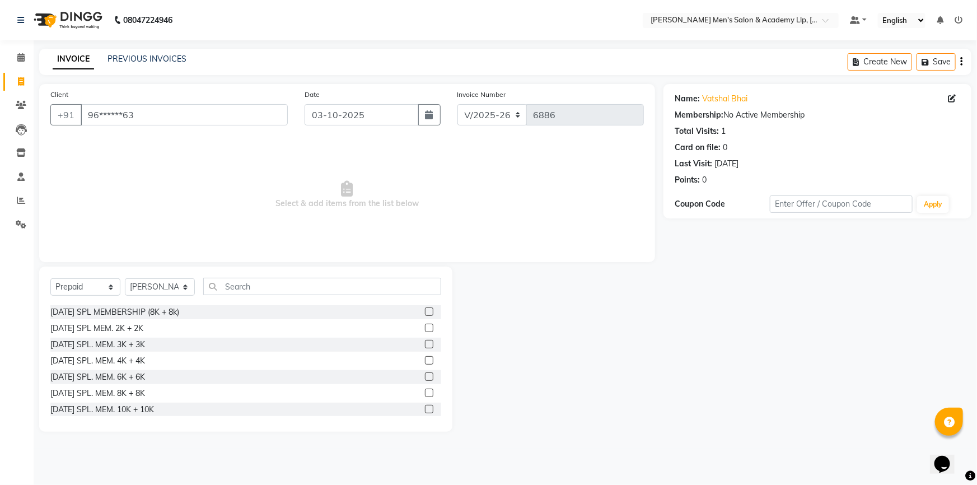
click at [425, 360] on label at bounding box center [429, 360] width 8 height 8
click at [425, 360] on input "checkbox" at bounding box center [428, 360] width 7 height 7
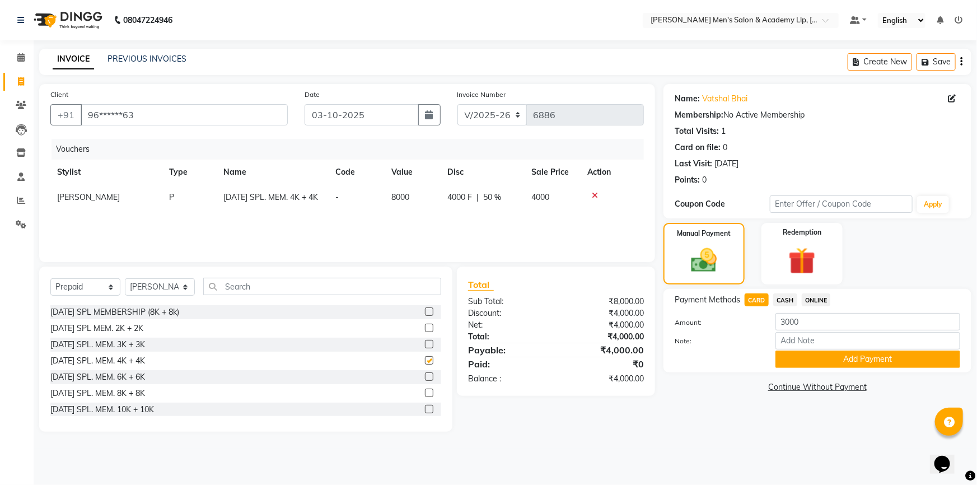
checkbox input "false"
click at [801, 353] on button "Add Payment" at bounding box center [868, 359] width 185 height 17
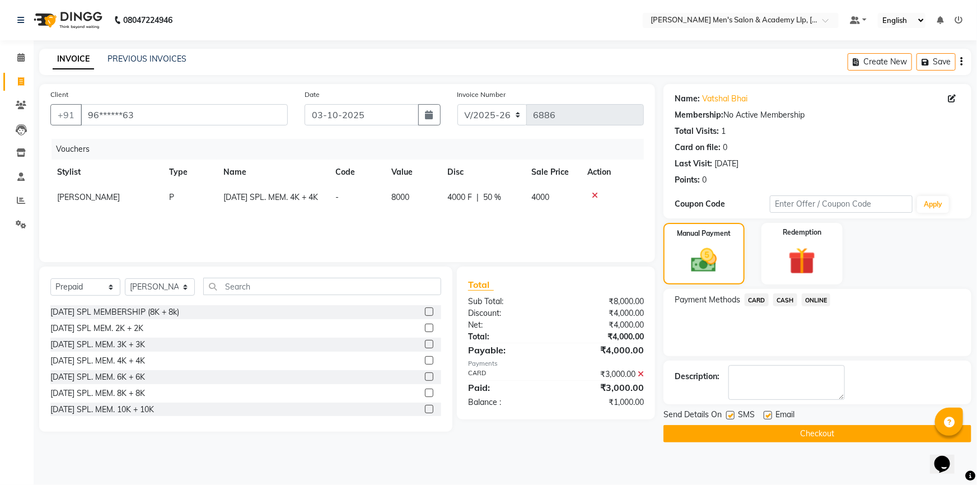
click at [640, 371] on icon at bounding box center [641, 374] width 6 height 8
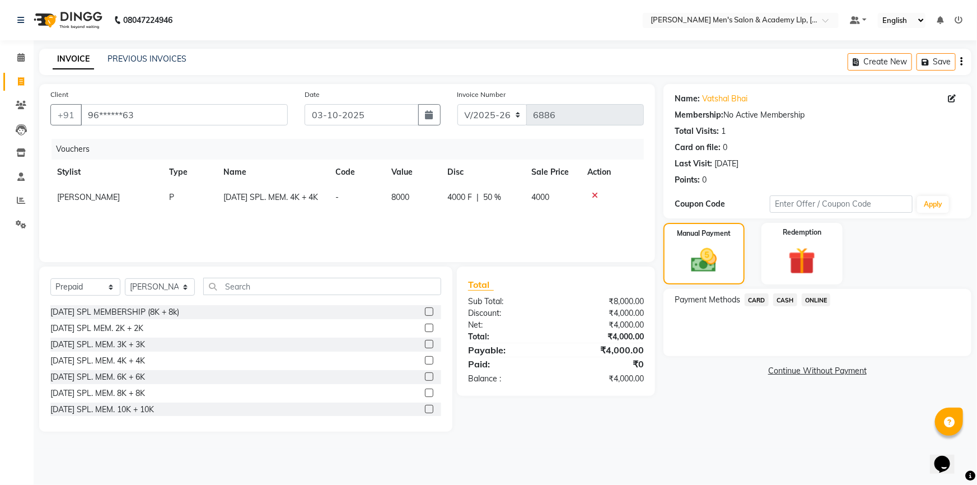
click at [762, 297] on span "CARD" at bounding box center [757, 300] width 24 height 13
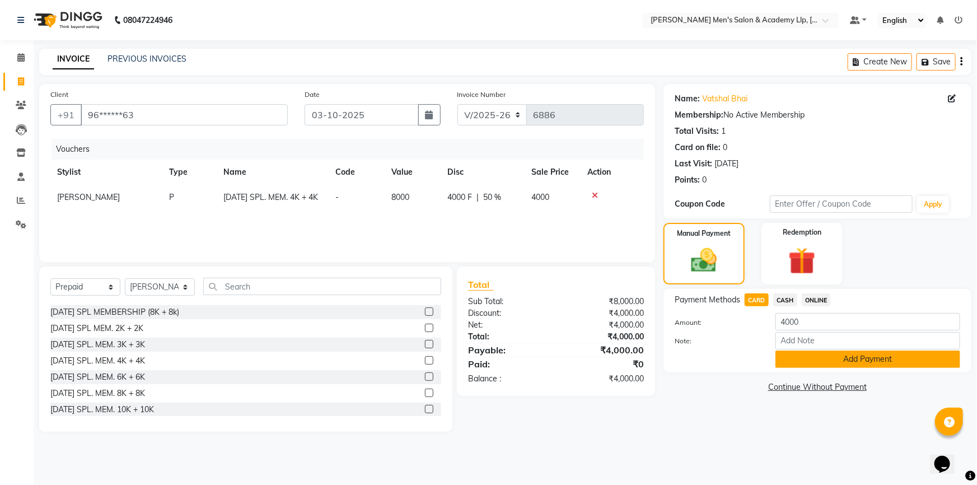
click at [790, 359] on button "Add Payment" at bounding box center [868, 359] width 185 height 17
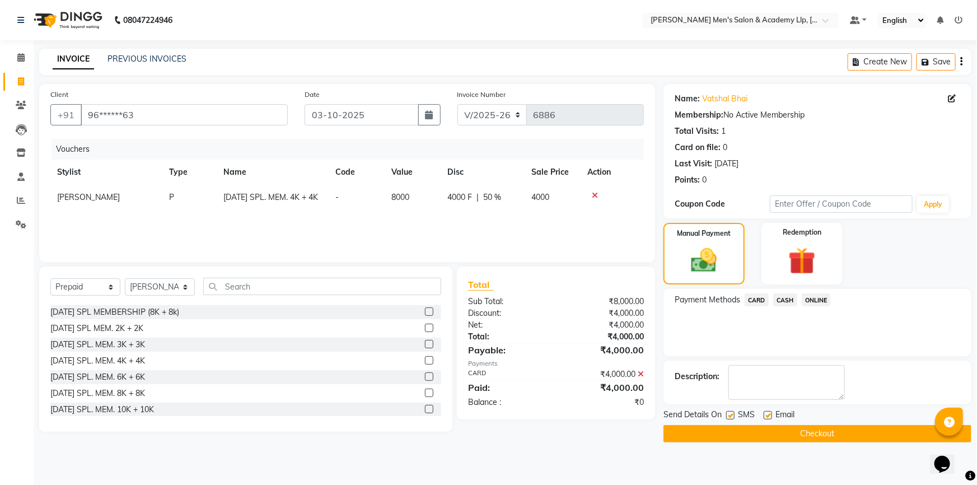
click at [767, 413] on label at bounding box center [768, 415] width 8 height 8
click at [767, 413] on input "checkbox" at bounding box center [767, 415] width 7 height 7
checkbox input "false"
click at [740, 432] on button "Checkout" at bounding box center [818, 433] width 308 height 17
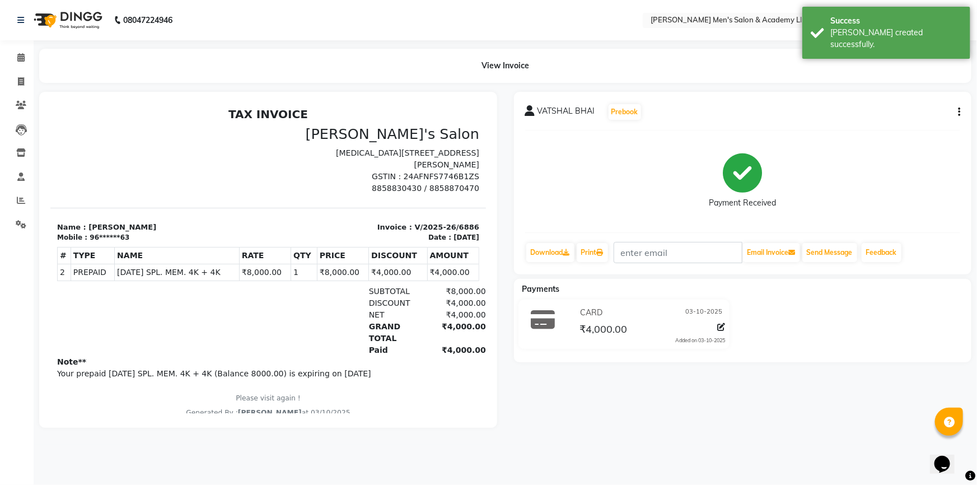
click at [958, 112] on icon "button" at bounding box center [959, 112] width 2 height 1
click at [811, 120] on div "VATSHAL BHAI Prebook" at bounding box center [743, 112] width 436 height 18
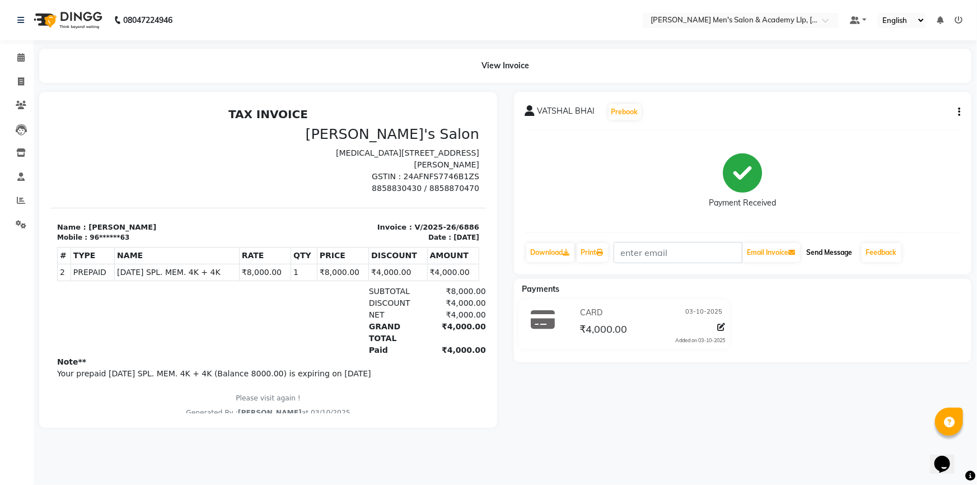
click at [823, 255] on button "Send Message" at bounding box center [830, 252] width 55 height 19
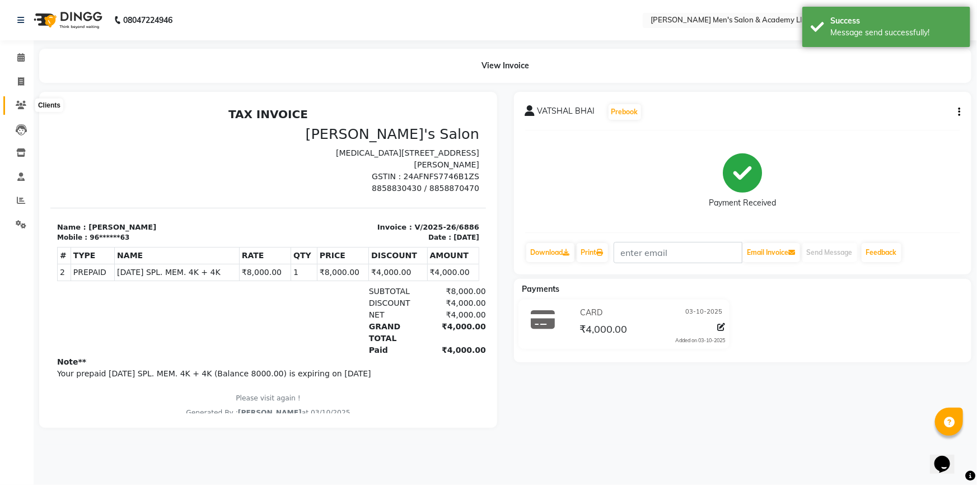
click at [27, 103] on span at bounding box center [21, 105] width 20 height 13
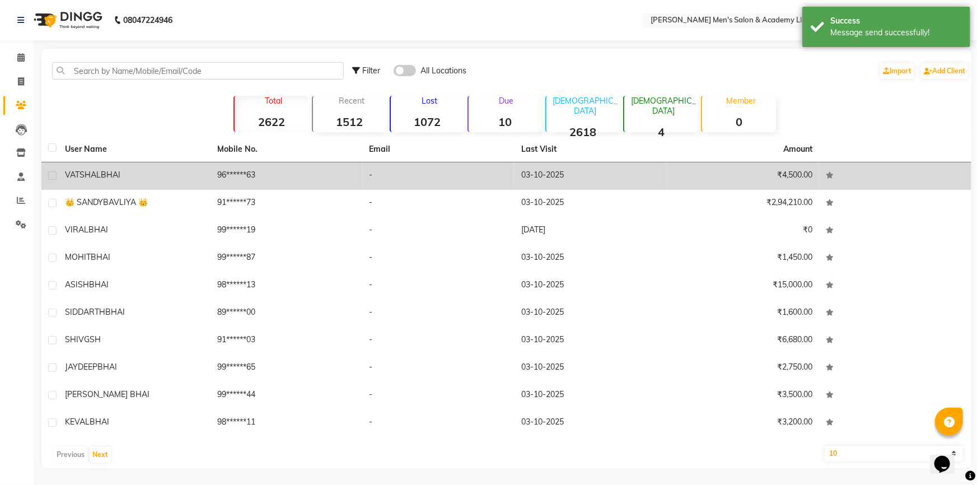
click at [130, 169] on div "VATSHAL BHAI" at bounding box center [134, 175] width 139 height 12
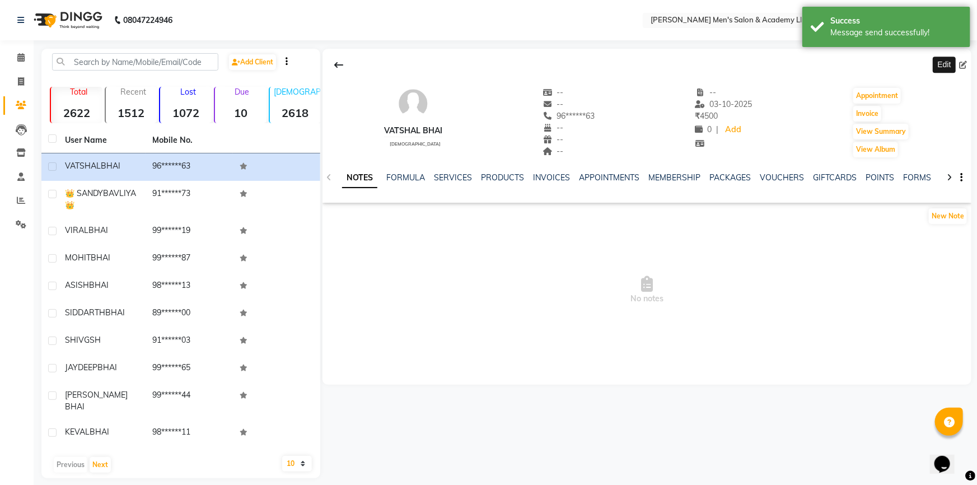
click at [965, 66] on icon at bounding box center [964, 65] width 8 height 8
select select "[DEMOGRAPHIC_DATA]"
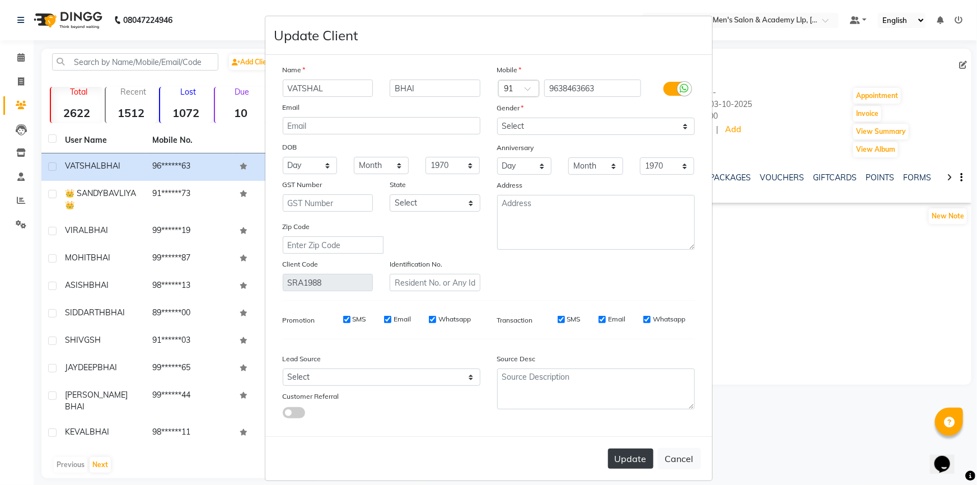
click at [636, 463] on button "Update" at bounding box center [630, 459] width 45 height 20
select select
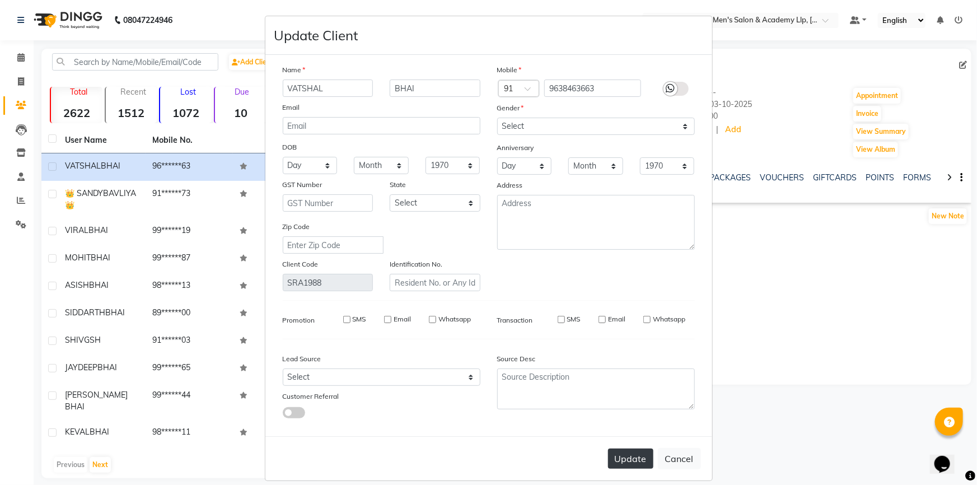
select select
checkbox input "false"
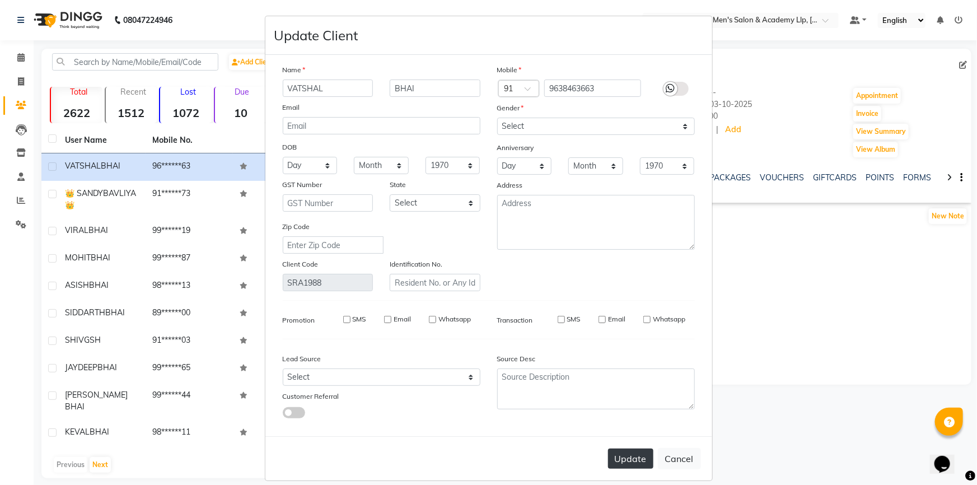
checkbox input "false"
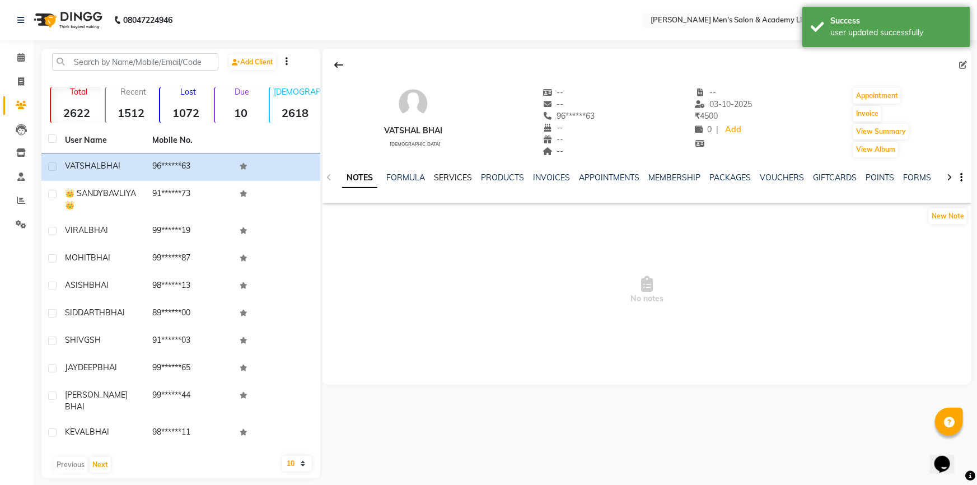
click at [454, 176] on link "SERVICES" at bounding box center [453, 178] width 38 height 10
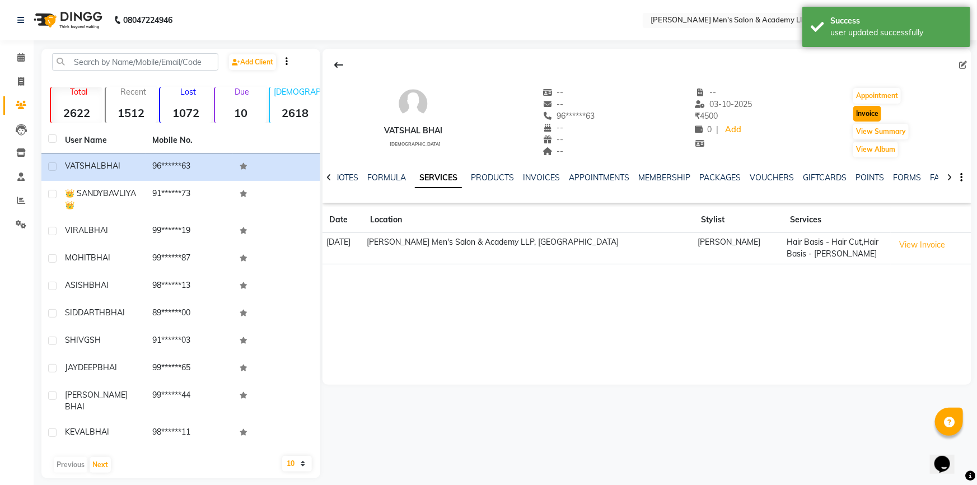
click at [859, 112] on button "Invoice" at bounding box center [868, 114] width 28 height 16
select select "service"
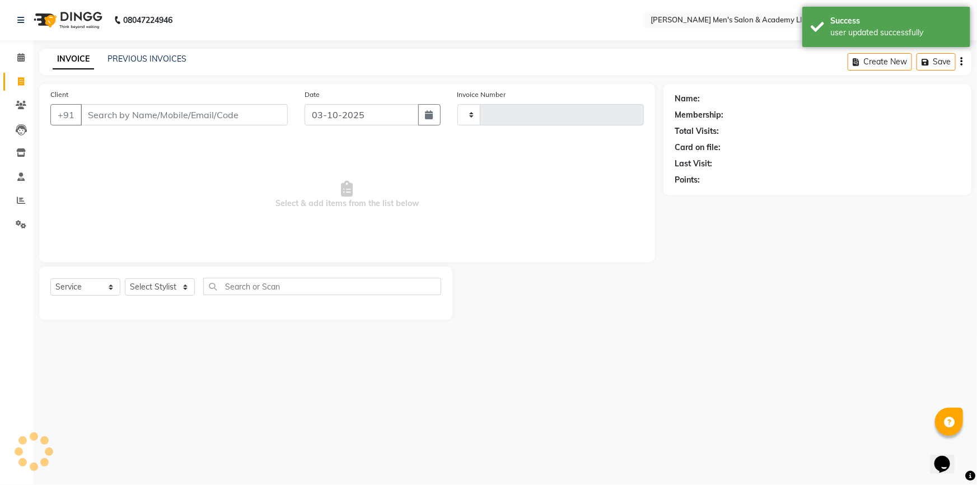
type input "6887"
select select "8248"
type input "96******63"
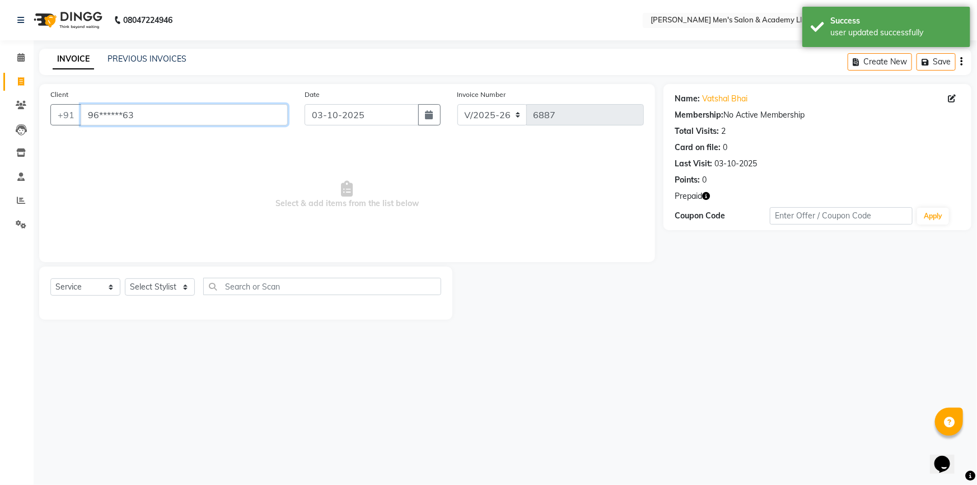
click at [189, 125] on input "96******63" at bounding box center [184, 114] width 207 height 21
click at [183, 180] on span "Select & add items from the list below" at bounding box center [347, 195] width 594 height 112
click at [150, 288] on select "Select Stylist ABHISHEK SEN AKKI SEN ANKUSH SEN ARYAN GOHEL ARYAN SEN CHANDU SE…" at bounding box center [160, 286] width 70 height 17
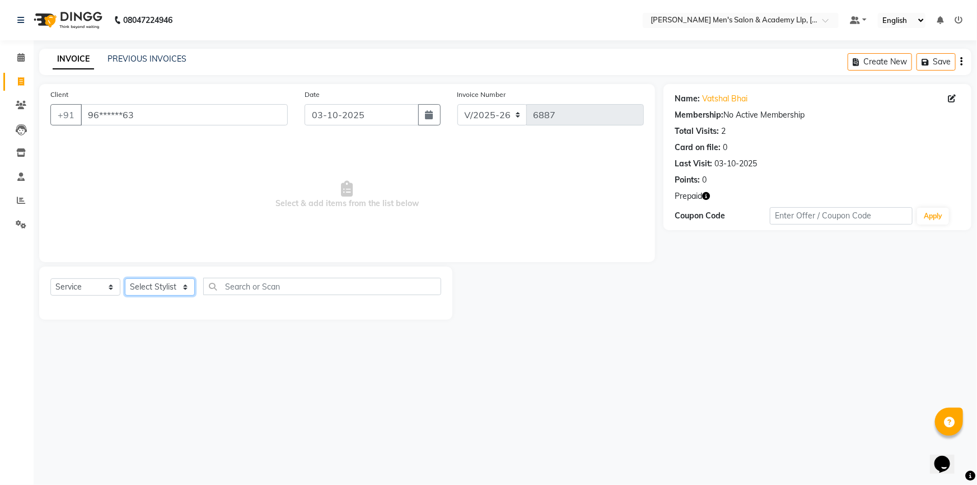
select select "90090"
click at [125, 278] on select "Select Stylist ABHISHEK SEN AKKI SEN ANKUSH SEN ARYAN GOHEL ARYAN SEN CHANDU SE…" at bounding box center [160, 286] width 70 height 17
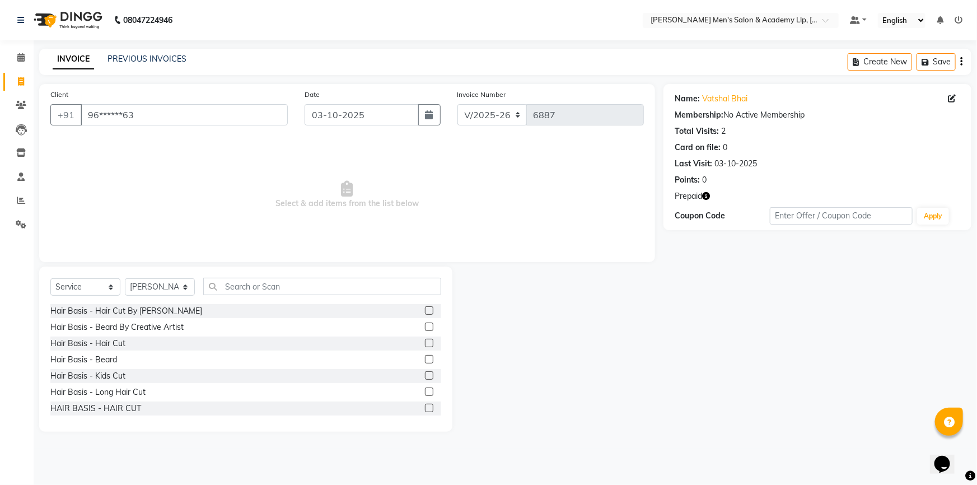
click at [425, 341] on label at bounding box center [429, 343] width 8 height 8
click at [425, 341] on input "checkbox" at bounding box center [428, 343] width 7 height 7
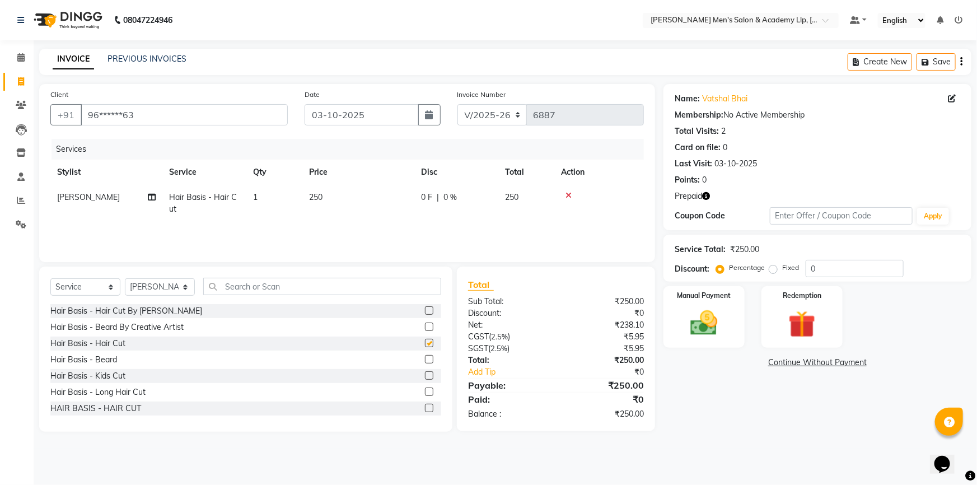
checkbox input "false"
click at [425, 359] on label at bounding box center [429, 359] width 8 height 8
click at [425, 359] on input "checkbox" at bounding box center [428, 359] width 7 height 7
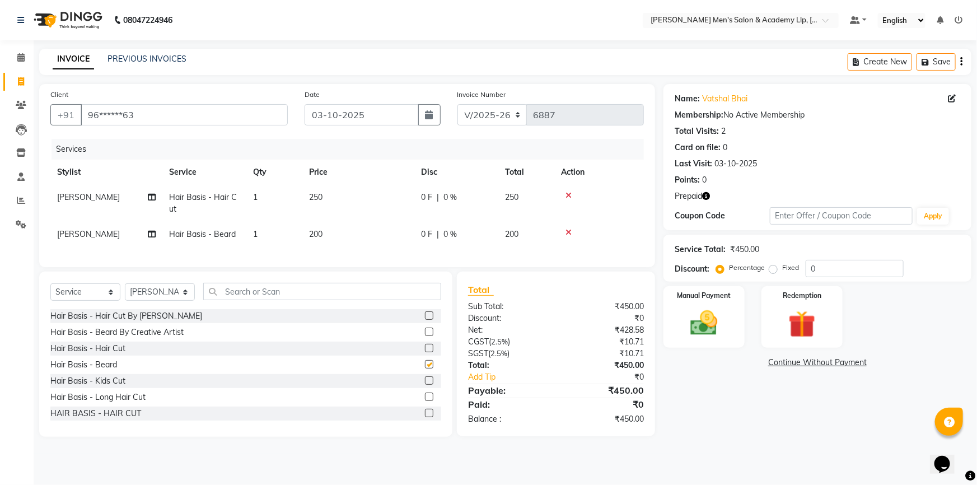
checkbox input "false"
click at [356, 195] on td "250" at bounding box center [358, 203] width 112 height 37
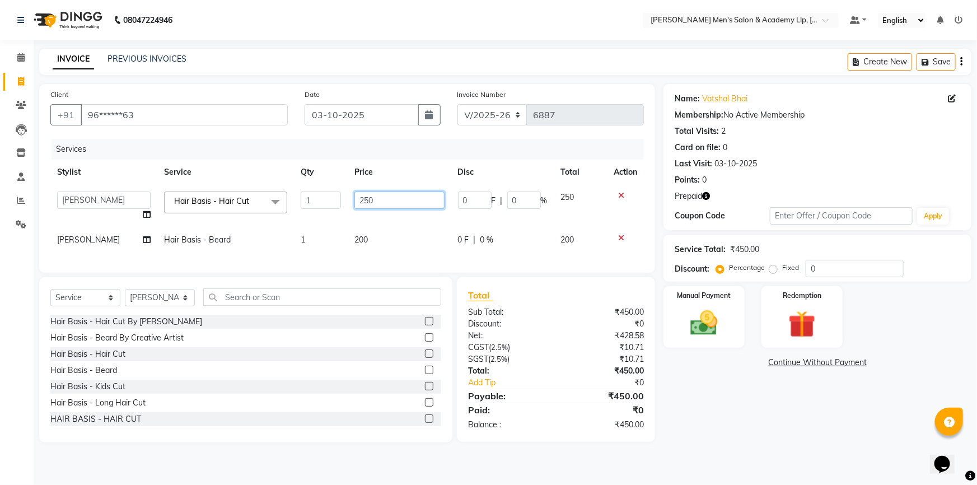
click at [399, 195] on input "250" at bounding box center [400, 200] width 90 height 17
type input "2"
type input "300"
click at [402, 161] on th "Price" at bounding box center [399, 172] width 103 height 25
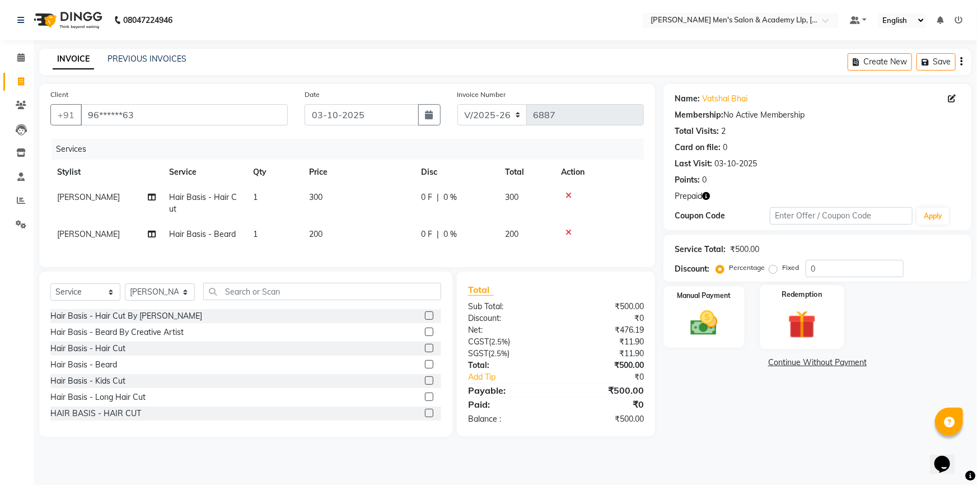
click at [779, 304] on div "Redemption" at bounding box center [802, 317] width 85 height 64
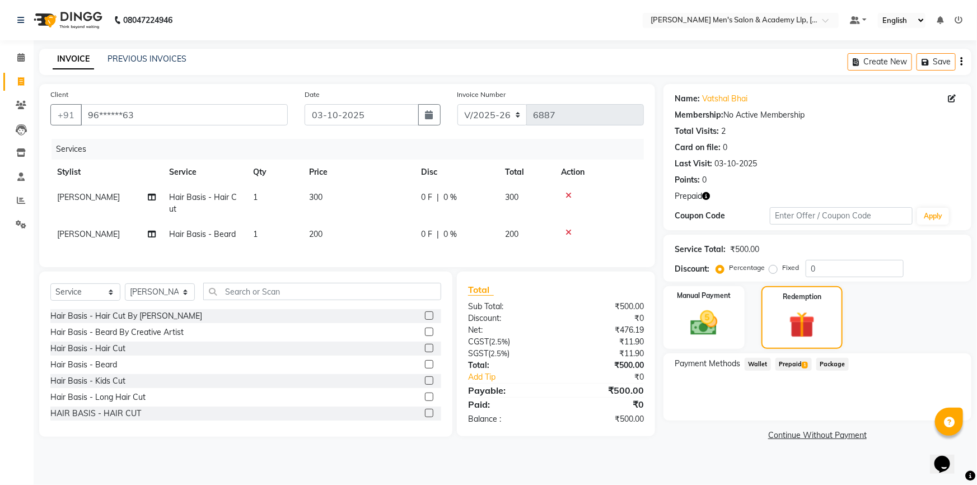
click at [779, 361] on span "Prepaid 1" at bounding box center [794, 364] width 36 height 13
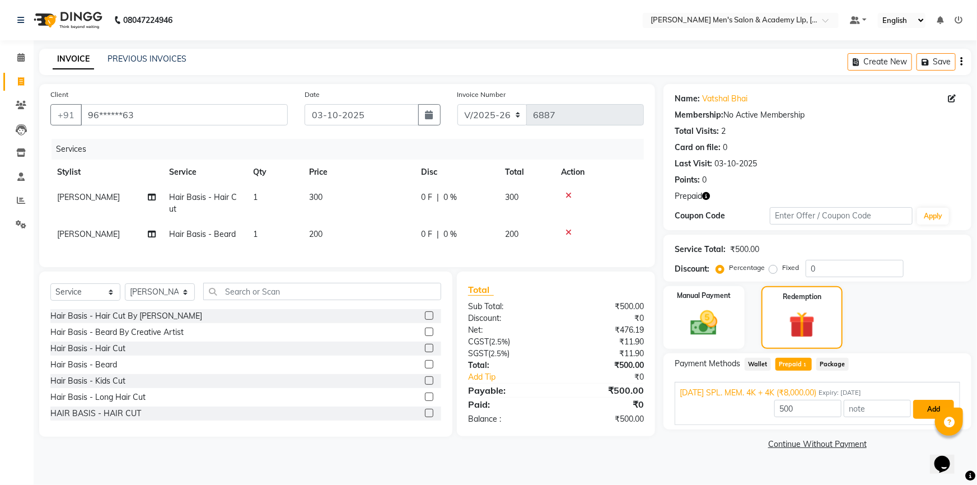
click at [925, 407] on button "Add" at bounding box center [934, 409] width 41 height 19
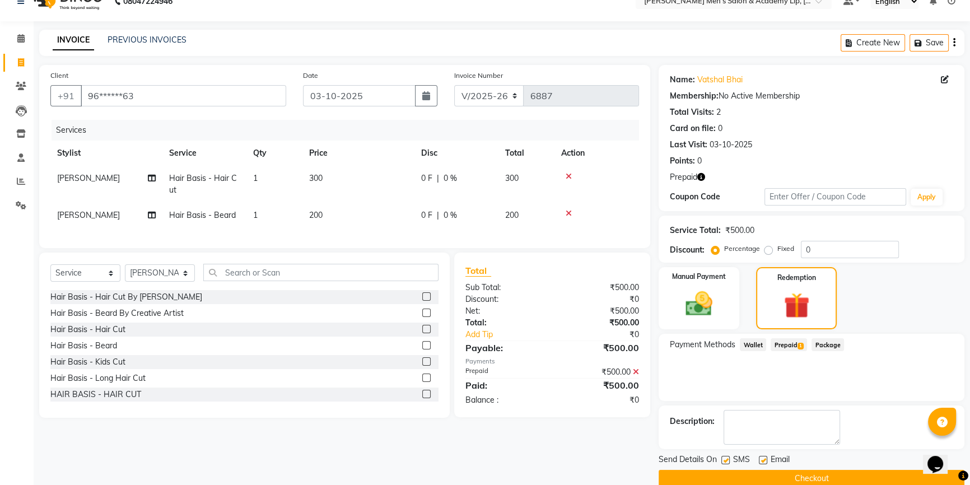
scroll to position [38, 0]
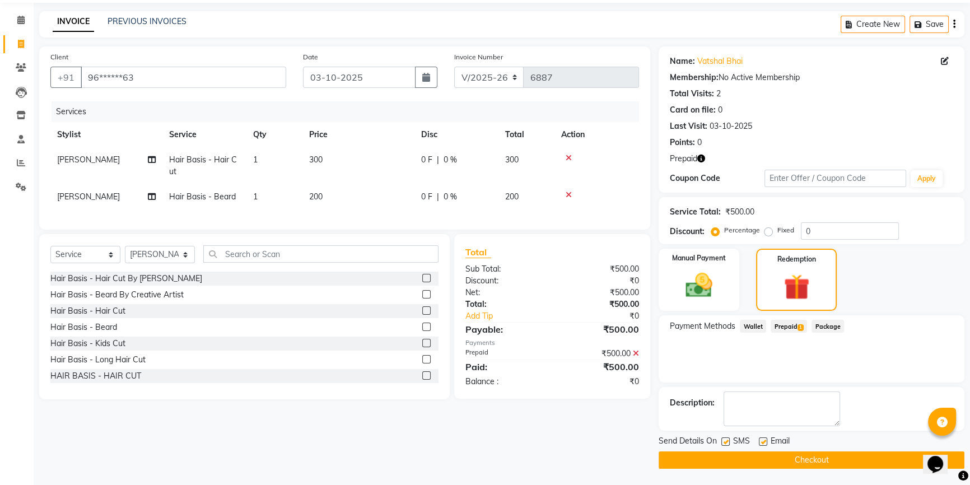
click at [701, 157] on icon "button" at bounding box center [701, 159] width 8 height 8
click at [762, 441] on label at bounding box center [763, 441] width 8 height 8
click at [762, 441] on input "checkbox" at bounding box center [762, 442] width 7 height 7
checkbox input "false"
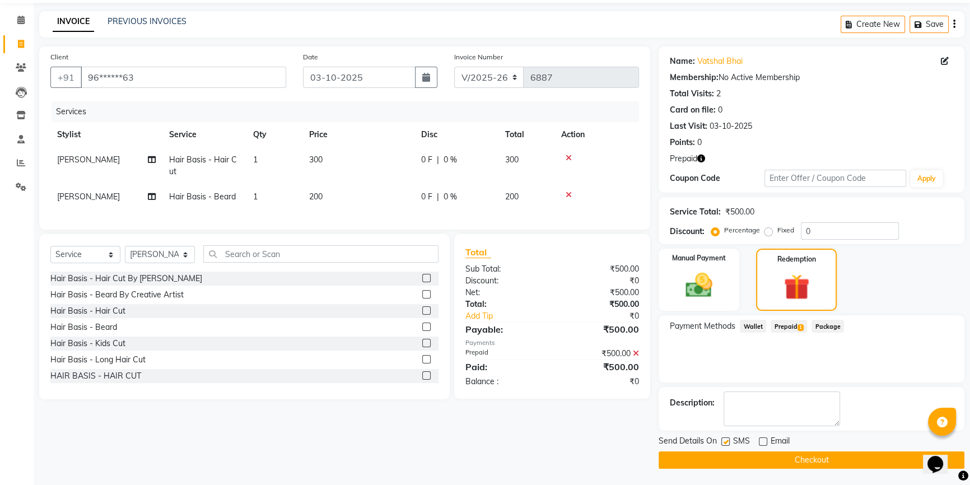
click at [739, 459] on button "Checkout" at bounding box center [812, 459] width 306 height 17
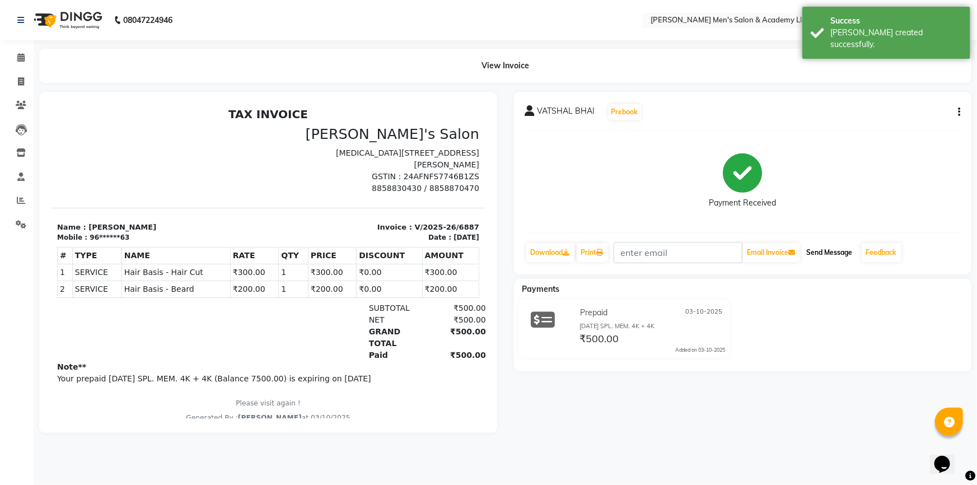
click at [825, 251] on button "Send Message" at bounding box center [830, 252] width 55 height 19
click at [18, 82] on icon at bounding box center [21, 81] width 6 height 8
select select "service"
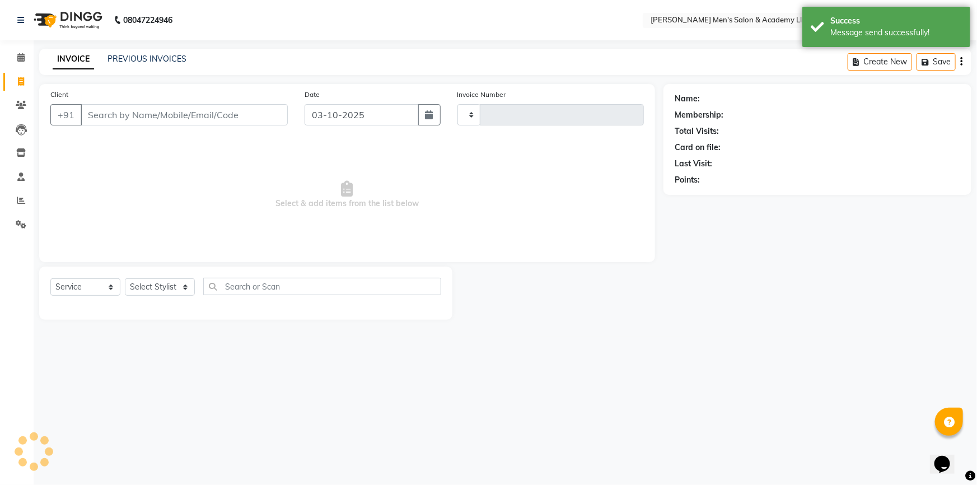
type input "6888"
select select "8248"
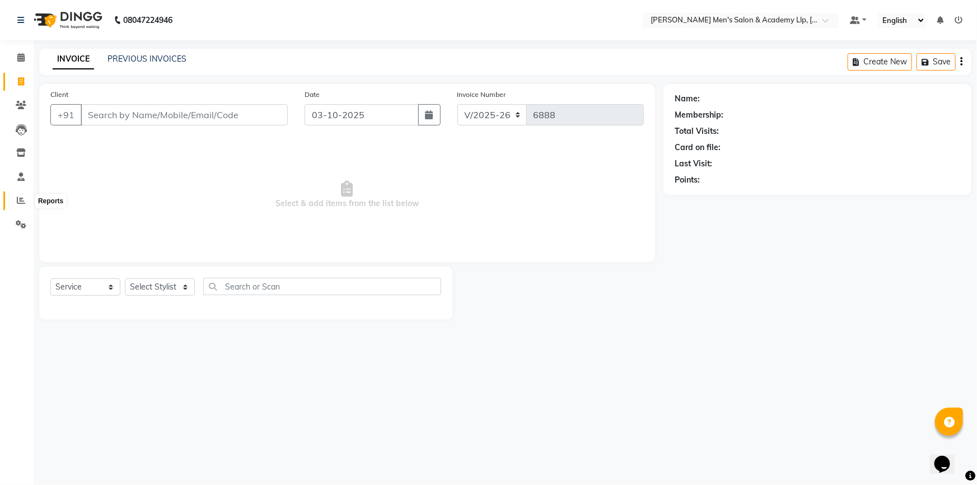
click at [17, 197] on icon at bounding box center [21, 200] width 8 height 8
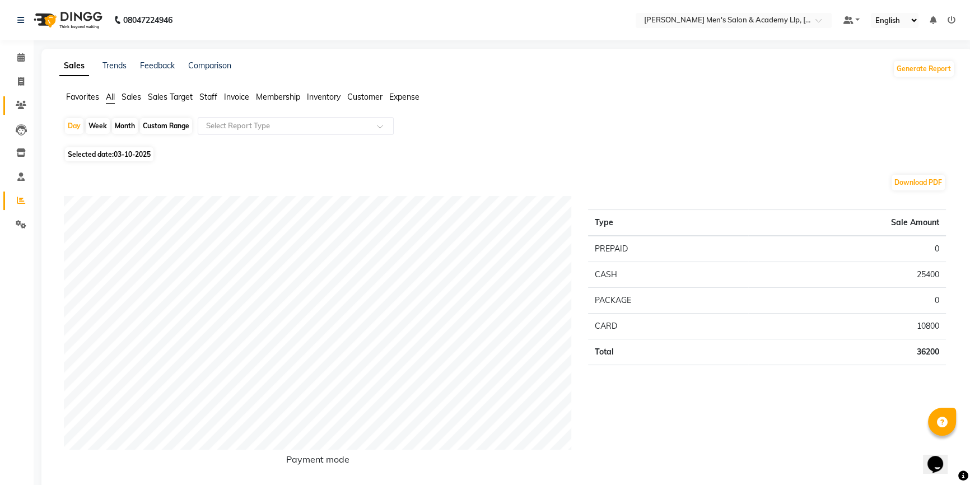
click at [16, 106] on icon at bounding box center [21, 105] width 11 height 8
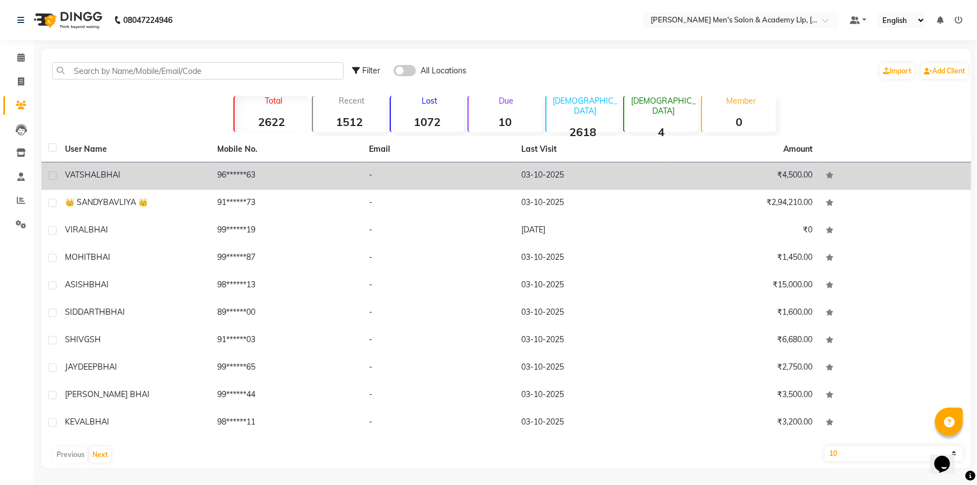
click at [88, 173] on span "VATSHAL" at bounding box center [83, 175] width 36 height 10
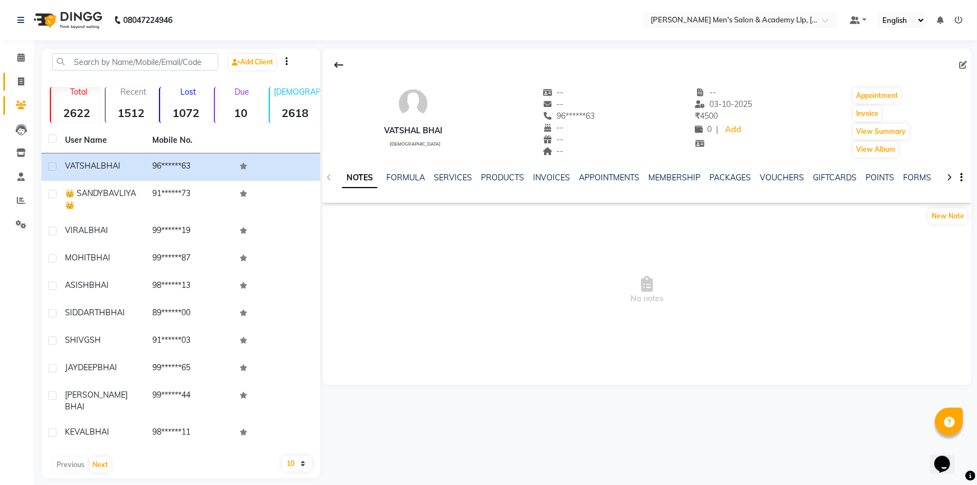
click at [16, 84] on span at bounding box center [21, 82] width 20 height 13
select select "service"
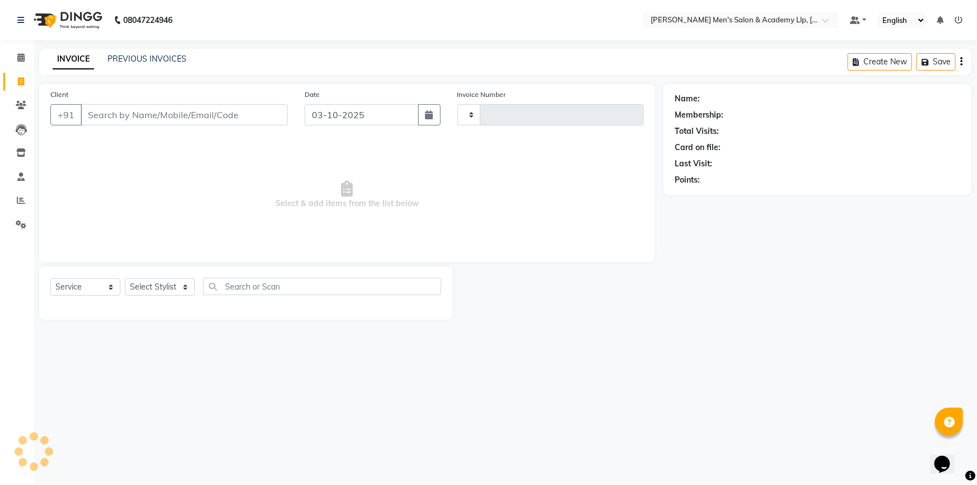
type input "6888"
select select "8248"
click at [129, 58] on link "PREVIOUS INVOICES" at bounding box center [147, 59] width 79 height 10
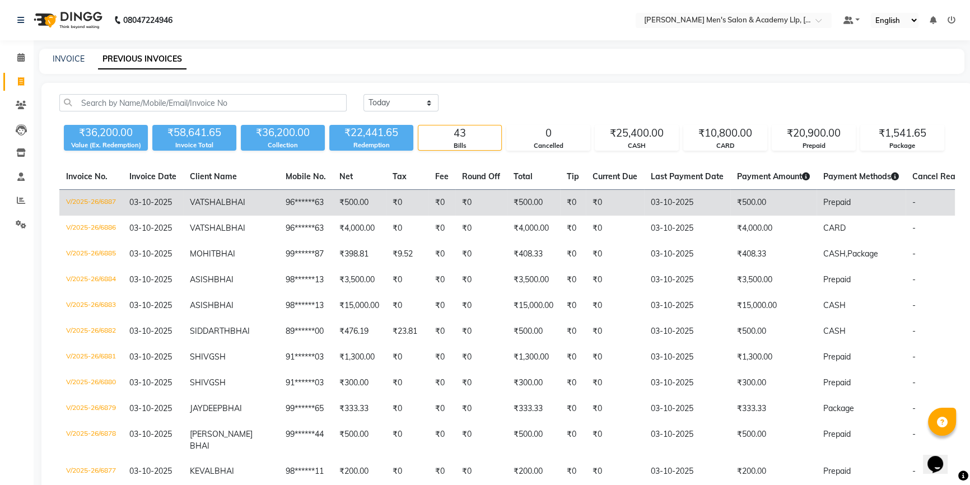
click at [104, 196] on td "V/2025-26/6887" at bounding box center [90, 203] width 63 height 26
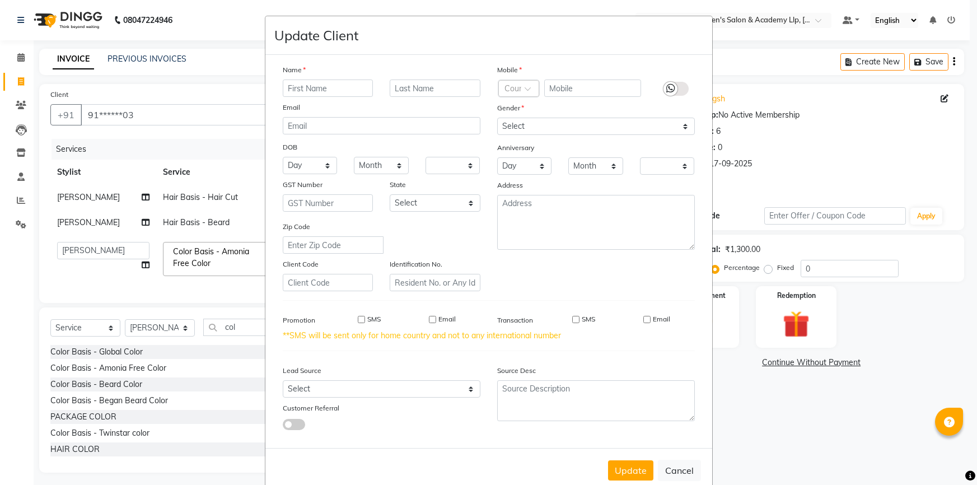
select select "8248"
select select "78796"
select select "service"
select select "84131"
select select
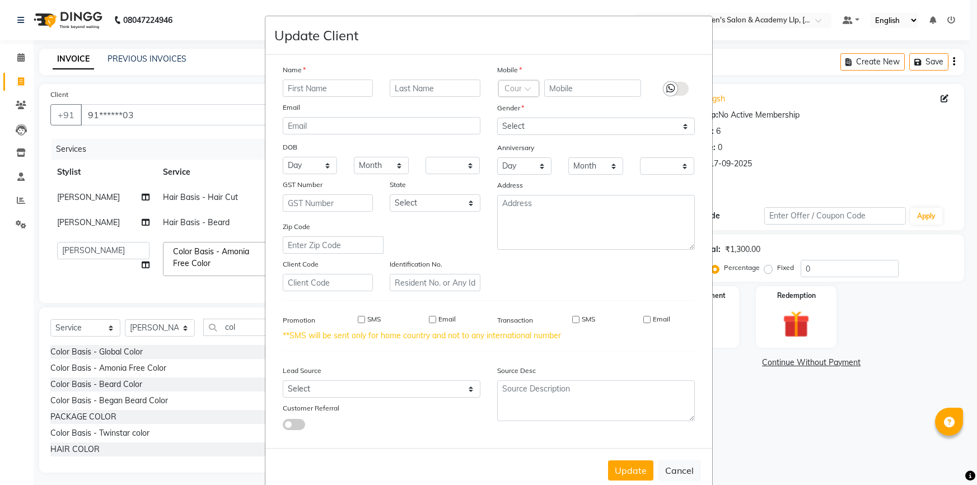
select select
drag, startPoint x: 0, startPoint y: 0, endPoint x: 190, endPoint y: 94, distance: 212.4
click at [190, 94] on ngb-modal-window "Update Client Name Email DOB Day 01 02 03 04 05 06 07 08 09 10 11 12 13 14 15 1…" at bounding box center [488, 242] width 977 height 485
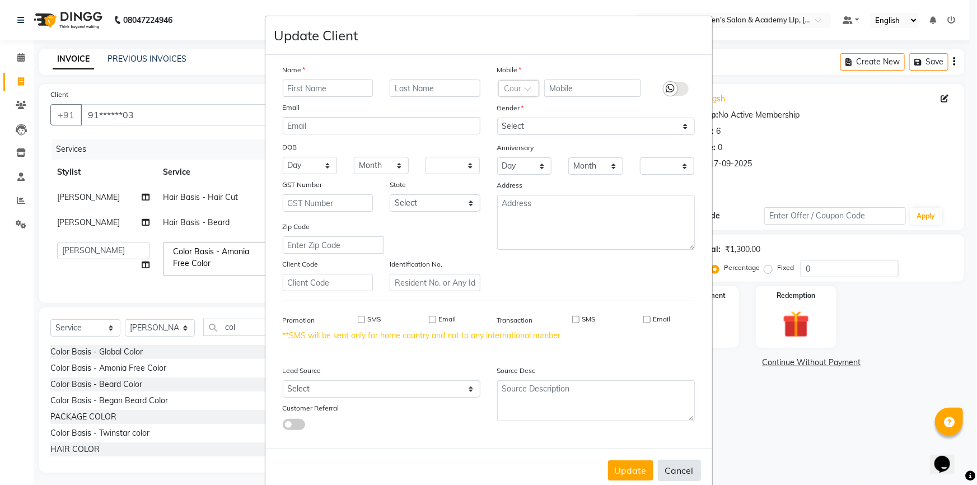
click at [673, 478] on button "Cancel" at bounding box center [679, 470] width 43 height 21
select select
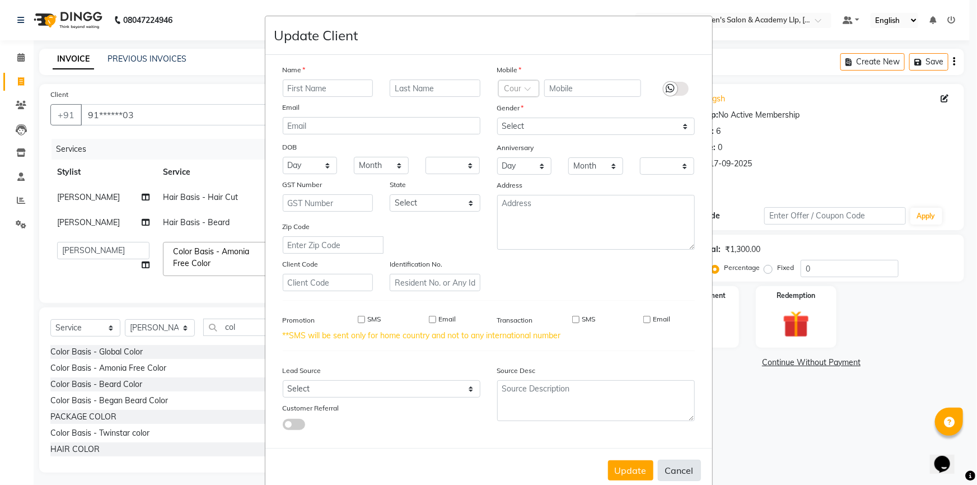
select select
checkbox input "false"
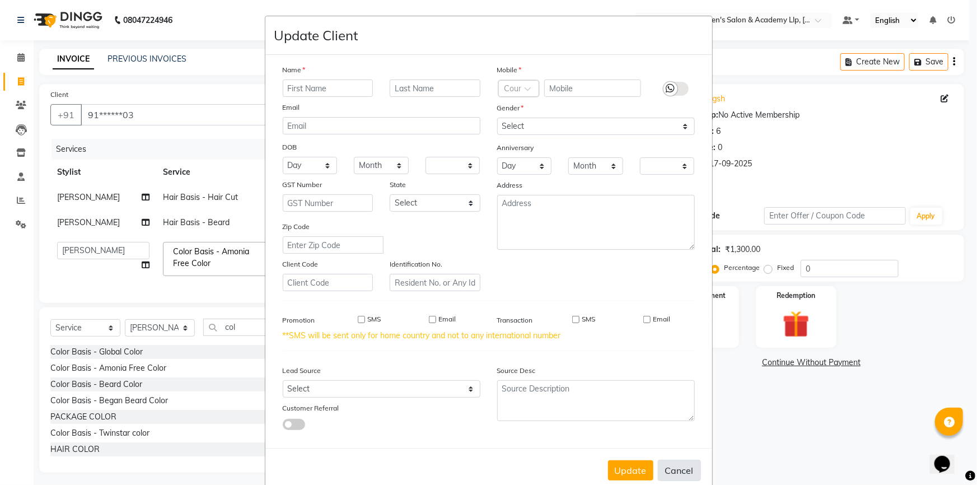
checkbox input "false"
select select
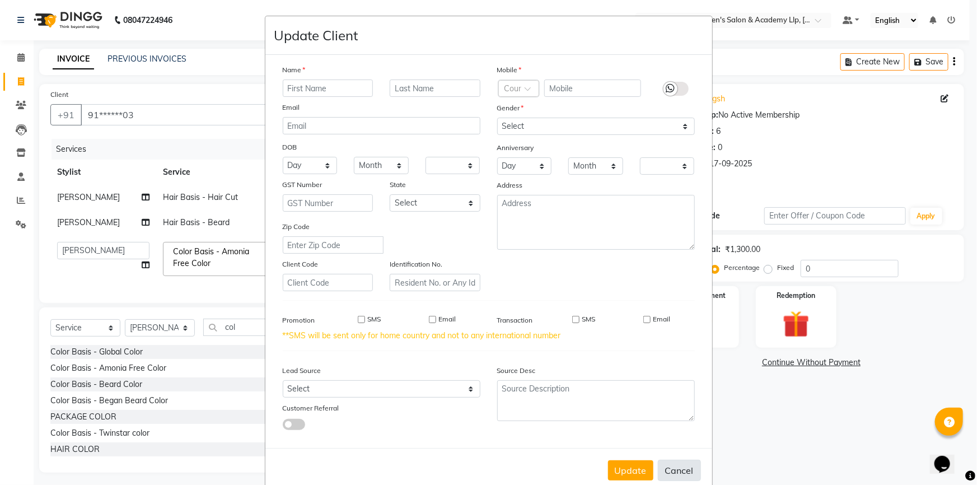
select select
checkbox input "false"
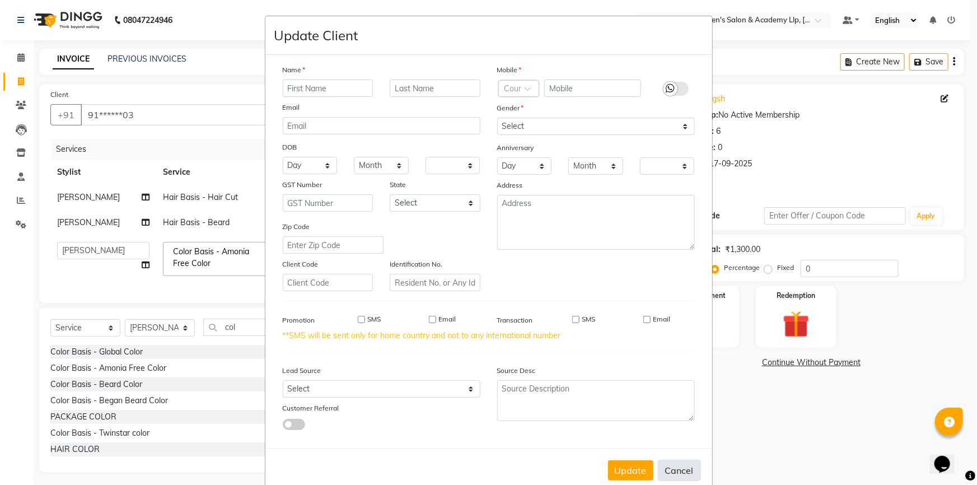
checkbox input "false"
click at [673, 476] on button "Cancel" at bounding box center [679, 470] width 43 height 21
select select
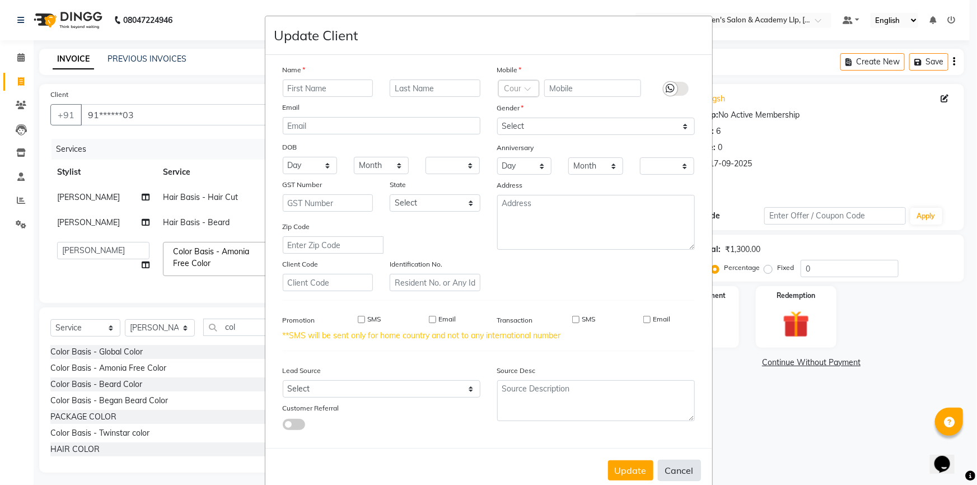
select select
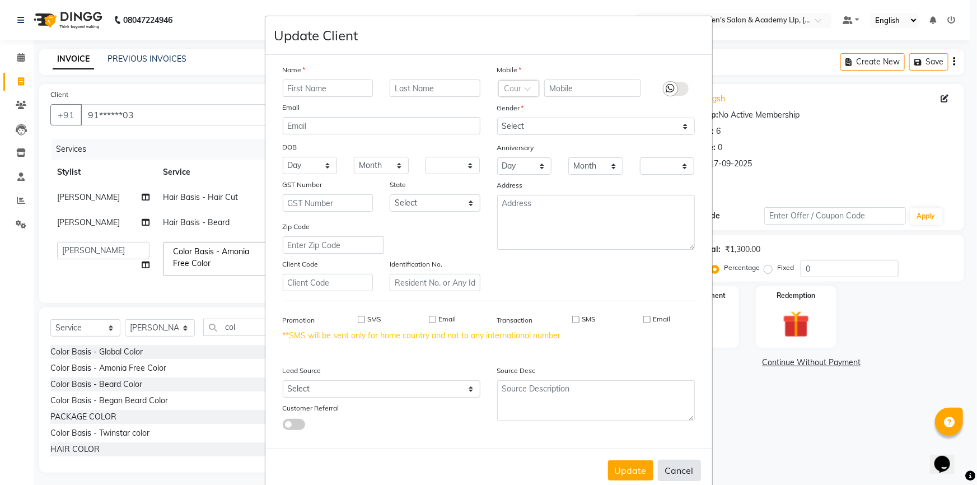
select select
checkbox input "false"
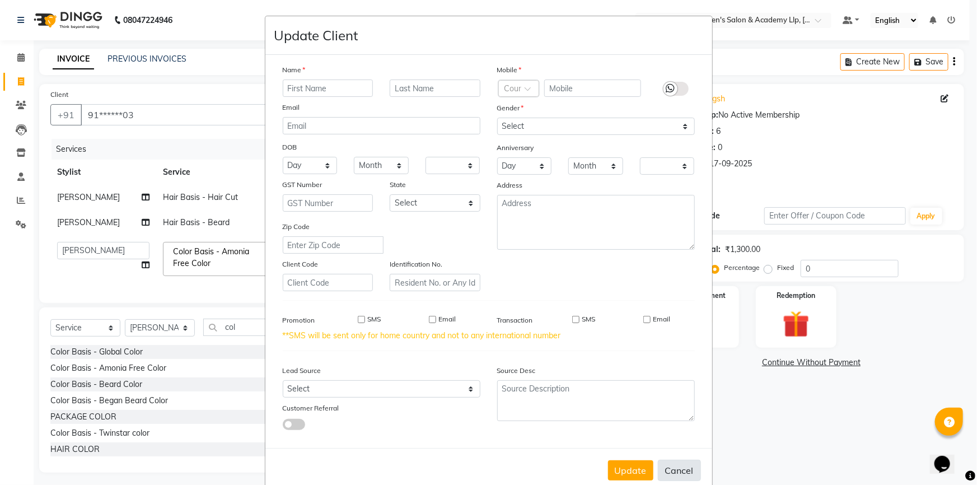
select select
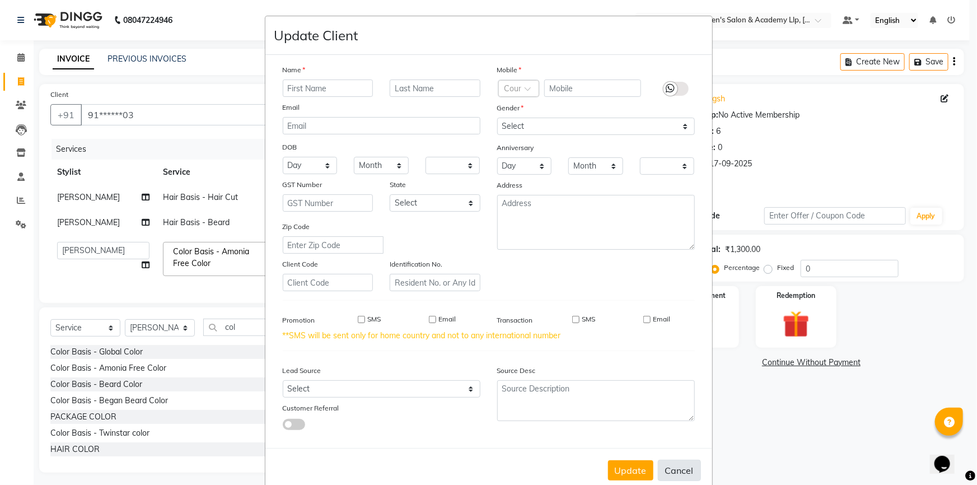
select select
checkbox input "false"
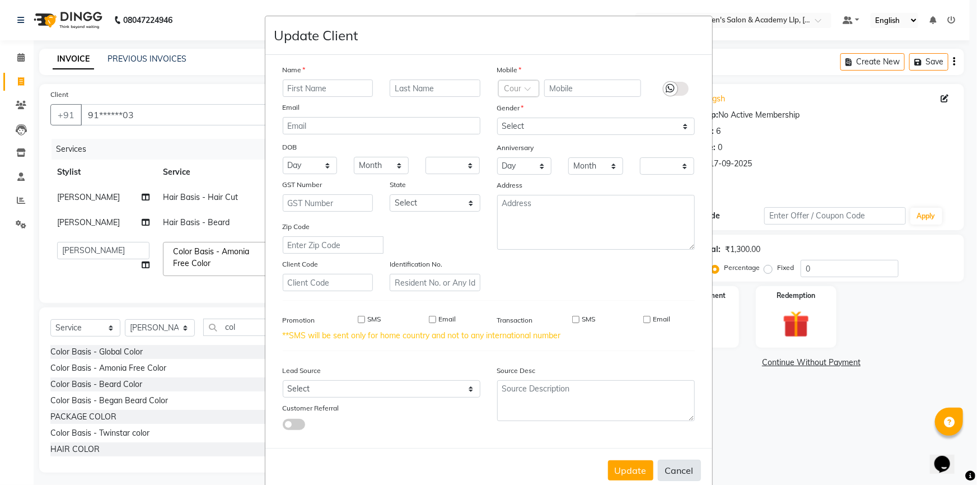
checkbox input "false"
click at [674, 476] on button "Cancel" at bounding box center [679, 470] width 43 height 21
select select
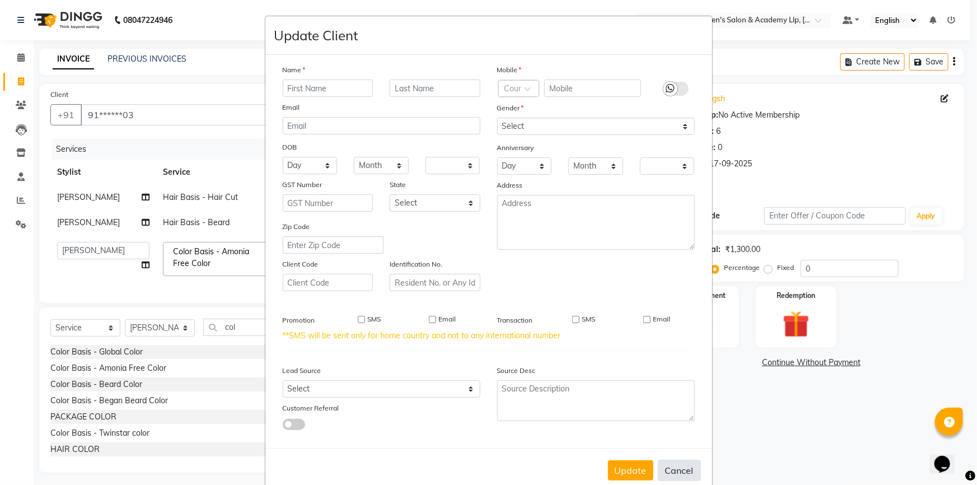
select select
checkbox input "false"
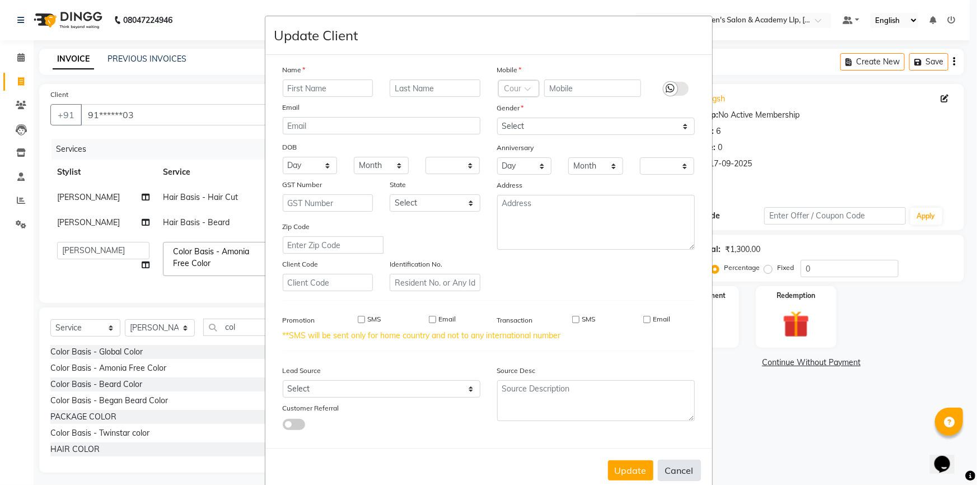
checkbox input "false"
select select
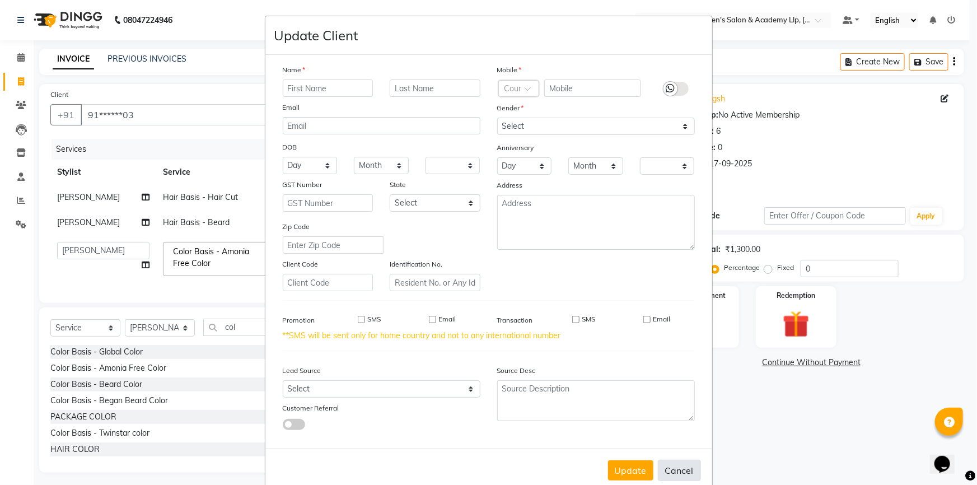
select select
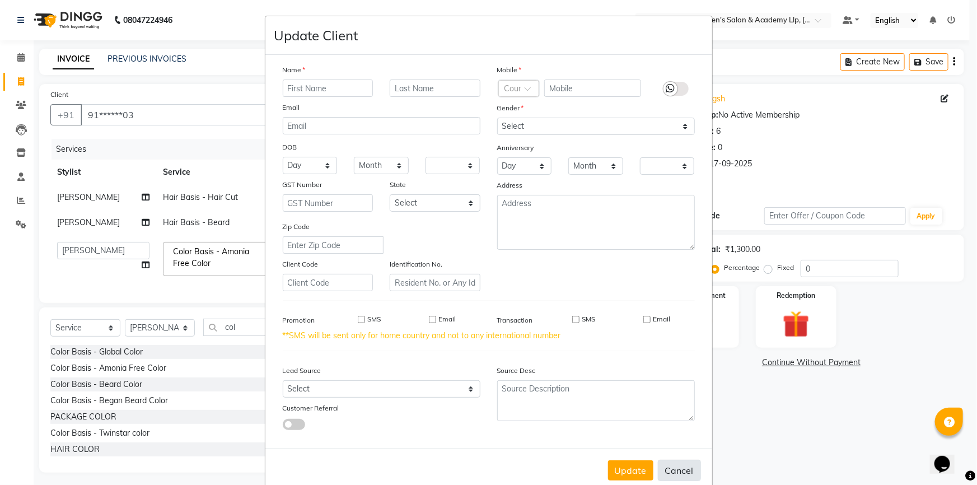
checkbox input "false"
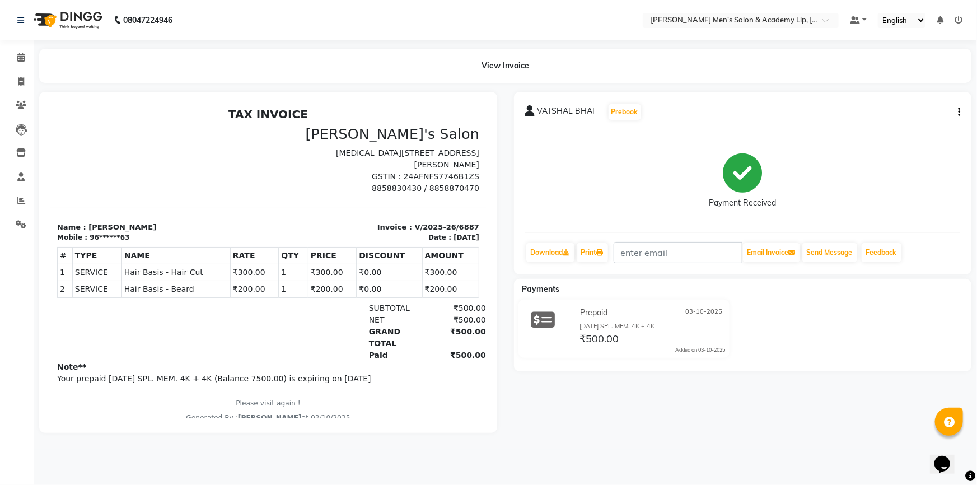
click at [957, 111] on button "button" at bounding box center [957, 112] width 7 height 12
click at [958, 113] on icon "button" at bounding box center [959, 112] width 2 height 1
click at [22, 80] on icon at bounding box center [21, 81] width 6 height 8
select select "8248"
select select "service"
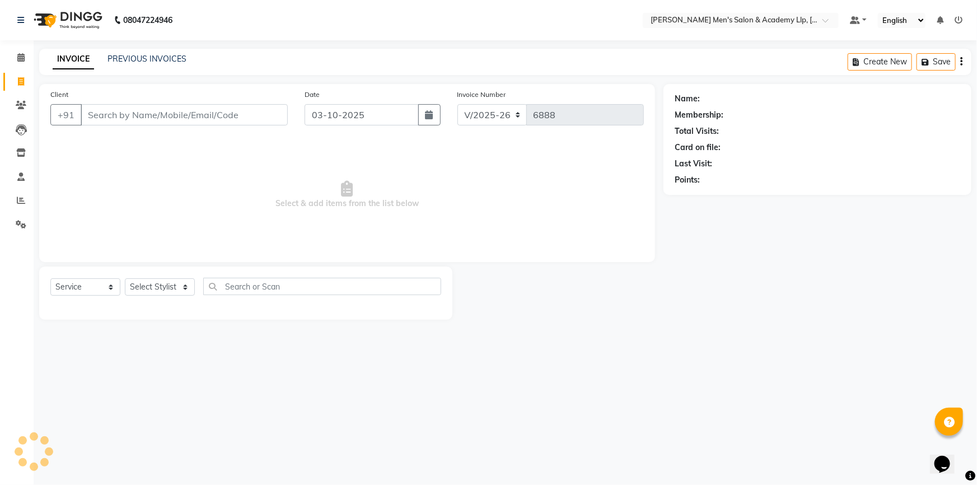
click at [165, 123] on input "Client" at bounding box center [184, 114] width 207 height 21
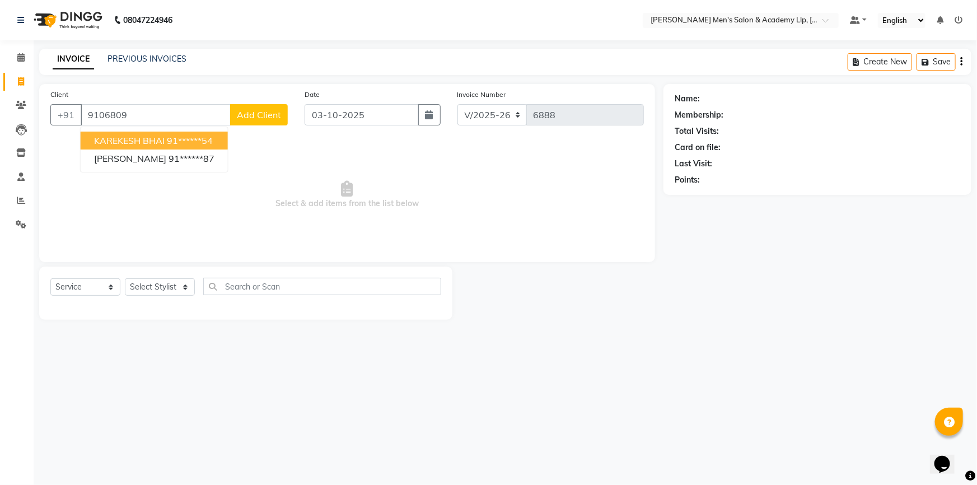
click at [129, 139] on span "KAREKESH BHAI" at bounding box center [129, 140] width 71 height 11
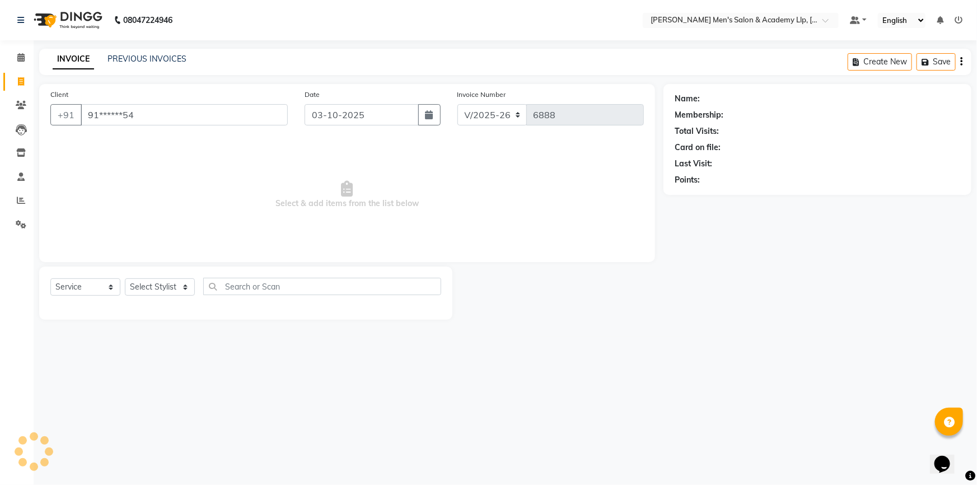
type input "91******54"
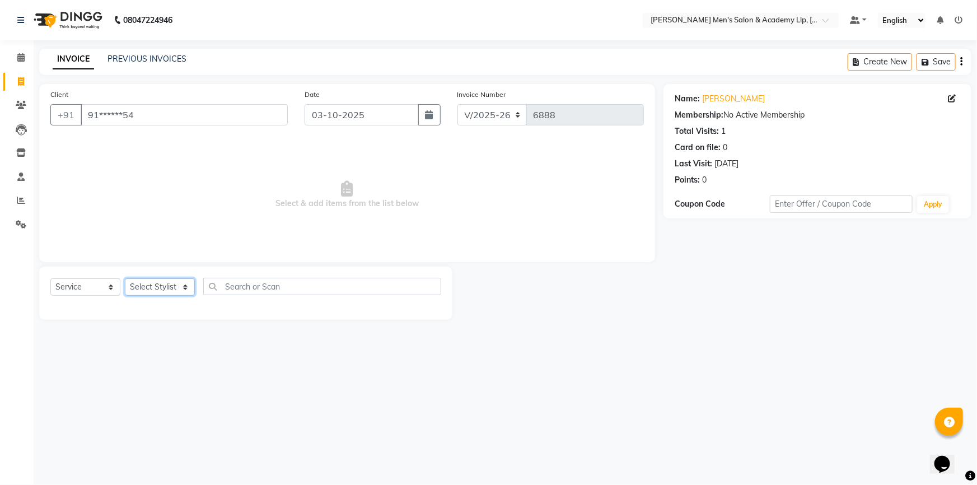
click at [155, 284] on select "Select Stylist ABHISHEK SEN AKKI SEN [PERSON_NAME] [PERSON_NAME] [PERSON_NAME] …" at bounding box center [160, 286] width 70 height 17
select select "90090"
click at [125, 278] on select "Select Stylist ABHISHEK SEN AKKI SEN [PERSON_NAME] [PERSON_NAME] [PERSON_NAME] …" at bounding box center [160, 286] width 70 height 17
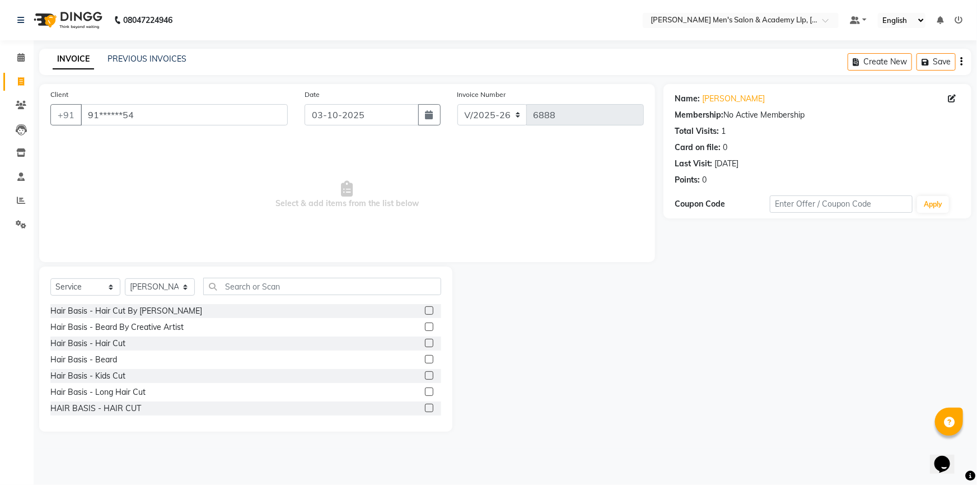
click at [425, 342] on label at bounding box center [429, 343] width 8 height 8
click at [425, 342] on input "checkbox" at bounding box center [428, 343] width 7 height 7
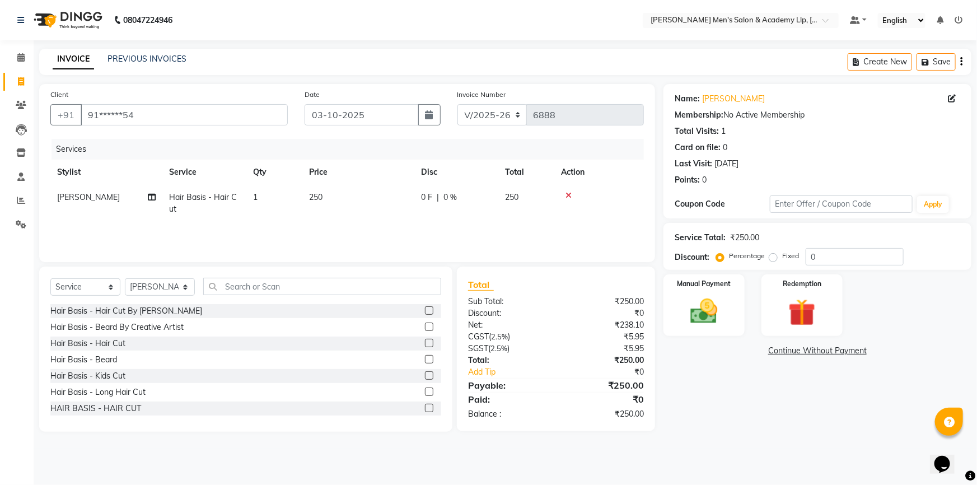
click at [425, 343] on label at bounding box center [429, 343] width 8 height 8
click at [425, 343] on input "checkbox" at bounding box center [428, 343] width 7 height 7
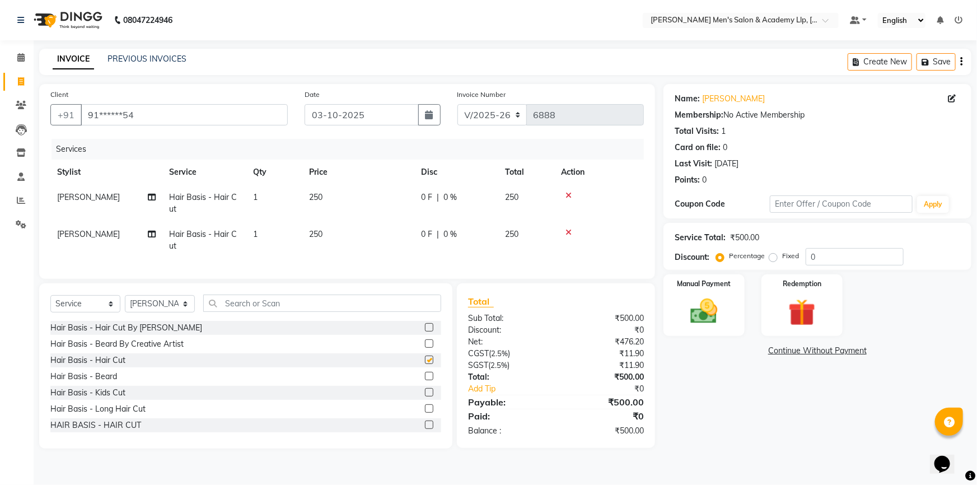
checkbox input "false"
click at [425, 380] on label at bounding box center [429, 376] width 8 height 8
click at [425, 380] on input "checkbox" at bounding box center [428, 376] width 7 height 7
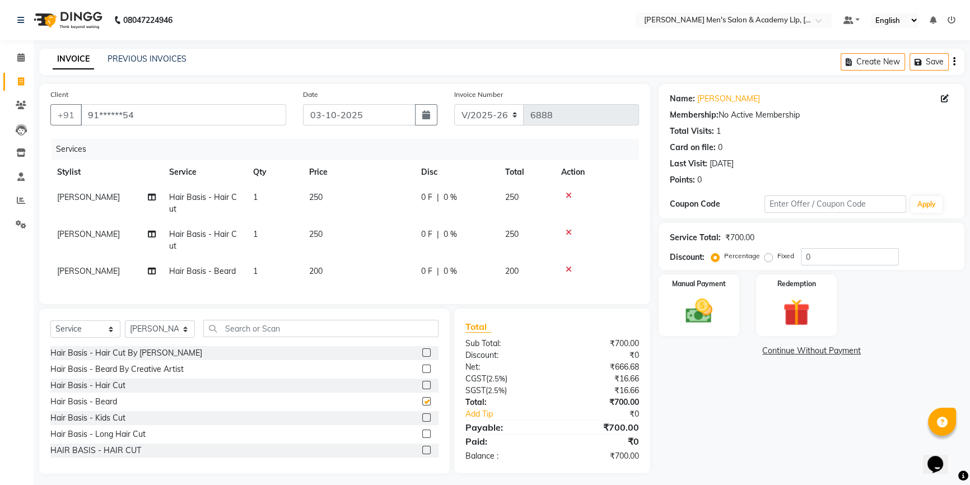
checkbox input "false"
click at [320, 196] on span "250" at bounding box center [315, 197] width 13 height 10
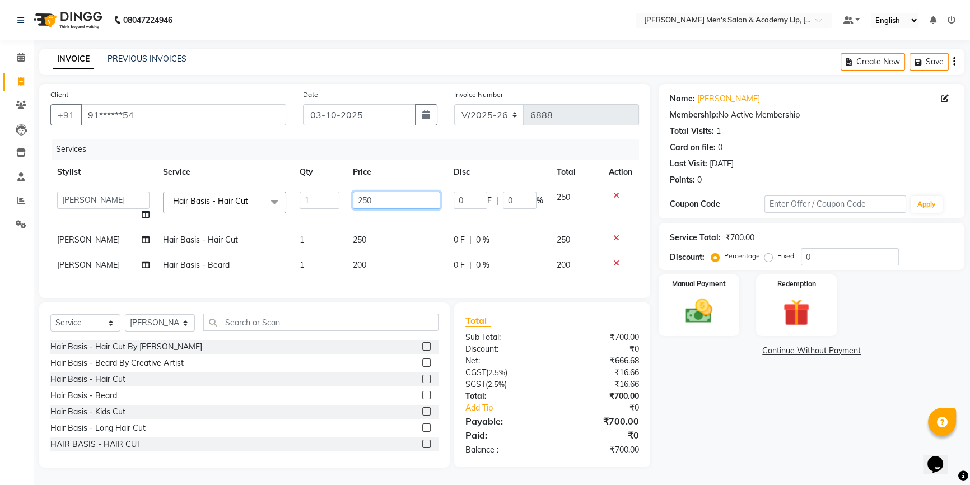
click at [388, 198] on input "250" at bounding box center [396, 200] width 87 height 17
type input "2"
type input "300"
click at [376, 257] on tbody "ABHISHEK SEN AKKI SEN [PERSON_NAME] [PERSON_NAME] [PERSON_NAME] [PERSON_NAME] […" at bounding box center [344, 231] width 589 height 93
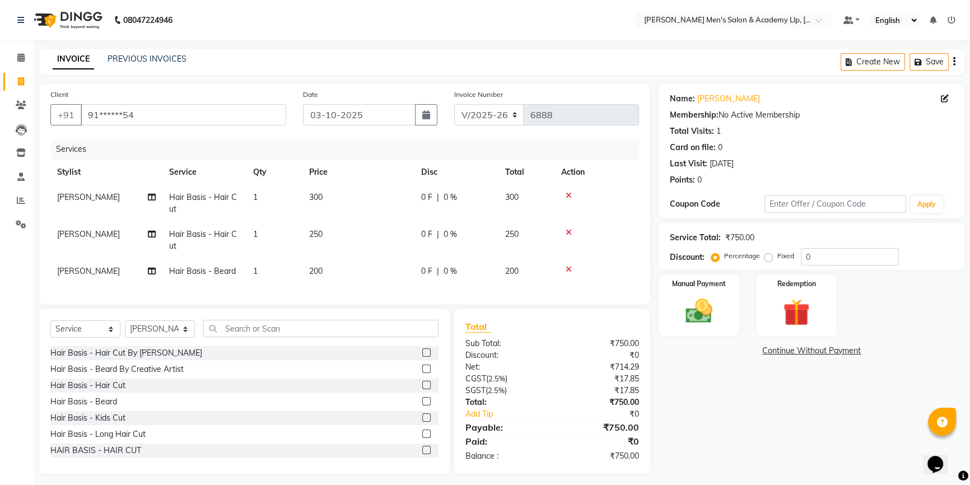
click at [351, 267] on td "200" at bounding box center [358, 271] width 112 height 25
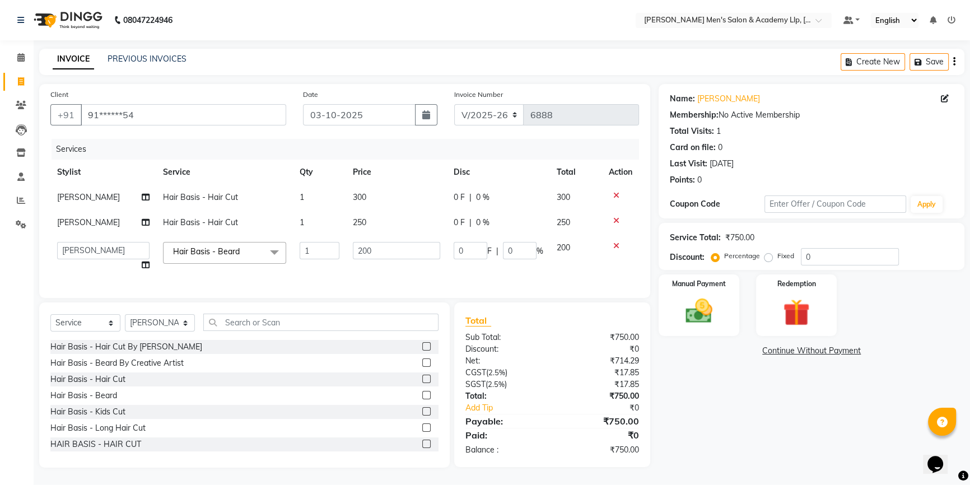
click at [381, 221] on td "250" at bounding box center [396, 222] width 101 height 25
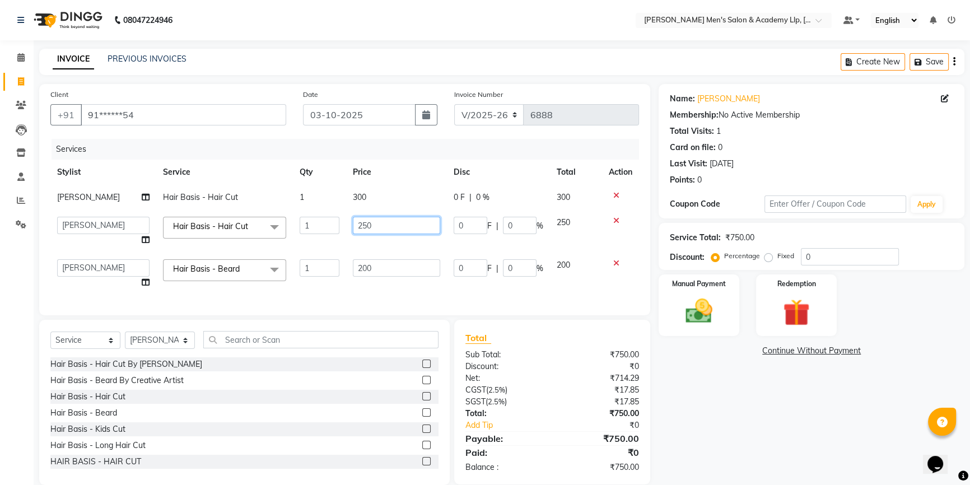
click at [387, 220] on input "250" at bounding box center [396, 225] width 87 height 17
type input "2"
type input "300"
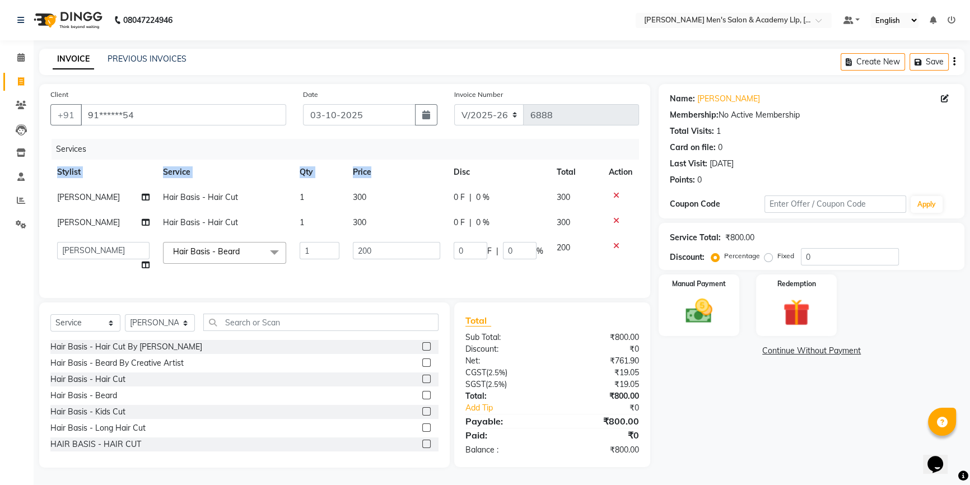
click at [393, 160] on div "Services Stylist Service Qty Price Disc Total Action ABHISHEK SEN Hair Basis - …" at bounding box center [344, 213] width 589 height 148
click at [244, 132] on div "Client +91 91******54" at bounding box center [168, 112] width 253 height 46
click at [78, 195] on span "[PERSON_NAME]" at bounding box center [88, 197] width 63 height 10
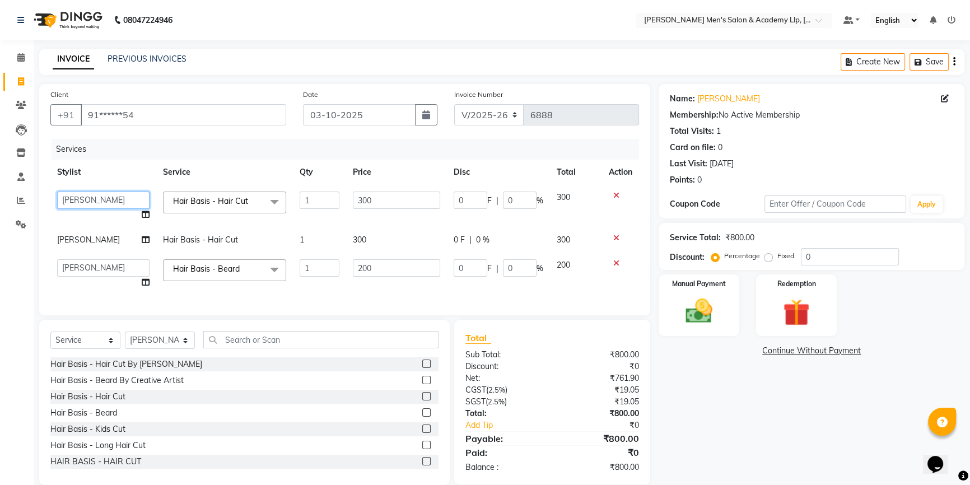
click at [108, 198] on select "ABHISHEK SEN AKKI SEN [PERSON_NAME] [PERSON_NAME] [PERSON_NAME] [PERSON_NAME] […" at bounding box center [103, 200] width 92 height 17
select select "84131"
click at [95, 234] on td "[PERSON_NAME]" at bounding box center [103, 239] width 106 height 25
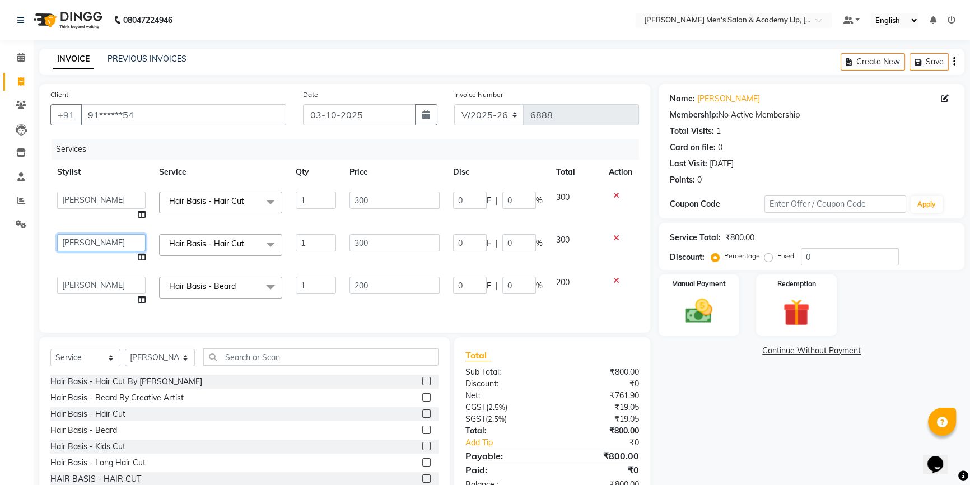
click at [100, 243] on select "ABHISHEK SEN AKKI SEN [PERSON_NAME] [PERSON_NAME] [PERSON_NAME] [PERSON_NAME] […" at bounding box center [101, 242] width 89 height 17
select select "78791"
click at [85, 285] on select "ABHISHEK SEN AKKI SEN [PERSON_NAME] [PERSON_NAME] [PERSON_NAME] [PERSON_NAME] […" at bounding box center [101, 285] width 89 height 17
select select "78791"
click at [719, 283] on label "Manual Payment" at bounding box center [699, 283] width 56 height 11
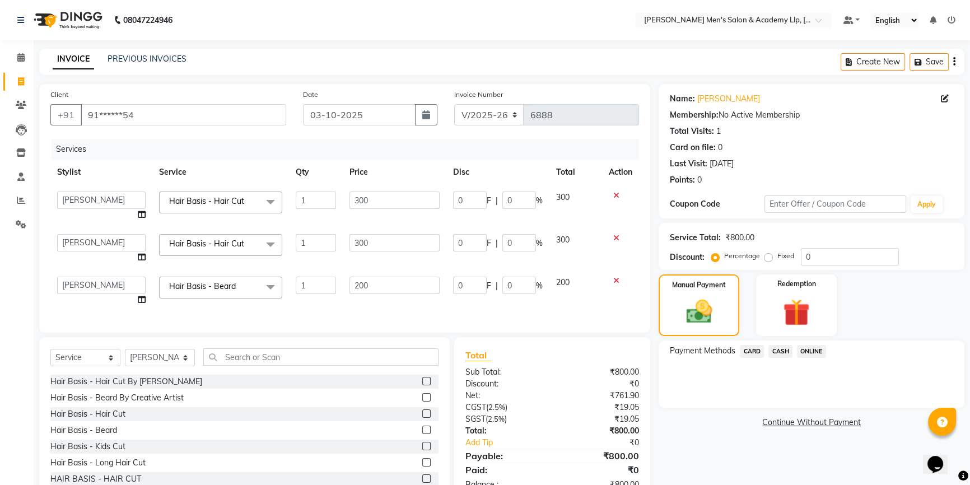
click at [782, 350] on span "CASH" at bounding box center [781, 351] width 24 height 13
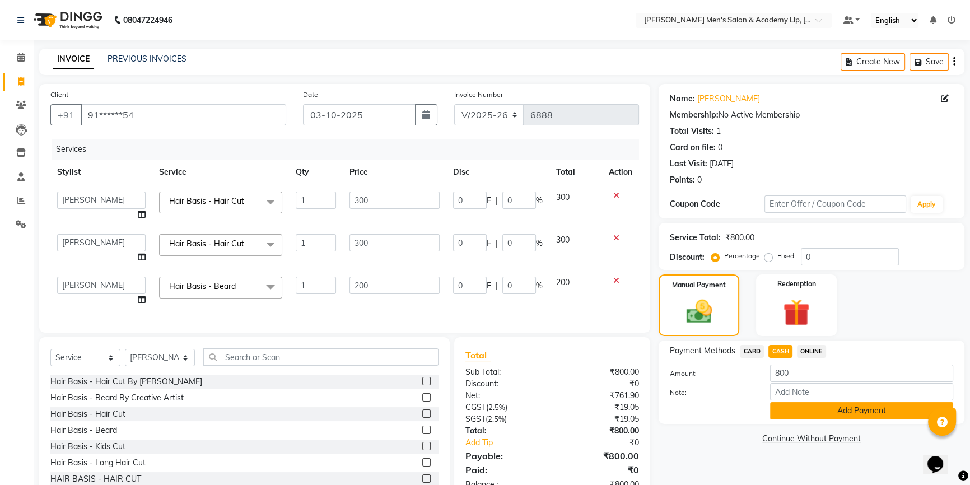
click at [804, 407] on button "Add Payment" at bounding box center [861, 410] width 183 height 17
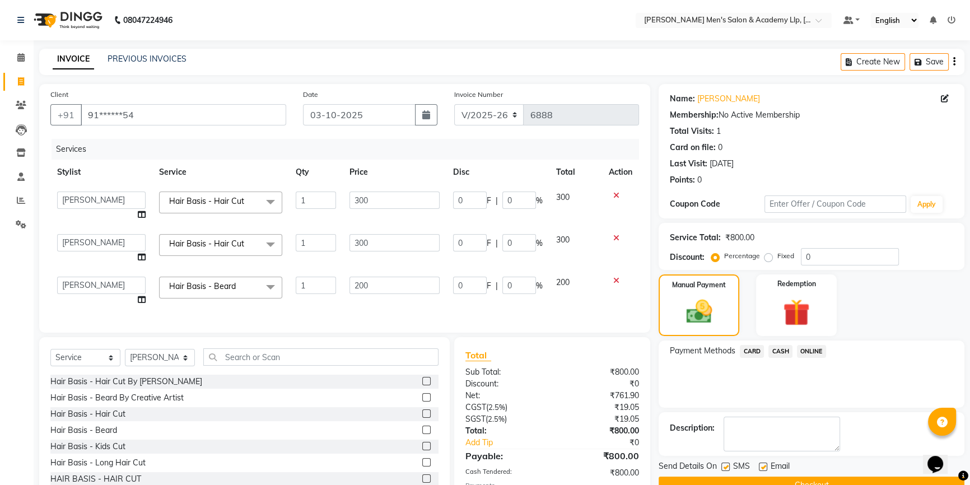
click at [762, 467] on label at bounding box center [763, 467] width 8 height 8
click at [762, 467] on input "checkbox" at bounding box center [762, 467] width 7 height 7
checkbox input "false"
click at [728, 465] on label at bounding box center [725, 467] width 8 height 8
click at [728, 465] on input "checkbox" at bounding box center [724, 467] width 7 height 7
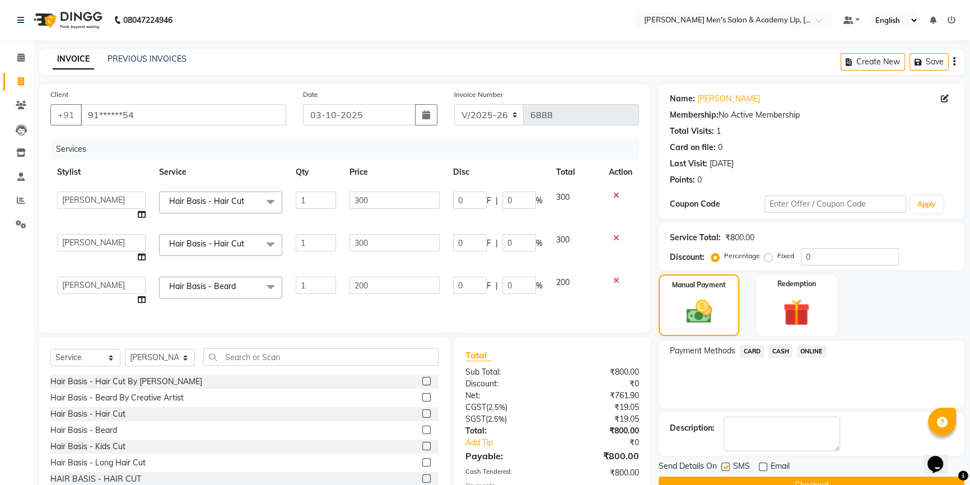
checkbox input "false"
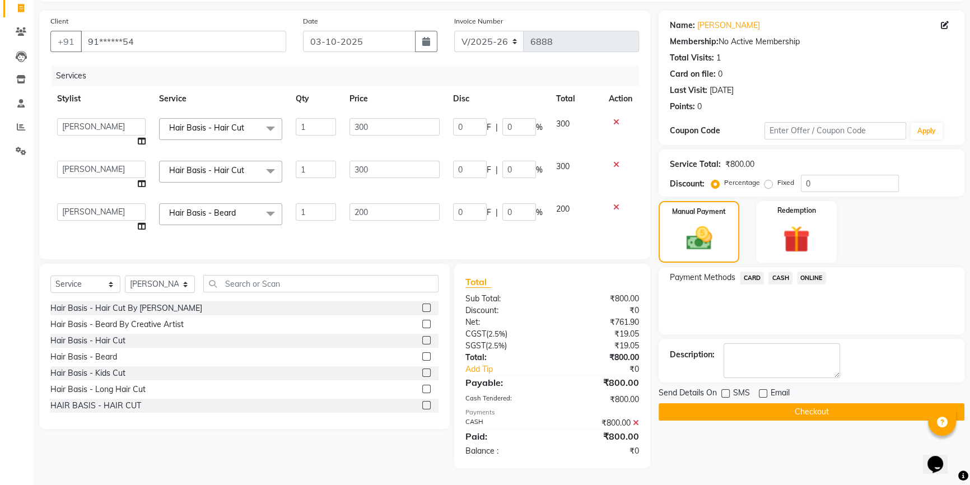
scroll to position [81, 0]
click at [750, 403] on button "Checkout" at bounding box center [812, 411] width 306 height 17
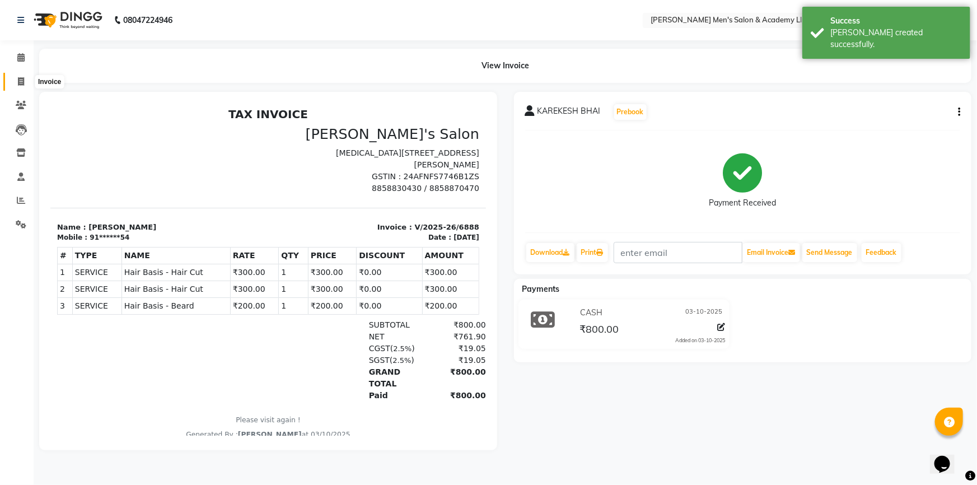
click at [16, 78] on span at bounding box center [21, 82] width 20 height 13
select select "8248"
select select "service"
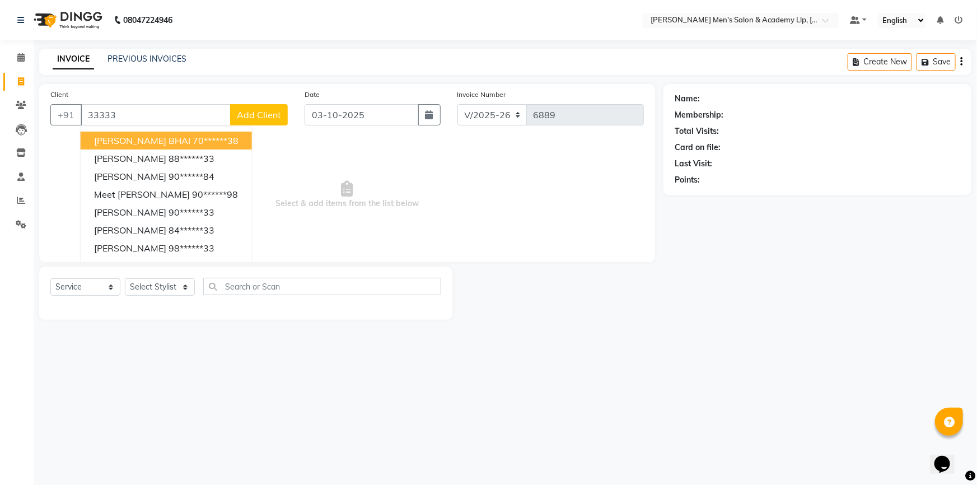
click at [138, 115] on input "33333" at bounding box center [156, 114] width 150 height 21
click at [150, 114] on input "33333" at bounding box center [156, 114] width 150 height 21
type input "3"
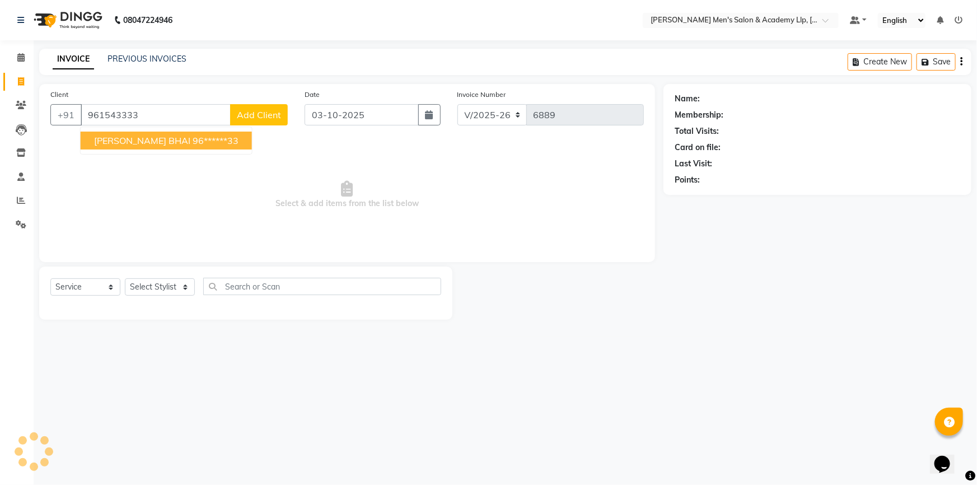
click at [202, 142] on ngb-highlight "96******33" at bounding box center [216, 140] width 46 height 11
type input "96******33"
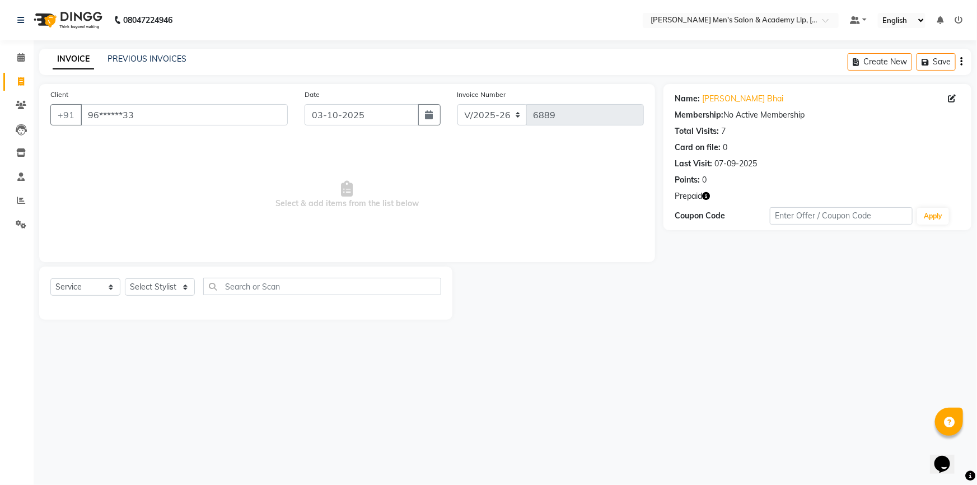
click at [706, 197] on icon "button" at bounding box center [706, 196] width 8 height 8
click at [185, 289] on select "Select Stylist ABHISHEK SEN AKKI SEN [PERSON_NAME] [PERSON_NAME] [PERSON_NAME] …" at bounding box center [160, 286] width 70 height 17
select select "78786"
click at [125, 278] on select "Select Stylist ABHISHEK SEN AKKI SEN [PERSON_NAME] [PERSON_NAME] [PERSON_NAME] …" at bounding box center [160, 286] width 70 height 17
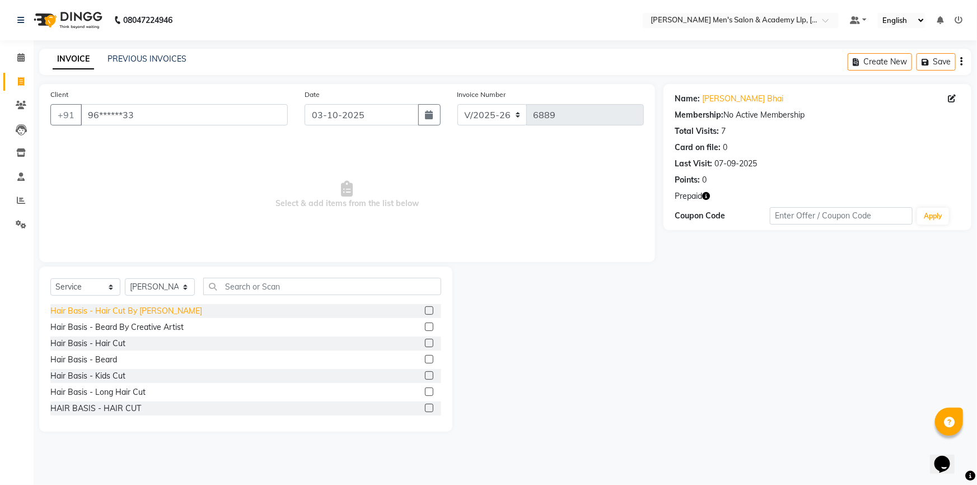
click at [146, 310] on div "Hair Basis - Hair Cut By [PERSON_NAME]" at bounding box center [126, 311] width 152 height 12
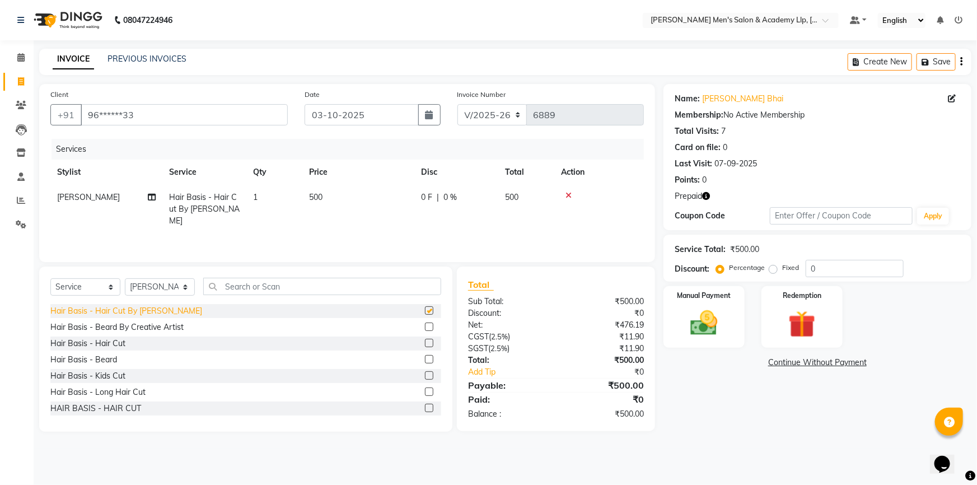
checkbox input "false"
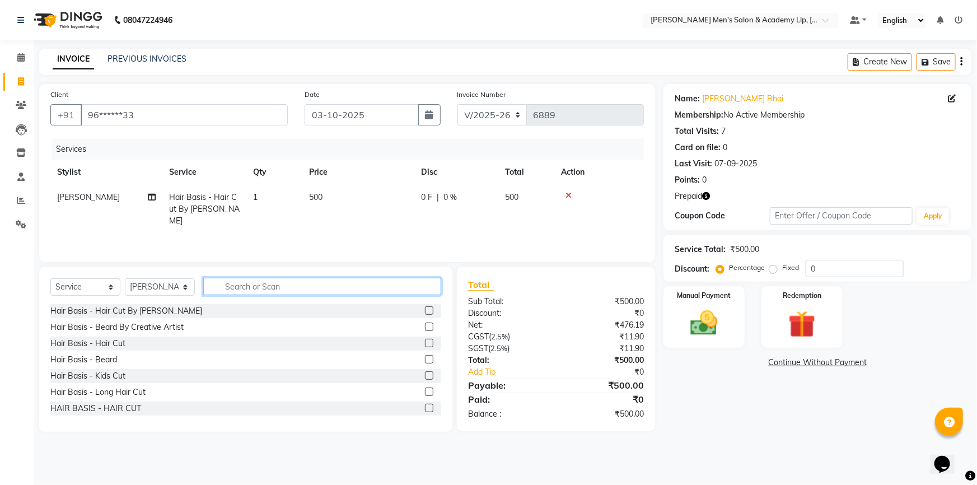
click at [249, 286] on input "text" at bounding box center [322, 286] width 238 height 17
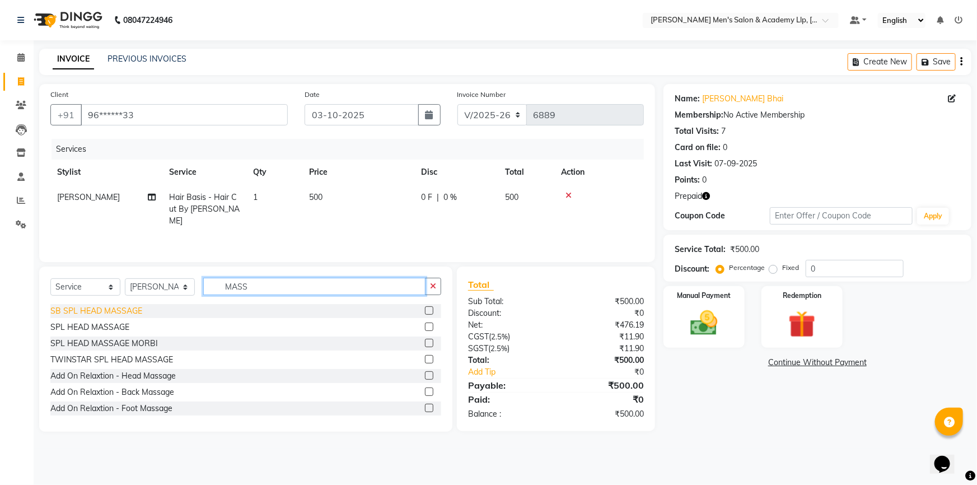
type input "MASS"
click at [127, 314] on div "SB SPL HEAD MASSAGE" at bounding box center [96, 311] width 92 height 12
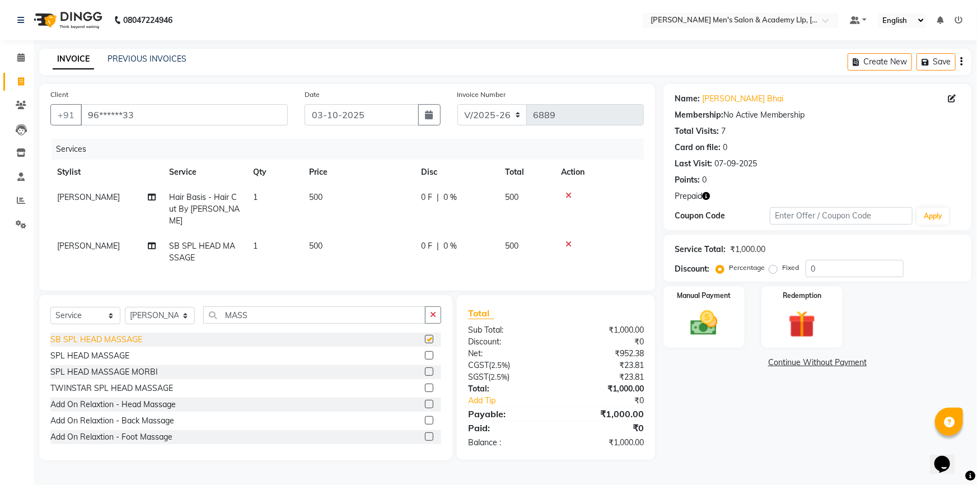
checkbox input "false"
click at [280, 319] on input "MASS" at bounding box center [314, 314] width 222 height 17
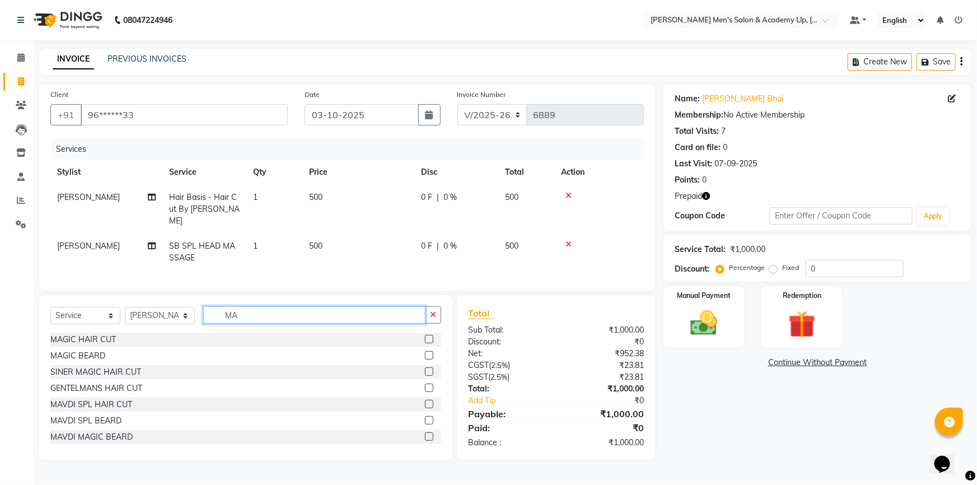
type input "M"
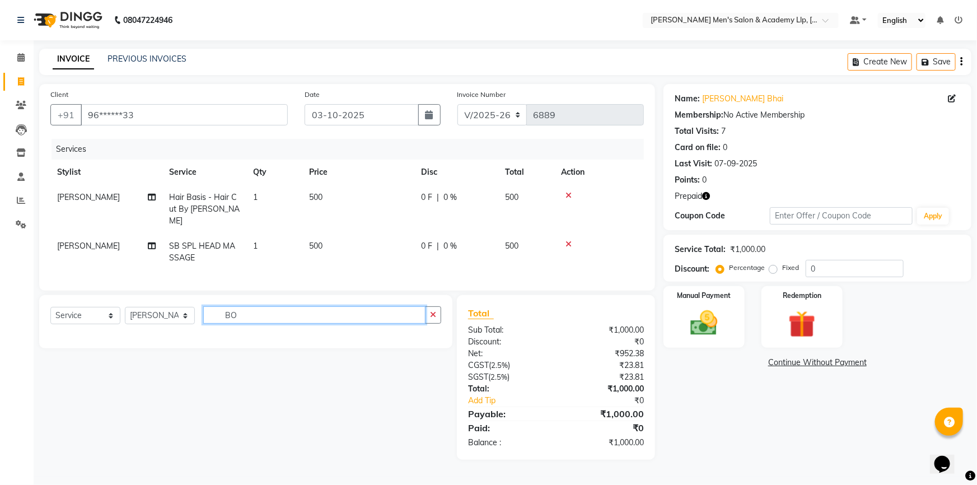
type input "B"
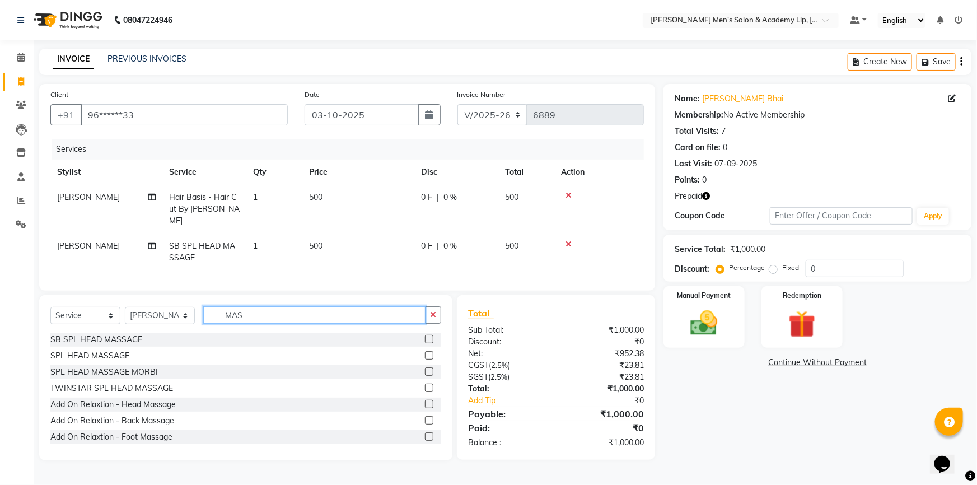
type input "MASS"
click at [173, 411] on div "Add On Relaxtion - Head Massage" at bounding box center [112, 405] width 125 height 12
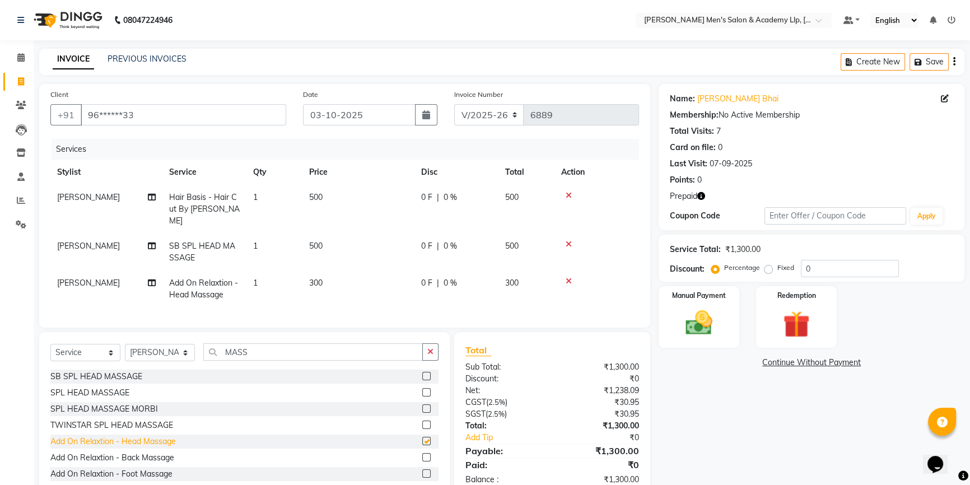
checkbox input "false"
click at [367, 277] on td "300" at bounding box center [358, 289] width 112 height 37
select select "78786"
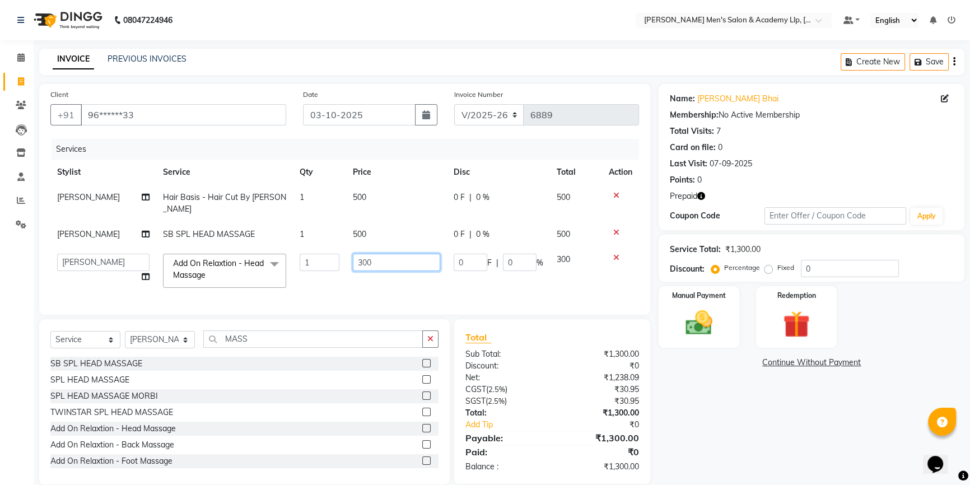
click at [371, 266] on input "300" at bounding box center [396, 262] width 87 height 17
type input "3"
type input "700"
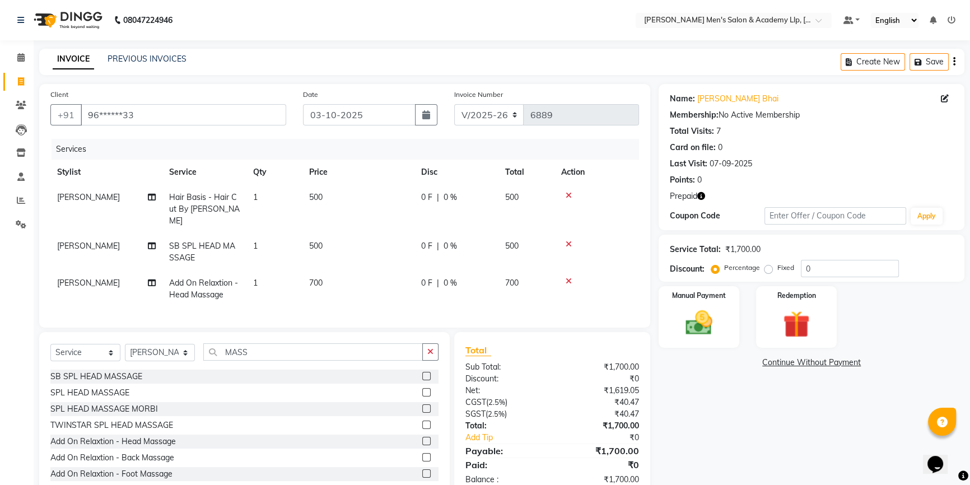
click at [77, 285] on span "[PERSON_NAME]" at bounding box center [88, 283] width 63 height 10
select select "78786"
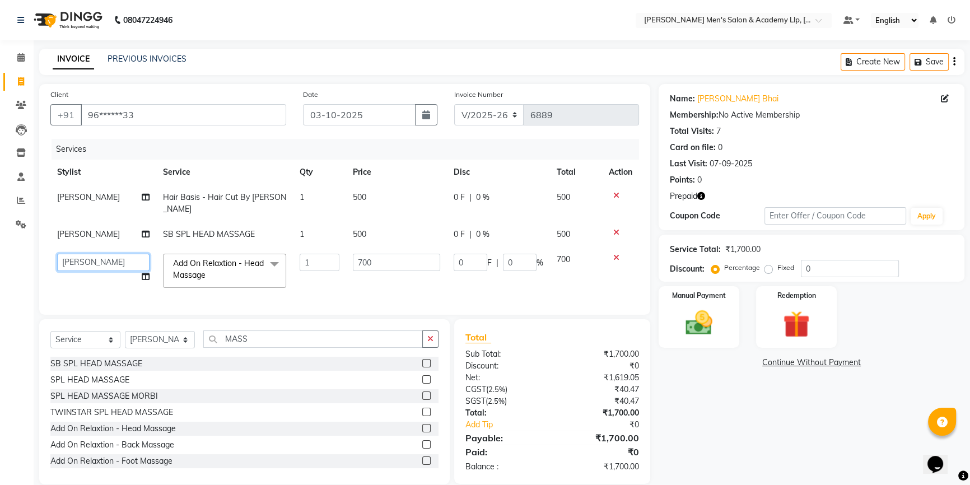
click at [86, 268] on select "ABHISHEK SEN AKKI SEN [PERSON_NAME] [PERSON_NAME] [PERSON_NAME] [PERSON_NAME] […" at bounding box center [103, 262] width 92 height 17
select select "78886"
click at [86, 240] on td "[PERSON_NAME]" at bounding box center [103, 234] width 106 height 25
select select "78786"
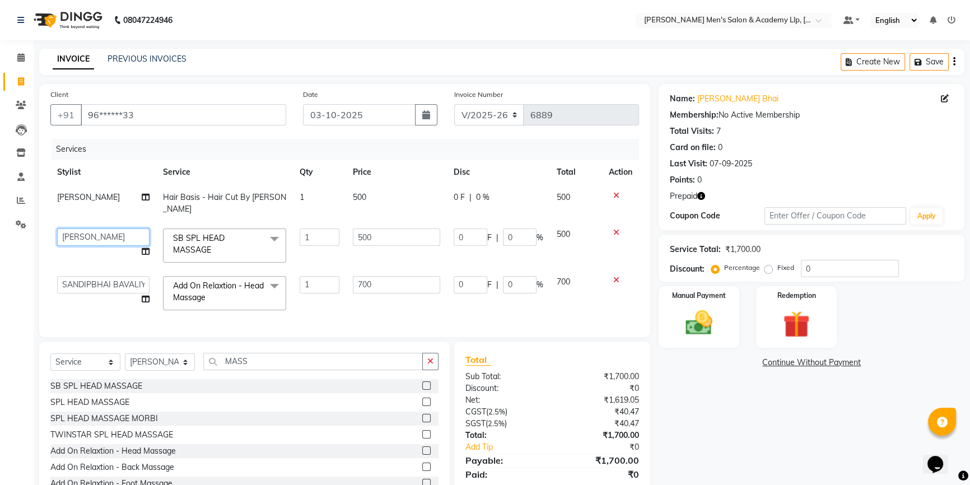
click at [87, 234] on select "ABHISHEK SEN AKKI SEN [PERSON_NAME] [PERSON_NAME] [PERSON_NAME] [PERSON_NAME] […" at bounding box center [103, 237] width 92 height 17
select select "78795"
click at [805, 313] on img at bounding box center [796, 324] width 45 height 35
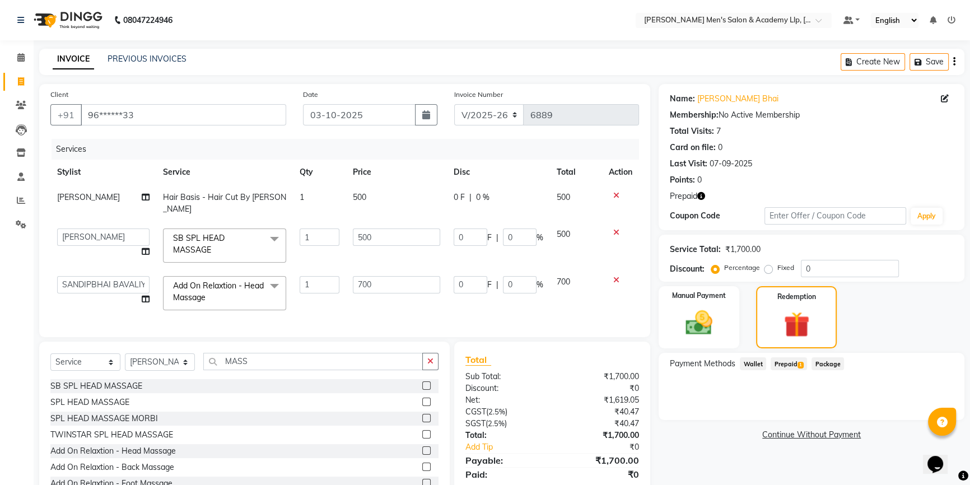
click at [795, 364] on span "Prepaid 1" at bounding box center [789, 363] width 36 height 13
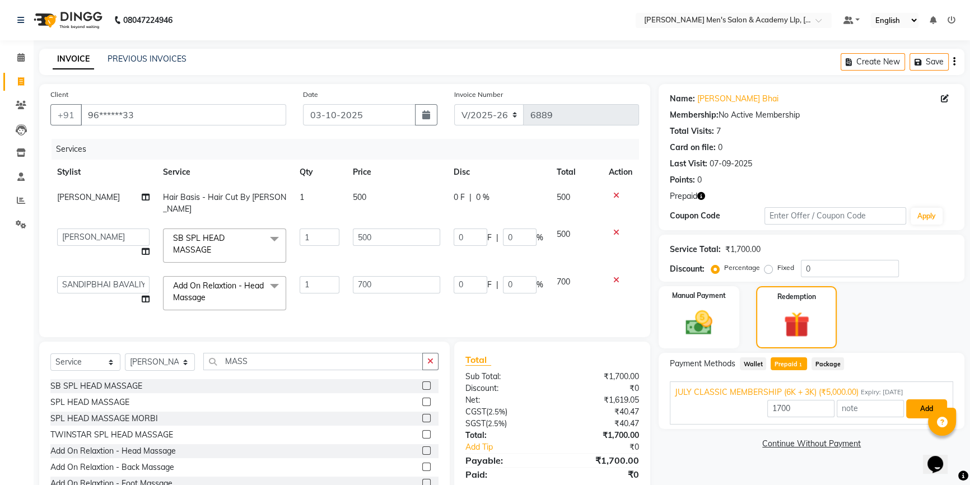
click at [919, 408] on button "Add" at bounding box center [926, 408] width 41 height 19
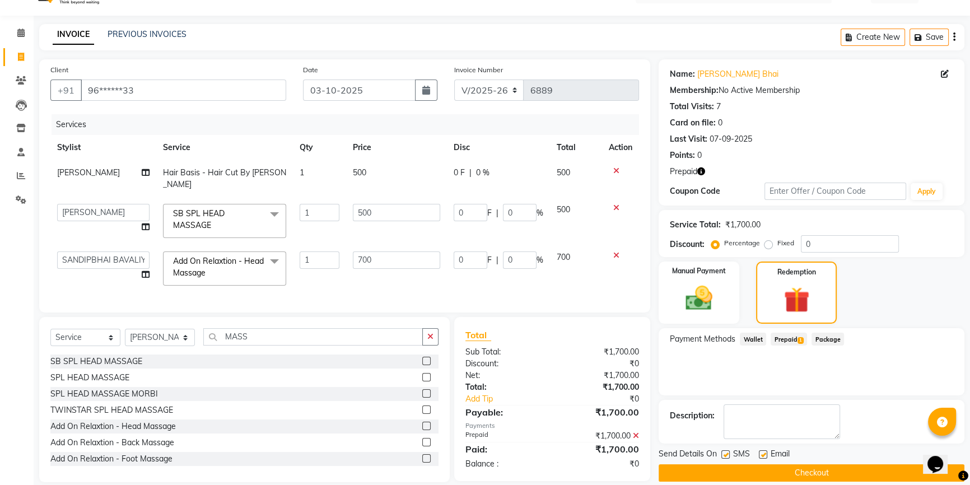
scroll to position [45, 0]
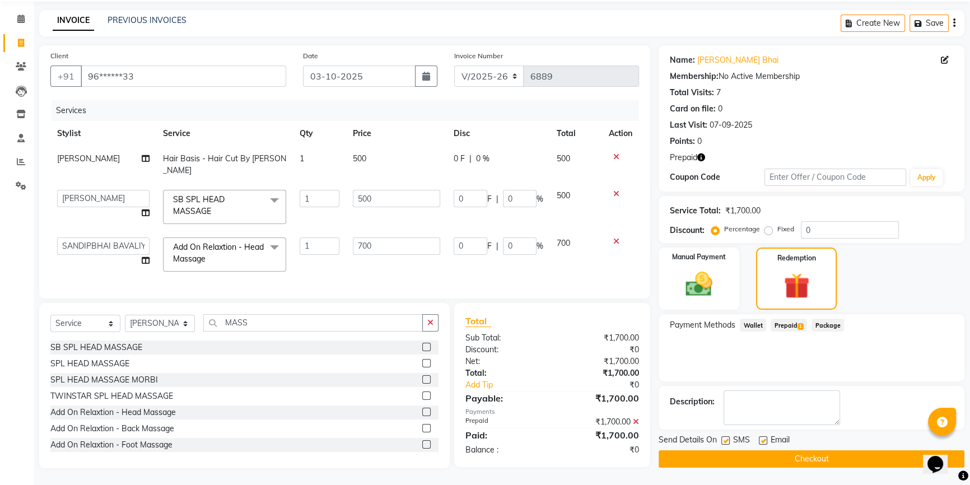
click at [761, 436] on label at bounding box center [763, 440] width 8 height 8
click at [761, 437] on input "checkbox" at bounding box center [762, 440] width 7 height 7
checkbox input "false"
click at [724, 436] on label at bounding box center [725, 440] width 8 height 8
click at [724, 437] on input "checkbox" at bounding box center [724, 440] width 7 height 7
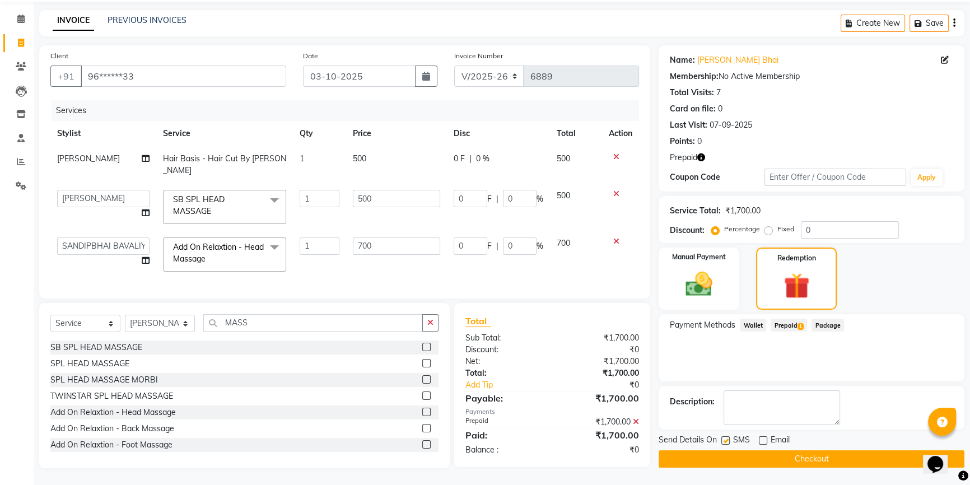
checkbox input "false"
click at [733, 450] on button "Checkout" at bounding box center [812, 458] width 306 height 17
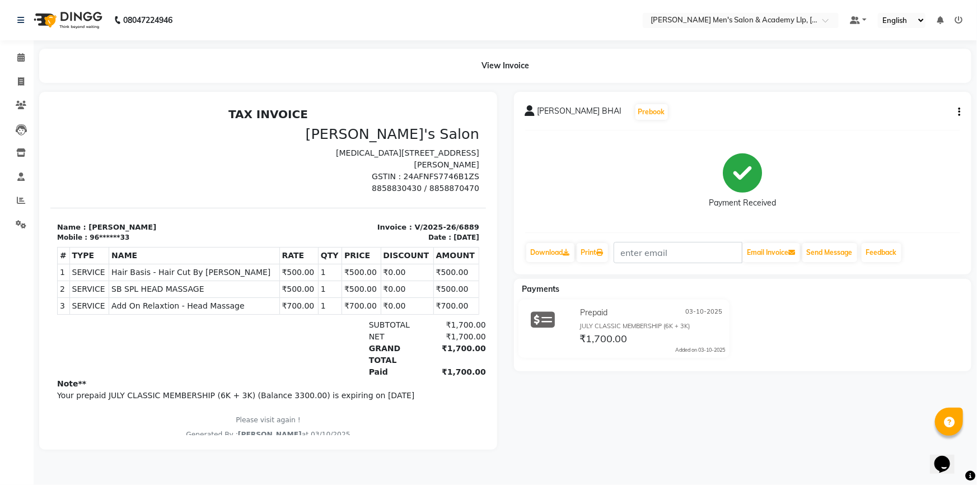
click at [960, 113] on icon "button" at bounding box center [959, 112] width 2 height 1
click at [918, 123] on div "Edit Item Staff" at bounding box center [903, 119] width 77 height 14
select select
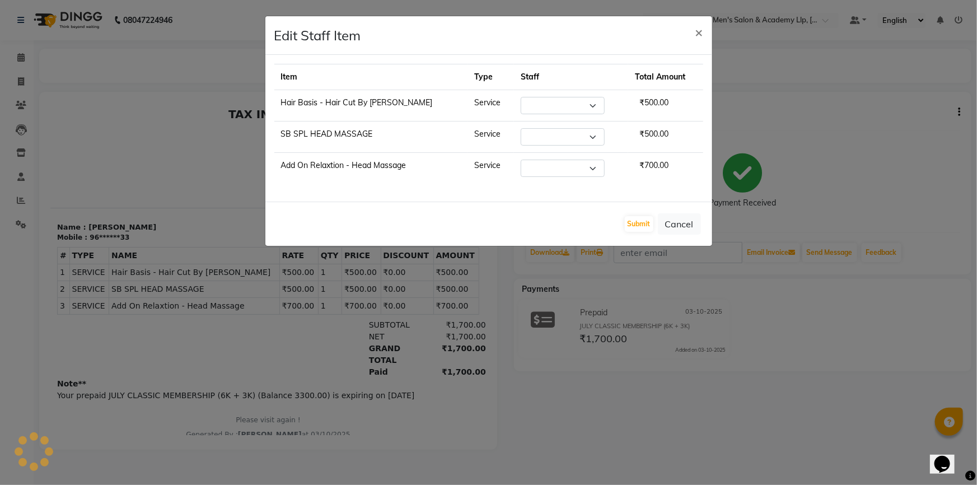
select select "78786"
select select "78795"
select select "78886"
click at [634, 232] on div "Submit Cancel" at bounding box center [489, 224] width 447 height 44
click at [648, 224] on button "Submit" at bounding box center [639, 224] width 29 height 16
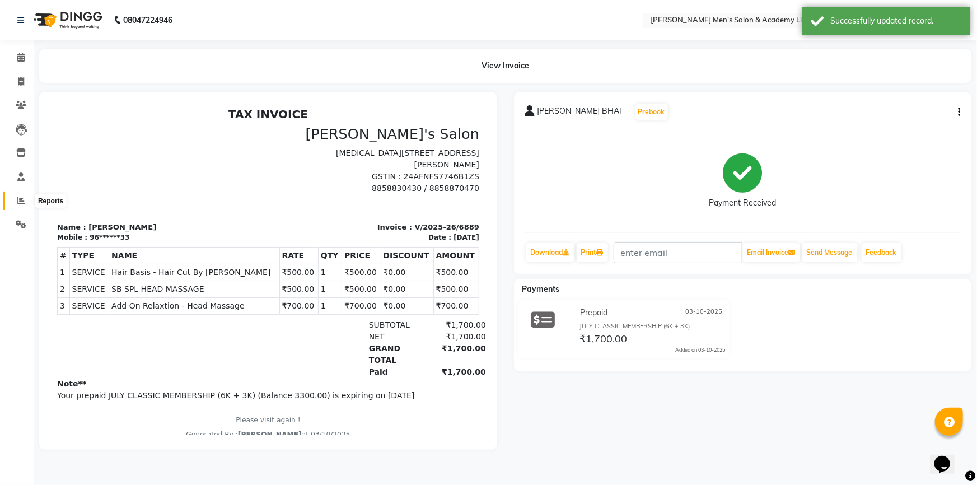
click at [15, 201] on span at bounding box center [21, 200] width 20 height 13
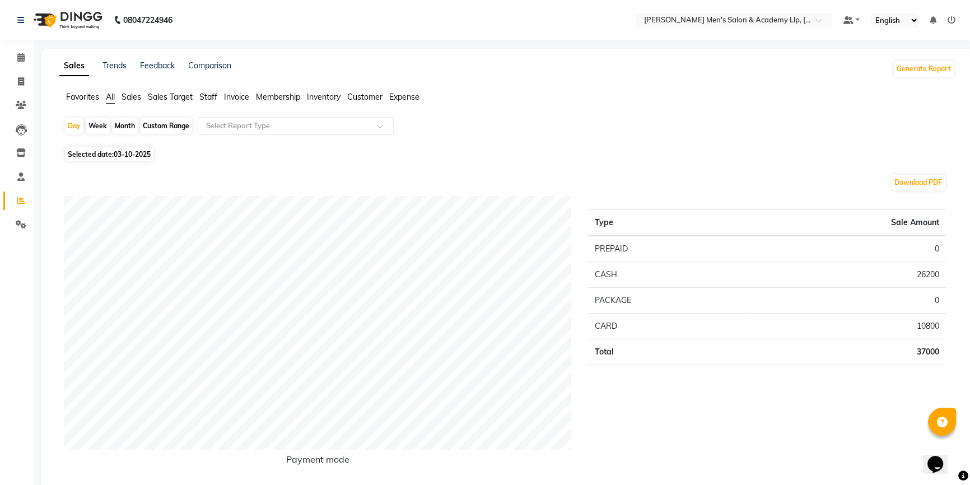
click at [212, 96] on span "Staff" at bounding box center [208, 97] width 18 height 10
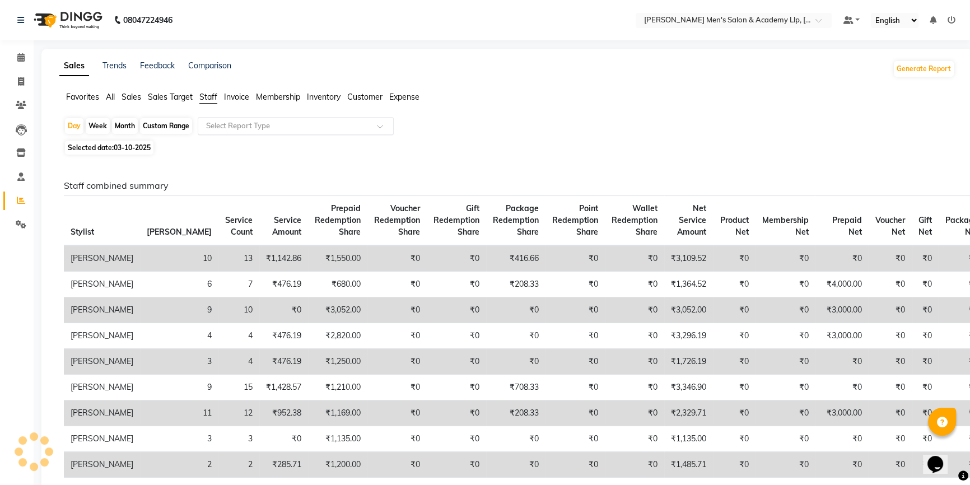
click at [337, 129] on input "text" at bounding box center [284, 125] width 161 height 11
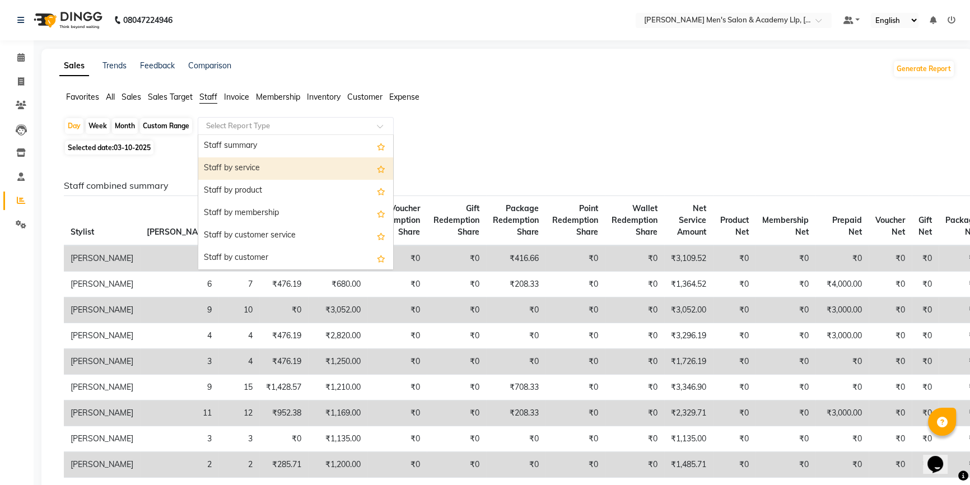
click at [374, 159] on div "Staff by service" at bounding box center [295, 168] width 195 height 22
select select "full_report"
select select "csv"
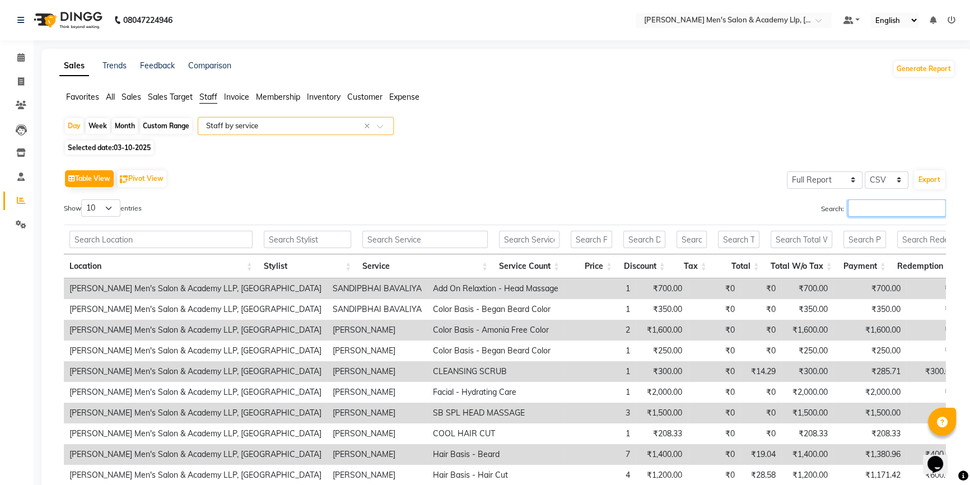
click at [891, 203] on input "Search:" at bounding box center [897, 207] width 98 height 17
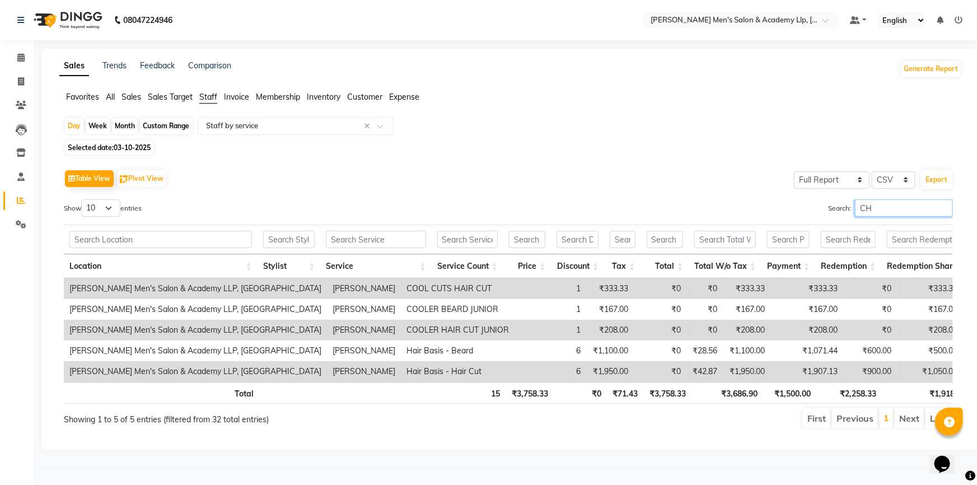
type input "CHA"
click at [944, 204] on input "CHA" at bounding box center [904, 207] width 98 height 17
click at [942, 209] on input "CHA" at bounding box center [904, 207] width 98 height 17
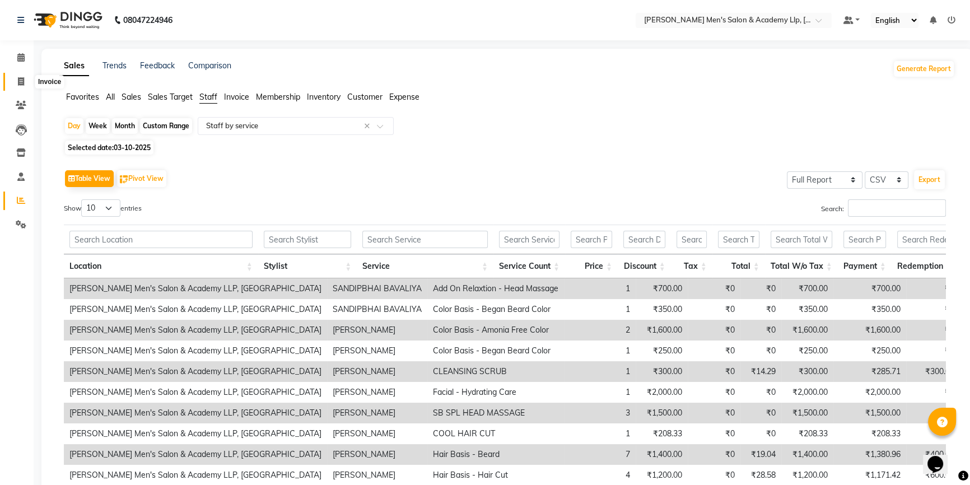
click at [19, 83] on icon at bounding box center [21, 81] width 6 height 8
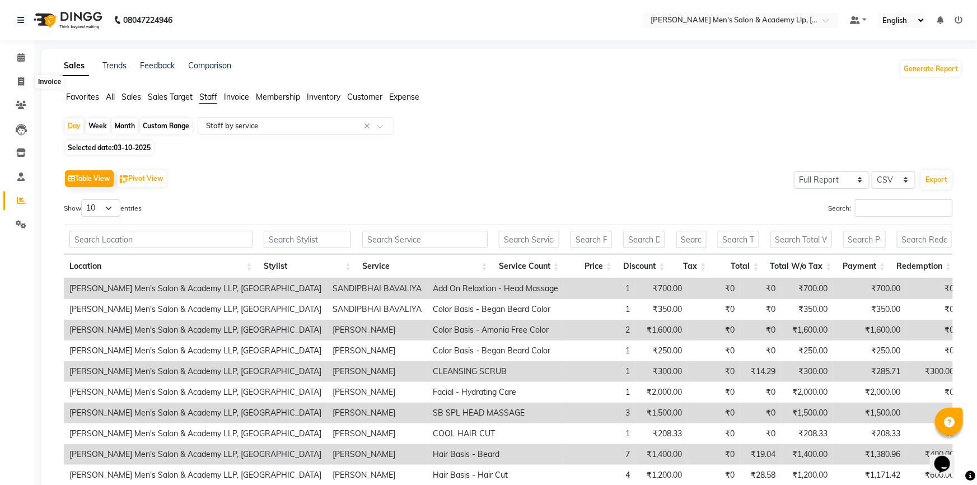
select select "service"
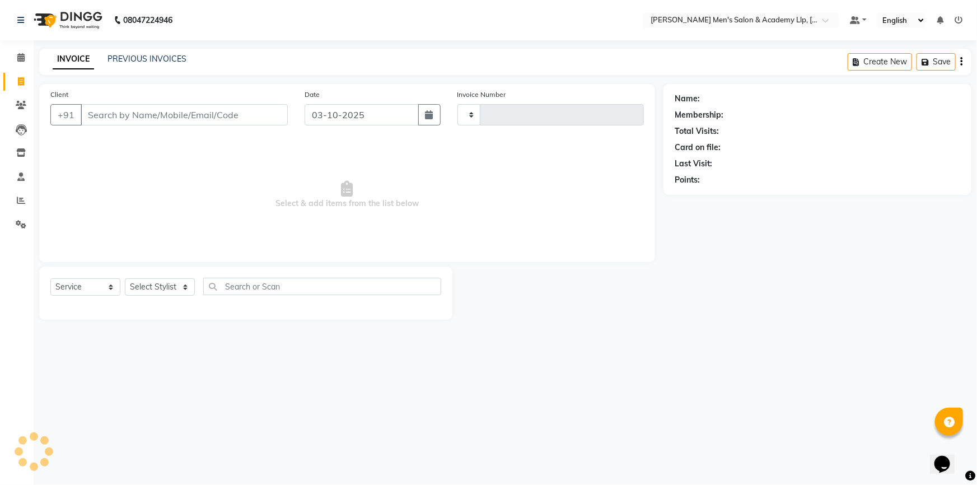
type input "6890"
select select "8248"
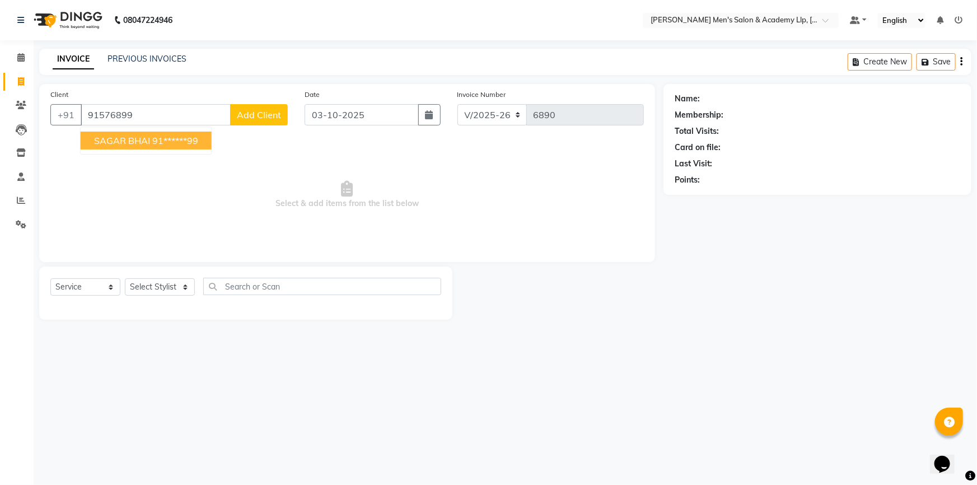
click at [190, 145] on ngb-highlight "91******99" at bounding box center [175, 140] width 46 height 11
type input "91******99"
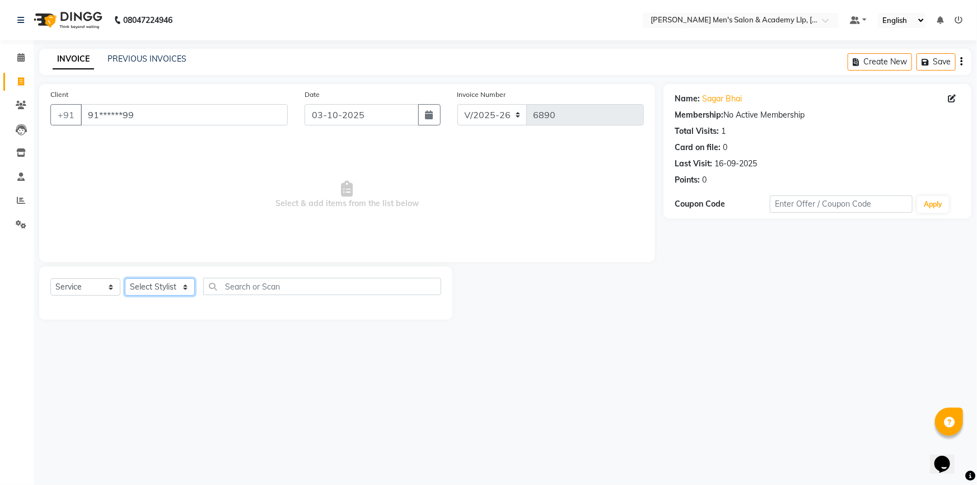
click at [165, 295] on select "Select Stylist ABHISHEK SEN AKKI SEN [PERSON_NAME] [PERSON_NAME] [PERSON_NAME] …" at bounding box center [160, 286] width 70 height 17
select select "84131"
click at [125, 278] on select "Select Stylist ABHISHEK SEN AKKI SEN [PERSON_NAME] [PERSON_NAME] [PERSON_NAME] …" at bounding box center [160, 286] width 70 height 17
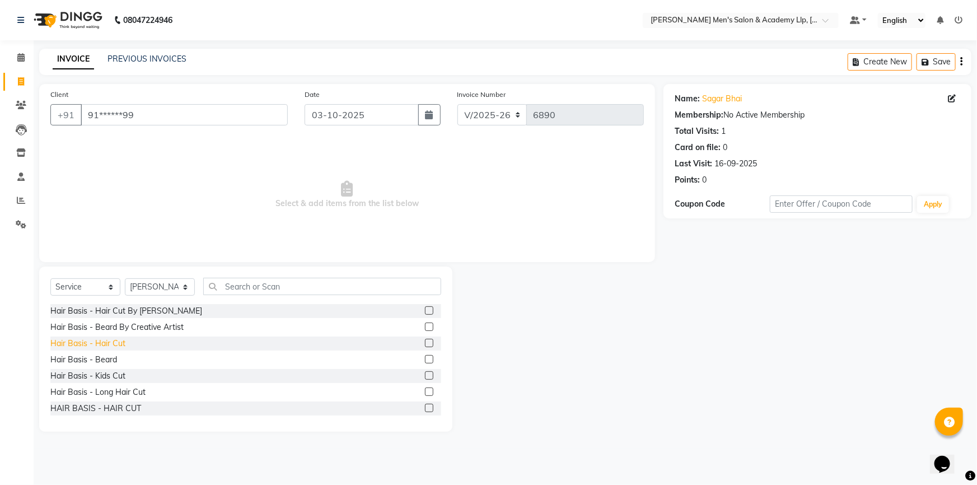
click at [107, 347] on div "Hair Basis - Hair Cut" at bounding box center [87, 344] width 75 height 12
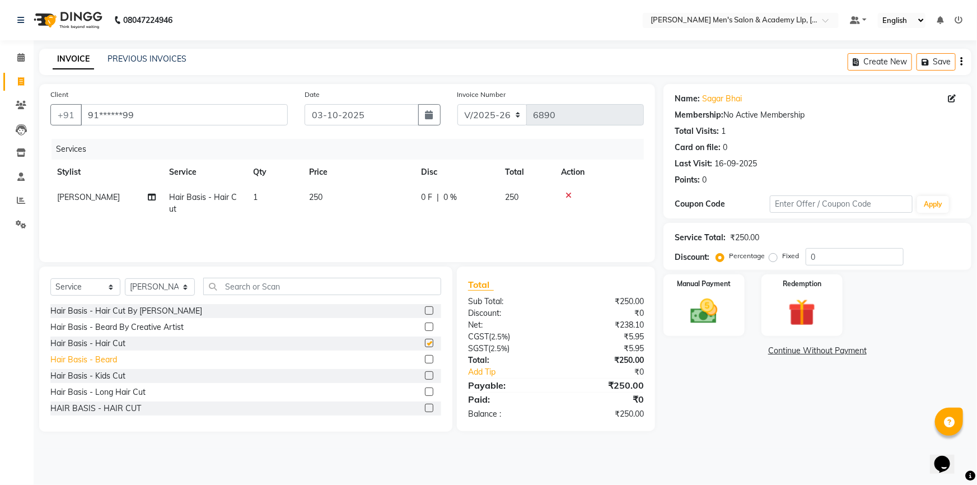
checkbox input "false"
click at [104, 360] on div "Hair Basis - Beard" at bounding box center [83, 360] width 67 height 12
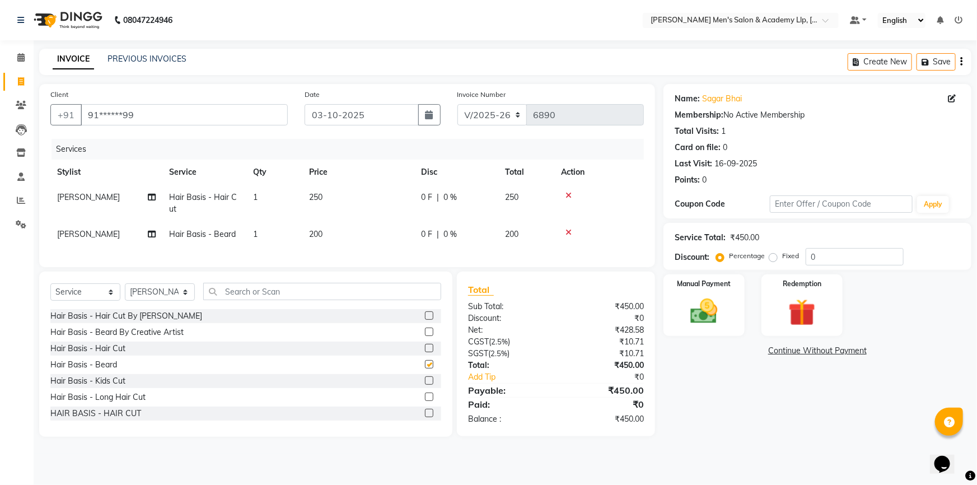
checkbox input "false"
click at [376, 211] on td "250" at bounding box center [358, 203] width 112 height 37
select select "84131"
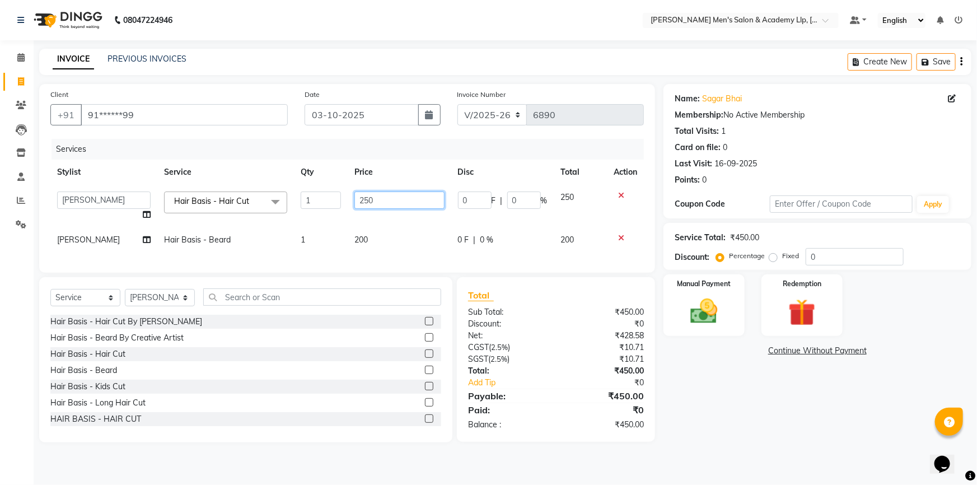
click at [390, 200] on input "250" at bounding box center [400, 200] width 90 height 17
type input "2"
type input "300"
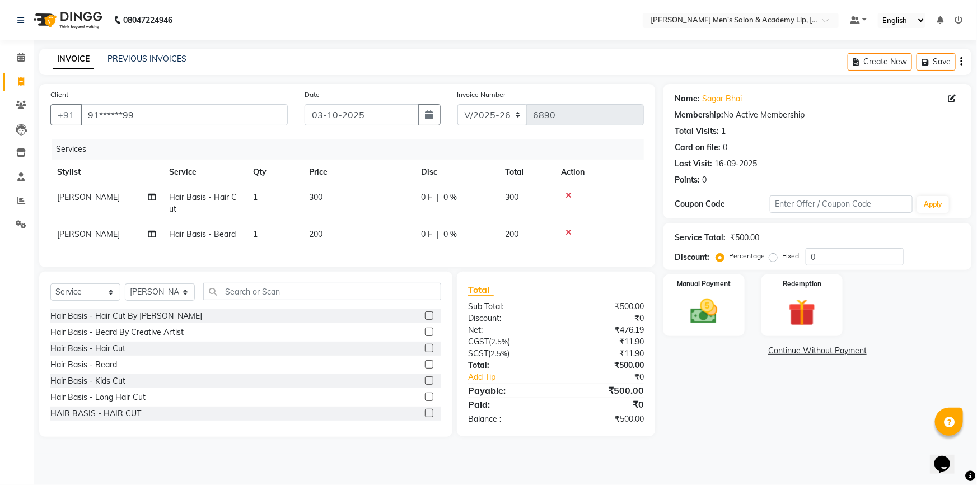
click at [712, 391] on div "Name: [PERSON_NAME] Membership: No Active Membership Total Visits: 1 Card on fi…" at bounding box center [822, 260] width 316 height 353
click at [710, 323] on img at bounding box center [705, 311] width 46 height 32
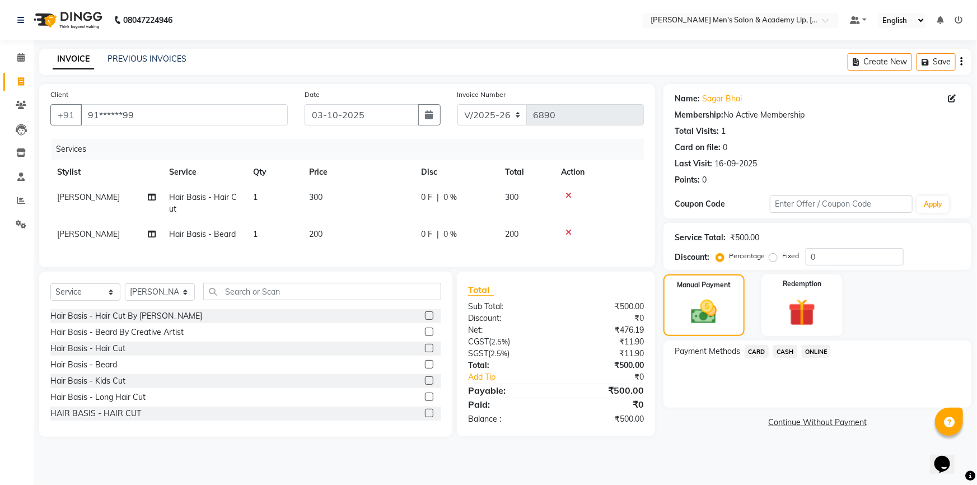
click at [781, 356] on span "CASH" at bounding box center [786, 351] width 24 height 13
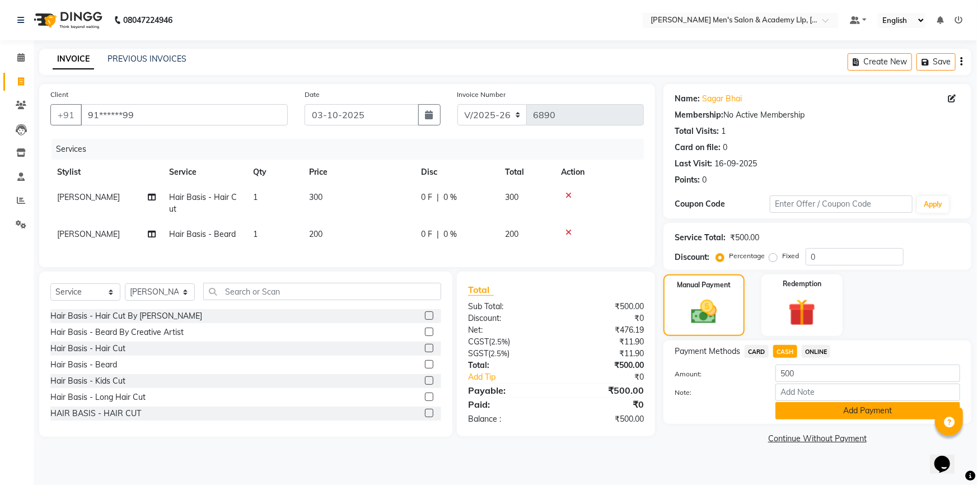
click at [786, 407] on button "Add Payment" at bounding box center [868, 410] width 185 height 17
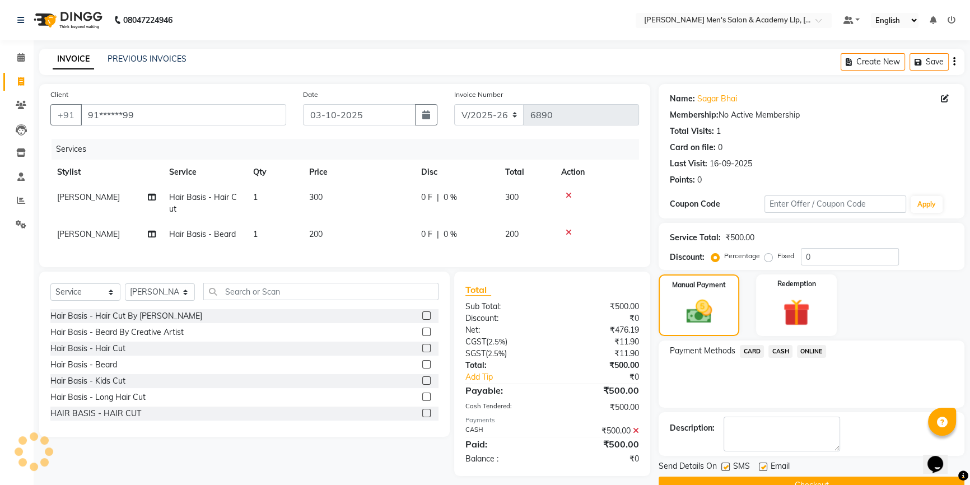
click at [761, 468] on label at bounding box center [763, 467] width 8 height 8
click at [761, 468] on input "checkbox" at bounding box center [762, 467] width 7 height 7
checkbox input "false"
click at [723, 466] on label at bounding box center [725, 467] width 8 height 8
click at [723, 466] on input "checkbox" at bounding box center [724, 467] width 7 height 7
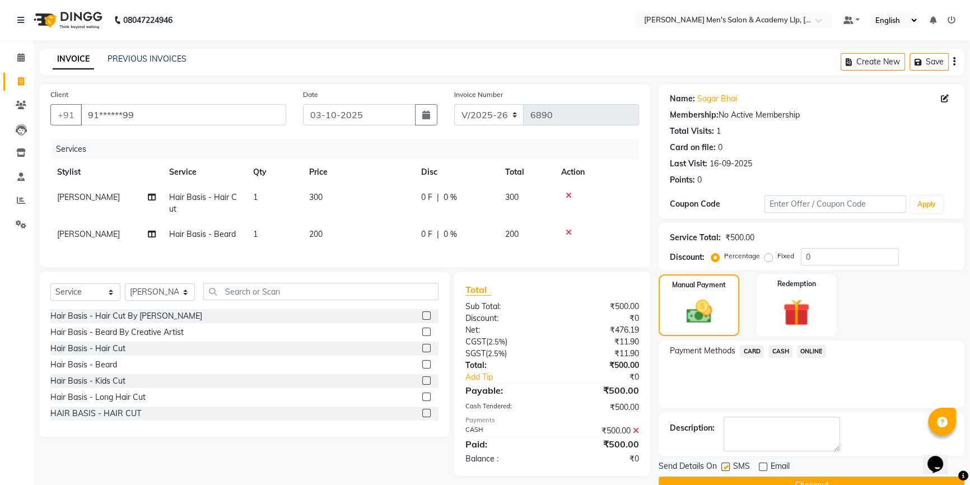
checkbox input "false"
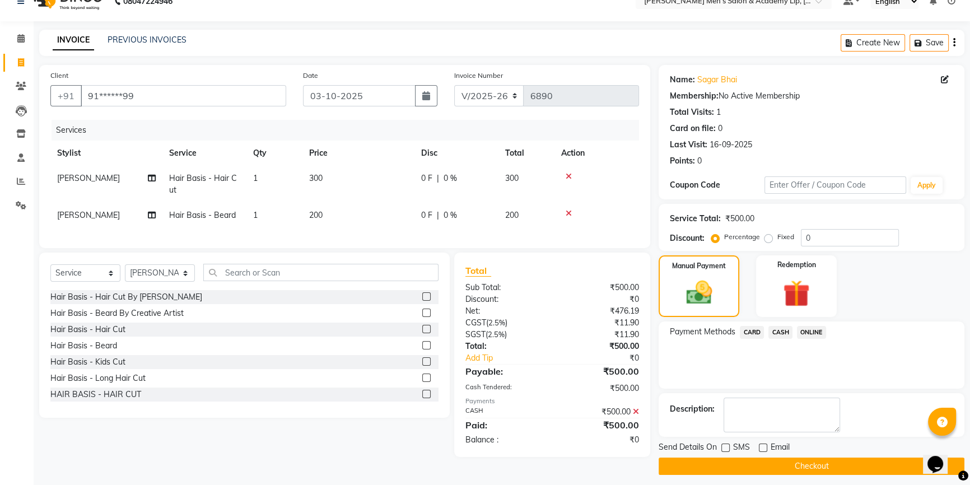
scroll to position [25, 0]
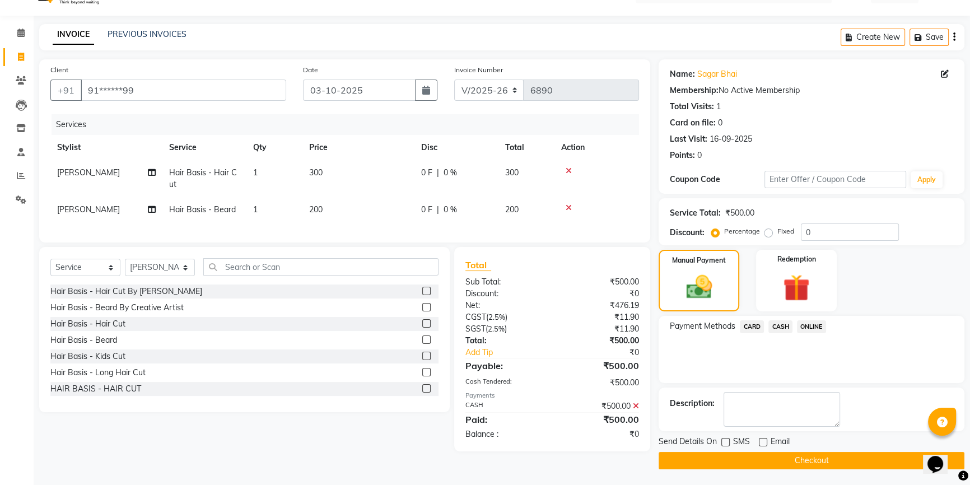
click at [723, 467] on button "Checkout" at bounding box center [812, 460] width 306 height 17
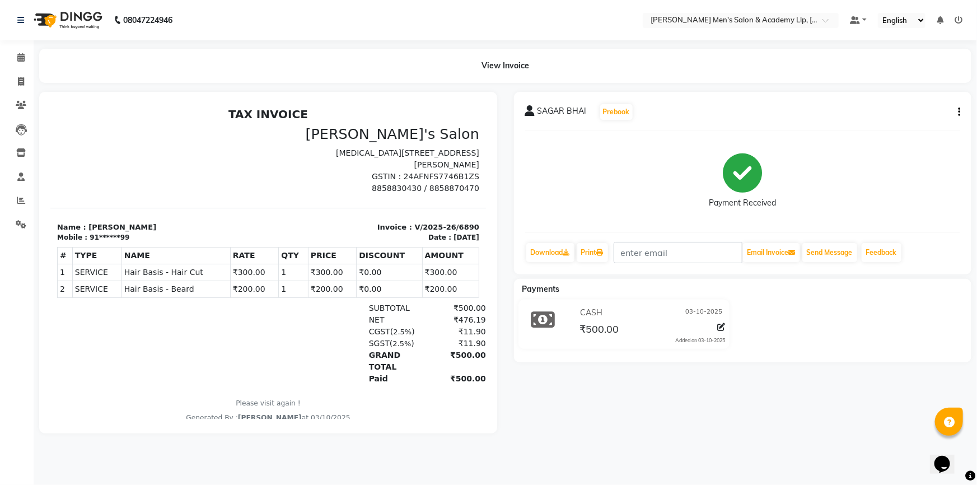
click at [662, 457] on div "08047224946 Select Location × Sandy Men's Salon & Academy Llp, Ravapar Road Def…" at bounding box center [488, 242] width 977 height 485
click at [10, 78] on link "Invoice" at bounding box center [16, 82] width 27 height 18
select select "service"
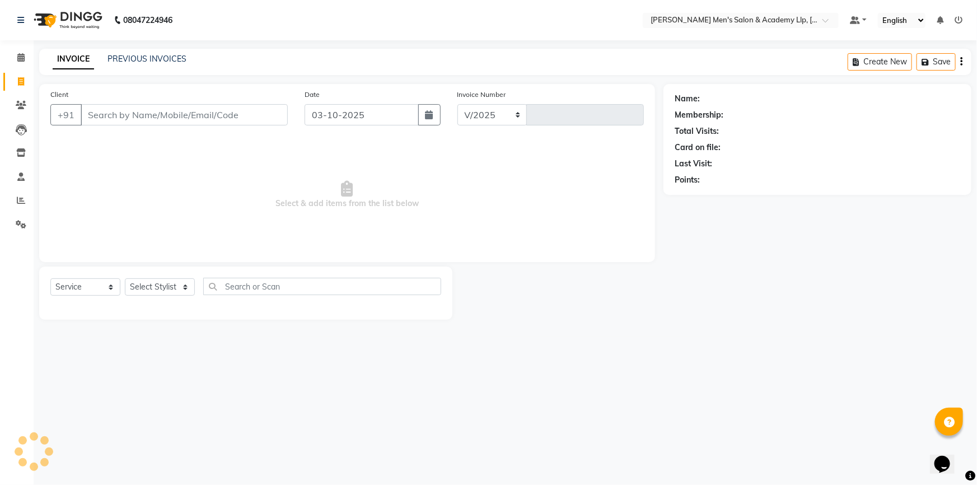
select select "8248"
type input "6891"
click at [140, 55] on link "PREVIOUS INVOICES" at bounding box center [147, 59] width 79 height 10
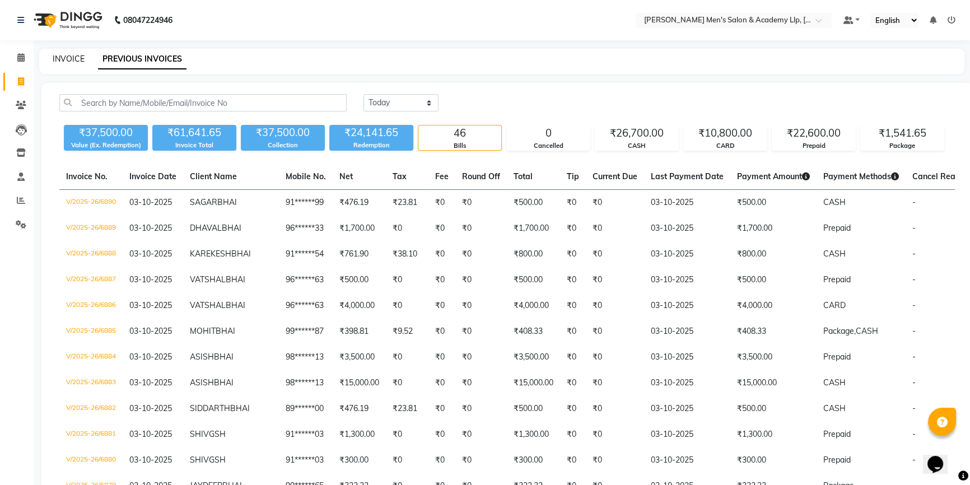
click at [77, 60] on link "INVOICE" at bounding box center [69, 59] width 32 height 10
select select "service"
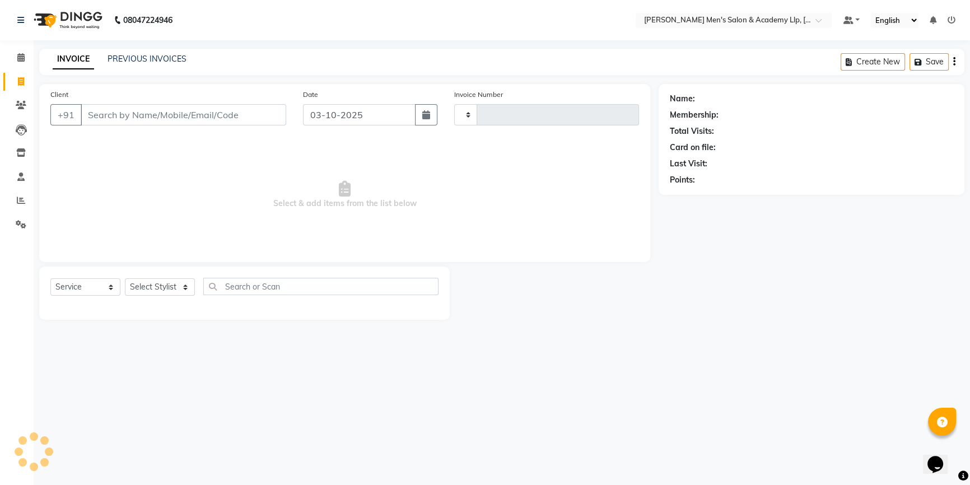
type input "6891"
select select "8248"
click at [165, 62] on link "PREVIOUS INVOICES" at bounding box center [147, 59] width 79 height 10
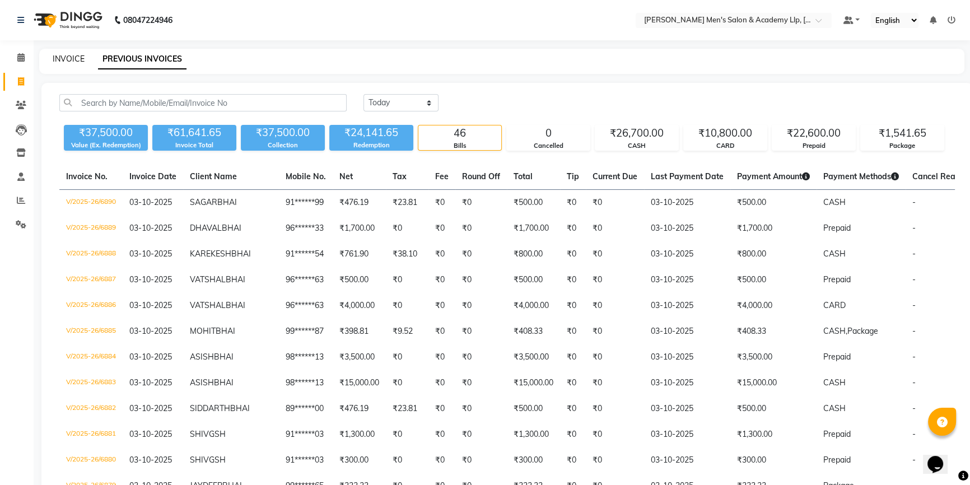
click at [77, 62] on link "INVOICE" at bounding box center [69, 59] width 32 height 10
select select "service"
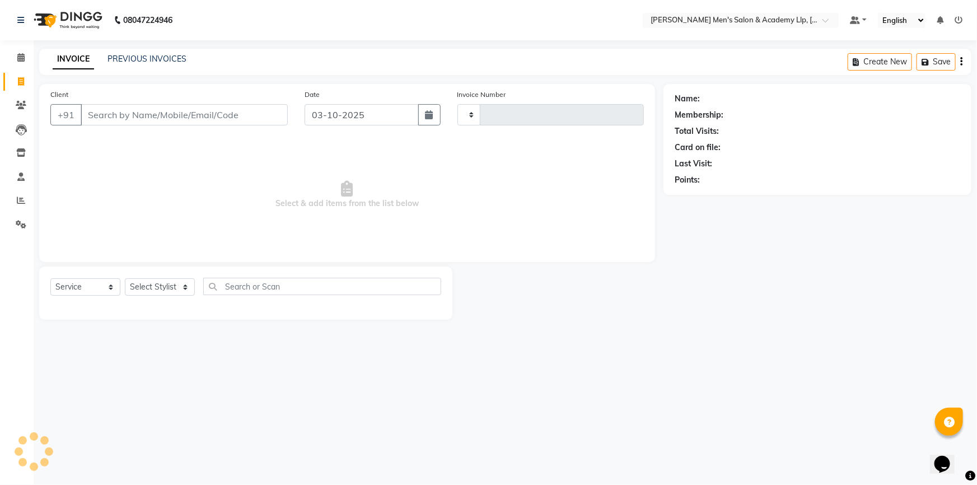
type input "6891"
select select "8248"
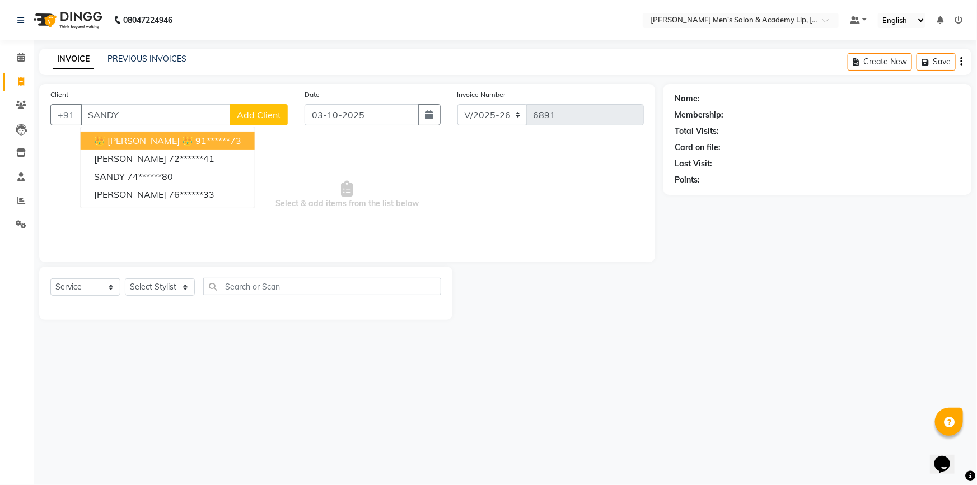
click at [211, 142] on ngb-highlight "91******73" at bounding box center [218, 140] width 46 height 11
type input "91******73"
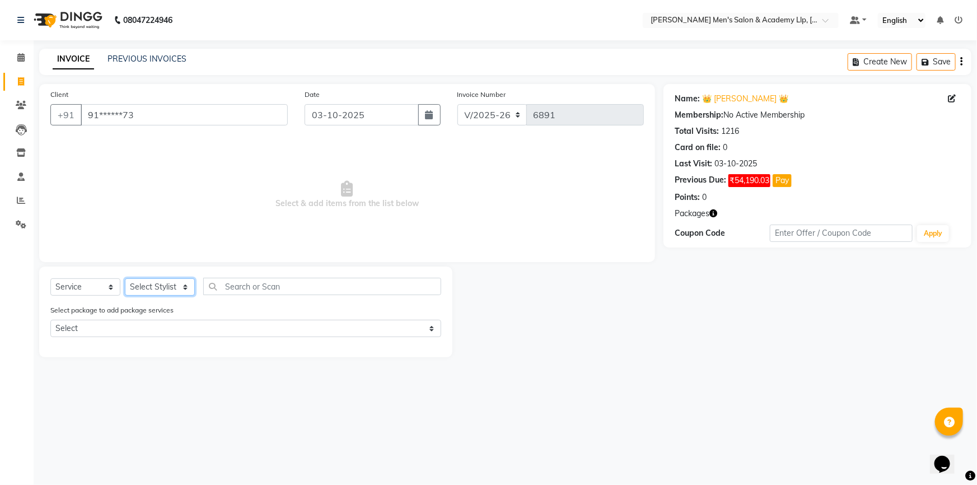
click at [160, 286] on select "Select Stylist ABHISHEK SEN AKKI SEN [PERSON_NAME] [PERSON_NAME] [PERSON_NAME] …" at bounding box center [160, 286] width 70 height 17
select select "78784"
click at [125, 278] on select "Select Stylist ABHISHEK SEN AKKI SEN [PERSON_NAME] [PERSON_NAME] [PERSON_NAME] …" at bounding box center [160, 286] width 70 height 17
click at [168, 44] on div "08047224946 Select Location × Sandy Men's Salon & Academy Llp, Ravapar Road Def…" at bounding box center [488, 242] width 977 height 485
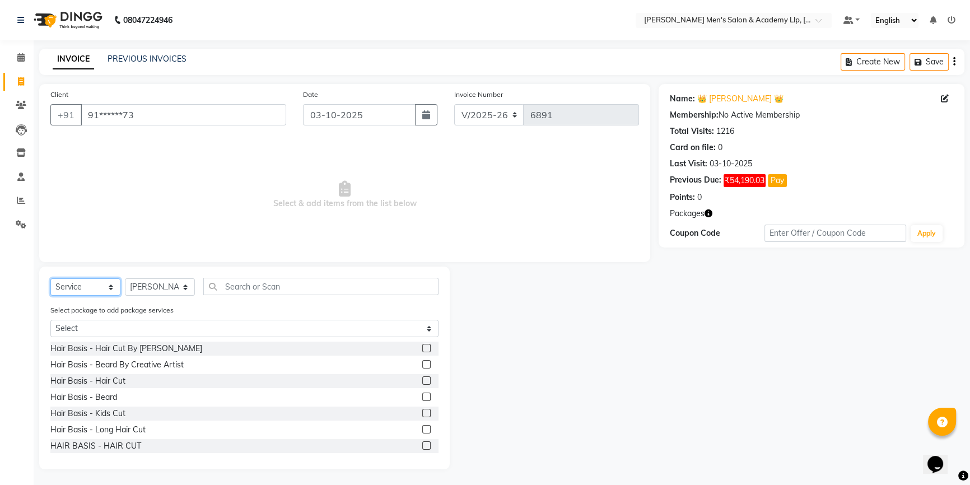
click at [80, 296] on select "Select Service Product Membership Package Voucher Prepaid Gift Card" at bounding box center [85, 286] width 70 height 17
select select "product"
click at [50, 278] on select "Select Service Product Membership Package Voucher Prepaid Gift Card" at bounding box center [85, 286] width 70 height 17
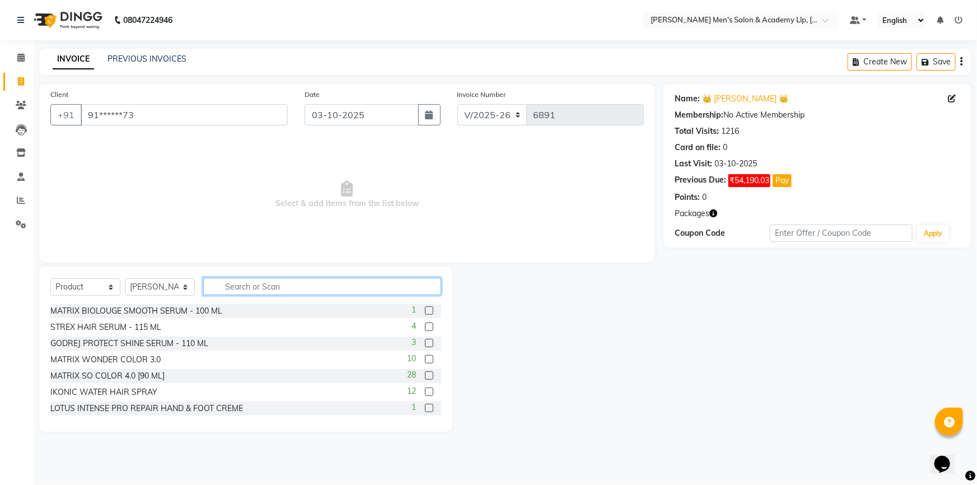
click at [256, 281] on input "text" at bounding box center [322, 286] width 238 height 17
type input "GODRE"
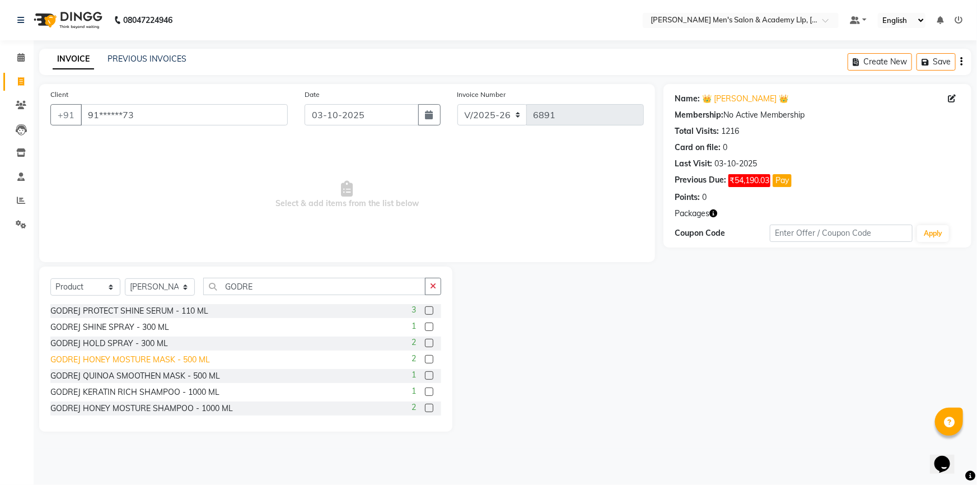
click at [180, 356] on div "GODREJ HONEY MOSTURE MASK - 500 ML" at bounding box center [130, 360] width 160 height 12
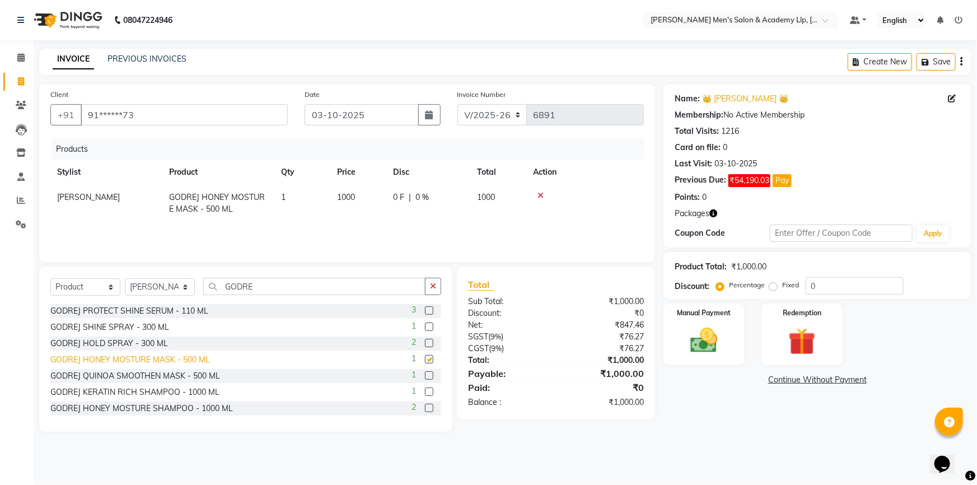
checkbox input "false"
click at [192, 373] on div "GODREJ QUINOA SMOOTHEN MASK - 500 ML" at bounding box center [135, 376] width 170 height 12
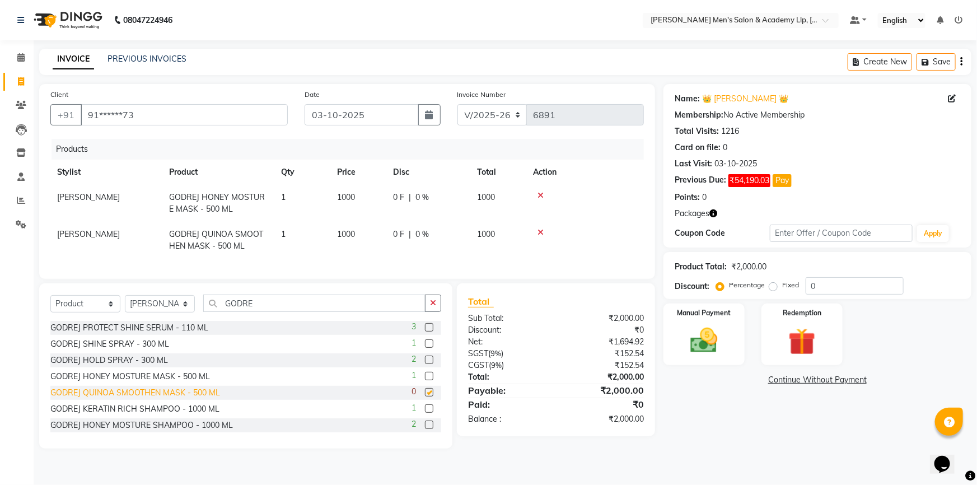
checkbox input "false"
click at [173, 415] on div "GODREJ KERATIN RICH SHAMPOO - 1000 ML" at bounding box center [134, 409] width 169 height 12
checkbox input "false"
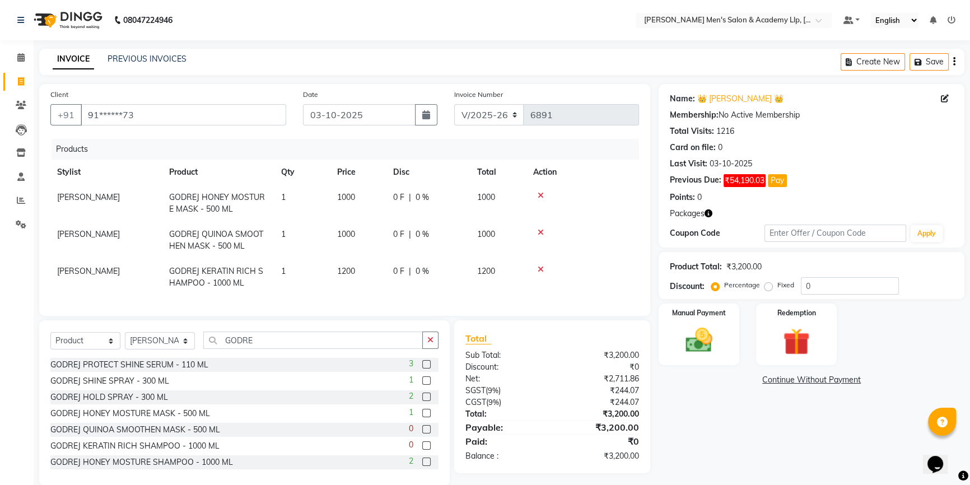
click at [541, 195] on icon at bounding box center [541, 196] width 6 height 8
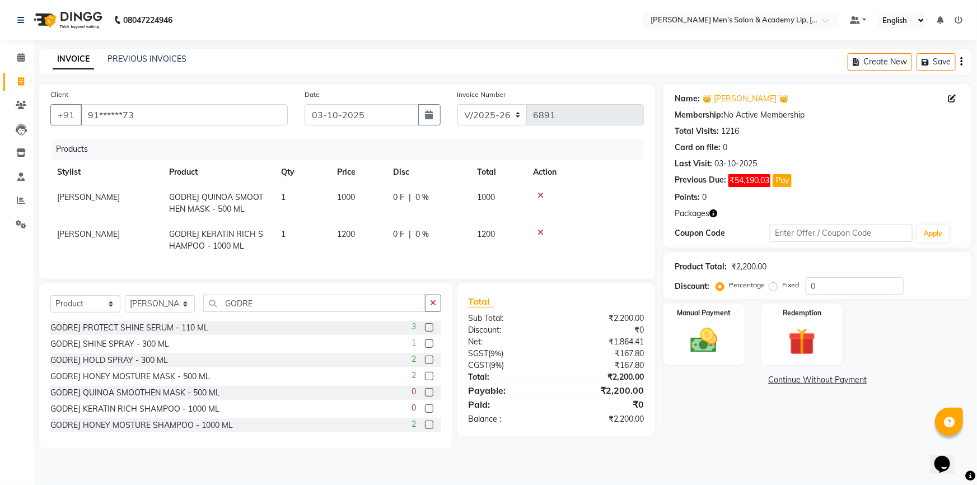
click at [541, 195] on icon at bounding box center [541, 196] width 6 height 8
click at [541, 229] on icon at bounding box center [541, 233] width 6 height 8
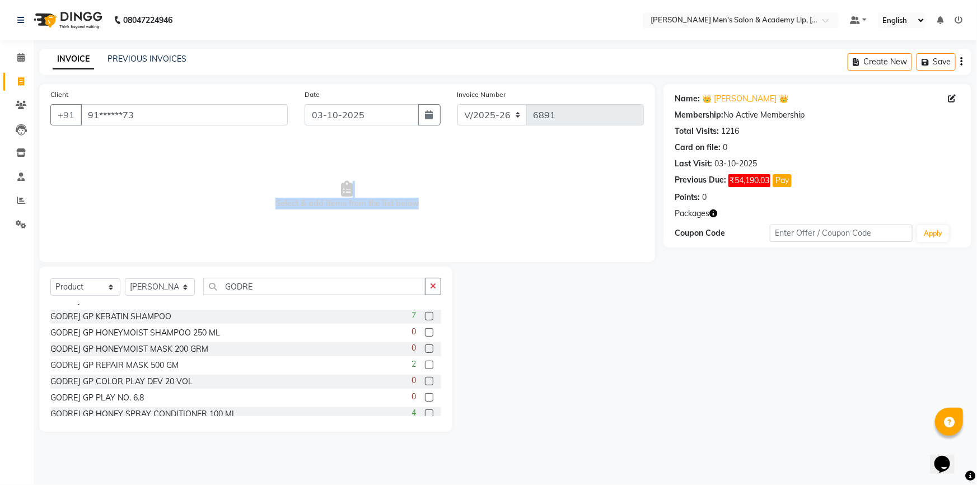
scroll to position [277, 0]
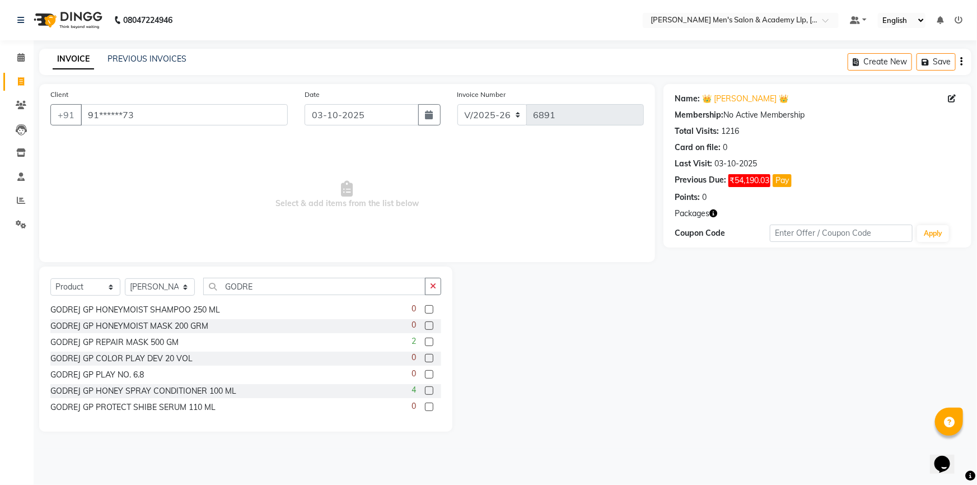
click at [425, 391] on label at bounding box center [429, 391] width 8 height 8
click at [425, 391] on input "checkbox" at bounding box center [428, 391] width 7 height 7
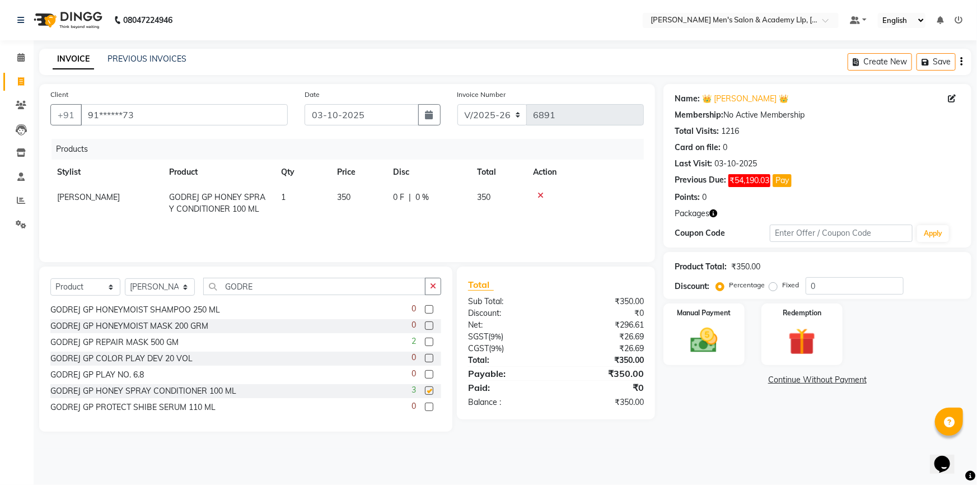
checkbox input "false"
click at [425, 339] on label at bounding box center [429, 342] width 8 height 8
click at [425, 339] on input "checkbox" at bounding box center [428, 342] width 7 height 7
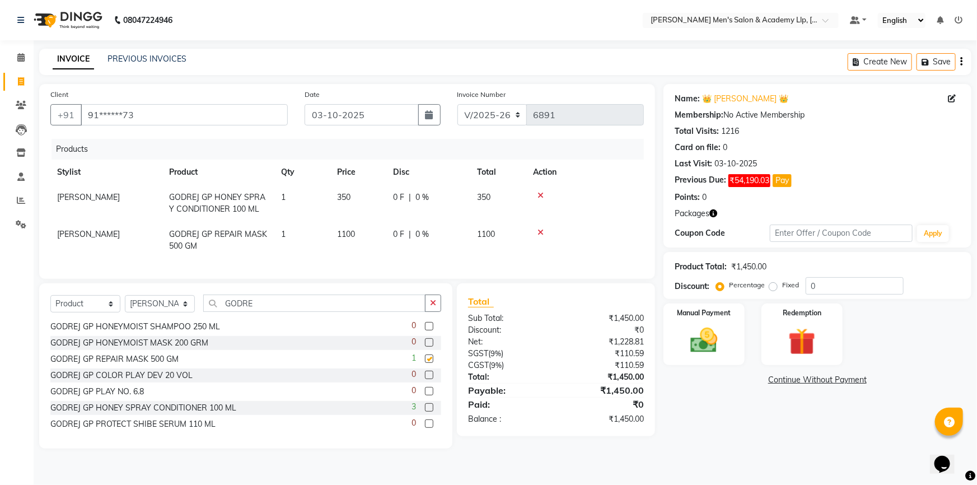
checkbox input "false"
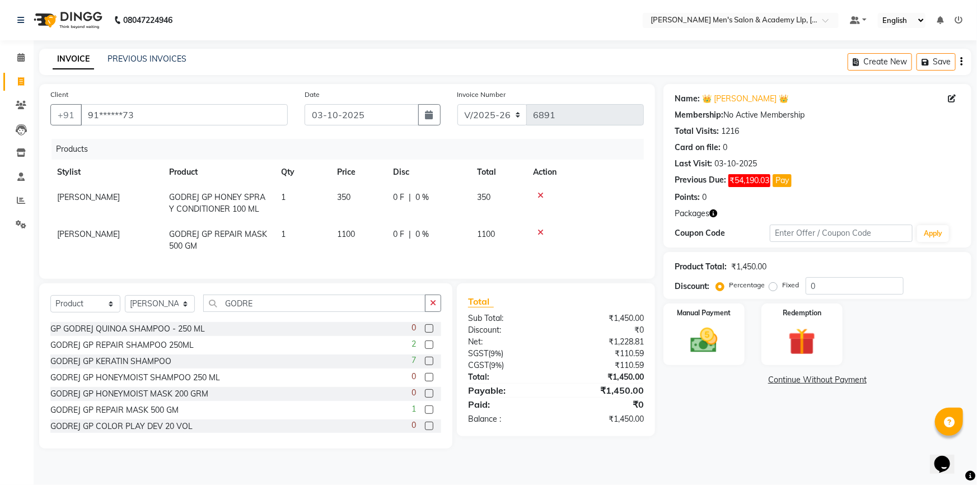
click at [425, 365] on label at bounding box center [429, 361] width 8 height 8
click at [425, 365] on input "checkbox" at bounding box center [428, 361] width 7 height 7
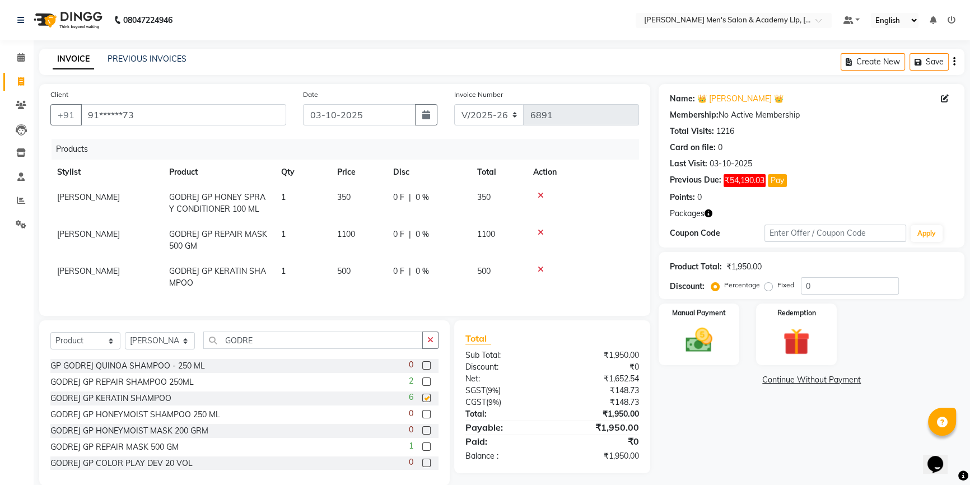
checkbox input "false"
click at [422, 386] on label at bounding box center [426, 382] width 8 height 8
click at [422, 386] on input "checkbox" at bounding box center [425, 382] width 7 height 7
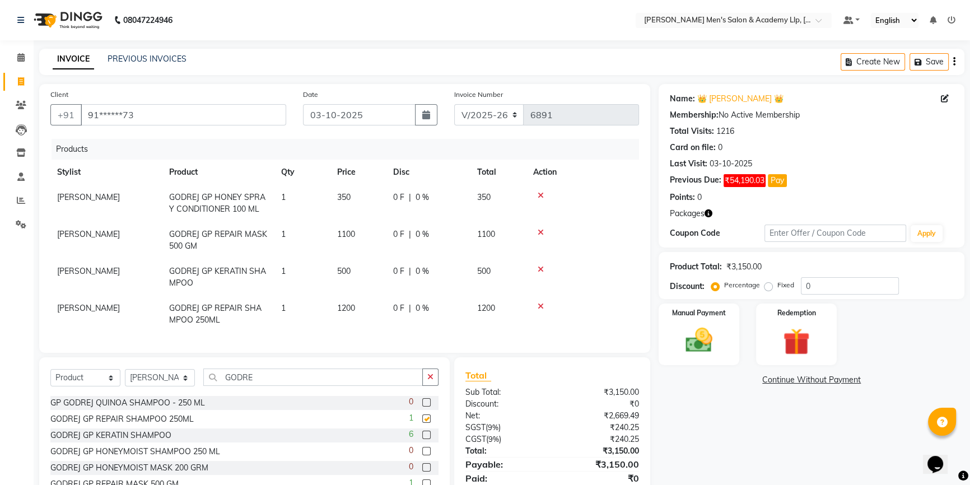
checkbox input "false"
click at [539, 306] on icon at bounding box center [541, 306] width 6 height 8
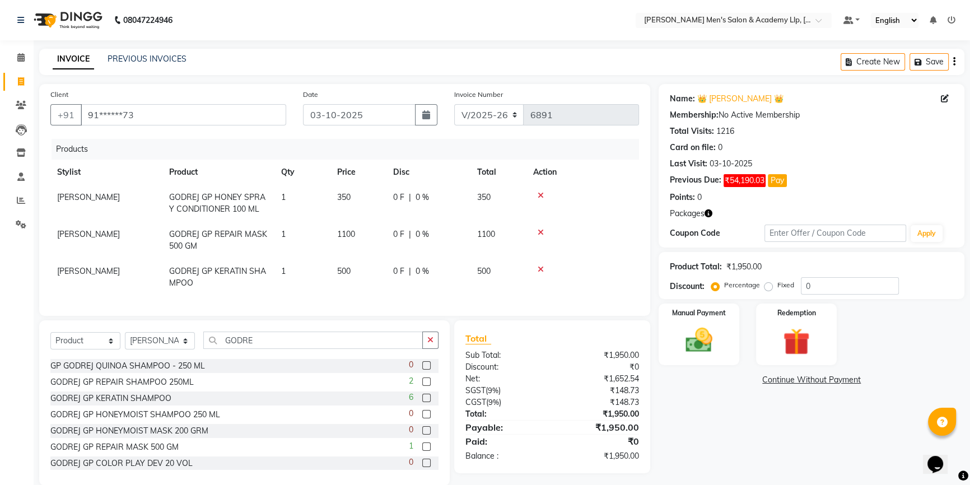
click at [540, 232] on icon at bounding box center [541, 233] width 6 height 8
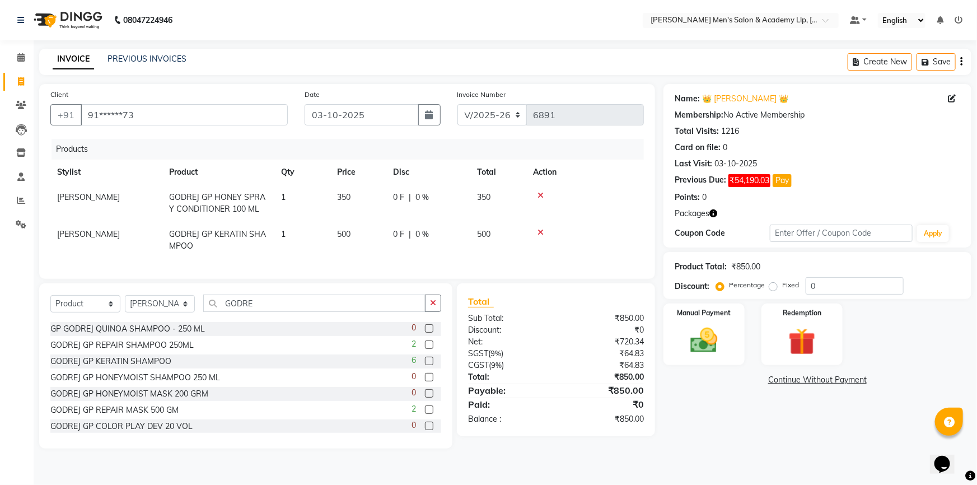
click at [539, 195] on icon at bounding box center [541, 196] width 6 height 8
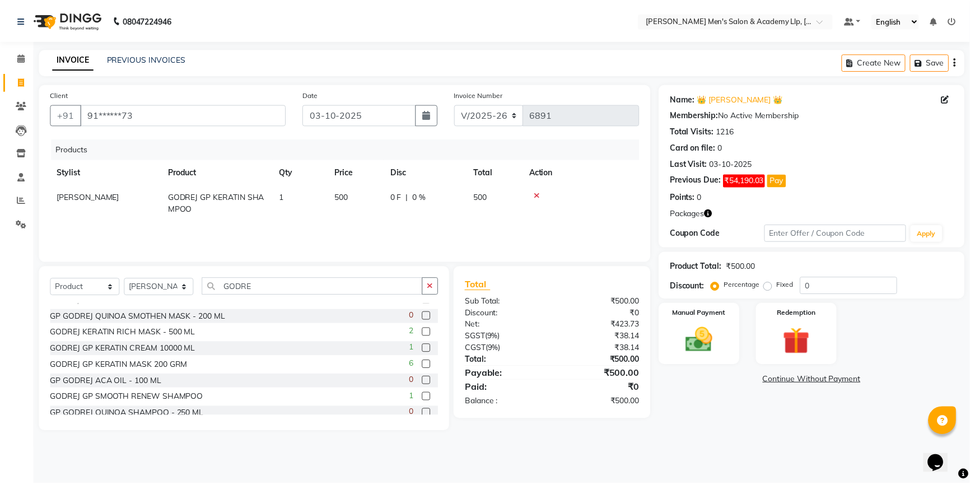
scroll to position [175, 0]
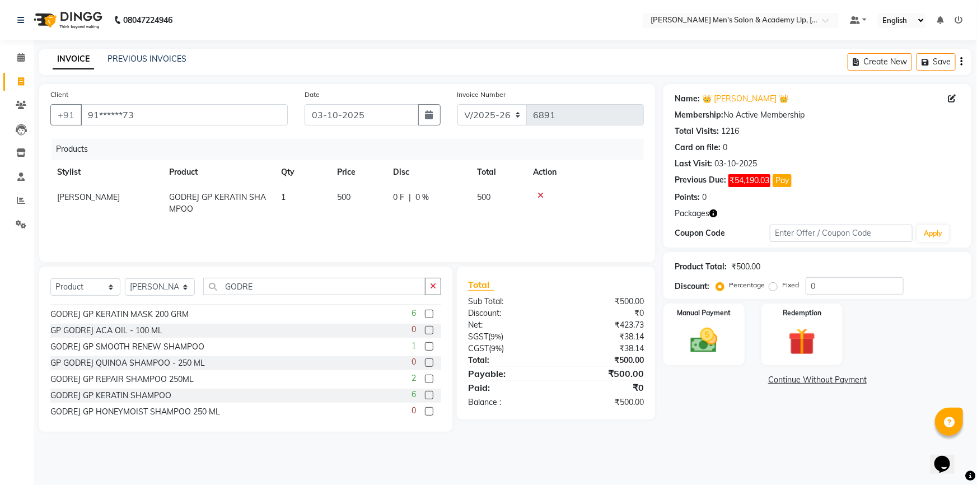
click at [425, 345] on label at bounding box center [429, 346] width 8 height 8
click at [425, 345] on input "checkbox" at bounding box center [428, 346] width 7 height 7
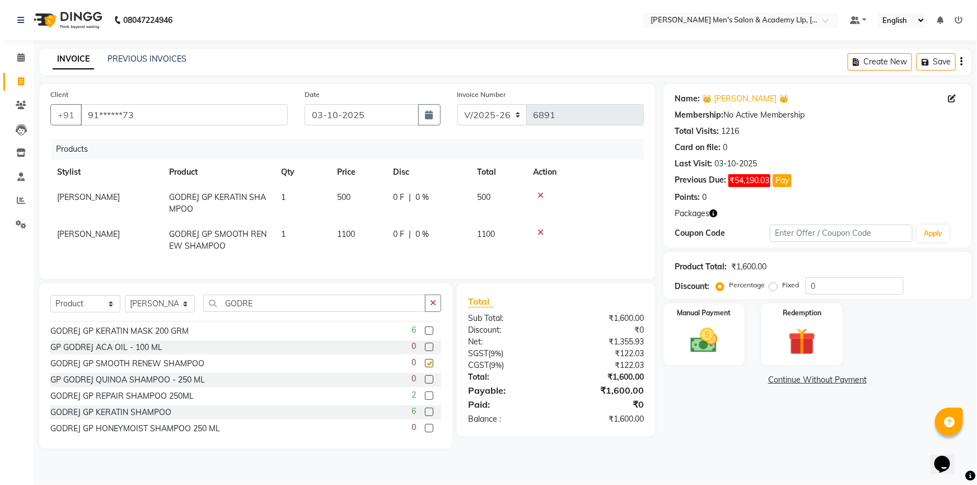
checkbox input "false"
click at [425, 335] on label at bounding box center [429, 331] width 8 height 8
click at [425, 335] on input "checkbox" at bounding box center [428, 331] width 7 height 7
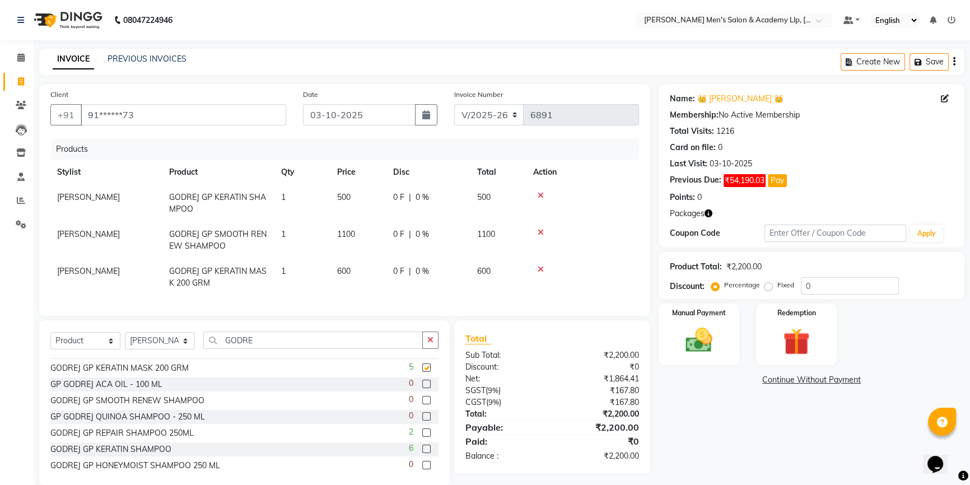
checkbox input "false"
click at [539, 232] on icon at bounding box center [541, 233] width 6 height 8
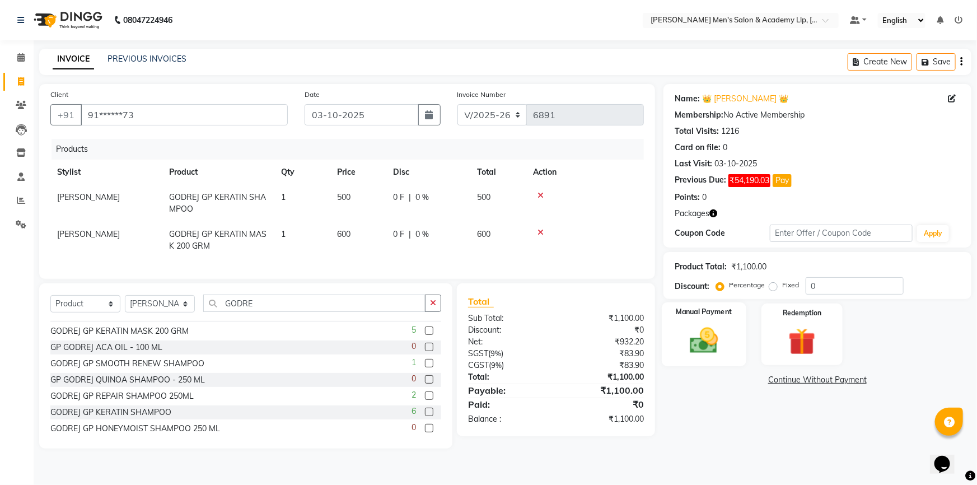
click at [724, 346] on img at bounding box center [705, 340] width 46 height 32
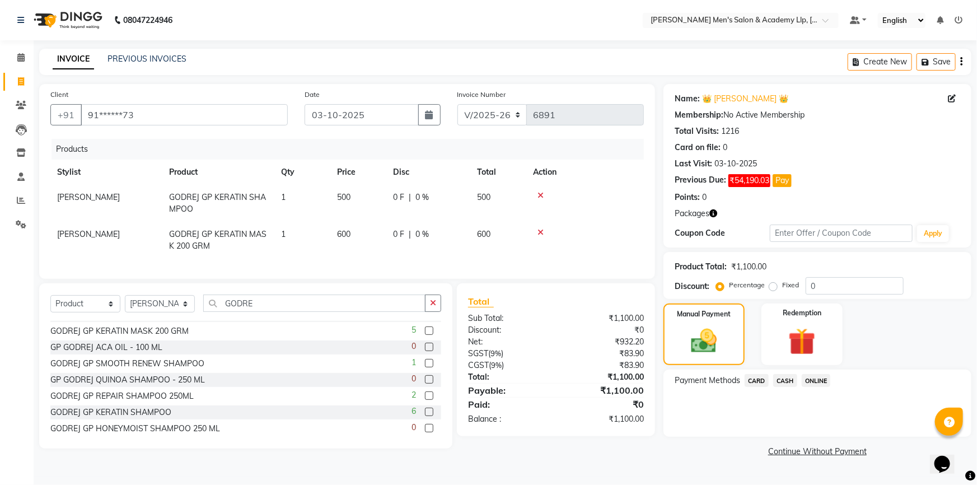
click at [783, 380] on span "CASH" at bounding box center [786, 380] width 24 height 13
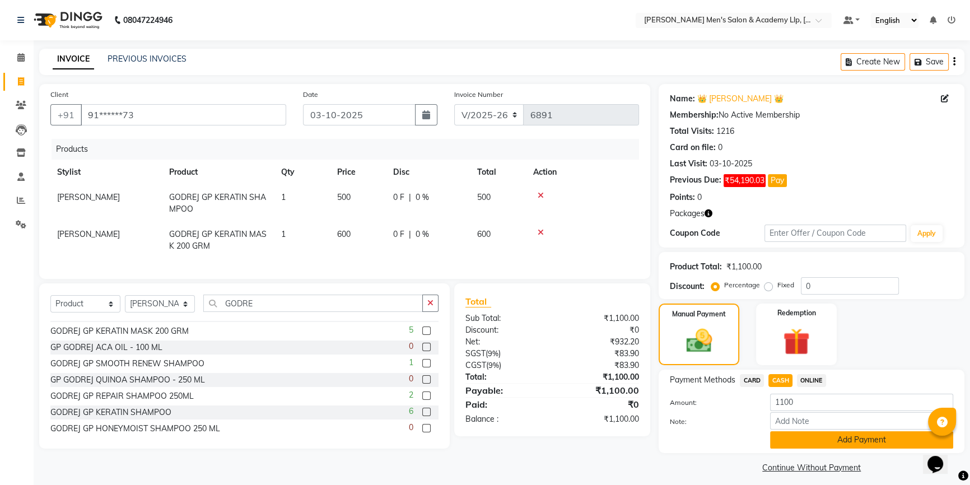
click at [800, 441] on button "Add Payment" at bounding box center [861, 439] width 183 height 17
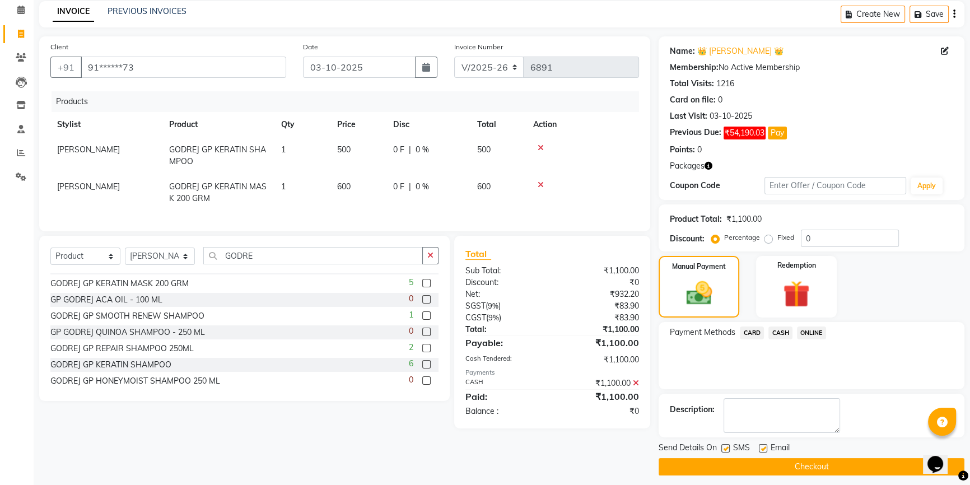
scroll to position [54, 0]
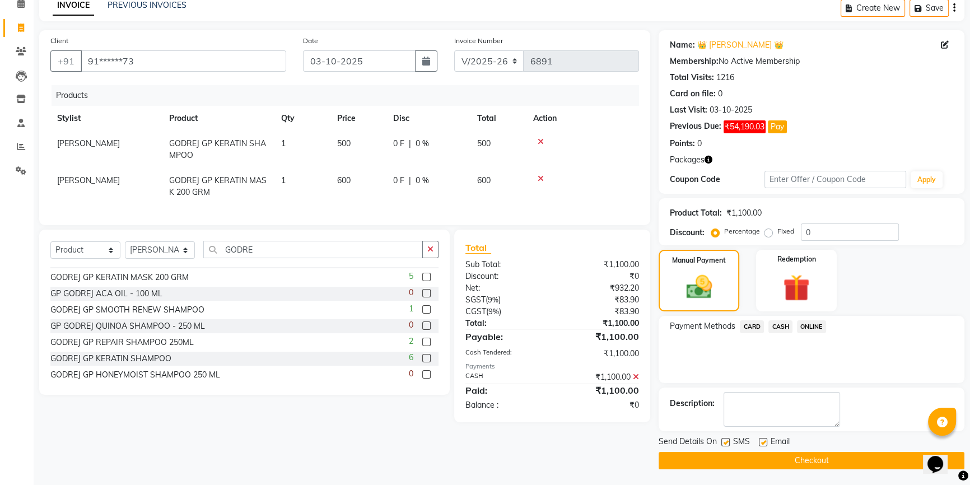
click at [764, 443] on label at bounding box center [763, 442] width 8 height 8
click at [764, 443] on input "checkbox" at bounding box center [762, 442] width 7 height 7
checkbox input "false"
click at [727, 440] on label at bounding box center [725, 442] width 8 height 8
click at [727, 440] on input "checkbox" at bounding box center [724, 442] width 7 height 7
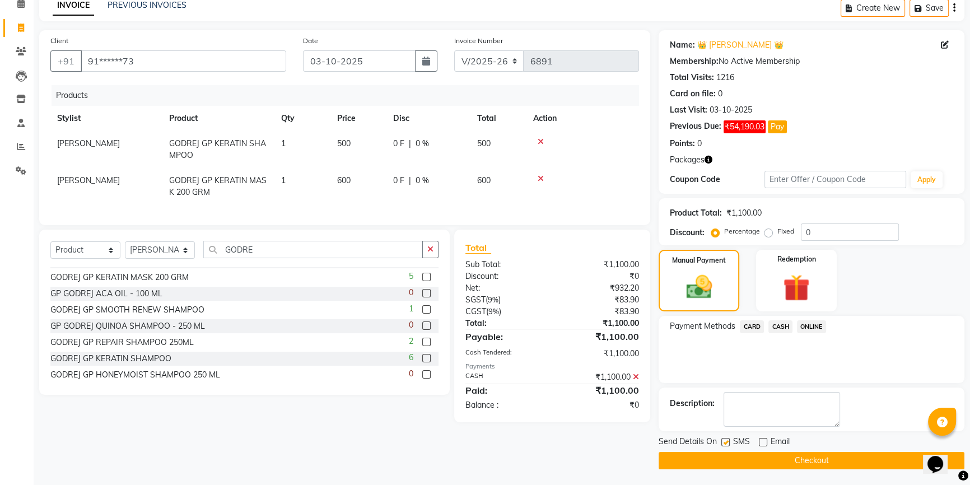
checkbox input "false"
click at [727, 460] on button "Checkout" at bounding box center [812, 460] width 306 height 17
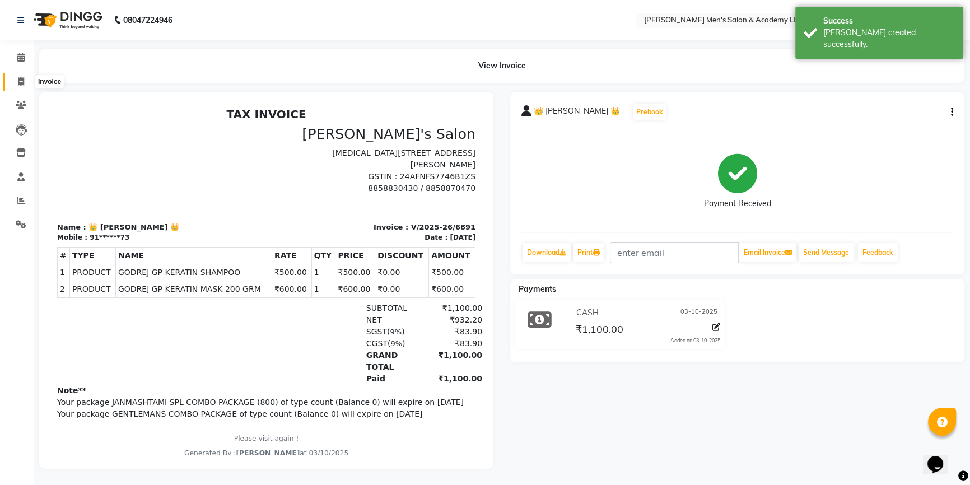
click at [18, 80] on icon at bounding box center [21, 81] width 6 height 8
select select "service"
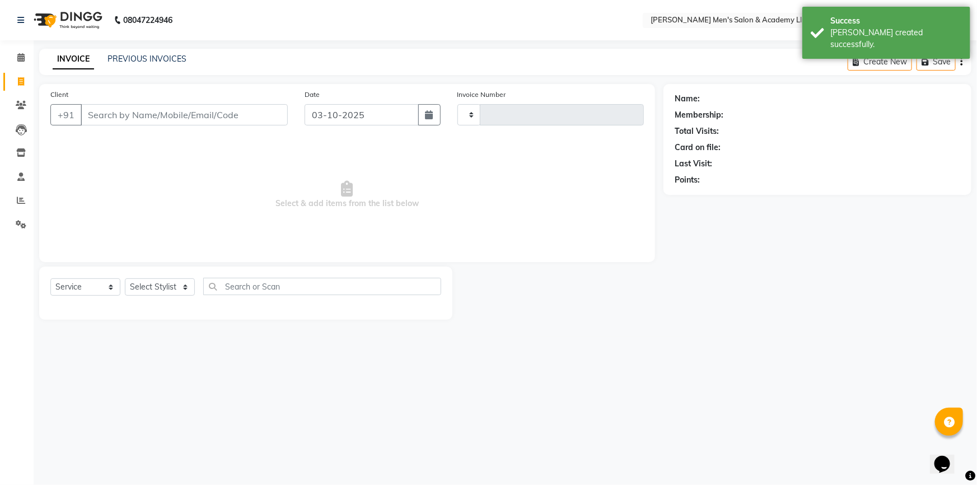
type input "6892"
select select "8248"
click at [151, 55] on link "PREVIOUS INVOICES" at bounding box center [147, 59] width 79 height 10
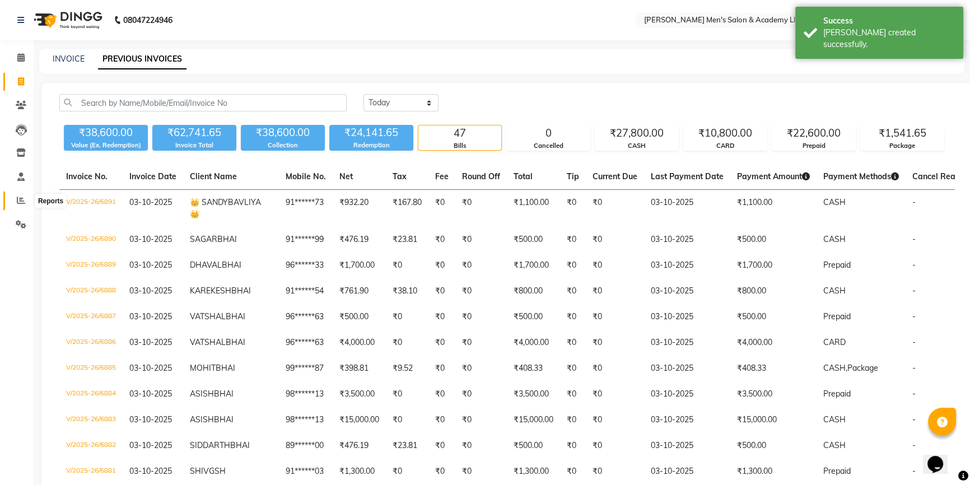
click at [25, 201] on icon at bounding box center [21, 200] width 8 height 8
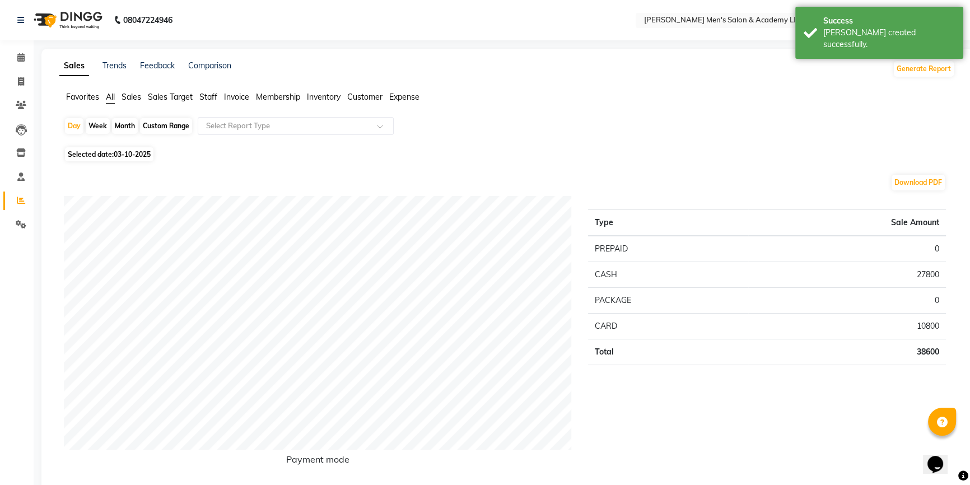
click at [213, 101] on span "Staff" at bounding box center [208, 97] width 18 height 10
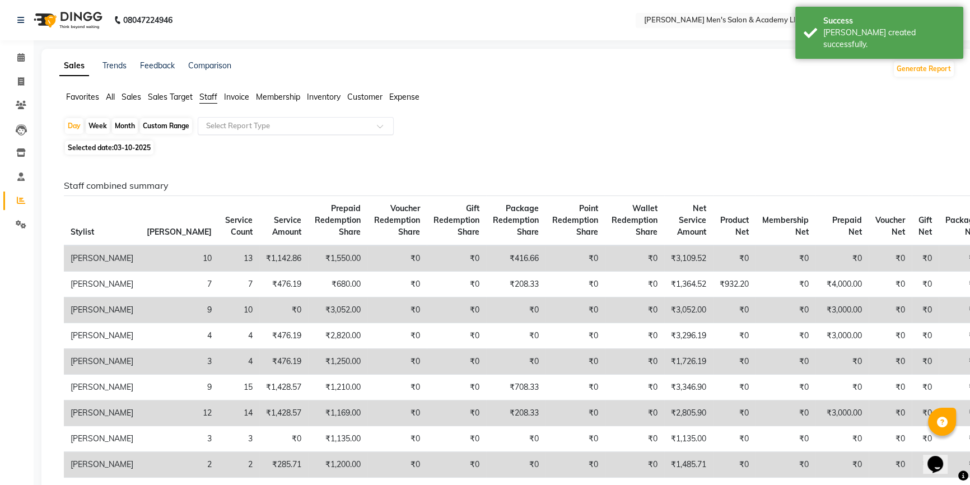
click at [232, 120] on input "text" at bounding box center [284, 125] width 161 height 11
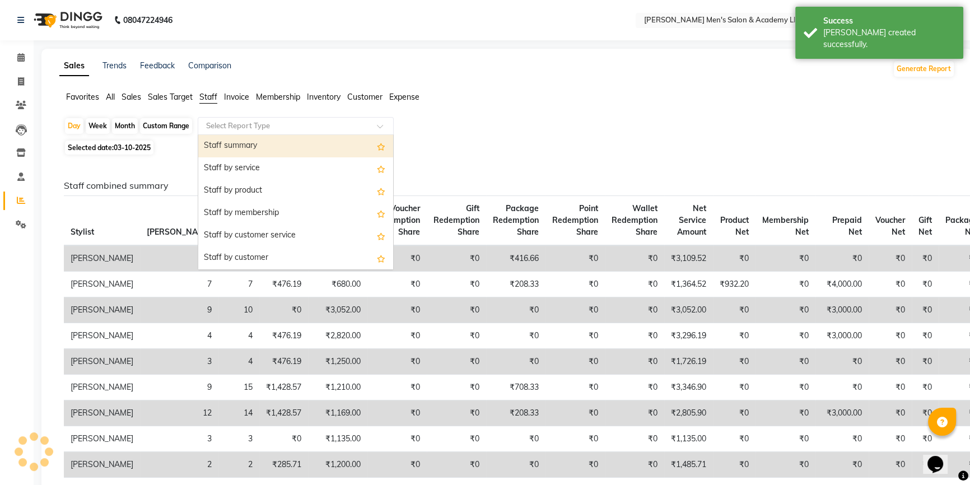
click at [245, 146] on div "Staff summary" at bounding box center [295, 146] width 195 height 22
select select "full_report"
select select "csv"
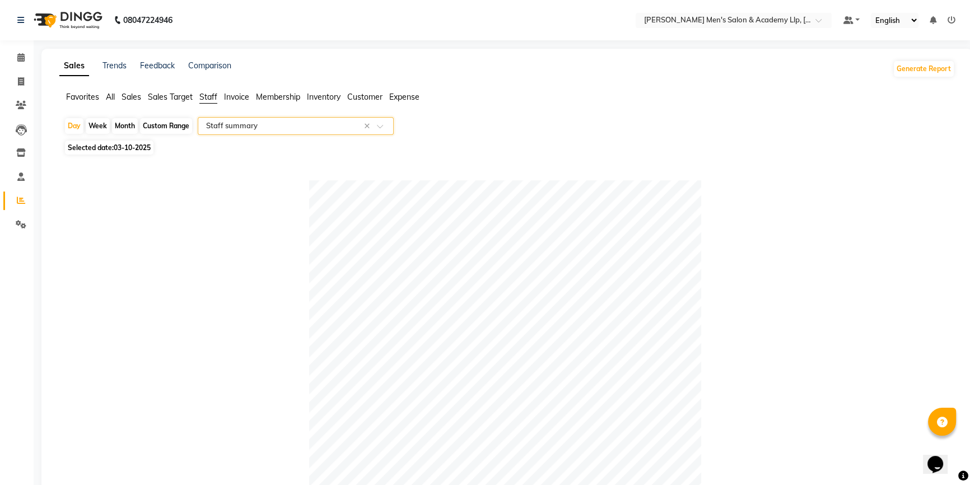
click at [129, 128] on div "Month" at bounding box center [125, 126] width 26 height 16
select select "10"
select select "2025"
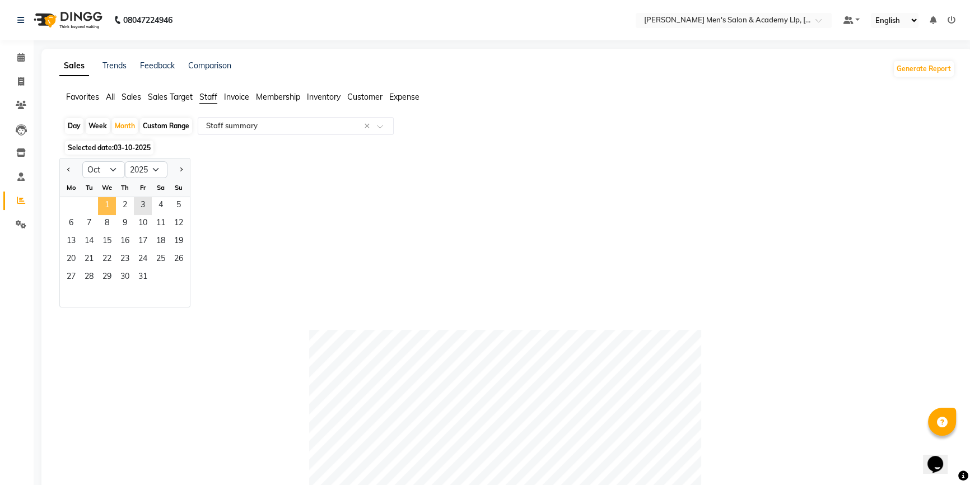
click at [106, 205] on span "1" at bounding box center [107, 206] width 18 height 18
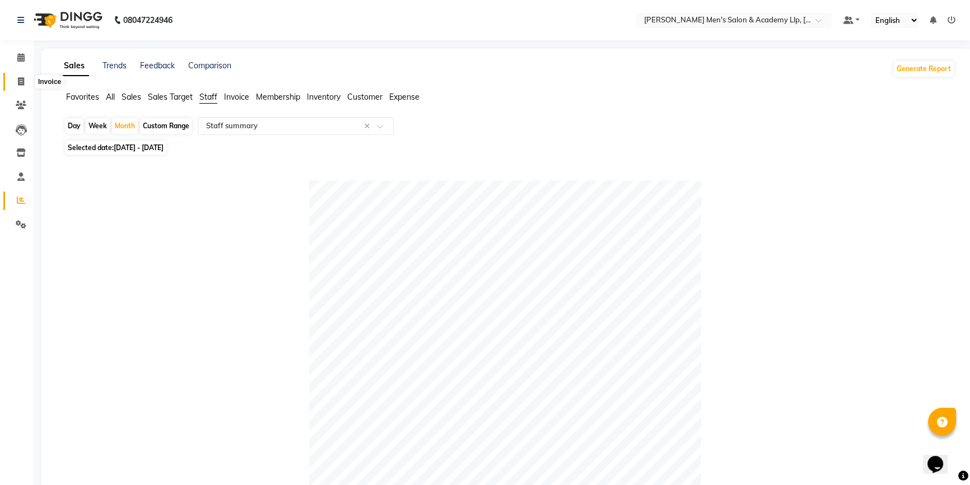
click at [20, 78] on icon at bounding box center [21, 81] width 6 height 8
select select "8248"
select select "service"
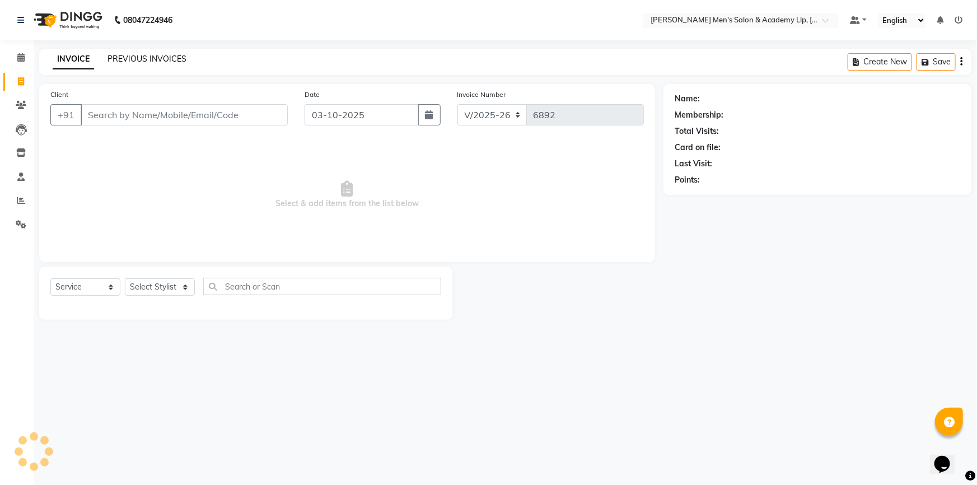
click at [129, 58] on link "PREVIOUS INVOICES" at bounding box center [147, 59] width 79 height 10
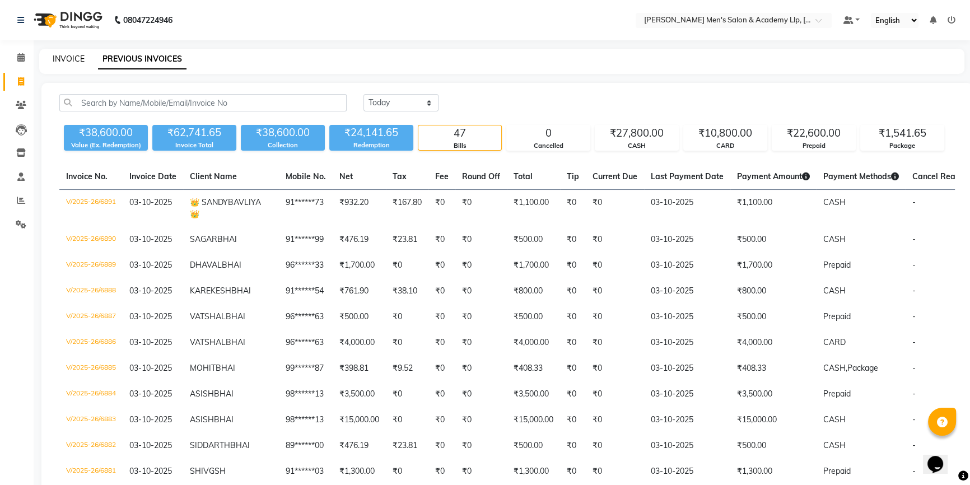
click at [79, 56] on link "INVOICE" at bounding box center [69, 59] width 32 height 10
select select "8248"
select select "service"
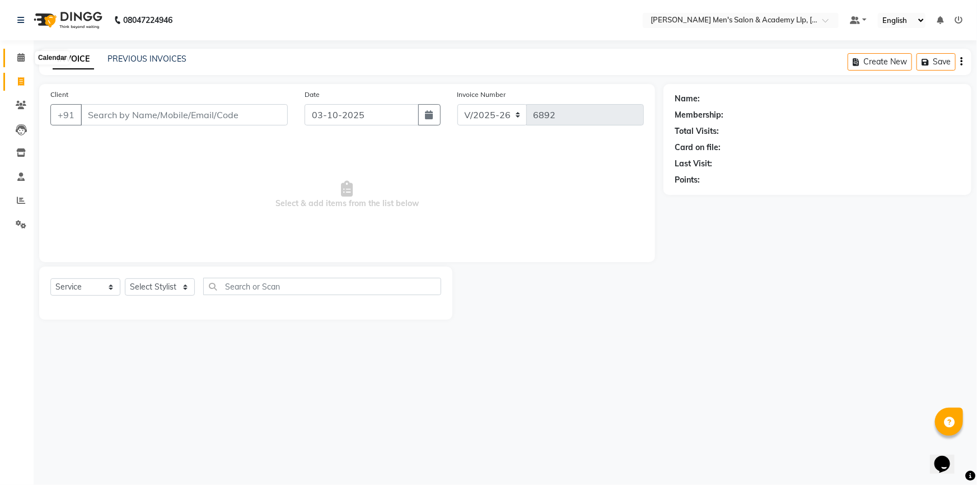
click at [20, 58] on icon at bounding box center [20, 57] width 7 height 8
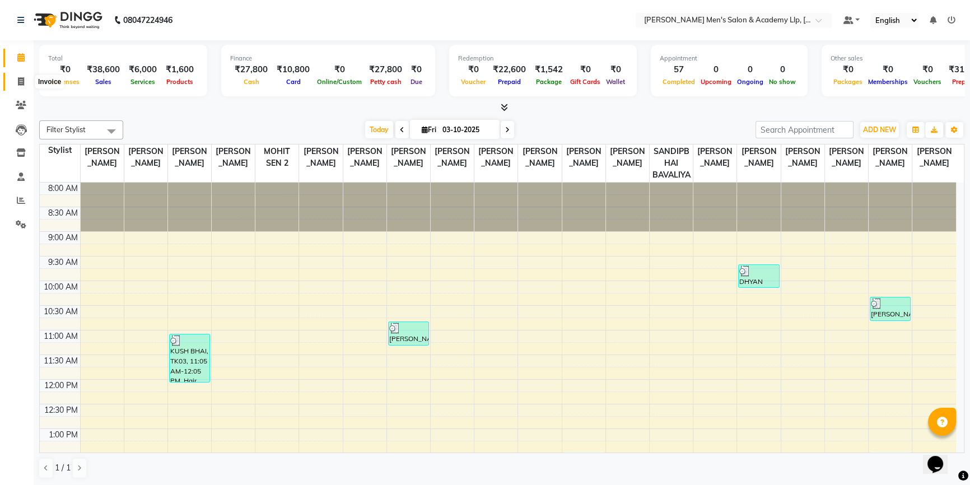
click at [23, 81] on icon at bounding box center [21, 81] width 6 height 8
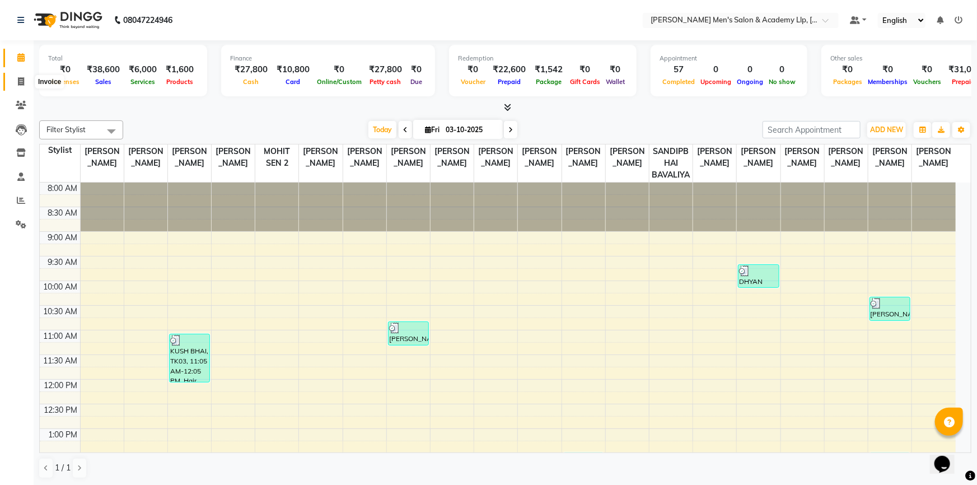
select select "service"
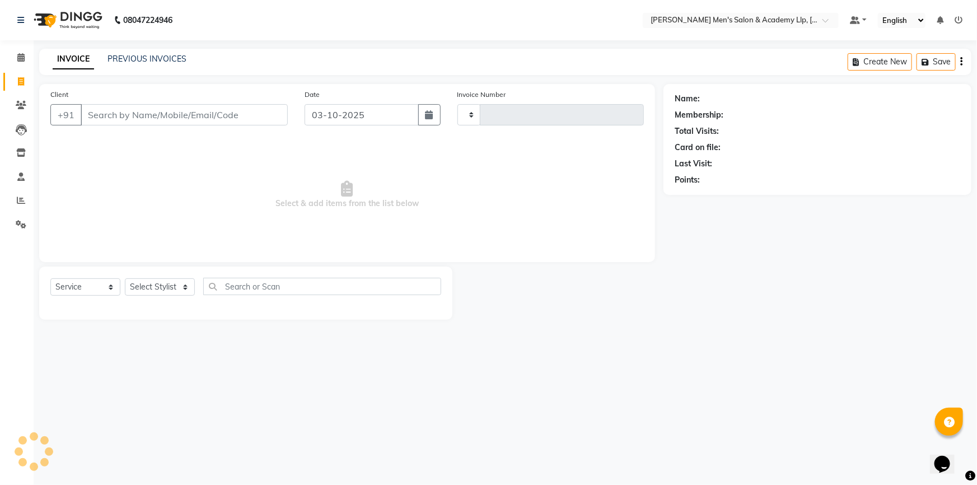
type input "6892"
select select "8248"
click at [136, 56] on link "PREVIOUS INVOICES" at bounding box center [147, 59] width 79 height 10
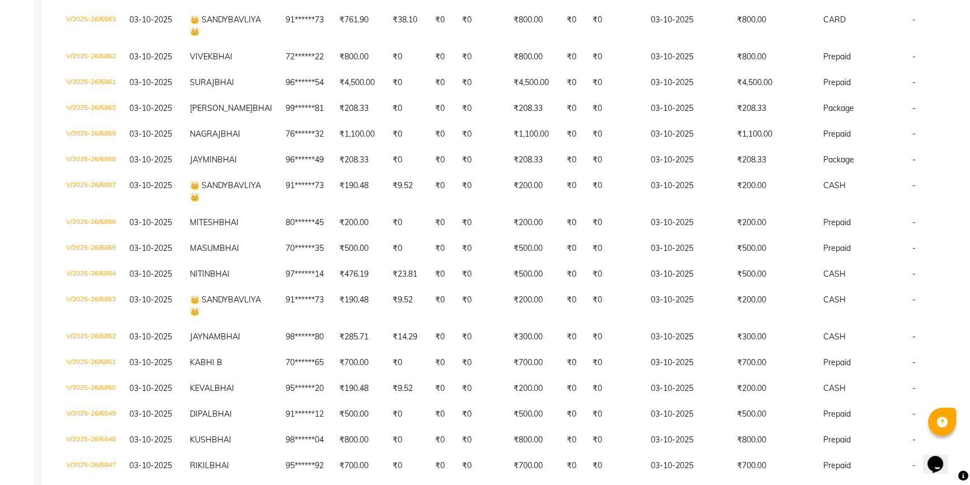
scroll to position [967, 0]
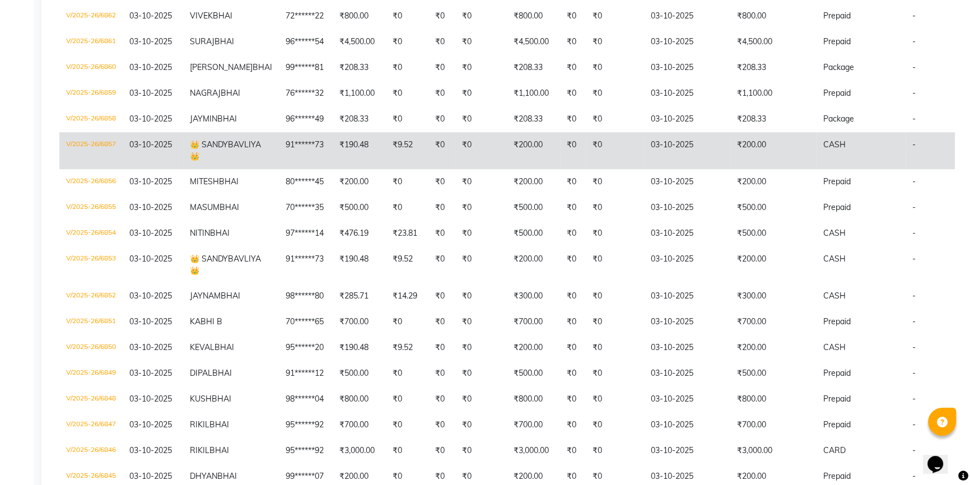
click at [770, 169] on td "₹200.00" at bounding box center [773, 150] width 86 height 37
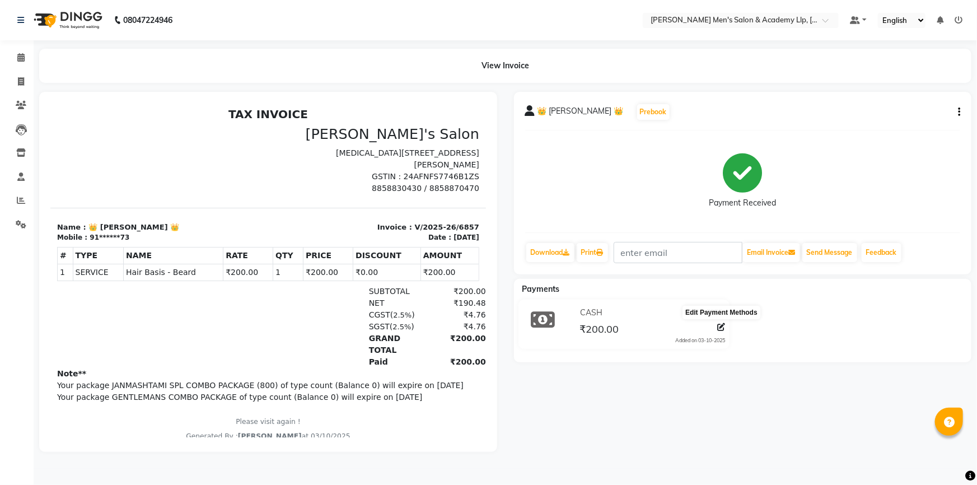
click at [721, 327] on icon at bounding box center [722, 327] width 8 height 8
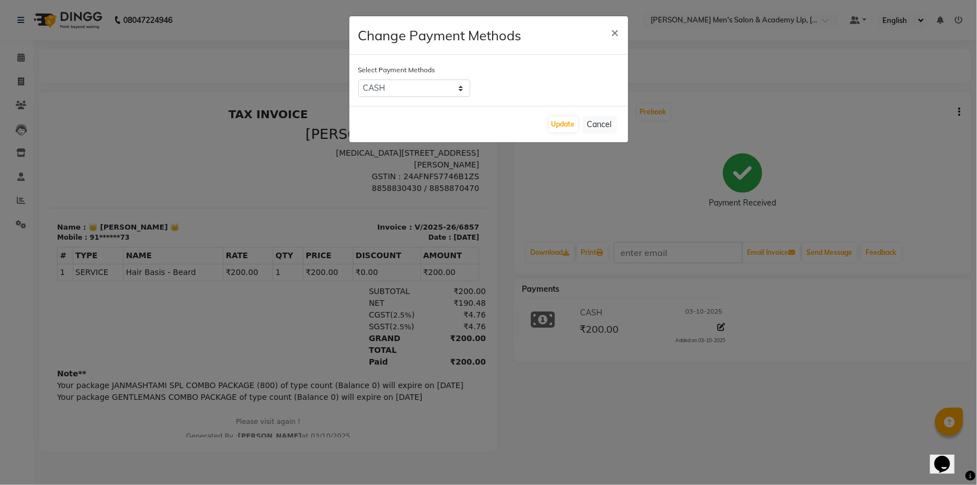
drag, startPoint x: 403, startPoint y: 78, endPoint x: 403, endPoint y: 85, distance: 6.2
click at [403, 79] on div "Select Payment Methods CARD CASH ONLINE" at bounding box center [489, 80] width 279 height 51
click at [402, 94] on select "CARD CASH ONLINE" at bounding box center [415, 88] width 112 height 17
click at [359, 80] on select "CARD CASH ONLINE" at bounding box center [415, 88] width 112 height 17
click at [389, 92] on select "CARD CASH ONLINE" at bounding box center [415, 88] width 112 height 17
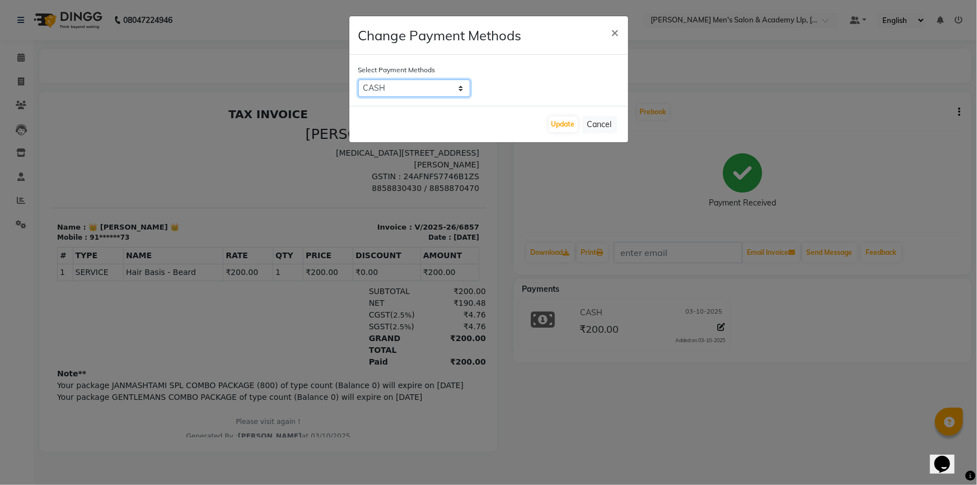
select select "2"
click at [359, 80] on select "CARD CASH ONLINE" at bounding box center [415, 88] width 112 height 17
click at [557, 120] on button "Update" at bounding box center [563, 125] width 29 height 16
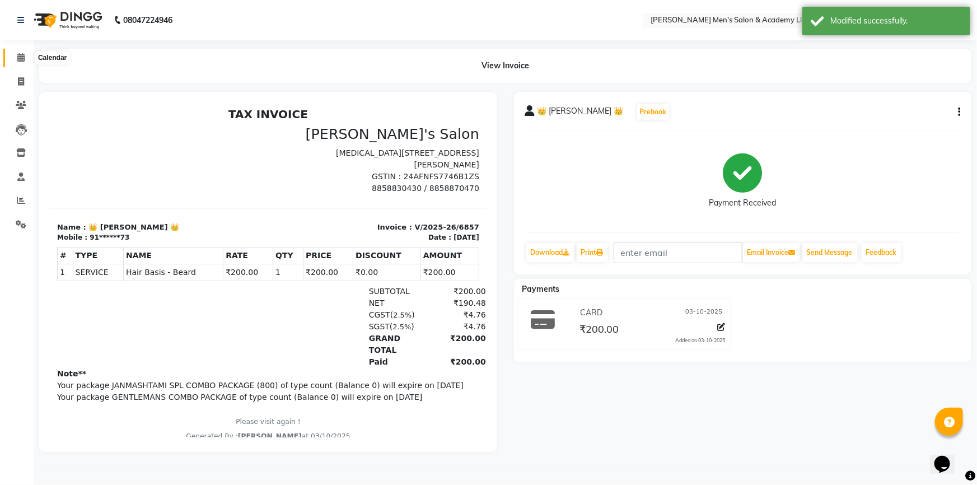
click at [21, 60] on icon at bounding box center [20, 57] width 7 height 8
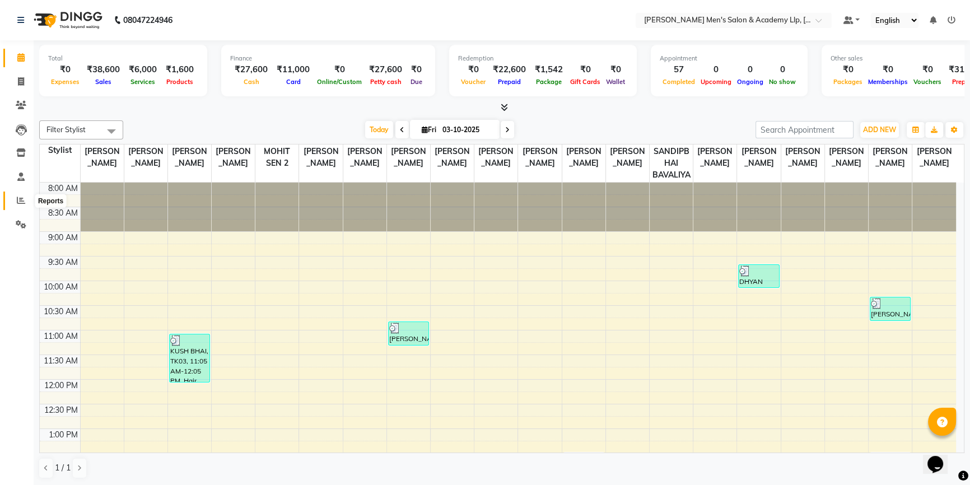
click at [18, 197] on icon at bounding box center [21, 200] width 8 height 8
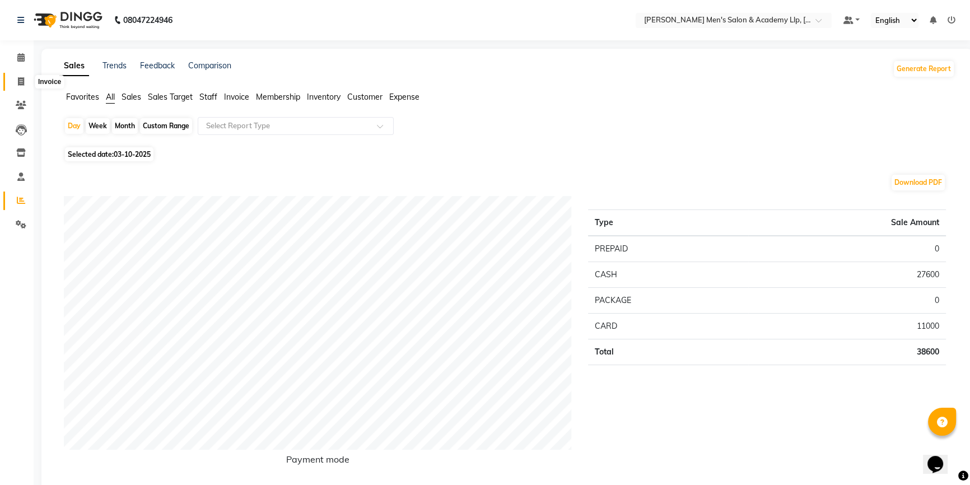
click at [25, 76] on span at bounding box center [21, 82] width 20 height 13
select select "service"
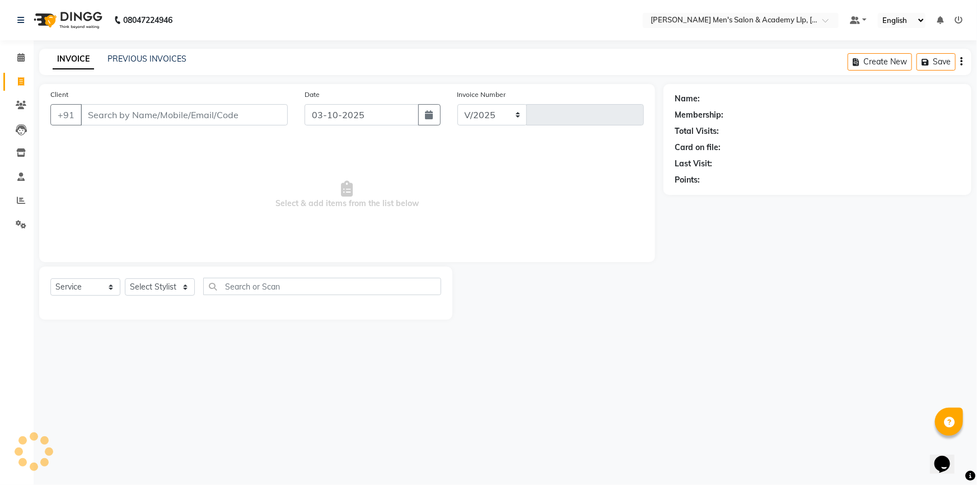
select select "8248"
type input "6892"
drag, startPoint x: 266, startPoint y: 118, endPoint x: 263, endPoint y: 103, distance: 15.3
click at [266, 118] on input "Client" at bounding box center [184, 114] width 207 height 21
type input "8440509410"
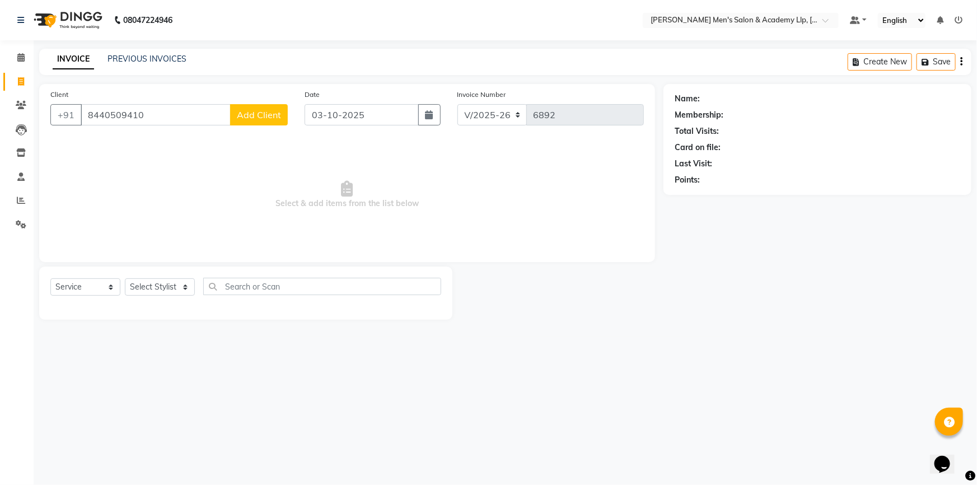
click at [263, 114] on span "Add Client" at bounding box center [259, 114] width 44 height 11
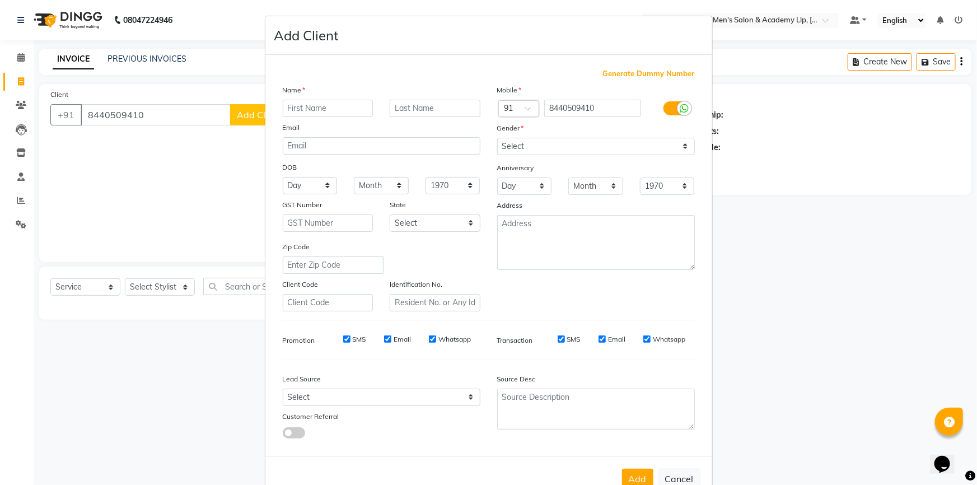
click at [188, 108] on ngb-modal-window "Add Client Generate Dummy Number Name Email DOB Day 01 02 03 04 05 06 07 08 09 …" at bounding box center [488, 242] width 977 height 485
click at [678, 477] on button "Cancel" at bounding box center [679, 478] width 43 height 21
select select
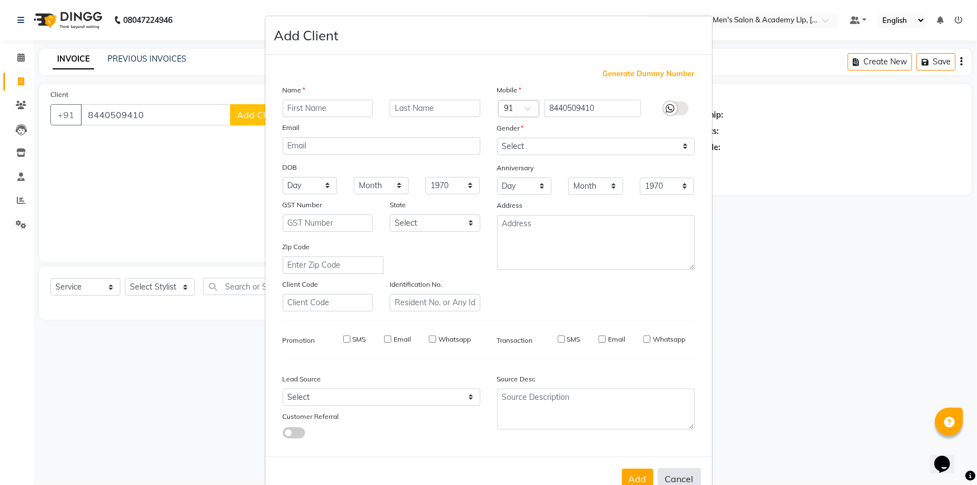
select select
checkbox input "false"
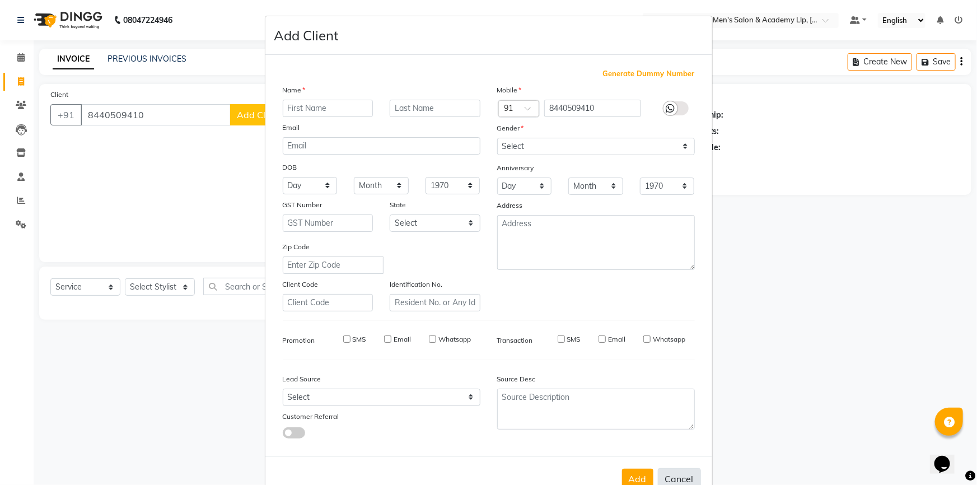
checkbox input "false"
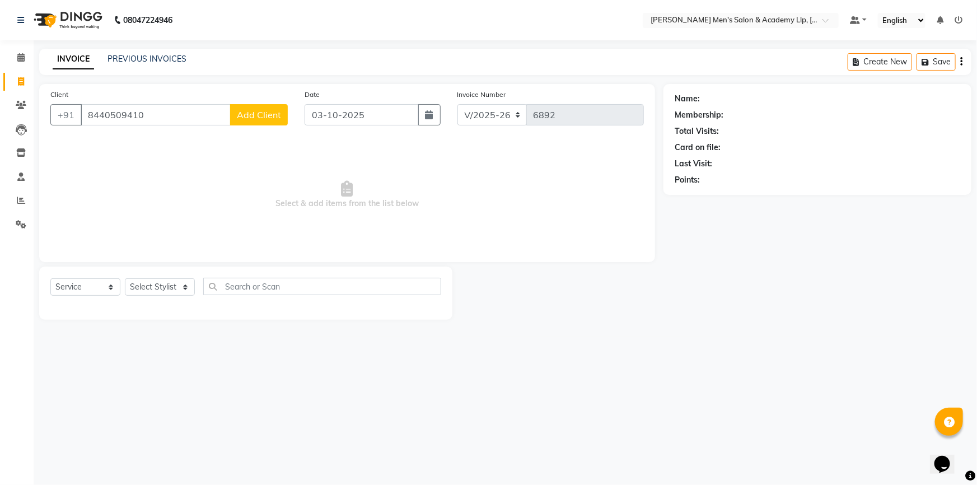
click at [131, 99] on div "Client [PHONE_NUMBER] Add Client" at bounding box center [169, 112] width 254 height 46
click at [151, 107] on input "8440509410" at bounding box center [156, 114] width 150 height 21
type input "8"
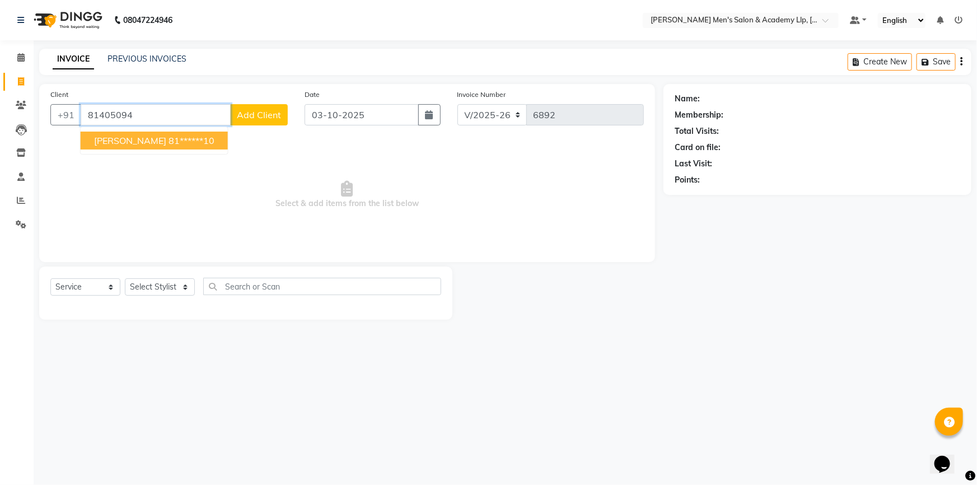
click at [171, 142] on ngb-highlight "81******10" at bounding box center [192, 140] width 46 height 11
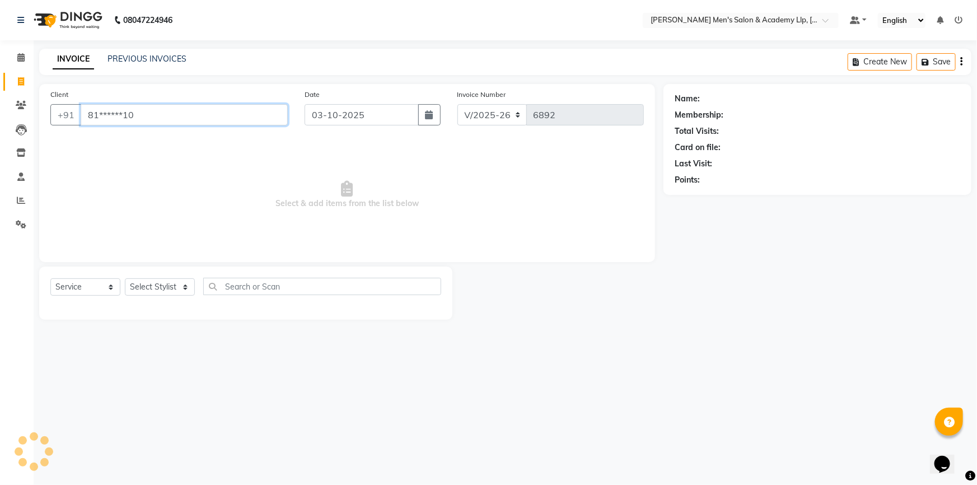
type input "81******10"
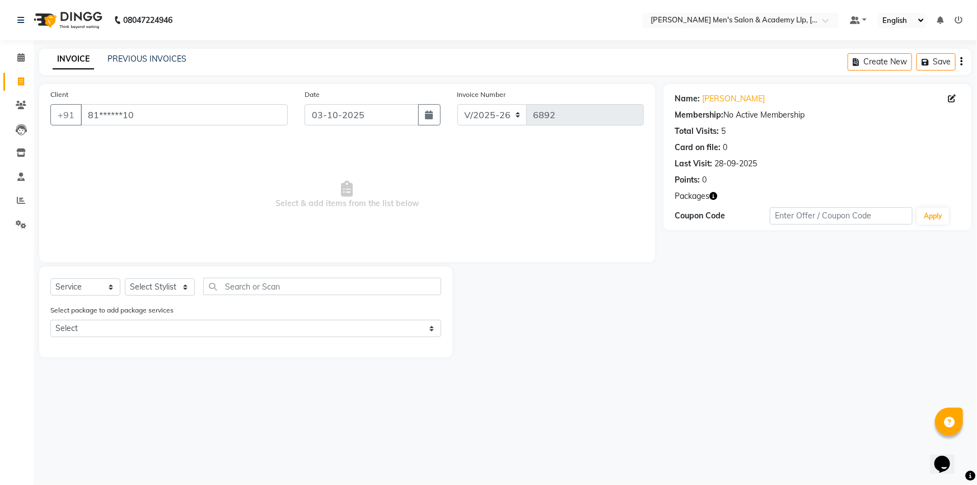
click at [701, 198] on span "Packages" at bounding box center [692, 196] width 35 height 12
click at [705, 195] on span "Packages" at bounding box center [692, 196] width 35 height 12
click at [711, 200] on div "Packages" at bounding box center [818, 196] width 286 height 12
click at [713, 197] on icon "button" at bounding box center [714, 196] width 8 height 8
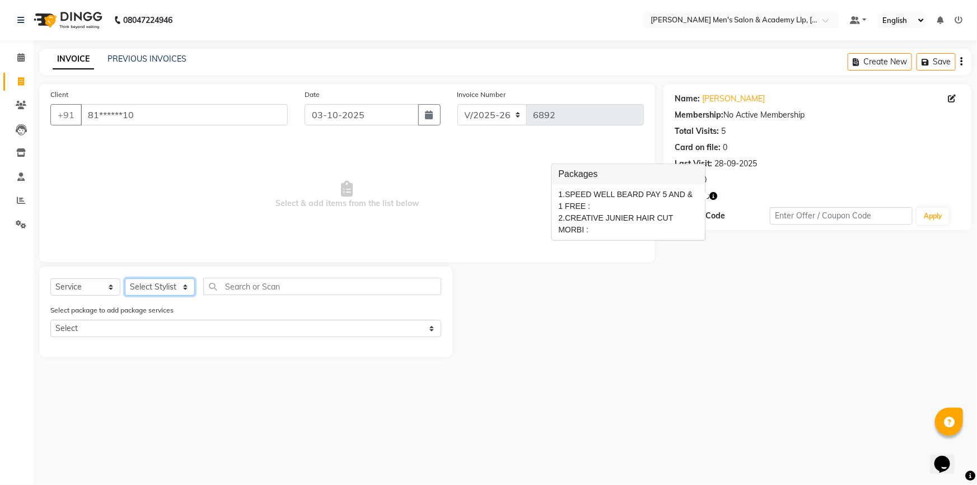
click at [174, 286] on select "Select Stylist ABHISHEK SEN AKKI SEN [PERSON_NAME] [PERSON_NAME] [PERSON_NAME] …" at bounding box center [160, 286] width 70 height 17
select select "78791"
click at [125, 278] on select "Select Stylist ABHISHEK SEN AKKI SEN [PERSON_NAME] [PERSON_NAME] [PERSON_NAME] …" at bounding box center [160, 286] width 70 height 17
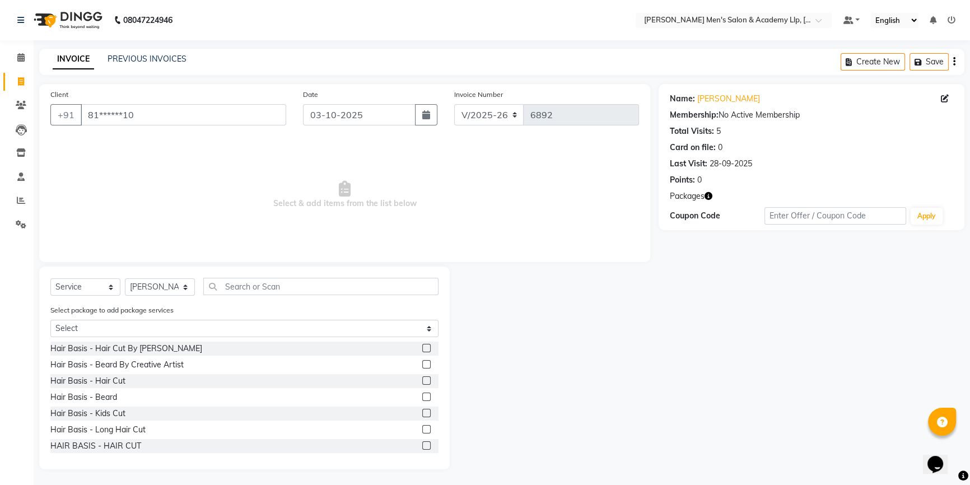
click at [133, 382] on div "Hair Basis - Hair Cut" at bounding box center [244, 381] width 388 height 14
click at [422, 380] on label at bounding box center [426, 380] width 8 height 8
click at [422, 380] on input "checkbox" at bounding box center [425, 381] width 7 height 7
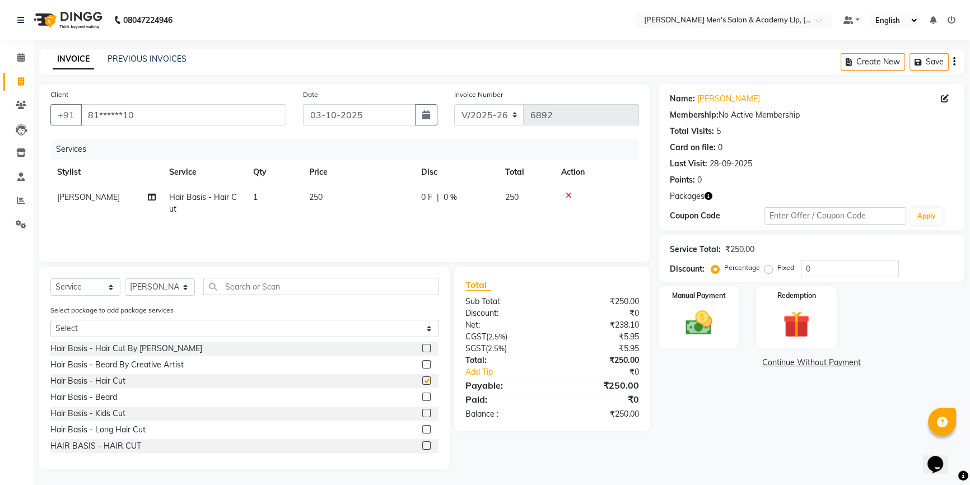
checkbox input "false"
click at [368, 184] on th "Price" at bounding box center [358, 172] width 112 height 25
click at [367, 184] on th "Price" at bounding box center [358, 172] width 112 height 25
click at [367, 189] on td "250" at bounding box center [358, 203] width 112 height 37
click at [367, 190] on td "250" at bounding box center [358, 203] width 112 height 37
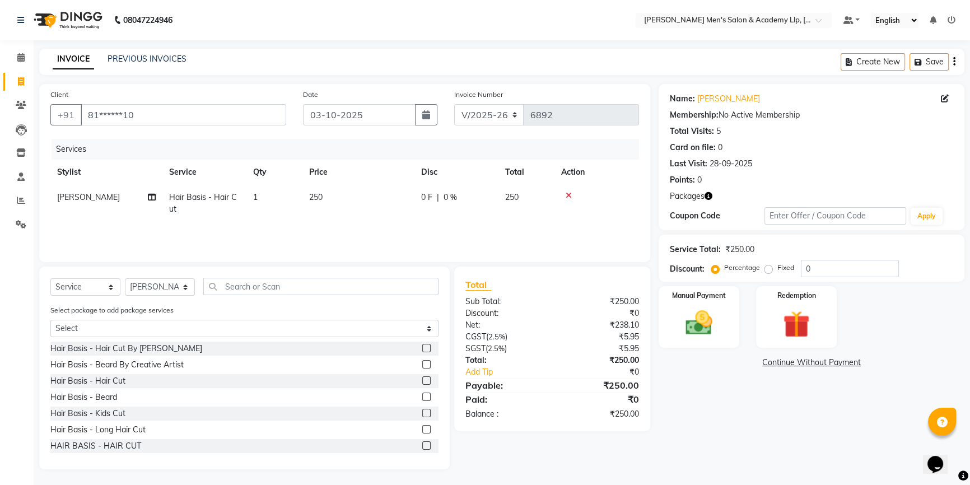
select select "78791"
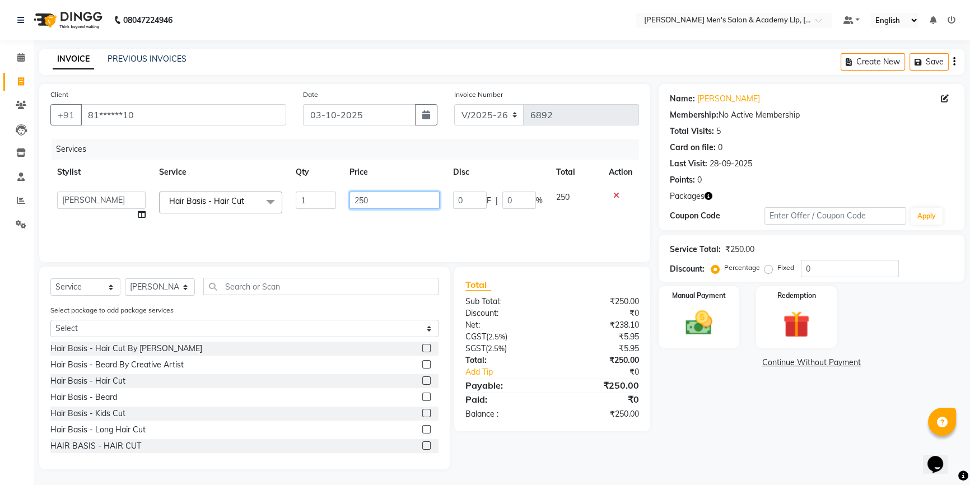
click at [380, 206] on input "250" at bounding box center [395, 200] width 90 height 17
type input "2"
type input "1"
type input "300"
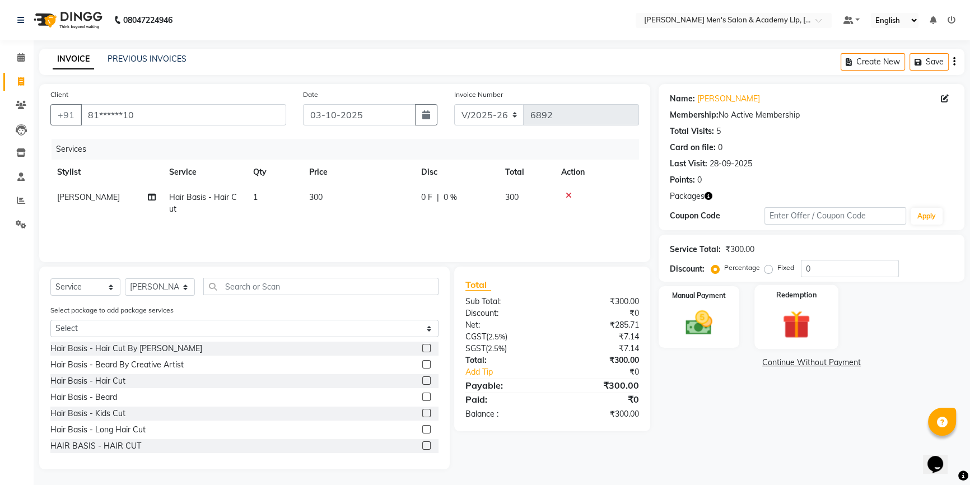
click at [804, 314] on img at bounding box center [796, 324] width 45 height 35
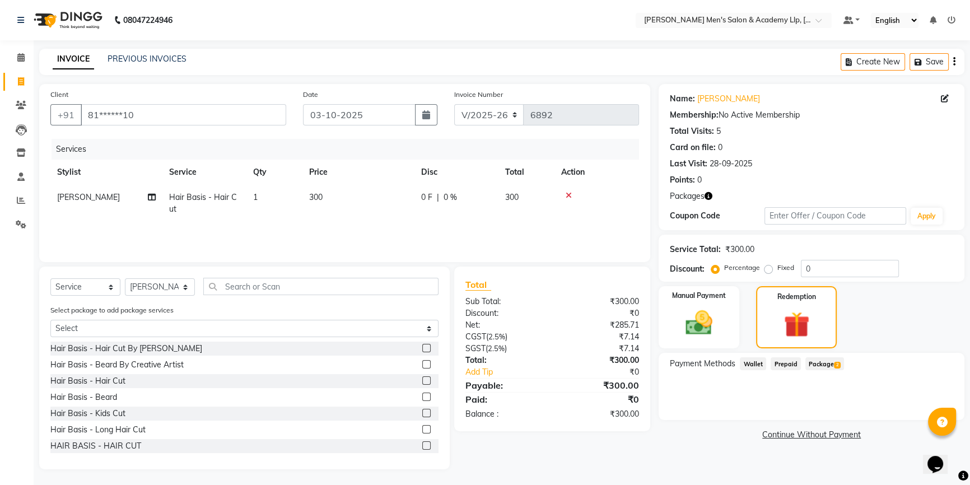
click at [570, 195] on icon at bounding box center [569, 196] width 6 height 8
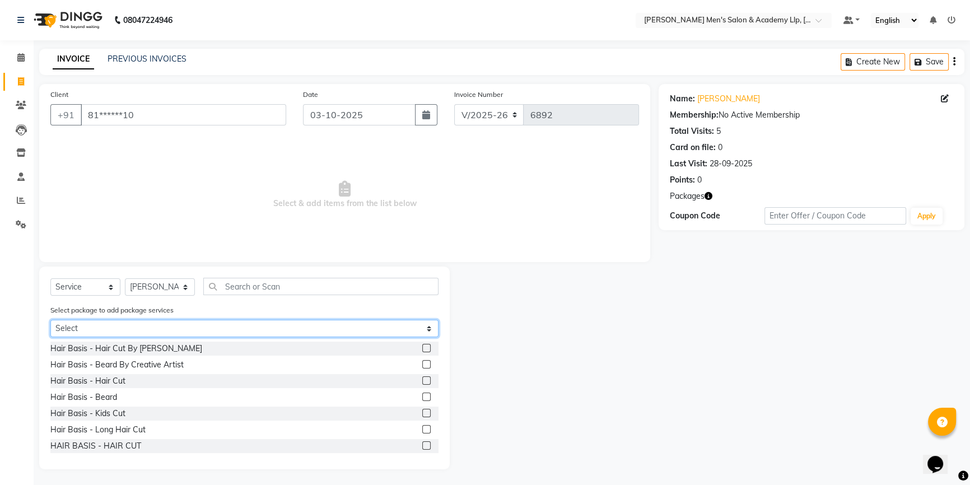
click at [300, 324] on select "Select SPEED WELL BEARD PAY 5 AND & 1 FREE CREATIVE JUNIER HAIR CUT MORBI" at bounding box center [244, 328] width 388 height 17
select select "2: Object"
click at [50, 320] on select "Select SPEED WELL BEARD PAY 5 AND & 1 FREE CREATIVE JUNIER HAIR CUT MORBI" at bounding box center [244, 328] width 388 height 17
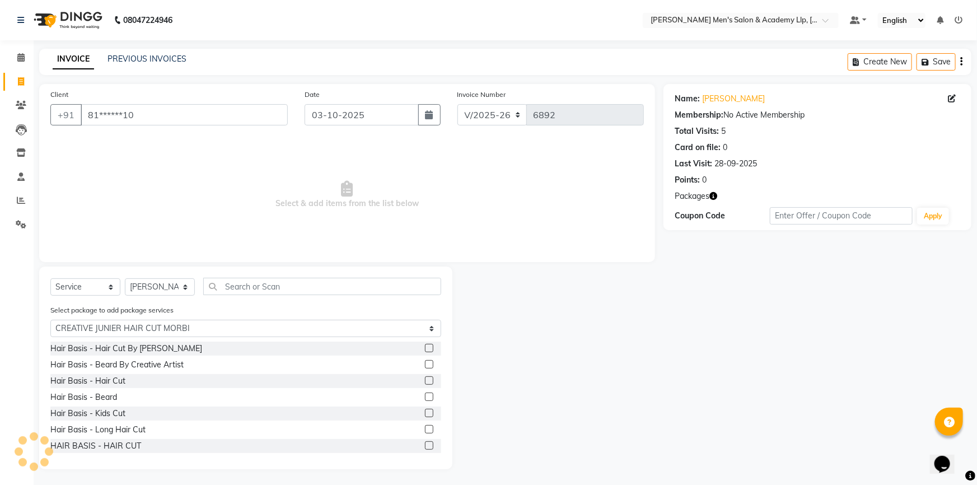
click at [152, 377] on main "INVOICE PREVIOUS INVOICES Create New Save Client +91 81******10 Date [DATE] Inv…" at bounding box center [506, 267] width 944 height 437
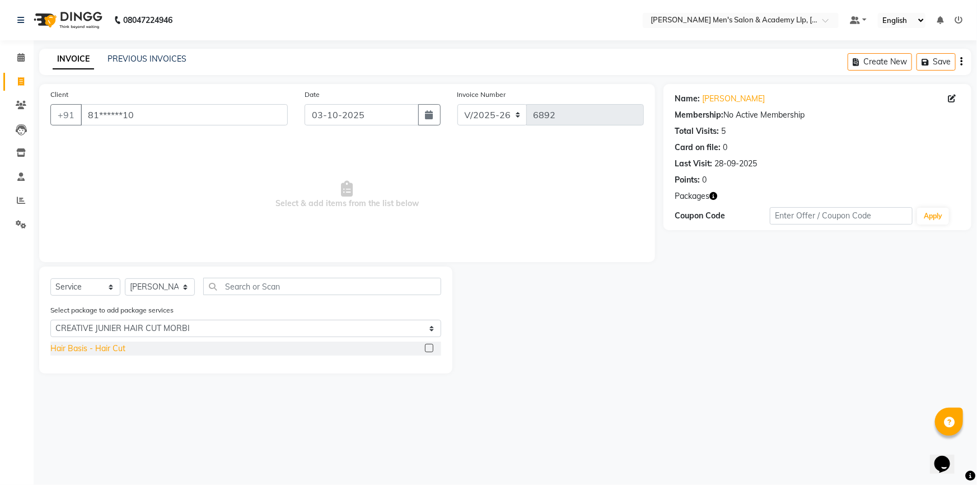
click at [117, 348] on div "Hair Basis - Hair Cut" at bounding box center [87, 349] width 75 height 12
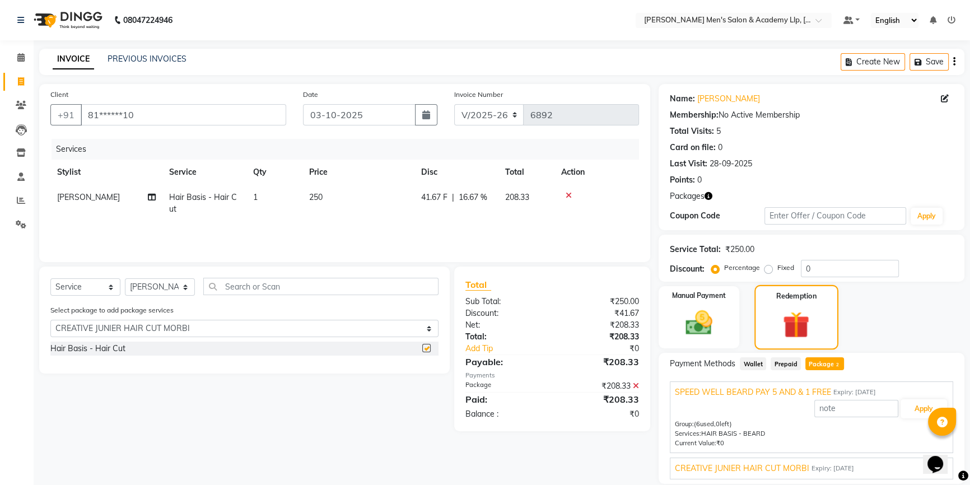
checkbox input "false"
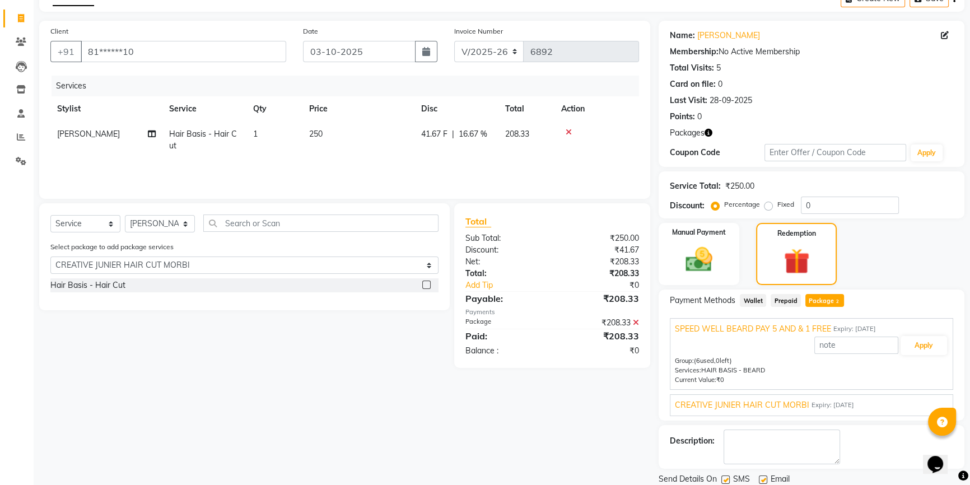
scroll to position [101, 0]
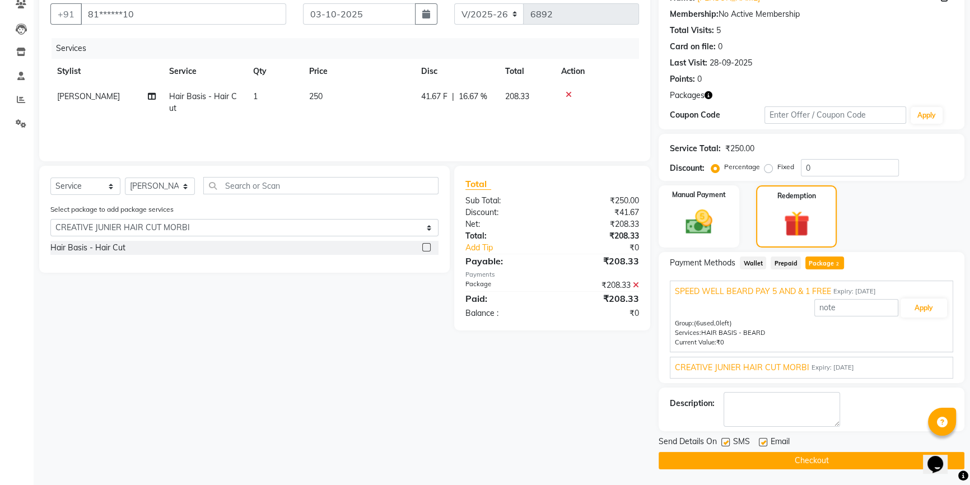
click at [761, 441] on label at bounding box center [763, 442] width 8 height 8
click at [761, 441] on input "checkbox" at bounding box center [762, 442] width 7 height 7
checkbox input "false"
click at [723, 444] on label at bounding box center [725, 442] width 8 height 8
click at [723, 444] on input "checkbox" at bounding box center [724, 442] width 7 height 7
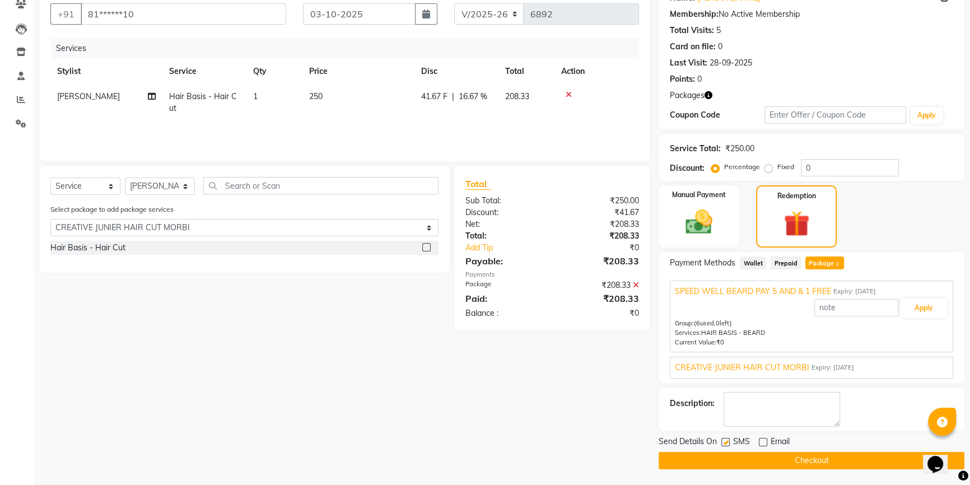
checkbox input "false"
click at [725, 454] on button "Checkout" at bounding box center [812, 460] width 306 height 17
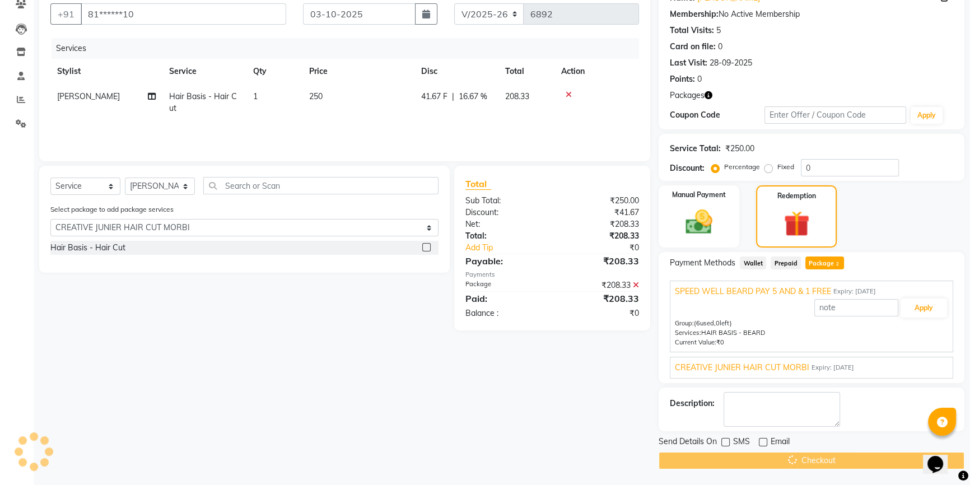
click at [725, 454] on div "Checkout" at bounding box center [812, 460] width 306 height 17
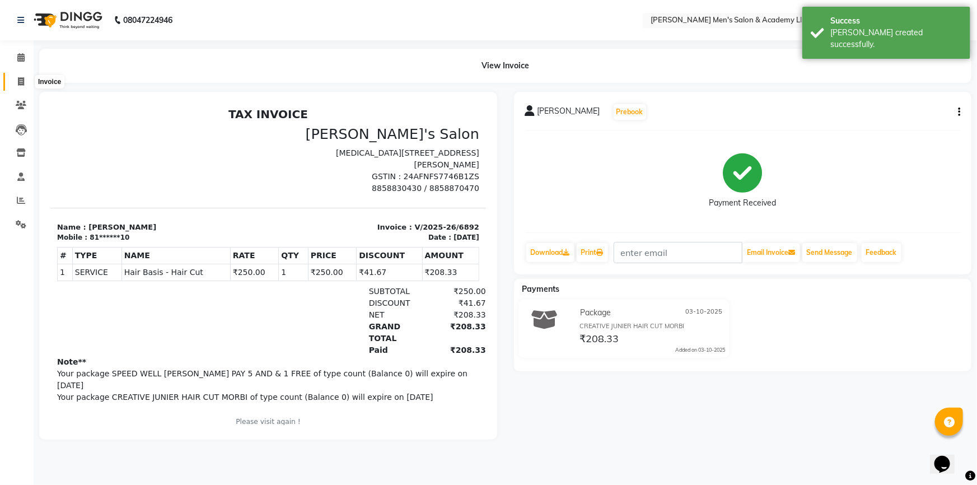
click at [24, 77] on icon at bounding box center [21, 81] width 6 height 8
select select "service"
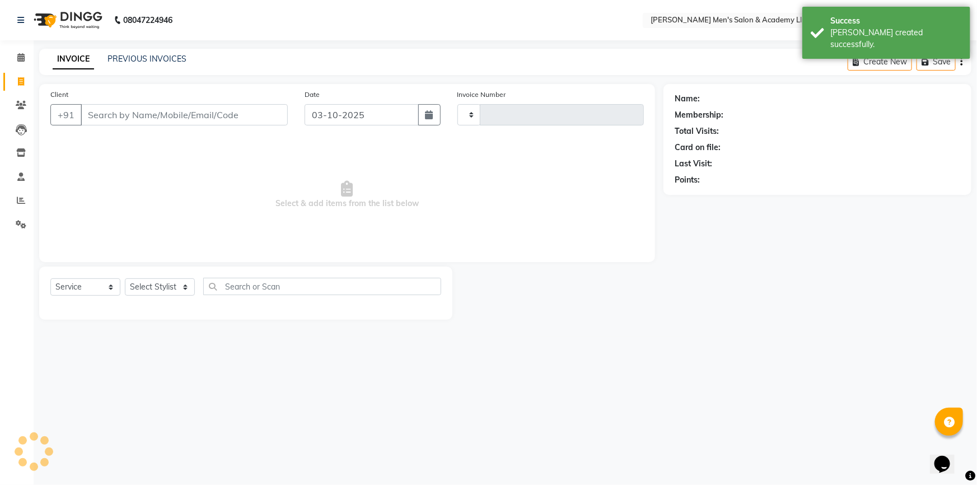
type input "6893"
select select "8248"
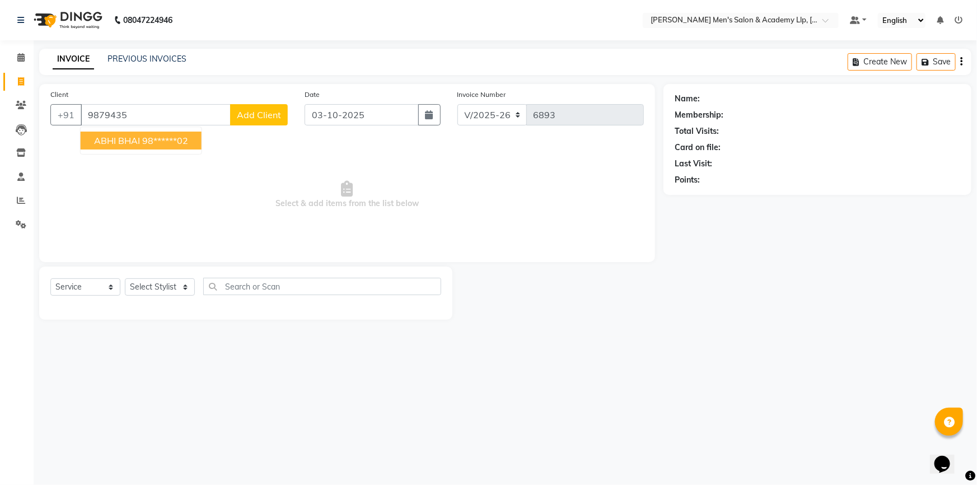
click at [127, 139] on span "ABHI BHAI" at bounding box center [117, 140] width 46 height 11
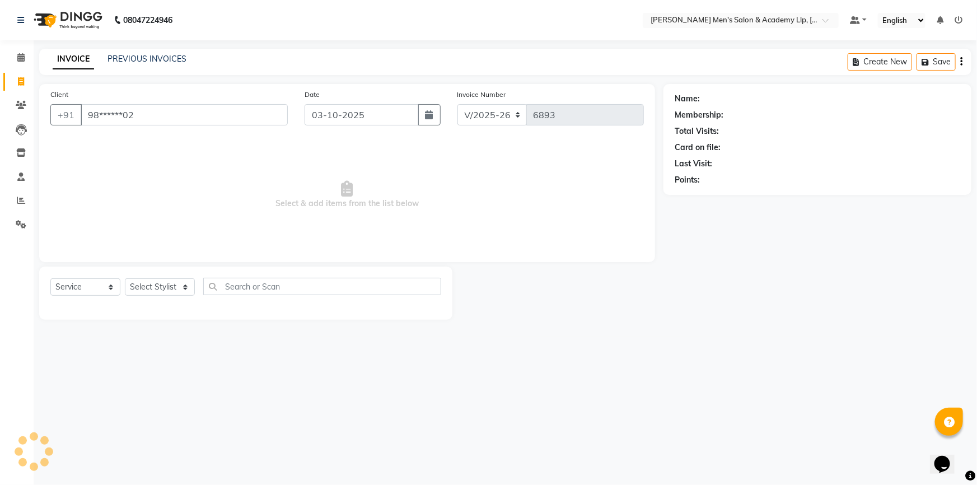
type input "98******02"
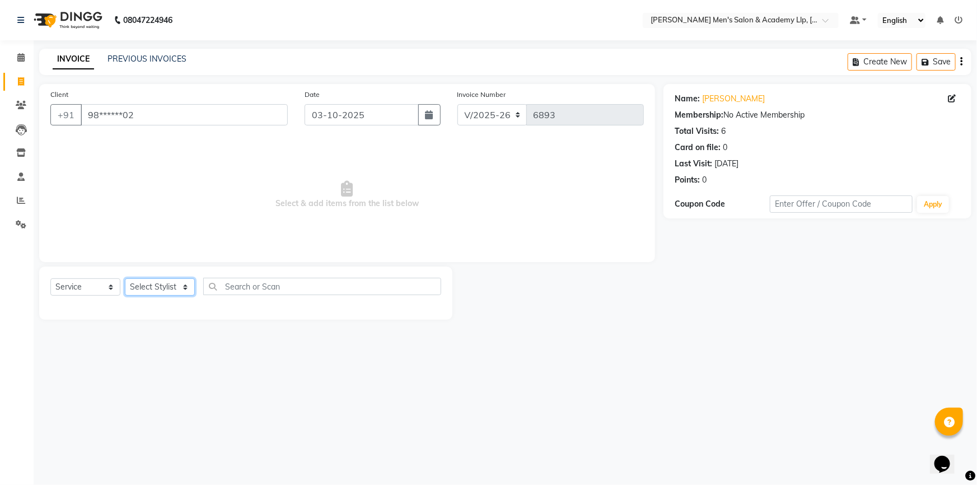
click at [148, 295] on select "Select Stylist ABHISHEK SEN AKKI SEN [PERSON_NAME] [PERSON_NAME] [PERSON_NAME] …" at bounding box center [160, 286] width 70 height 17
select select "78784"
click at [125, 278] on select "Select Stylist ABHISHEK SEN AKKI SEN [PERSON_NAME] [PERSON_NAME] [PERSON_NAME] …" at bounding box center [160, 286] width 70 height 17
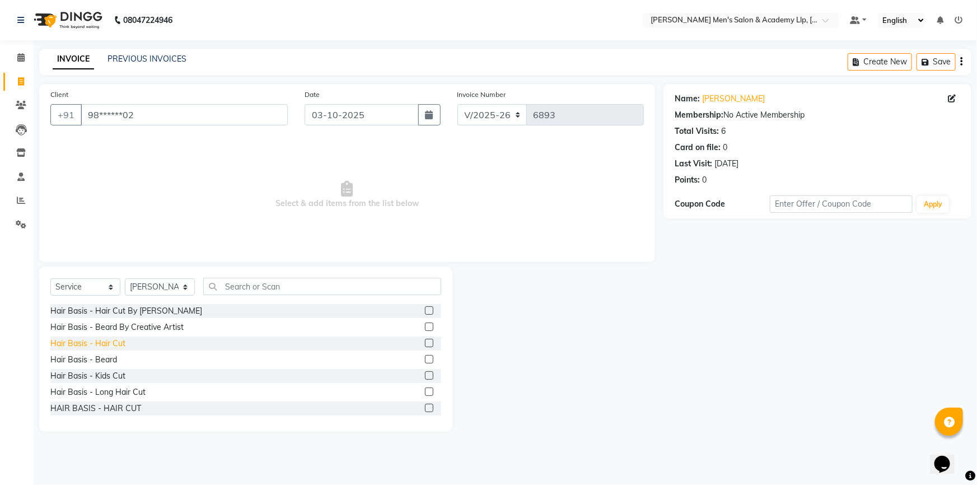
click at [116, 347] on div "Hair Basis - Hair Cut" at bounding box center [87, 344] width 75 height 12
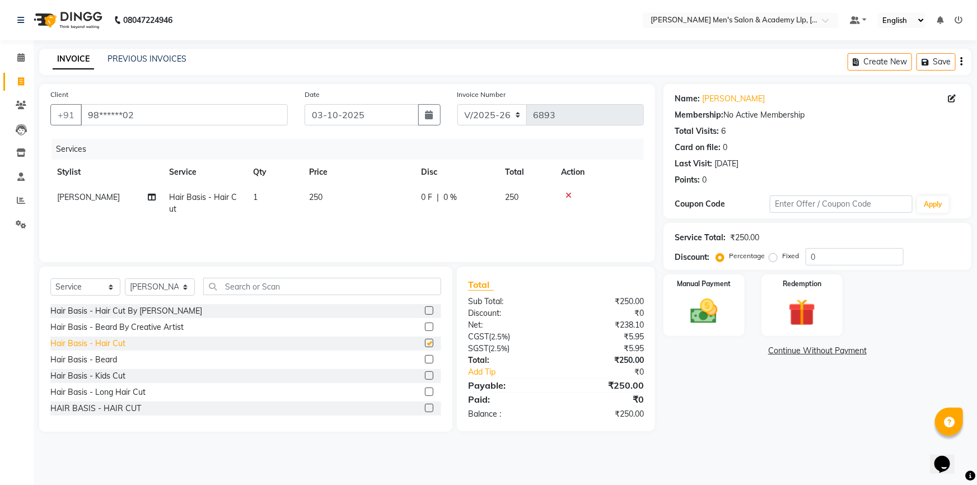
click at [116, 347] on div "Hair Basis - Hair Cut" at bounding box center [87, 344] width 75 height 12
checkbox input "false"
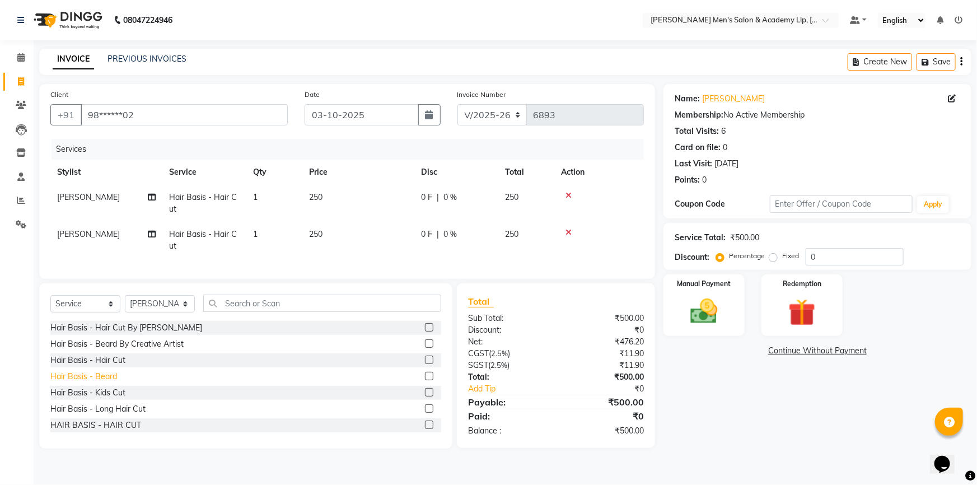
click at [114, 383] on div "Hair Basis - Beard" at bounding box center [83, 377] width 67 height 12
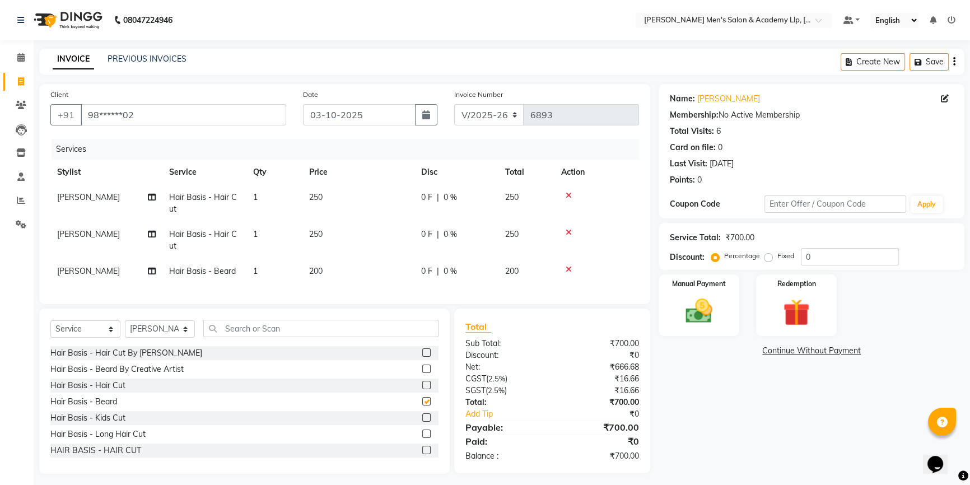
checkbox input "false"
click at [569, 232] on icon at bounding box center [569, 233] width 6 height 8
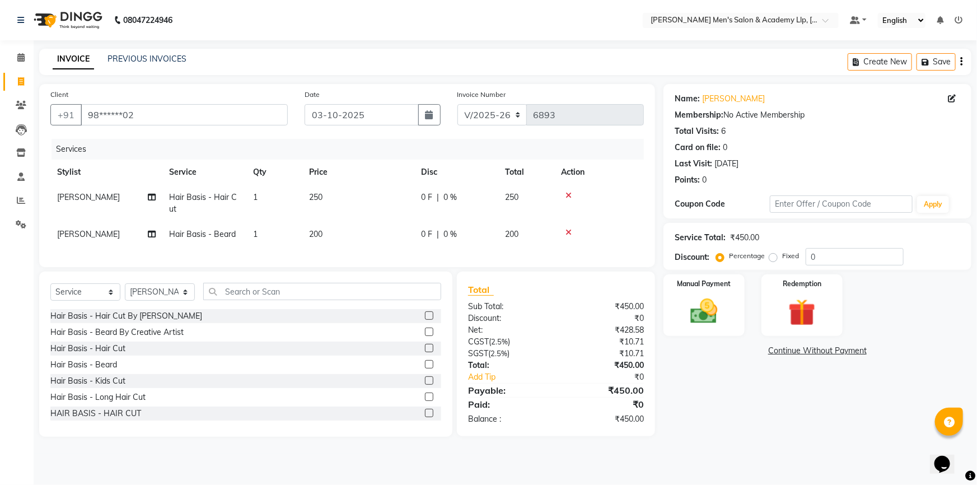
click at [331, 195] on td "250" at bounding box center [358, 203] width 112 height 37
select select "78784"
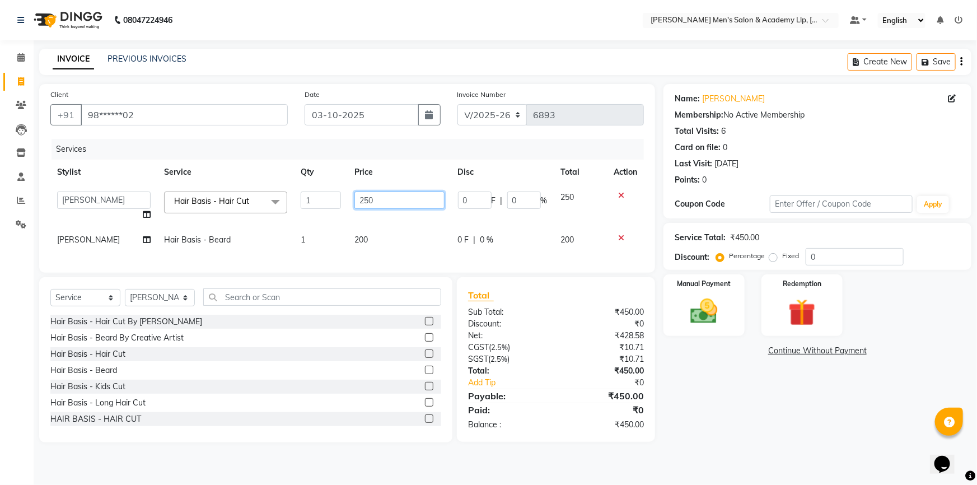
click at [379, 199] on input "250" at bounding box center [400, 200] width 90 height 17
type input "2"
type input "300"
click at [722, 301] on img at bounding box center [705, 311] width 46 height 32
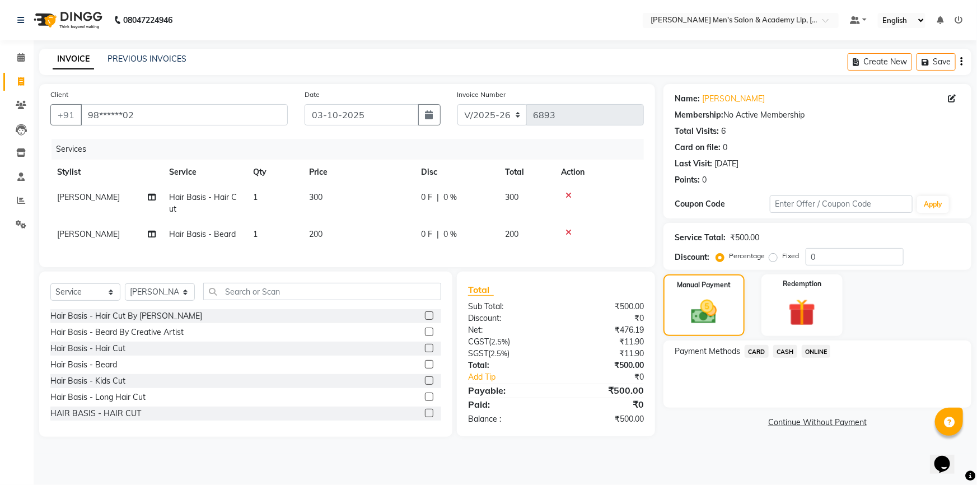
click at [790, 352] on span "CASH" at bounding box center [786, 351] width 24 height 13
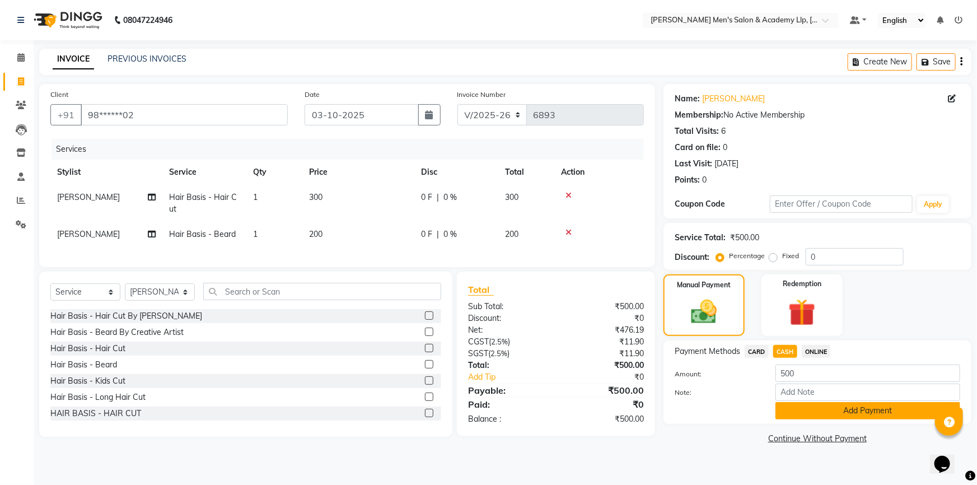
click at [848, 409] on button "Add Payment" at bounding box center [868, 410] width 185 height 17
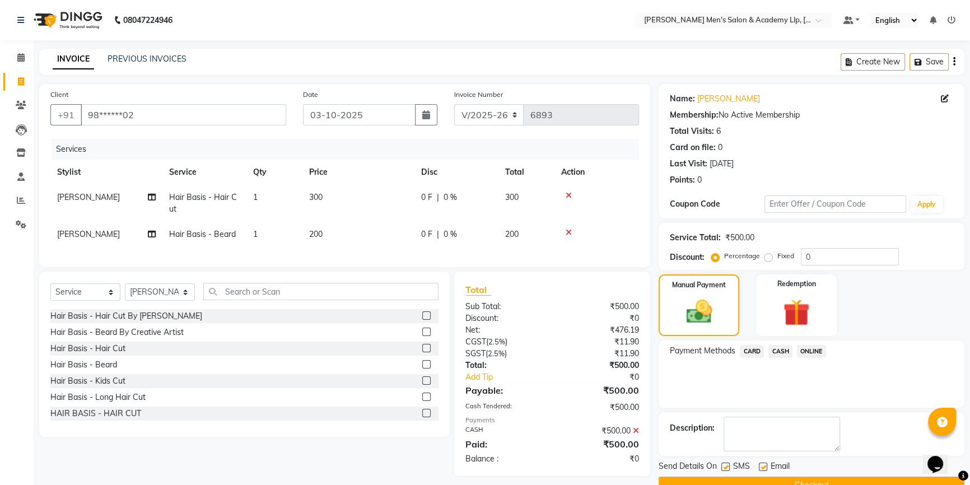
click at [761, 468] on label at bounding box center [763, 467] width 8 height 8
click at [761, 468] on input "checkbox" at bounding box center [762, 467] width 7 height 7
checkbox input "false"
click at [727, 465] on label at bounding box center [725, 467] width 8 height 8
click at [727, 465] on input "checkbox" at bounding box center [724, 467] width 7 height 7
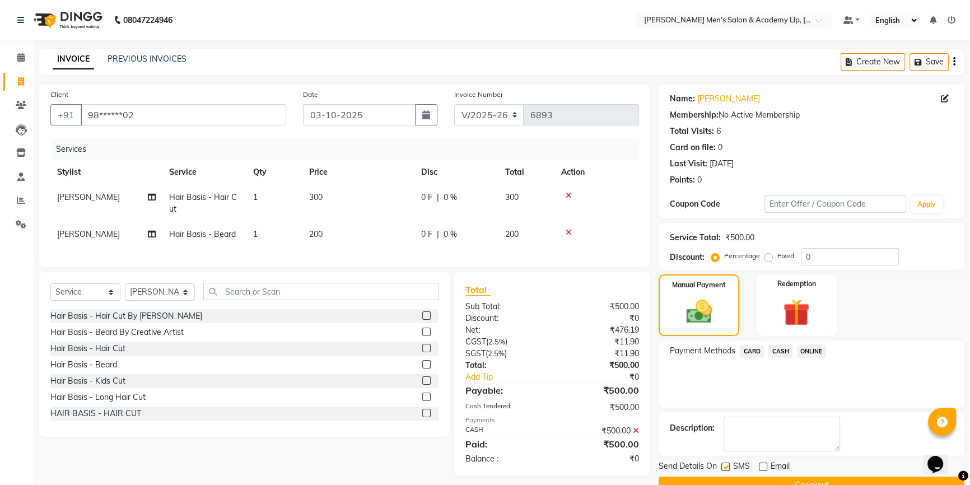
checkbox input "false"
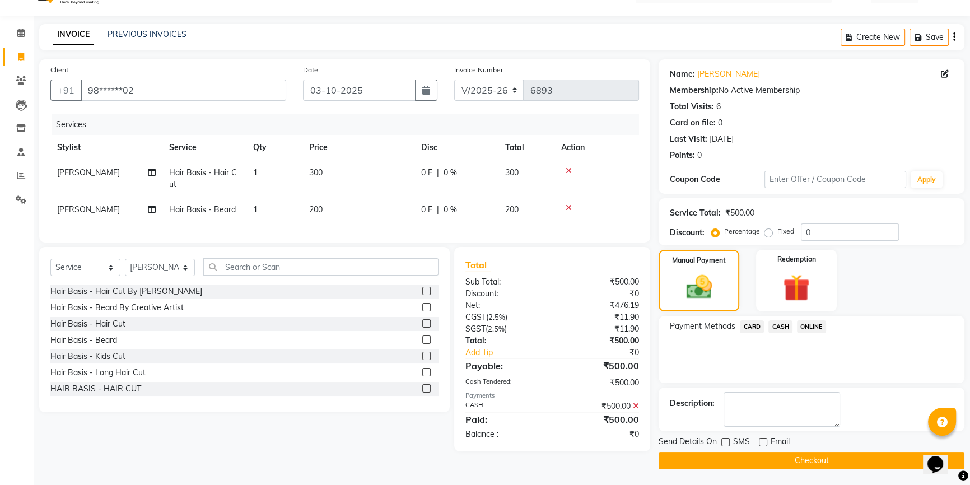
click at [753, 463] on button "Checkout" at bounding box center [812, 460] width 306 height 17
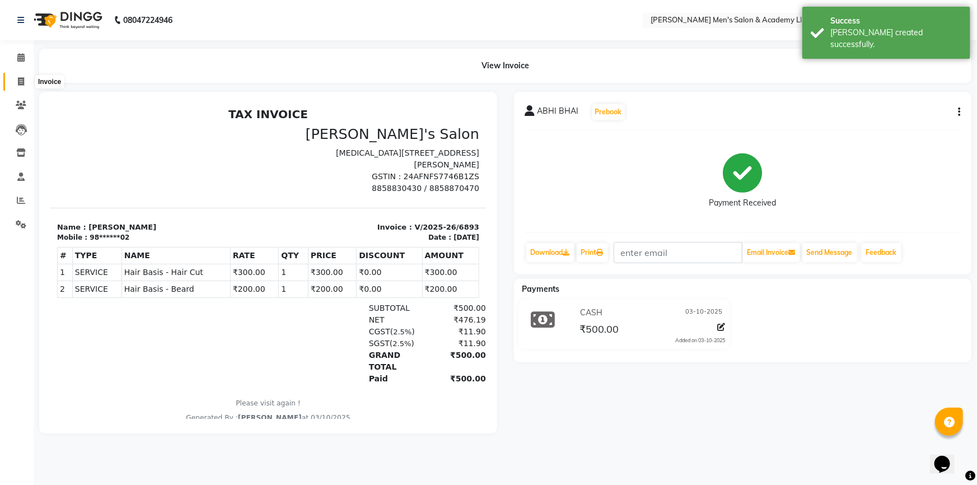
click at [22, 77] on icon at bounding box center [21, 81] width 6 height 8
select select "service"
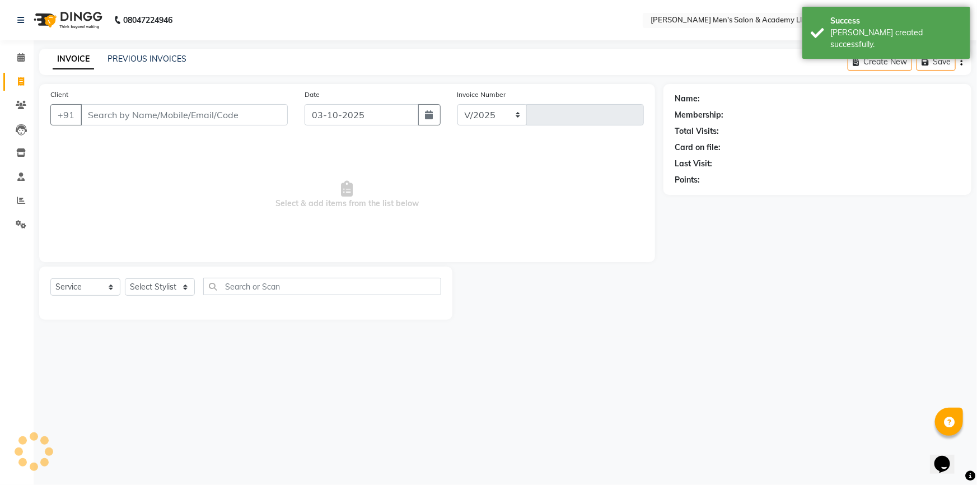
select select "8248"
type input "6894"
click at [123, 55] on link "PREVIOUS INVOICES" at bounding box center [147, 59] width 79 height 10
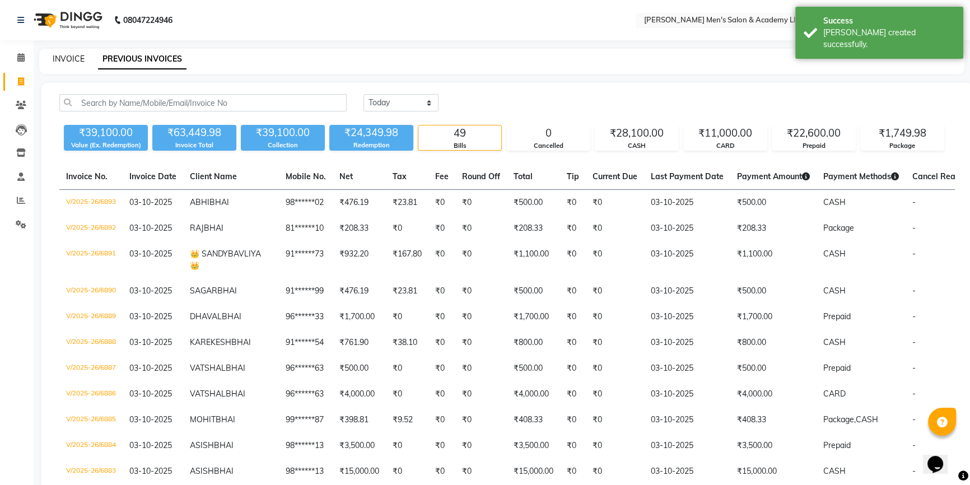
click at [78, 58] on link "INVOICE" at bounding box center [69, 59] width 32 height 10
select select "service"
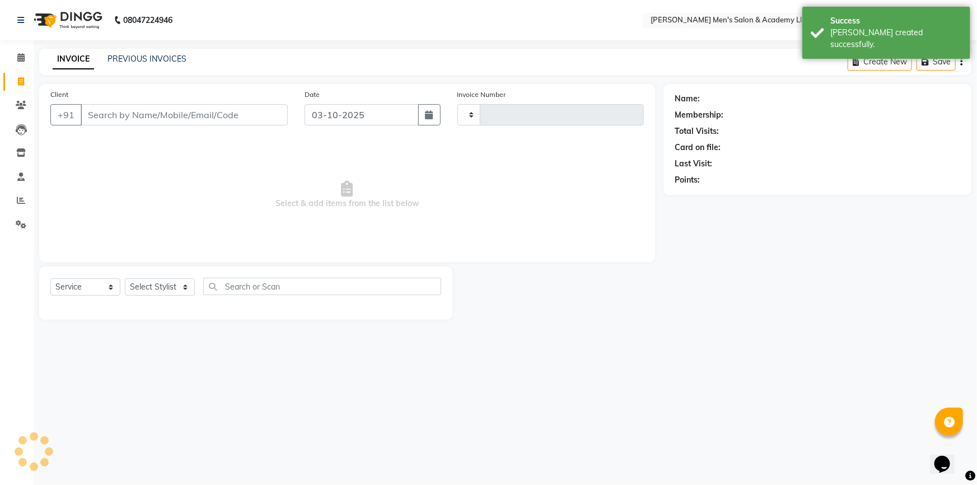
type input "6894"
select select "8248"
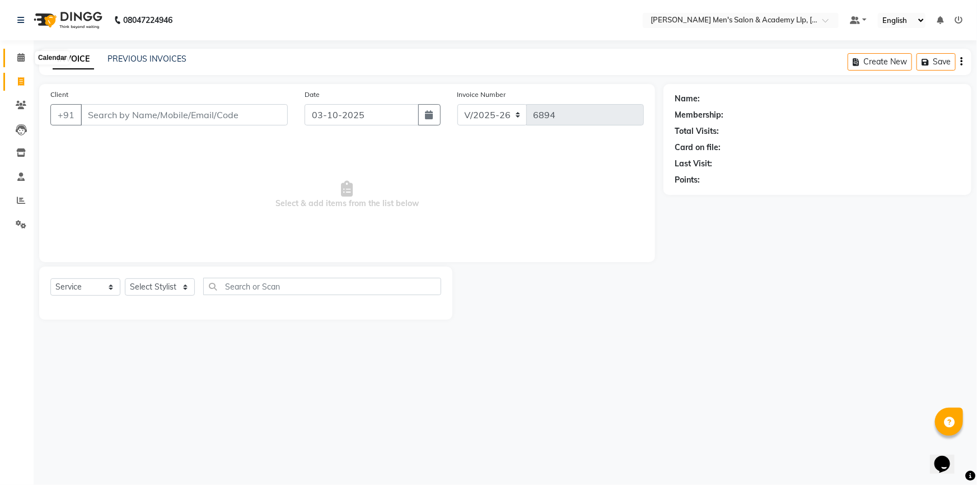
click at [17, 60] on icon at bounding box center [20, 57] width 7 height 8
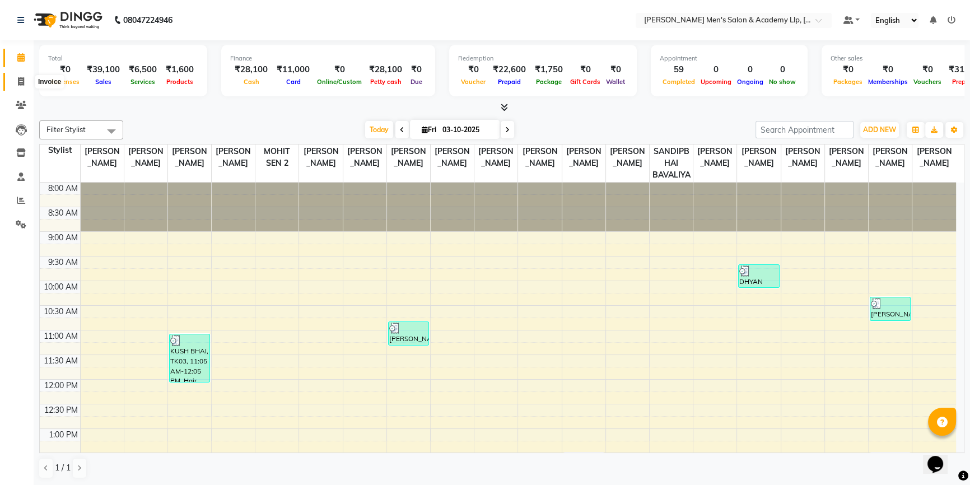
click at [18, 80] on icon at bounding box center [21, 81] width 6 height 8
select select "service"
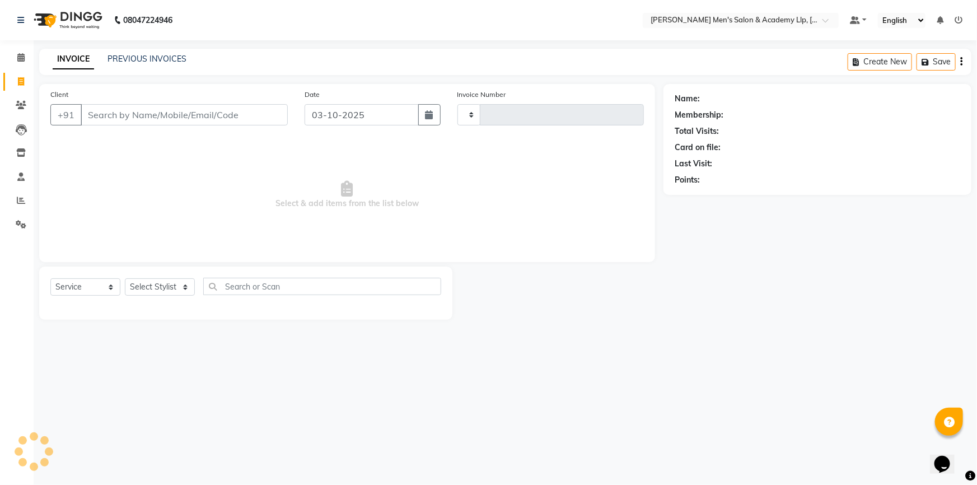
type input "6894"
select select "8248"
click at [157, 60] on link "PREVIOUS INVOICES" at bounding box center [147, 59] width 79 height 10
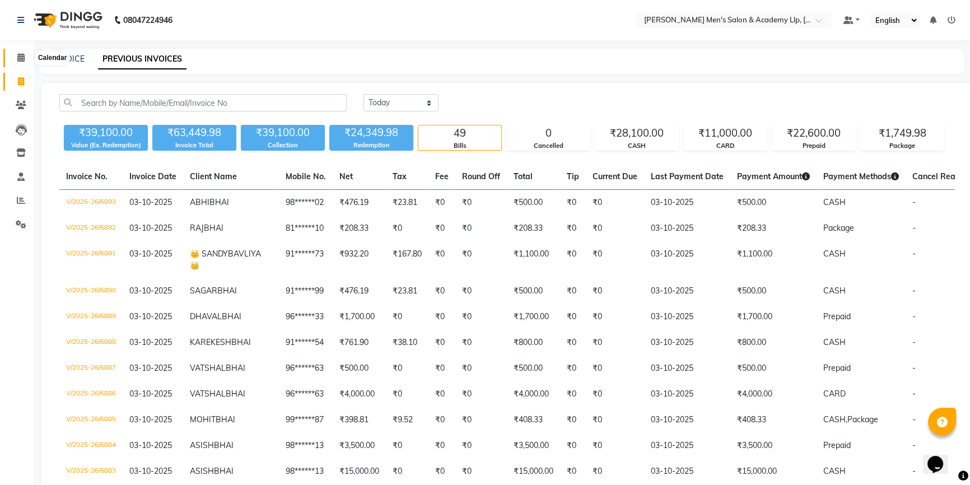
click at [24, 61] on icon at bounding box center [20, 57] width 7 height 8
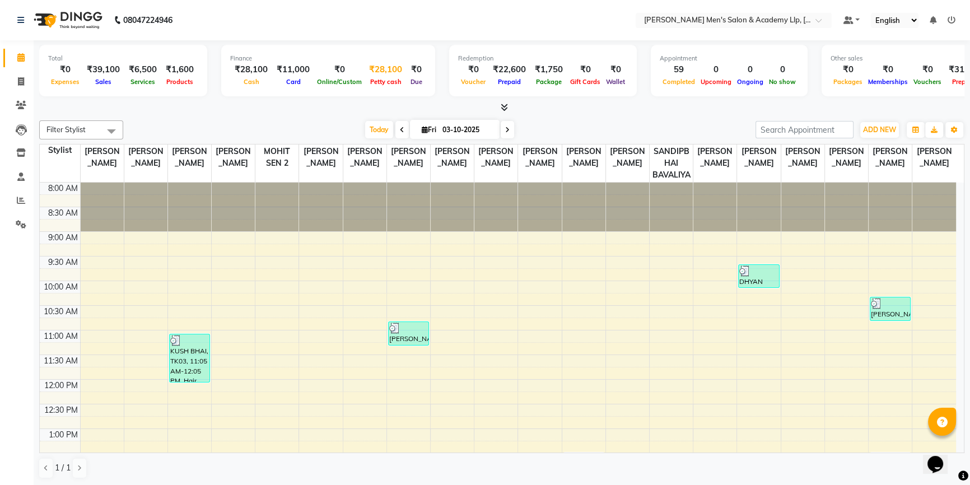
click at [382, 77] on div "Petty cash" at bounding box center [386, 82] width 42 height 12
click at [377, 77] on div "Petty cash" at bounding box center [386, 82] width 42 height 12
click at [371, 68] on div "₹28,100" at bounding box center [386, 69] width 42 height 13
select select "7378"
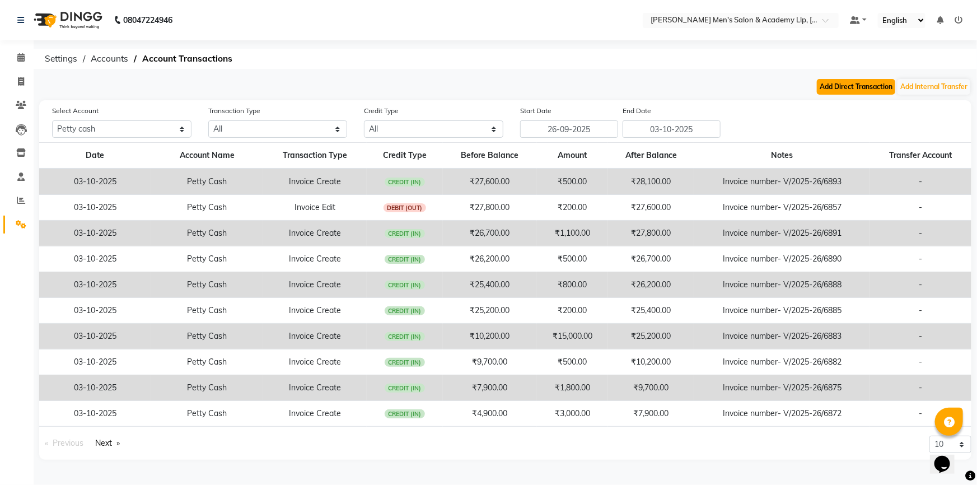
click at [839, 90] on button "Add Direct Transaction" at bounding box center [856, 87] width 78 height 16
select select "direct"
select select "7378"
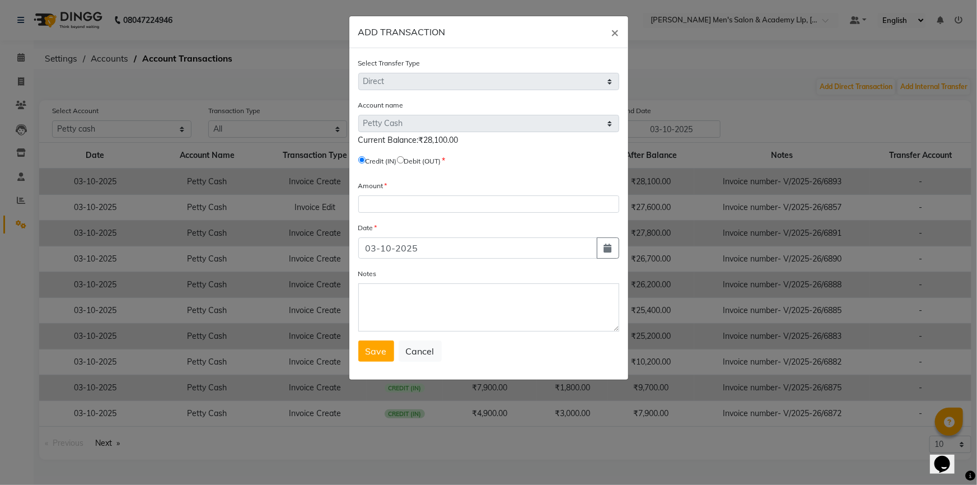
click at [404, 159] on input "radio" at bounding box center [400, 159] width 7 height 7
radio input "true"
click at [404, 211] on input "number" at bounding box center [489, 203] width 261 height 17
type input "28100"
click at [381, 350] on span "Save" at bounding box center [376, 351] width 21 height 11
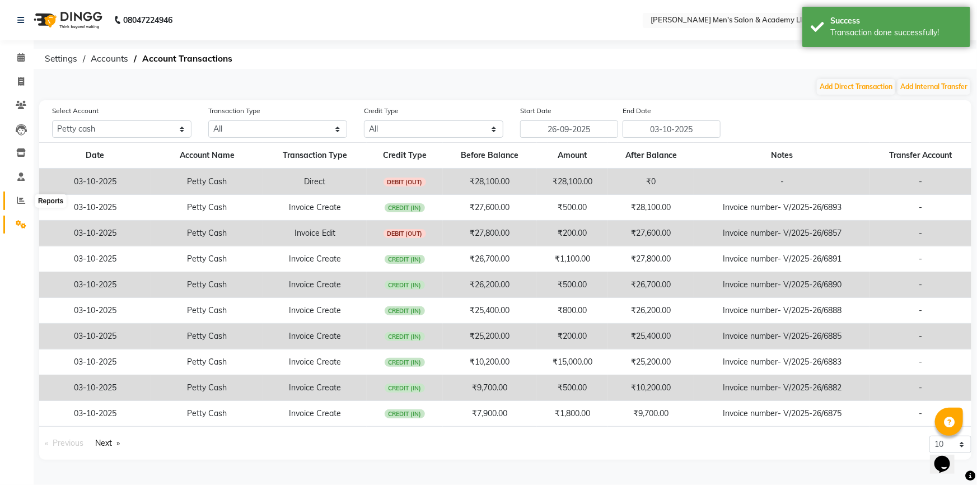
click at [28, 204] on span at bounding box center [21, 200] width 20 height 13
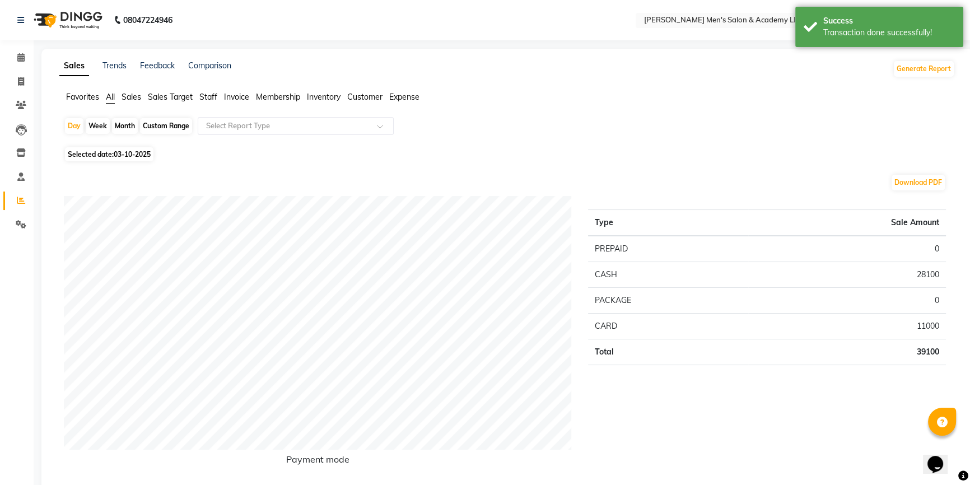
drag, startPoint x: 257, startPoint y: 4, endPoint x: 494, endPoint y: 78, distance: 248.8
click at [262, 6] on nav "08047224946 Select Location × [PERSON_NAME] Men's [GEOGRAPHIC_DATA] Default Pan…" at bounding box center [485, 20] width 970 height 40
click at [915, 72] on button "Generate Report" at bounding box center [924, 69] width 60 height 16
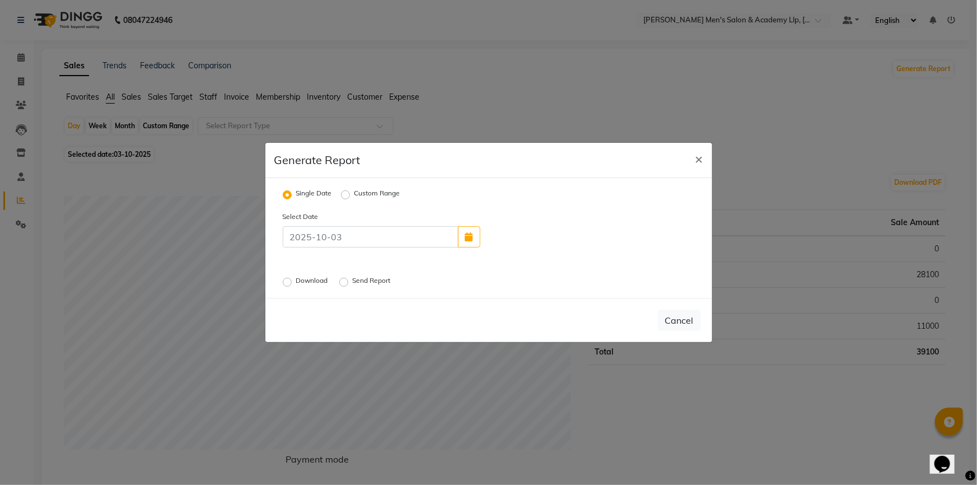
click at [296, 285] on label "Download" at bounding box center [313, 282] width 34 height 13
click at [285, 285] on input "Download" at bounding box center [289, 282] width 8 height 8
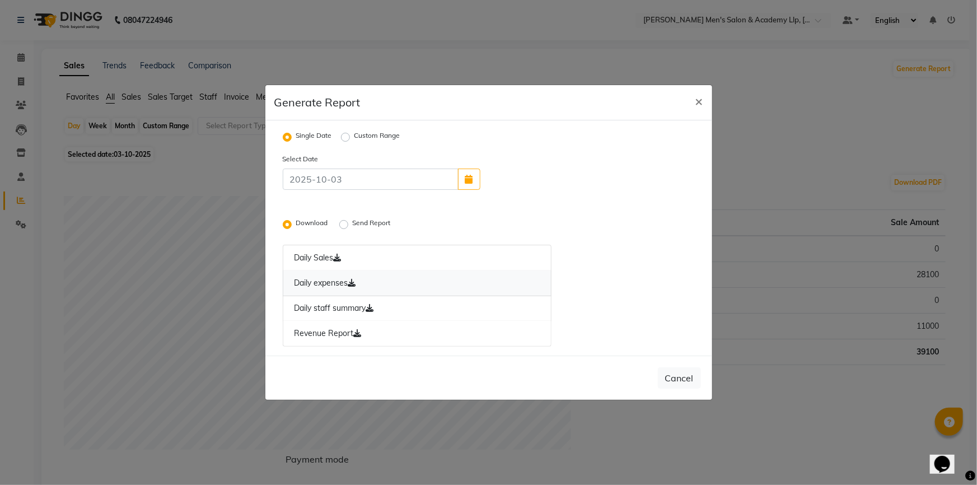
click at [356, 283] on icon at bounding box center [352, 283] width 8 height 8
click at [357, 334] on icon at bounding box center [358, 333] width 8 height 8
click at [705, 100] on button "×" at bounding box center [700, 100] width 26 height 31
radio input "false"
